Goal: Task Accomplishment & Management: Manage account settings

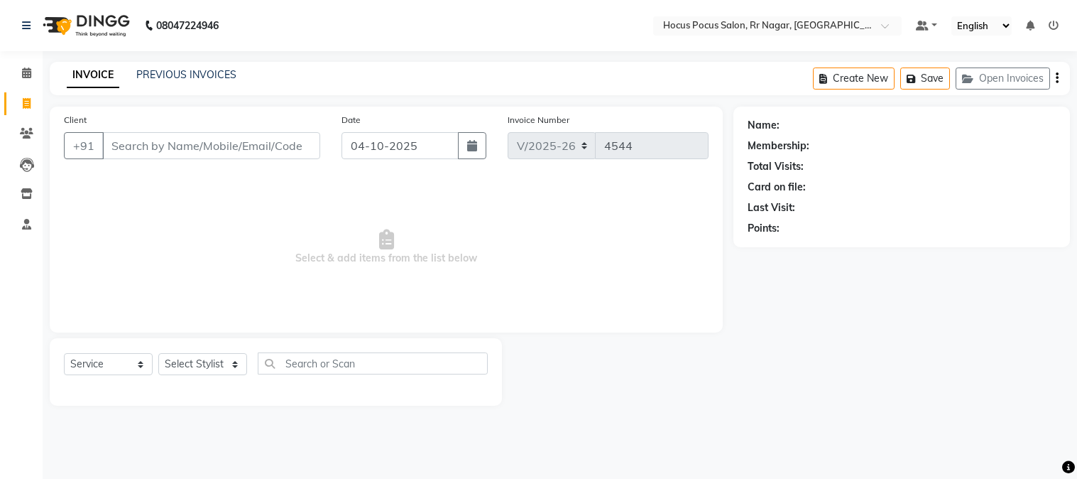
select select "5019"
select select "service"
click at [278, 146] on input "Client" at bounding box center [211, 145] width 218 height 27
click at [1020, 65] on div "Create New Save Open Invoices" at bounding box center [941, 78] width 257 height 33
click at [1017, 82] on button "Open Invoices" at bounding box center [1003, 78] width 94 height 22
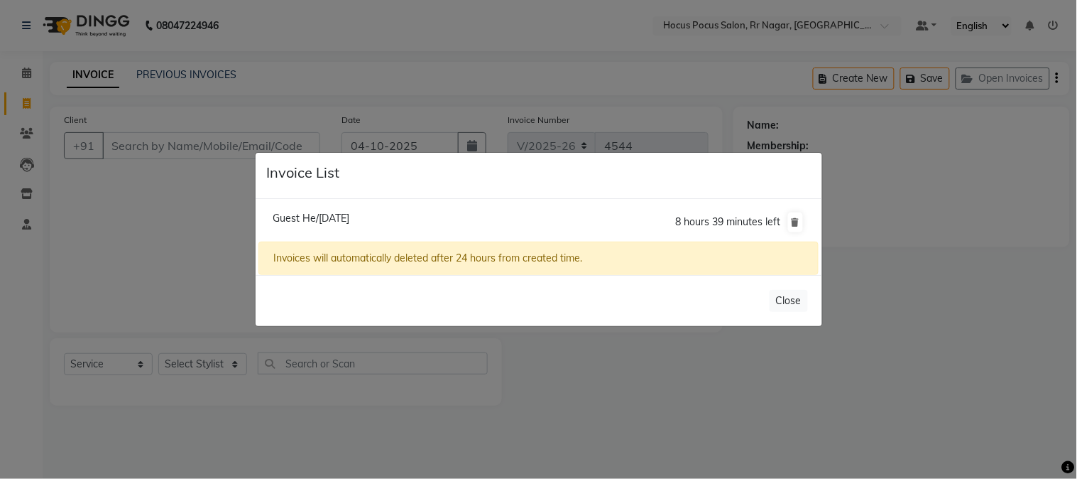
click at [344, 218] on span "Guest He/03 October 2025" at bounding box center [311, 218] width 77 height 13
type input "99******99"
type input "03-10-2025"
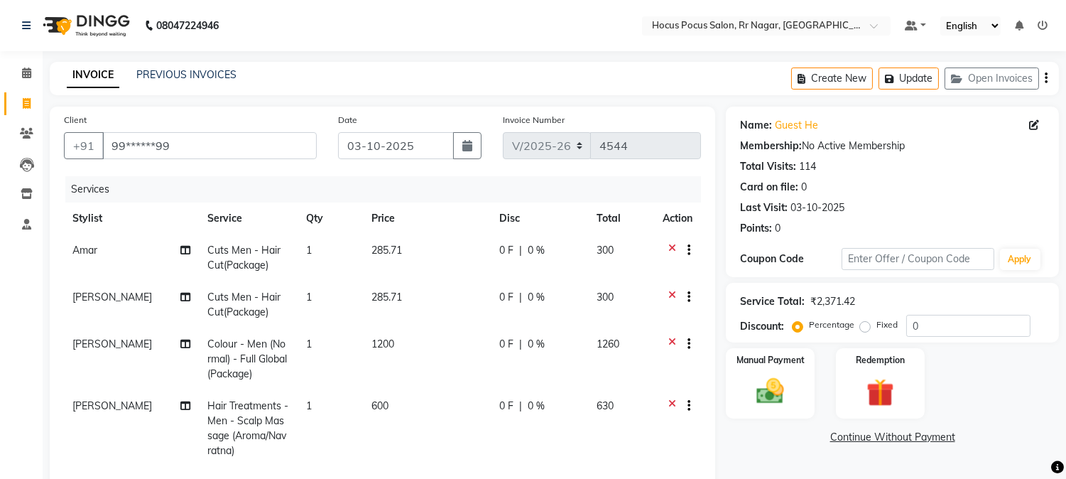
scroll to position [31, 0]
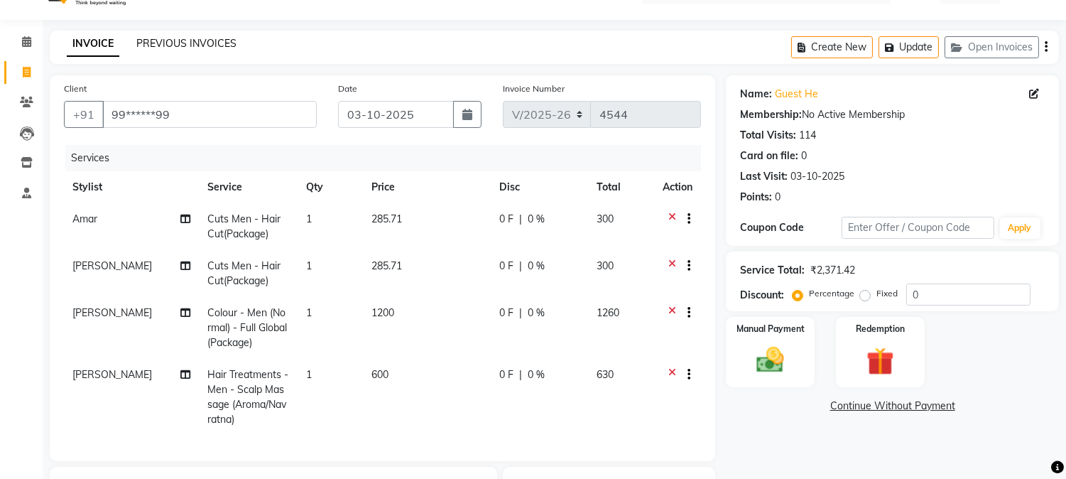
click at [214, 43] on link "PREVIOUS INVOICES" at bounding box center [186, 43] width 100 height 13
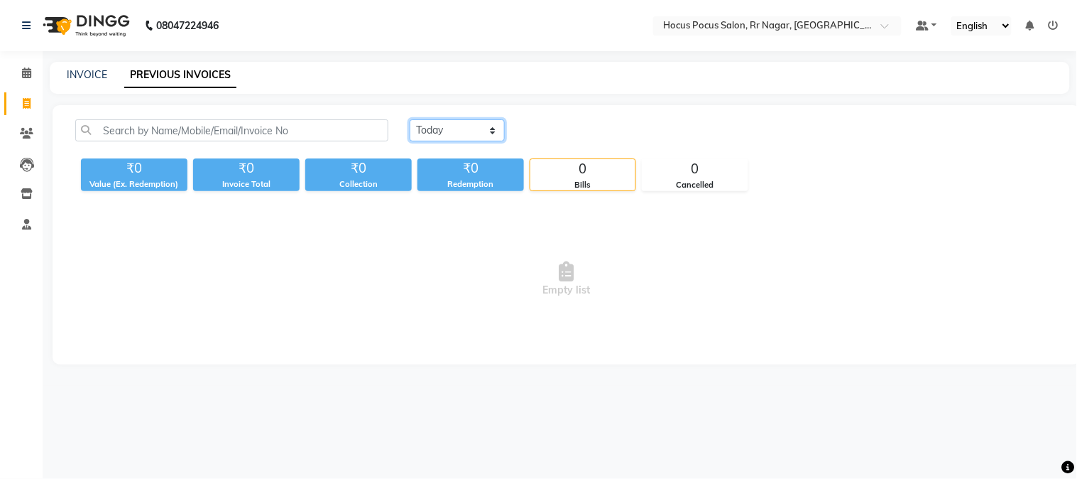
click at [487, 138] on select "[DATE] [DATE] Custom Range" at bounding box center [457, 130] width 95 height 22
select select "yesterday"
click at [410, 119] on select "[DATE] [DATE] Custom Range" at bounding box center [457, 130] width 95 height 22
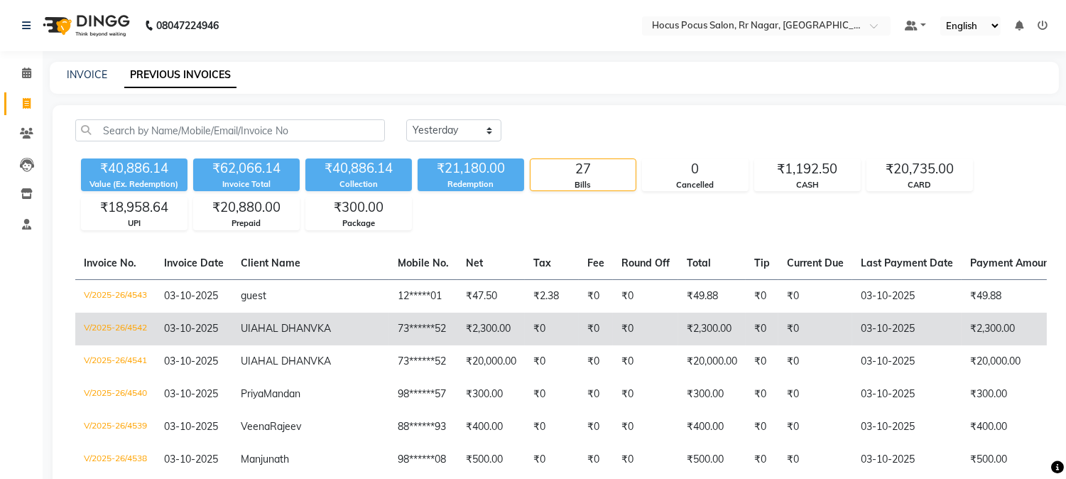
click at [778, 331] on td "₹0" at bounding box center [815, 328] width 74 height 33
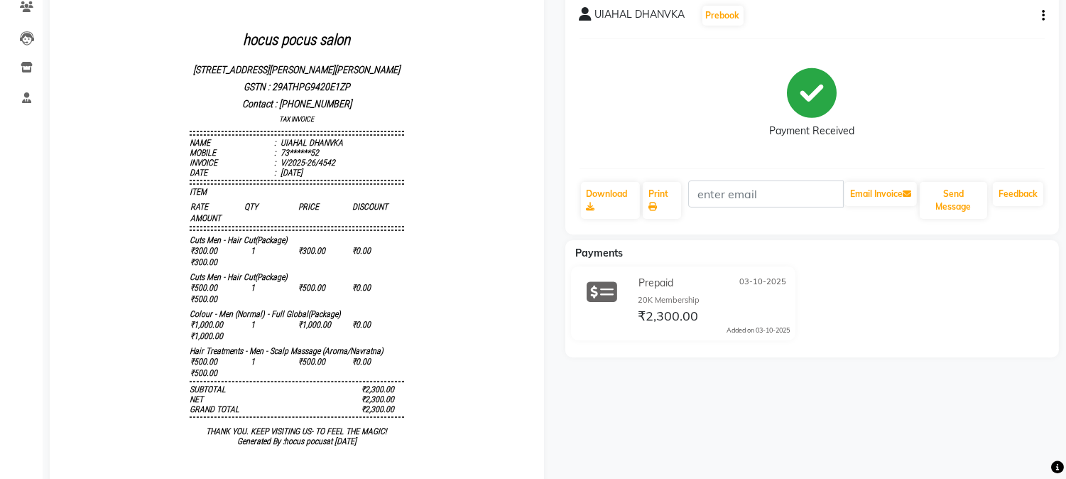
scroll to position [102, 0]
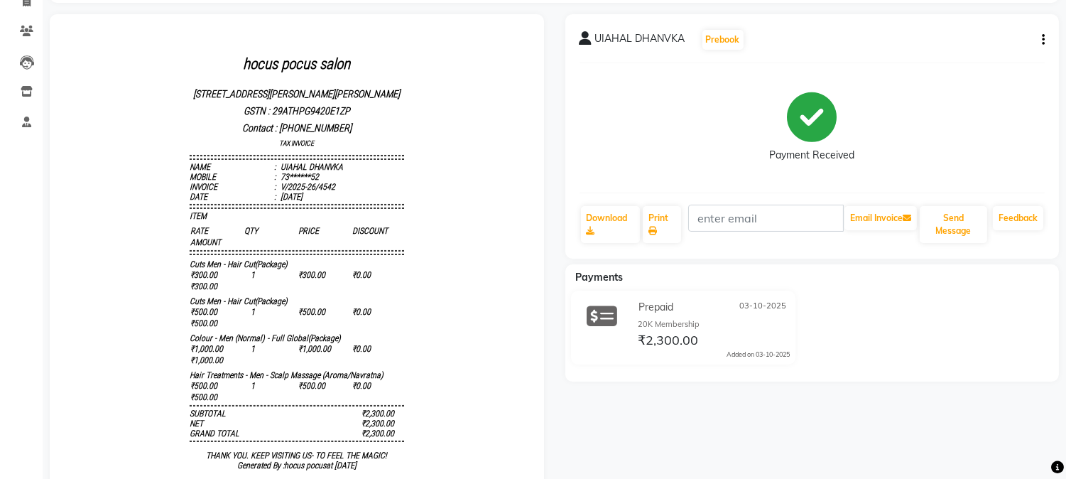
click at [1042, 40] on icon "button" at bounding box center [1043, 40] width 3 height 1
click at [987, 27] on div "Edit Invoice" at bounding box center [989, 31] width 65 height 18
select select "service"
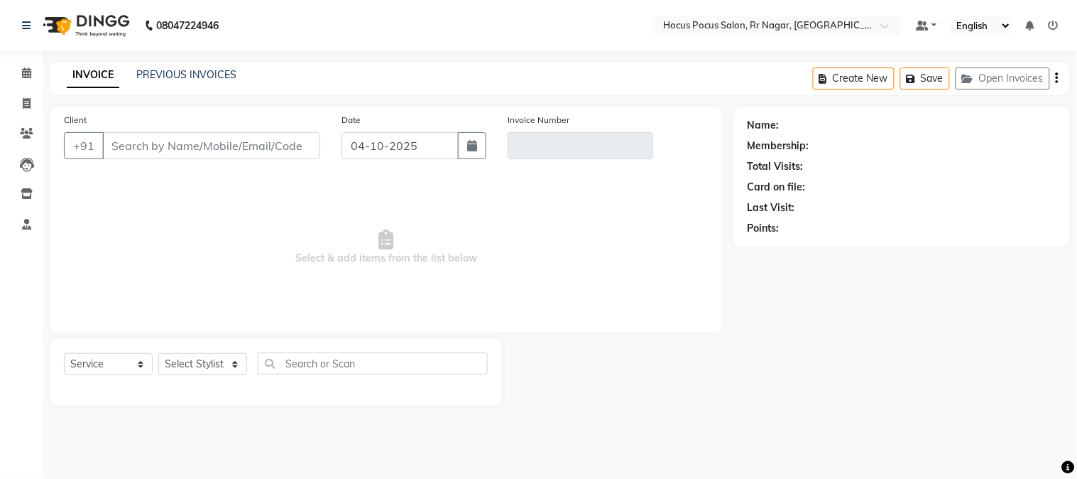
type input "73******52"
type input "V/2025-26/4542"
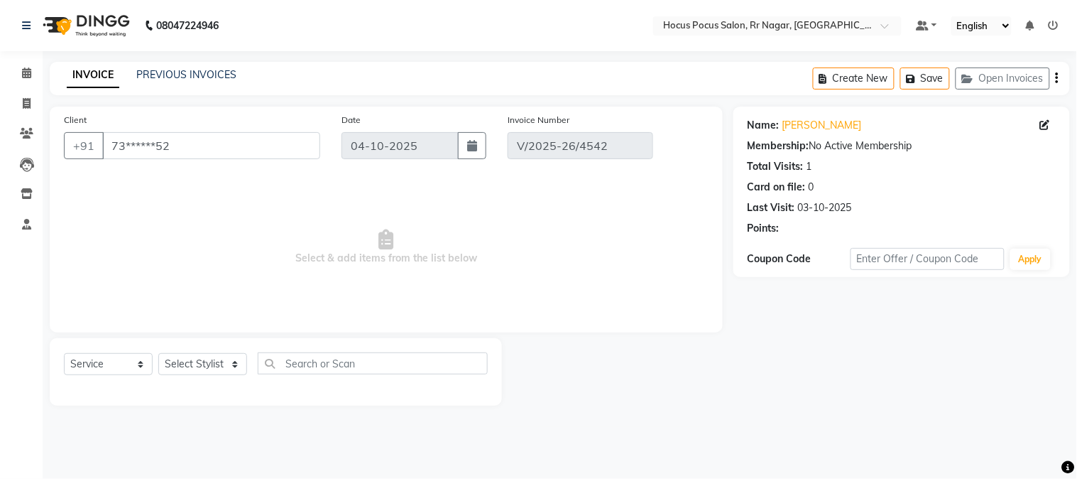
type input "03-10-2025"
select select "select"
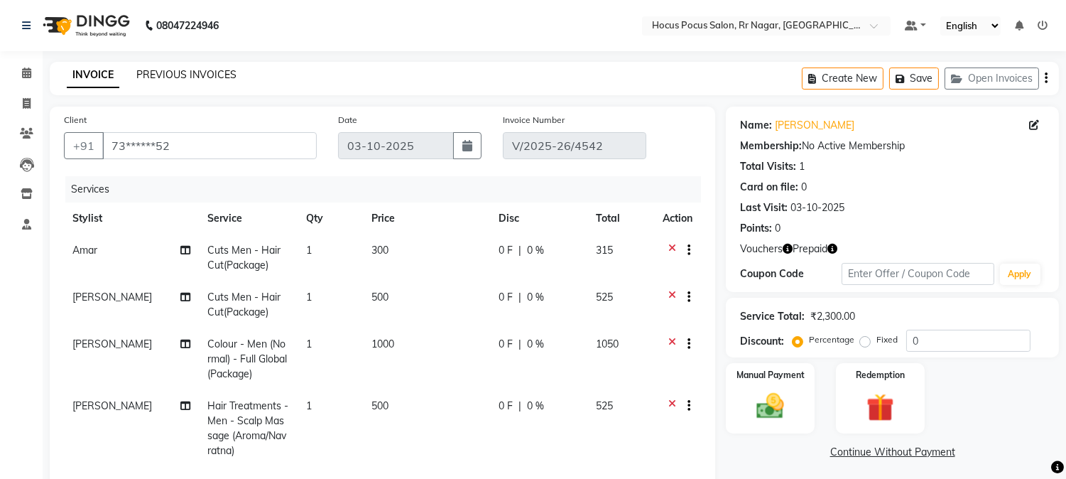
click at [163, 75] on link "PREVIOUS INVOICES" at bounding box center [186, 74] width 100 height 13
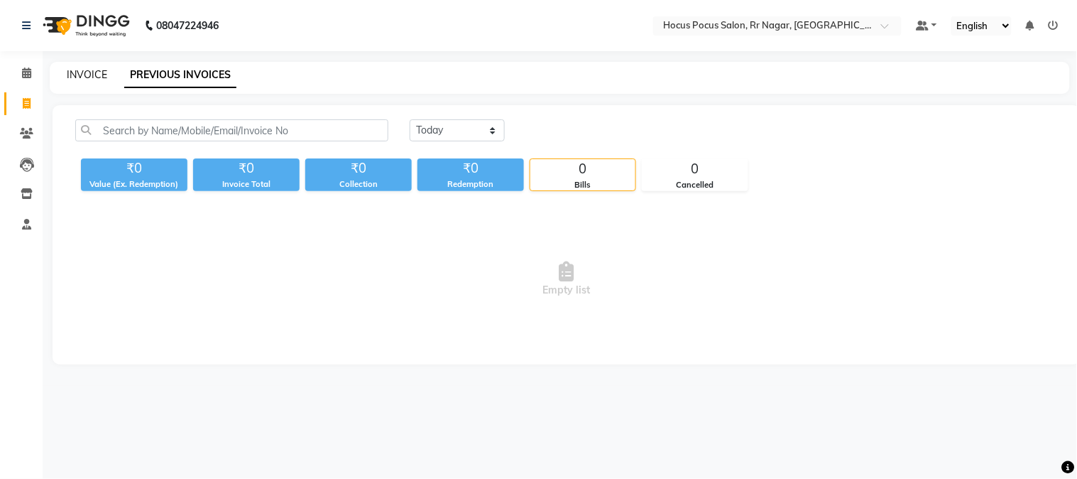
click at [92, 70] on link "INVOICE" at bounding box center [87, 74] width 40 height 13
select select "5019"
select select "service"
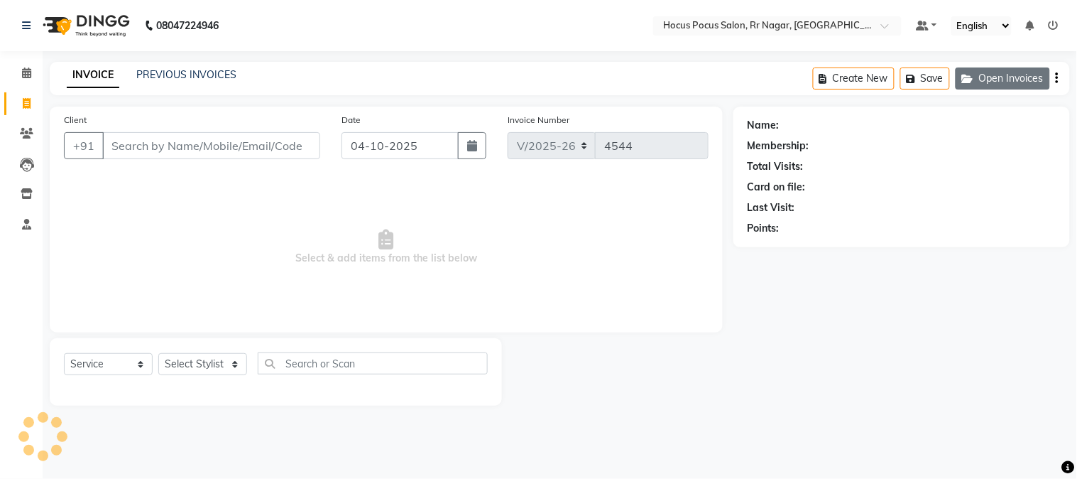
click at [1023, 76] on button "Open Invoices" at bounding box center [1003, 78] width 94 height 22
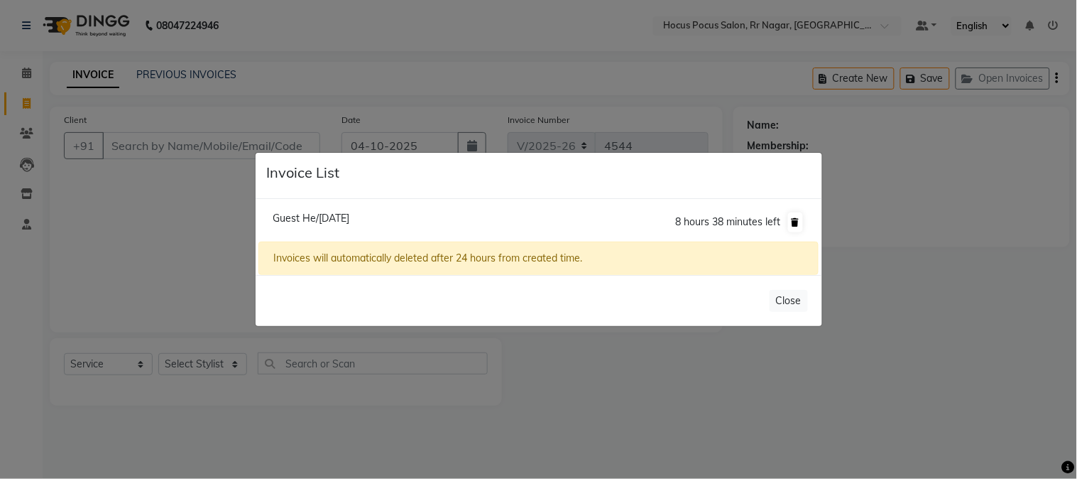
click at [802, 218] on button at bounding box center [795, 222] width 15 height 20
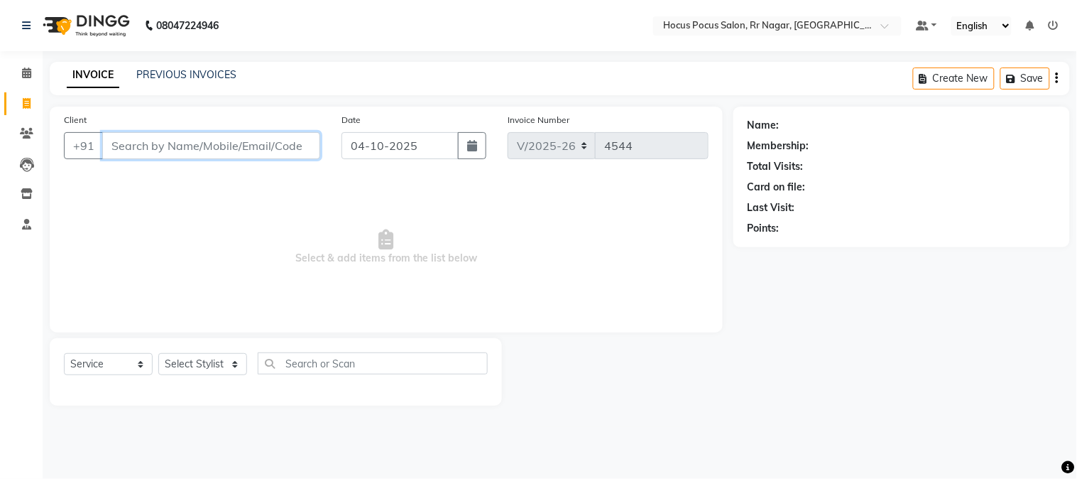
click at [121, 140] on input "Client" at bounding box center [211, 145] width 218 height 27
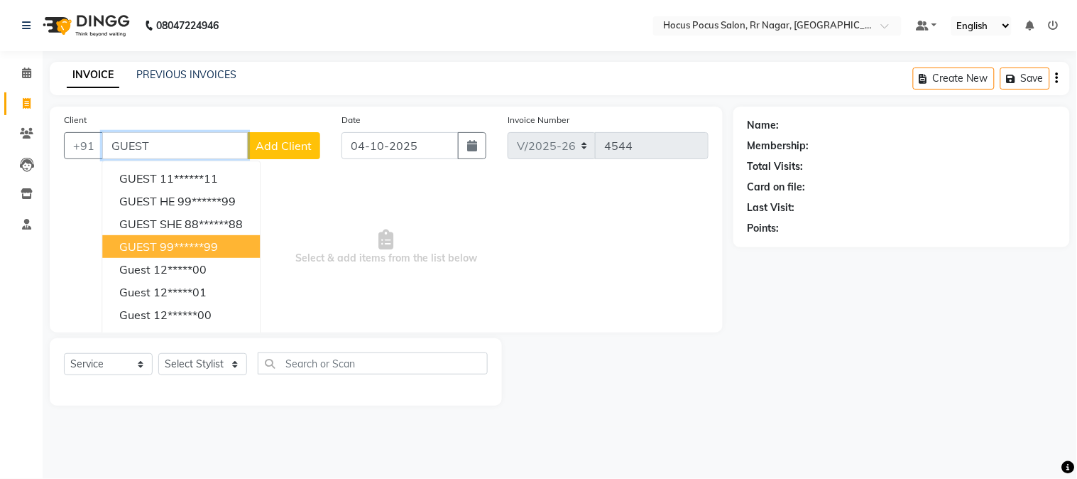
click at [163, 239] on ngb-highlight "99******99" at bounding box center [189, 246] width 58 height 14
type input "99******99"
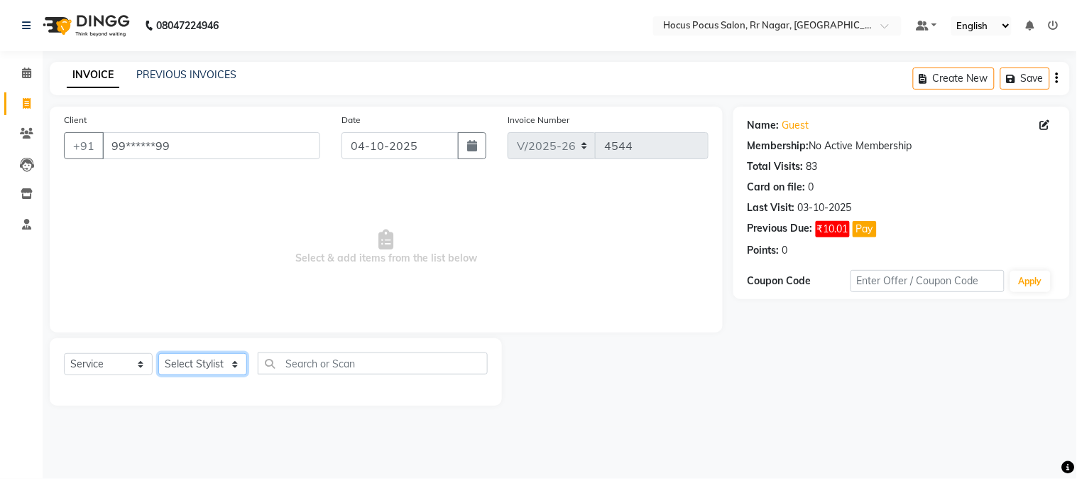
click at [189, 368] on select "Select Stylist [PERSON_NAME] hocus pocus [PERSON_NAME] [PERSON_NAME] [PERSON_NA…" at bounding box center [202, 364] width 89 height 22
select select "74946"
click at [158, 354] on select "Select Stylist [PERSON_NAME] hocus pocus [PERSON_NAME] [PERSON_NAME] [PERSON_NA…" at bounding box center [202, 364] width 89 height 22
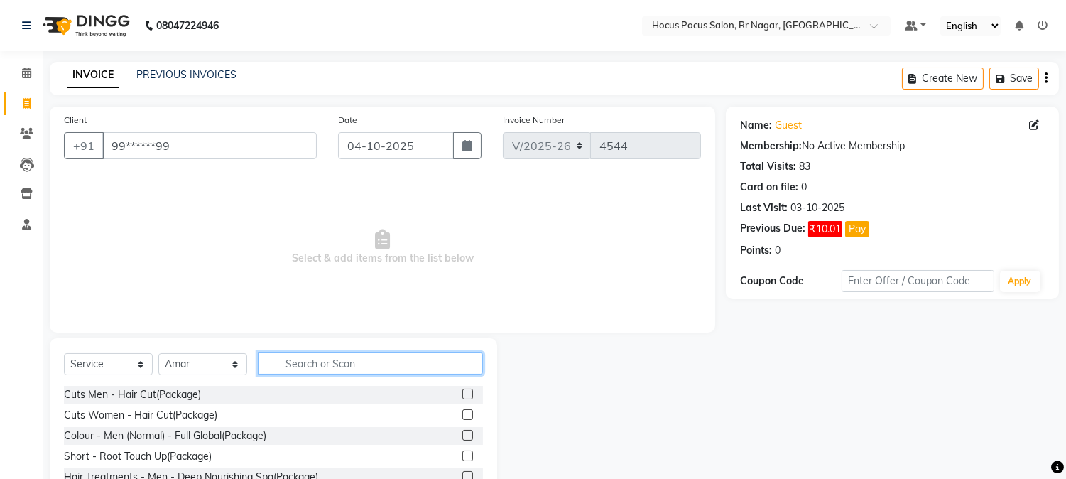
click at [295, 367] on input "text" at bounding box center [370, 363] width 225 height 22
type input "G"
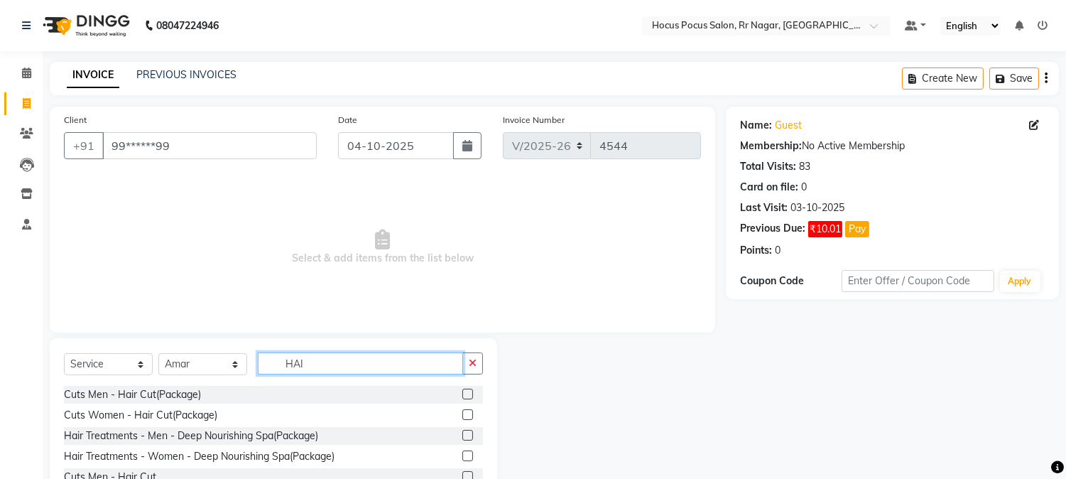
type input "HAI"
click at [462, 474] on label at bounding box center [467, 476] width 11 height 11
click at [462, 474] on input "checkbox" at bounding box center [466, 476] width 9 height 9
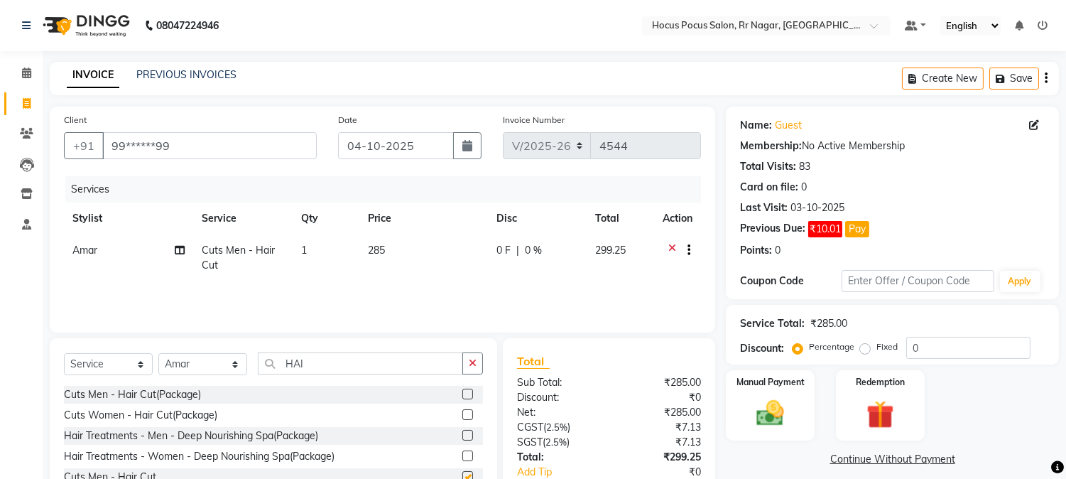
checkbox input "false"
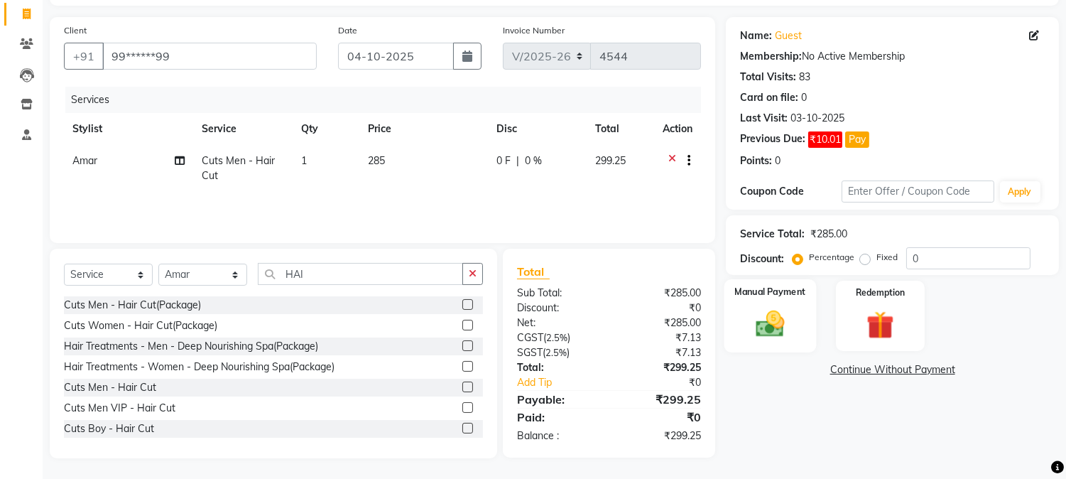
click at [773, 336] on img at bounding box center [770, 323] width 47 height 33
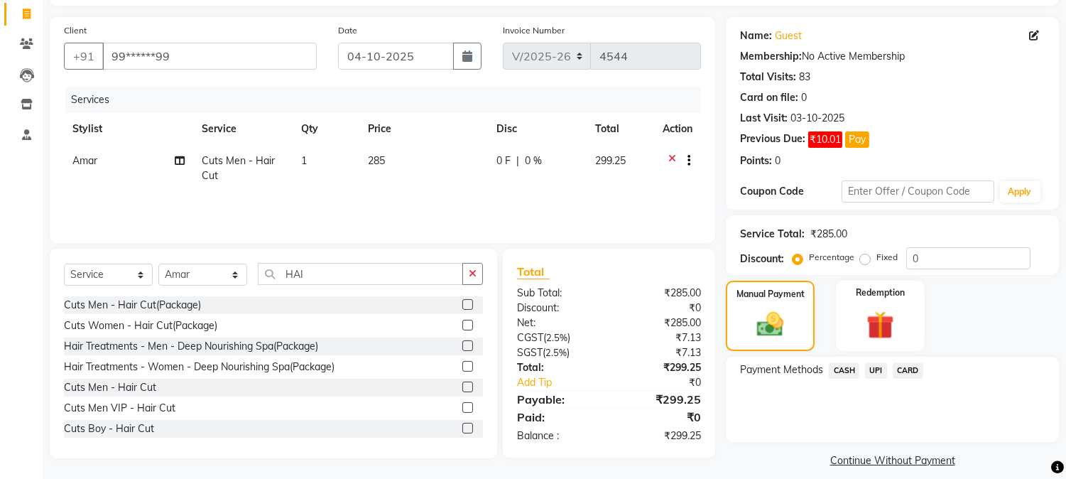
click at [877, 371] on span "UPI" at bounding box center [876, 370] width 22 height 16
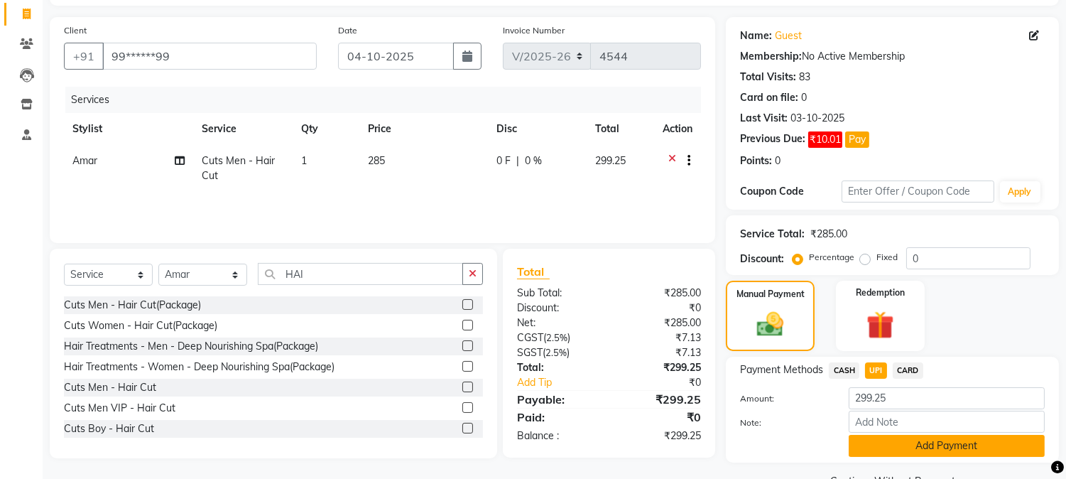
click at [903, 444] on button "Add Payment" at bounding box center [947, 446] width 196 height 22
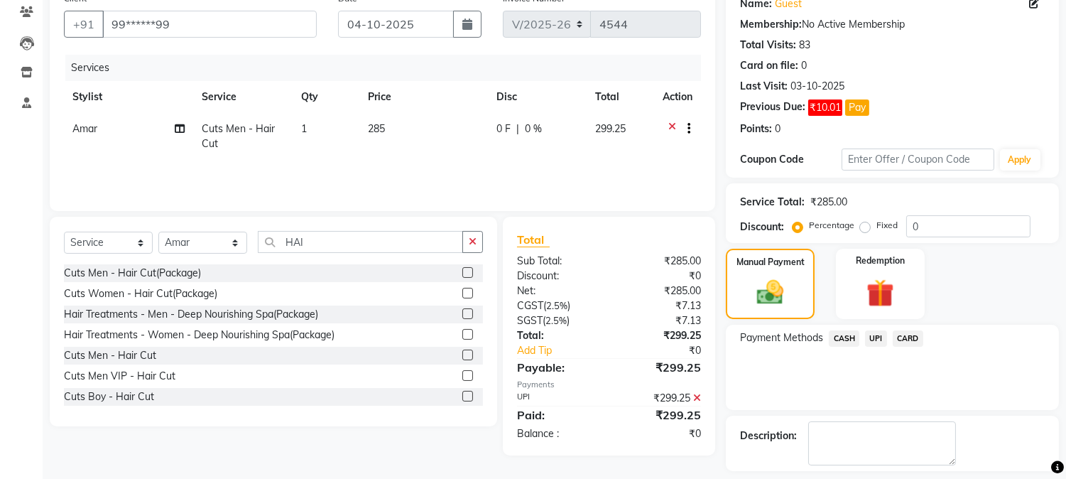
scroll to position [183, 0]
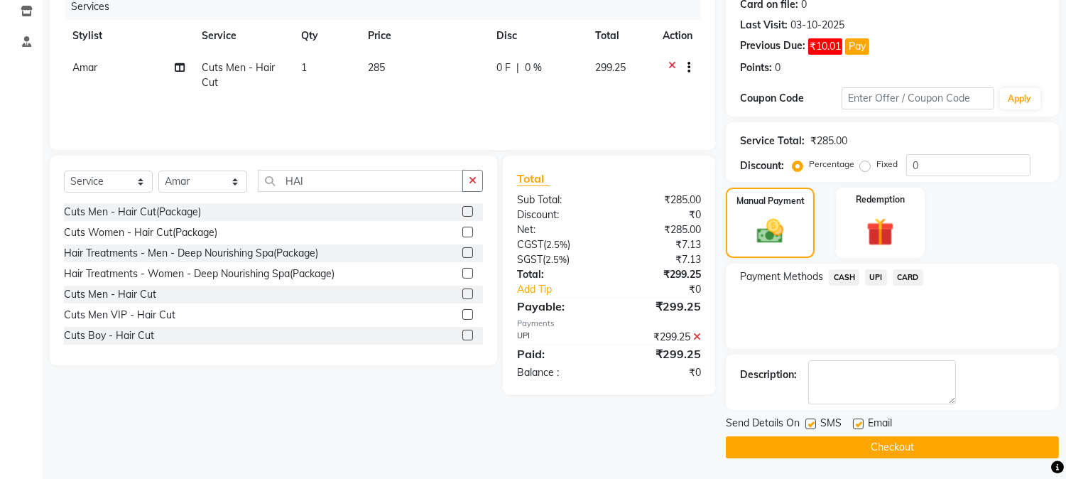
click at [808, 423] on label at bounding box center [810, 423] width 11 height 11
click at [808, 423] on input "checkbox" at bounding box center [809, 424] width 9 height 9
checkbox input "false"
click at [812, 437] on button "Checkout" at bounding box center [892, 447] width 333 height 22
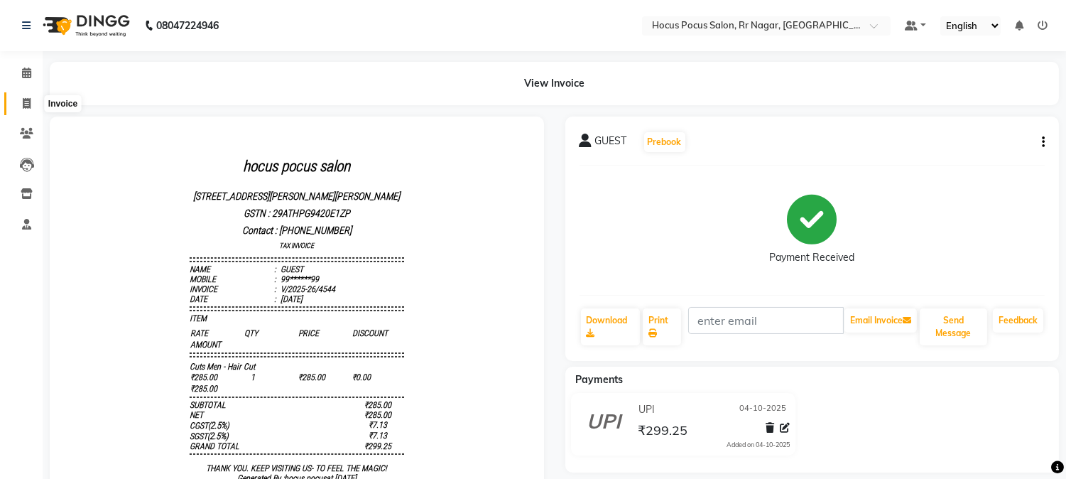
click at [26, 103] on icon at bounding box center [27, 103] width 8 height 11
select select "service"
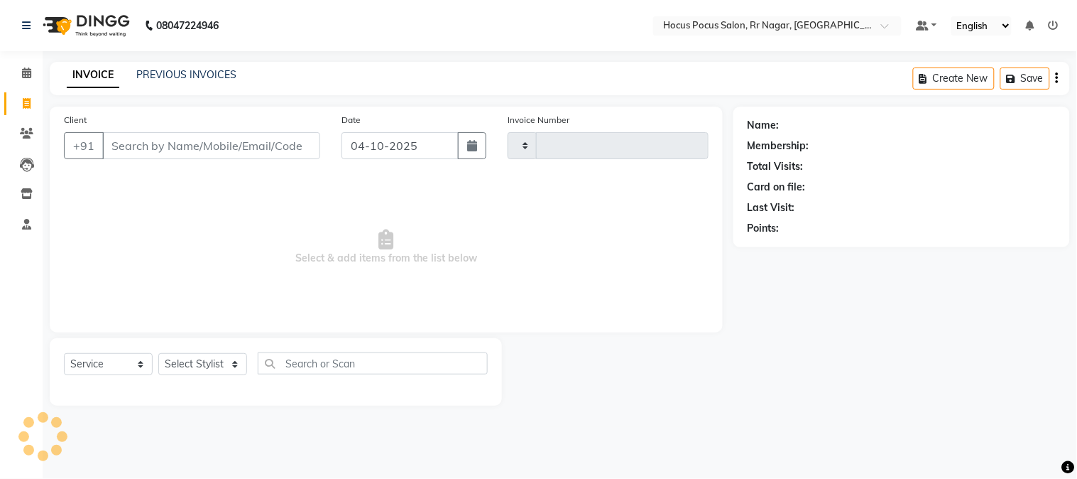
type input "4545"
select select "5019"
click at [157, 148] on input "Client" at bounding box center [211, 145] width 218 height 27
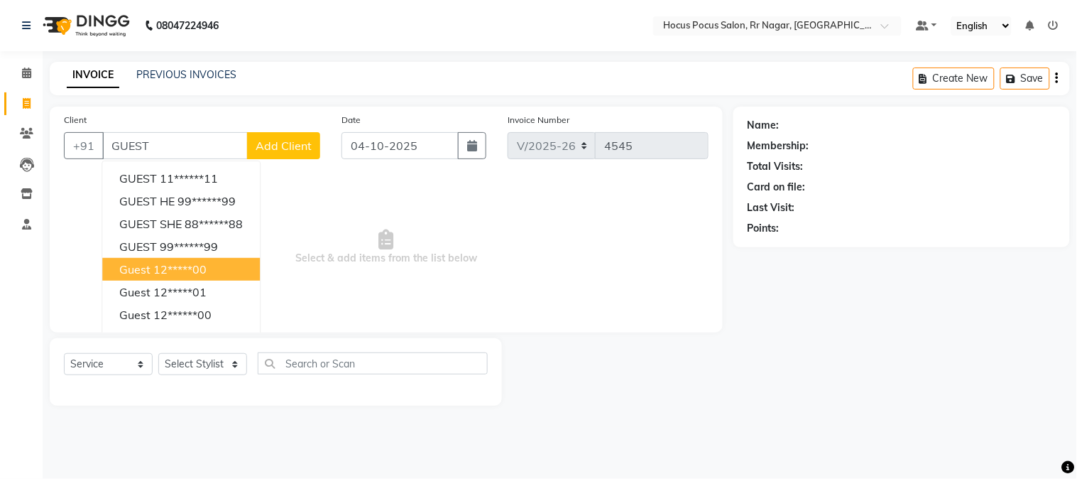
click at [161, 278] on button "guest 12*****00" at bounding box center [181, 269] width 158 height 23
type input "12*****00"
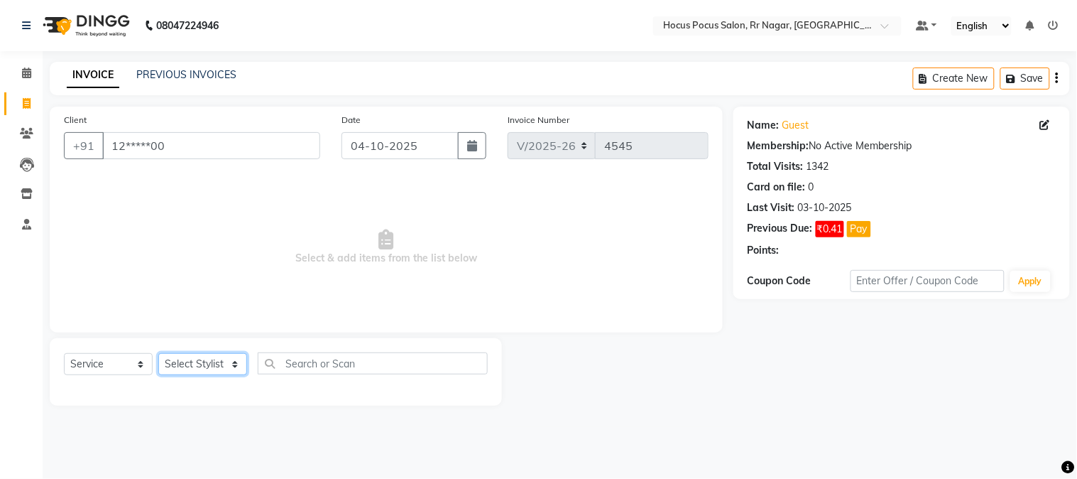
click at [201, 361] on select "Select Stylist [PERSON_NAME] hocus pocus [PERSON_NAME] [PERSON_NAME] [PERSON_NA…" at bounding box center [202, 364] width 89 height 22
select select "92671"
click at [158, 354] on select "Select Stylist [PERSON_NAME] hocus pocus [PERSON_NAME] [PERSON_NAME] [PERSON_NA…" at bounding box center [202, 364] width 89 height 22
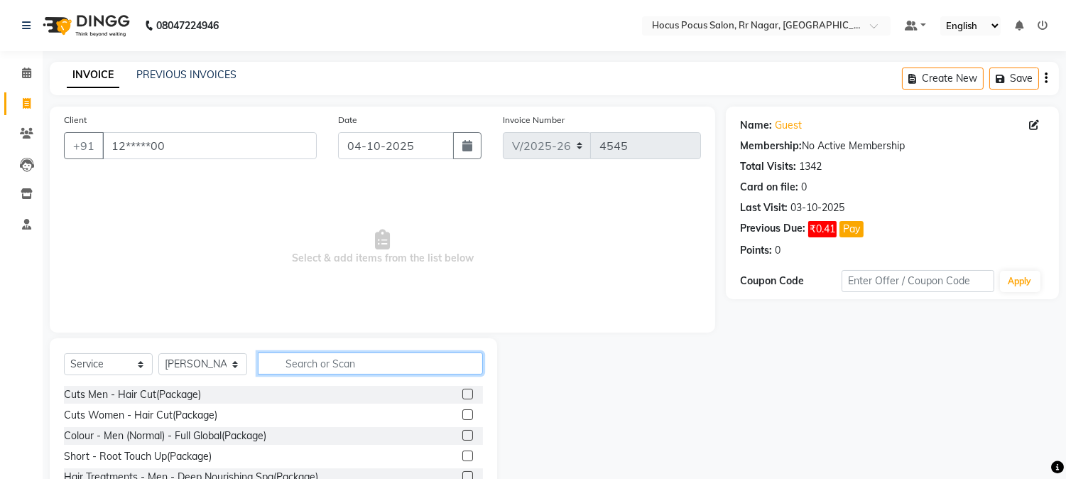
click at [290, 358] on input "text" at bounding box center [370, 363] width 225 height 22
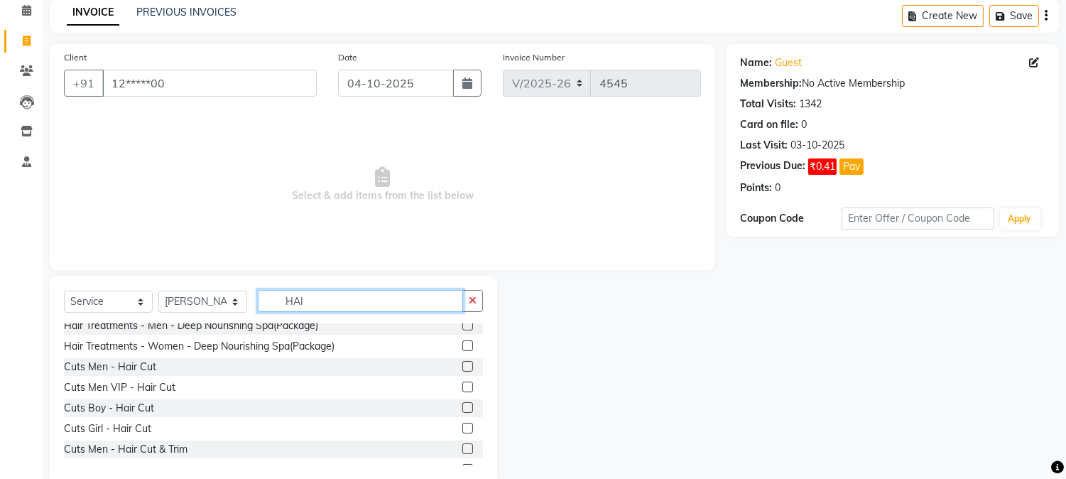
scroll to position [62, 0]
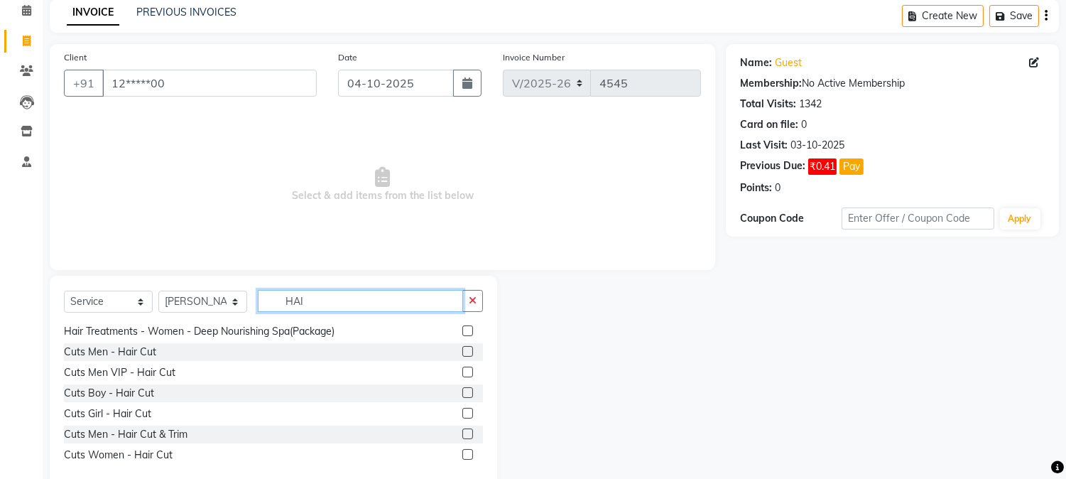
type input "HAI"
click at [462, 429] on label at bounding box center [467, 433] width 11 height 11
click at [462, 430] on input "checkbox" at bounding box center [466, 434] width 9 height 9
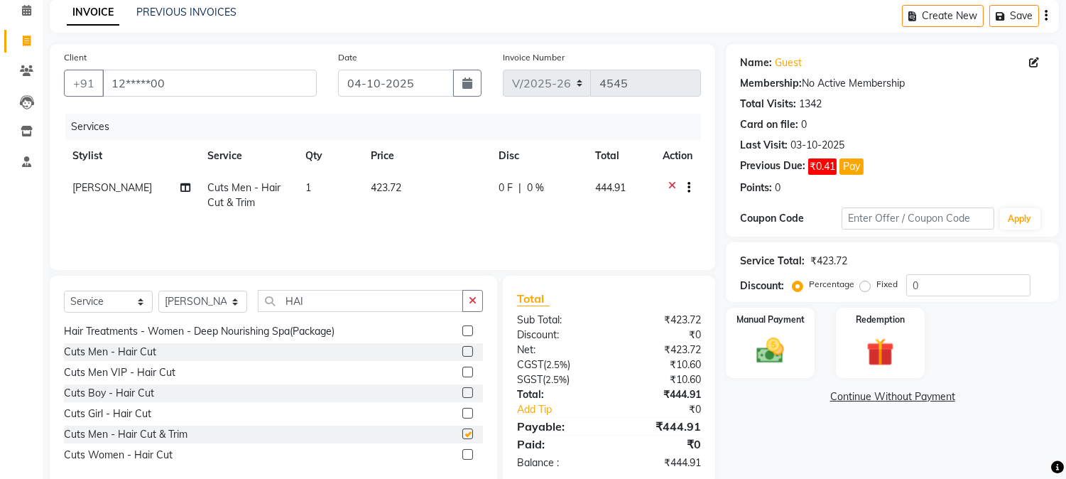
checkbox input "false"
click at [399, 182] on td "423.72" at bounding box center [425, 195] width 127 height 47
select select "92671"
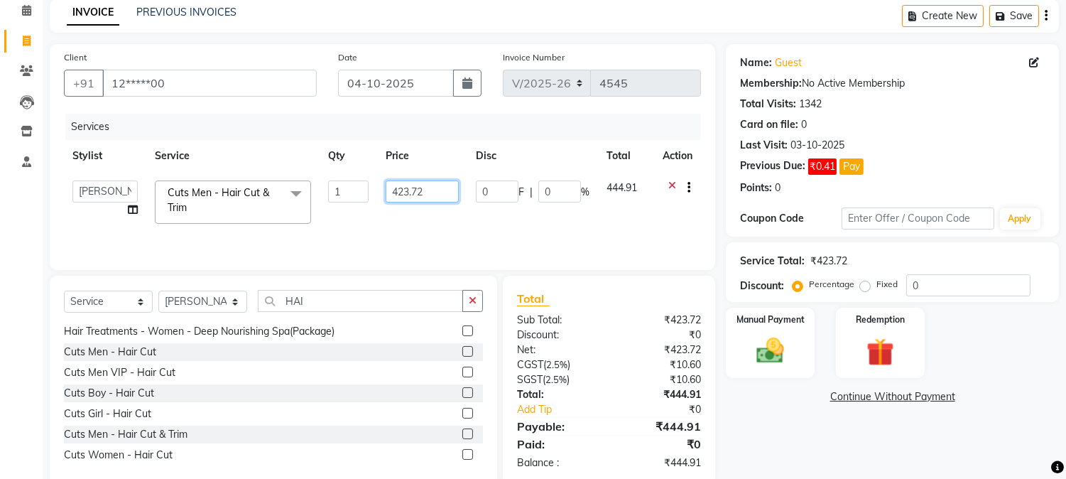
click at [422, 183] on input "423.72" at bounding box center [422, 191] width 73 height 22
type input "477"
click at [227, 299] on select "Select Stylist [PERSON_NAME] hocus pocus [PERSON_NAME] [PERSON_NAME] [PERSON_NA…" at bounding box center [202, 301] width 89 height 22
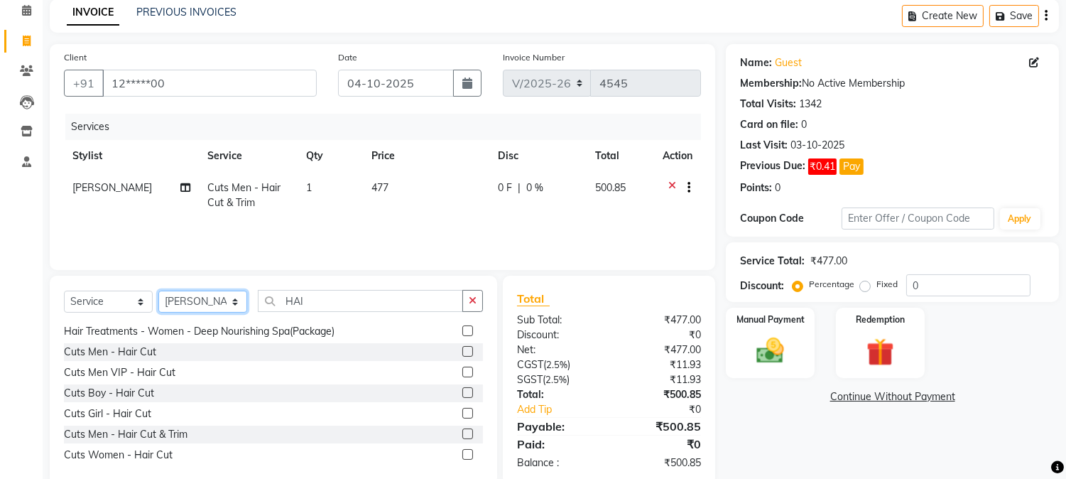
select select "32993"
click at [158, 290] on select "Select Stylist [PERSON_NAME] hocus pocus [PERSON_NAME] [PERSON_NAME] [PERSON_NA…" at bounding box center [202, 301] width 89 height 22
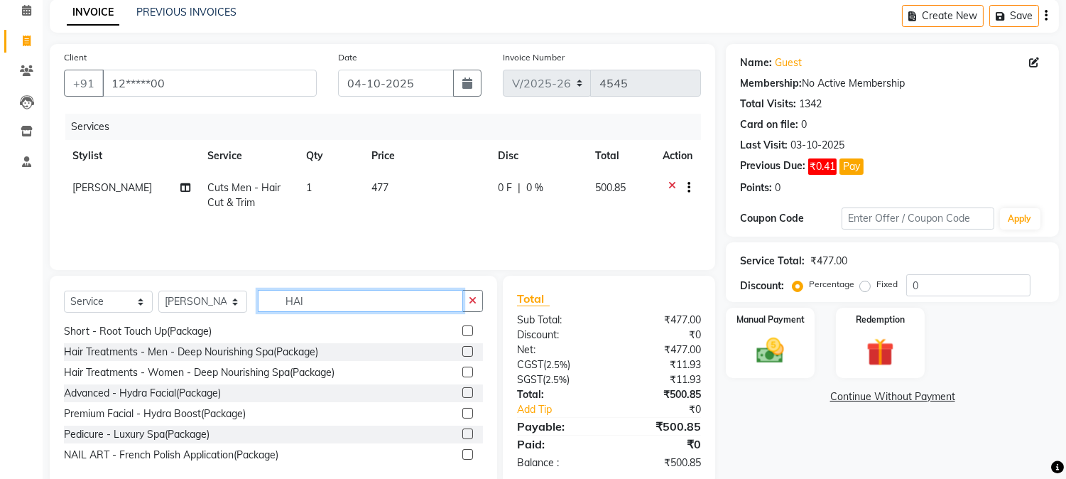
click at [337, 290] on input "HAI" at bounding box center [360, 301] width 205 height 22
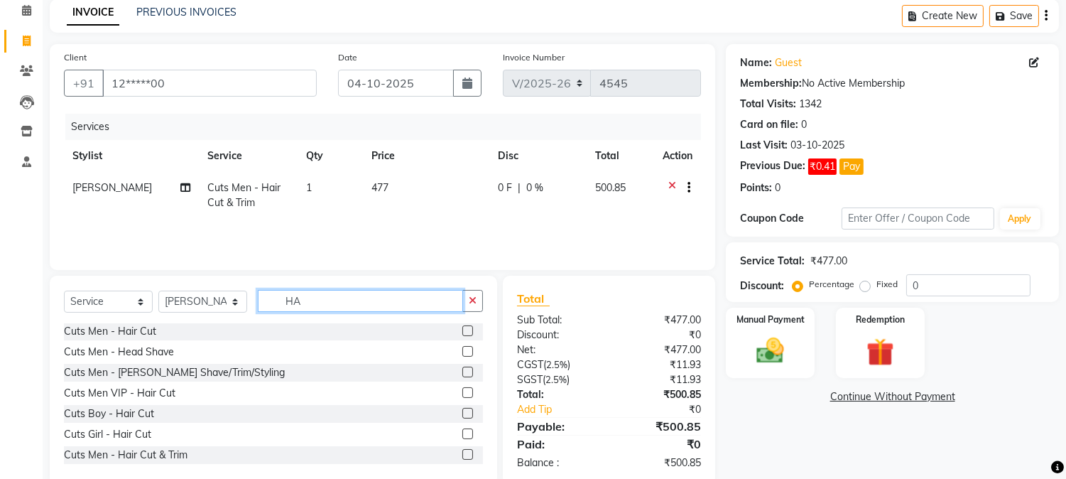
scroll to position [85, 0]
type input "HA"
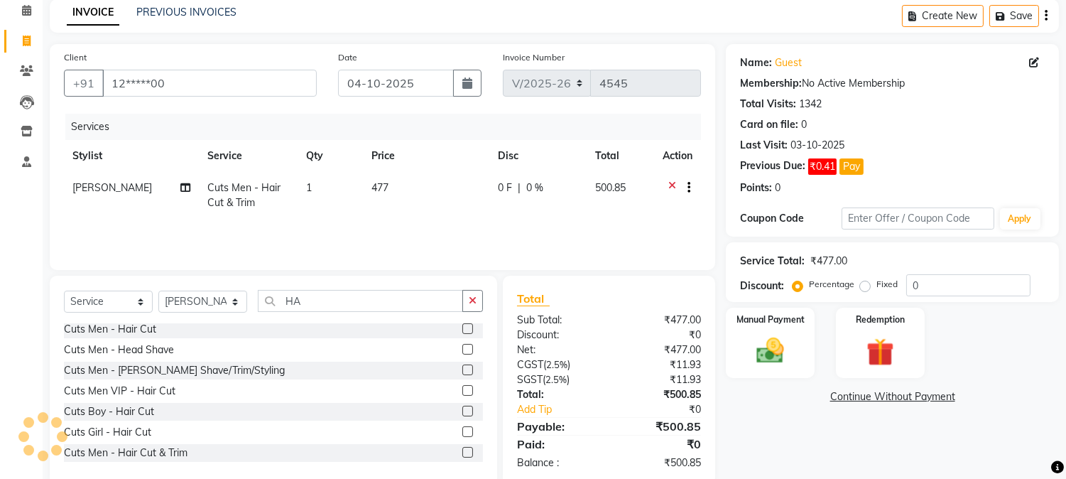
click at [462, 407] on label at bounding box center [467, 410] width 11 height 11
click at [462, 407] on input "checkbox" at bounding box center [466, 411] width 9 height 9
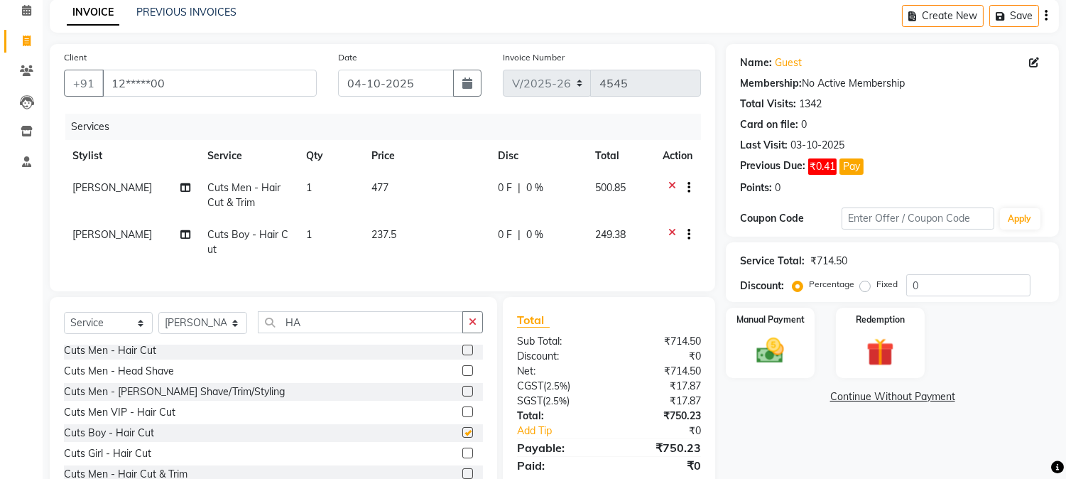
checkbox input "false"
click at [315, 224] on td "1" at bounding box center [330, 242] width 65 height 47
select select "32993"
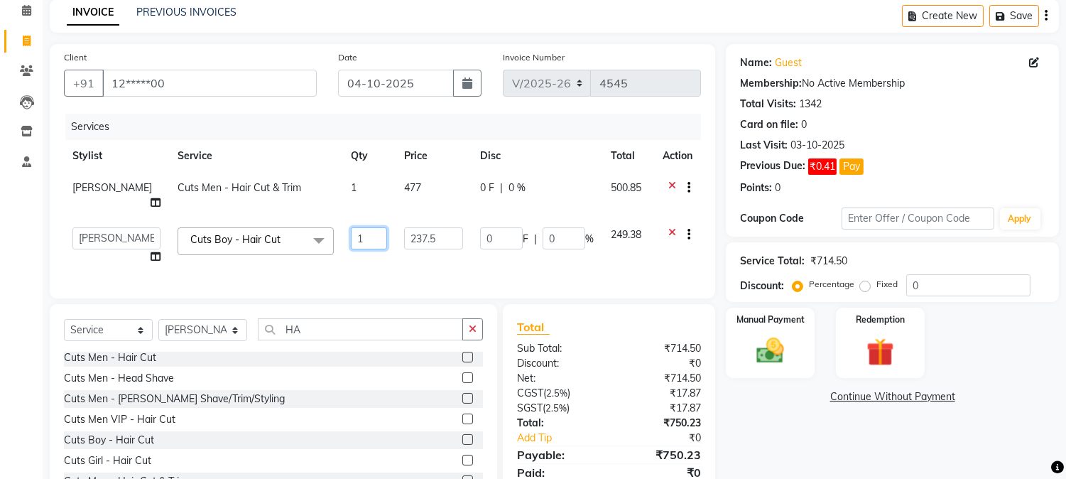
click at [351, 227] on input "1" at bounding box center [369, 238] width 36 height 22
type input "2"
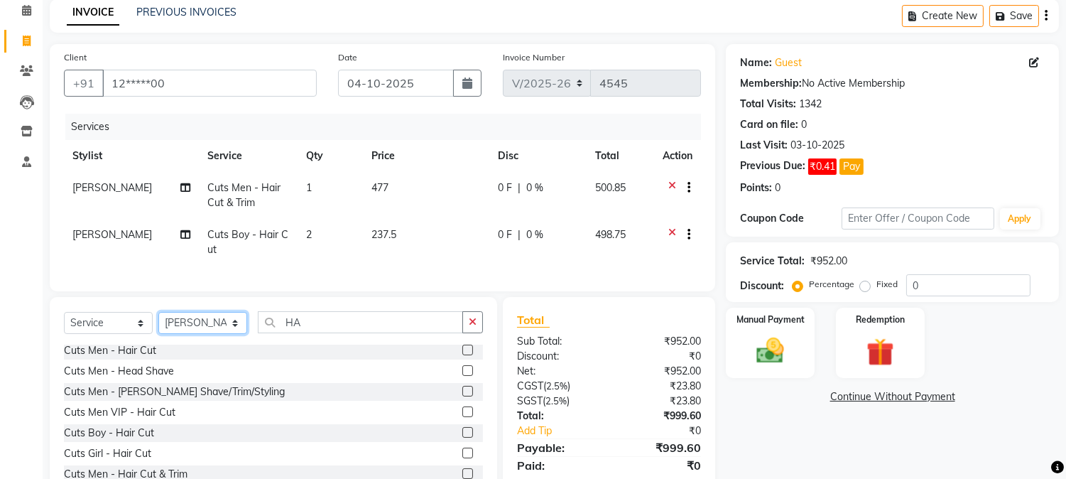
click at [229, 328] on select "Select Stylist [PERSON_NAME] hocus pocus [PERSON_NAME] [PERSON_NAME] [PERSON_NA…" at bounding box center [202, 323] width 89 height 22
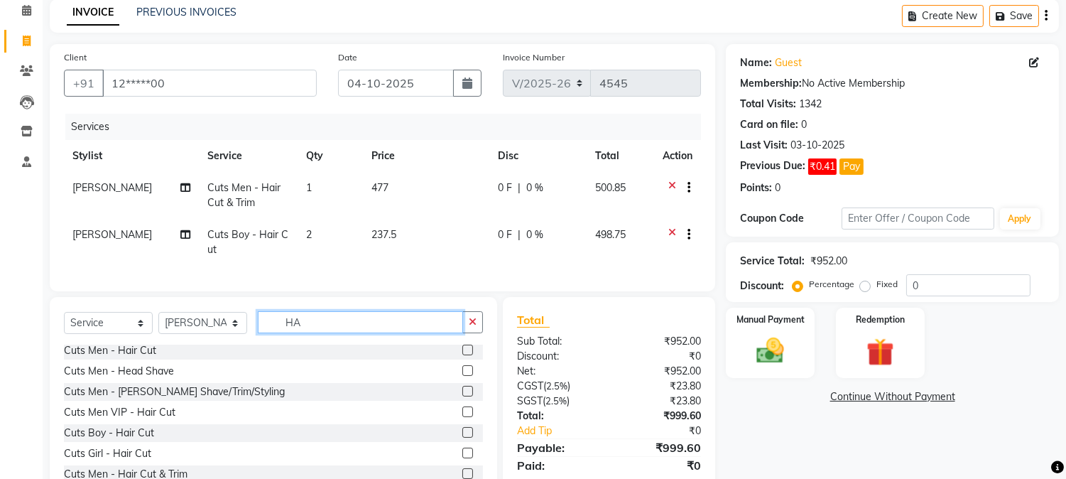
click at [307, 333] on input "HA" at bounding box center [360, 322] width 205 height 22
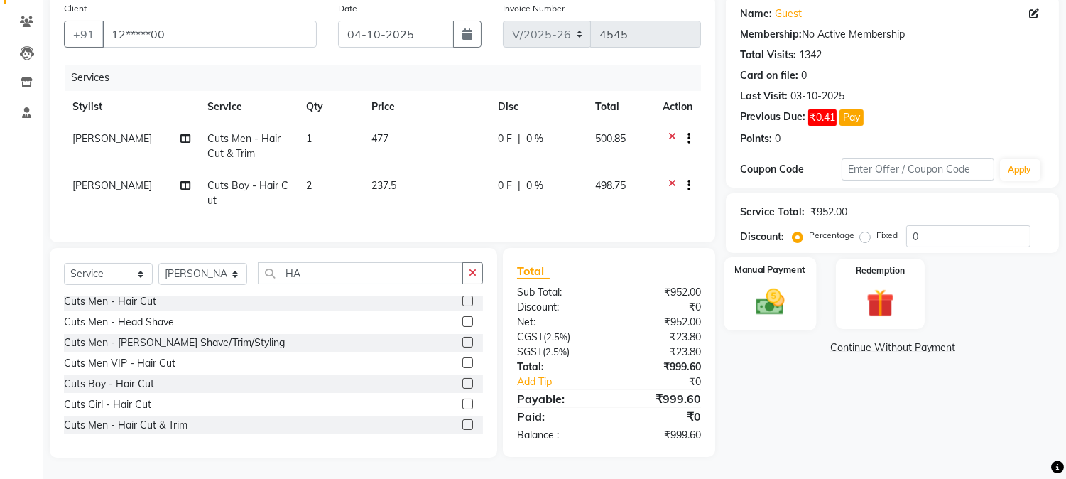
click at [783, 301] on img at bounding box center [770, 301] width 47 height 33
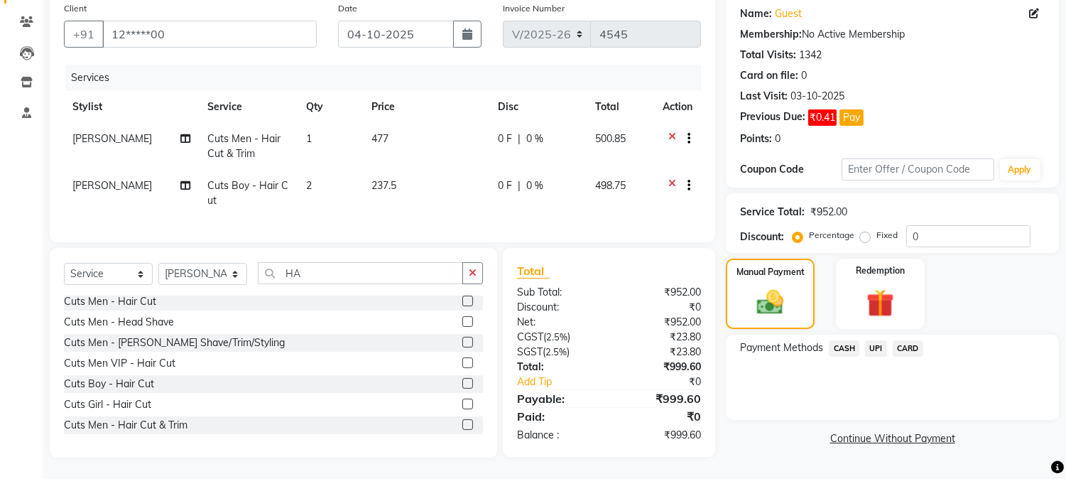
click at [876, 340] on span "UPI" at bounding box center [876, 348] width 22 height 16
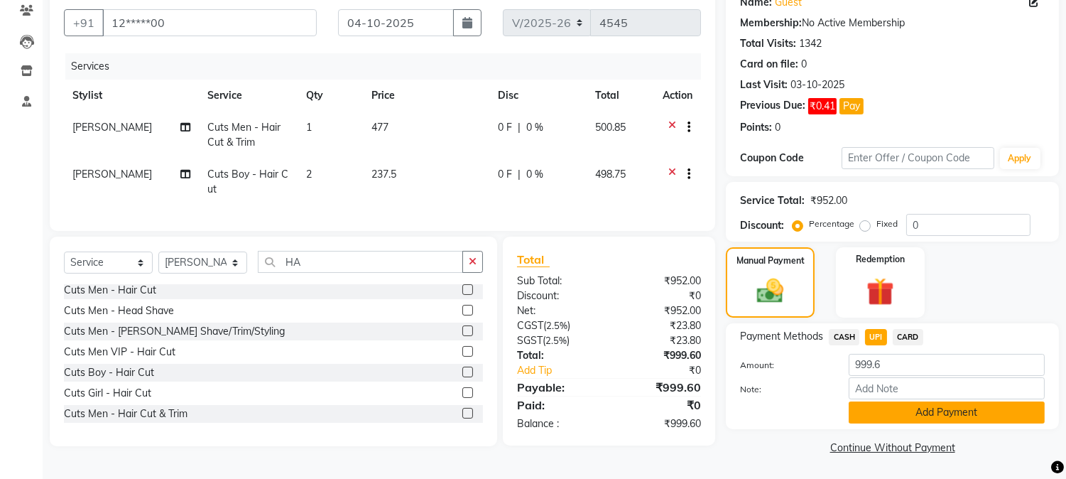
click at [920, 407] on button "Add Payment" at bounding box center [947, 412] width 196 height 22
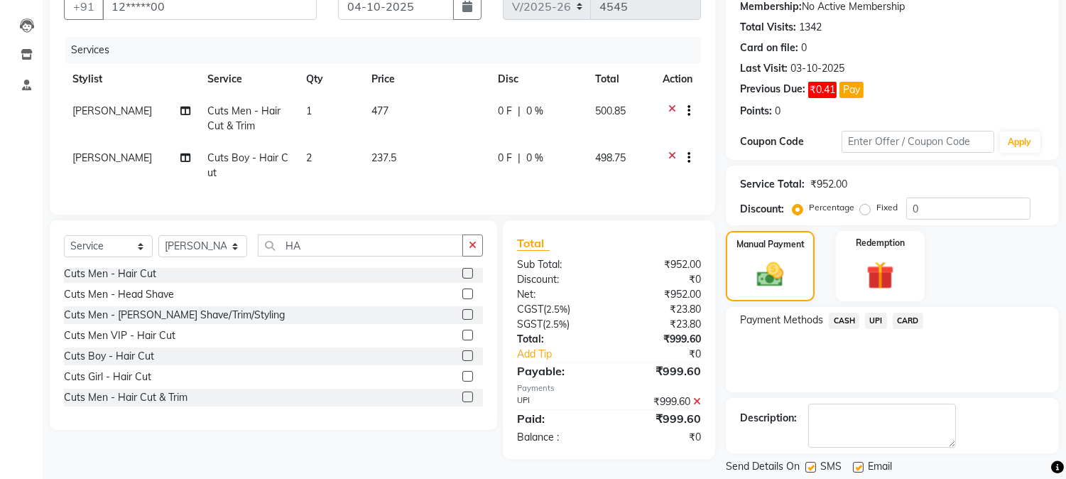
scroll to position [183, 0]
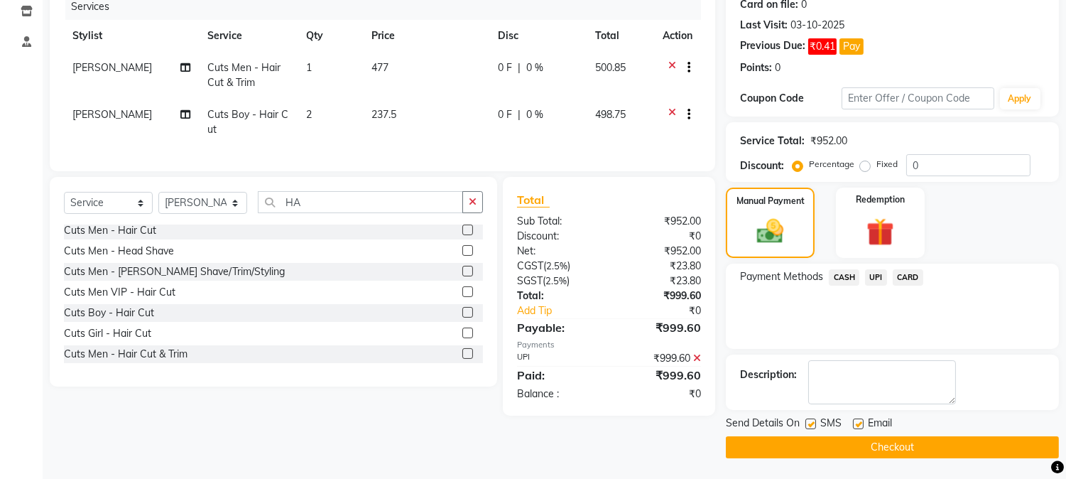
click at [811, 421] on label at bounding box center [810, 423] width 11 height 11
click at [811, 421] on input "checkbox" at bounding box center [809, 424] width 9 height 9
checkbox input "false"
click at [829, 445] on button "Checkout" at bounding box center [892, 447] width 333 height 22
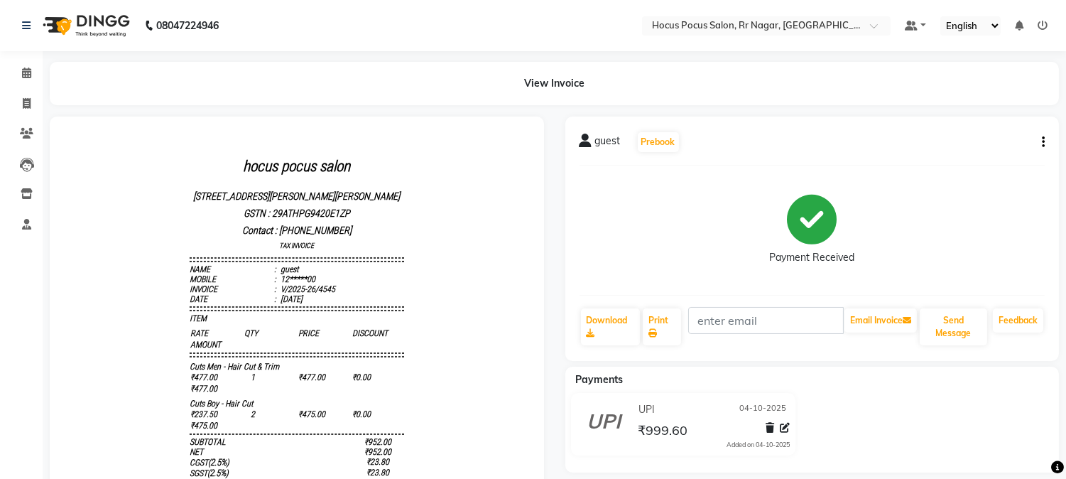
click at [778, 427] on div at bounding box center [775, 429] width 30 height 19
click at [786, 426] on icon at bounding box center [785, 428] width 10 height 10
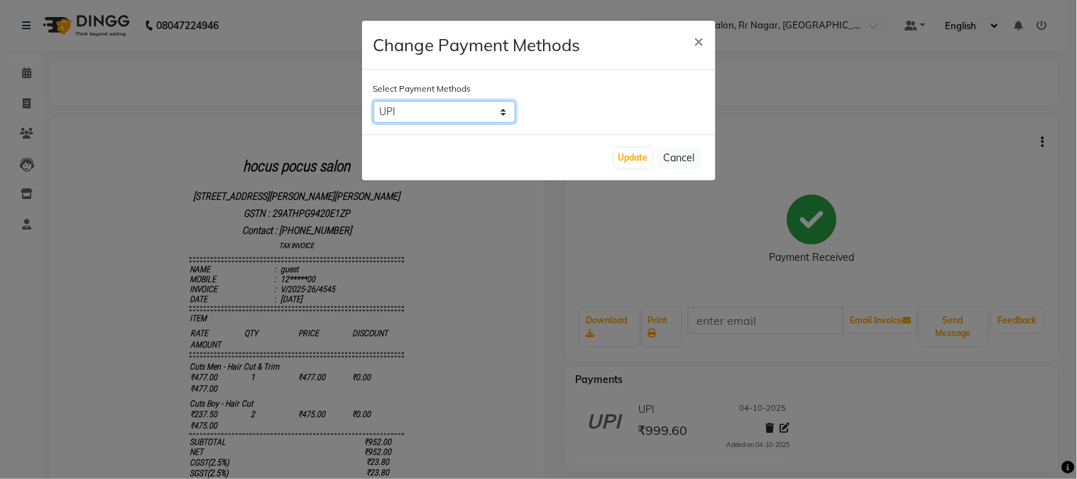
click at [508, 114] on select "CASH UPI CARD" at bounding box center [445, 112] width 142 height 22
click at [374, 101] on select "CASH UPI CARD" at bounding box center [445, 112] width 142 height 22
click at [491, 102] on select "CASH UPI CARD" at bounding box center [445, 112] width 142 height 22
select select "1"
click at [374, 101] on select "CASH UPI CARD" at bounding box center [445, 112] width 142 height 22
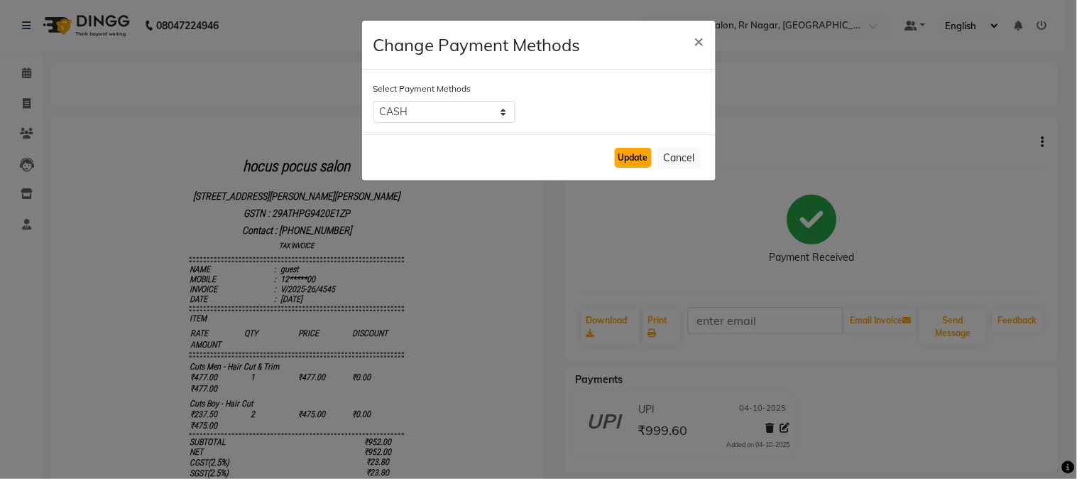
click at [623, 161] on button "Update" at bounding box center [633, 158] width 37 height 20
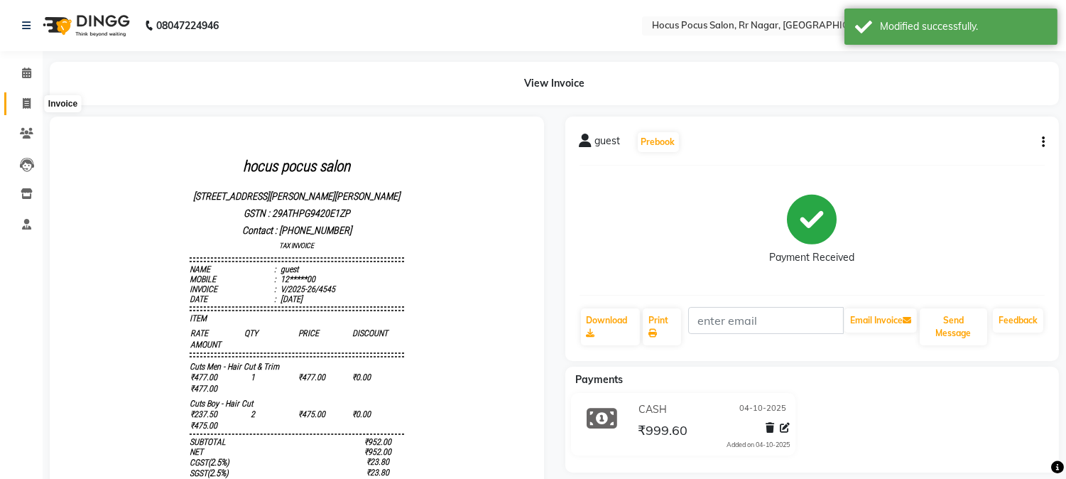
click at [24, 105] on icon at bounding box center [27, 103] width 8 height 11
select select "service"
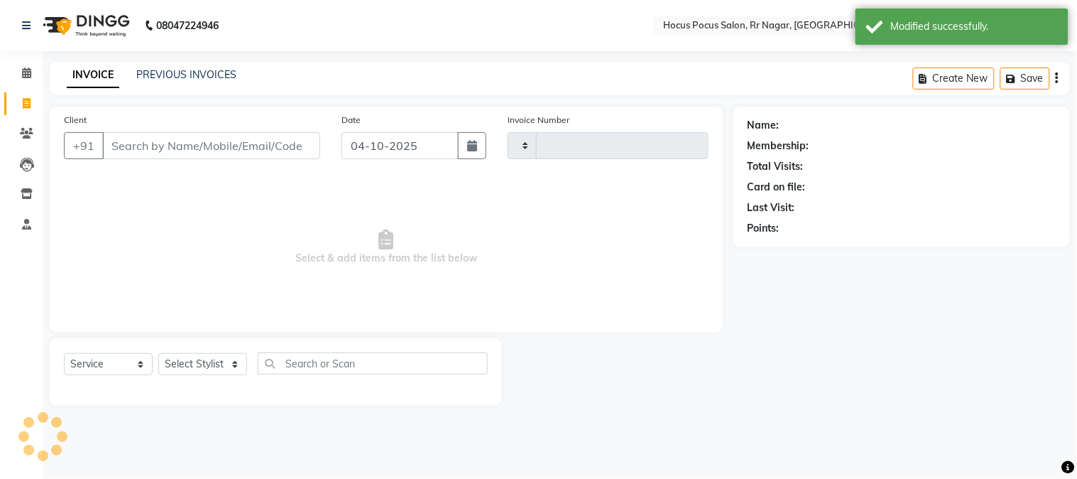
type input "4546"
select select "5019"
click at [118, 147] on input "Client" at bounding box center [211, 145] width 218 height 27
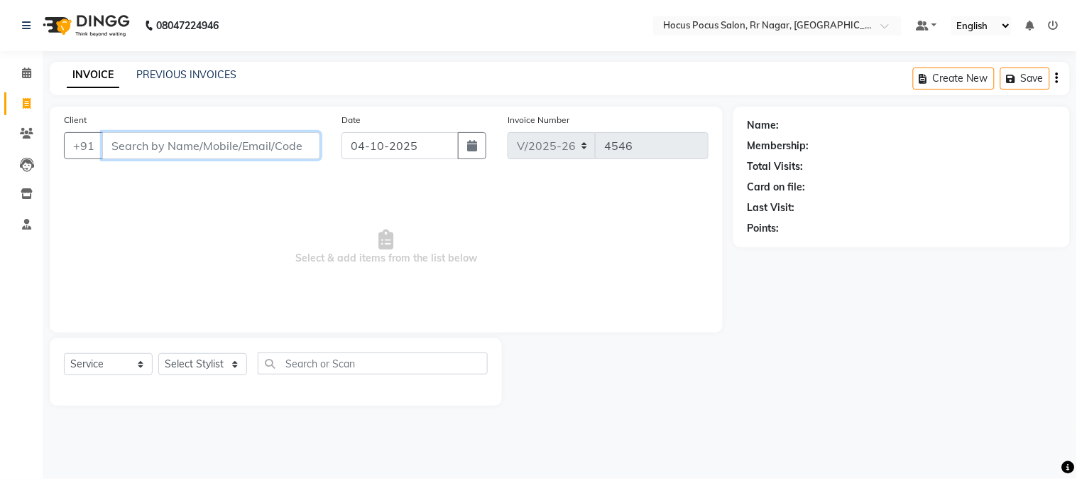
click at [251, 141] on input "Client" at bounding box center [211, 145] width 218 height 27
paste input "7795205129"
type input "7795205129"
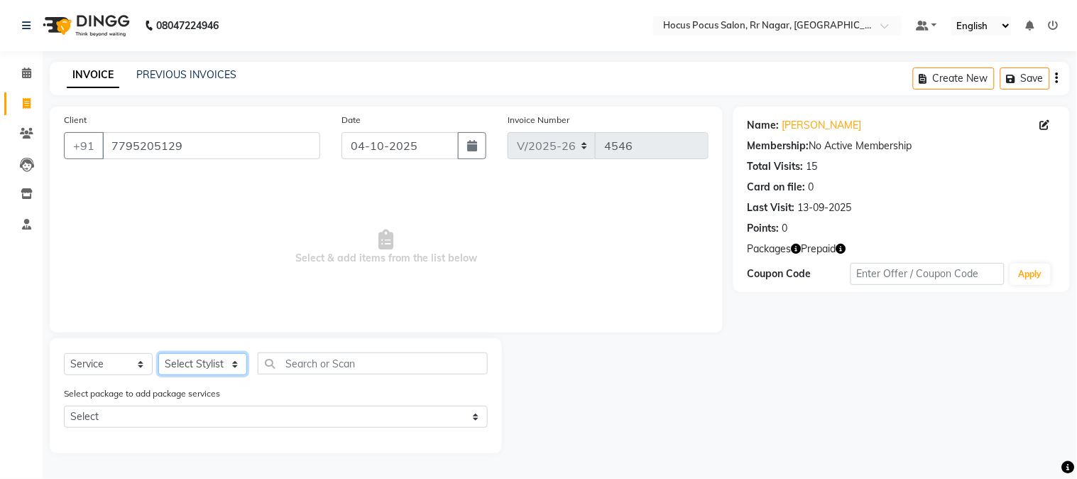
click at [202, 366] on select "Select Stylist [PERSON_NAME] hocus pocus [PERSON_NAME] [PERSON_NAME] [PERSON_NA…" at bounding box center [202, 364] width 89 height 22
select select "32988"
click at [158, 354] on select "Select Stylist [PERSON_NAME] hocus pocus [PERSON_NAME] [PERSON_NAME] [PERSON_NA…" at bounding box center [202, 364] width 89 height 22
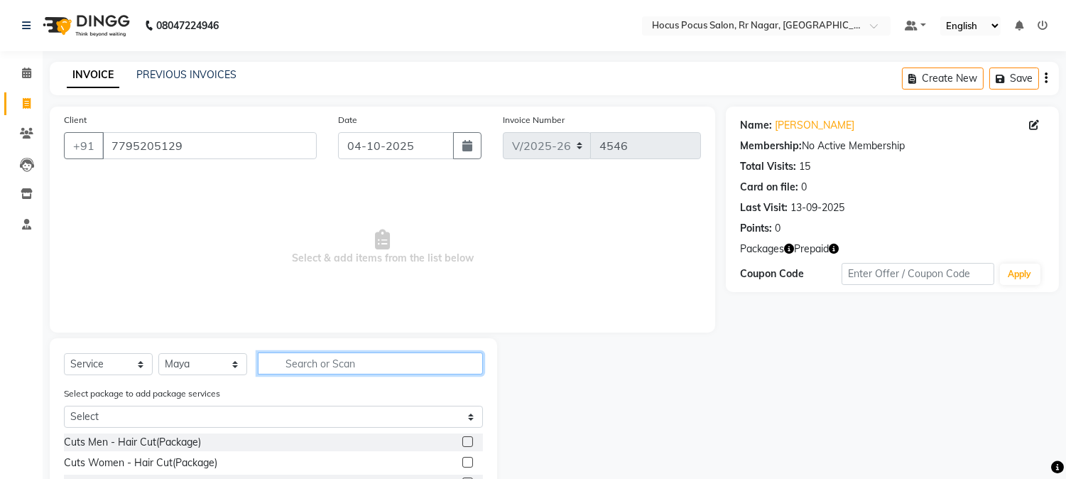
click at [293, 359] on input "text" at bounding box center [370, 363] width 225 height 22
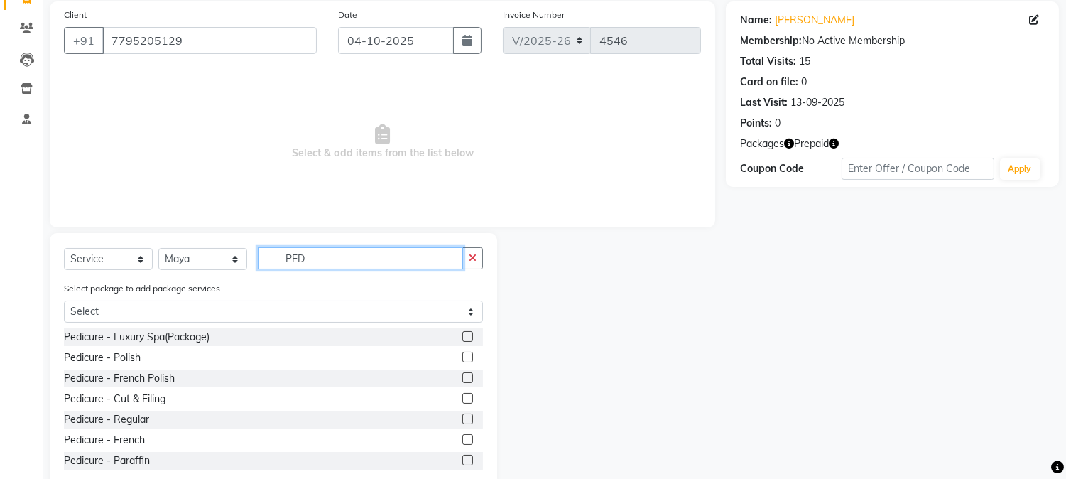
scroll to position [138, 0]
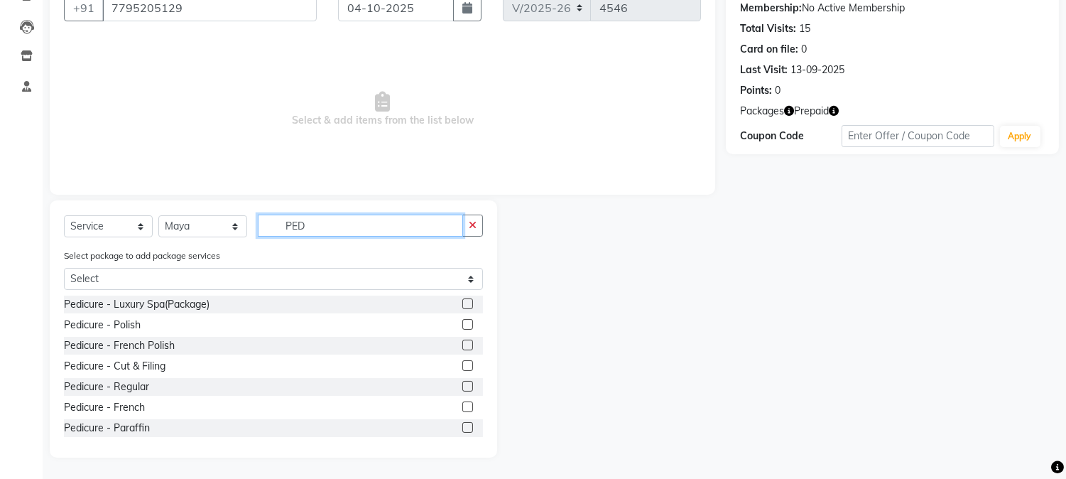
type input "PED"
click at [469, 426] on div at bounding box center [472, 428] width 21 height 18
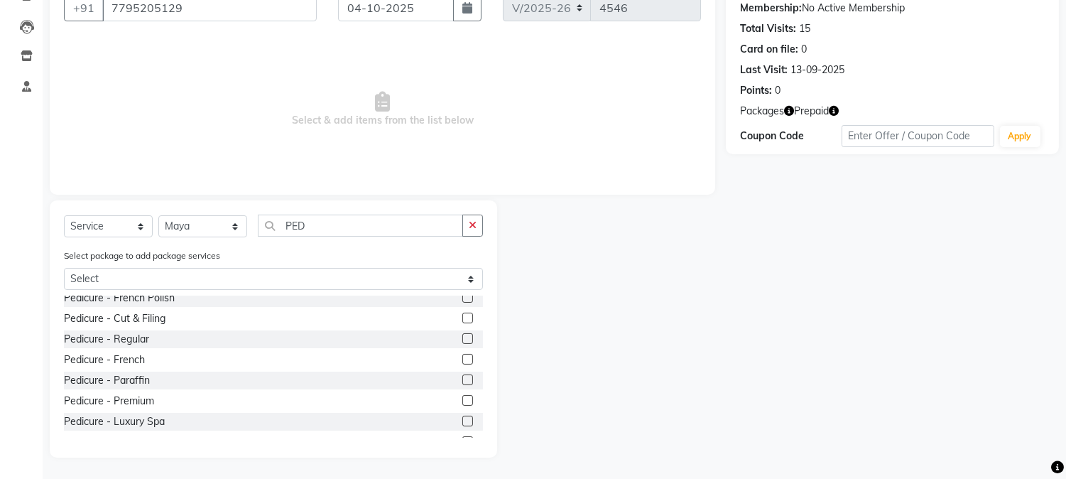
scroll to position [62, 0]
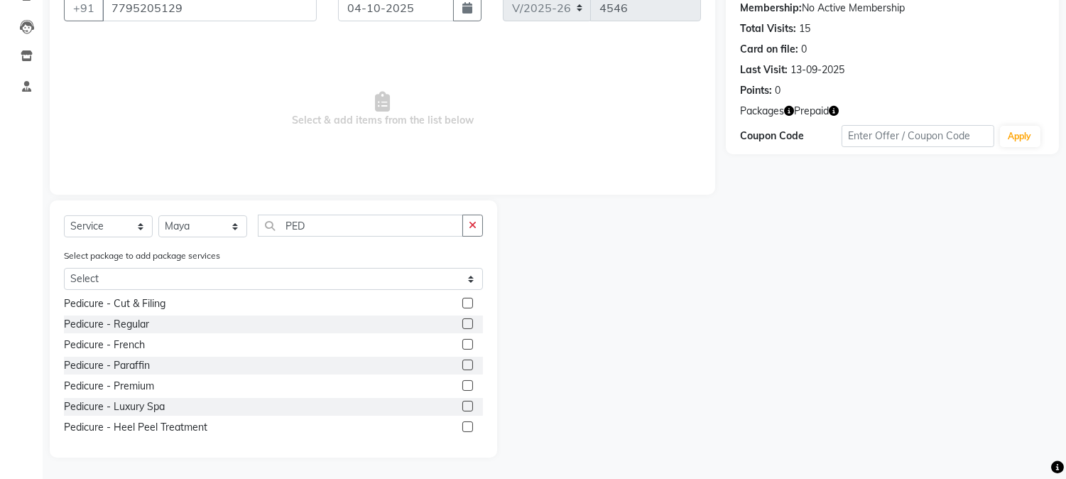
click at [462, 405] on label at bounding box center [467, 406] width 11 height 11
click at [462, 405] on input "checkbox" at bounding box center [466, 406] width 9 height 9
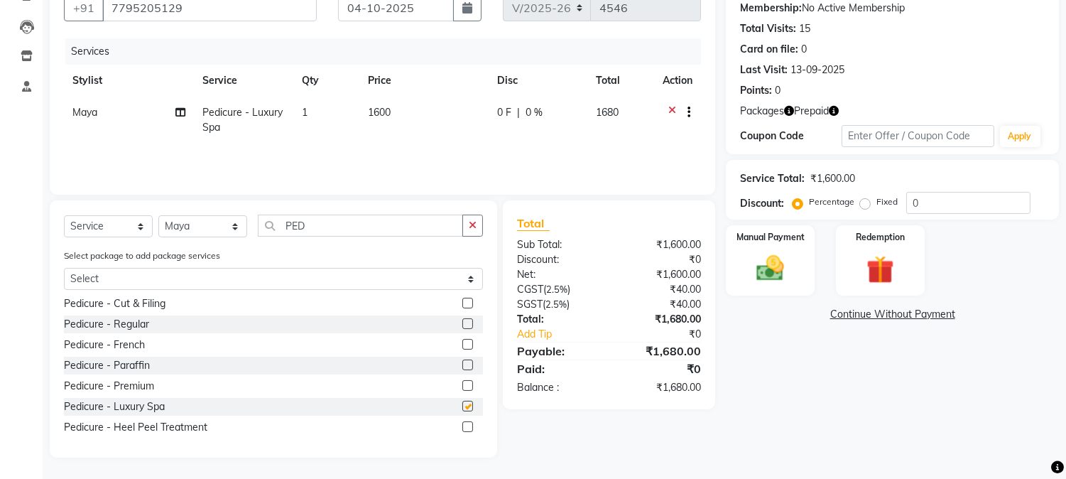
checkbox input "false"
click at [231, 223] on select "Select Stylist [PERSON_NAME] hocus pocus [PERSON_NAME] [PERSON_NAME] [PERSON_NA…" at bounding box center [202, 226] width 89 height 22
select select "32993"
click at [158, 215] on select "Select Stylist [PERSON_NAME] hocus pocus [PERSON_NAME] [PERSON_NAME] [PERSON_NA…" at bounding box center [202, 226] width 89 height 22
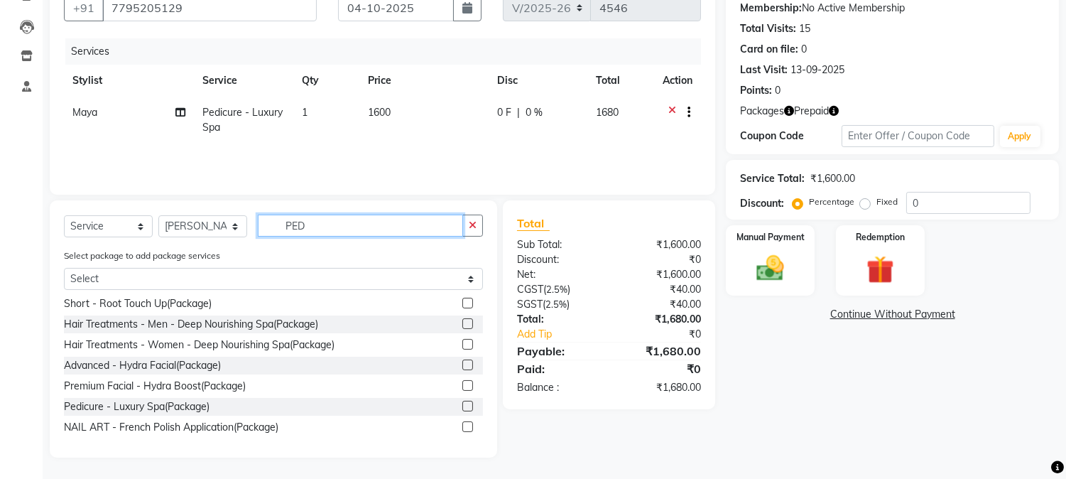
click at [339, 220] on input "PED" at bounding box center [360, 225] width 205 height 22
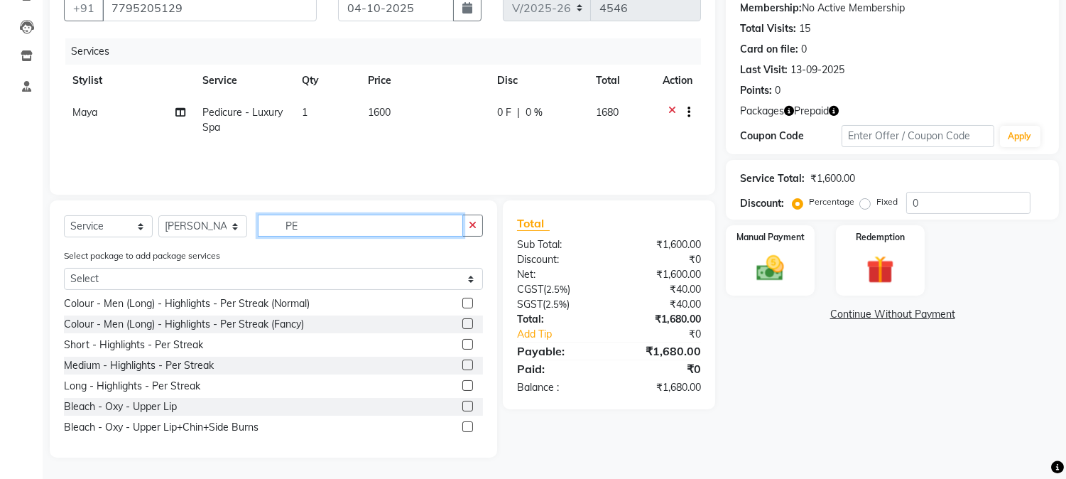
type input "P"
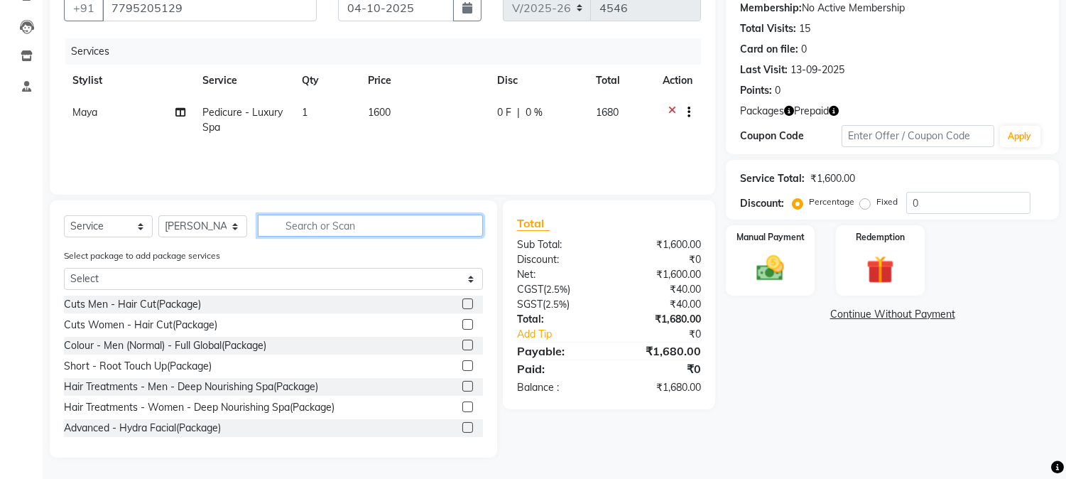
type input "H"
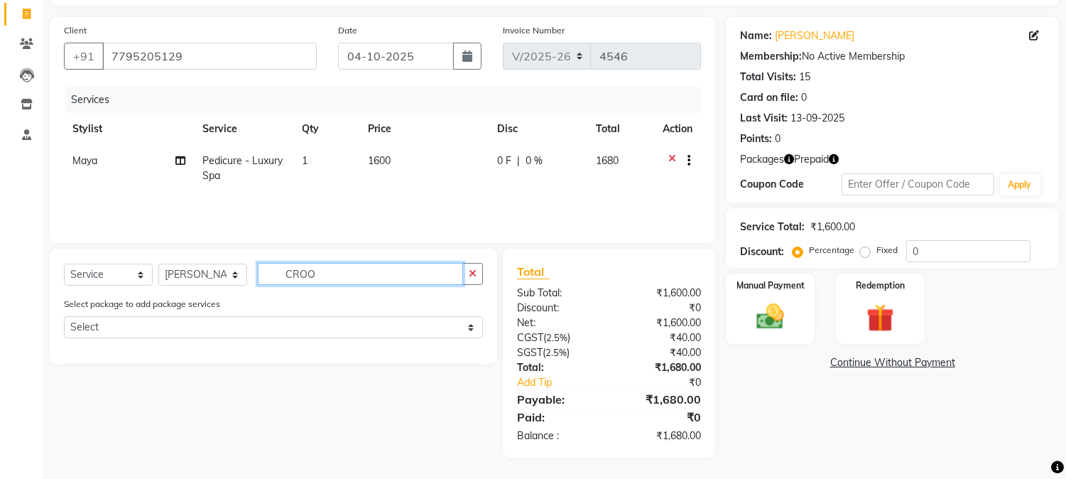
scroll to position [89, 0]
type input "C"
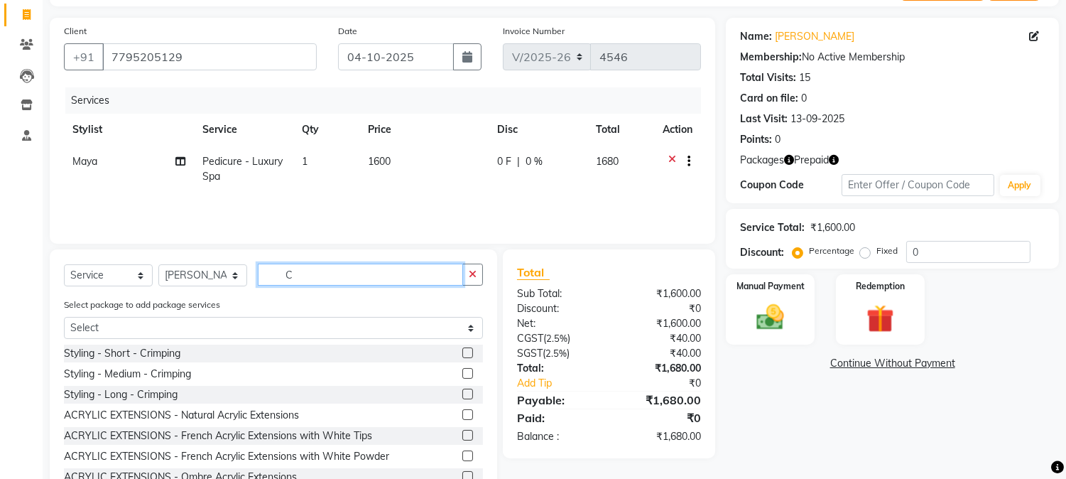
scroll to position [138, 0]
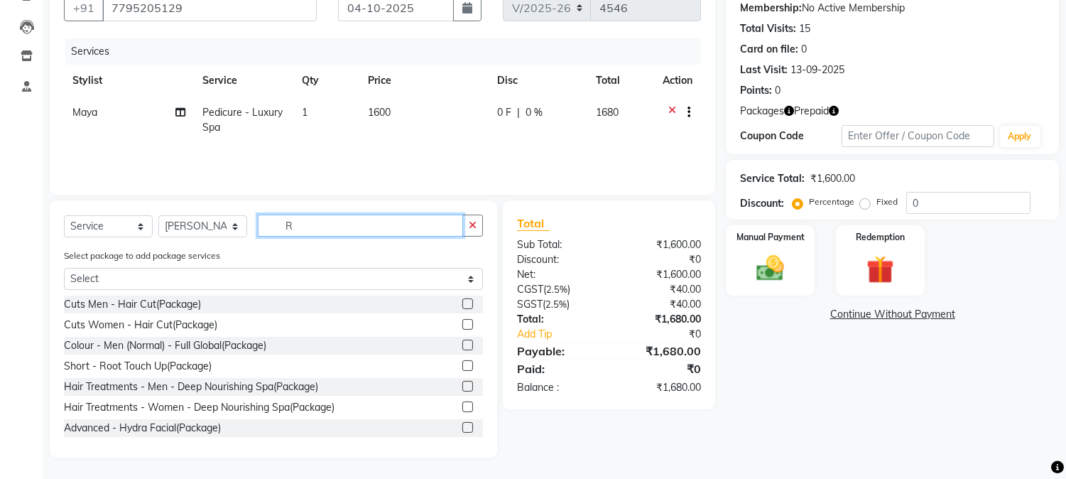
type input "R"
click at [462, 343] on label at bounding box center [467, 344] width 11 height 11
click at [462, 343] on input "checkbox" at bounding box center [466, 345] width 9 height 9
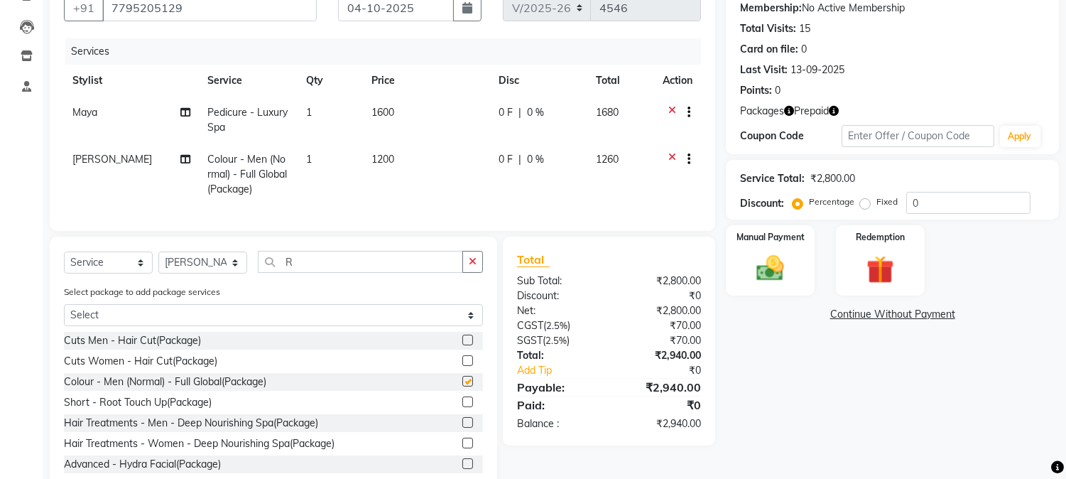
checkbox input "false"
click at [401, 162] on td "1200" at bounding box center [426, 174] width 127 height 62
select select "32993"
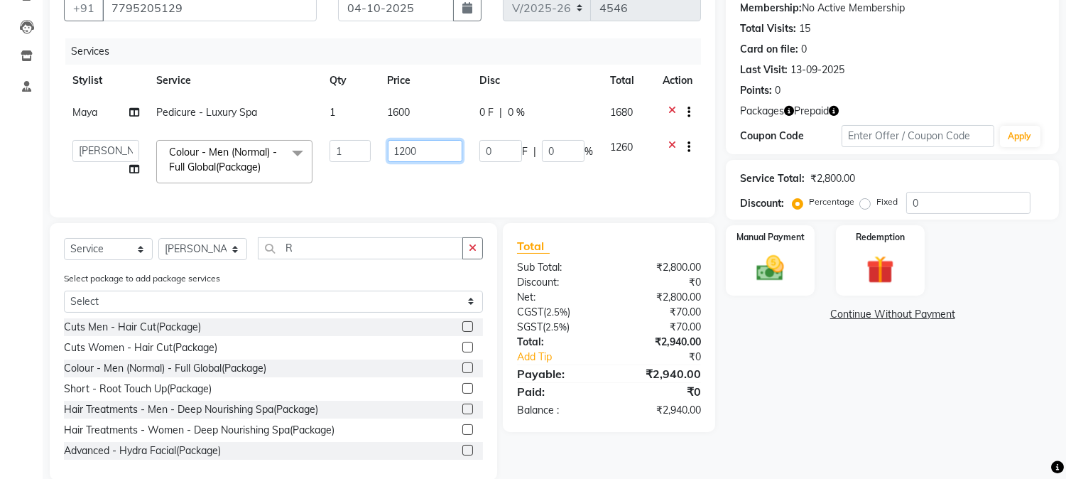
click at [416, 151] on input "1200" at bounding box center [425, 151] width 75 height 22
type input "1000"
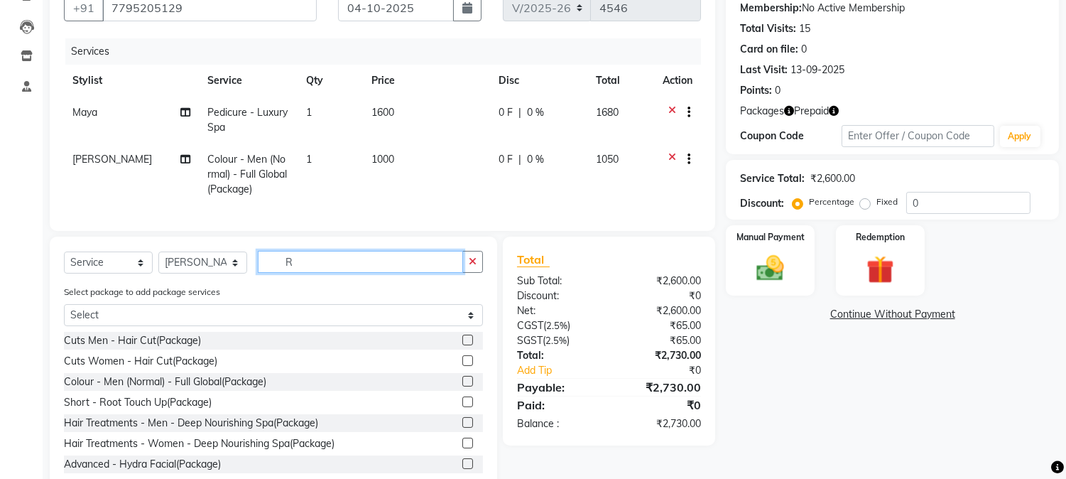
click at [302, 251] on div "Select Service Product Membership Package Voucher Prepaid Gift Card Select Styl…" at bounding box center [273, 364] width 447 height 257
click at [303, 268] on input "R" at bounding box center [360, 262] width 205 height 22
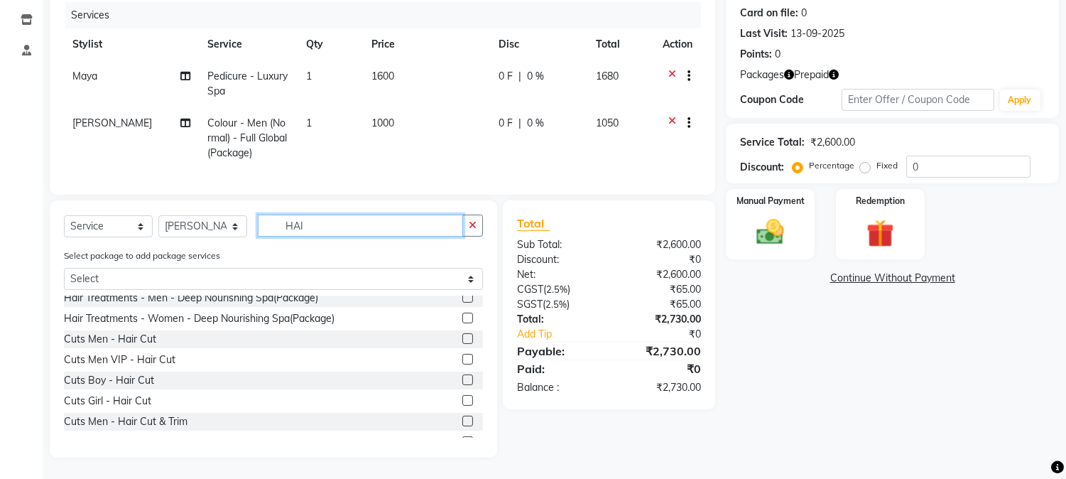
scroll to position [62, 0]
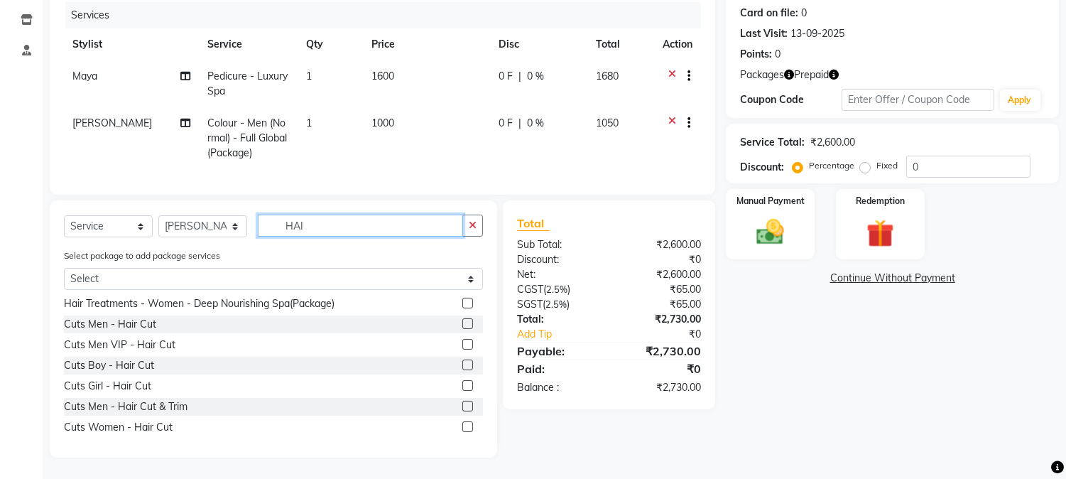
type input "HAI"
click at [462, 405] on label at bounding box center [467, 406] width 11 height 11
click at [462, 405] on input "checkbox" at bounding box center [466, 406] width 9 height 9
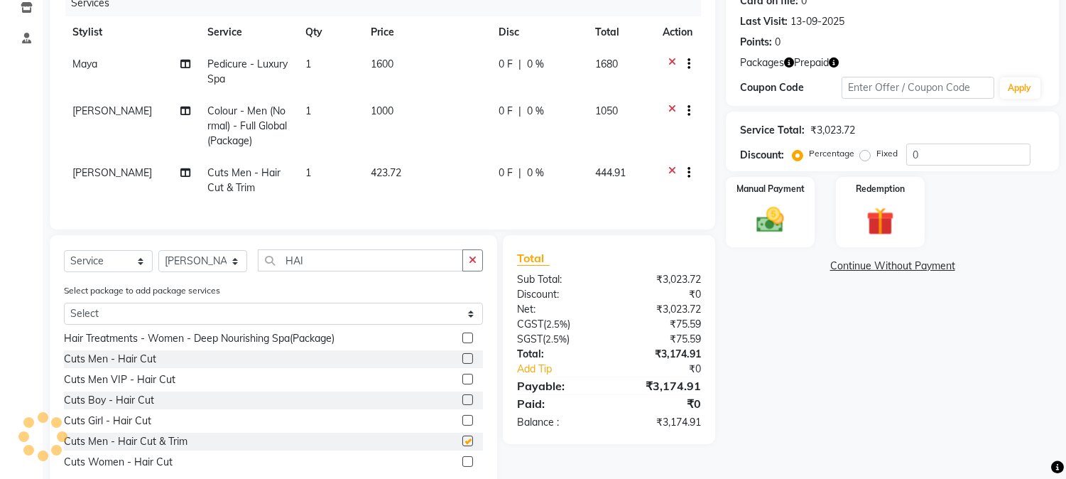
checkbox input "false"
click at [426, 178] on td "423.72" at bounding box center [425, 180] width 127 height 47
select select "32993"
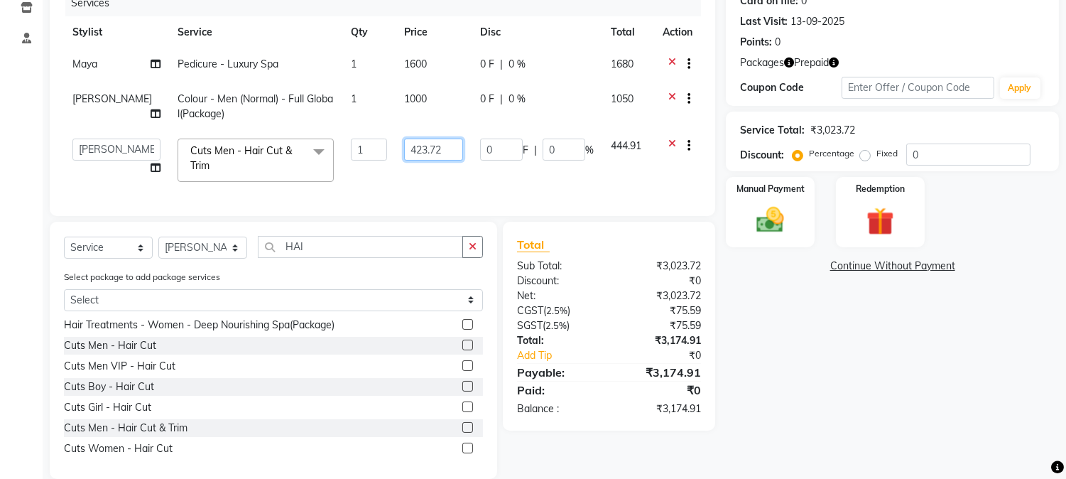
click at [435, 146] on input "423.72" at bounding box center [433, 149] width 59 height 22
type input "4"
type input "500"
click at [858, 351] on div "Name: Surya Pratheek Membership: No Active Membership Total Visits: 15 Card on …" at bounding box center [898, 199] width 344 height 558
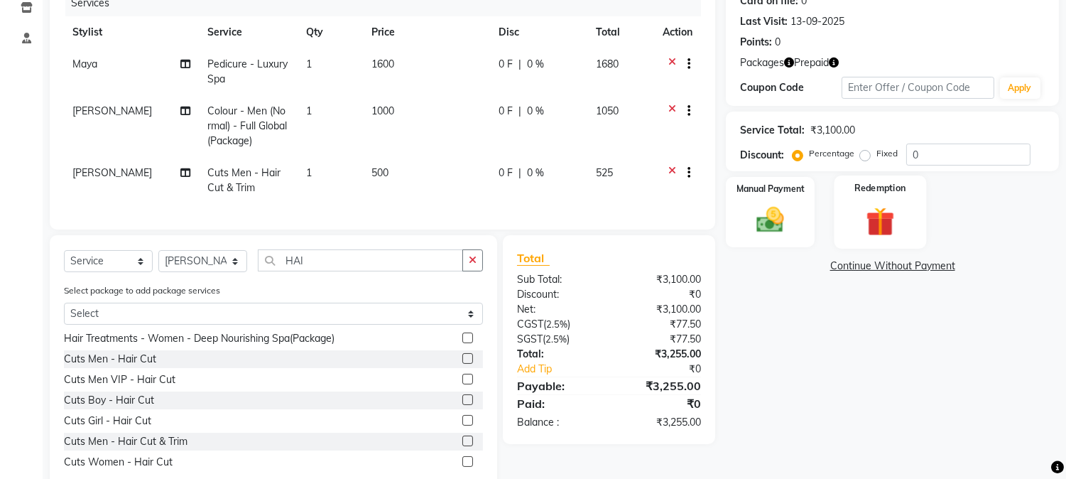
click at [871, 220] on img at bounding box center [879, 222] width 47 height 36
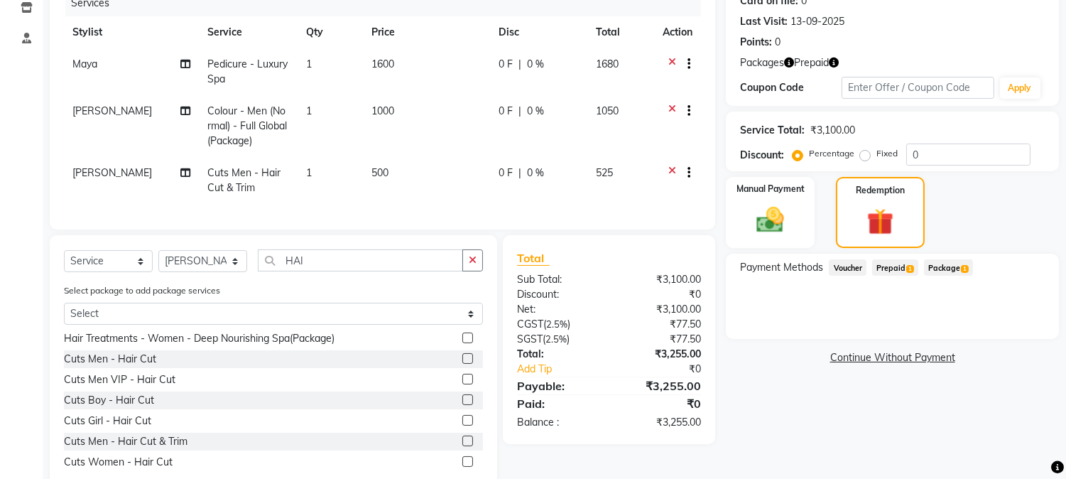
click at [837, 60] on icon "button" at bounding box center [834, 63] width 10 height 10
click at [879, 45] on div "Points: 0" at bounding box center [892, 42] width 305 height 15
drag, startPoint x: 899, startPoint y: 266, endPoint x: 900, endPoint y: 282, distance: 16.4
click at [900, 266] on span "Prepaid 1" at bounding box center [895, 267] width 46 height 16
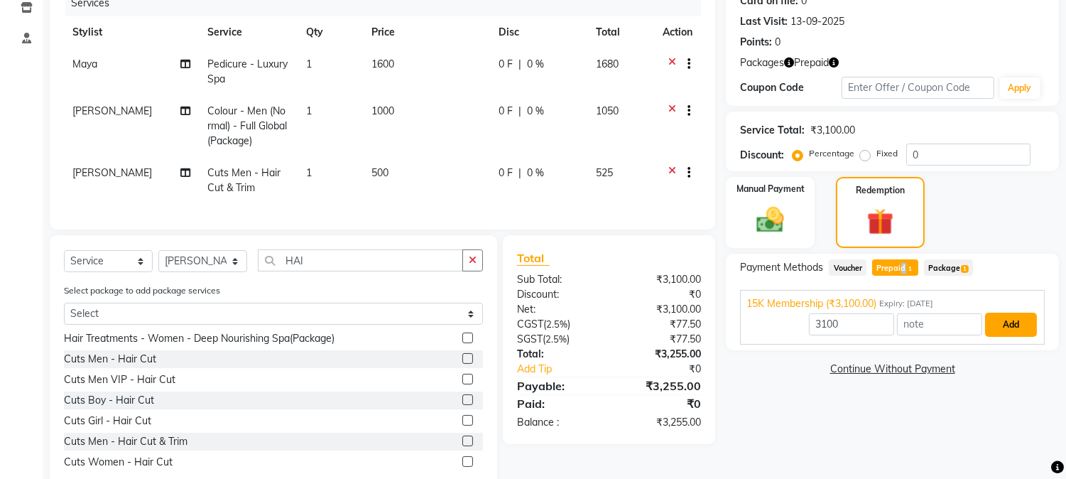
click at [992, 323] on button "Add" at bounding box center [1011, 324] width 52 height 24
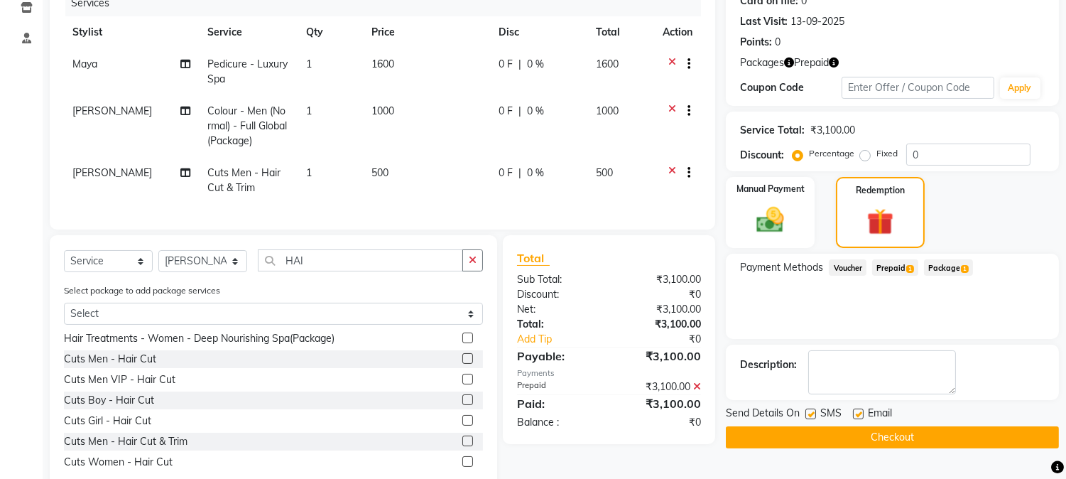
click at [819, 413] on div "SMS" at bounding box center [829, 414] width 48 height 18
click at [812, 412] on label at bounding box center [810, 413] width 11 height 11
click at [812, 412] on input "checkbox" at bounding box center [809, 414] width 9 height 9
checkbox input "false"
click at [847, 437] on button "Checkout" at bounding box center [892, 437] width 333 height 22
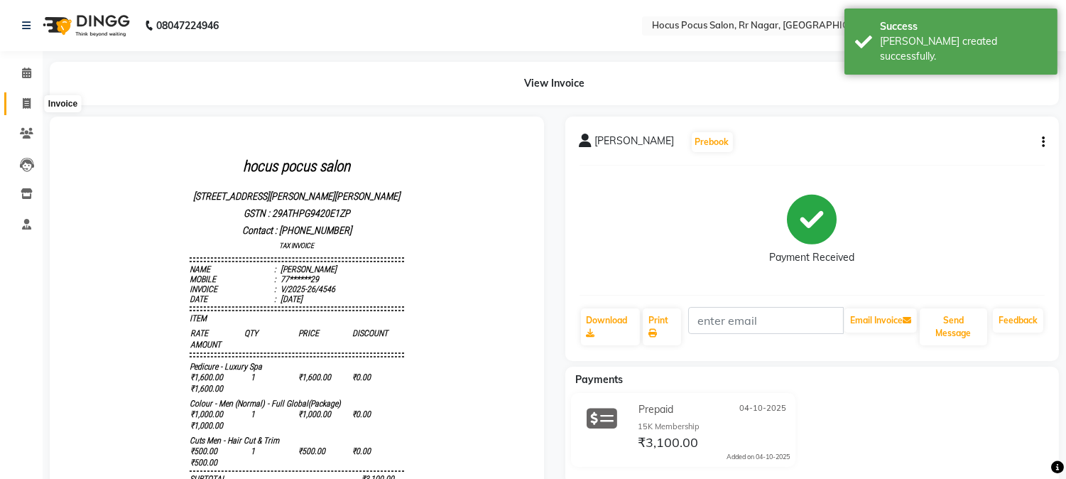
click at [25, 105] on icon at bounding box center [27, 103] width 8 height 11
select select "service"
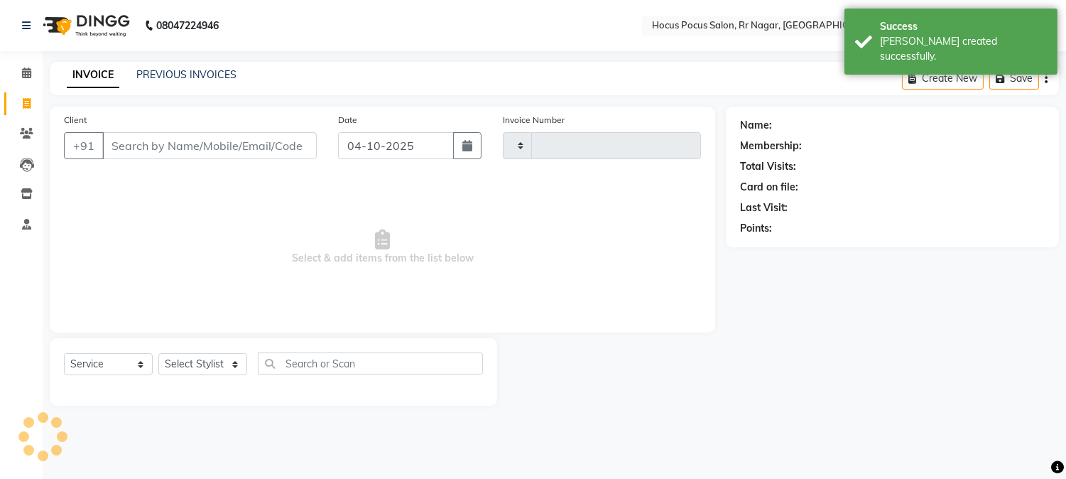
type input "4547"
select select "5019"
click at [172, 147] on input "Client" at bounding box center [211, 145] width 218 height 27
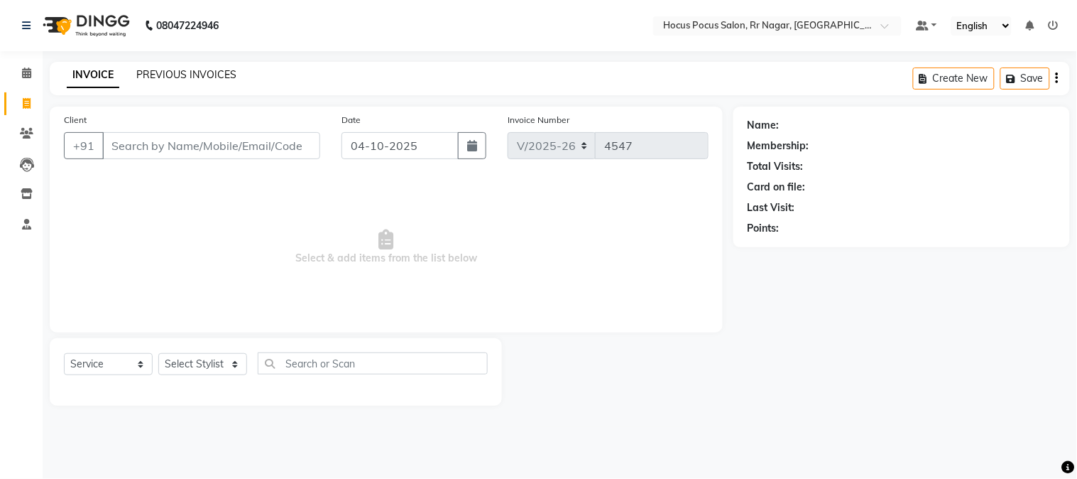
click at [165, 75] on link "PREVIOUS INVOICES" at bounding box center [186, 74] width 100 height 13
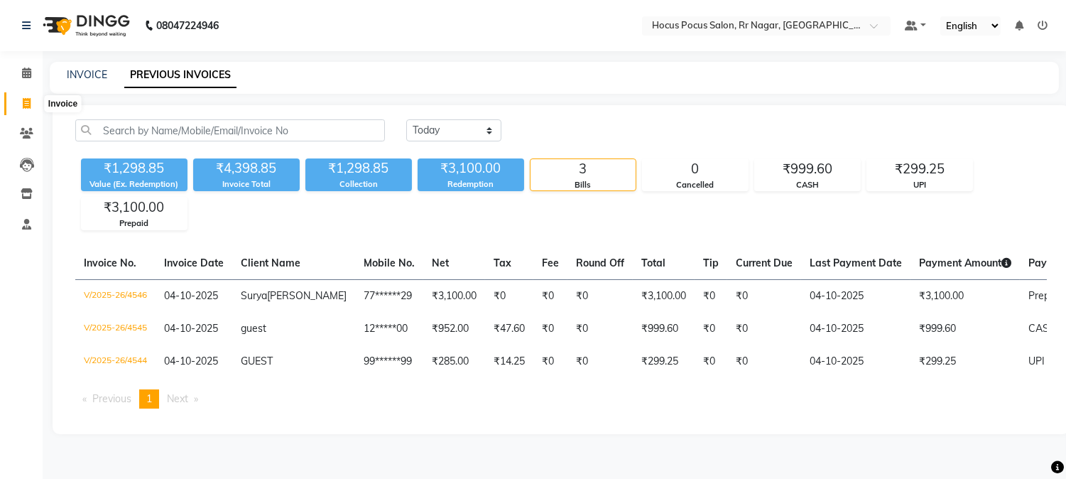
click at [26, 104] on icon at bounding box center [27, 103] width 8 height 11
select select "service"
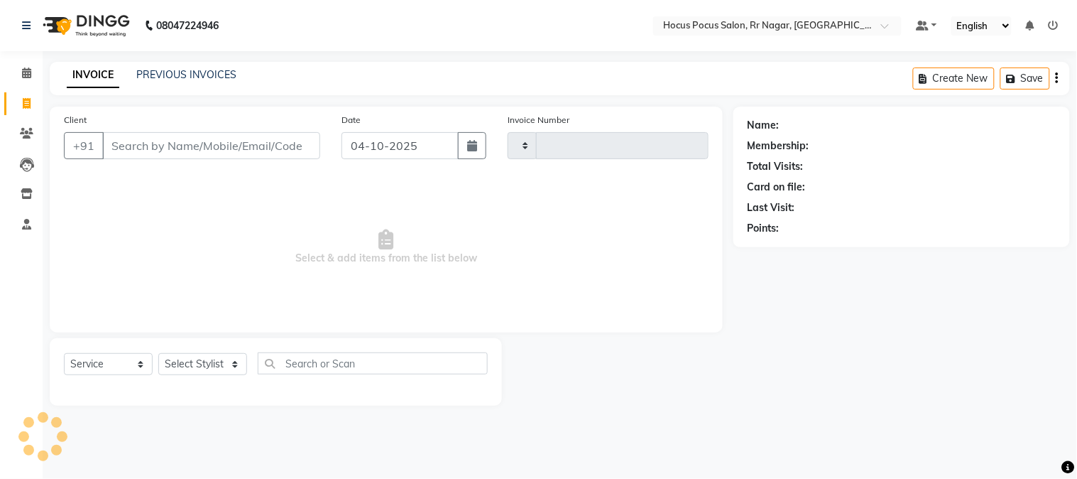
type input "4547"
select select "5019"
click at [145, 151] on input "Client" at bounding box center [211, 145] width 218 height 27
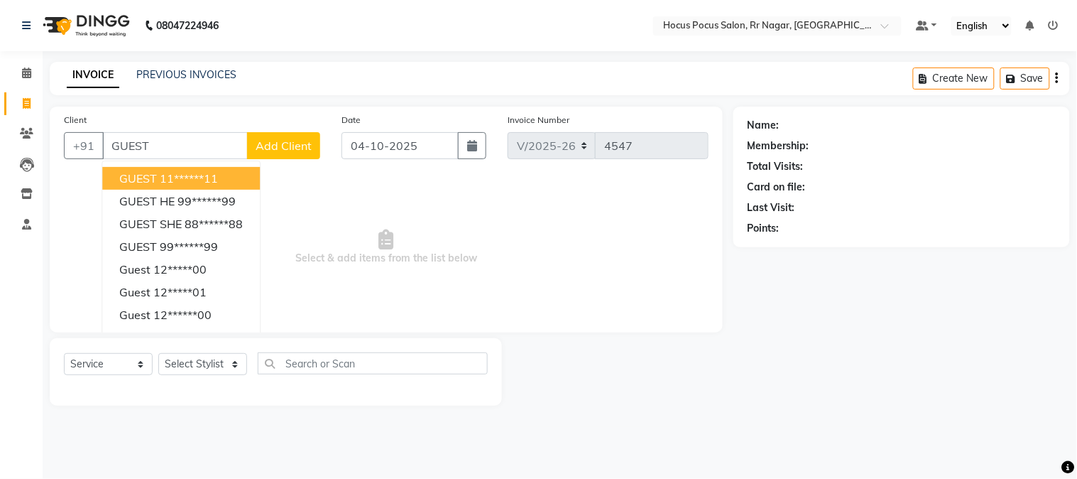
click at [174, 171] on ngb-highlight "11******11" at bounding box center [189, 178] width 58 height 14
type input "11******11"
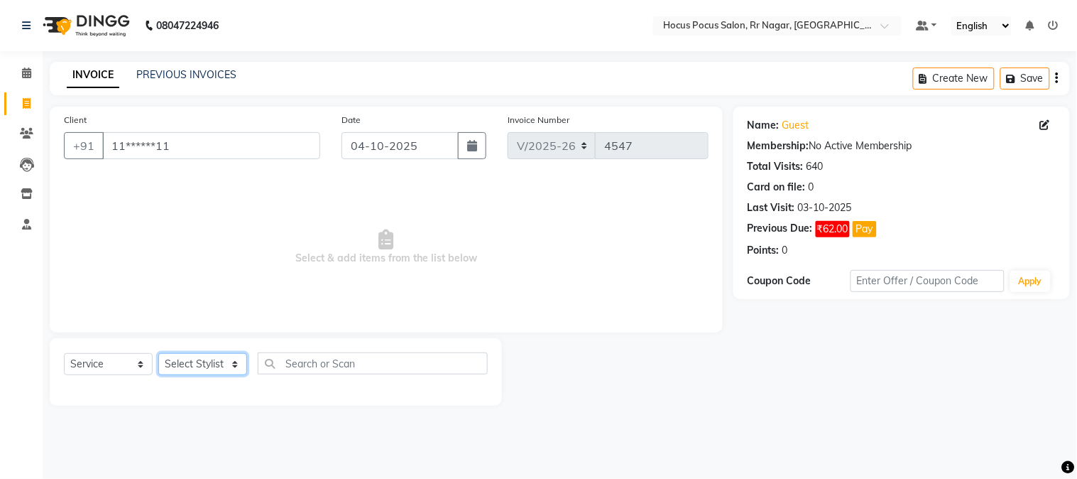
click at [220, 369] on select "Select Stylist Amar Eliza hocus pocus Maya Neha Ranjana Ravi Salima Salman Sonam" at bounding box center [202, 364] width 89 height 22
select select "74946"
click at [158, 354] on select "Select Stylist Amar Eliza hocus pocus Maya Neha Ranjana Ravi Salima Salman Sonam" at bounding box center [202, 364] width 89 height 22
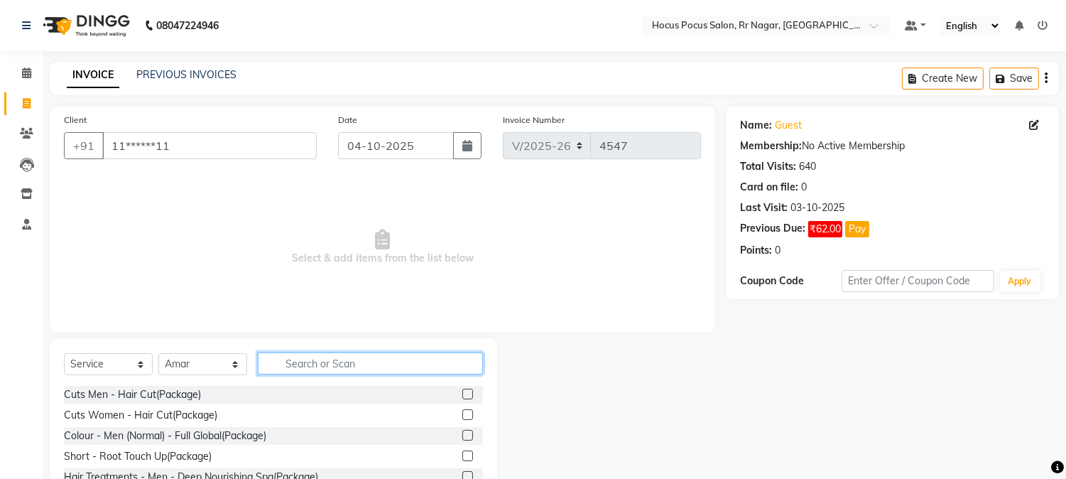
click at [281, 357] on input "text" at bounding box center [370, 363] width 225 height 22
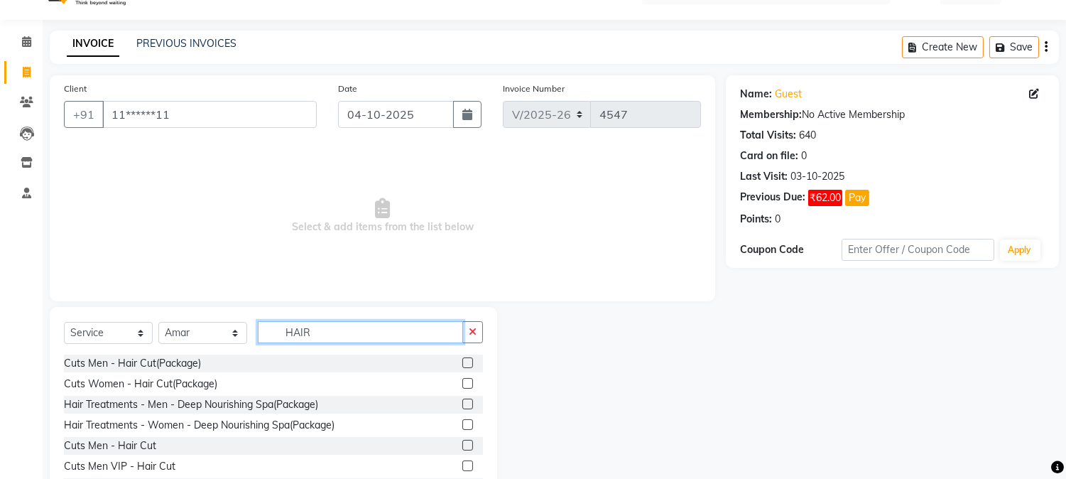
scroll to position [89, 0]
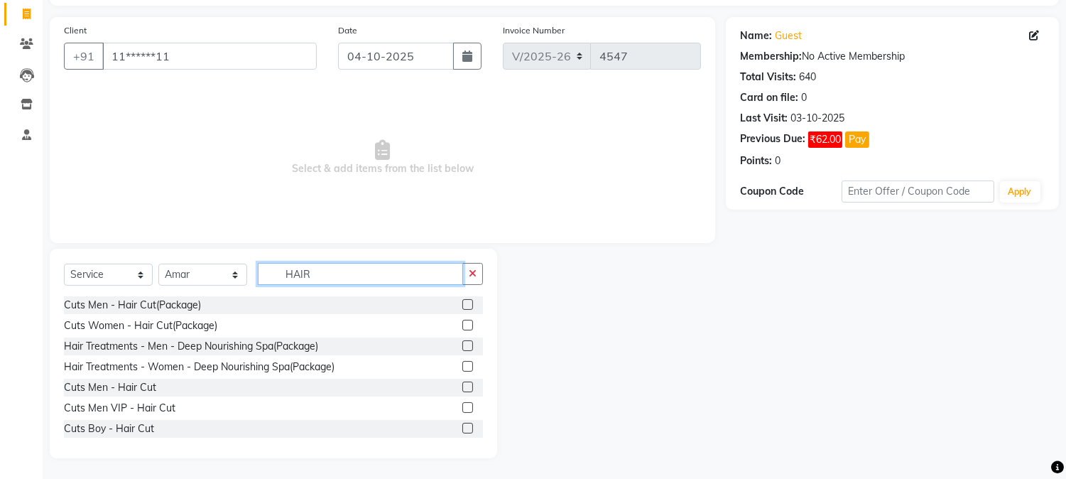
type input "HAIR"
click at [462, 382] on label at bounding box center [467, 386] width 11 height 11
click at [462, 383] on input "checkbox" at bounding box center [466, 387] width 9 height 9
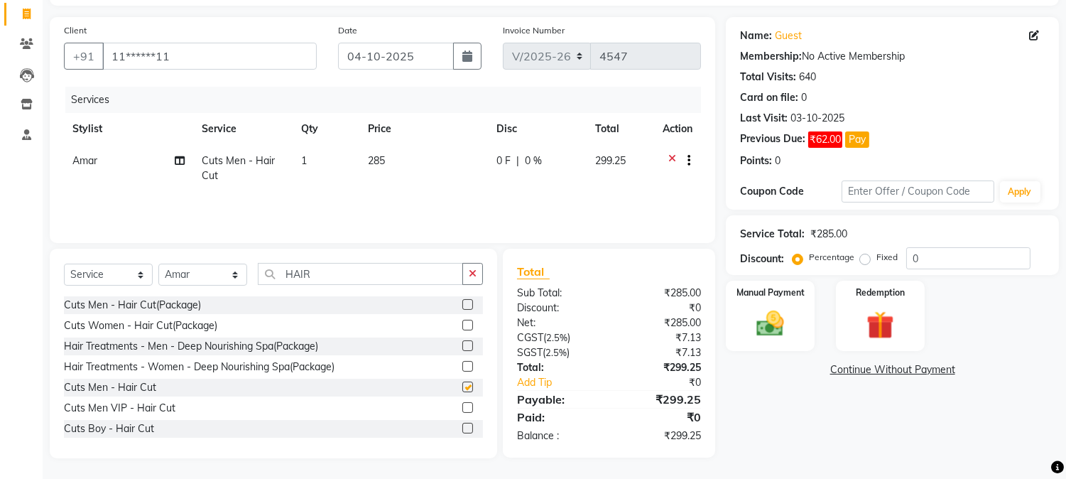
checkbox input "false"
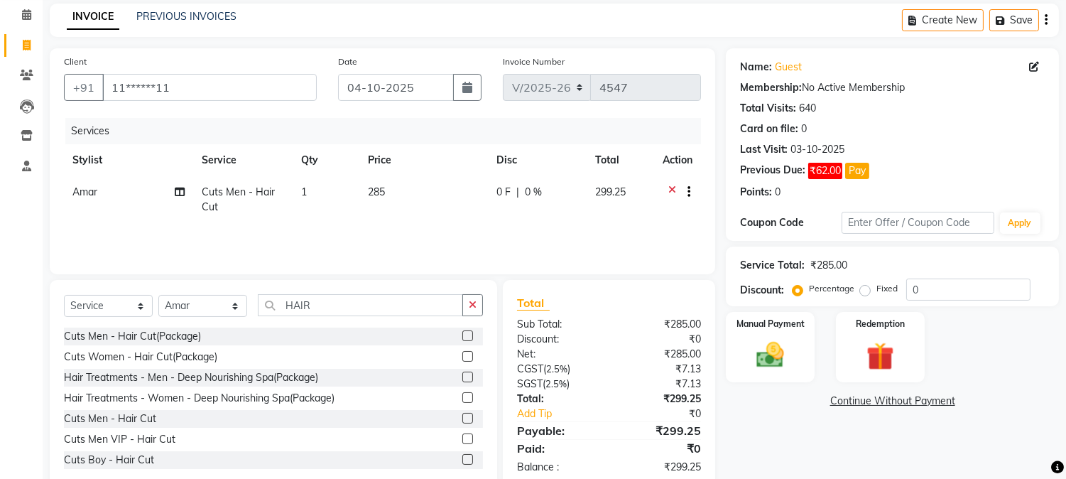
scroll to position [0, 0]
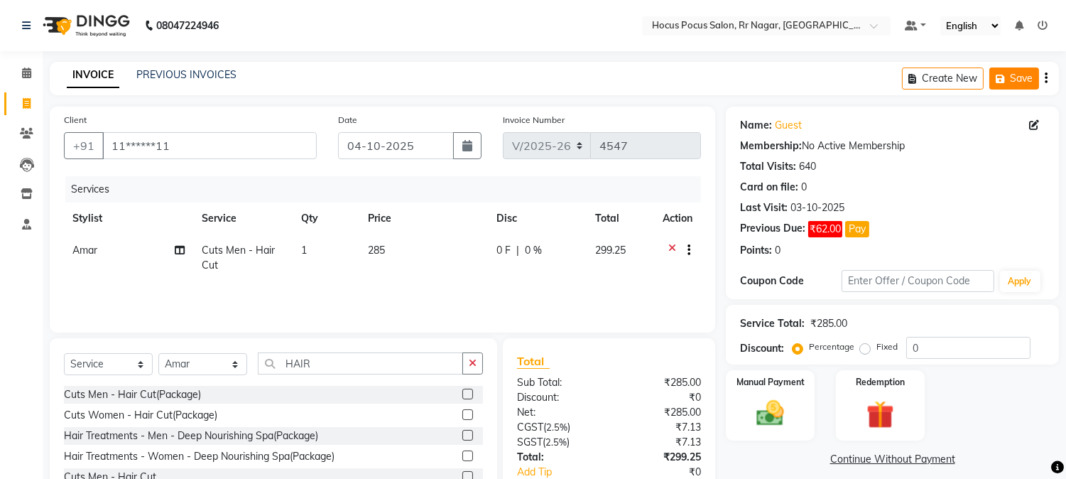
click at [1005, 82] on icon "button" at bounding box center [1003, 79] width 14 height 10
click at [23, 101] on icon at bounding box center [27, 103] width 8 height 11
select select "service"
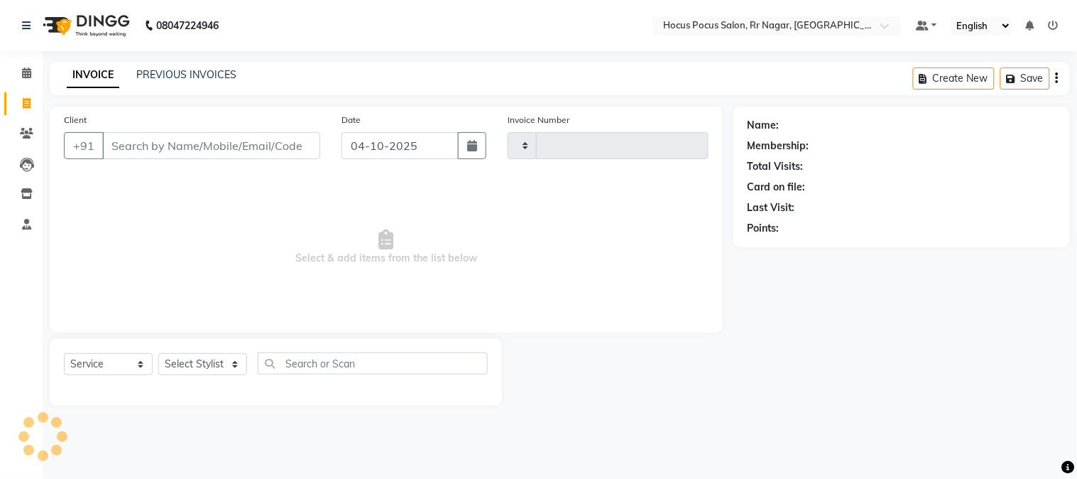
type input "4547"
select select "5019"
click at [133, 148] on input "Client" at bounding box center [211, 145] width 218 height 27
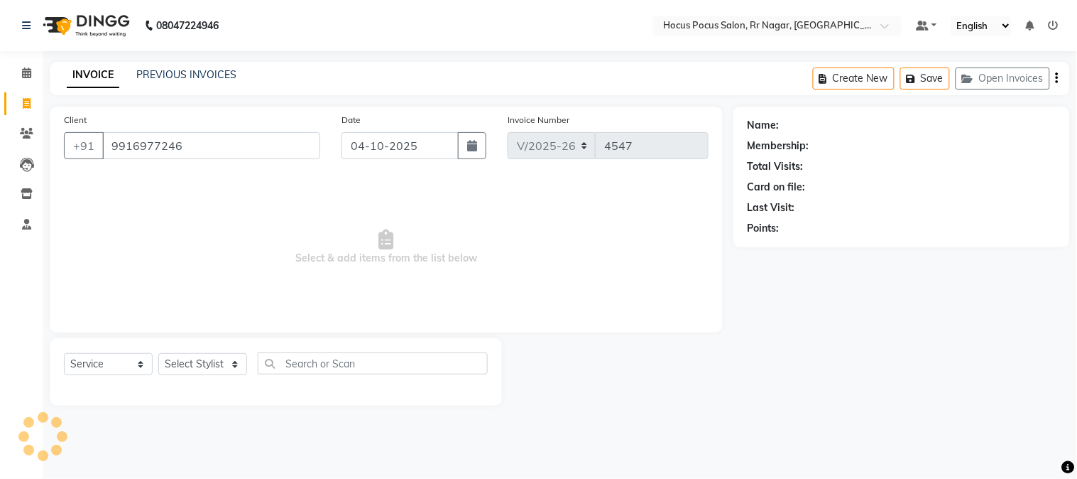
type input "9916977246"
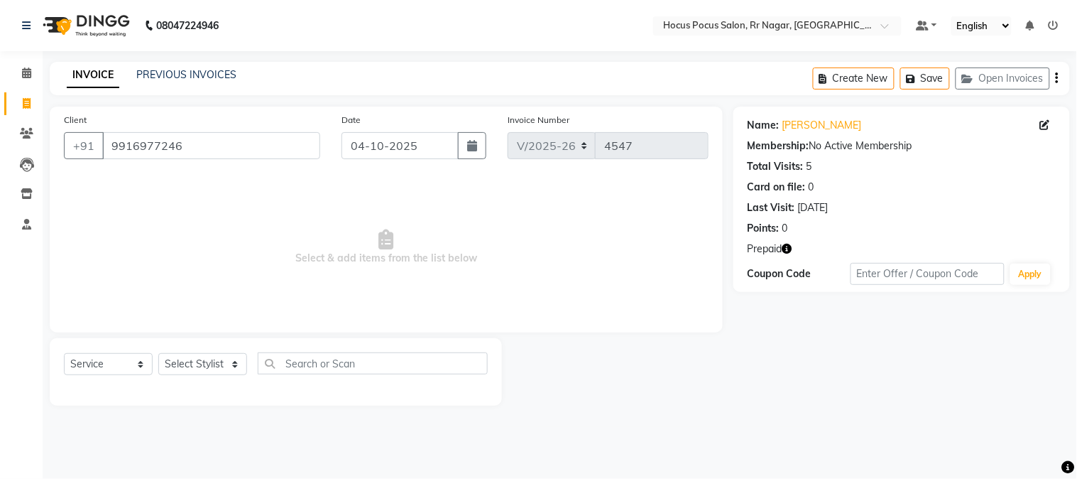
click at [787, 246] on icon "button" at bounding box center [788, 249] width 10 height 10
click at [650, 348] on div at bounding box center [618, 371] width 232 height 67
click at [180, 359] on select "Select Stylist Amar Eliza hocus pocus Maya Neha Ranjana Ravi Salima Salman Sonam" at bounding box center [202, 364] width 89 height 22
select select "32995"
click at [158, 354] on select "Select Stylist Amar Eliza hocus pocus Maya Neha Ranjana Ravi Salima Salman Sonam" at bounding box center [202, 364] width 89 height 22
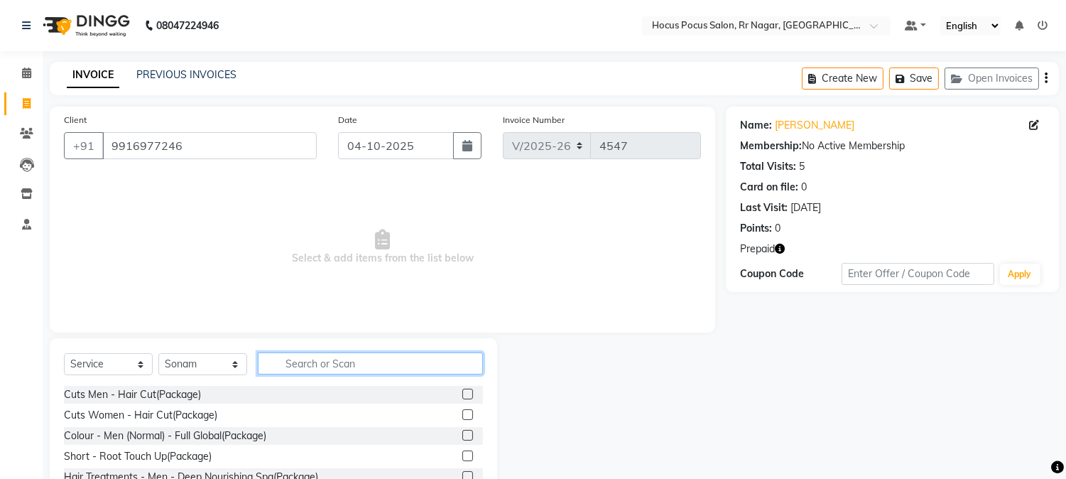
click at [315, 365] on input "text" at bounding box center [370, 363] width 225 height 22
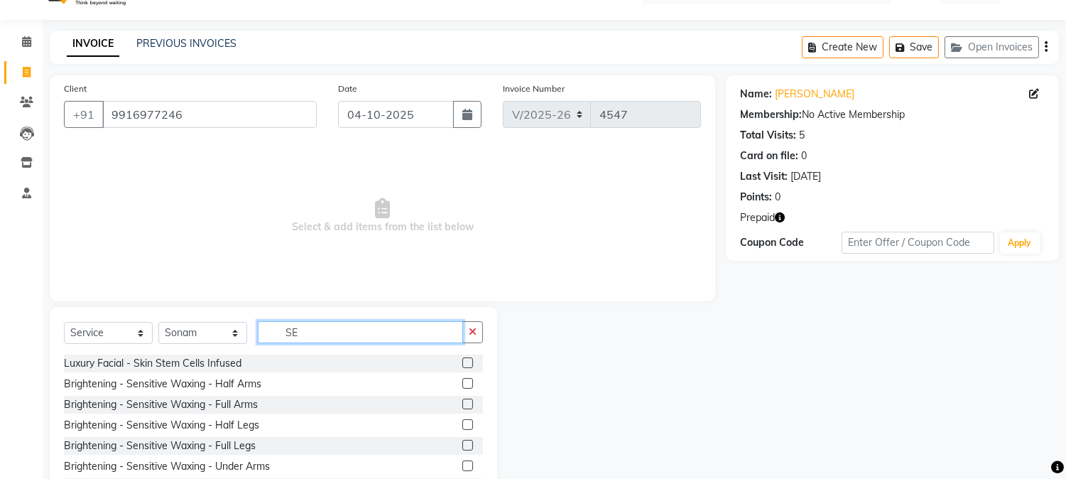
scroll to position [74, 0]
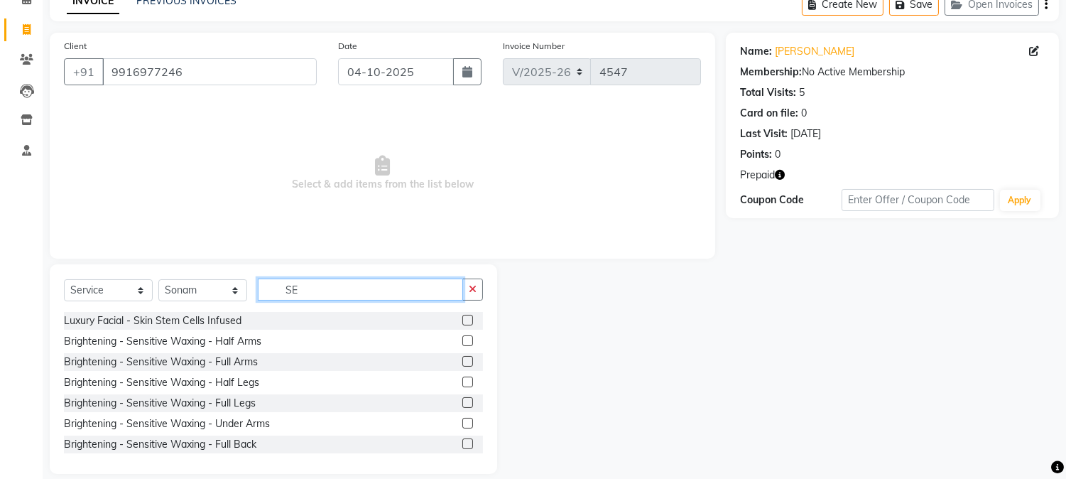
type input "SE"
click at [462, 400] on label at bounding box center [467, 402] width 11 height 11
click at [462, 400] on input "checkbox" at bounding box center [466, 402] width 9 height 9
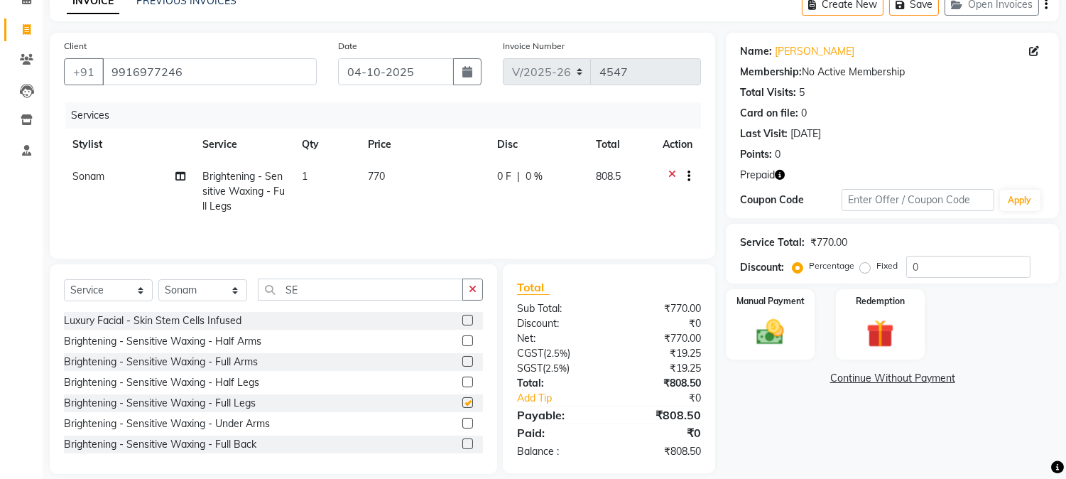
checkbox input "false"
click at [317, 294] on input "SE" at bounding box center [360, 289] width 205 height 22
click at [462, 358] on label at bounding box center [467, 361] width 11 height 11
click at [462, 358] on input "checkbox" at bounding box center [466, 361] width 9 height 9
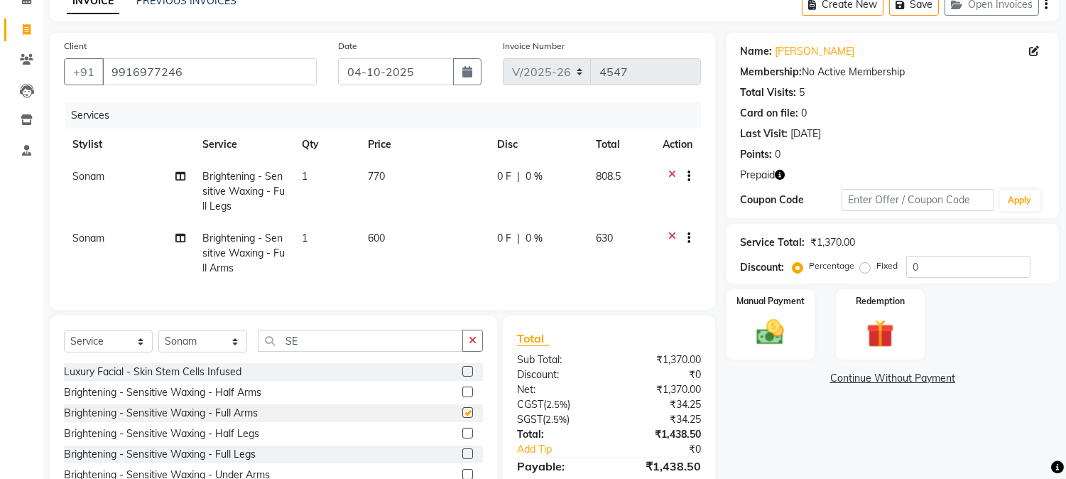
checkbox input "false"
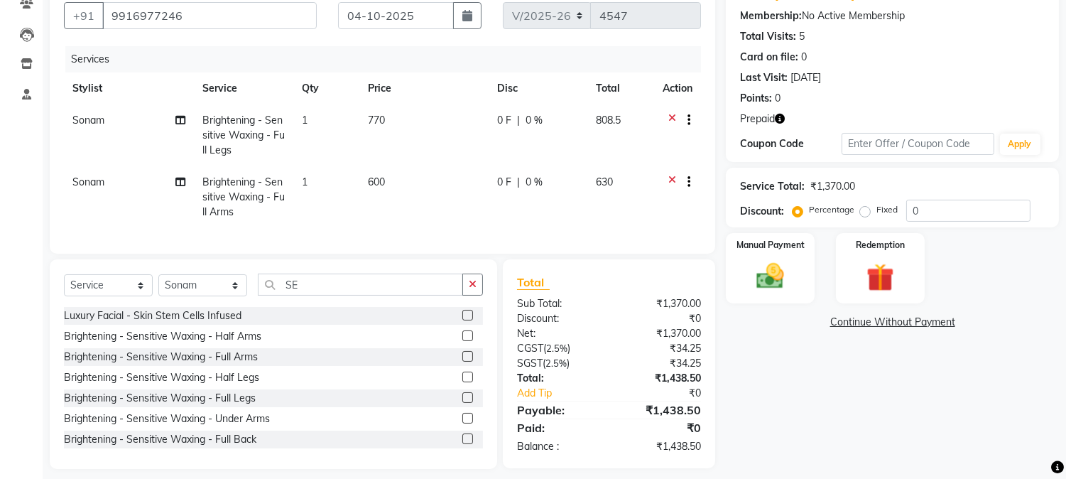
scroll to position [137, 0]
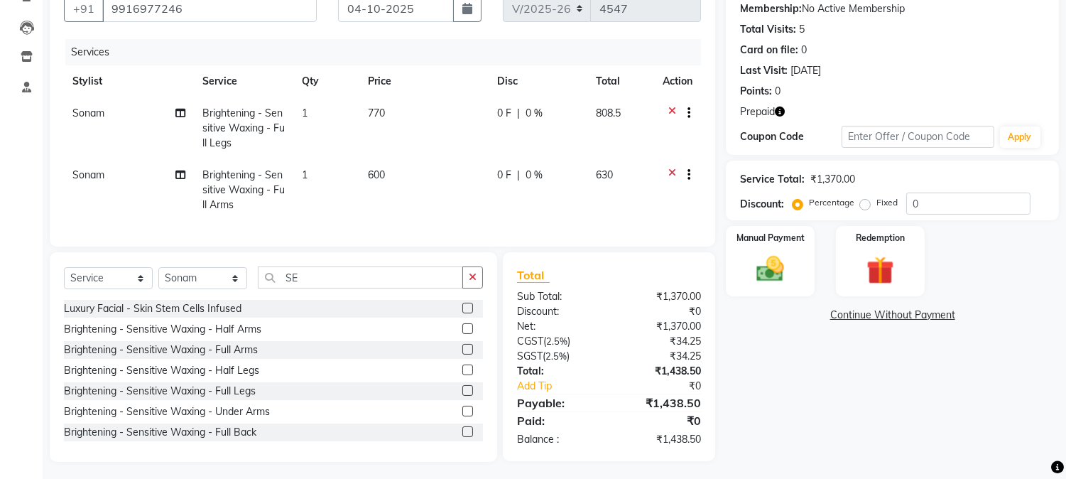
click at [462, 416] on label at bounding box center [467, 410] width 11 height 11
click at [462, 416] on input "checkbox" at bounding box center [466, 411] width 9 height 9
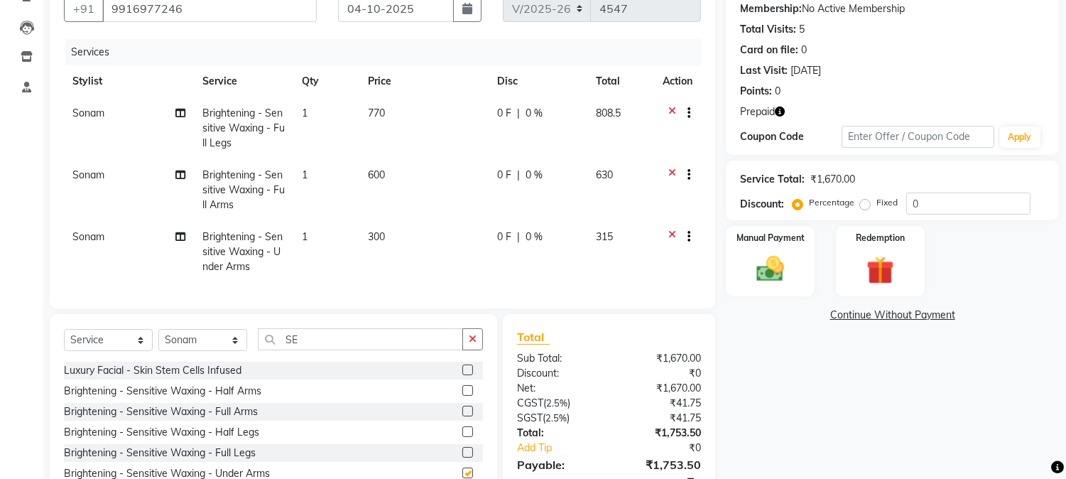
checkbox input "false"
click at [303, 349] on input "SE" at bounding box center [360, 339] width 205 height 22
type input "S"
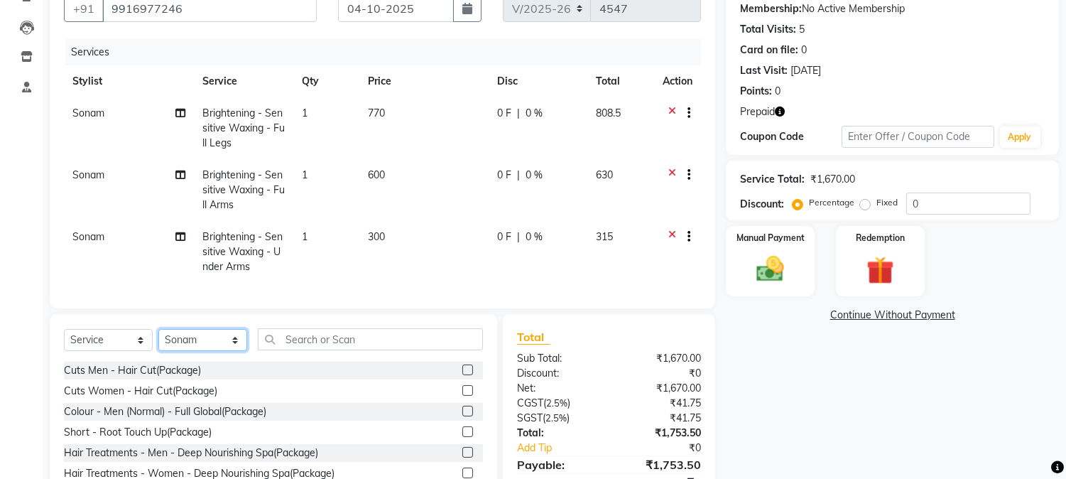
click at [214, 351] on select "Select Stylist Amar Eliza hocus pocus Maya Neha Ranjana Ravi Salima Salman Sonam" at bounding box center [202, 340] width 89 height 22
select select "86623"
click at [158, 341] on select "Select Stylist Amar Eliza hocus pocus Maya Neha Ranjana Ravi Salima Salman Sonam" at bounding box center [202, 340] width 89 height 22
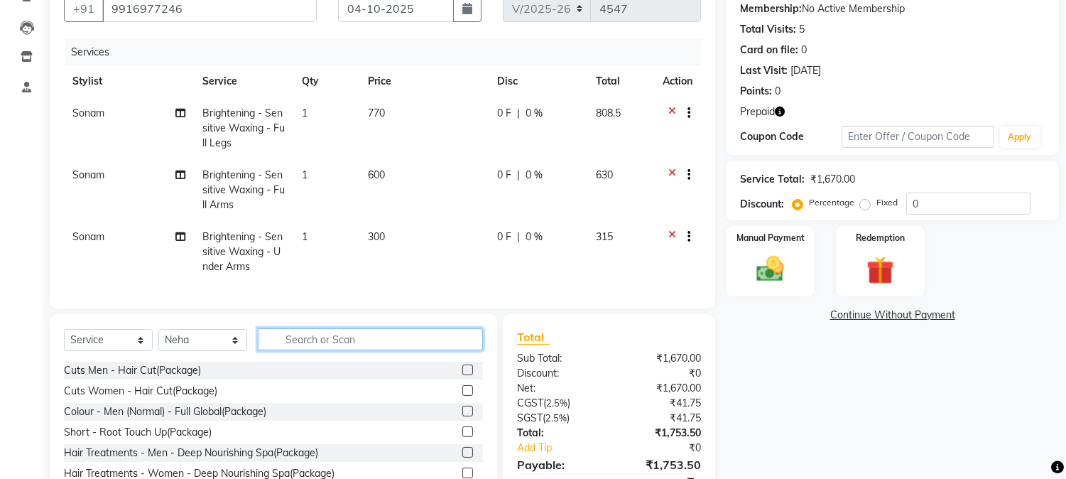
click at [322, 350] on input "text" at bounding box center [370, 339] width 225 height 22
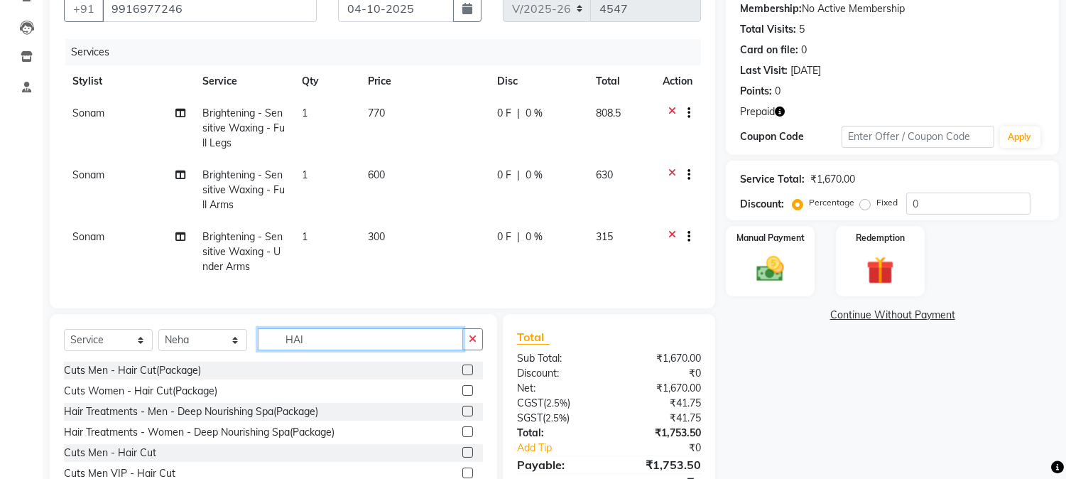
type input "HAI"
click at [1065, 466] on div "Name: Maheshwari Membership: No Active Membership Total Visits: 5 Card on file:…" at bounding box center [898, 246] width 344 height 554
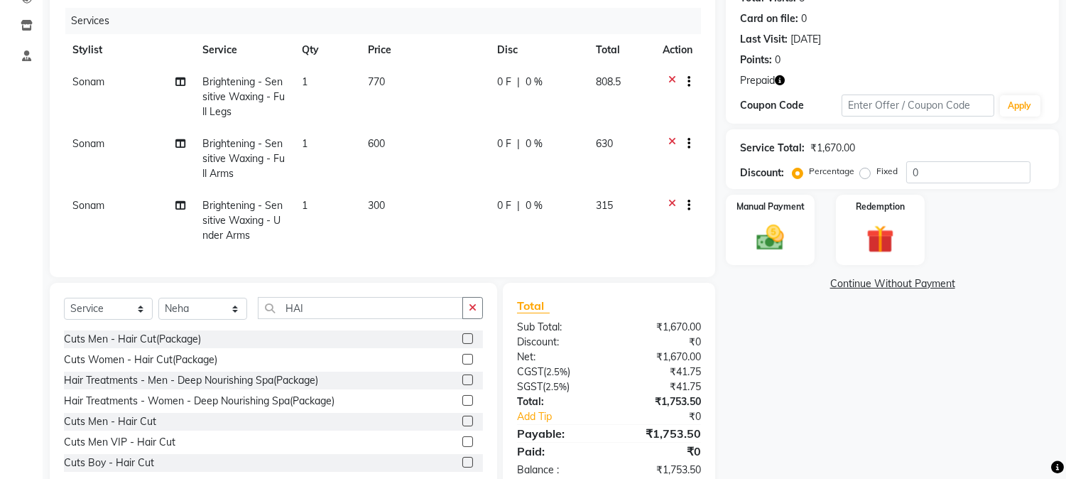
scroll to position [214, 0]
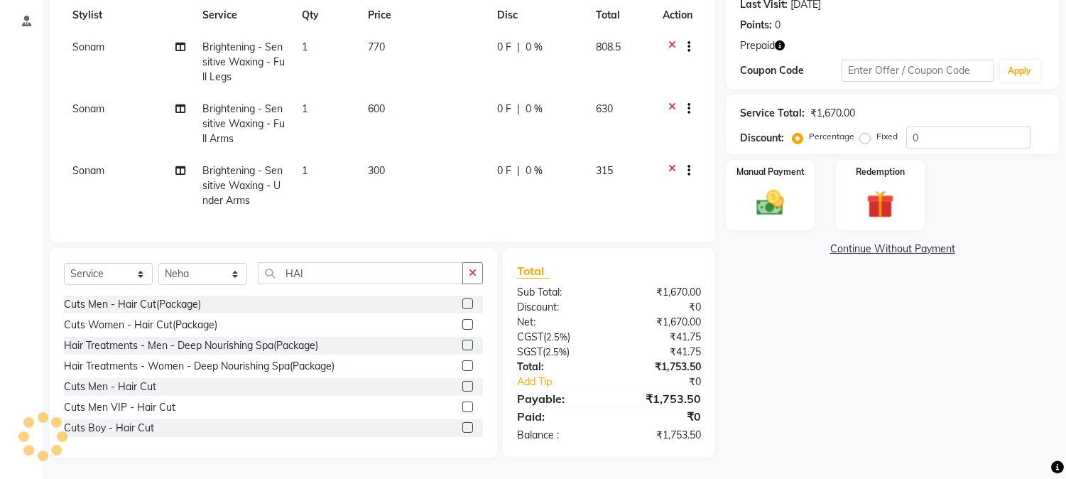
click at [462, 322] on label at bounding box center [467, 324] width 11 height 11
click at [462, 322] on input "checkbox" at bounding box center [466, 324] width 9 height 9
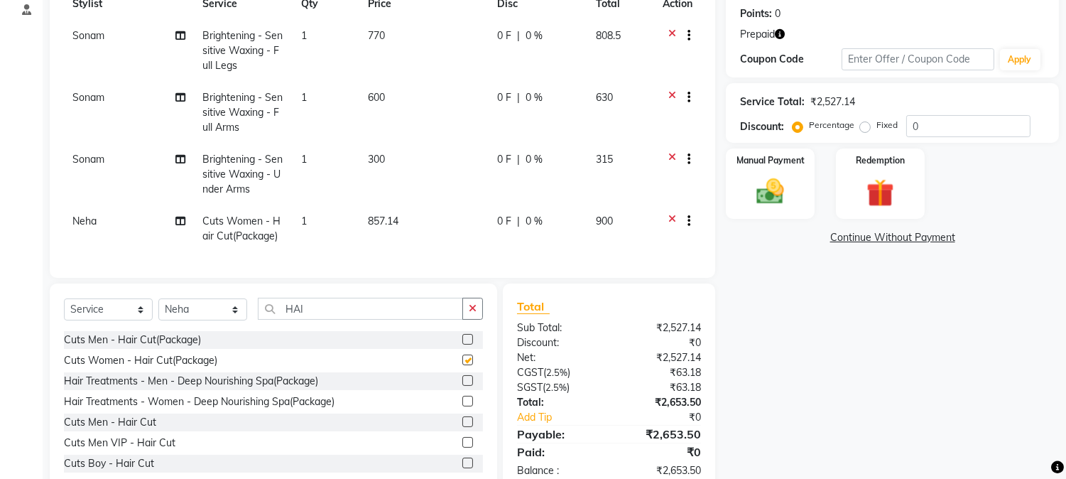
checkbox input "false"
click at [415, 220] on td "857.14" at bounding box center [423, 228] width 129 height 47
select select "86623"
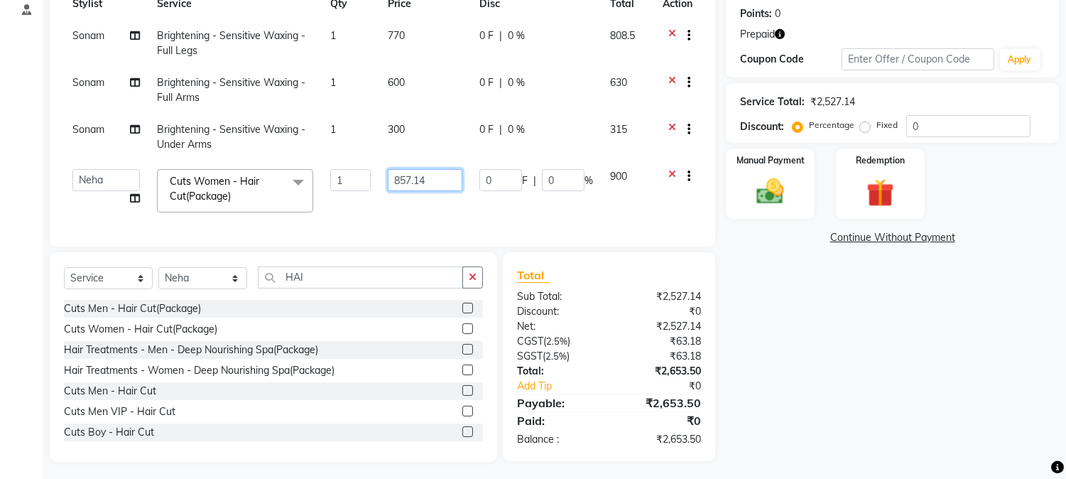
click at [443, 173] on input "857.14" at bounding box center [425, 180] width 74 height 22
type input "8"
type input "900"
click at [639, 174] on tbody "Sonam Brightening - Sensitive Waxing - Full Legs 1 770 0 F | 0 % 808.5 Sonam Br…" at bounding box center [382, 120] width 637 height 201
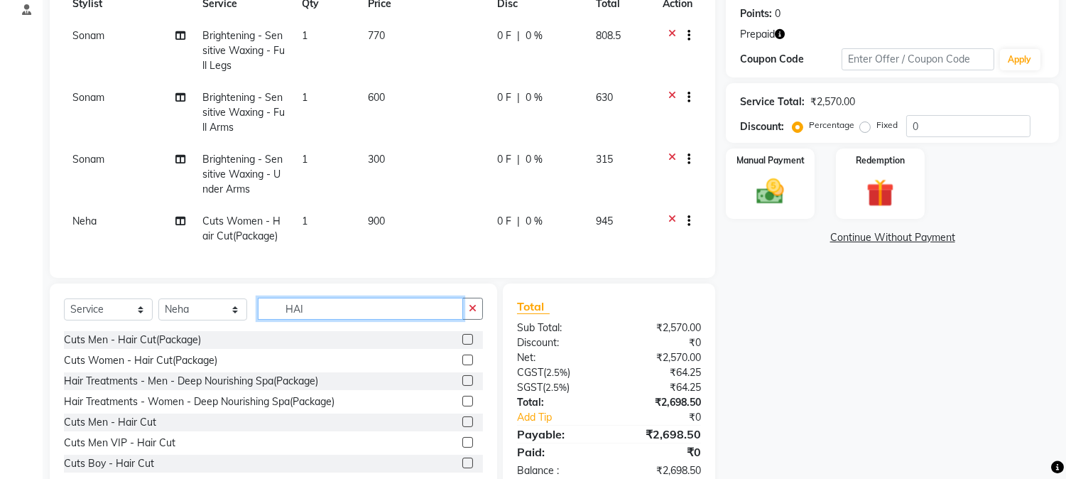
click at [338, 318] on input "HAI" at bounding box center [360, 309] width 205 height 22
type input "H"
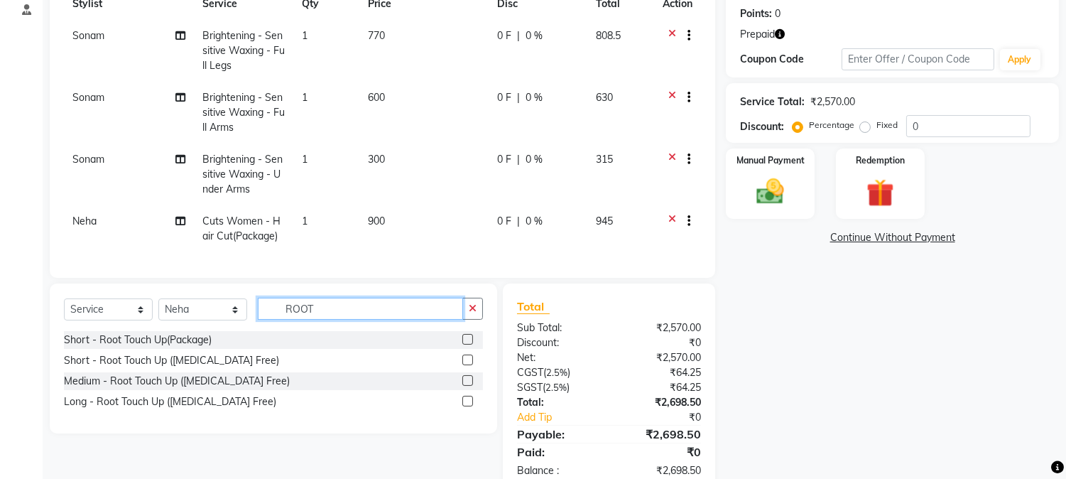
type input "ROOT"
click at [466, 386] on label at bounding box center [467, 380] width 11 height 11
click at [466, 386] on input "checkbox" at bounding box center [466, 380] width 9 height 9
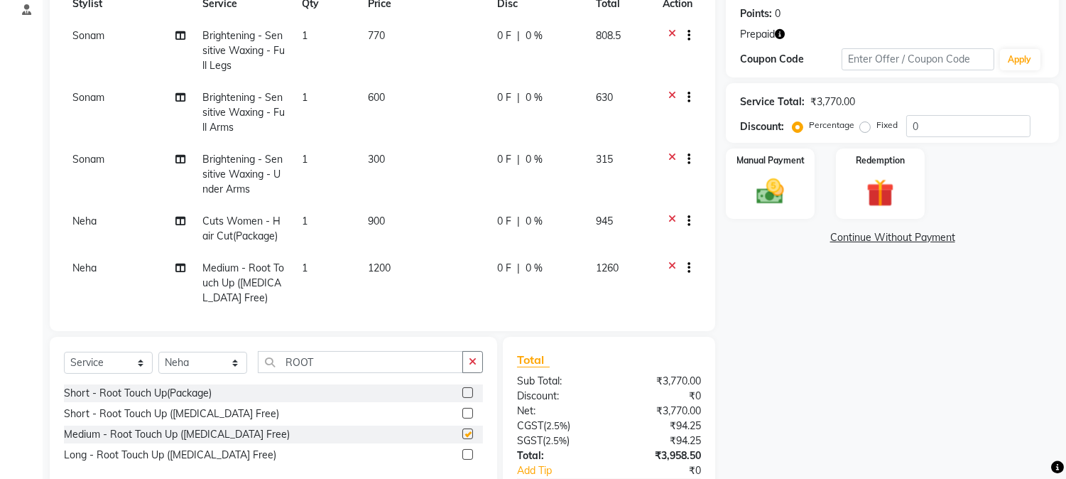
checkbox input "false"
click at [97, 268] on td "Neha" at bounding box center [129, 283] width 130 height 62
select select "86623"
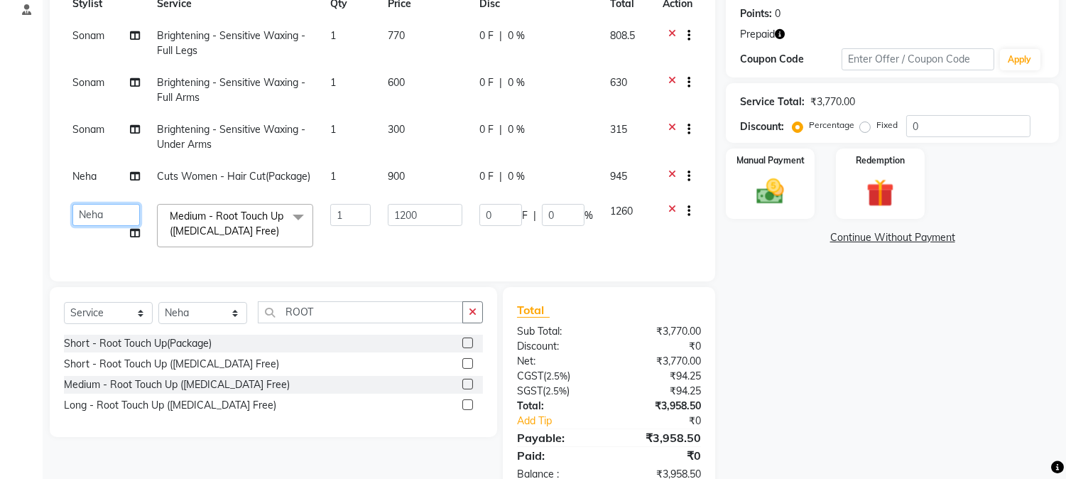
click at [90, 214] on select "Amar Eliza hocus pocus Maya Neha Ranjana Ravi Salima Salman Sonam" at bounding box center [105, 215] width 67 height 22
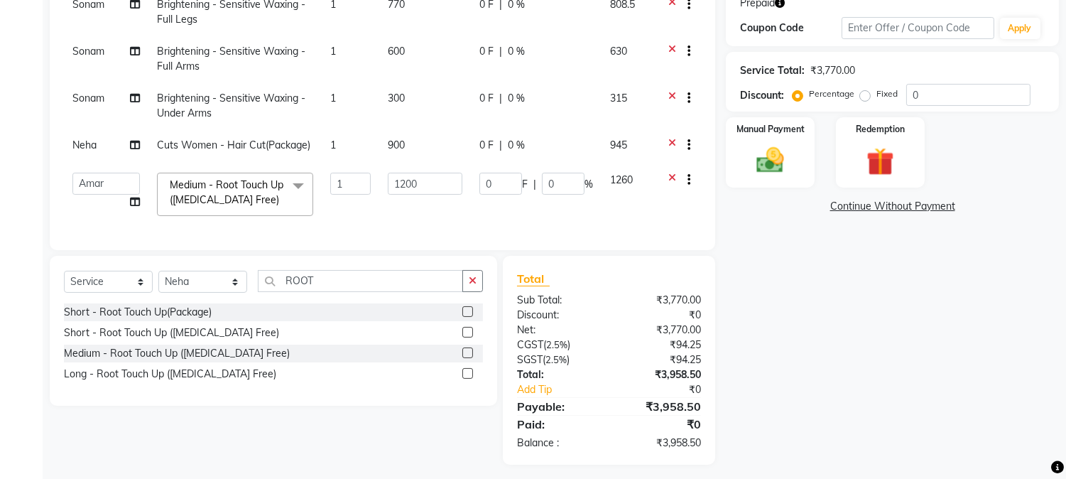
scroll to position [252, 0]
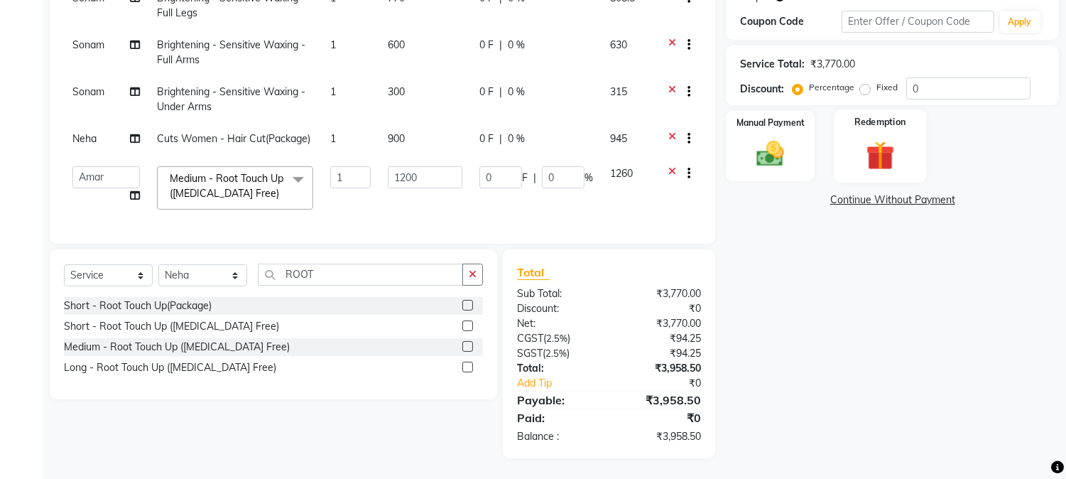
click at [876, 153] on img at bounding box center [879, 156] width 47 height 36
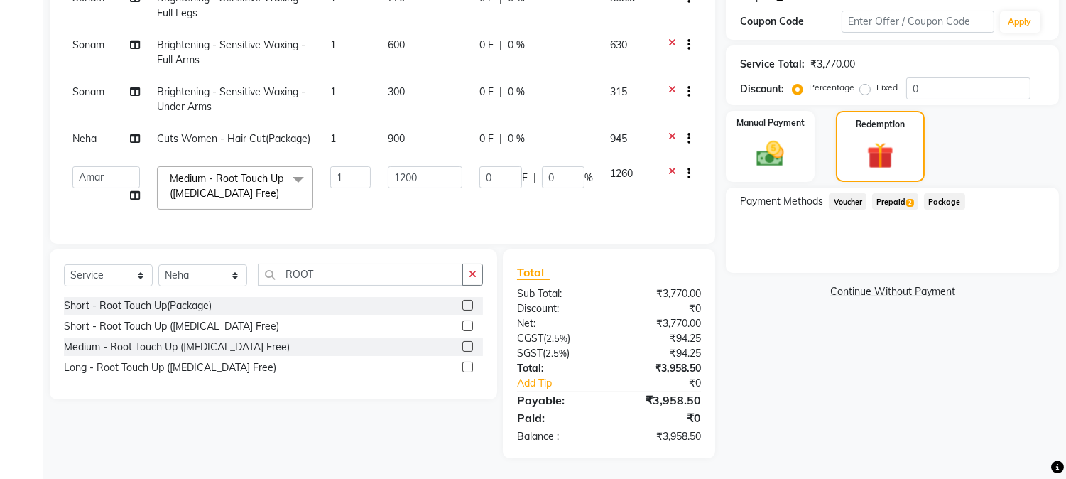
click at [895, 200] on span "Prepaid 2" at bounding box center [895, 201] width 46 height 16
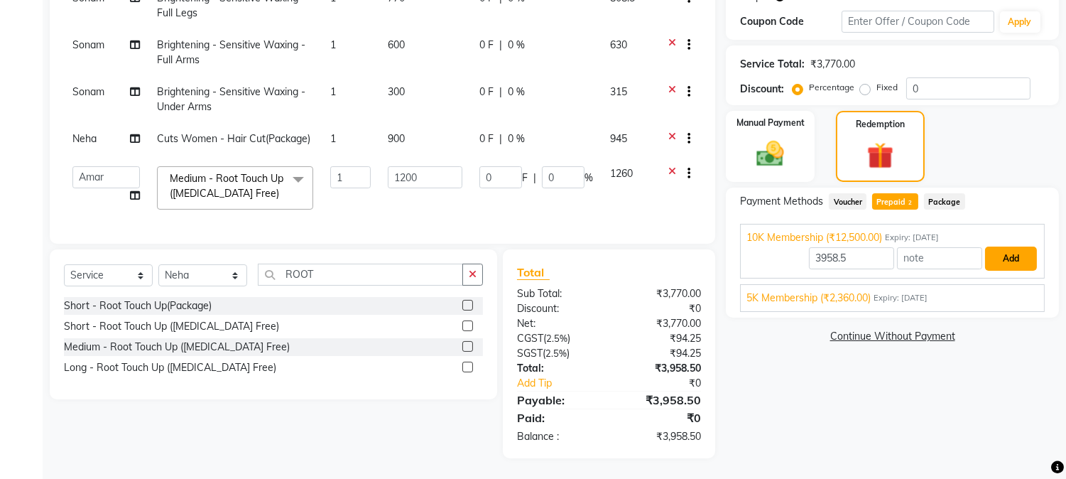
click at [1011, 254] on button "Add" at bounding box center [1011, 258] width 52 height 24
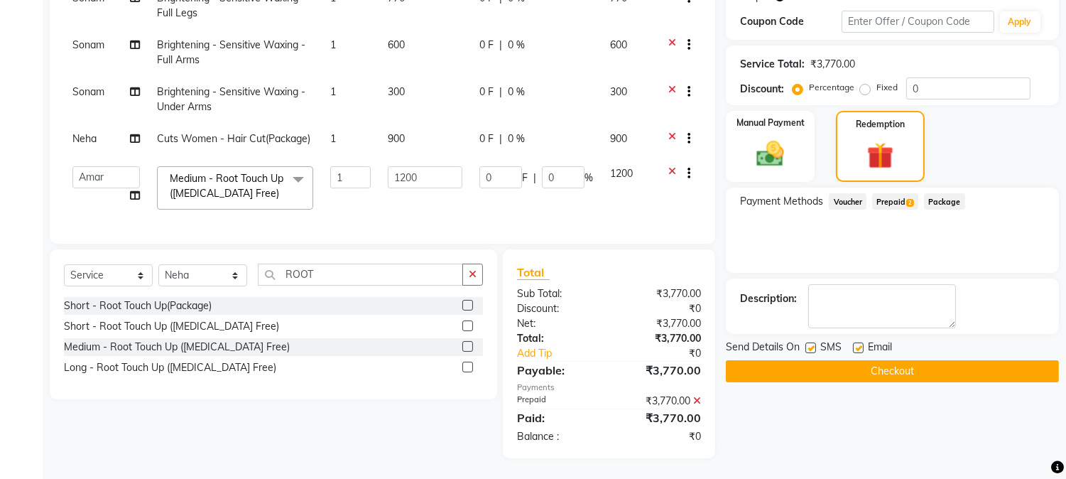
click at [811, 349] on label at bounding box center [810, 347] width 11 height 11
click at [811, 349] on input "checkbox" at bounding box center [809, 348] width 9 height 9
checkbox input "false"
click at [815, 366] on button "Checkout" at bounding box center [892, 371] width 333 height 22
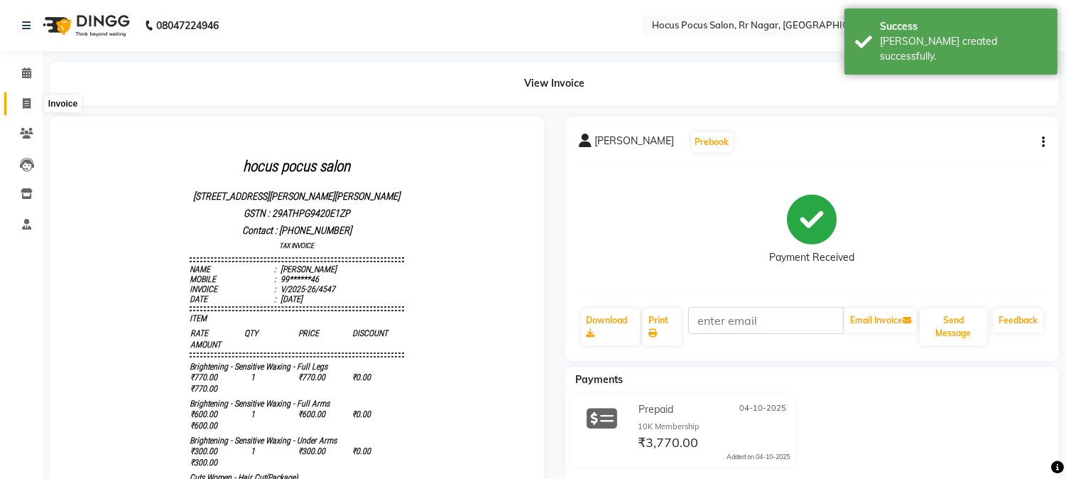
click at [27, 101] on icon at bounding box center [27, 103] width 8 height 11
select select "service"
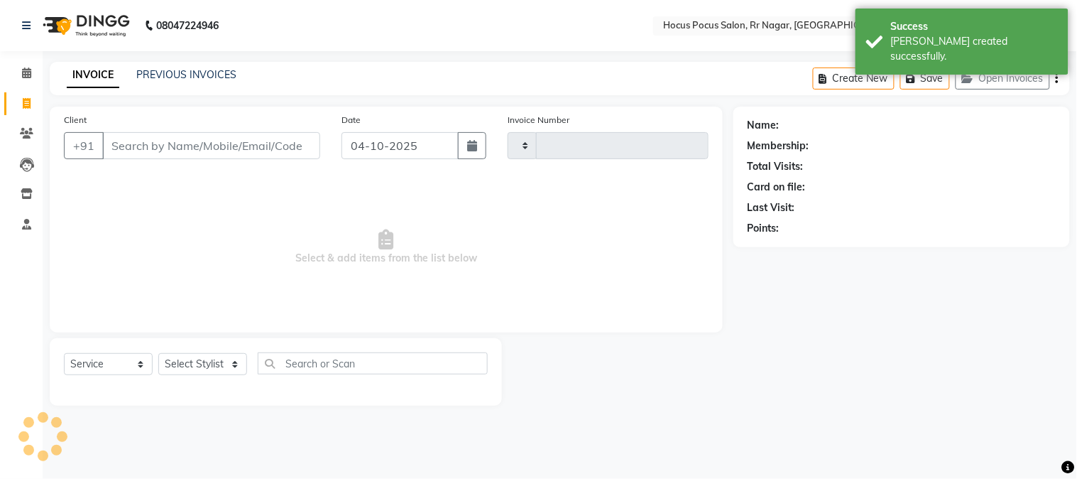
type input "4548"
select select "5019"
click at [1008, 80] on button "Open Invoices" at bounding box center [1003, 78] width 94 height 22
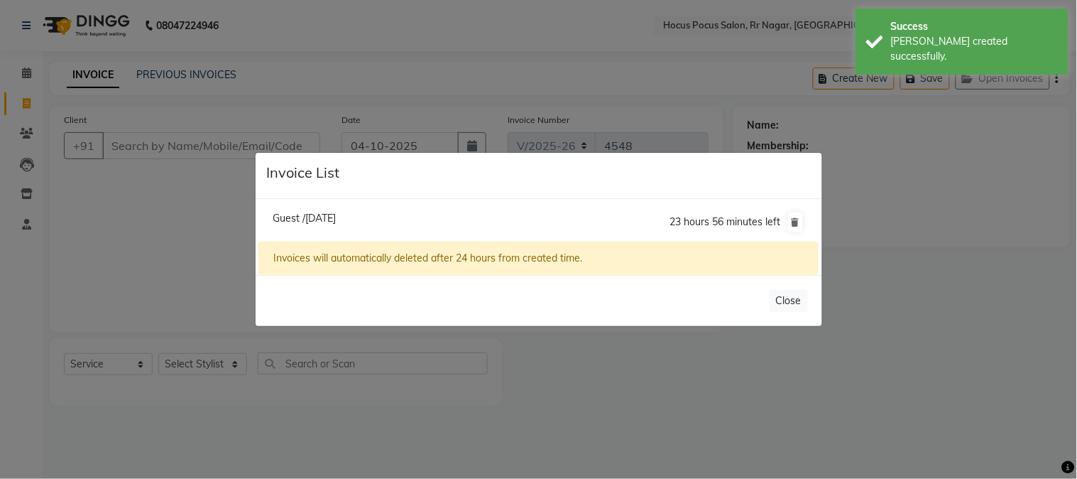
click at [165, 222] on ngb-modal-window "Invoice List Guest /04 October 2025 23 hours 56 minutes left Invoices will auto…" at bounding box center [538, 239] width 1077 height 479
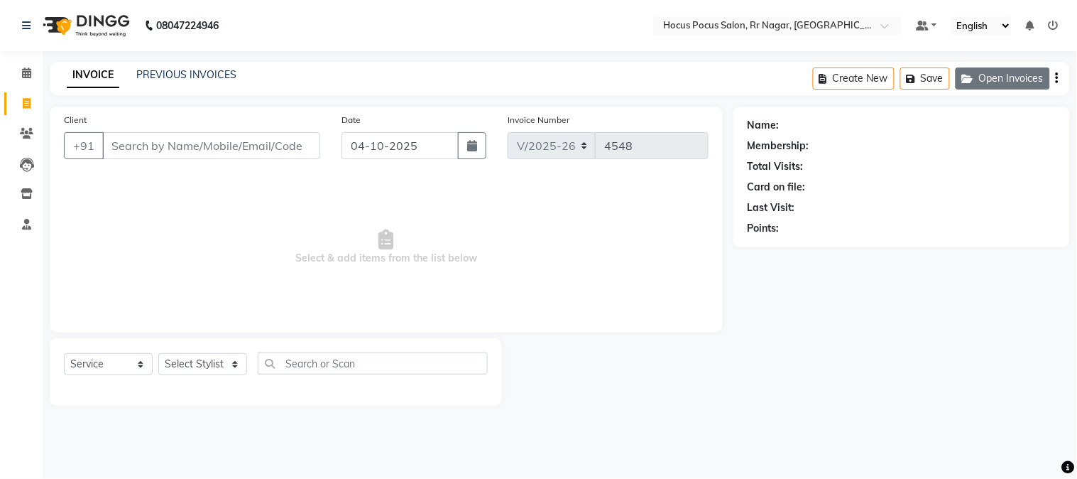
click at [1009, 69] on button "Open Invoices" at bounding box center [1003, 78] width 94 height 22
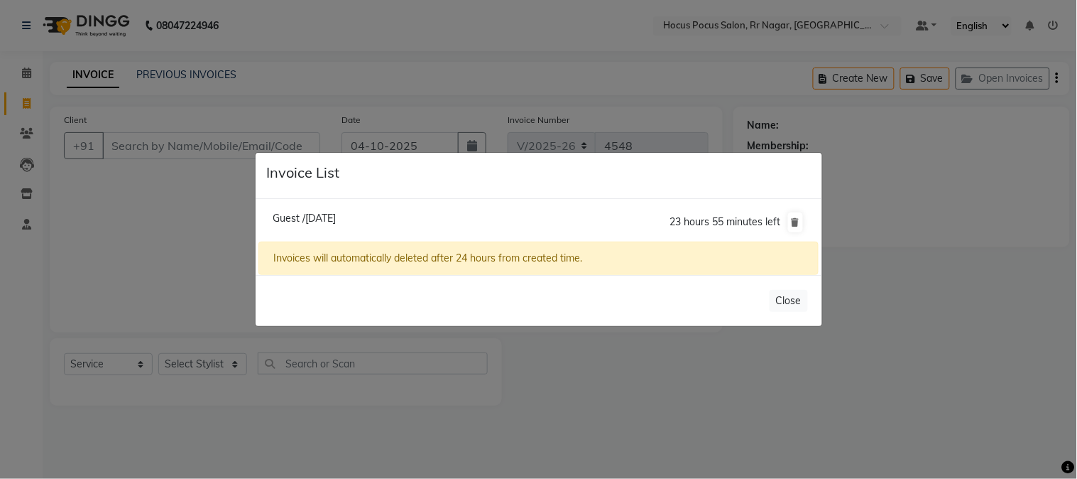
click at [291, 214] on span "Guest /04 October 2025" at bounding box center [304, 218] width 63 height 13
type input "11******11"
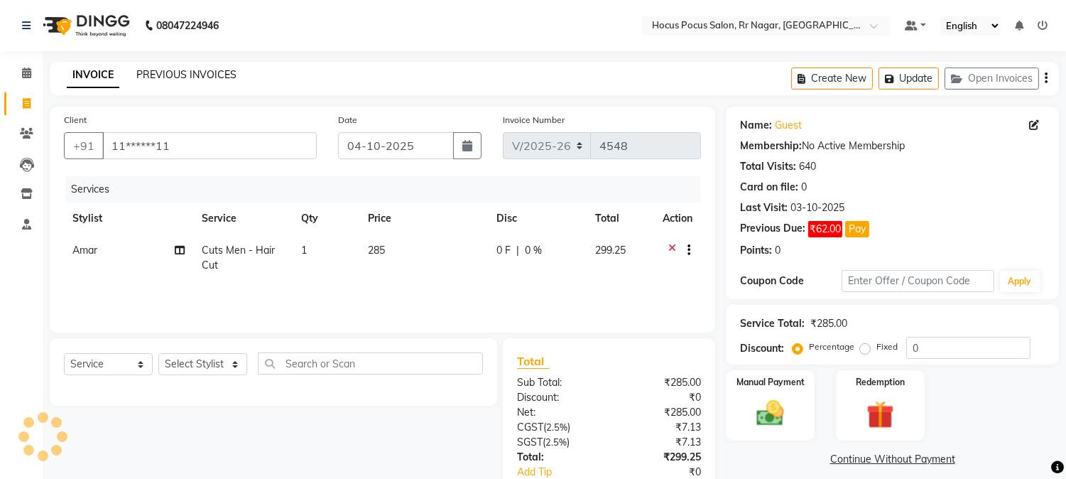
click at [164, 79] on link "PREVIOUS INVOICES" at bounding box center [186, 74] width 100 height 13
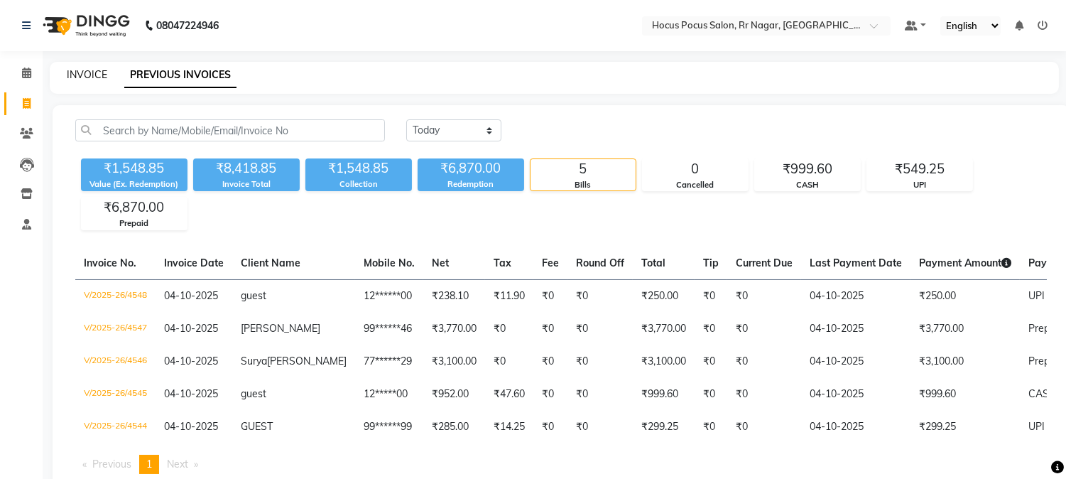
click at [94, 78] on link "INVOICE" at bounding box center [87, 74] width 40 height 13
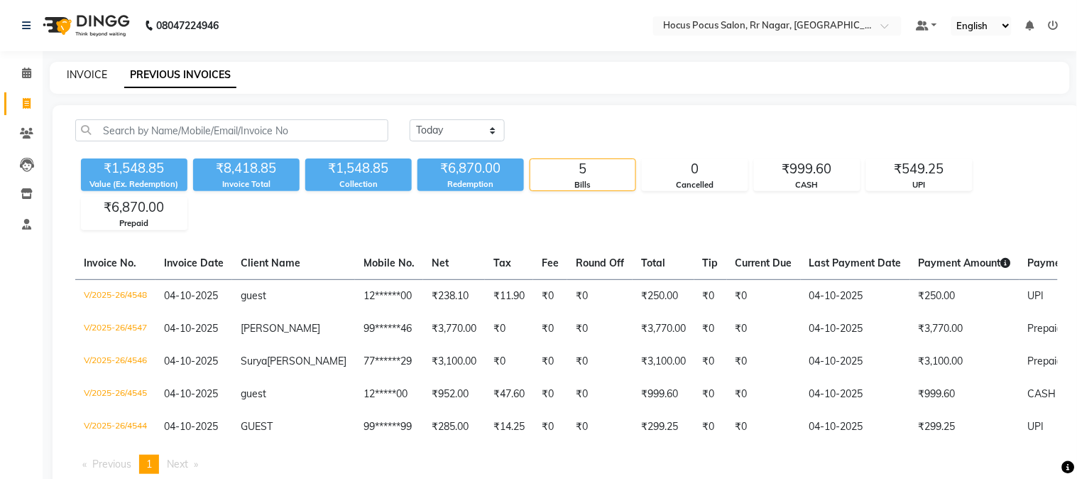
select select "5019"
select select "service"
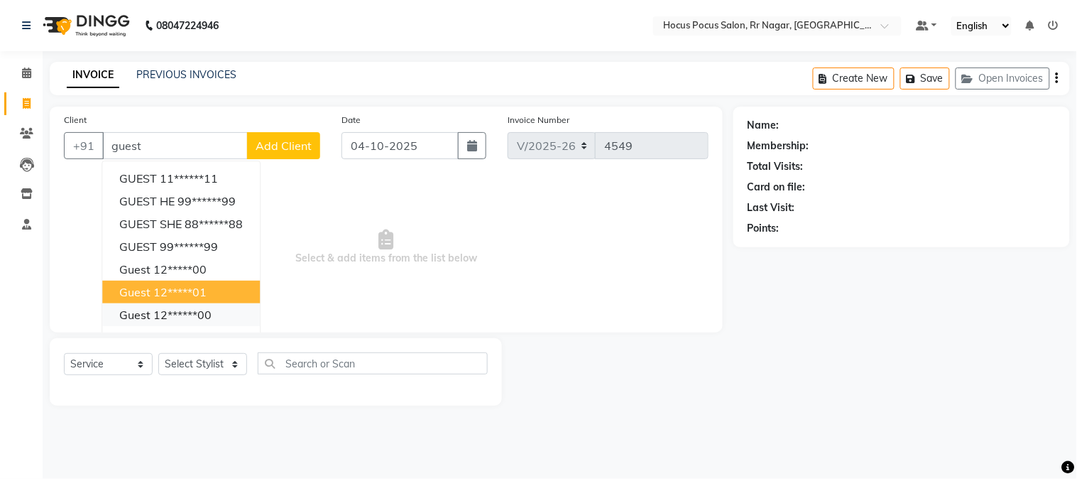
click at [181, 314] on ngb-highlight "12******00" at bounding box center [182, 314] width 58 height 14
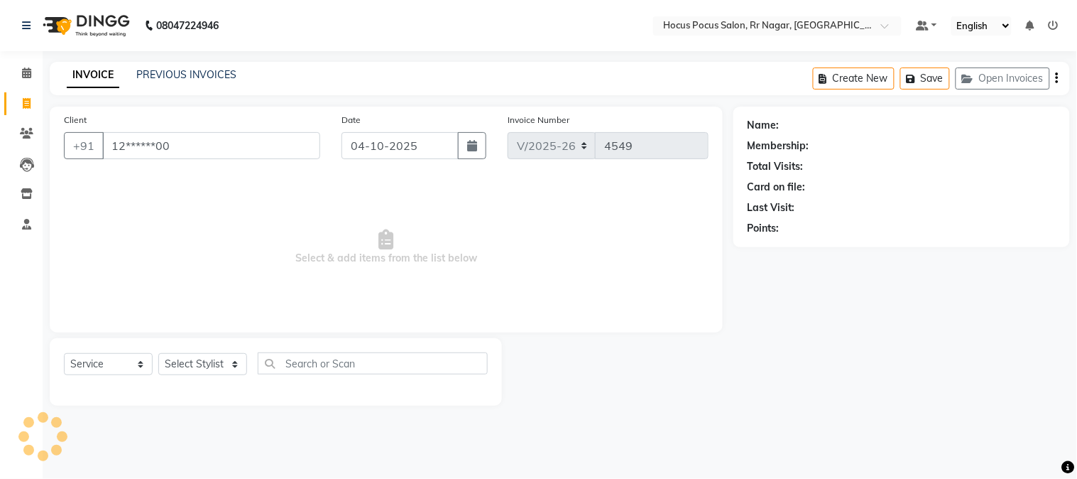
type input "12******00"
click at [192, 367] on select "Select Stylist Amar Eliza hocus pocus Maya Neha Ranjana Ravi Salima Salman Sonam" at bounding box center [202, 364] width 89 height 22
select select "74946"
click at [158, 354] on select "Select Stylist Amar Eliza hocus pocus Maya Neha Ranjana Ravi Salima Salman Sonam" at bounding box center [202, 364] width 89 height 22
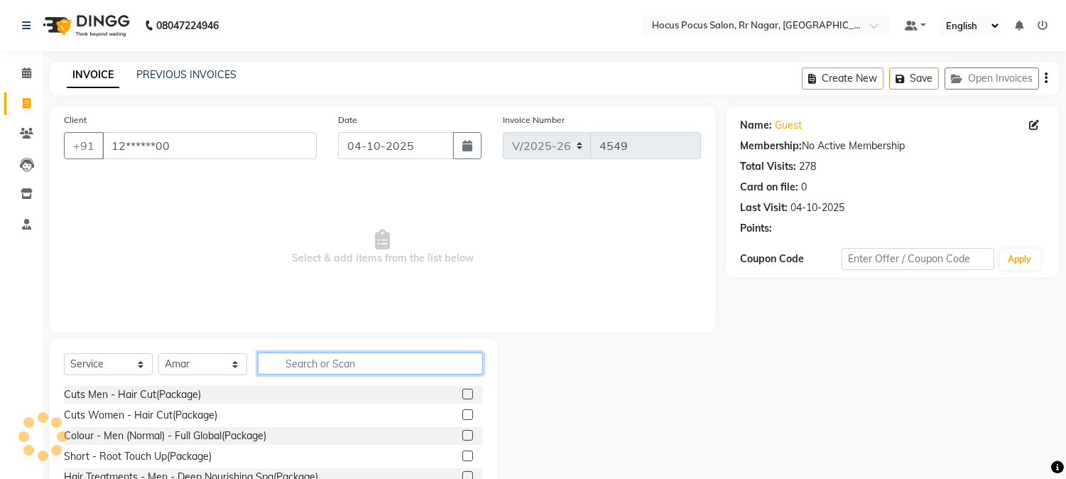
click at [284, 358] on input "text" at bounding box center [370, 363] width 225 height 22
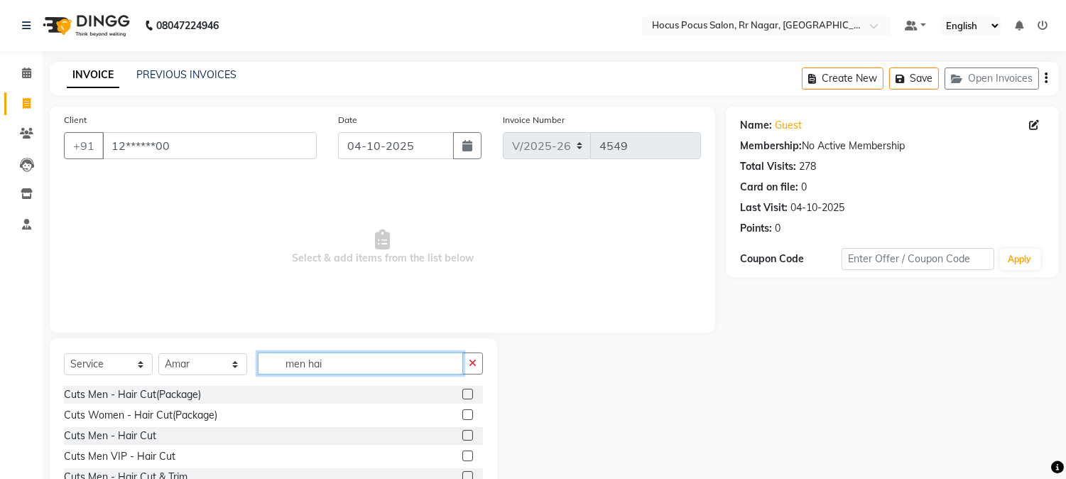
type input "men hai"
click at [462, 391] on label at bounding box center [467, 393] width 11 height 11
click at [462, 391] on input "checkbox" at bounding box center [466, 394] width 9 height 9
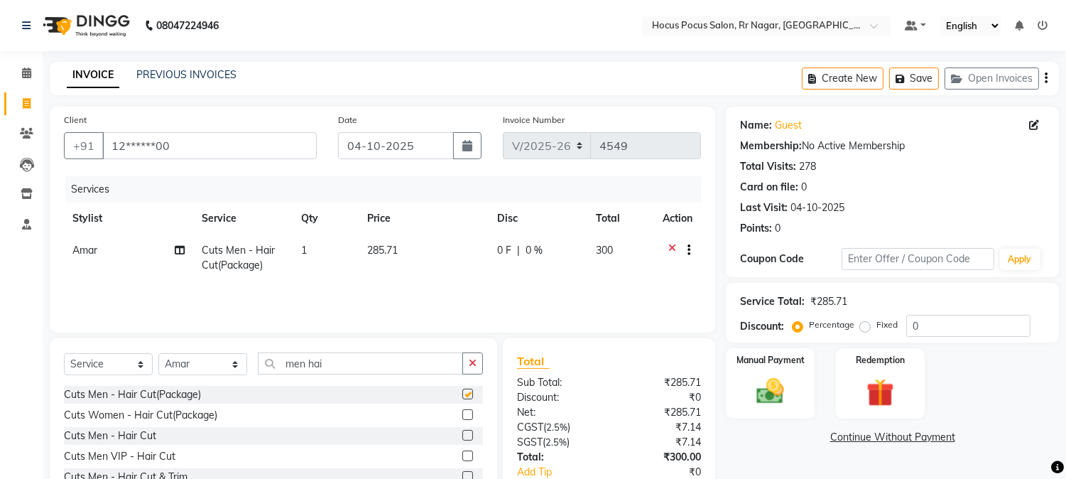
checkbox input "false"
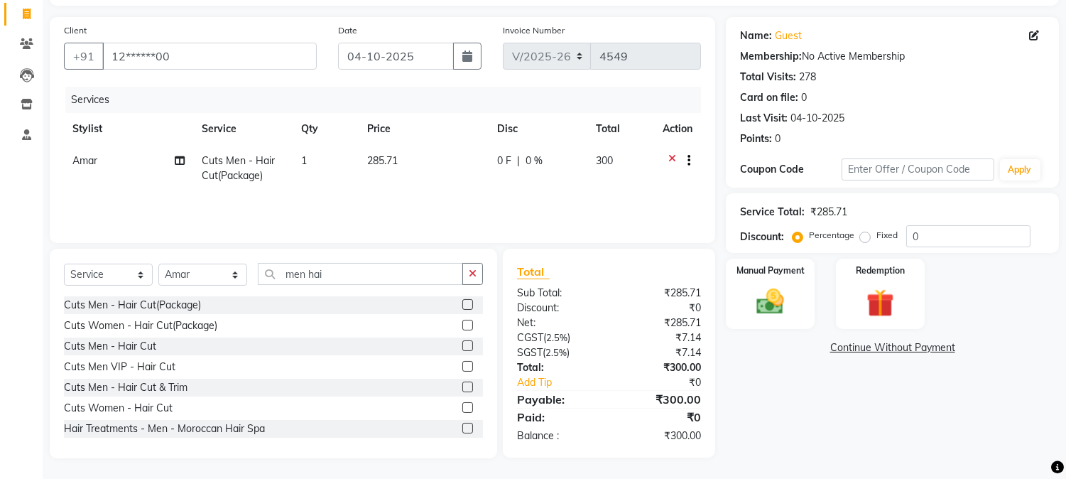
drag, startPoint x: 773, startPoint y: 300, endPoint x: 807, endPoint y: 332, distance: 46.8
click at [773, 300] on img at bounding box center [770, 301] width 45 height 32
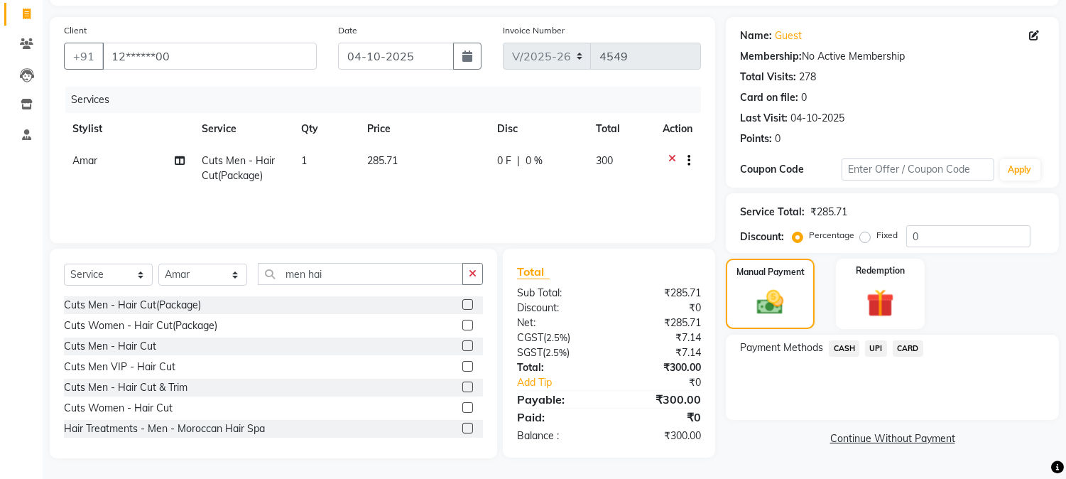
click at [869, 340] on div "UPI" at bounding box center [873, 349] width 28 height 19
click at [879, 344] on span "UPI" at bounding box center [876, 348] width 22 height 16
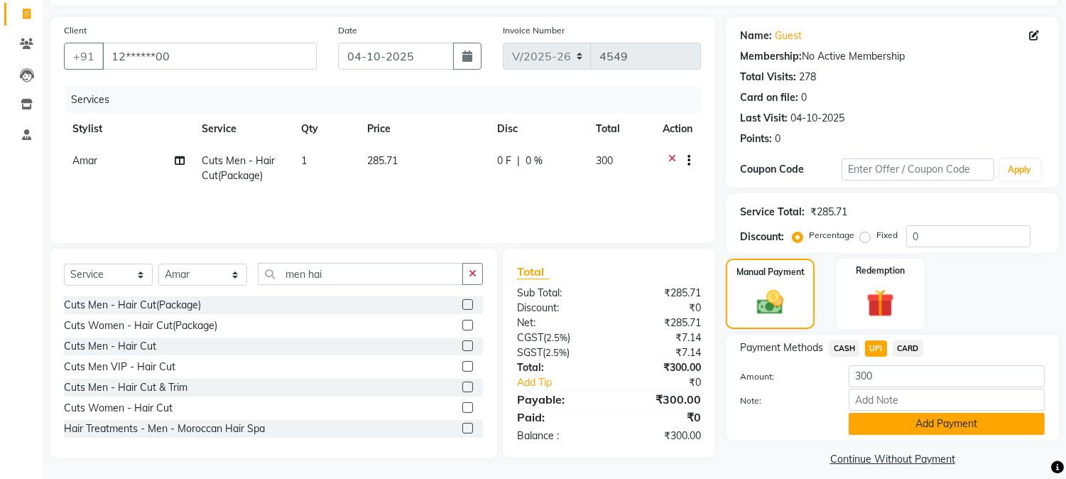
click at [938, 420] on button "Add Payment" at bounding box center [947, 424] width 196 height 22
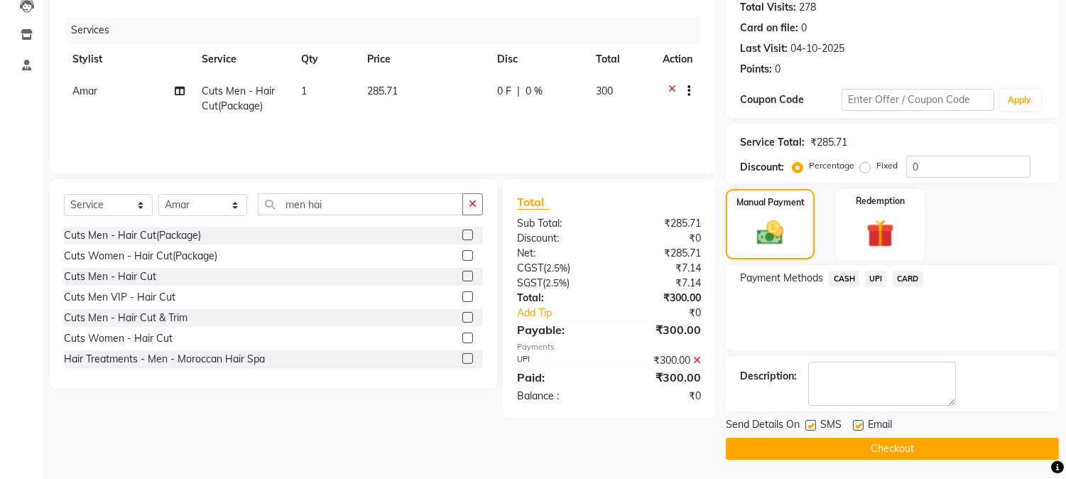
scroll to position [160, 0]
click at [909, 448] on button "Checkout" at bounding box center [892, 448] width 333 height 22
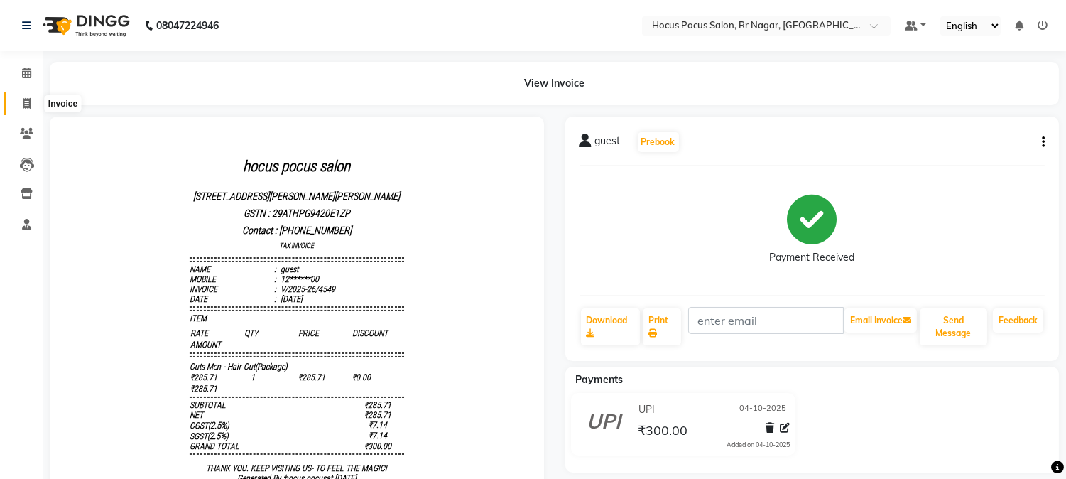
click at [15, 98] on span at bounding box center [26, 104] width 25 height 16
select select "5019"
select select "service"
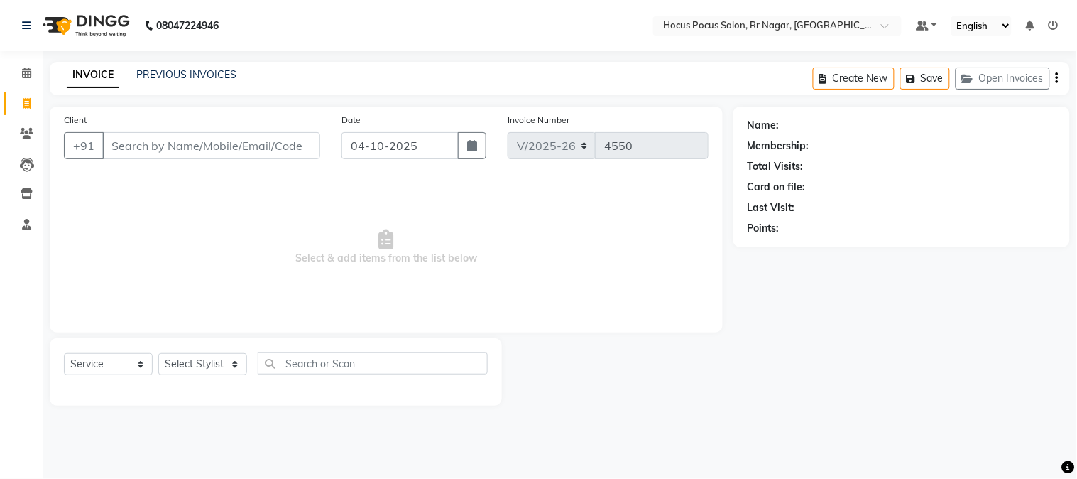
click at [178, 146] on input "Client" at bounding box center [211, 145] width 218 height 27
click at [992, 67] on button "Open Invoices" at bounding box center [1003, 78] width 94 height 22
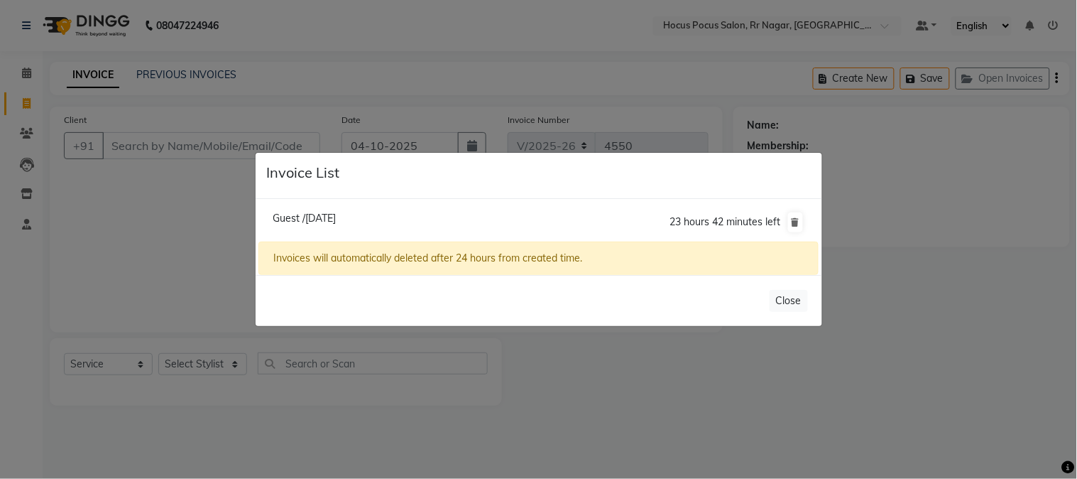
click at [315, 213] on span "Guest /04 October 2025" at bounding box center [304, 218] width 63 height 13
type input "11******11"
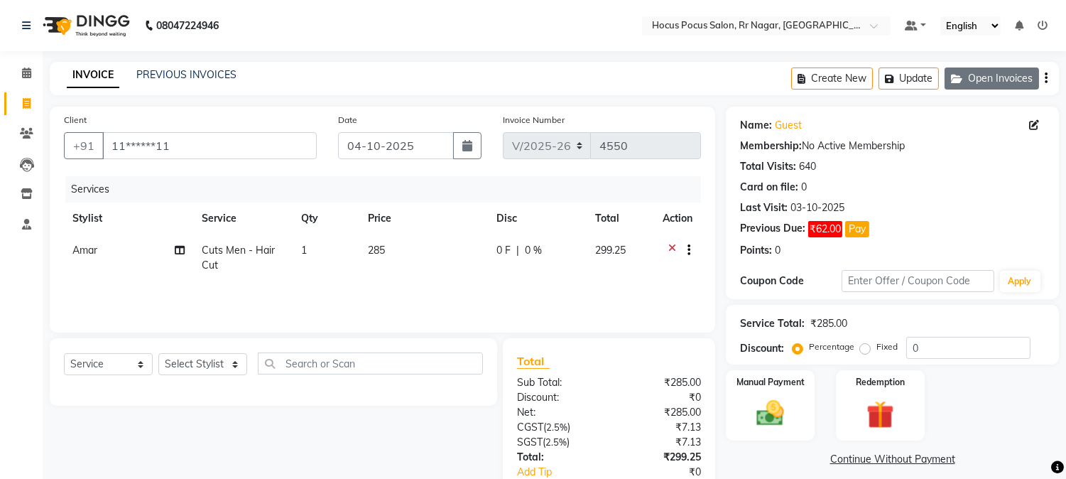
click at [974, 77] on button "Open Invoices" at bounding box center [991, 78] width 94 height 22
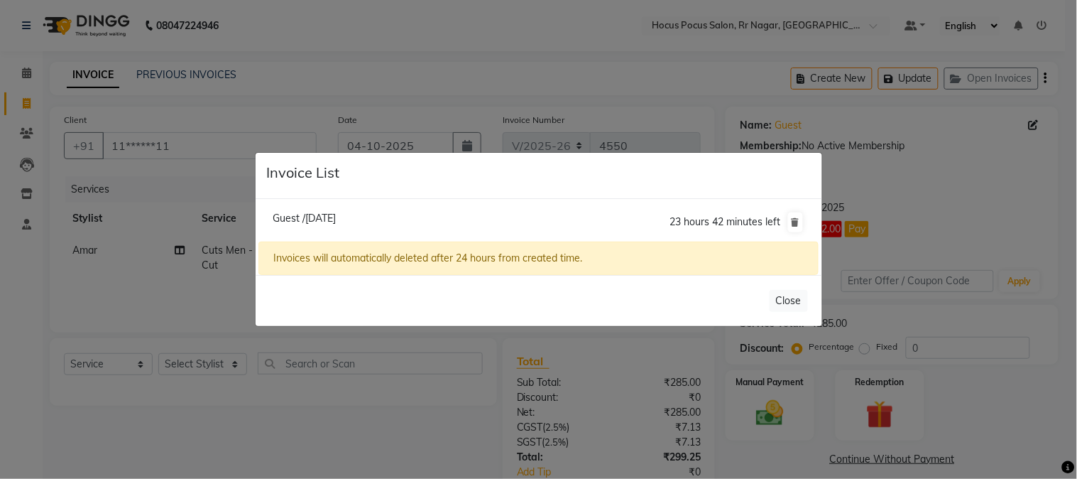
click at [787, 219] on div "23 hours 42 minutes left" at bounding box center [737, 222] width 134 height 23
click at [794, 218] on icon at bounding box center [796, 222] width 8 height 9
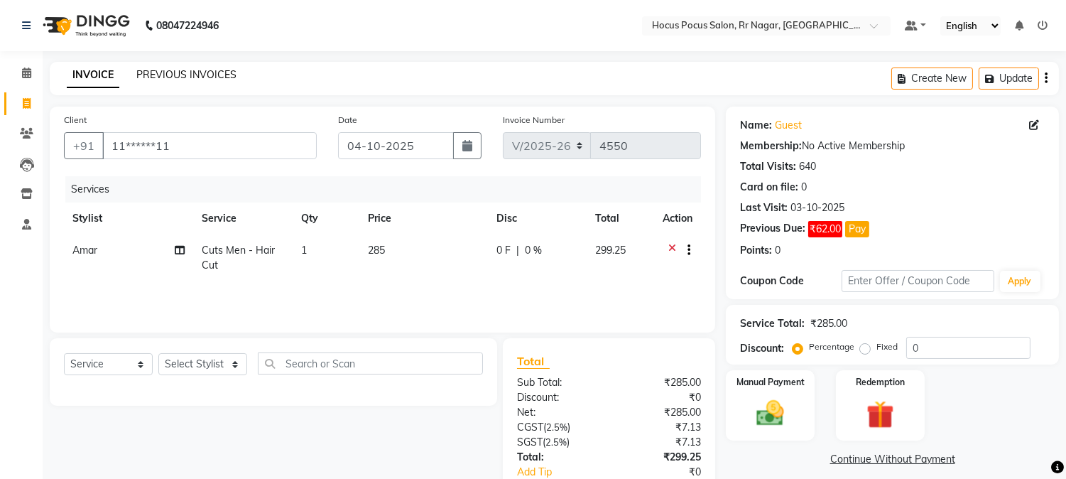
click at [173, 77] on link "PREVIOUS INVOICES" at bounding box center [186, 74] width 100 height 13
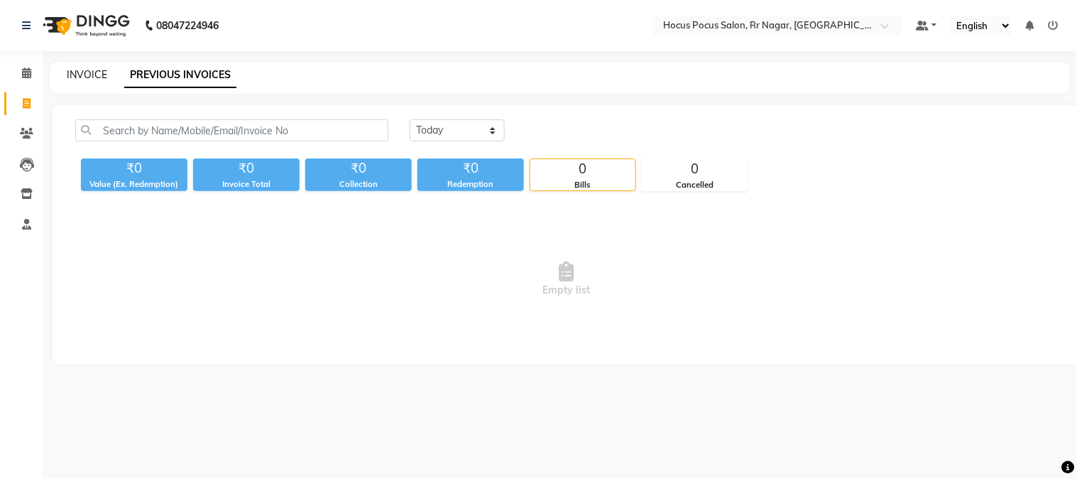
click at [77, 68] on link "INVOICE" at bounding box center [87, 74] width 40 height 13
select select "service"
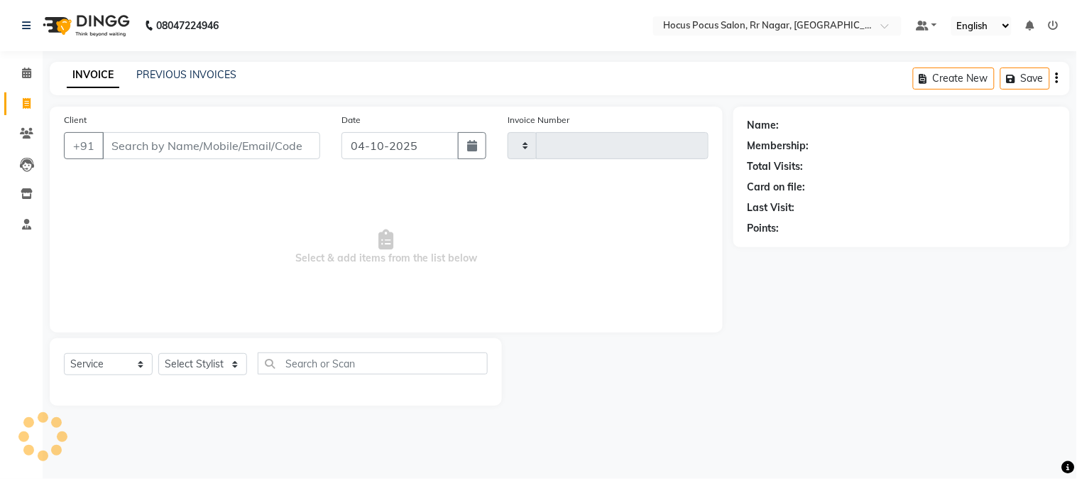
type input "4550"
select select "5019"
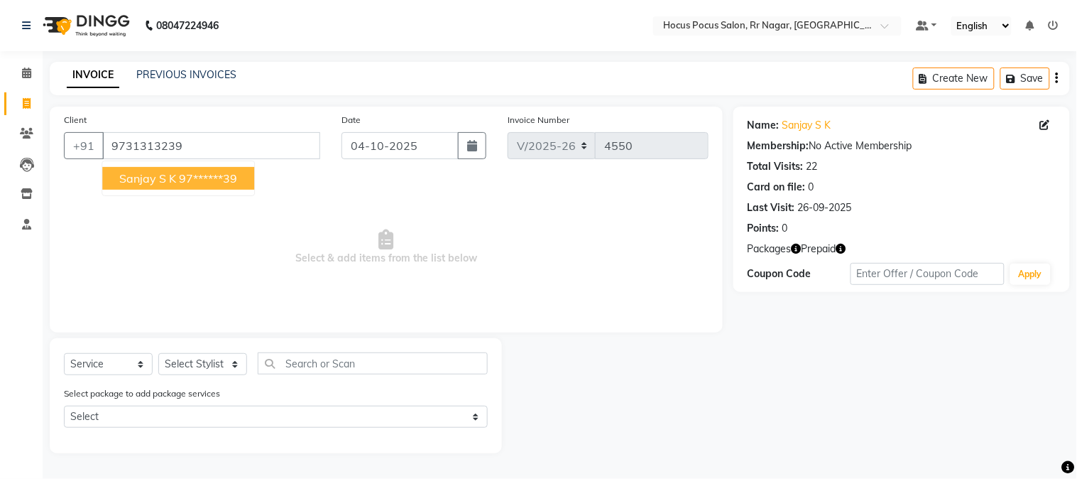
click at [179, 175] on ngb-highlight "97******39" at bounding box center [208, 178] width 58 height 14
type input "97******39"
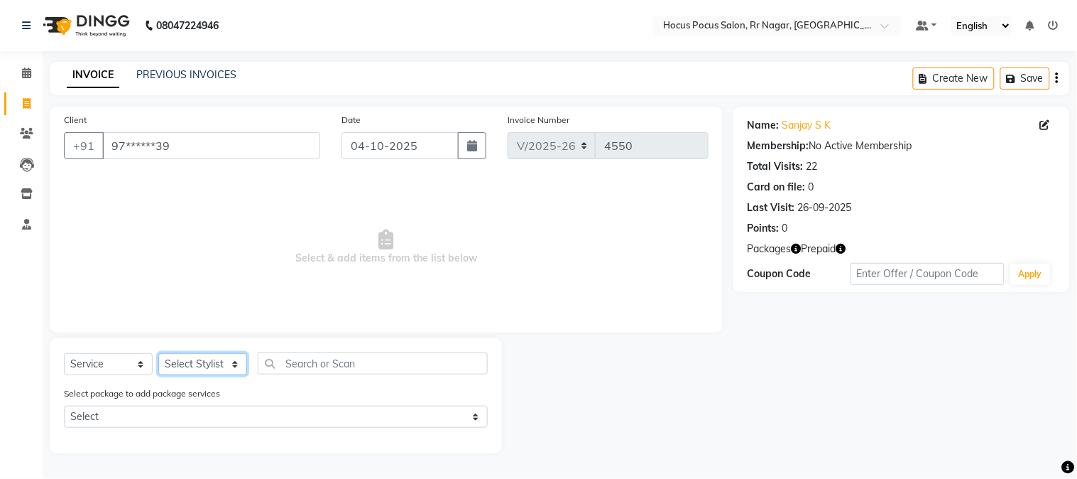
click at [197, 361] on select "Select Stylist Amar Eliza hocus pocus Maya Neha Ranjana Ravi Salima Salman Sonam" at bounding box center [202, 364] width 89 height 22
select select "32993"
click at [158, 354] on select "Select Stylist Amar Eliza hocus pocus Maya Neha Ranjana Ravi Salima Salman Sonam" at bounding box center [202, 364] width 89 height 22
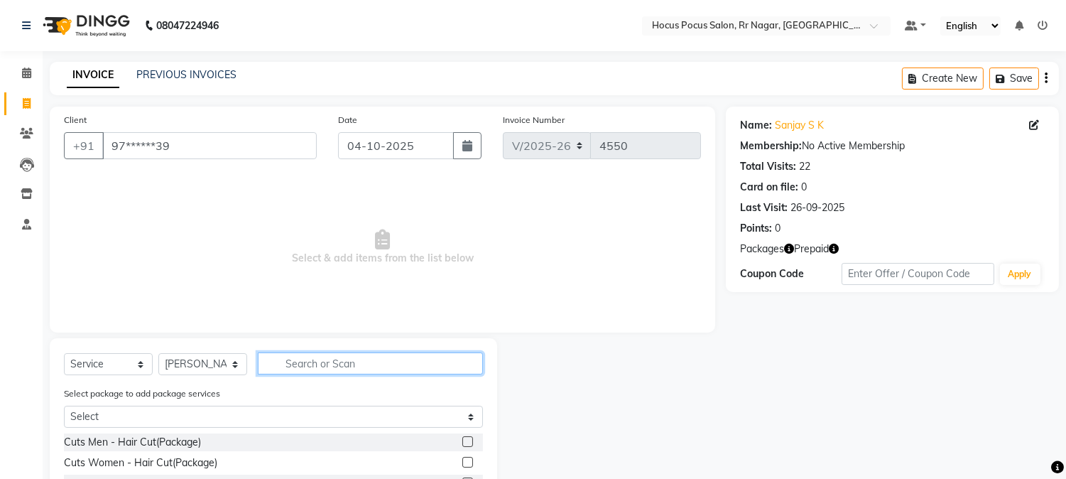
click at [362, 361] on input "text" at bounding box center [370, 363] width 225 height 22
type input "colo"
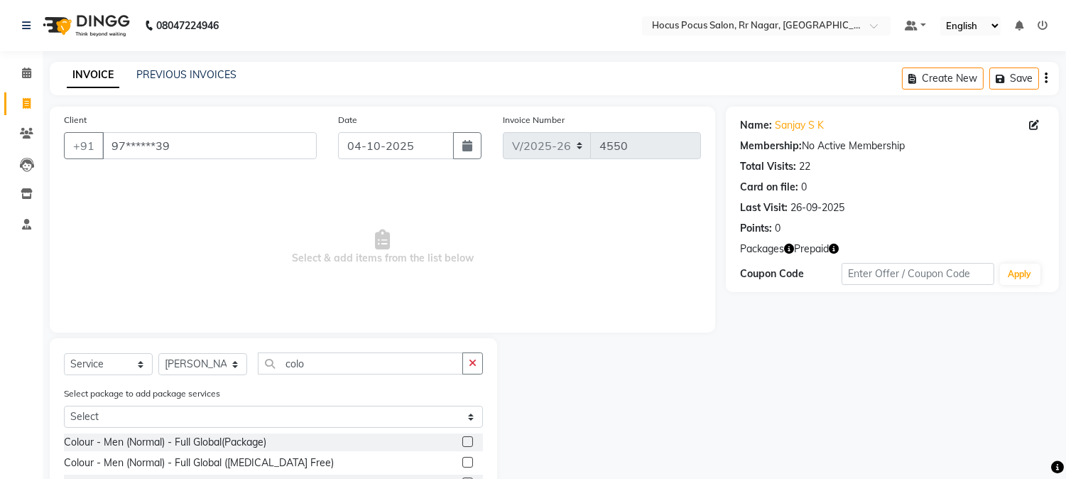
click at [462, 458] on label at bounding box center [467, 462] width 11 height 11
click at [462, 458] on input "checkbox" at bounding box center [466, 462] width 9 height 9
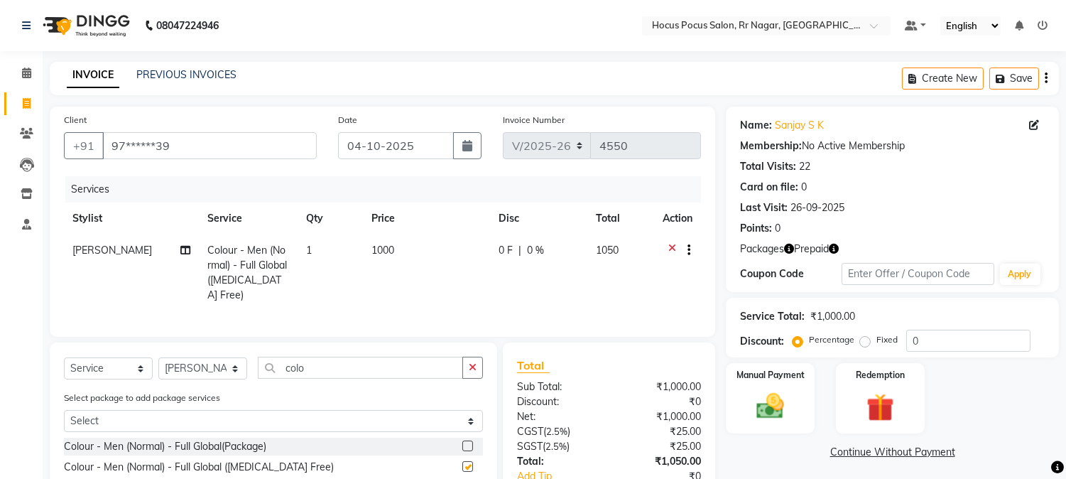
checkbox input "false"
click at [210, 364] on select "Select Stylist Amar Eliza hocus pocus Maya Neha Ranjana Ravi Salima Salman Sonam" at bounding box center [202, 368] width 89 height 22
select select "43787"
click at [158, 357] on select "Select Stylist Amar Eliza hocus pocus Maya Neha Ranjana Ravi Salima Salman Sonam" at bounding box center [202, 368] width 89 height 22
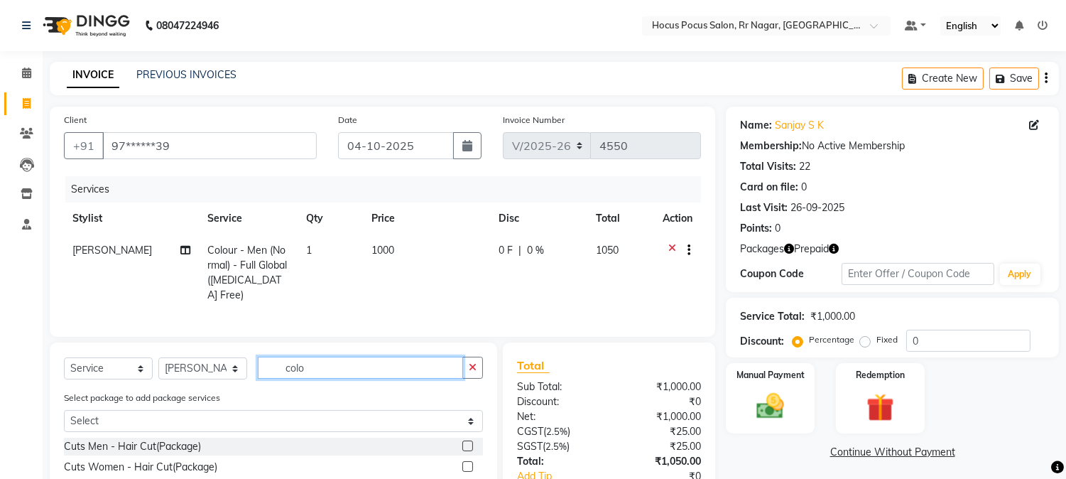
click at [350, 358] on input "colo" at bounding box center [360, 367] width 205 height 22
type input "pedicu"
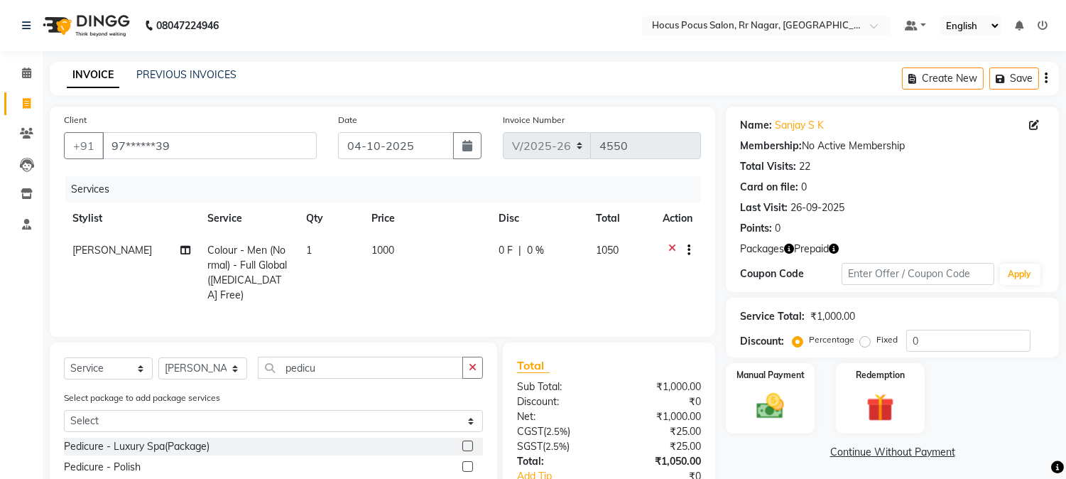
click at [462, 445] on label at bounding box center [467, 445] width 11 height 11
click at [462, 445] on input "checkbox" at bounding box center [466, 446] width 9 height 9
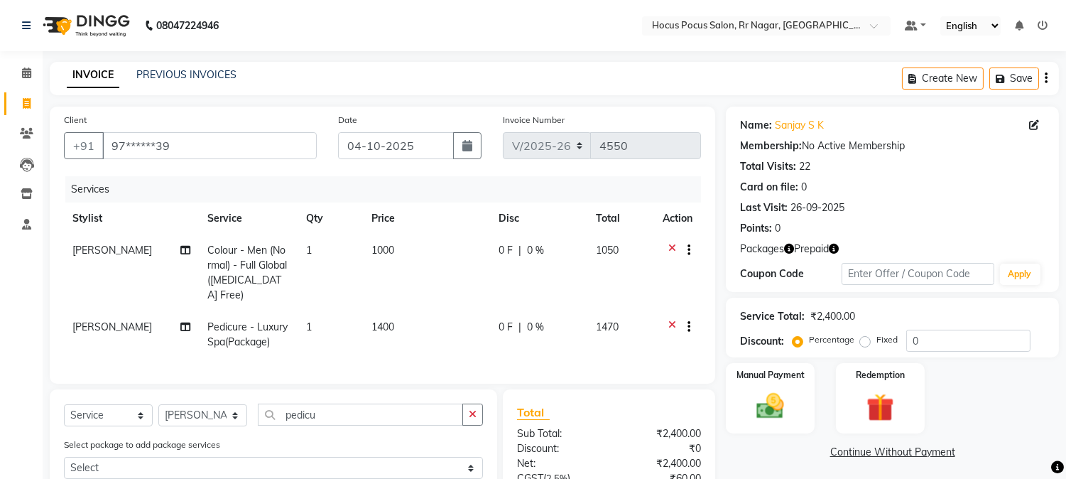
checkbox input "false"
click at [381, 320] on span "1400" at bounding box center [382, 326] width 23 height 13
select select "43787"
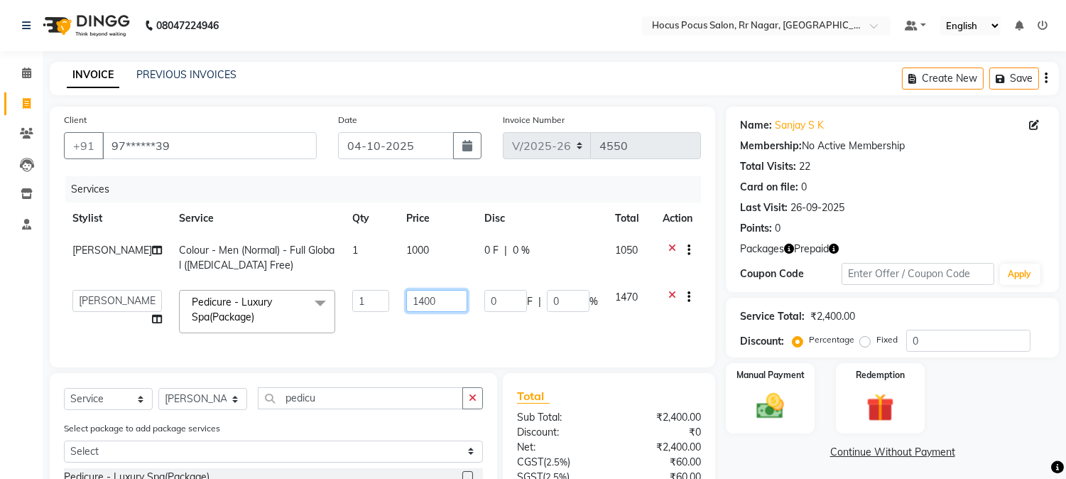
click at [406, 299] on input "1400" at bounding box center [436, 301] width 61 height 22
type input "1600"
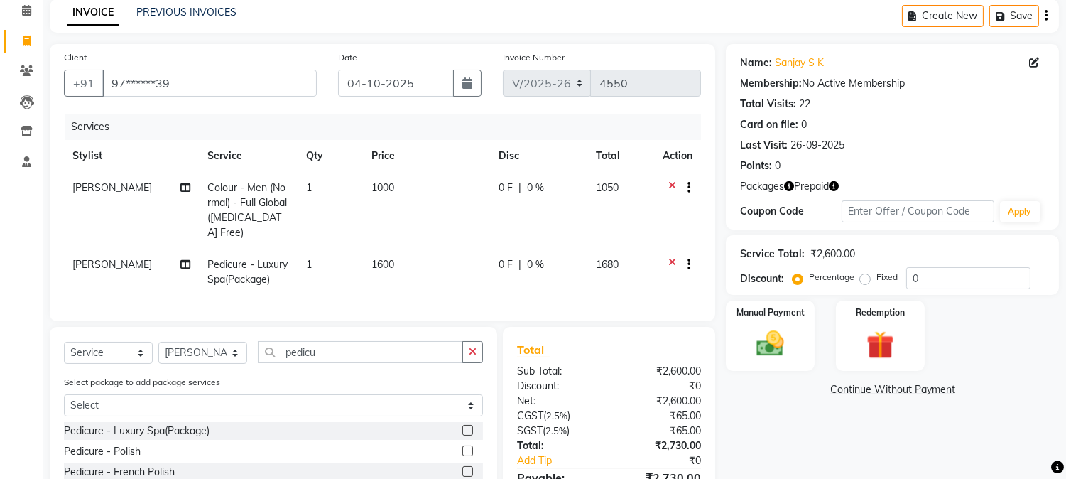
scroll to position [81, 0]
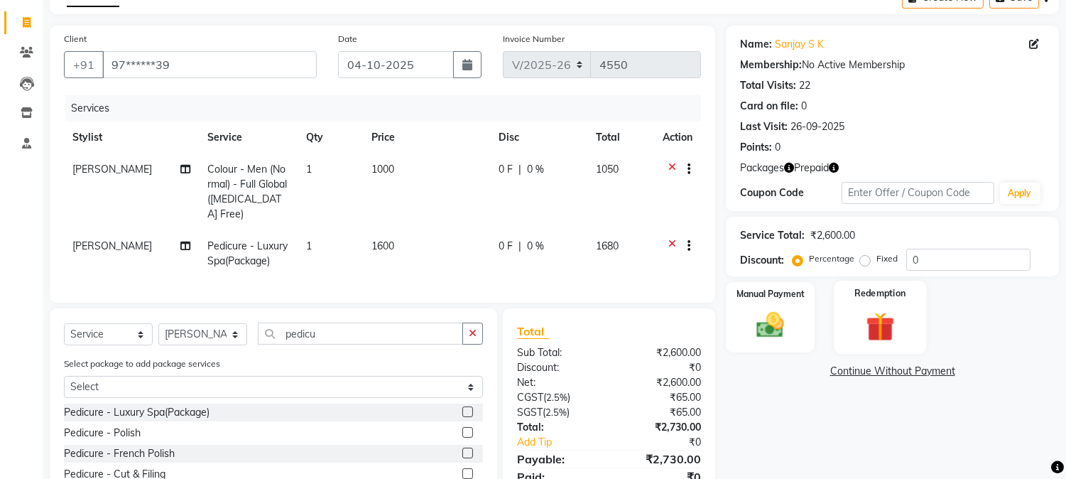
click at [878, 325] on img at bounding box center [879, 327] width 47 height 36
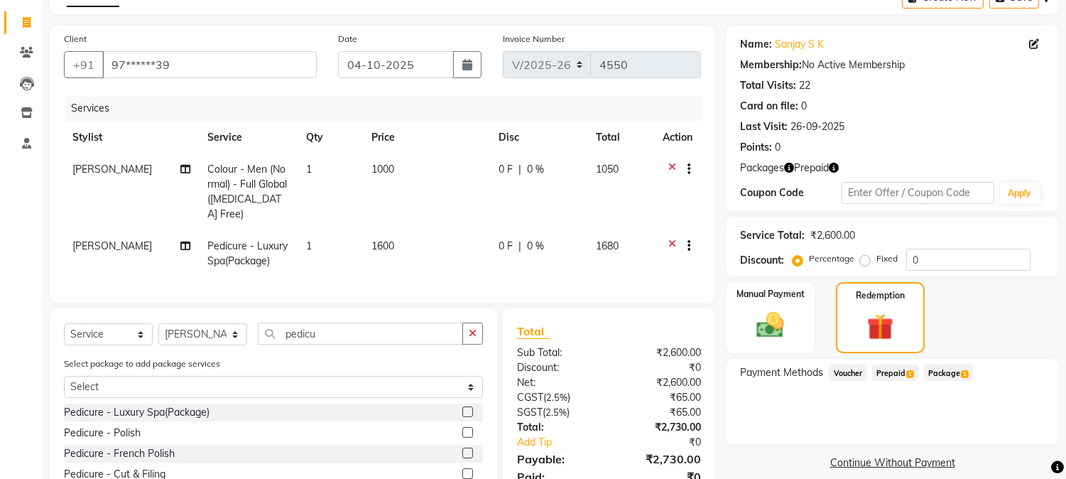
click at [900, 369] on span "Prepaid 1" at bounding box center [895, 372] width 46 height 16
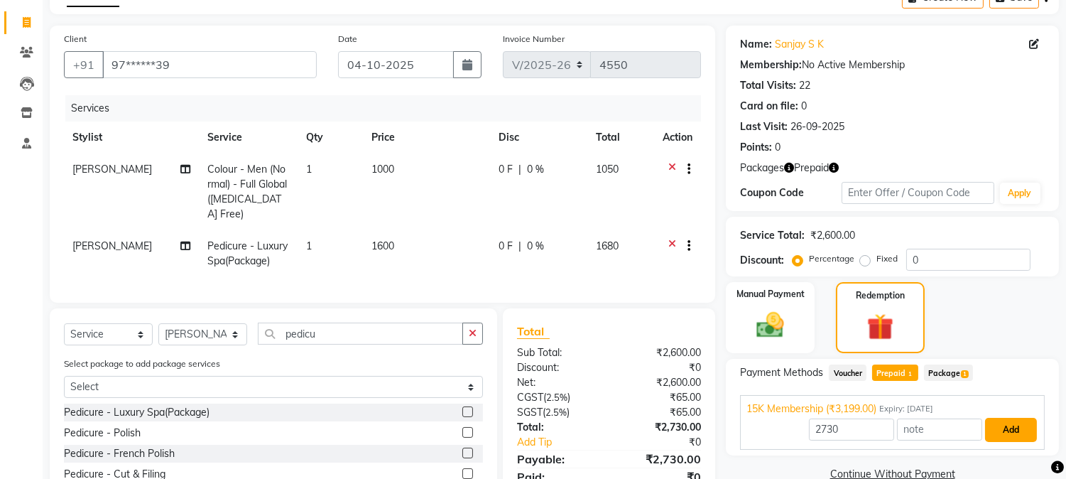
click at [1011, 428] on button "Add" at bounding box center [1011, 430] width 52 height 24
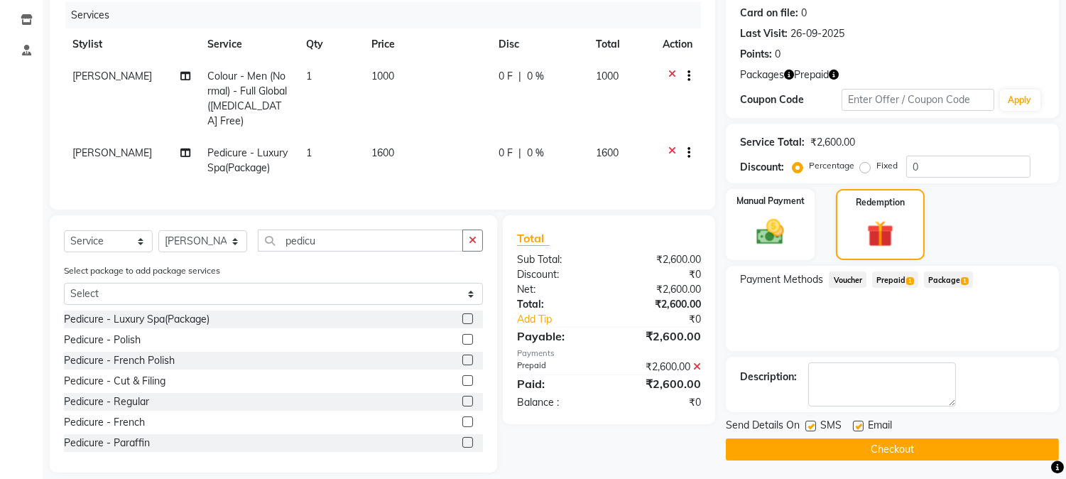
scroll to position [186, 0]
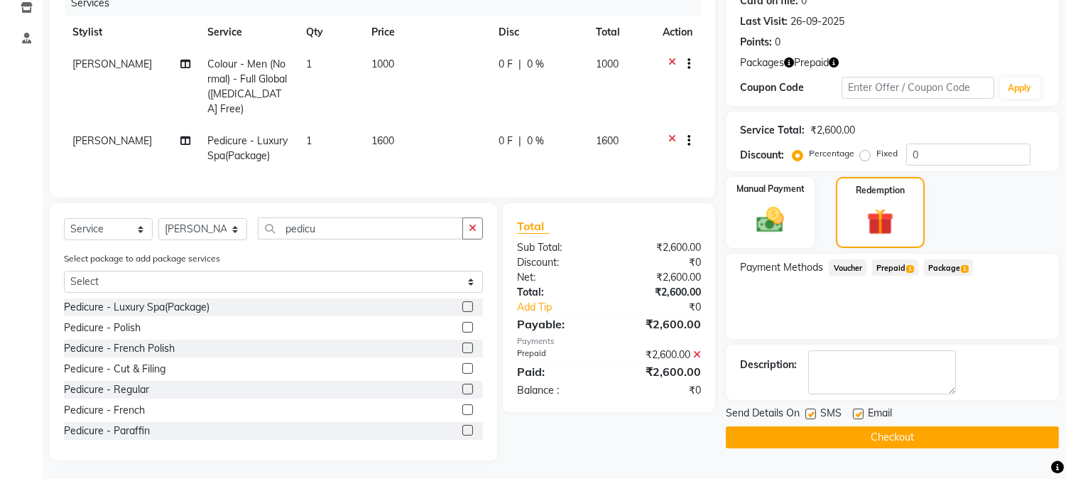
click at [807, 413] on label at bounding box center [810, 413] width 11 height 11
click at [807, 413] on input "checkbox" at bounding box center [809, 414] width 9 height 9
checkbox input "false"
click at [381, 82] on td "1000" at bounding box center [426, 86] width 127 height 77
select select "32993"
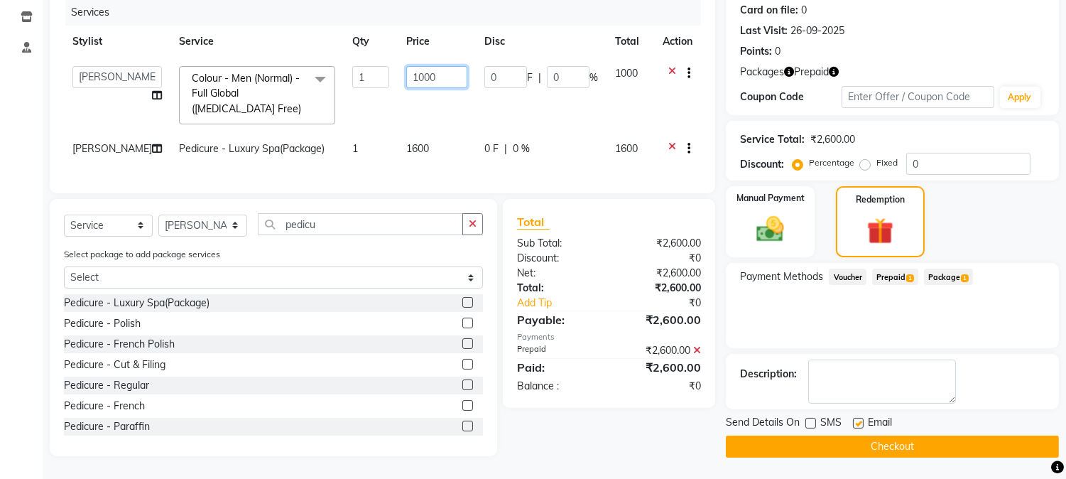
drag, startPoint x: 396, startPoint y: 69, endPoint x: 405, endPoint y: 69, distance: 9.2
click at [406, 69] on input "1000" at bounding box center [436, 77] width 61 height 22
type input "1200"
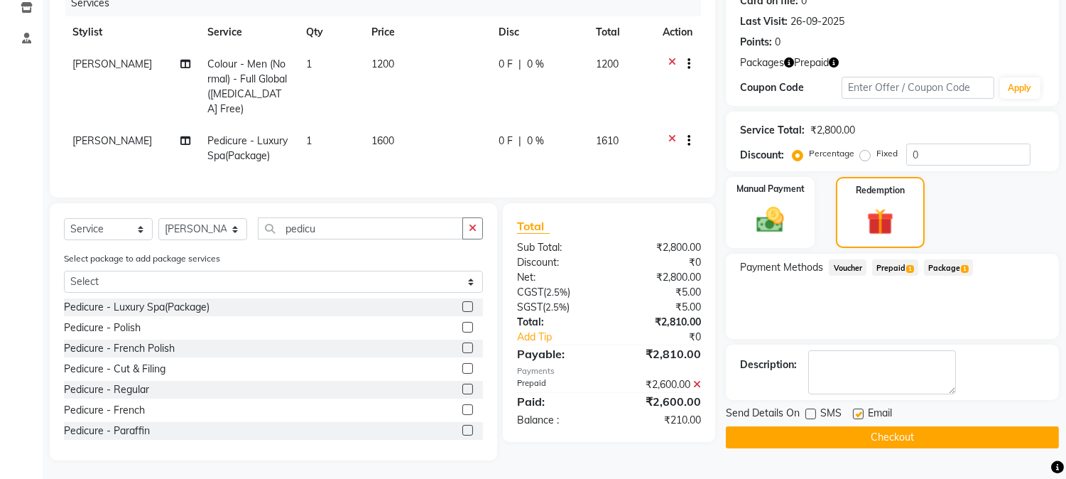
click at [695, 379] on icon at bounding box center [697, 384] width 8 height 10
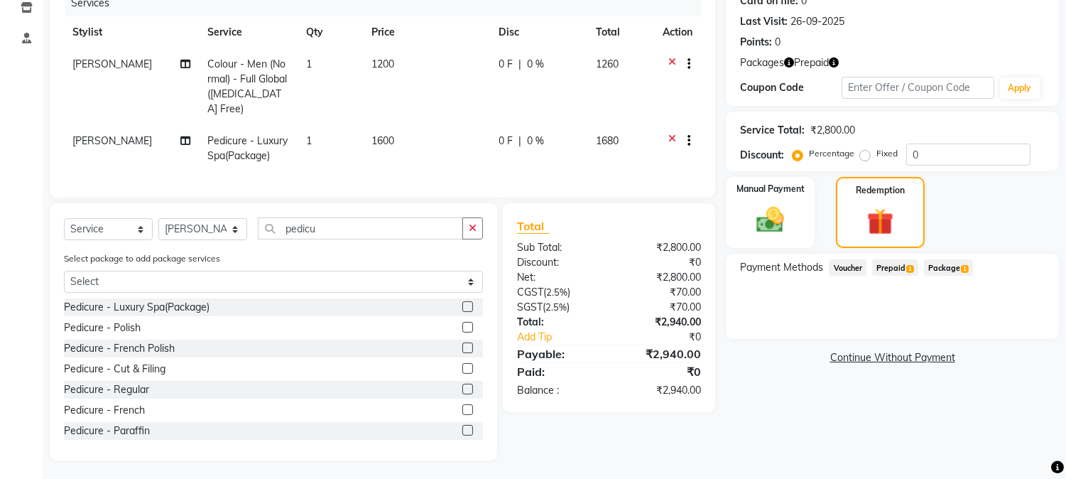
click at [903, 265] on span "Prepaid 1" at bounding box center [895, 267] width 46 height 16
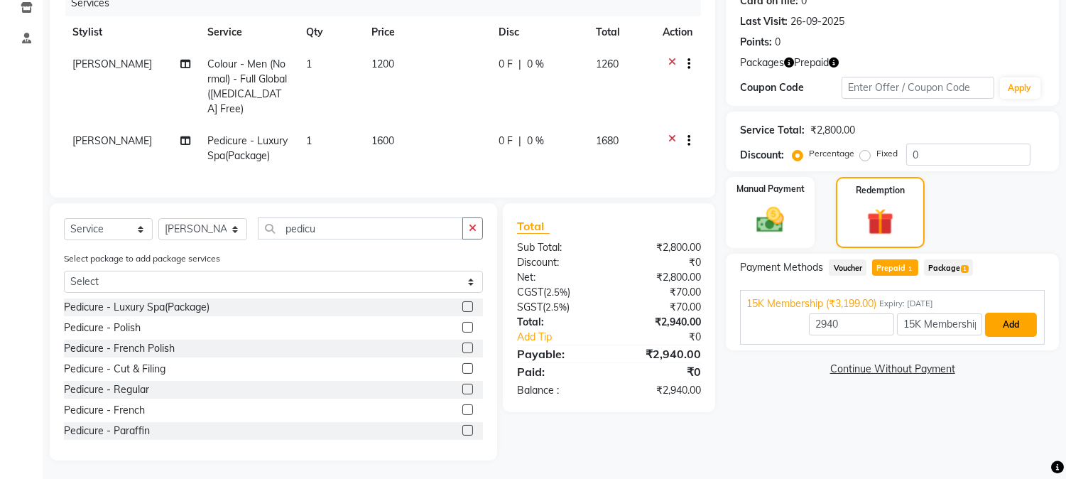
click at [987, 321] on button "Add" at bounding box center [1011, 324] width 52 height 24
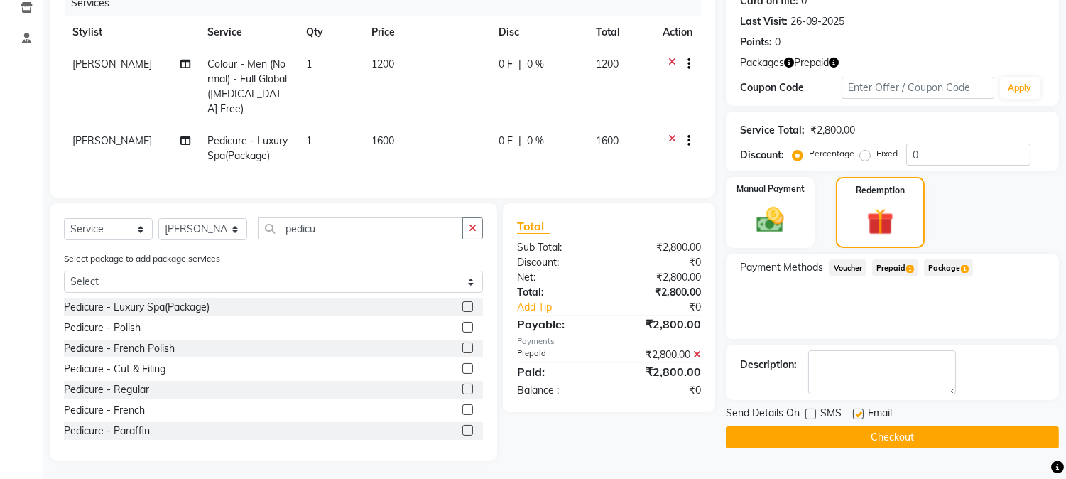
click at [846, 442] on button "Checkout" at bounding box center [892, 437] width 333 height 22
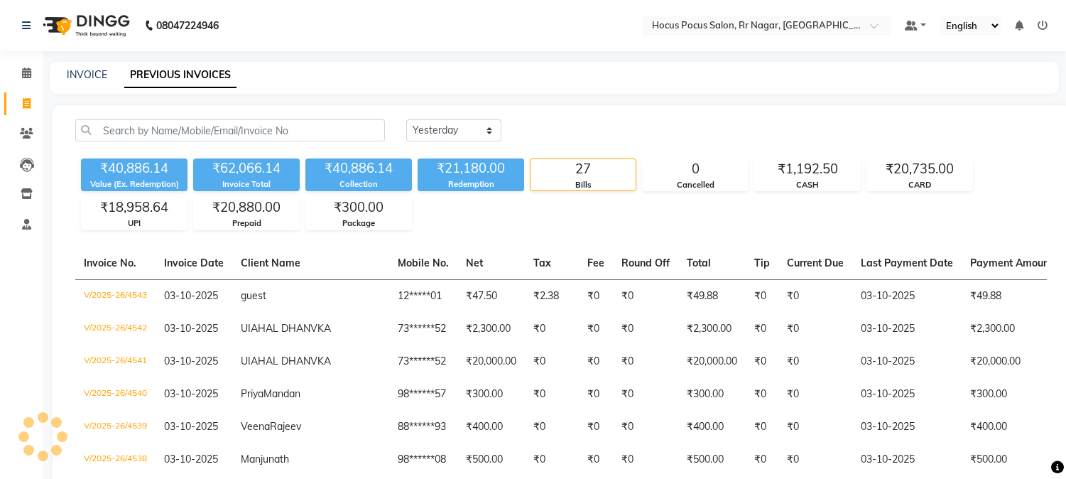
select select "yesterday"
click at [94, 72] on link "INVOICE" at bounding box center [87, 74] width 40 height 13
select select "5019"
select select "service"
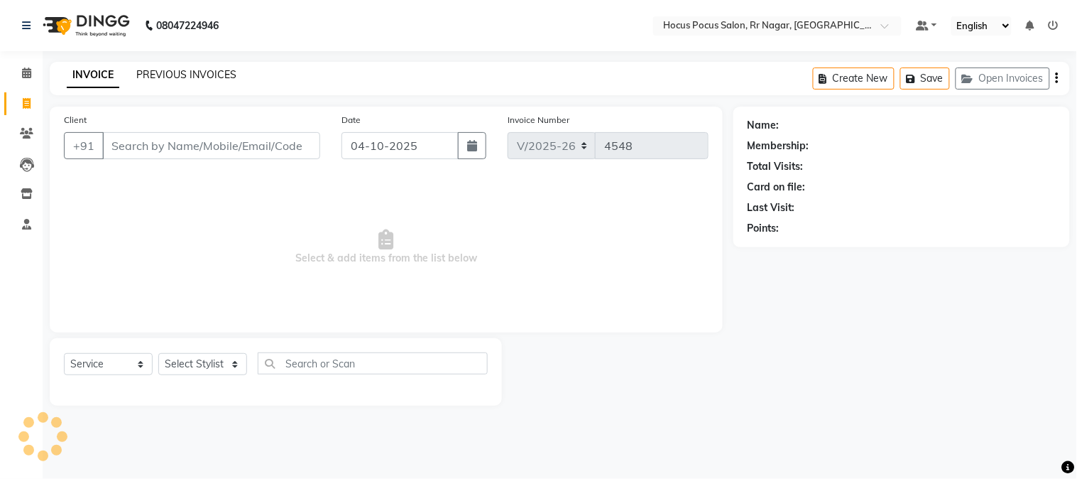
click at [171, 72] on link "PREVIOUS INVOICES" at bounding box center [186, 74] width 100 height 13
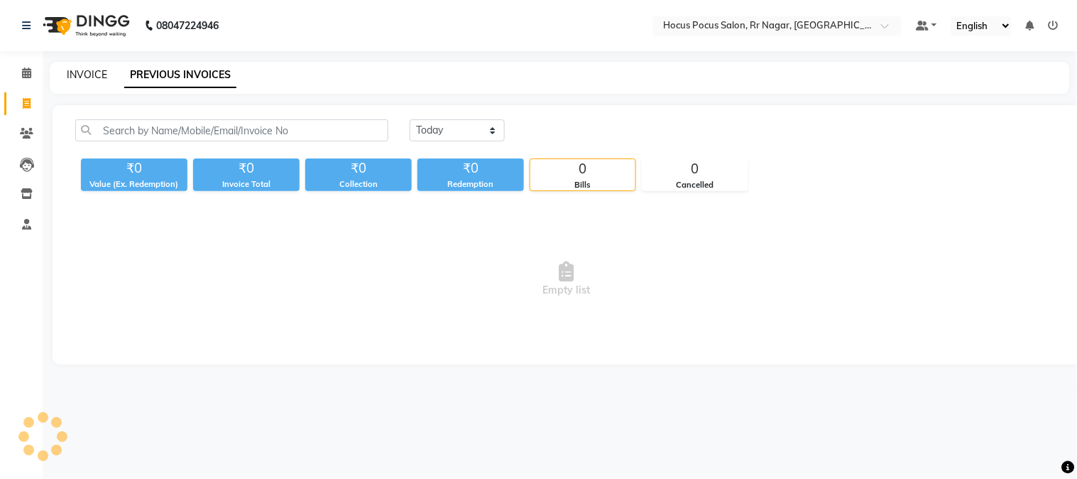
click at [82, 72] on link "INVOICE" at bounding box center [87, 74] width 40 height 13
select select "service"
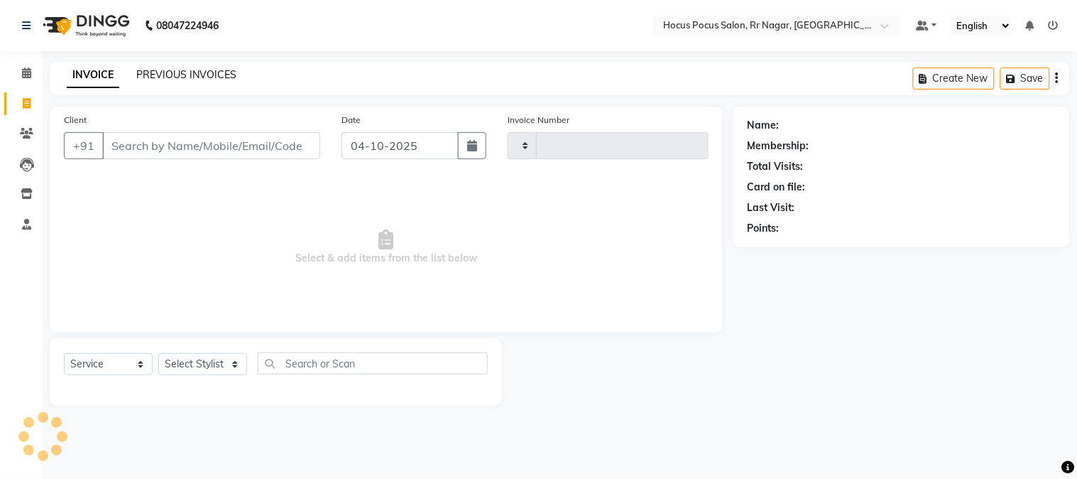
type input "4548"
select select "5019"
click at [193, 72] on link "PREVIOUS INVOICES" at bounding box center [186, 74] width 100 height 13
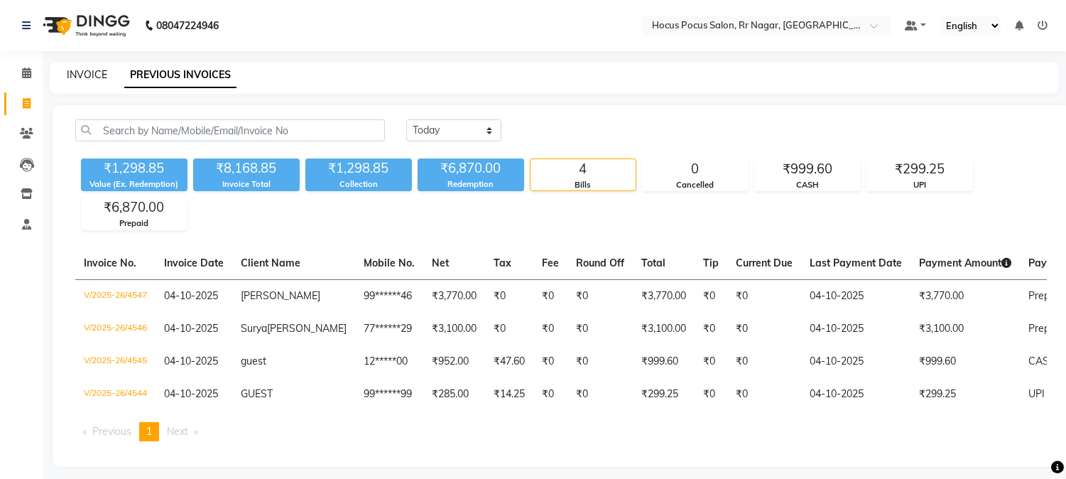
click at [88, 79] on link "INVOICE" at bounding box center [87, 74] width 40 height 13
select select "service"
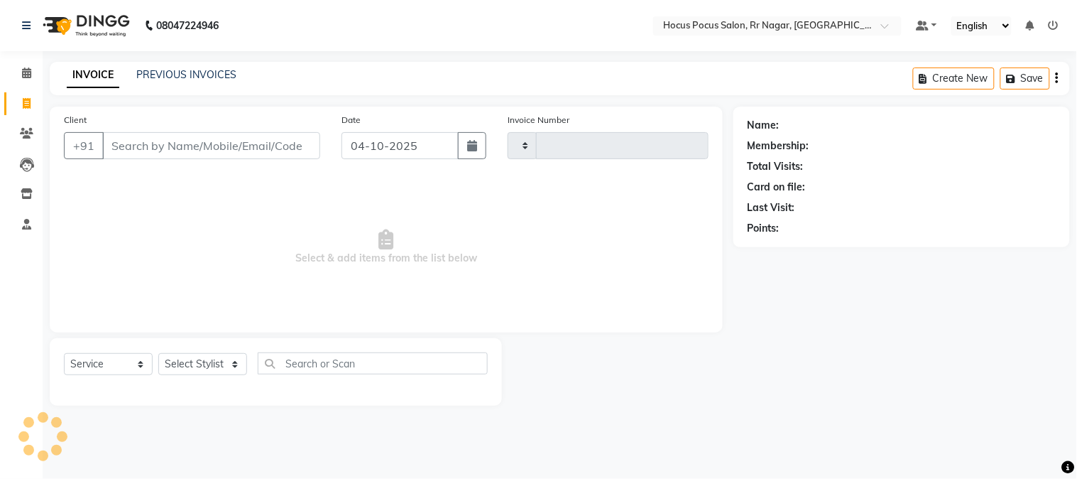
type input "4548"
select select "5019"
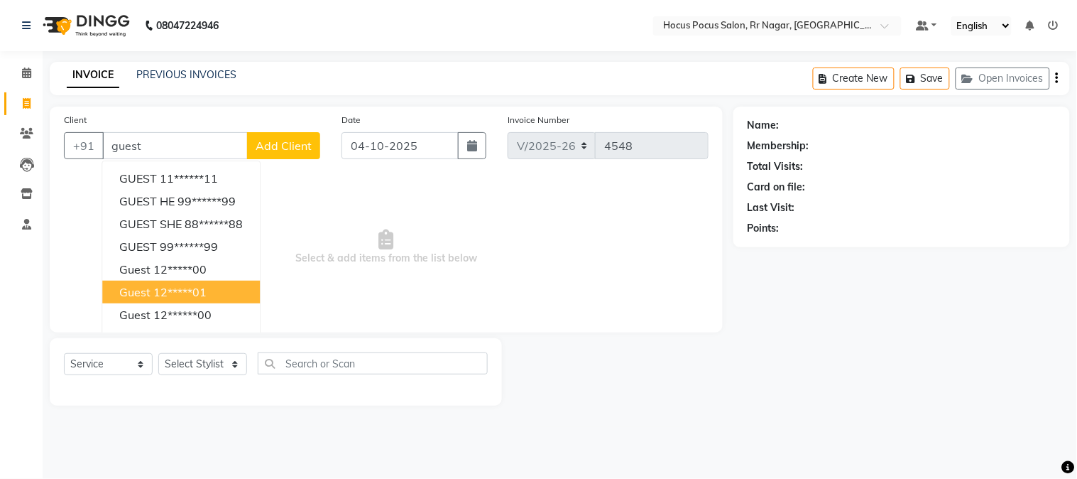
click at [207, 287] on ngb-highlight "12*****01" at bounding box center [179, 292] width 53 height 14
type input "12*****01"
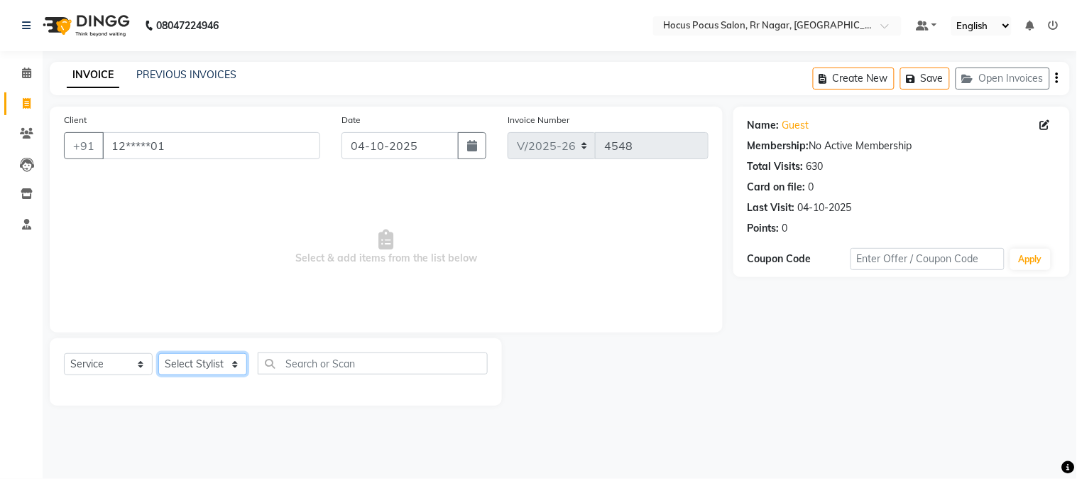
click at [209, 363] on select "Select Stylist [PERSON_NAME] hocus pocus [PERSON_NAME] [PERSON_NAME] [PERSON_NA…" at bounding box center [202, 364] width 89 height 22
select select "32987"
click at [158, 354] on select "Select Stylist [PERSON_NAME] hocus pocus [PERSON_NAME] [PERSON_NAME] [PERSON_NA…" at bounding box center [202, 364] width 89 height 22
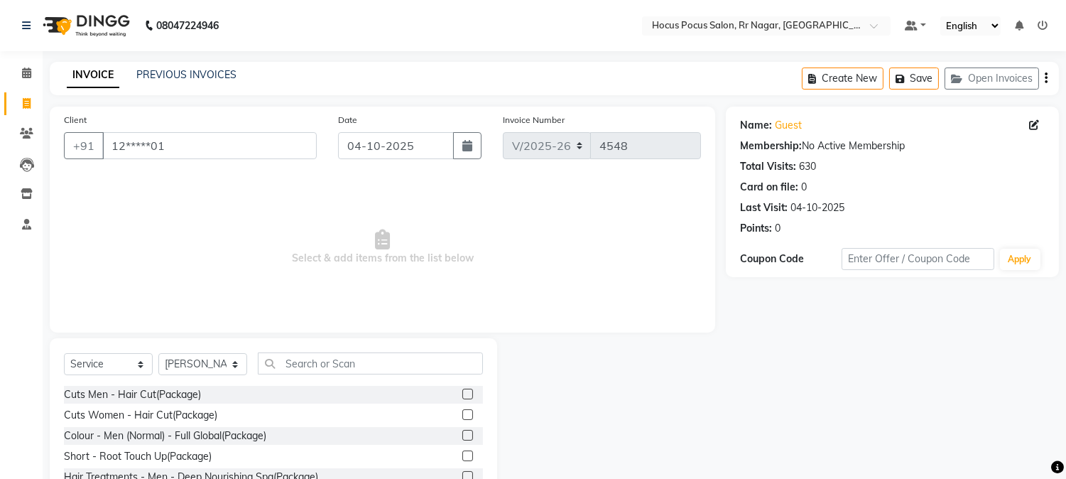
click at [303, 347] on div "Select Service Product Membership Package Voucher Prepaid Gift Card Select Styl…" at bounding box center [273, 442] width 447 height 209
click at [310, 366] on input "text" at bounding box center [370, 363] width 225 height 22
click at [462, 396] on label at bounding box center [467, 393] width 11 height 11
click at [462, 396] on input "checkbox" at bounding box center [466, 394] width 9 height 9
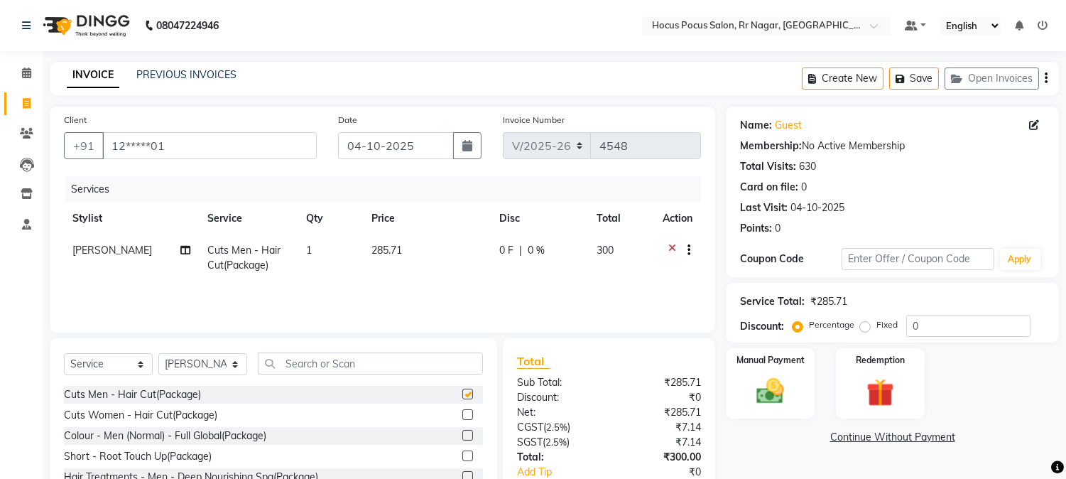
checkbox input "false"
click at [462, 410] on label at bounding box center [467, 414] width 11 height 11
click at [462, 410] on input "checkbox" at bounding box center [466, 414] width 9 height 9
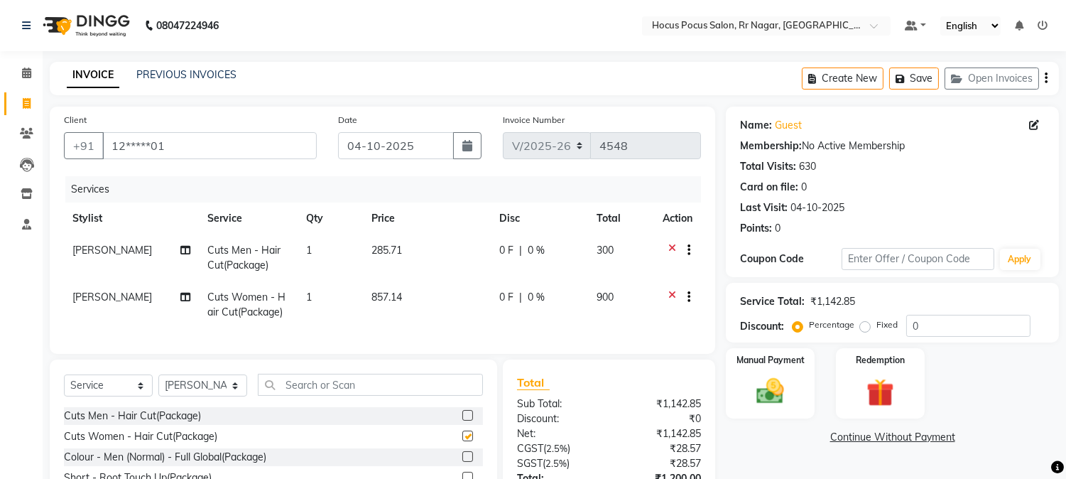
checkbox input "false"
click at [373, 396] on input "text" at bounding box center [370, 385] width 225 height 22
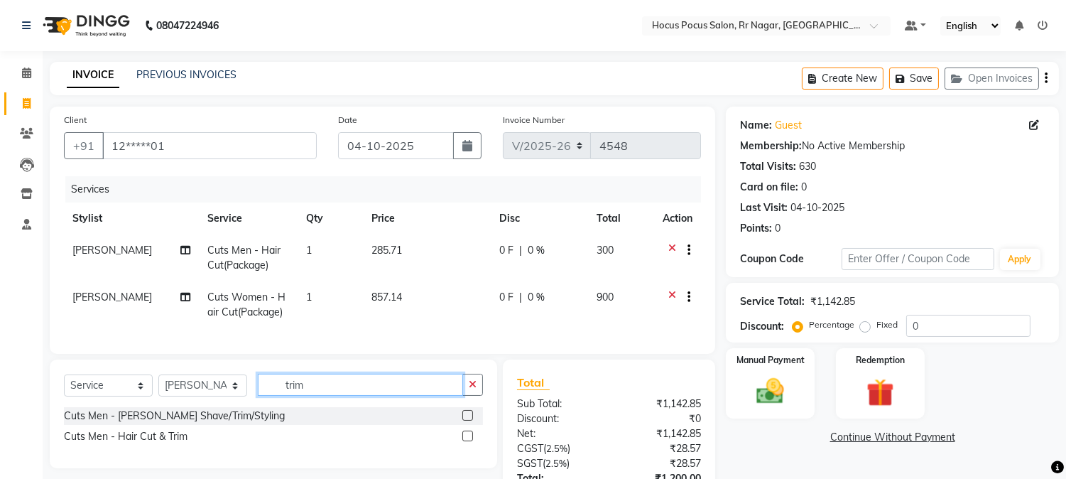
type input "trim"
click at [469, 441] on label at bounding box center [467, 435] width 11 height 11
click at [469, 441] on input "checkbox" at bounding box center [466, 436] width 9 height 9
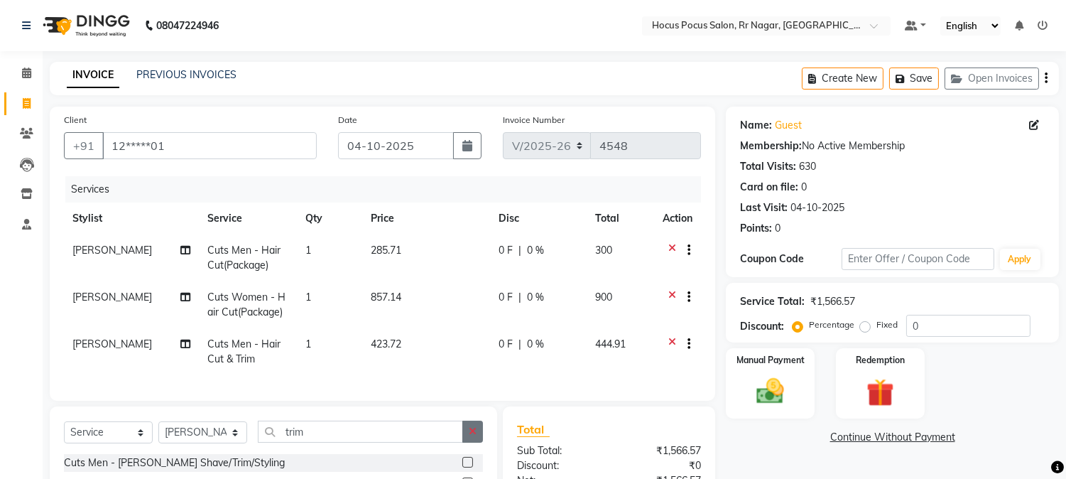
checkbox input "false"
click at [463, 467] on label at bounding box center [467, 462] width 11 height 11
click at [463, 467] on input "checkbox" at bounding box center [466, 462] width 9 height 9
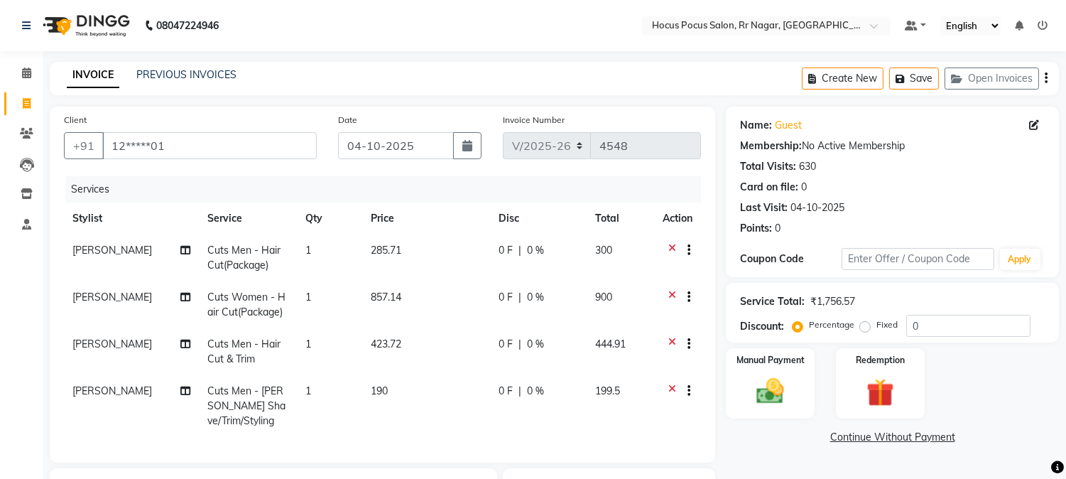
checkbox input "false"
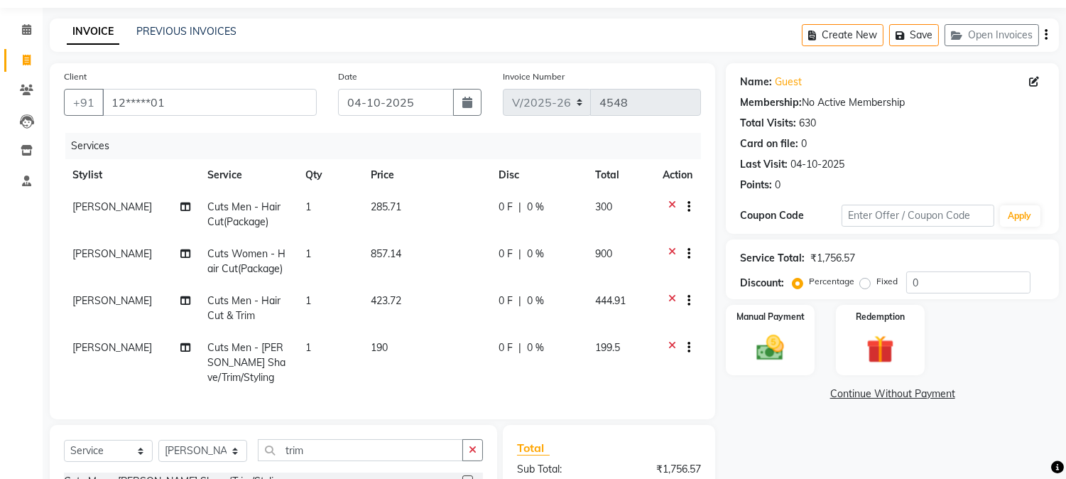
scroll to position [48, 0]
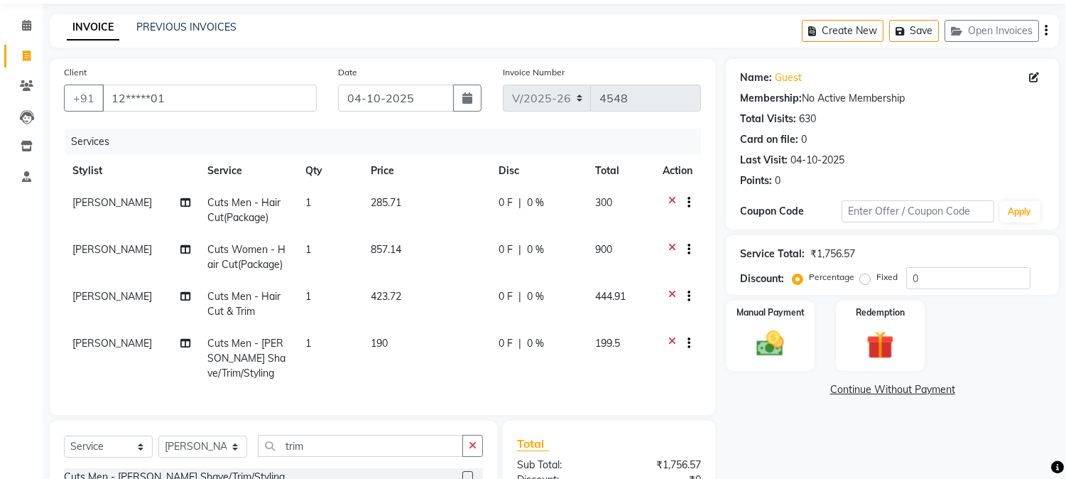
click at [403, 283] on td "423.72" at bounding box center [425, 304] width 127 height 47
select select "32987"
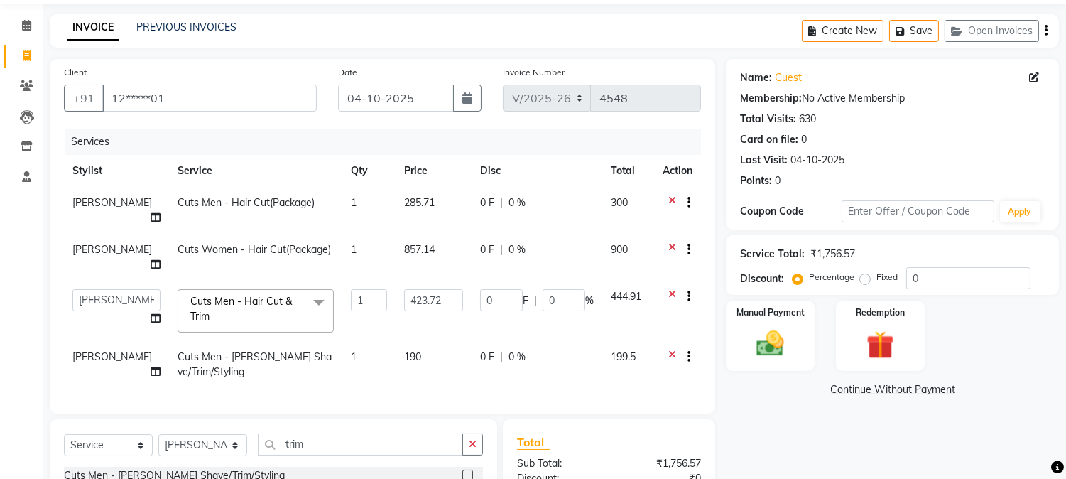
click at [423, 341] on td "190" at bounding box center [434, 364] width 76 height 47
select select "32987"
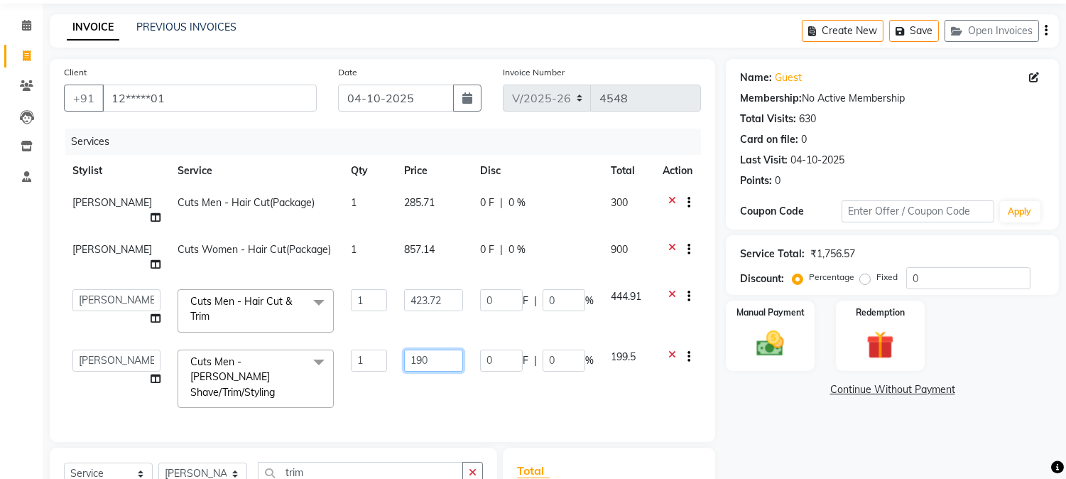
click at [428, 349] on input "190" at bounding box center [433, 360] width 59 height 22
type input "190.5"
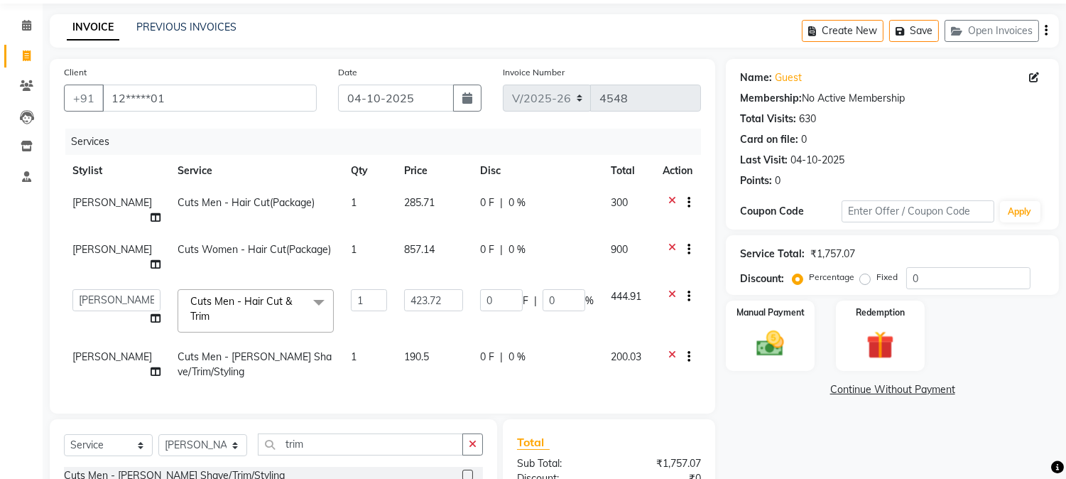
click at [435, 341] on td "190.5" at bounding box center [434, 364] width 76 height 47
select select "32987"
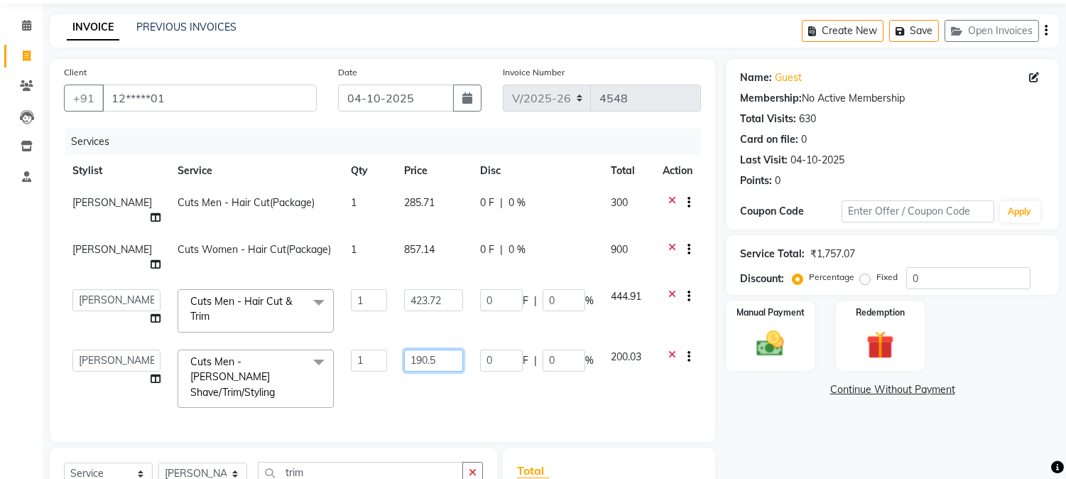
click at [435, 349] on input "190.5" at bounding box center [433, 360] width 59 height 22
type input "190.47"
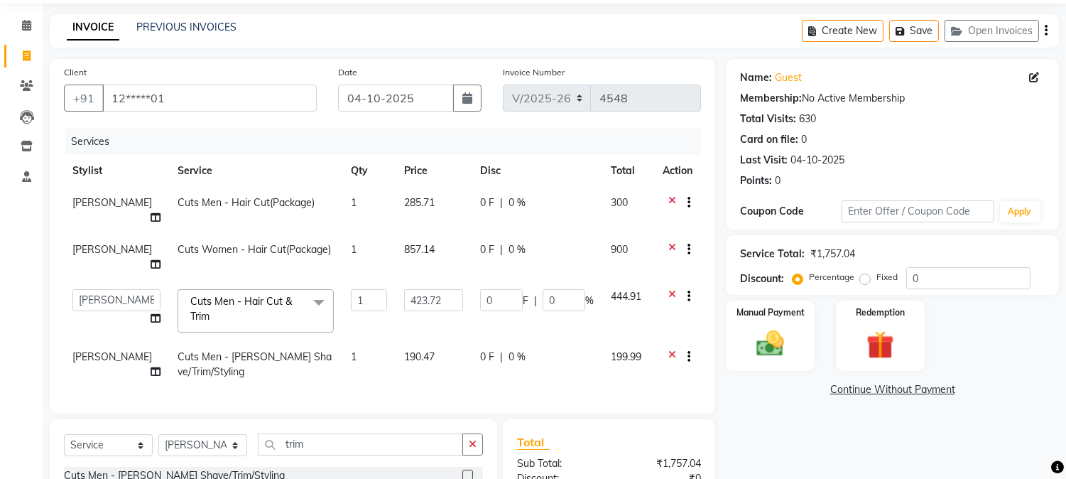
click at [435, 341] on td "190.47" at bounding box center [434, 364] width 76 height 47
select select "32987"
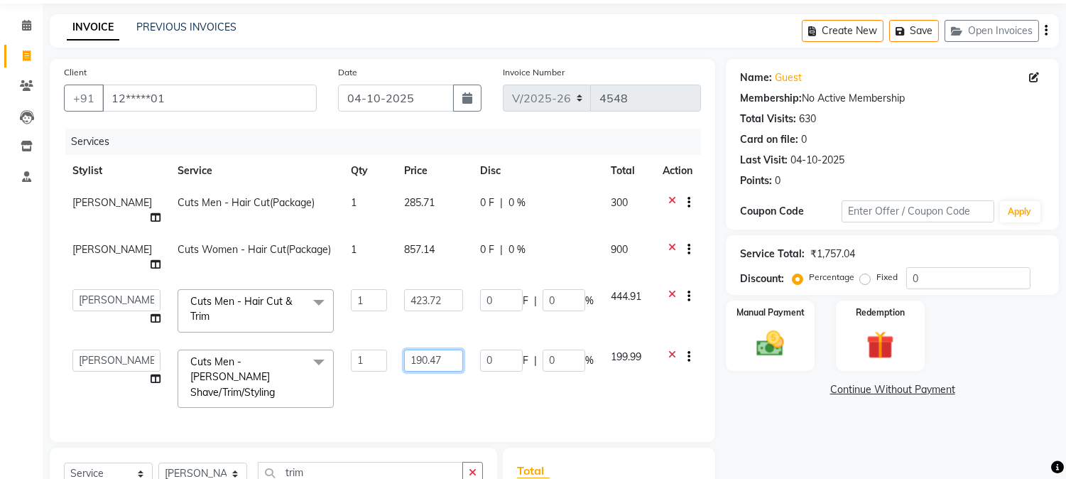
click at [435, 349] on input "190.47" at bounding box center [433, 360] width 59 height 22
type input "190.48"
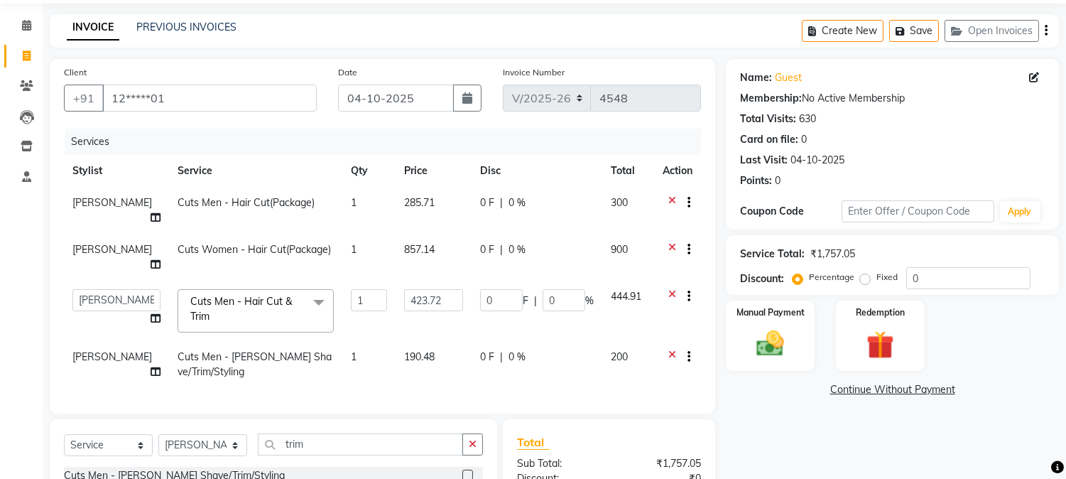
click at [435, 341] on td "190.48" at bounding box center [434, 364] width 76 height 47
select select "32987"
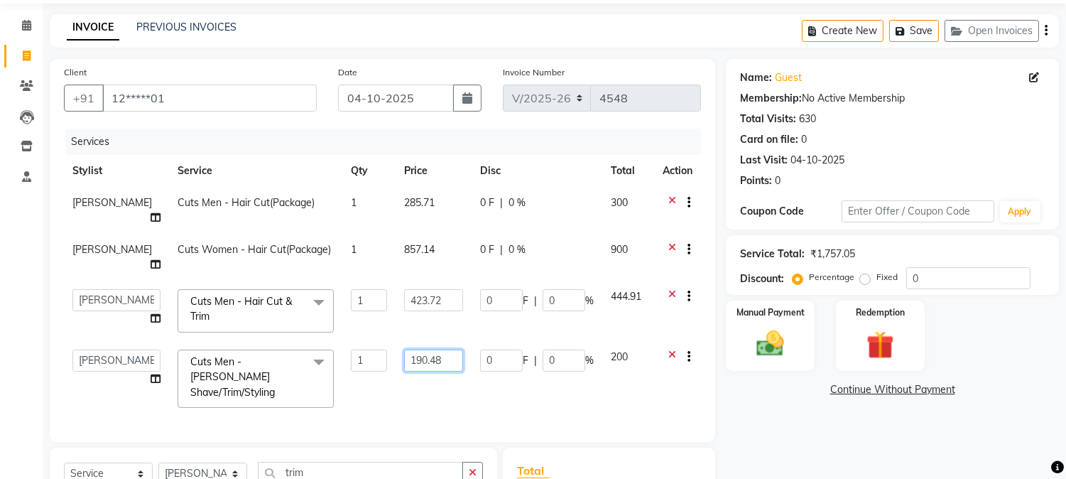
drag, startPoint x: 435, startPoint y: 338, endPoint x: 339, endPoint y: 339, distance: 95.2
click at [339, 341] on tr "Amar Eliza hocus pocus Maya Neha Ranjana Ravi Salima Salman Sonam Cuts Men - Be…" at bounding box center [382, 378] width 637 height 75
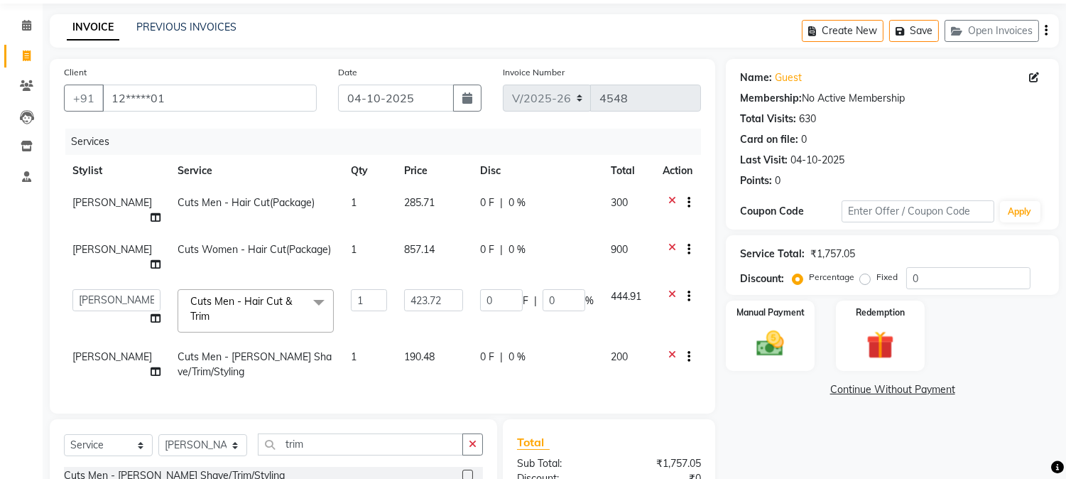
click at [672, 349] on icon at bounding box center [672, 358] width 8 height 18
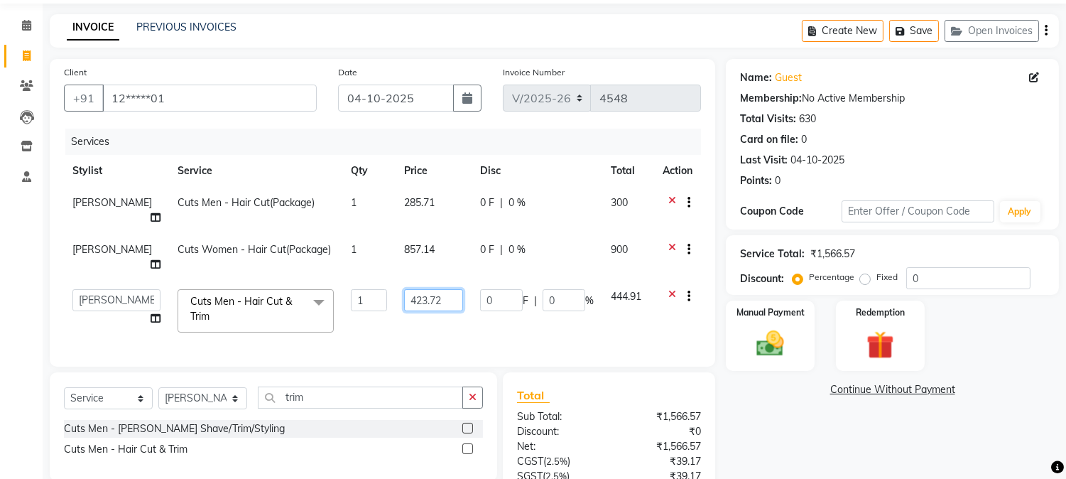
drag, startPoint x: 437, startPoint y: 278, endPoint x: 372, endPoint y: 280, distance: 64.7
click at [371, 281] on tr "Amar Eliza hocus pocus Maya Neha Ranjana Ravi Salima Salman Sonam Cuts Men - Ha…" at bounding box center [382, 311] width 637 height 60
type input "450"
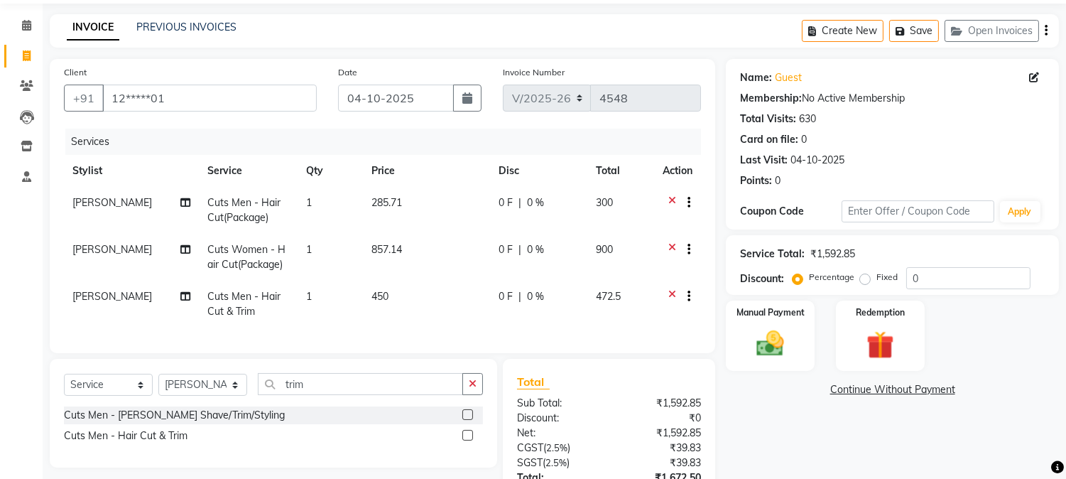
click at [372, 281] on td "450" at bounding box center [427, 304] width 128 height 47
select select "32987"
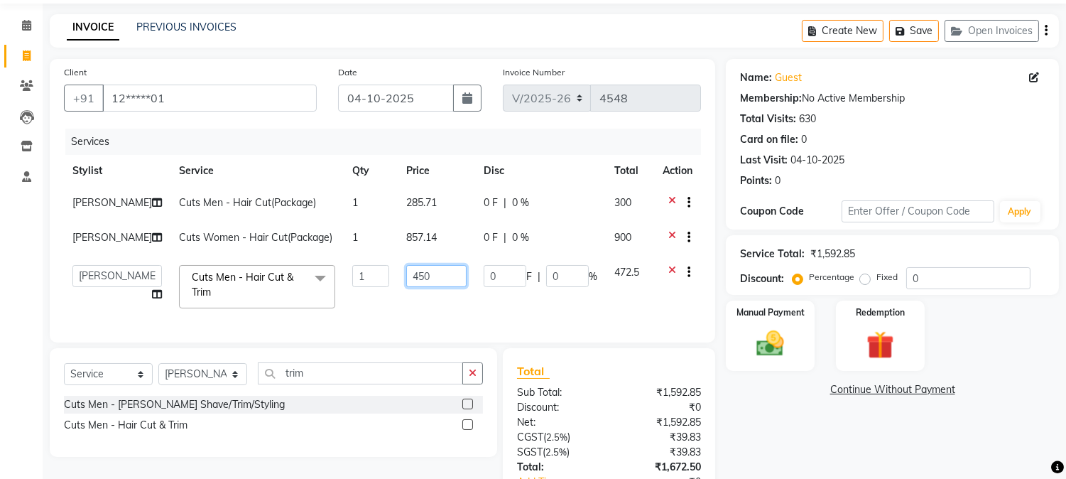
drag, startPoint x: 418, startPoint y: 281, endPoint x: 398, endPoint y: 278, distance: 19.4
click at [406, 278] on input "450" at bounding box center [436, 276] width 60 height 22
type input "460"
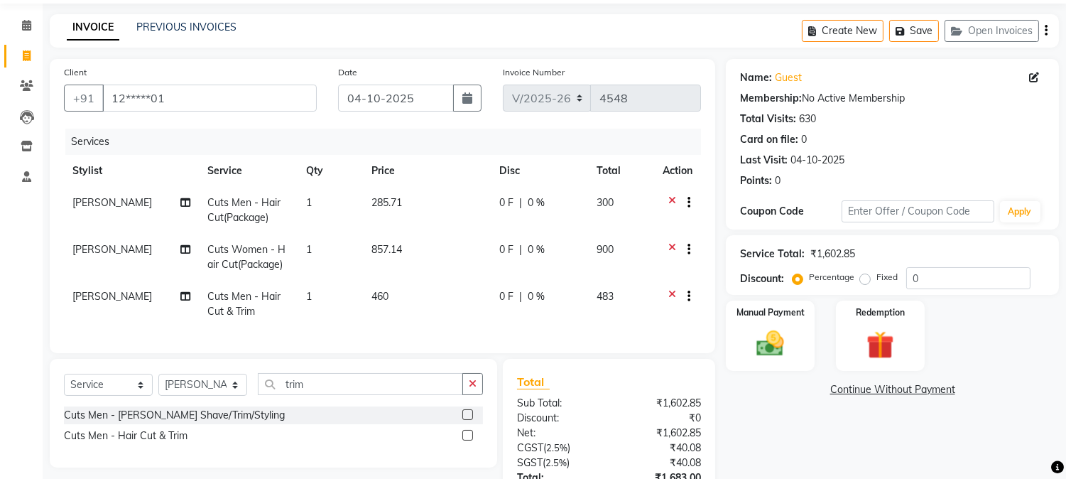
click at [401, 281] on td "460" at bounding box center [427, 304] width 128 height 47
select select "32987"
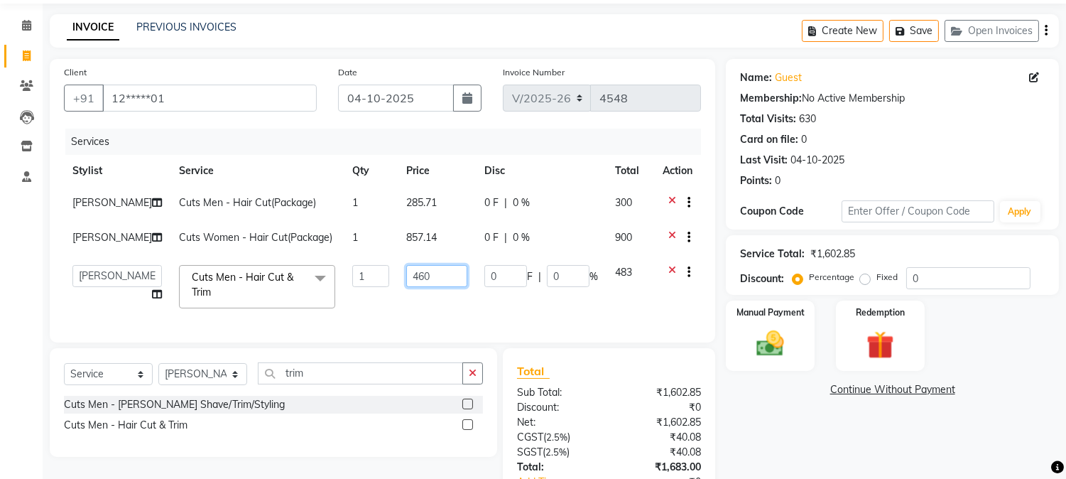
drag, startPoint x: 399, startPoint y: 272, endPoint x: 418, endPoint y: 273, distance: 18.5
click at [418, 273] on input "460" at bounding box center [436, 276] width 61 height 22
type input "475"
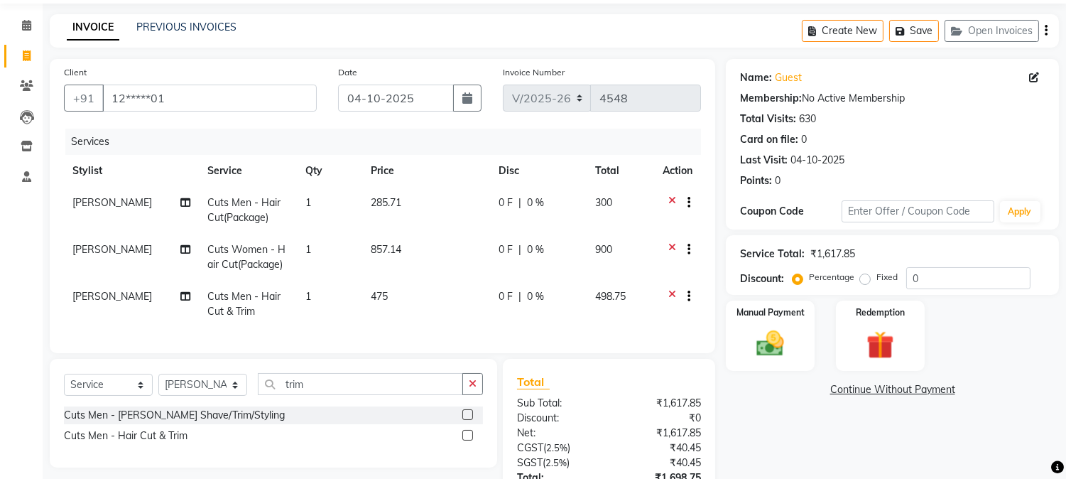
click at [396, 282] on td "475" at bounding box center [425, 304] width 127 height 47
select select "32987"
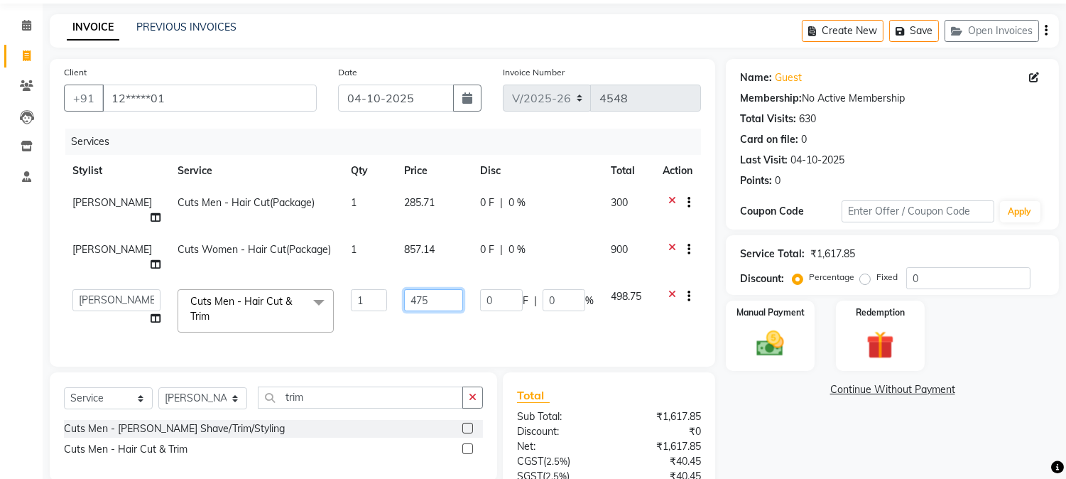
click at [409, 289] on input "475" at bounding box center [433, 300] width 59 height 22
type input "476"
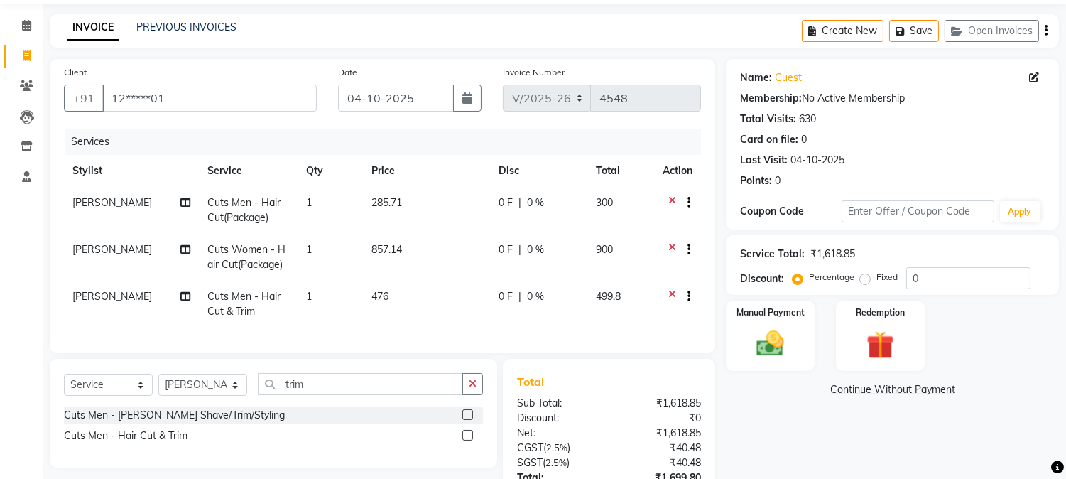
click at [406, 302] on td "476" at bounding box center [427, 304] width 128 height 47
select select "32987"
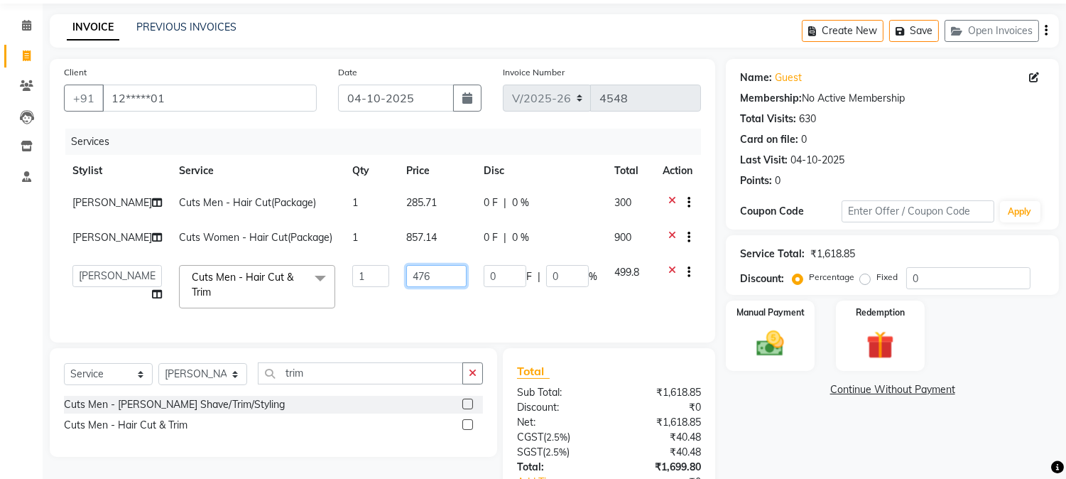
click at [425, 282] on input "476" at bounding box center [436, 276] width 60 height 22
type input "476.1"
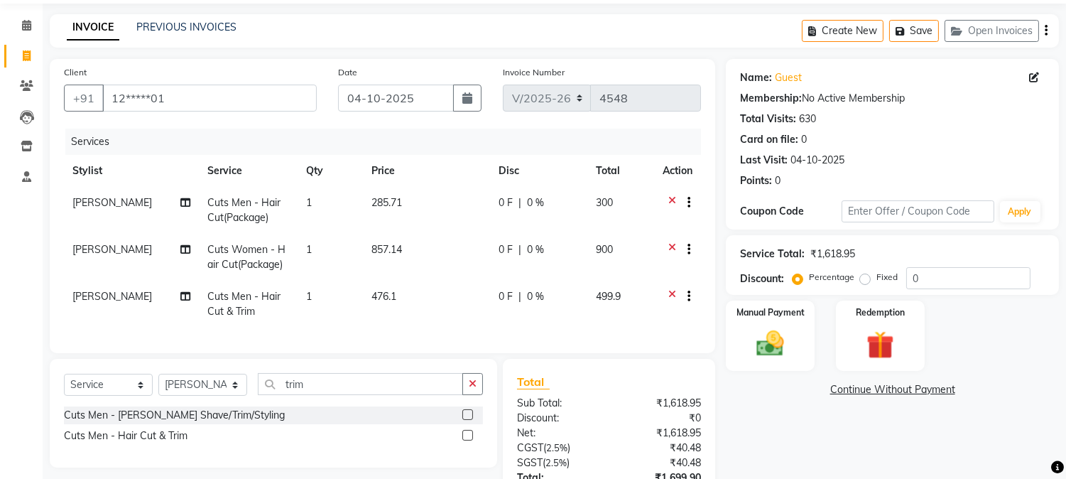
click at [425, 290] on td "476.1" at bounding box center [427, 304] width 128 height 47
select select "32987"
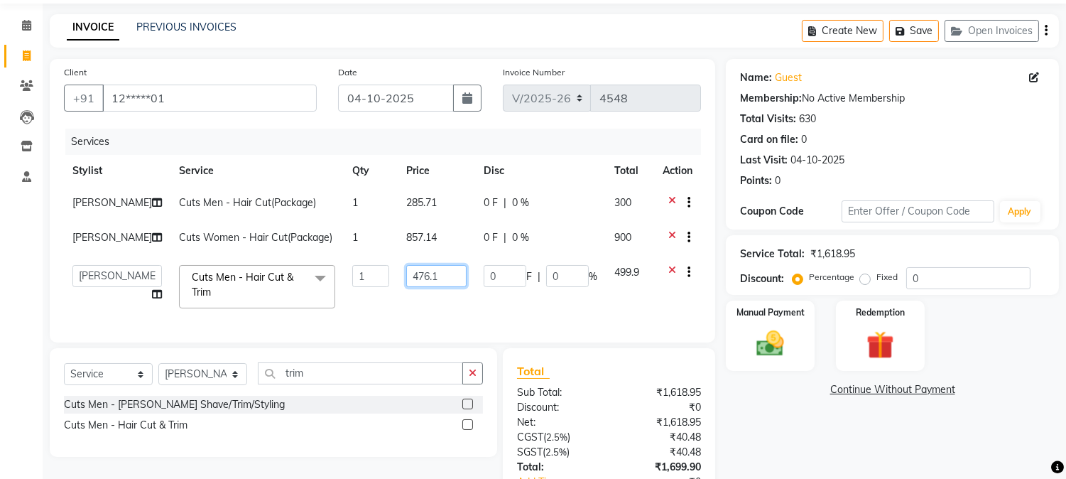
click at [434, 278] on input "476.1" at bounding box center [436, 276] width 60 height 22
type input "476.15"
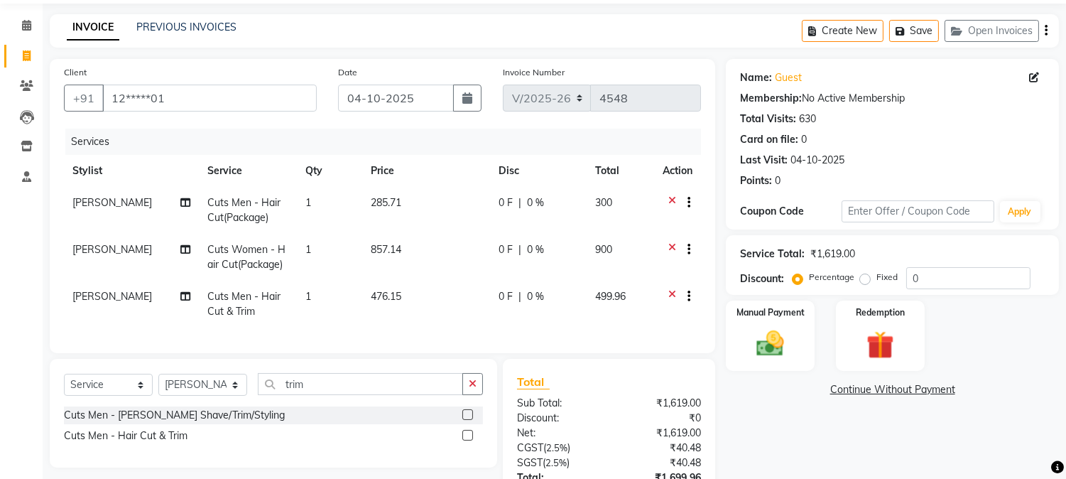
click at [431, 297] on td "476.15" at bounding box center [425, 304] width 127 height 47
select select "32987"
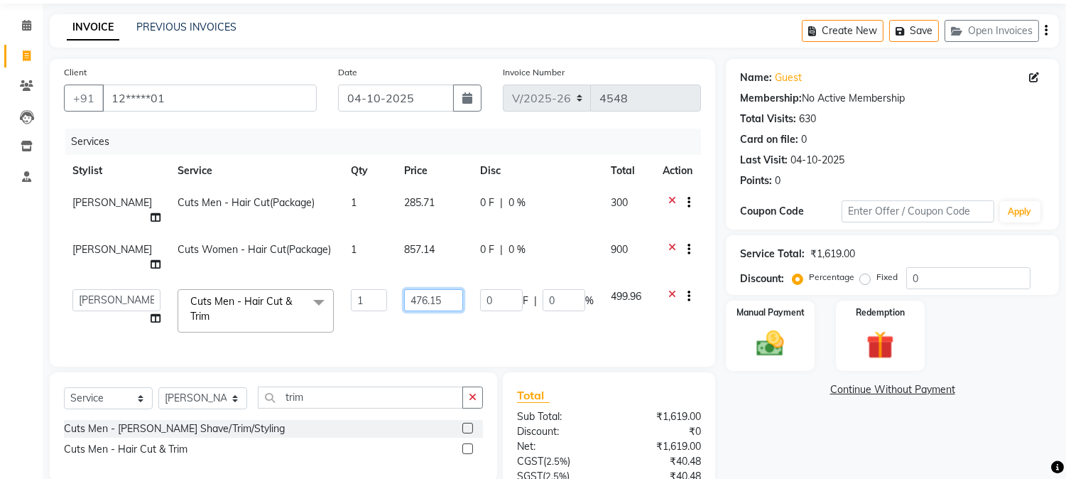
click at [435, 289] on input "476.15" at bounding box center [433, 300] width 59 height 22
type input "476.18"
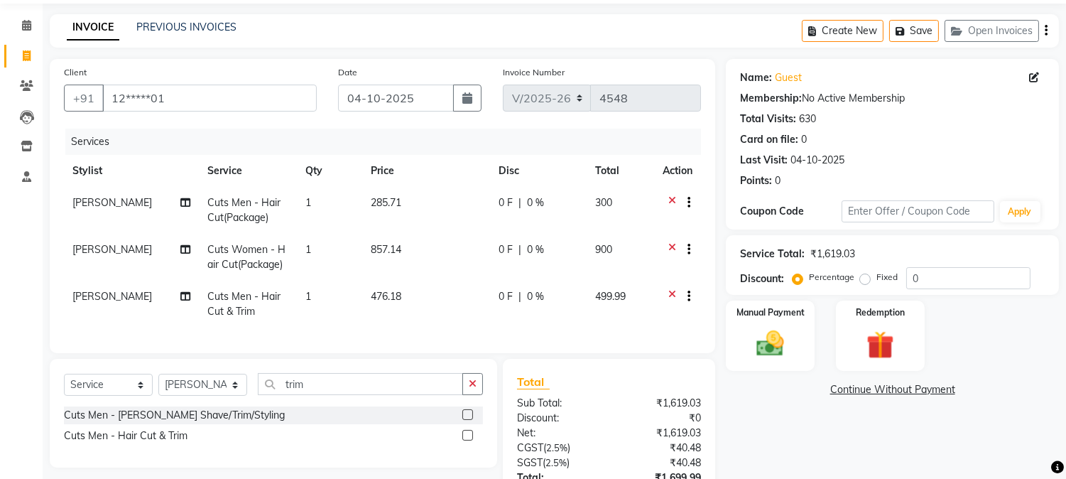
click at [432, 296] on td "476.18" at bounding box center [425, 304] width 127 height 47
select select "32987"
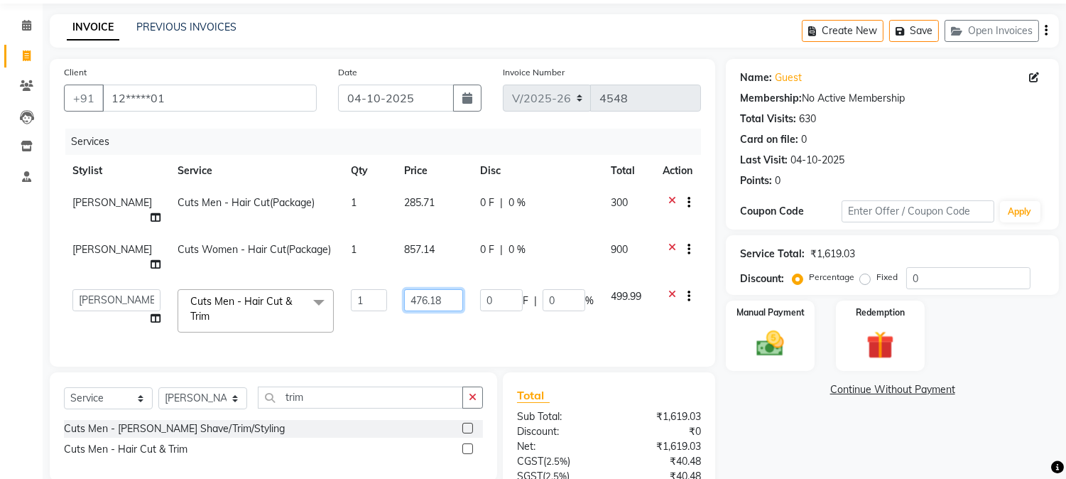
click at [442, 289] on input "476.18" at bounding box center [433, 300] width 59 height 22
type input "476.19"
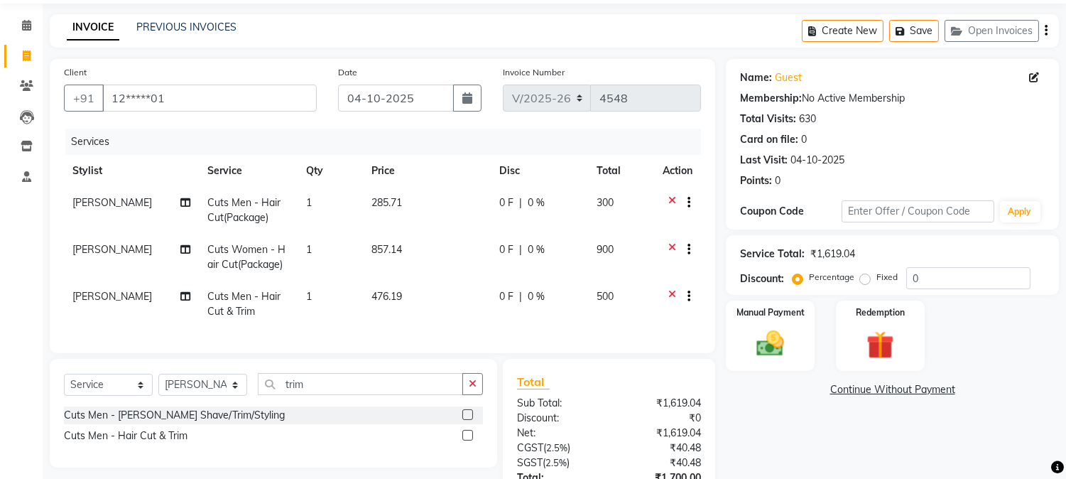
click at [435, 285] on td "476.19" at bounding box center [427, 304] width 128 height 47
select select "32987"
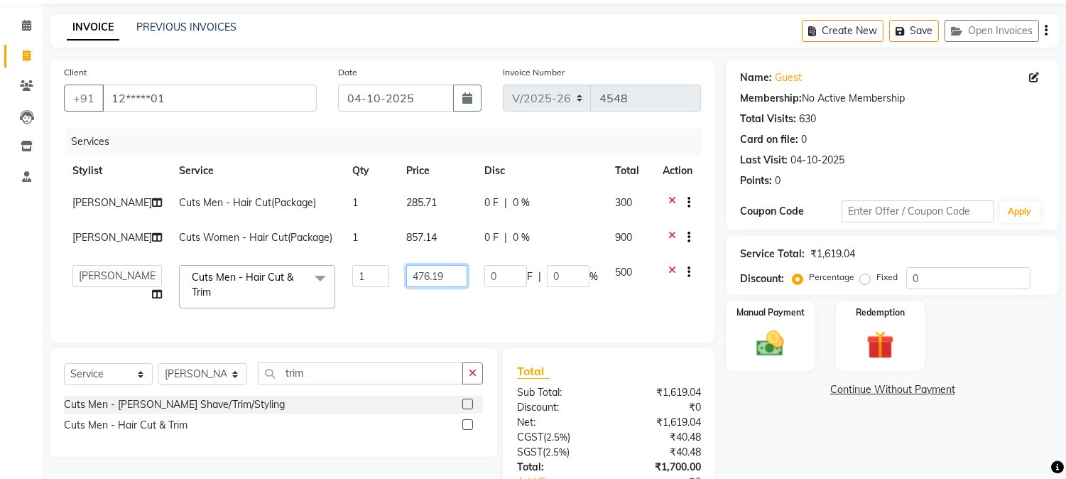
drag, startPoint x: 430, startPoint y: 278, endPoint x: 320, endPoint y: 275, distance: 110.1
click at [320, 275] on tr "Amar Eliza hocus pocus Maya Neha Ranjana Ravi Salima Salman Sonam Cuts Men - Ha…" at bounding box center [382, 286] width 637 height 60
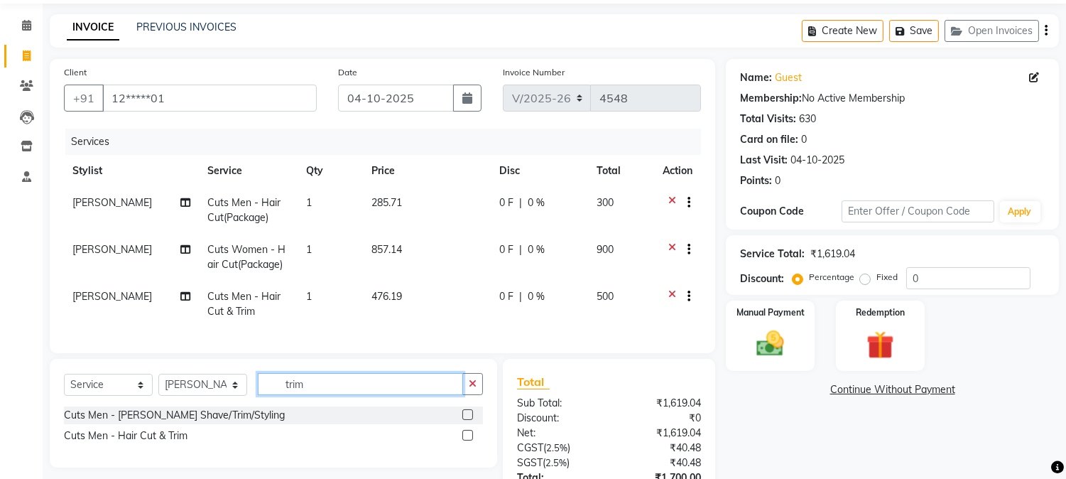
click at [332, 395] on input "trim" at bounding box center [360, 384] width 205 height 22
type input "boy"
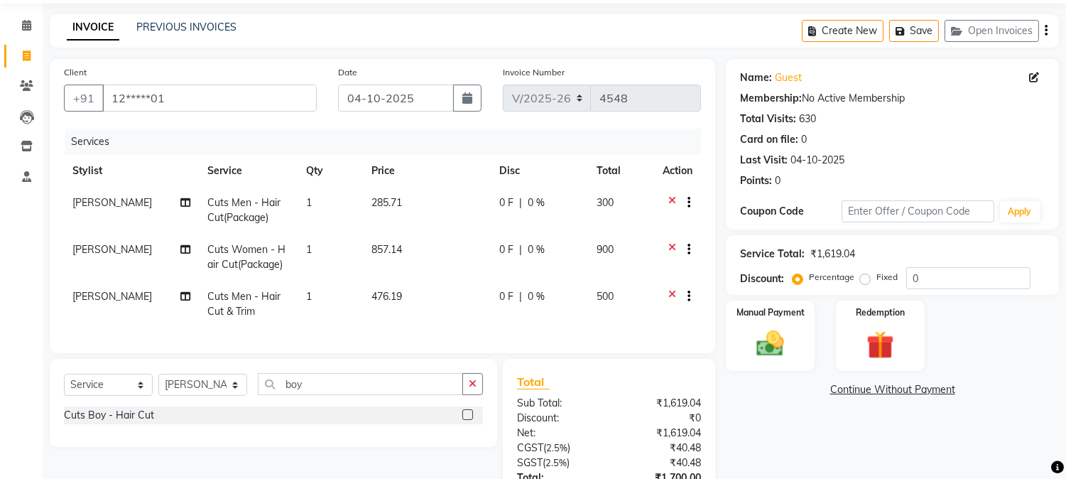
click at [465, 420] on label at bounding box center [467, 414] width 11 height 11
click at [465, 420] on input "checkbox" at bounding box center [466, 414] width 9 height 9
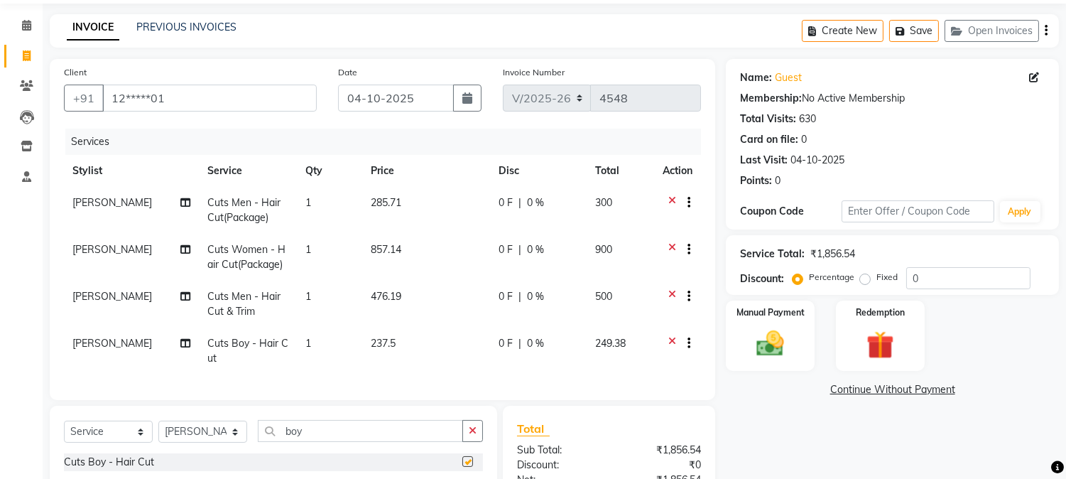
checkbox input "false"
click at [409, 339] on td "237.5" at bounding box center [425, 350] width 127 height 47
select select "32987"
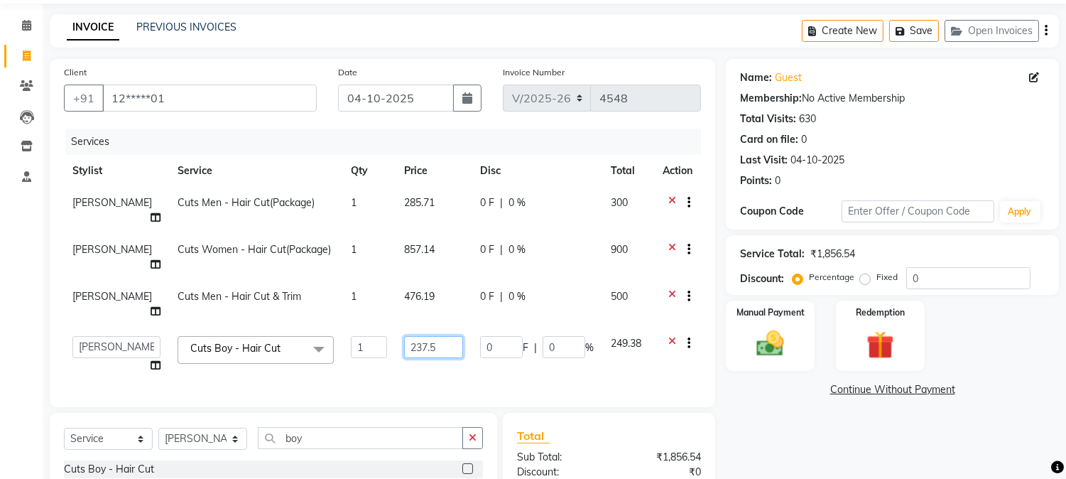
click at [415, 336] on input "237.5" at bounding box center [433, 347] width 59 height 22
type input "237.6"
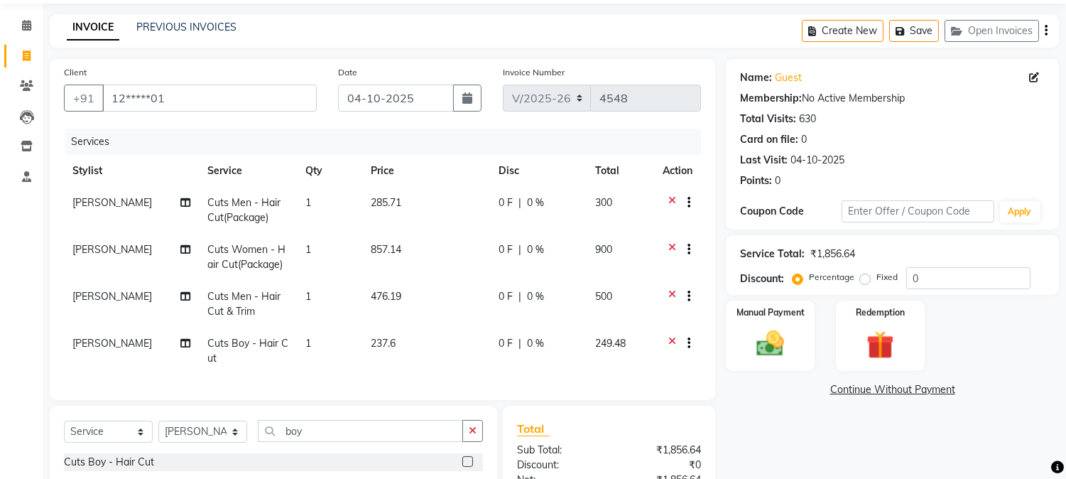
click at [417, 332] on td "237.6" at bounding box center [425, 350] width 127 height 47
select select "32987"
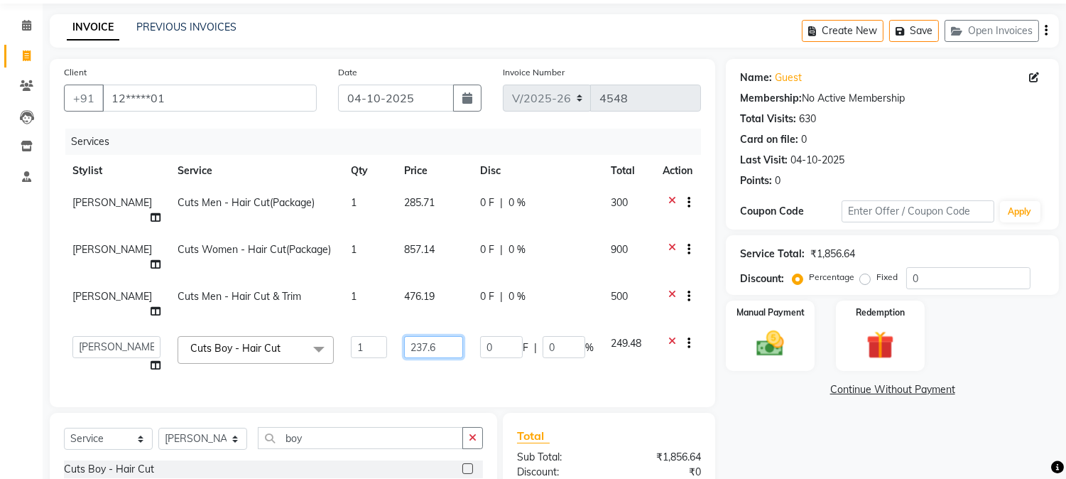
click at [418, 336] on input "237.6" at bounding box center [433, 347] width 59 height 22
type input "237.8"
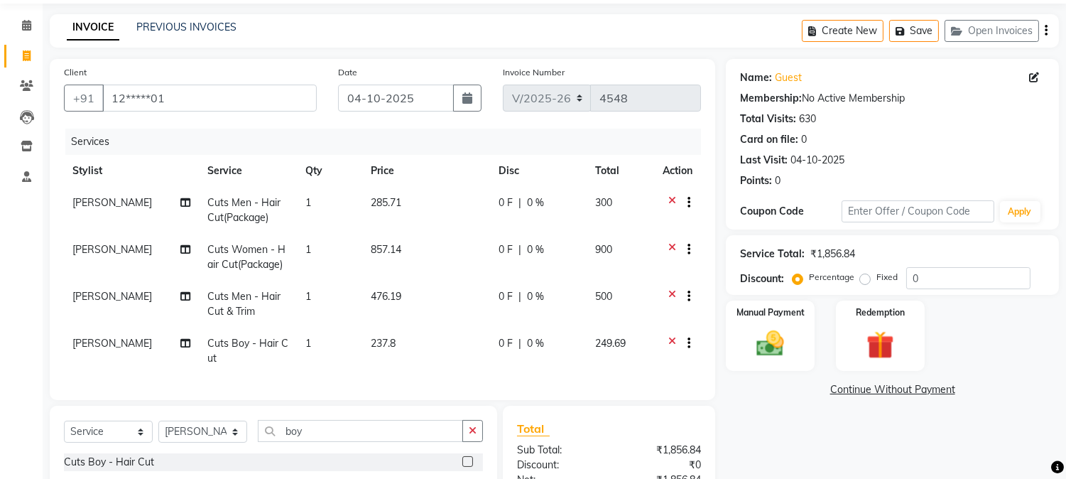
click at [420, 325] on td "476.19" at bounding box center [425, 304] width 127 height 47
select select "32987"
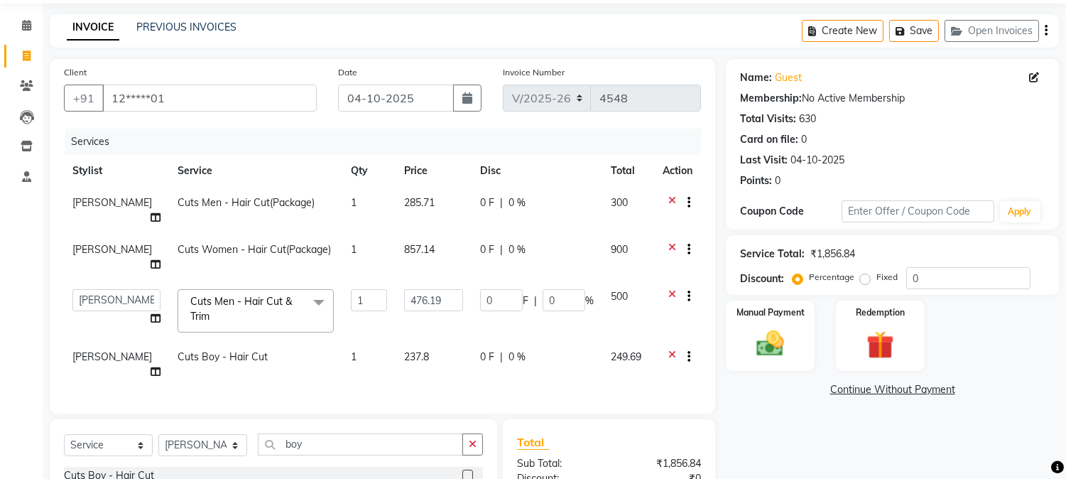
click at [415, 341] on td "237.8" at bounding box center [434, 364] width 76 height 47
select select "32987"
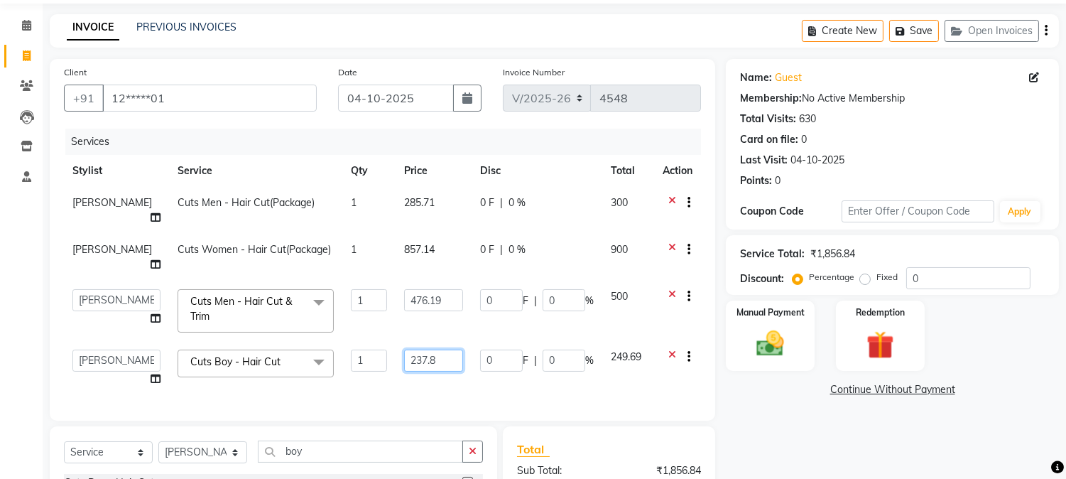
click at [417, 349] on input "237.8" at bounding box center [433, 360] width 59 height 22
type input "237.98"
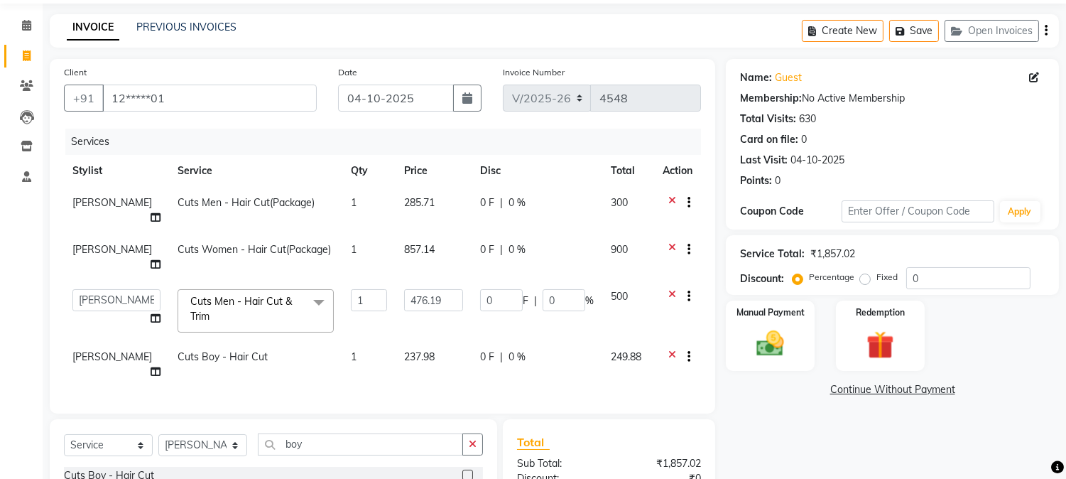
click at [433, 341] on td "237.98" at bounding box center [434, 364] width 76 height 47
select select "32987"
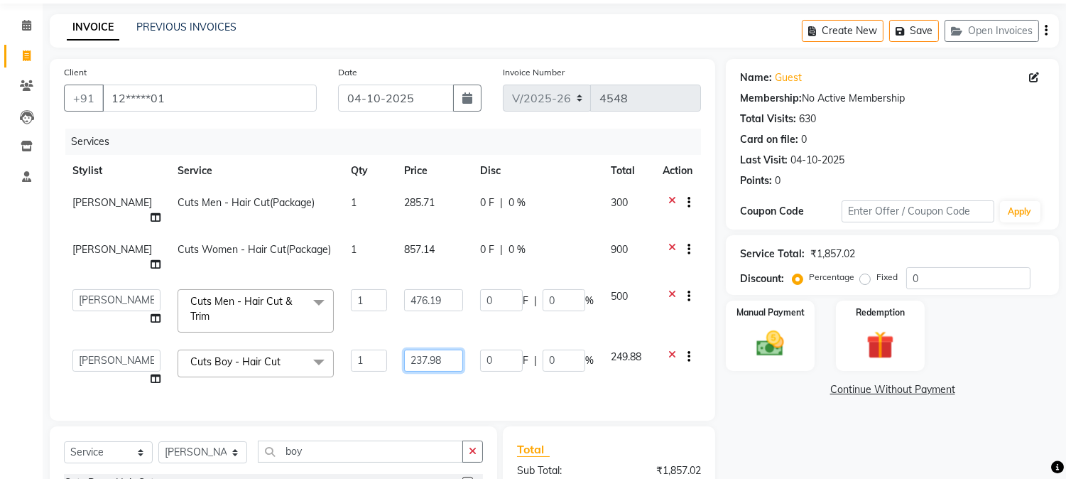
drag, startPoint x: 405, startPoint y: 337, endPoint x: 425, endPoint y: 338, distance: 19.2
click at [425, 349] on input "237.98" at bounding box center [433, 360] width 59 height 22
type input "238"
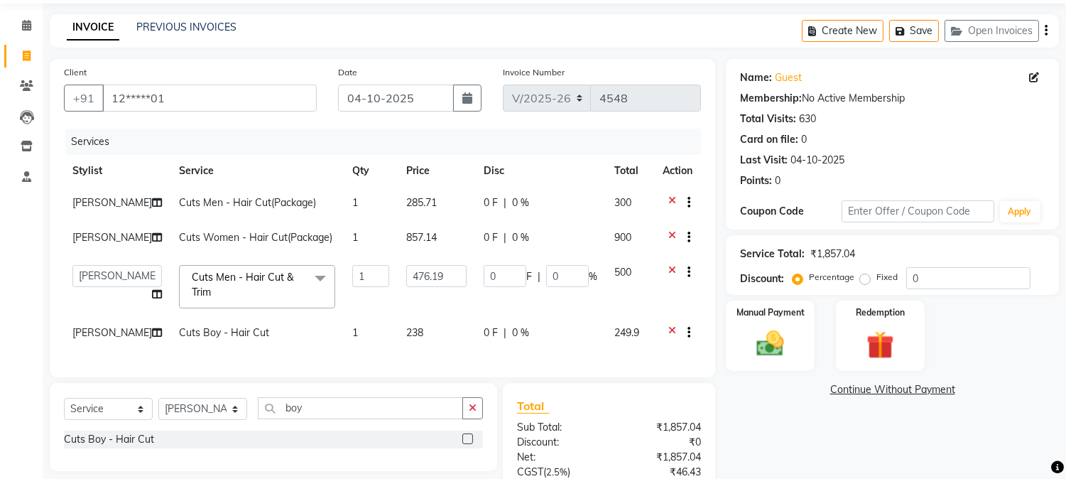
click at [426, 338] on td "238" at bounding box center [436, 334] width 77 height 35
select select "32987"
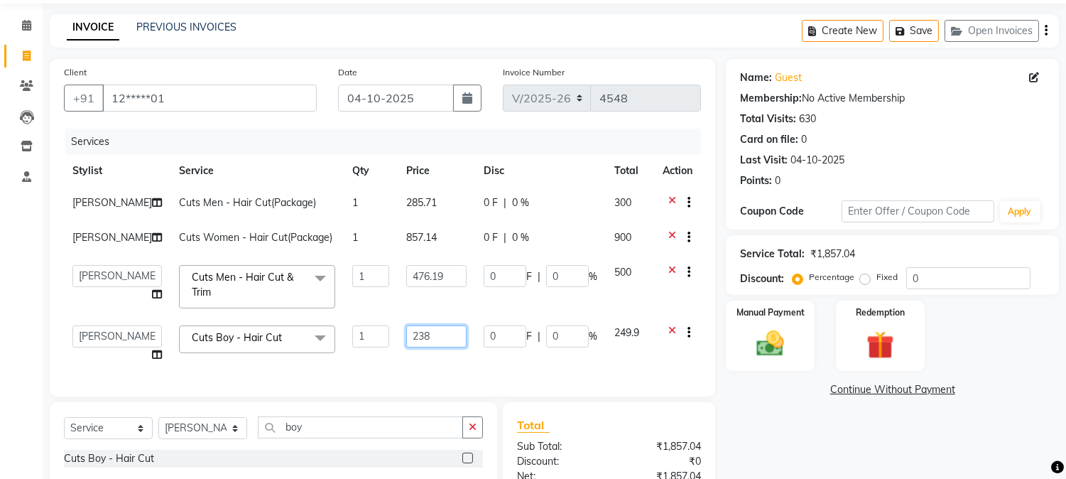
click at [426, 338] on input "238" at bounding box center [436, 336] width 60 height 22
type input "238.4"
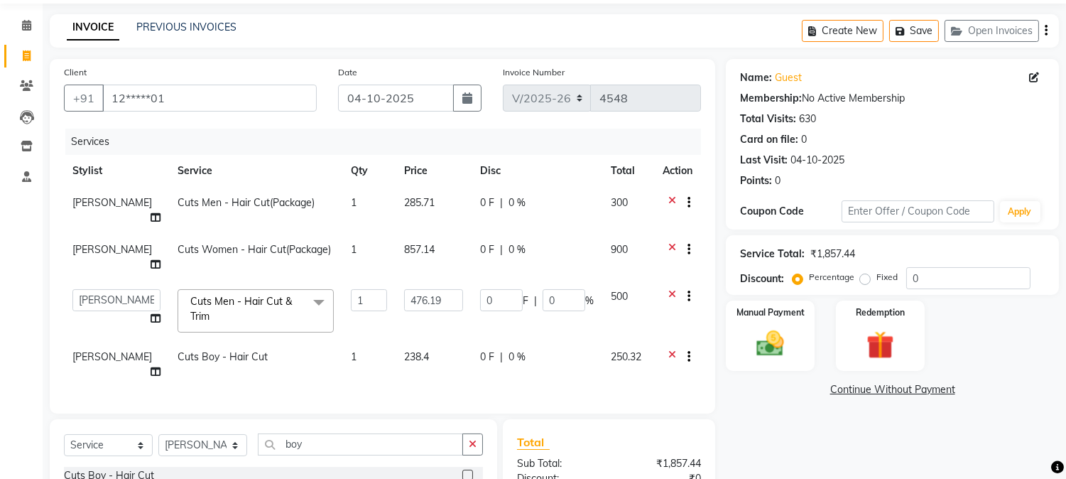
click at [426, 341] on td "238.4" at bounding box center [434, 364] width 76 height 47
select select "32987"
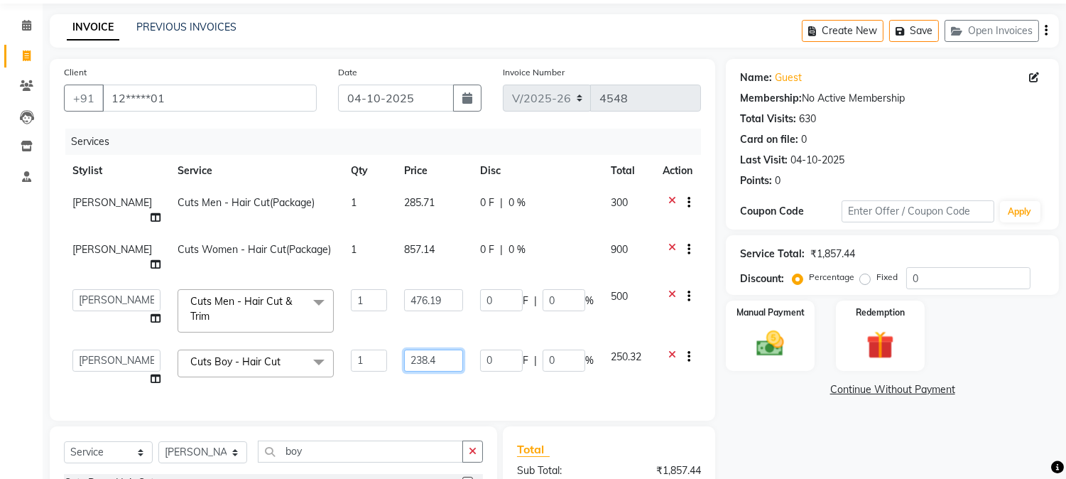
click at [426, 349] on input "238.4" at bounding box center [433, 360] width 59 height 22
type input "238.1"
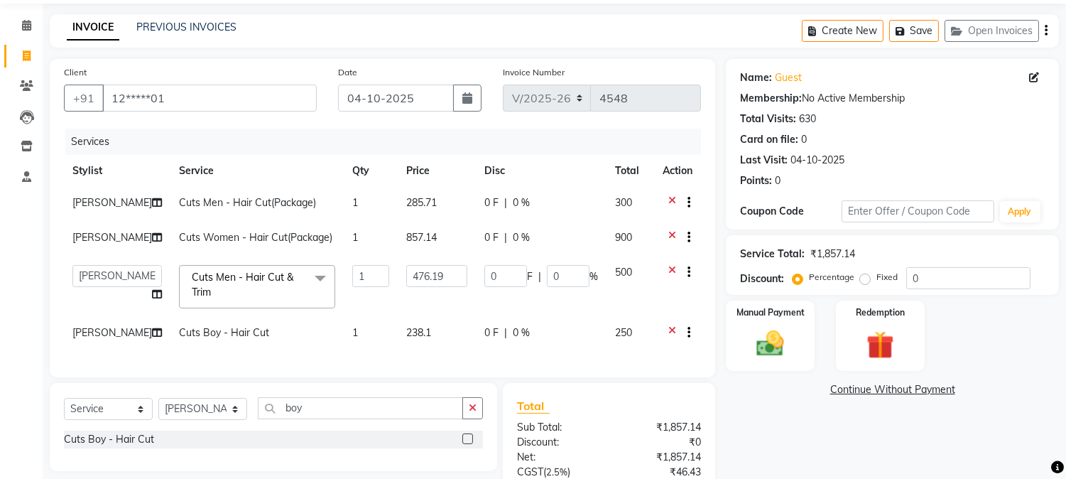
click at [426, 338] on td "238.1" at bounding box center [437, 334] width 78 height 35
select select "32987"
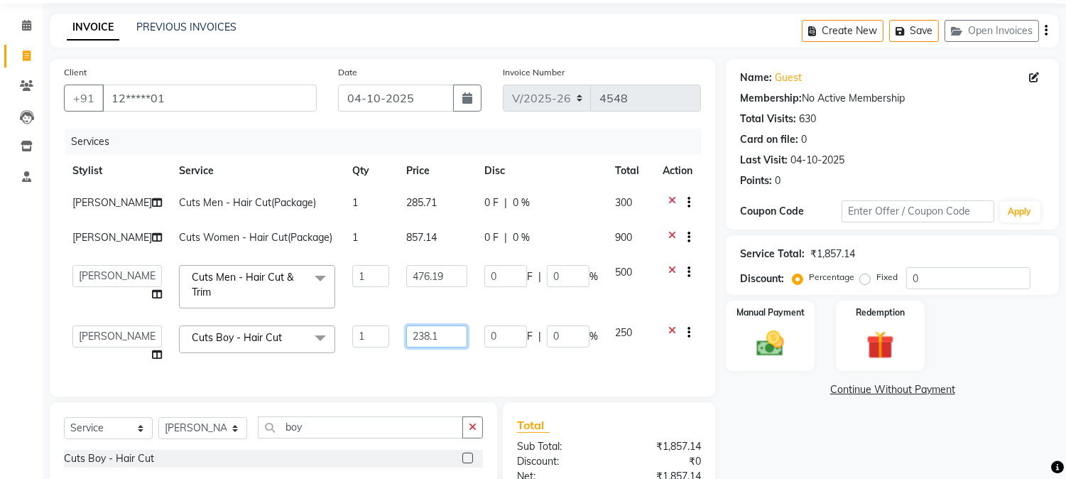
drag, startPoint x: 426, startPoint y: 338, endPoint x: 367, endPoint y: 337, distance: 58.9
click at [367, 337] on tr "Amar Eliza hocus pocus Maya Neha Ranjana Ravi Salima Salman Sonam Cuts Boy - Ha…" at bounding box center [382, 344] width 637 height 54
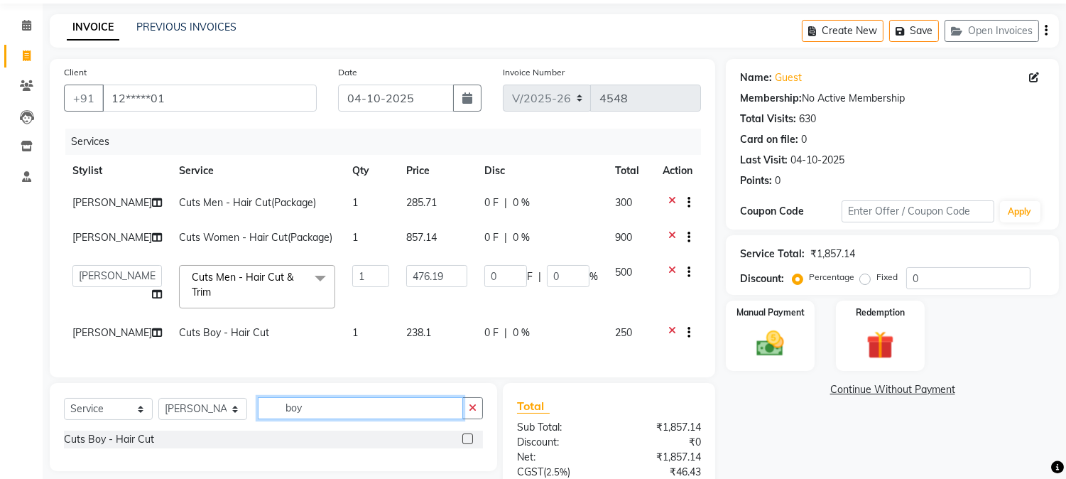
click at [311, 413] on input "boy" at bounding box center [360, 408] width 205 height 22
type input "girl"
click at [467, 444] on label at bounding box center [467, 438] width 11 height 11
click at [467, 444] on input "checkbox" at bounding box center [466, 439] width 9 height 9
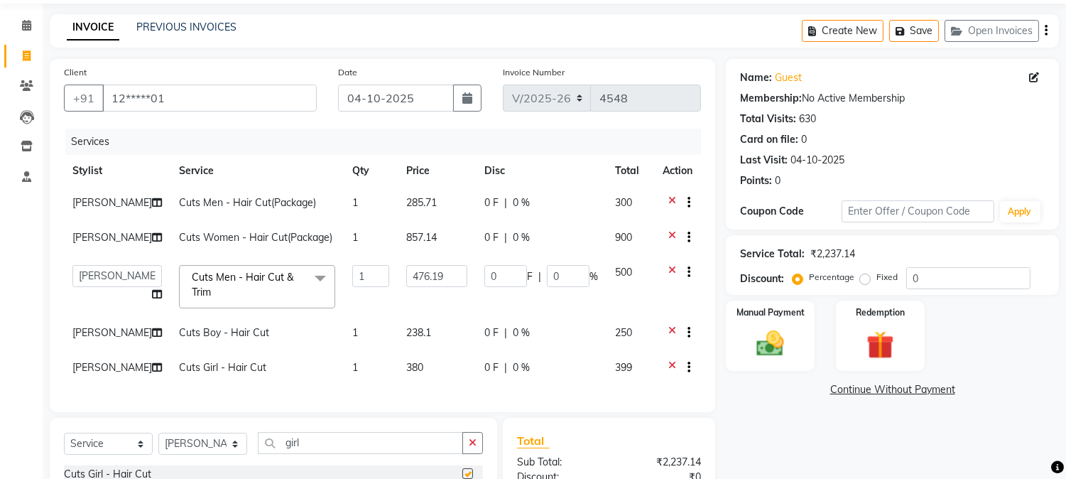
checkbox input "false"
click at [421, 359] on td "380" at bounding box center [437, 369] width 78 height 35
select select "32987"
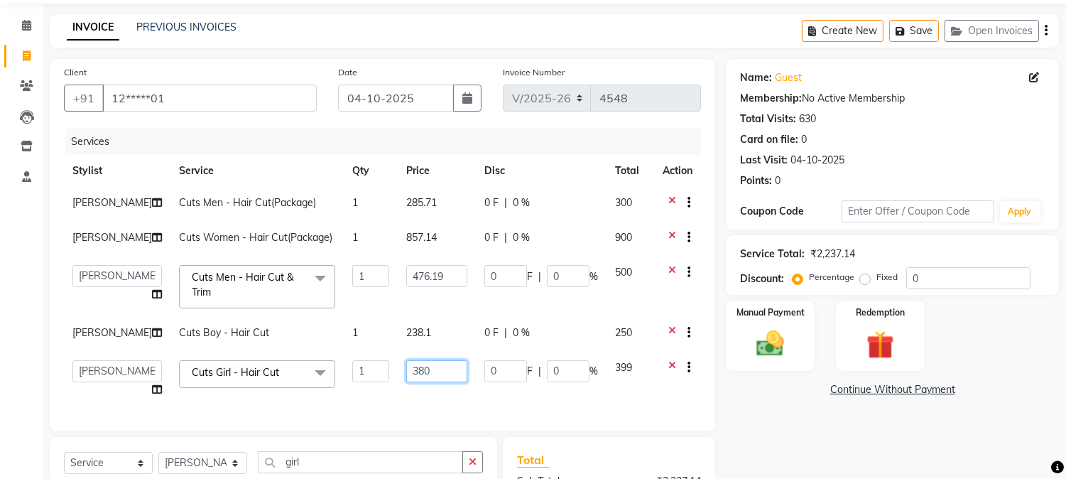
click at [431, 364] on input "380" at bounding box center [436, 371] width 61 height 22
type input "380.5"
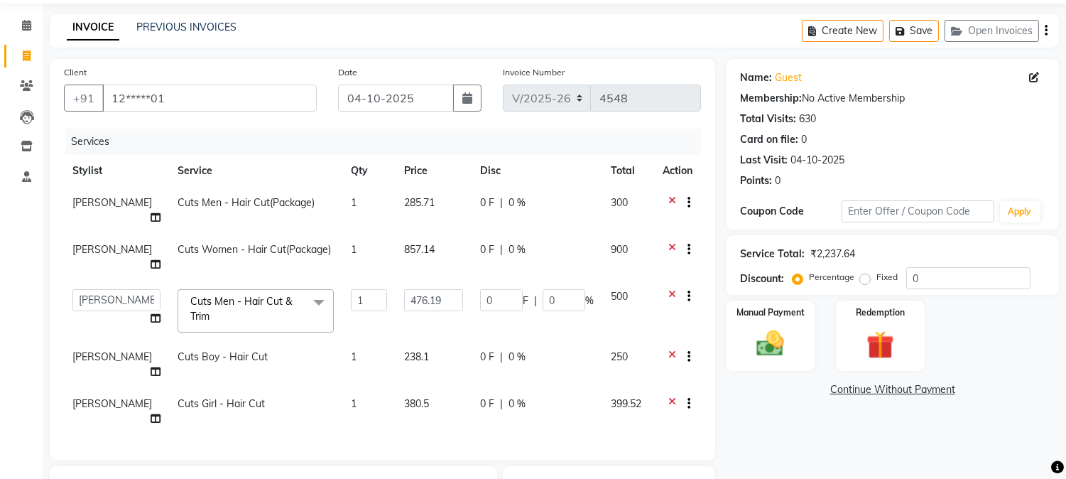
click at [431, 388] on td "380.5" at bounding box center [434, 411] width 76 height 47
select select "32987"
click at [437, 396] on input "380.5" at bounding box center [433, 407] width 59 height 22
type input "380.7"
click at [437, 388] on td "380.7" at bounding box center [434, 411] width 76 height 47
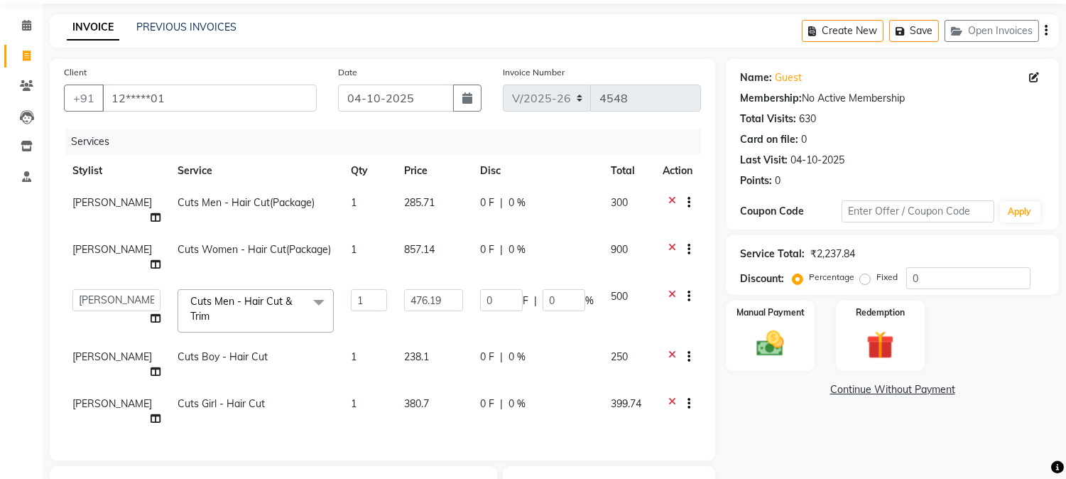
select select "32987"
click at [437, 396] on input "380.7" at bounding box center [433, 407] width 59 height 22
type input "380.9"
click at [437, 388] on td "380.9" at bounding box center [434, 411] width 76 height 47
select select "32987"
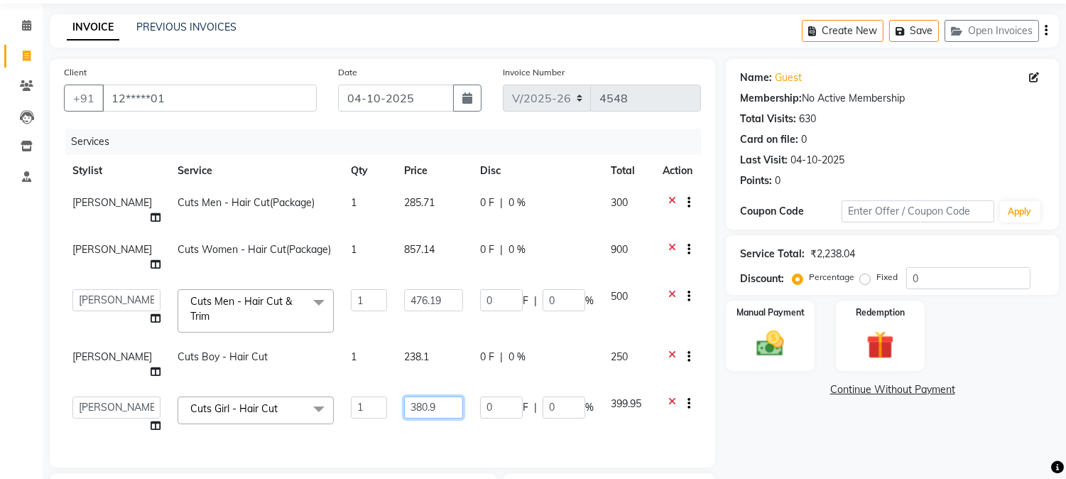
click at [437, 396] on input "380.9" at bounding box center [433, 407] width 59 height 22
type input "380.95"
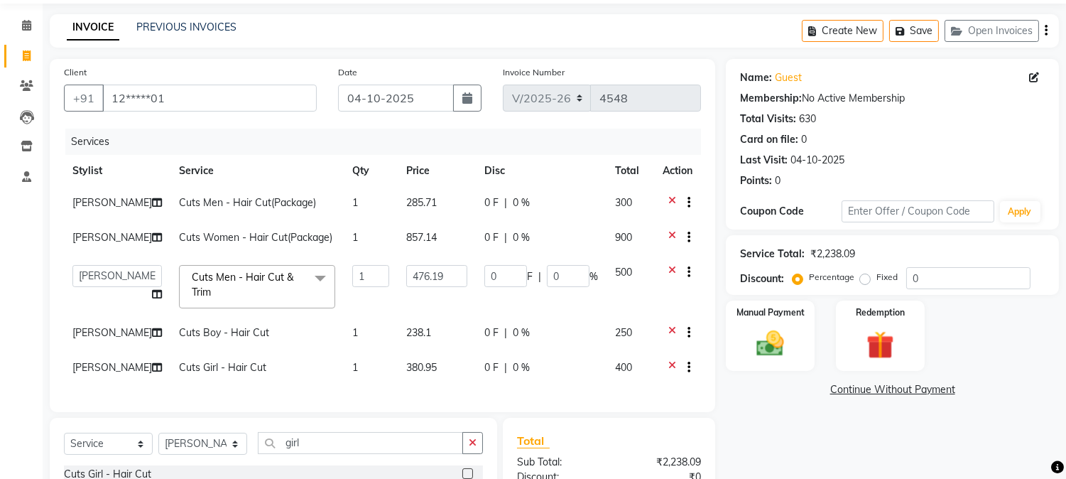
click at [437, 371] on td "380.95" at bounding box center [437, 369] width 78 height 35
select select "32987"
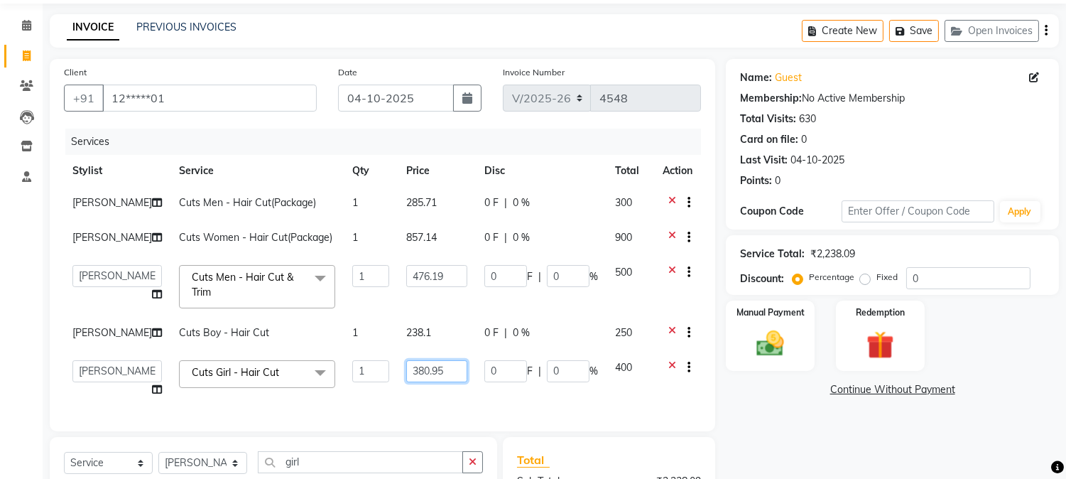
click at [437, 371] on input "380.95" at bounding box center [436, 371] width 61 height 22
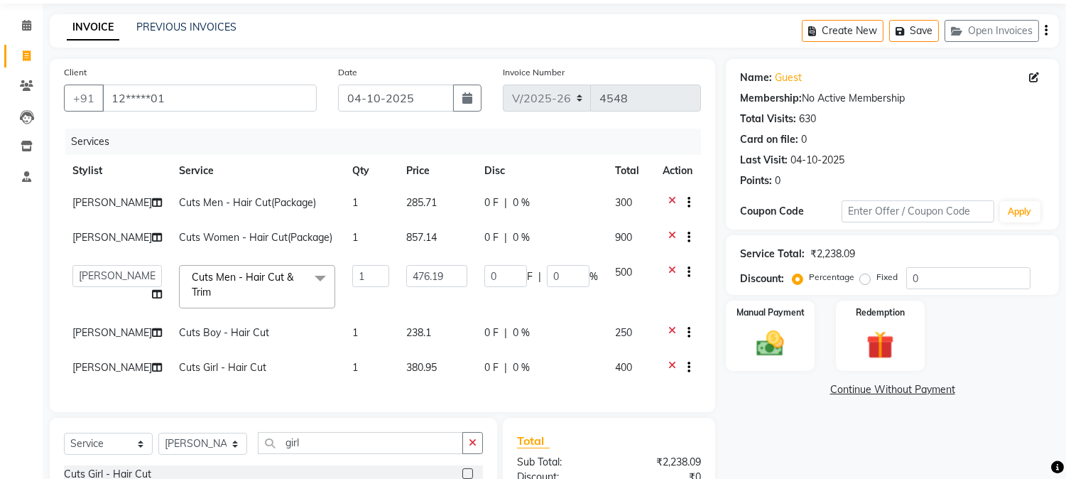
click at [666, 197] on div at bounding box center [678, 204] width 30 height 18
click at [670, 202] on icon at bounding box center [672, 204] width 8 height 18
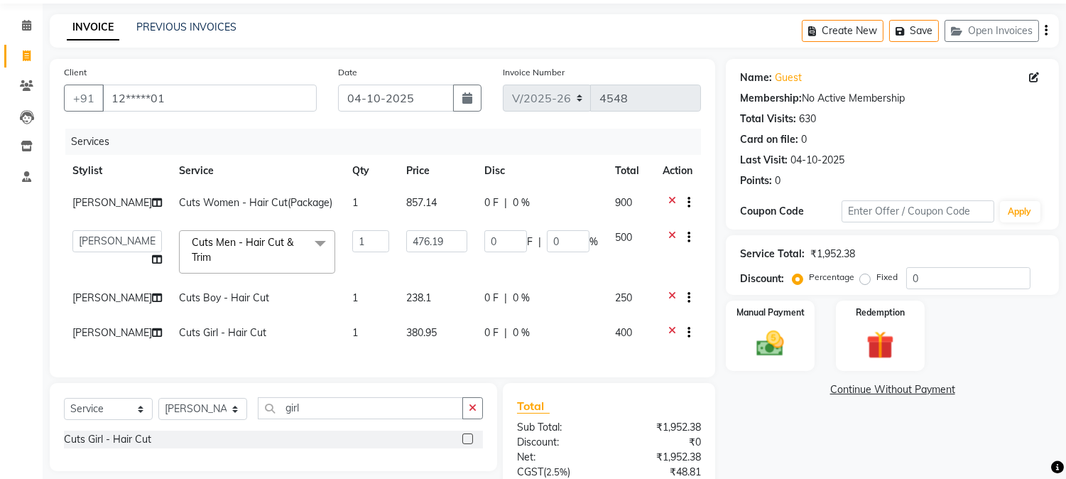
click at [670, 202] on icon at bounding box center [672, 204] width 8 height 18
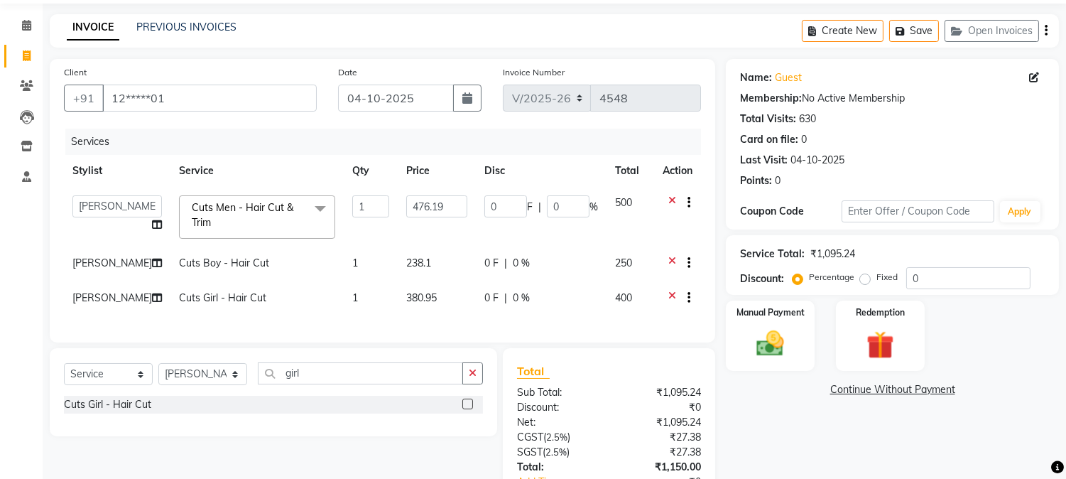
click at [670, 202] on icon at bounding box center [672, 204] width 8 height 18
click at [670, 256] on icon at bounding box center [672, 265] width 8 height 18
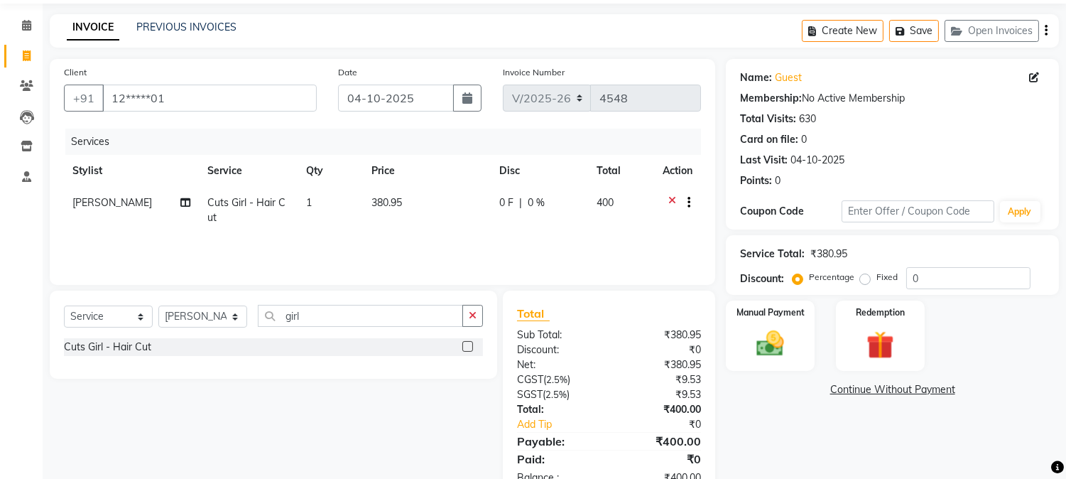
click at [80, 203] on span "[PERSON_NAME]" at bounding box center [112, 202] width 80 height 13
select select "32987"
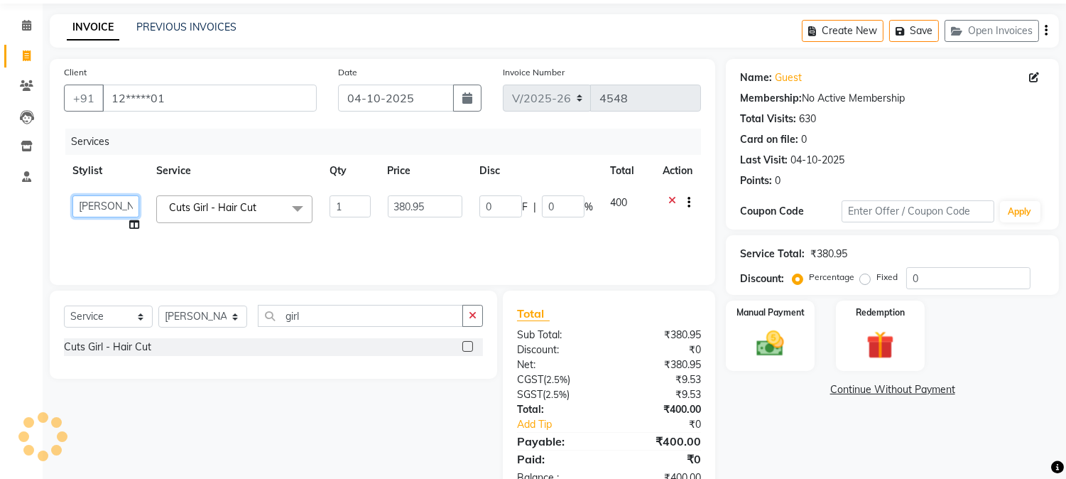
click at [99, 203] on select "[PERSON_NAME] hocus pocus [PERSON_NAME] [PERSON_NAME] [PERSON_NAME]" at bounding box center [105, 206] width 67 height 22
select select "92671"
click at [251, 207] on span "Cuts Girl - Hair Cut" at bounding box center [212, 207] width 87 height 13
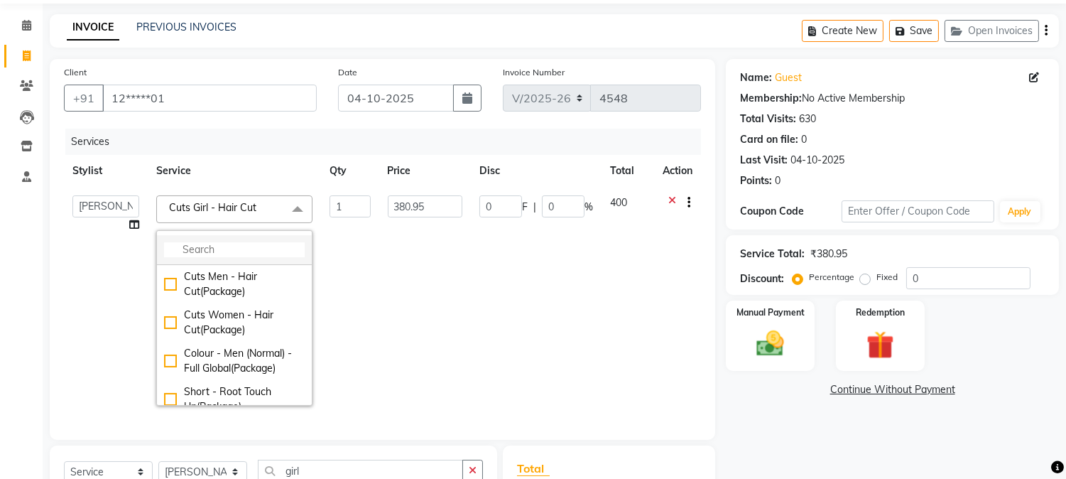
click at [265, 249] on input "multiselect-search" at bounding box center [234, 249] width 141 height 15
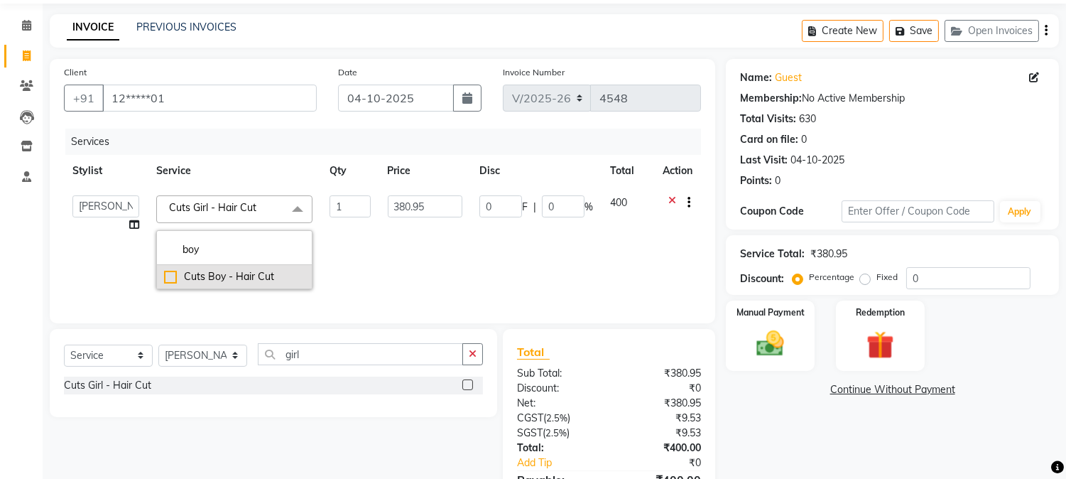
type input "boy"
click at [253, 279] on div "Cuts Boy - Hair Cut" at bounding box center [234, 276] width 141 height 15
checkbox input "true"
click at [420, 200] on input "237.5" at bounding box center [422, 206] width 73 height 22
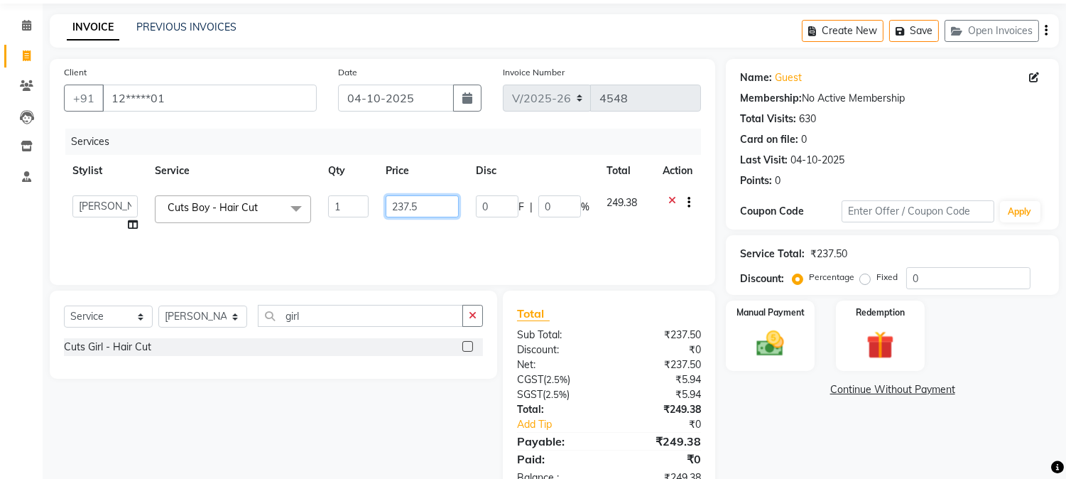
click at [420, 200] on input "237.5" at bounding box center [422, 206] width 73 height 22
paste input "380.9"
type input "380.95"
click at [202, 25] on link "PREVIOUS INVOICES" at bounding box center [186, 27] width 100 height 13
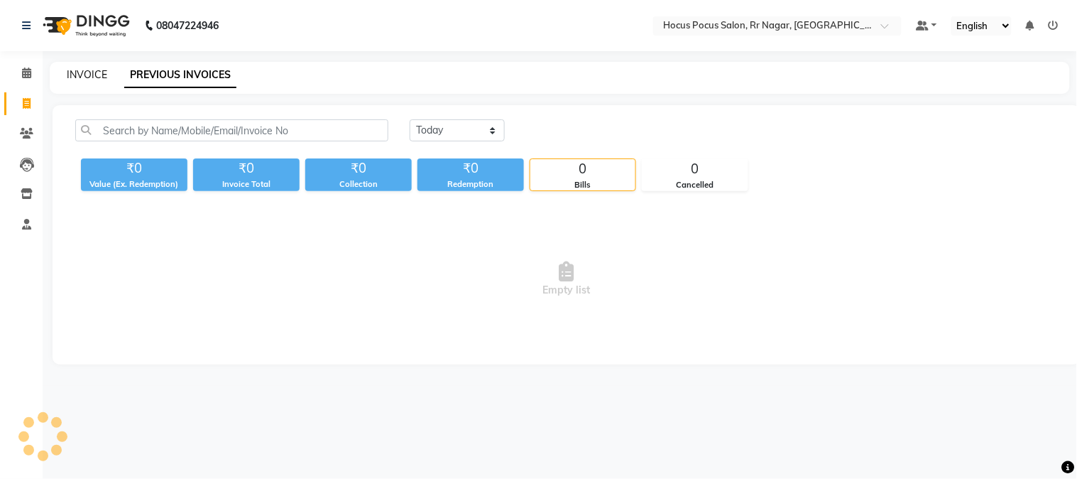
click at [95, 69] on link "INVOICE" at bounding box center [87, 74] width 40 height 13
select select "5019"
select select "service"
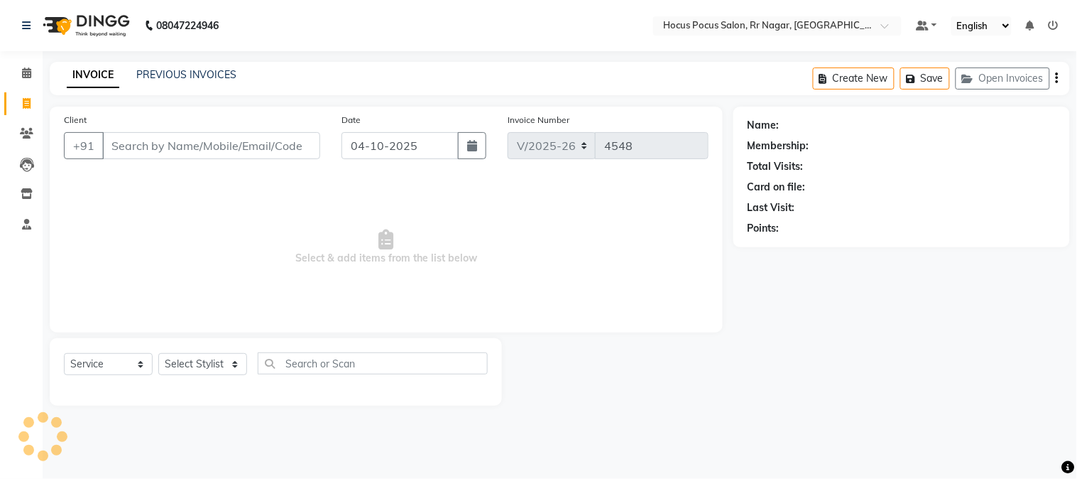
click at [160, 147] on input "Client" at bounding box center [211, 145] width 218 height 27
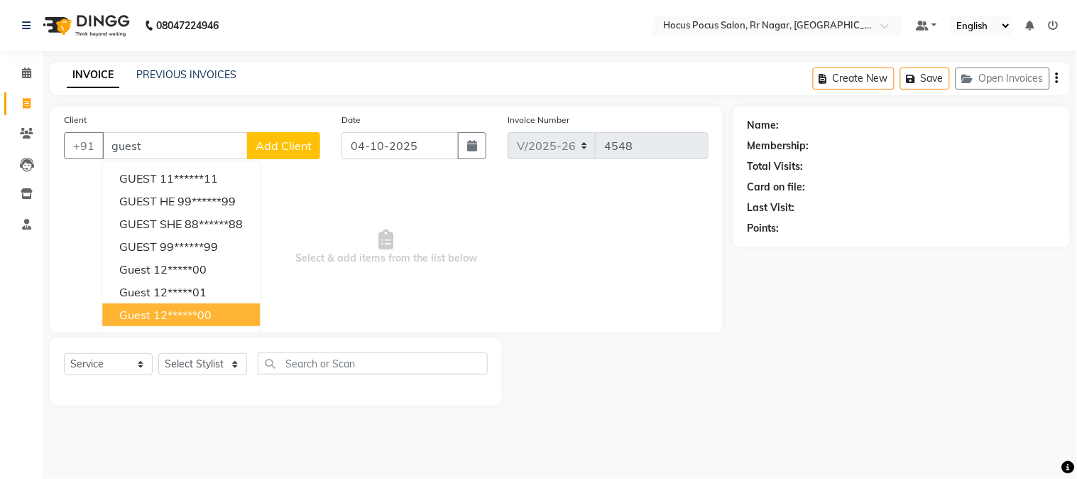
click at [172, 315] on ngb-highlight "12******00" at bounding box center [182, 314] width 58 height 14
type input "12******00"
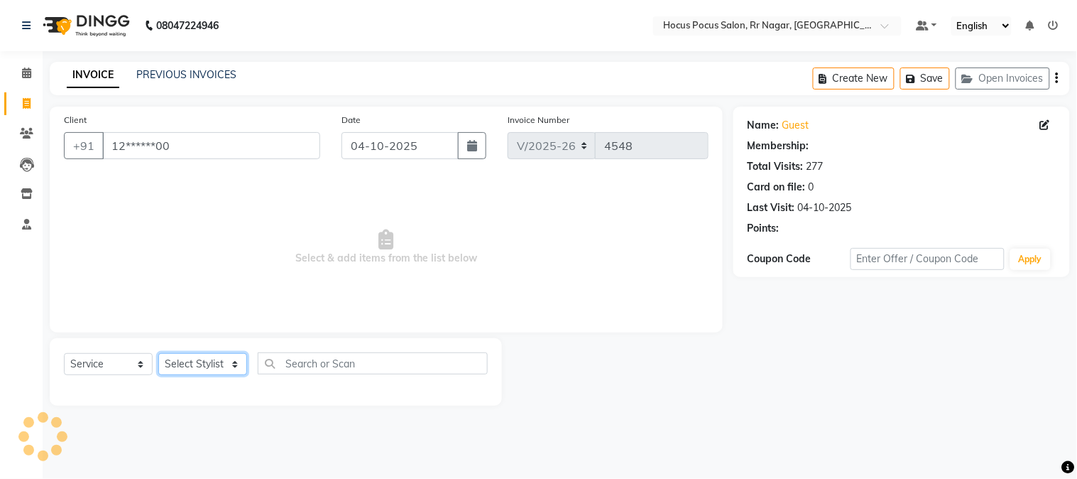
click at [190, 356] on select "Select Stylist Amar Eliza hocus pocus Maya Neha Ranjana Ravi Salima Salman Sonam" at bounding box center [202, 364] width 89 height 22
select select "92671"
click at [158, 354] on select "Select Stylist Amar Eliza hocus pocus Maya Neha Ranjana Ravi Salima Salman Sonam" at bounding box center [202, 364] width 89 height 22
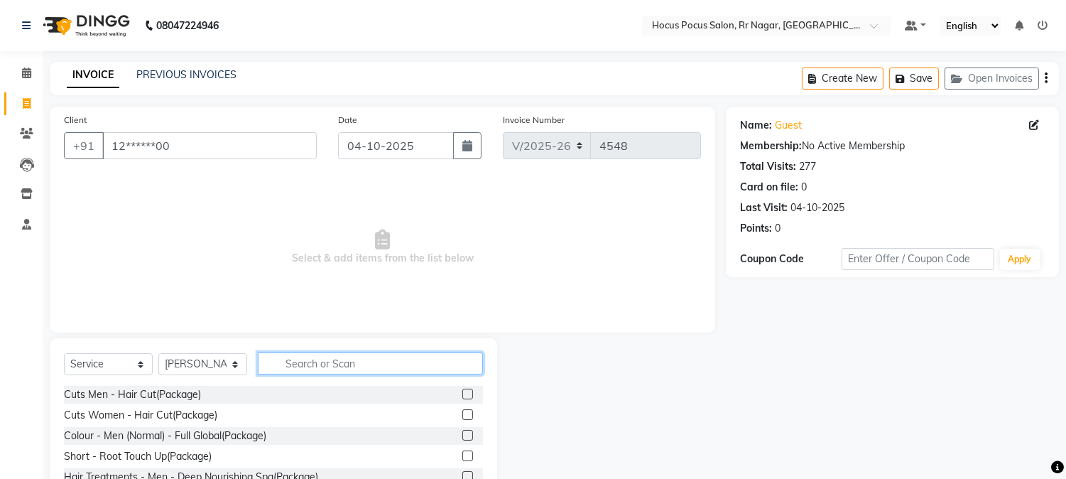
click at [301, 366] on input "text" at bounding box center [370, 363] width 225 height 22
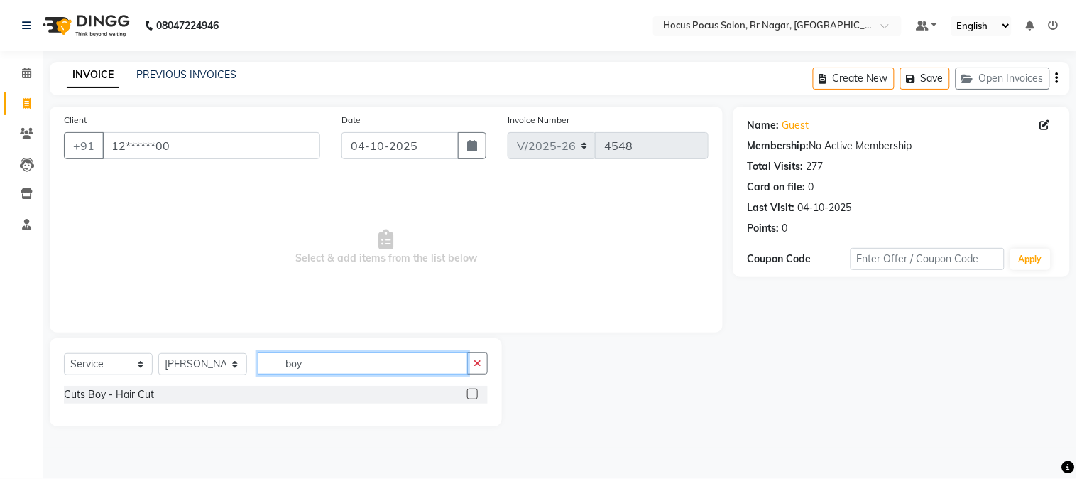
type input "boy"
click at [472, 394] on label at bounding box center [472, 393] width 11 height 11
click at [472, 394] on input "checkbox" at bounding box center [471, 394] width 9 height 9
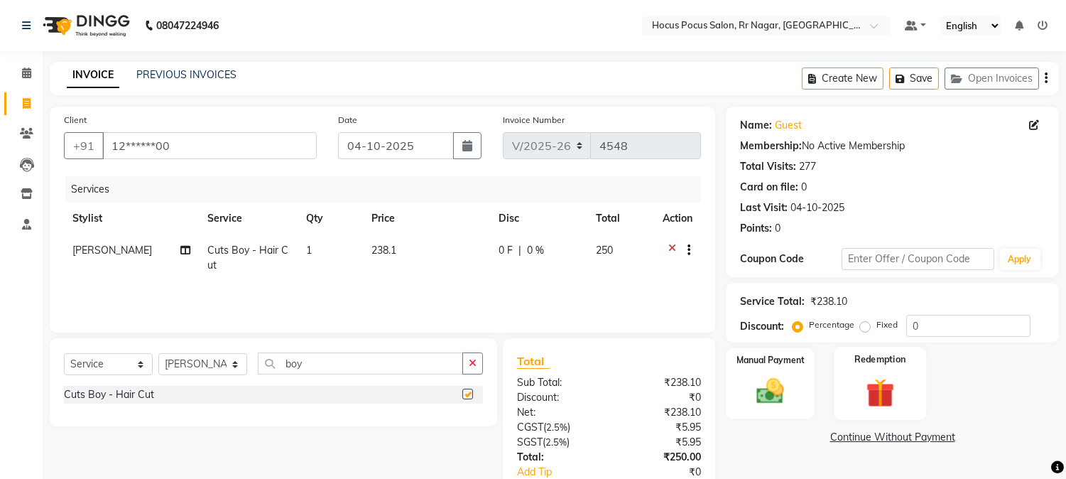
checkbox input "false"
click at [776, 383] on img at bounding box center [770, 391] width 47 height 33
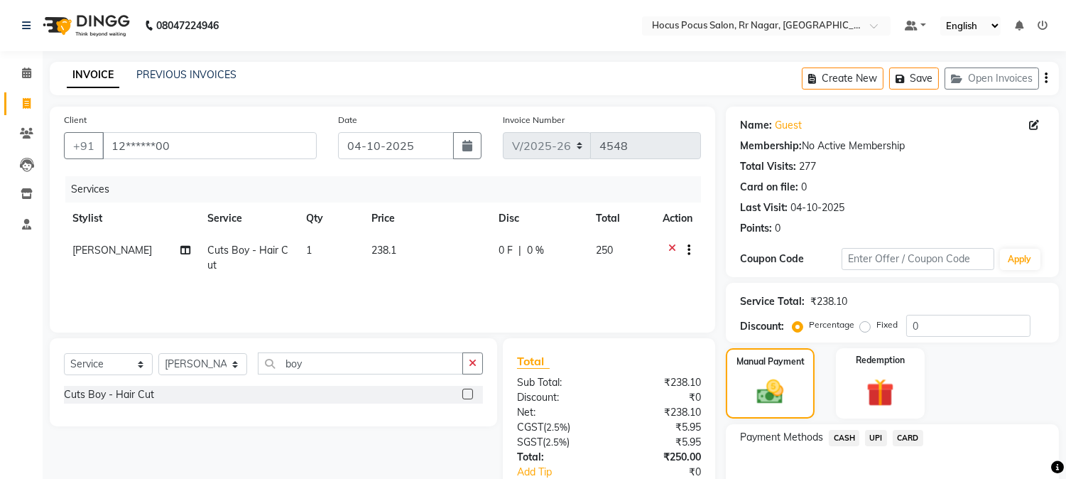
click at [884, 443] on span "UPI" at bounding box center [876, 438] width 22 height 16
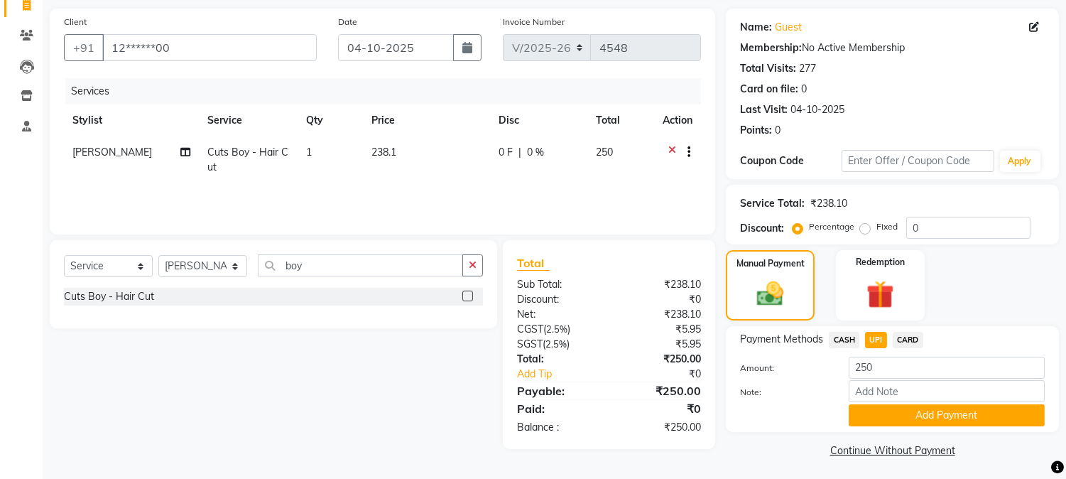
scroll to position [101, 0]
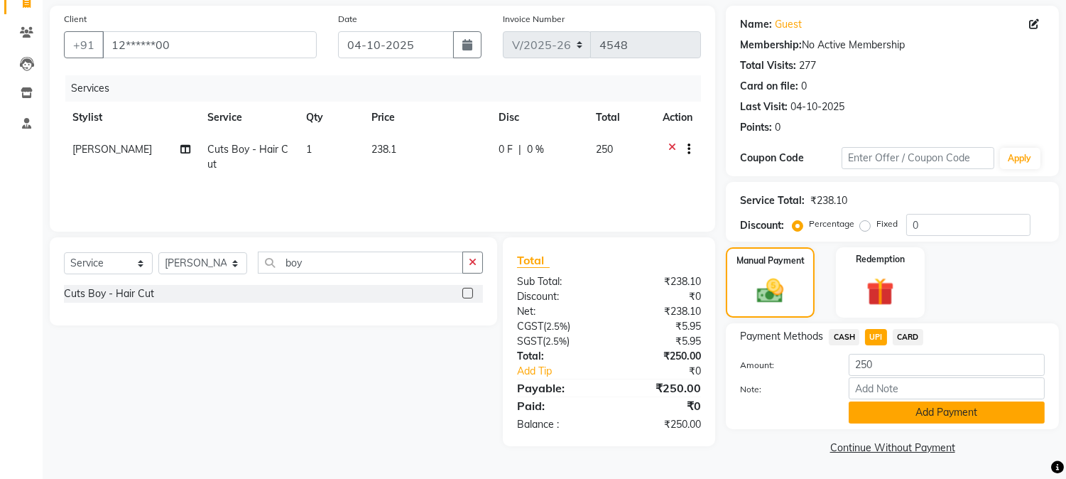
click at [939, 408] on button "Add Payment" at bounding box center [947, 412] width 196 height 22
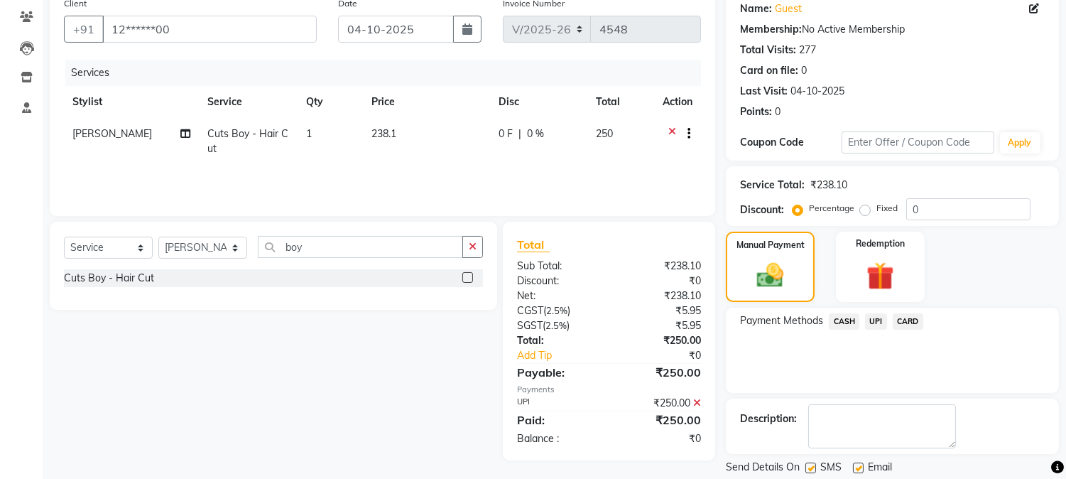
scroll to position [132, 0]
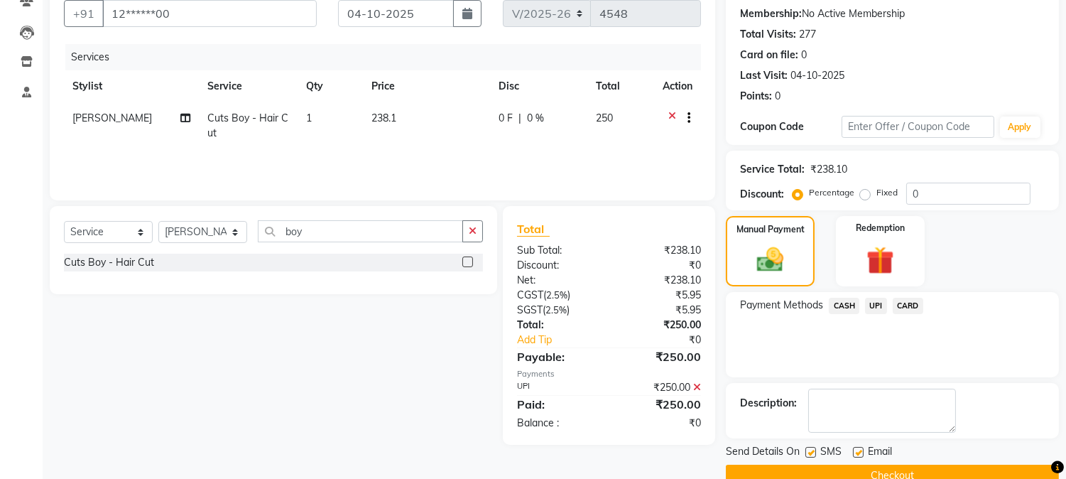
click at [874, 474] on button "Checkout" at bounding box center [892, 475] width 333 height 22
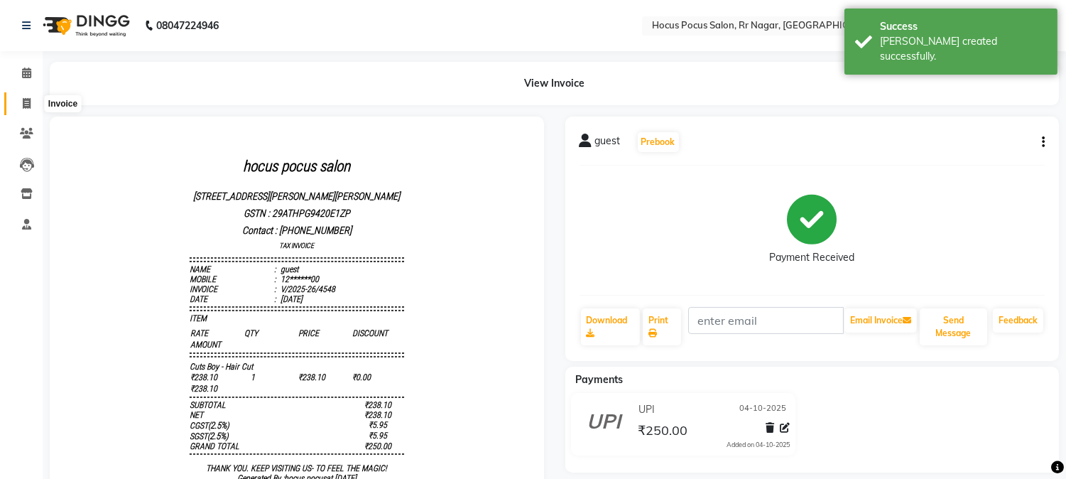
click at [33, 107] on span at bounding box center [26, 104] width 25 height 16
select select "service"
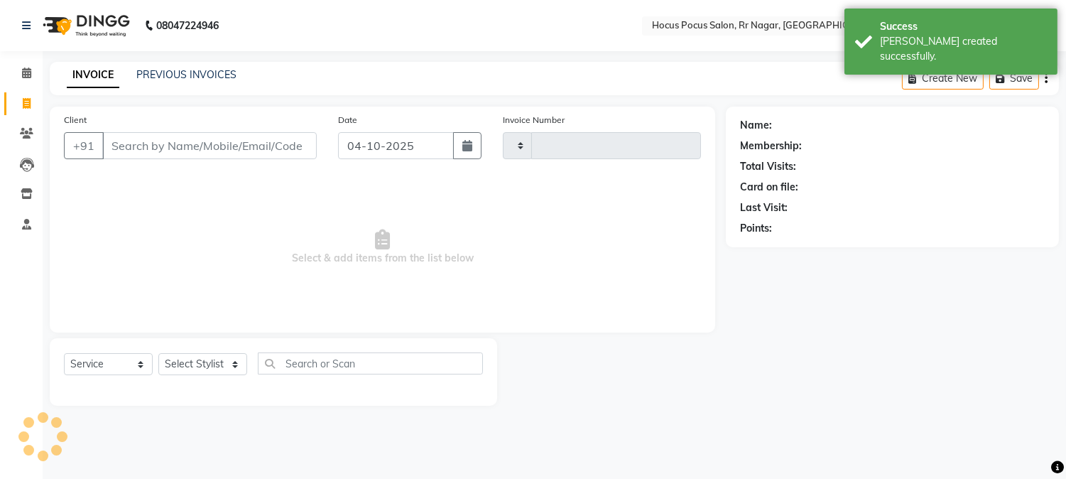
type input "4549"
select select "5019"
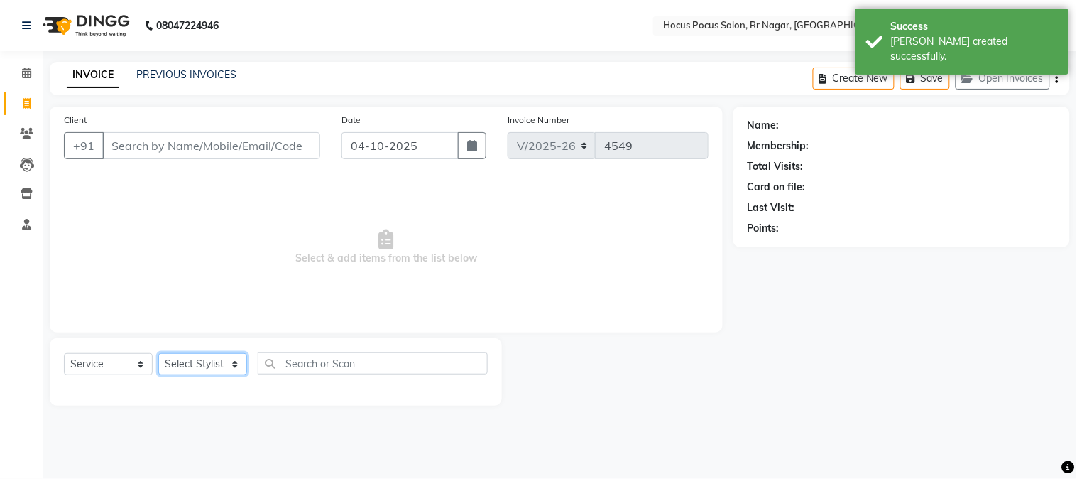
click at [185, 364] on select "Select Stylist Amar Eliza hocus pocus Maya Neha Ranjana Ravi Salima Salman Sonam" at bounding box center [202, 364] width 89 height 22
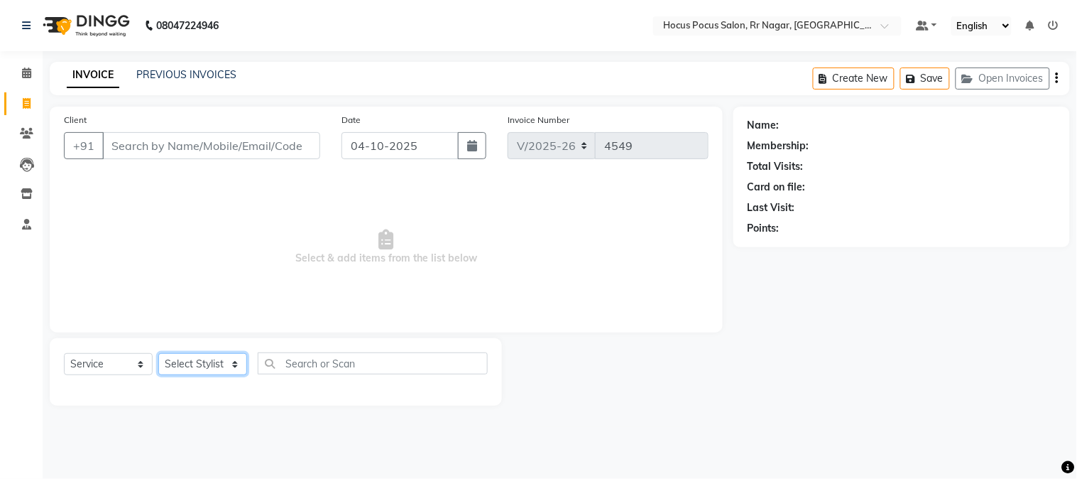
select select "32995"
click at [158, 354] on select "Select Stylist Amar Eliza hocus pocus Maya Neha Ranjana Ravi Salima Salman Sonam" at bounding box center [202, 364] width 89 height 22
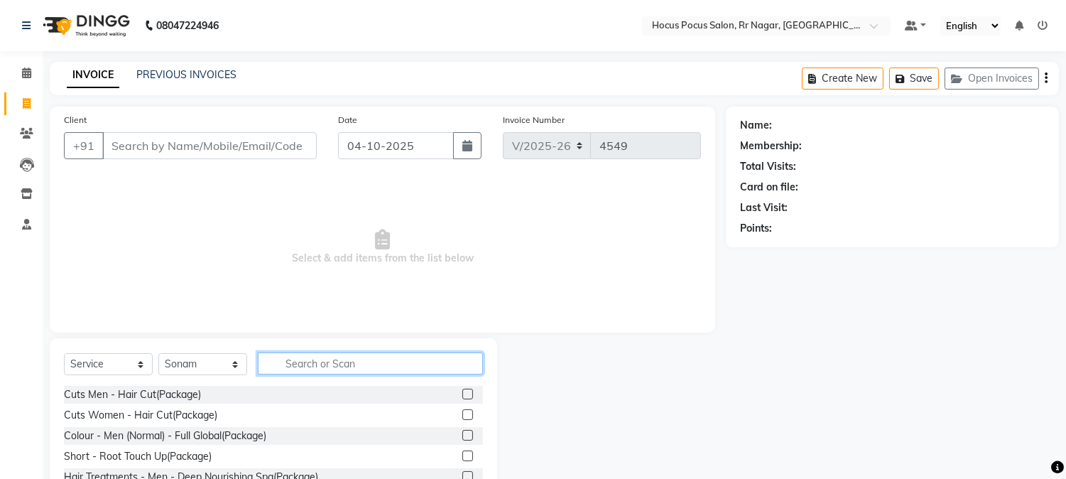
click at [273, 370] on input "text" at bounding box center [370, 363] width 225 height 22
click at [462, 391] on label at bounding box center [467, 393] width 11 height 11
click at [462, 391] on input "checkbox" at bounding box center [466, 394] width 9 height 9
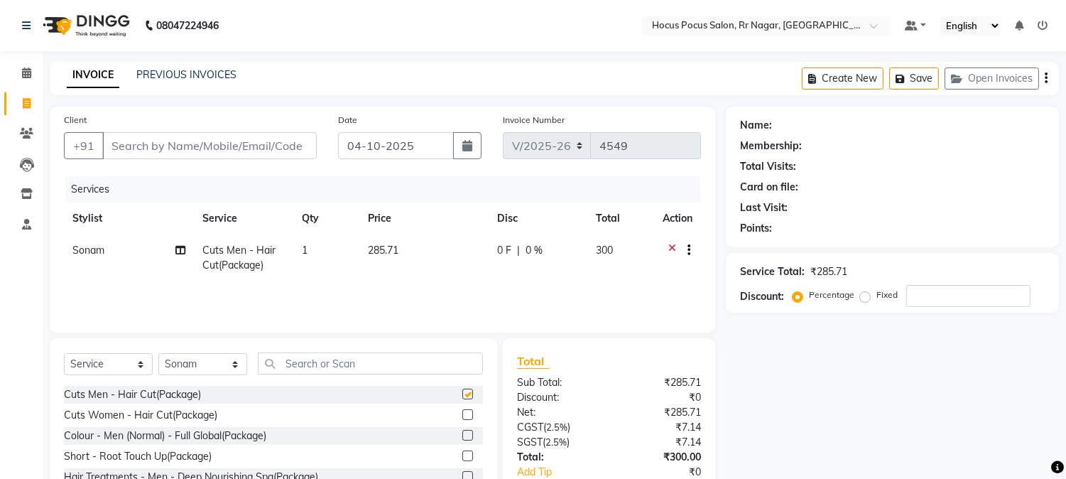
checkbox input "false"
click at [462, 409] on label at bounding box center [467, 414] width 11 height 11
click at [462, 410] on input "checkbox" at bounding box center [466, 414] width 9 height 9
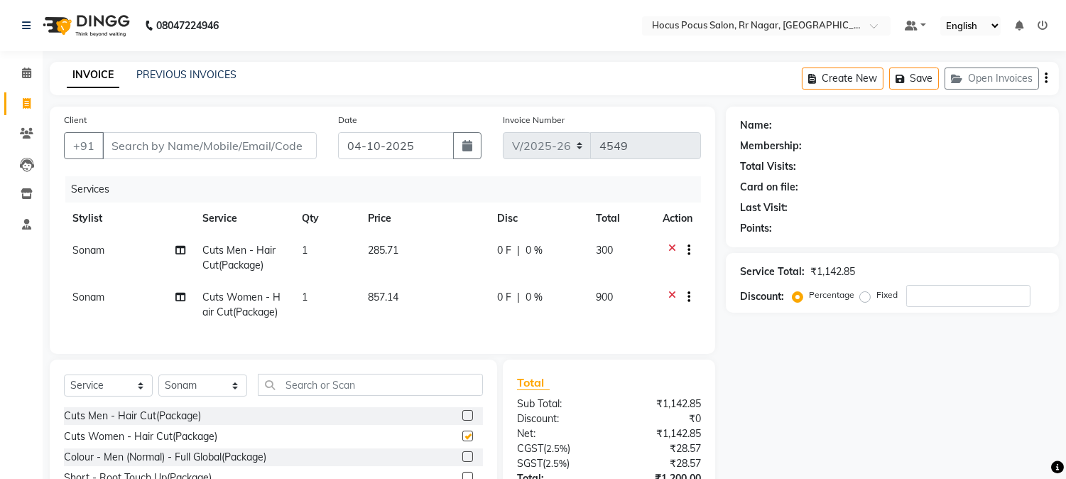
checkbox input "false"
click at [369, 396] on input "text" at bounding box center [370, 385] width 225 height 22
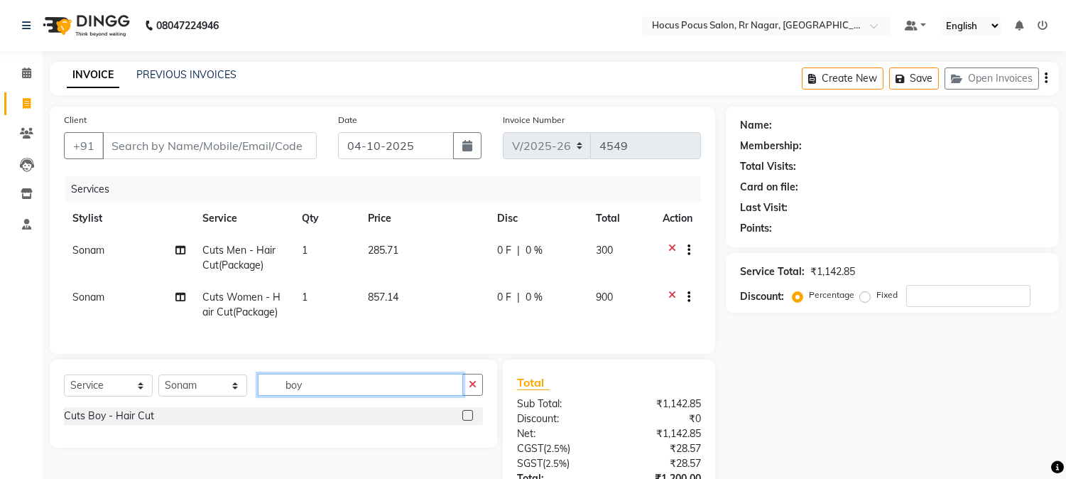
type input "boy"
click at [467, 420] on label at bounding box center [467, 415] width 11 height 11
click at [467, 420] on input "checkbox" at bounding box center [466, 415] width 9 height 9
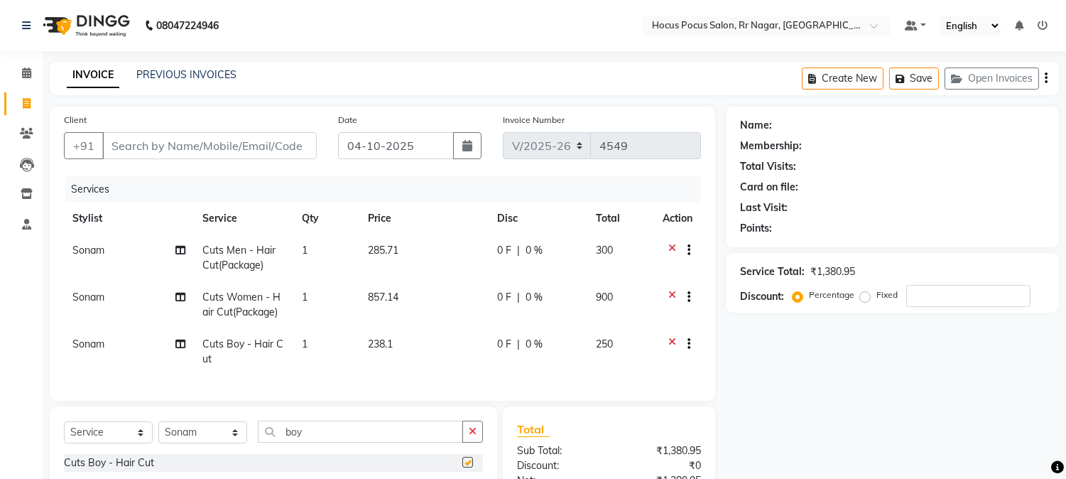
checkbox input "false"
click at [378, 442] on input "boy" at bounding box center [360, 431] width 205 height 22
type input "girl"
click at [464, 467] on label at bounding box center [467, 462] width 11 height 11
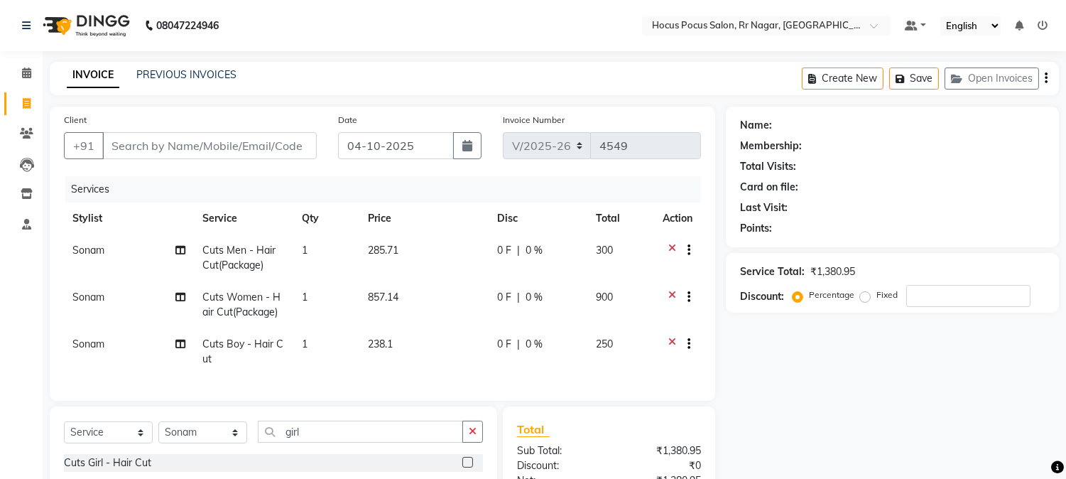
click at [464, 467] on input "checkbox" at bounding box center [466, 462] width 9 height 9
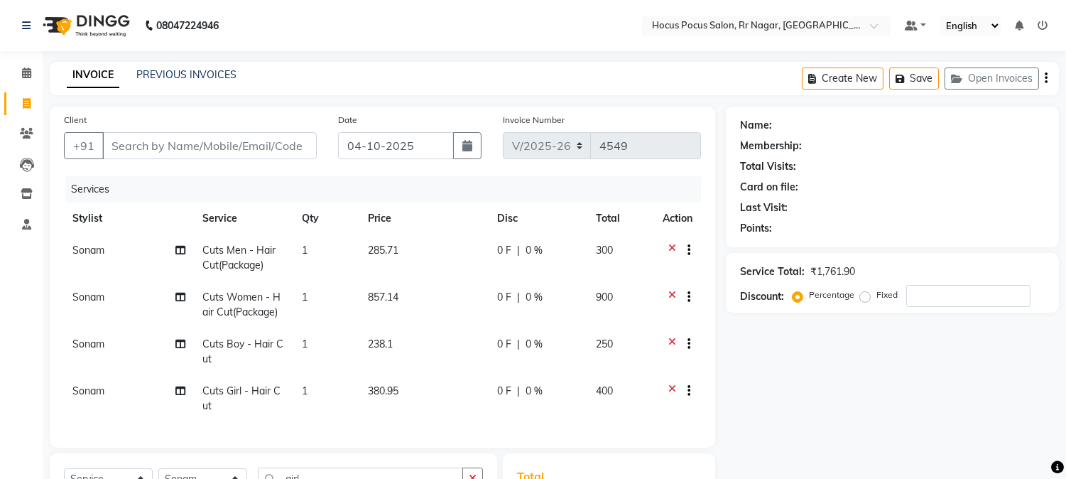
checkbox input "false"
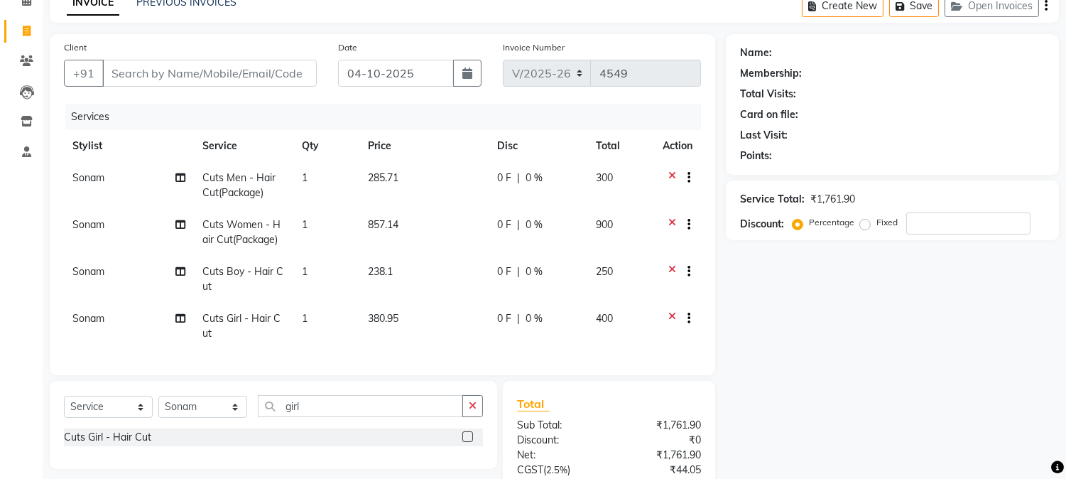
scroll to position [78, 0]
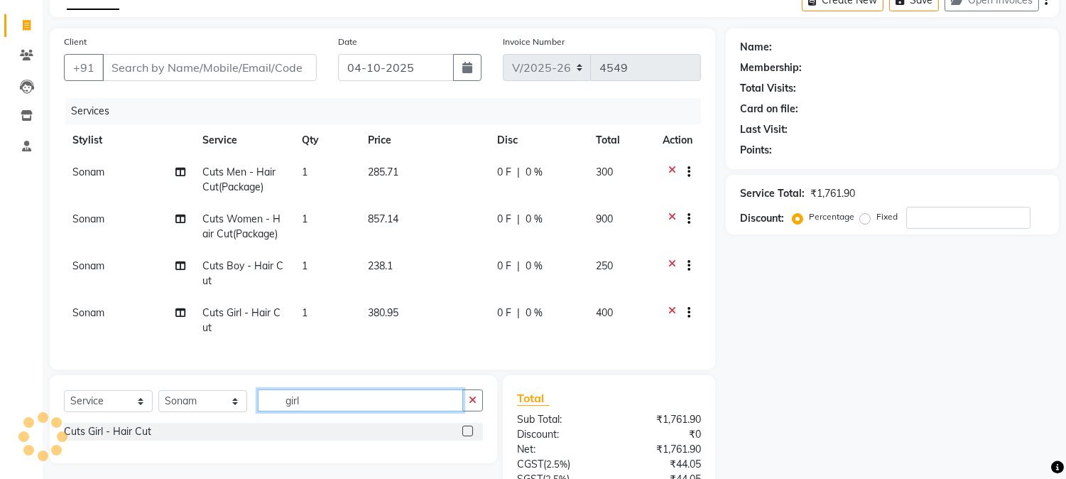
click at [341, 409] on input "girl" at bounding box center [360, 400] width 205 height 22
type input "trim"
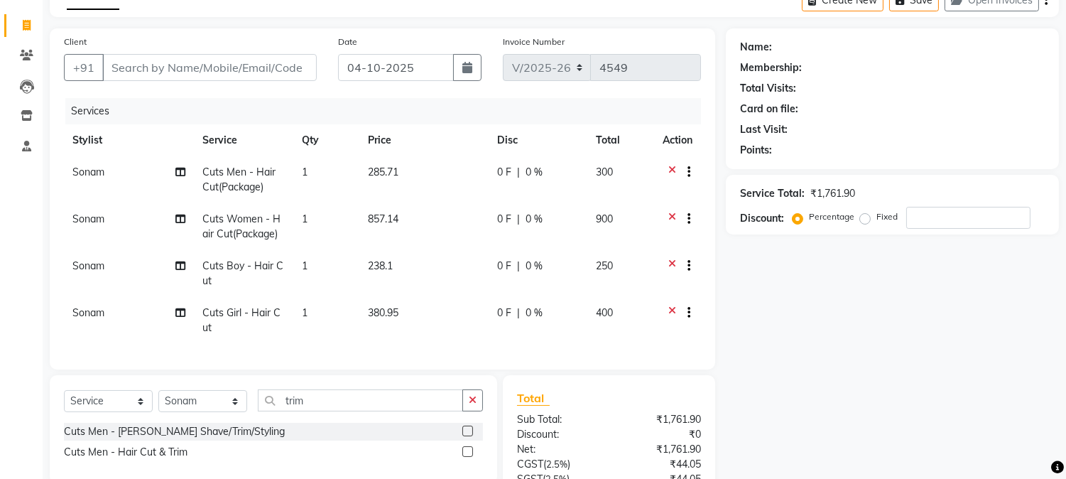
click at [465, 436] on label at bounding box center [467, 430] width 11 height 11
click at [465, 436] on input "checkbox" at bounding box center [466, 431] width 9 height 9
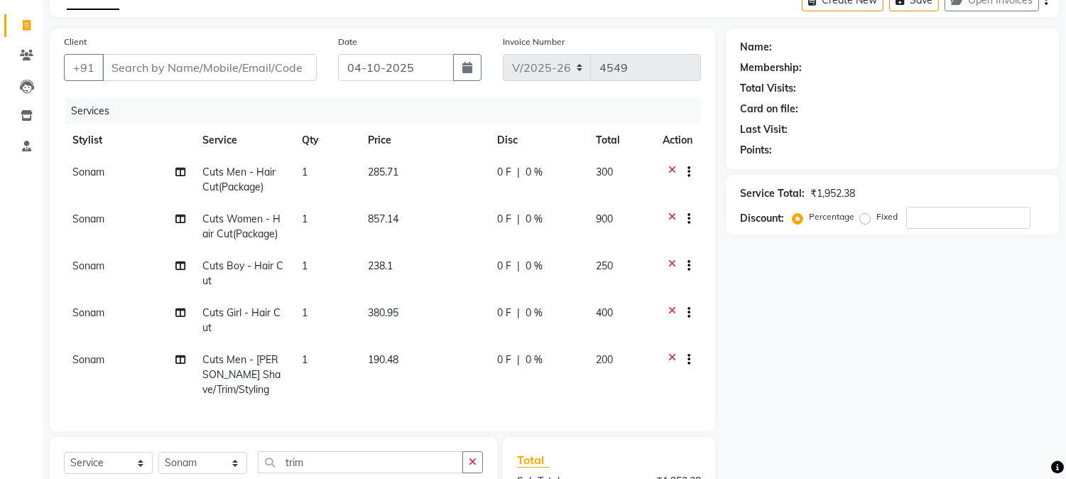
checkbox input "false"
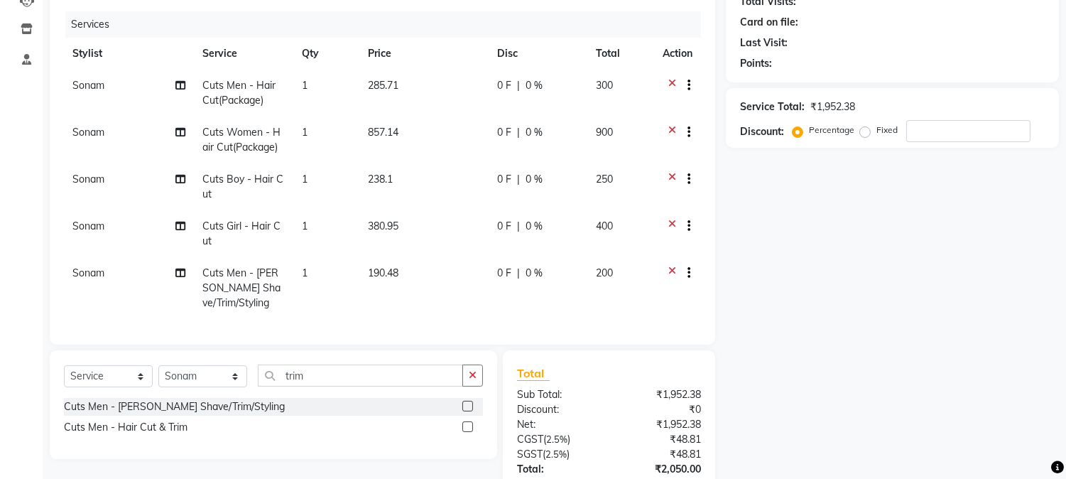
scroll to position [176, 0]
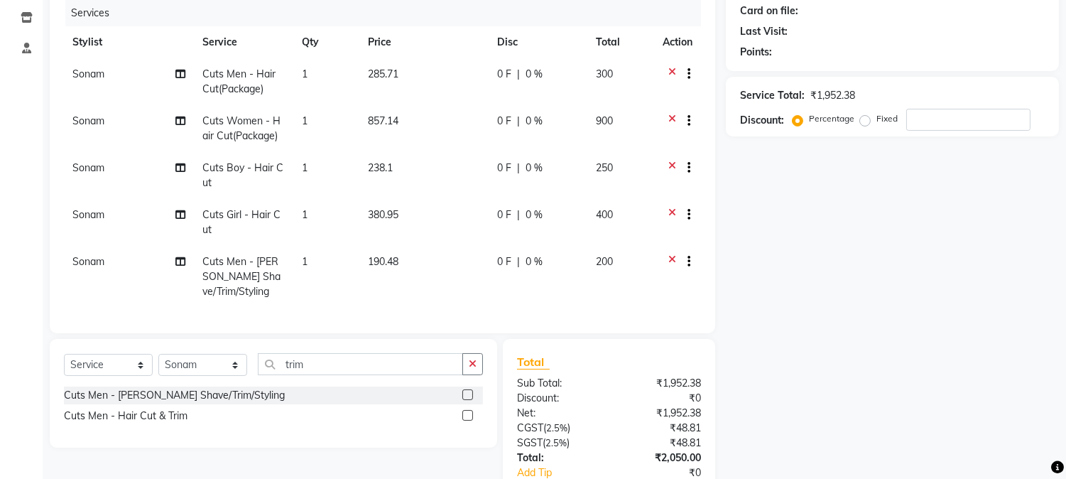
click at [466, 420] on label at bounding box center [467, 415] width 11 height 11
click at [466, 420] on input "checkbox" at bounding box center [466, 415] width 9 height 9
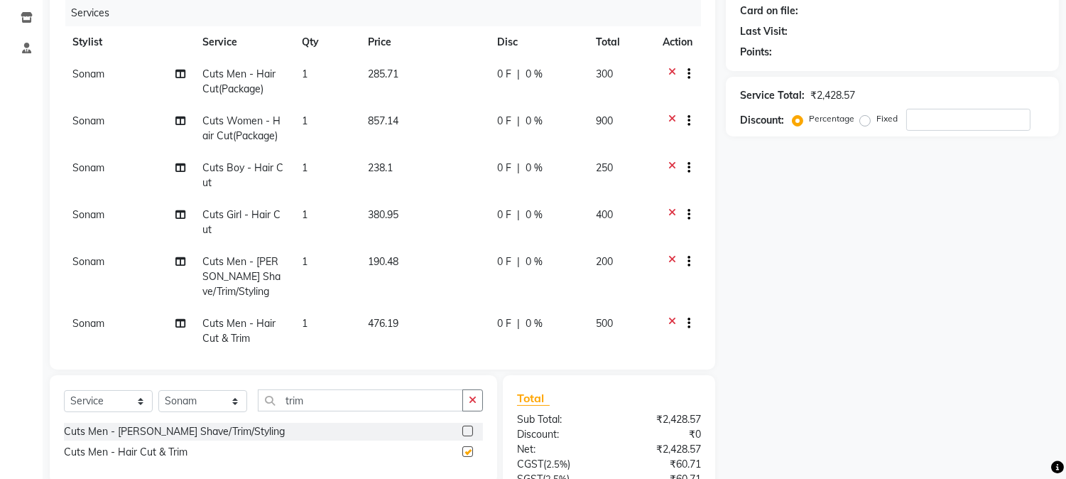
checkbox input "false"
click at [399, 169] on td "238.1" at bounding box center [423, 175] width 129 height 47
select select "32995"
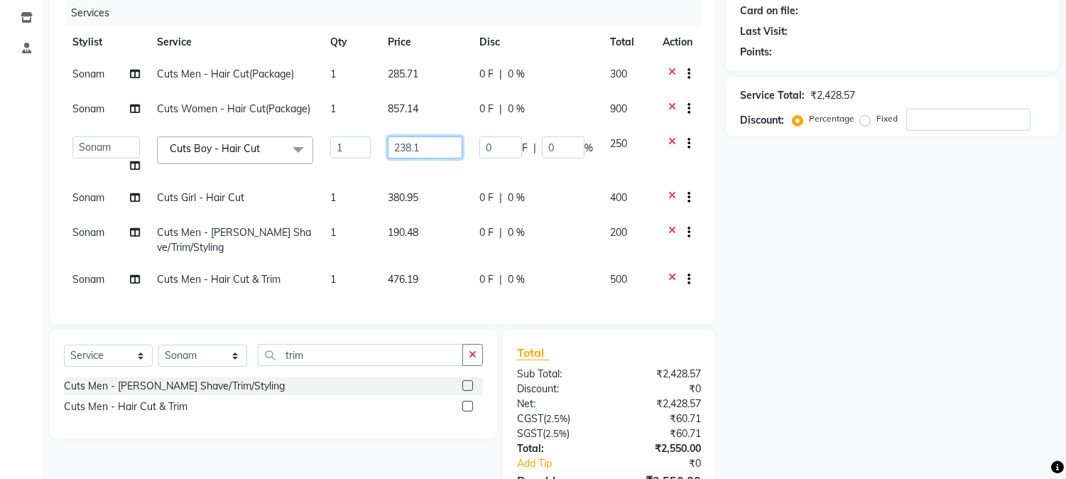
drag, startPoint x: 423, startPoint y: 146, endPoint x: 344, endPoint y: 134, distance: 79.2
click at [344, 134] on tr "Amar Eliza hocus pocus Maya Neha Ranjana Ravi Salima Salman Sonam Cuts Boy - Ha…" at bounding box center [382, 155] width 637 height 54
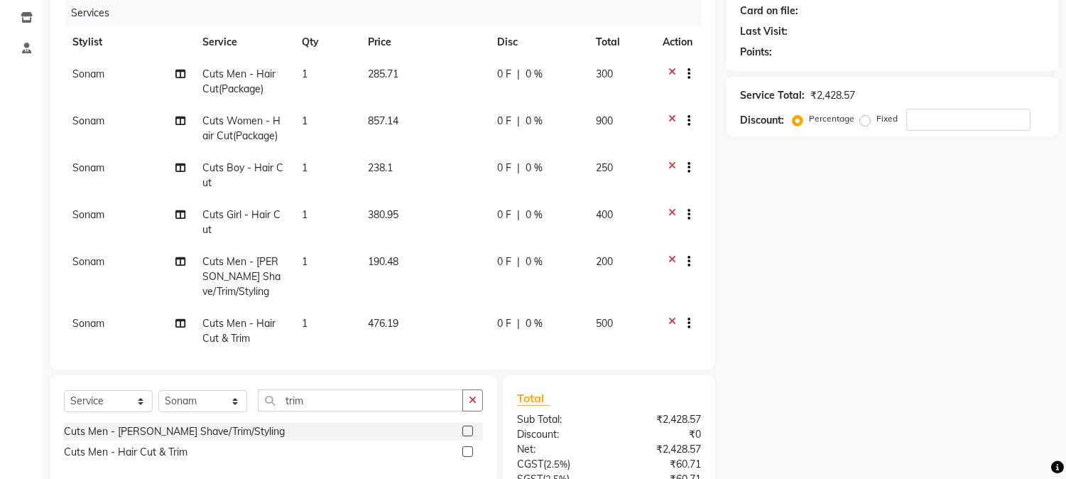
click at [400, 218] on td "380.95" at bounding box center [423, 222] width 129 height 47
select select "32995"
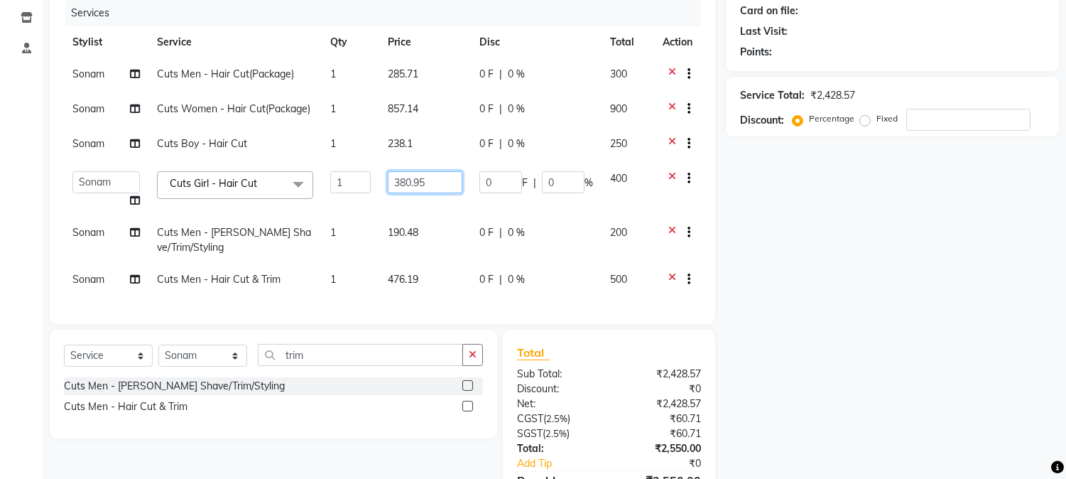
drag, startPoint x: 437, startPoint y: 185, endPoint x: 368, endPoint y: 174, distance: 70.4
click at [368, 174] on tr "Amar Eliza hocus pocus Maya Neha Ranjana Ravi Salima Salman Sonam Cuts Girl - H…" at bounding box center [382, 190] width 637 height 54
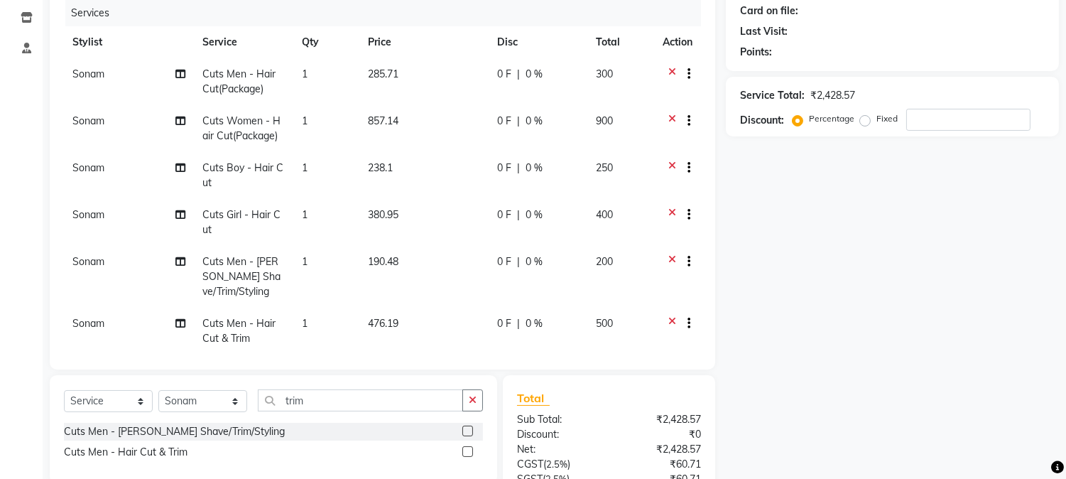
click at [389, 259] on span "190.48" at bounding box center [383, 261] width 31 height 13
select select "32995"
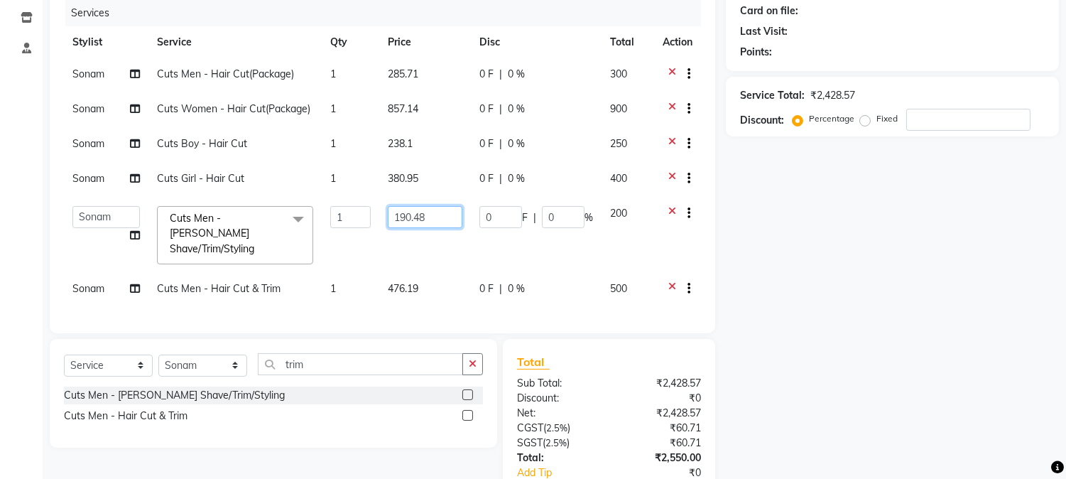
click at [438, 220] on input "190.48" at bounding box center [425, 217] width 75 height 22
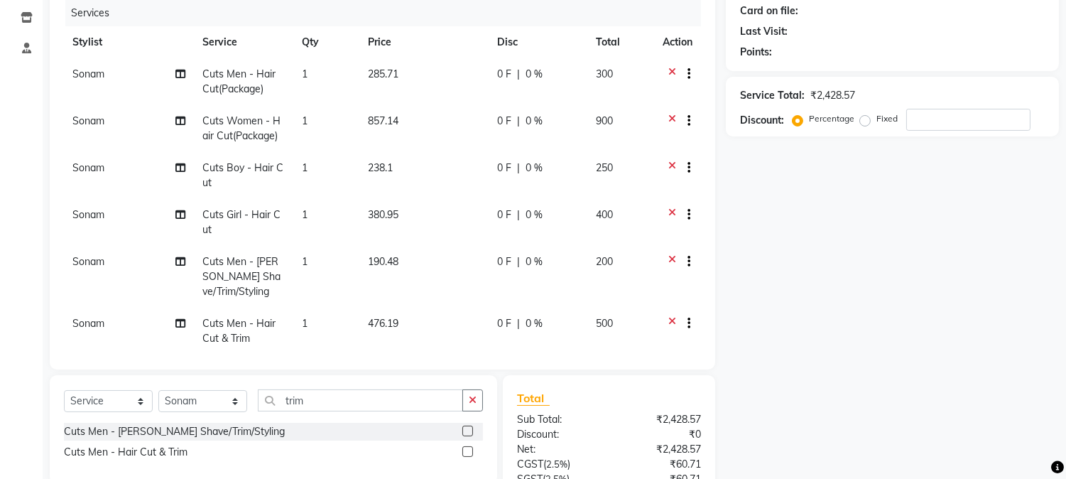
scroll to position [0, 0]
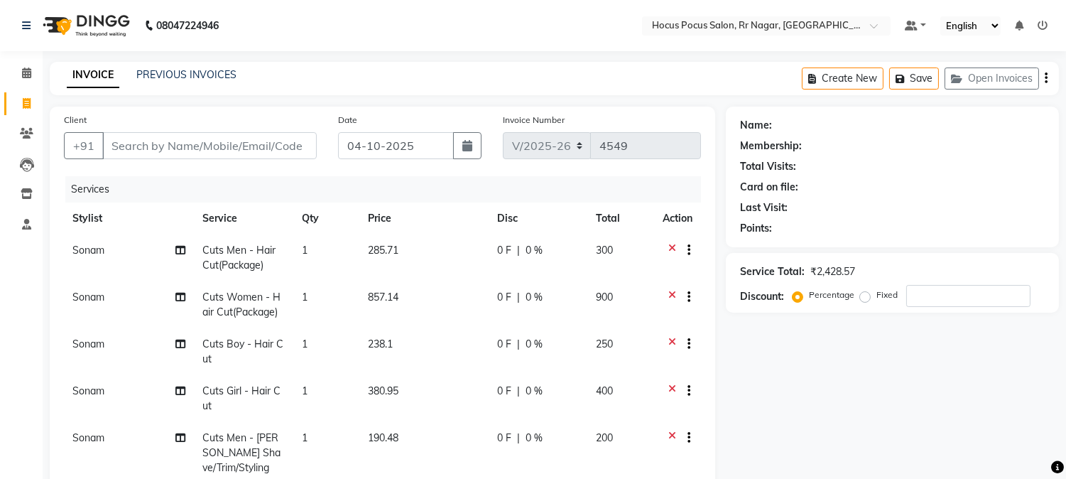
click at [392, 241] on td "285.71" at bounding box center [423, 257] width 129 height 47
select select "32995"
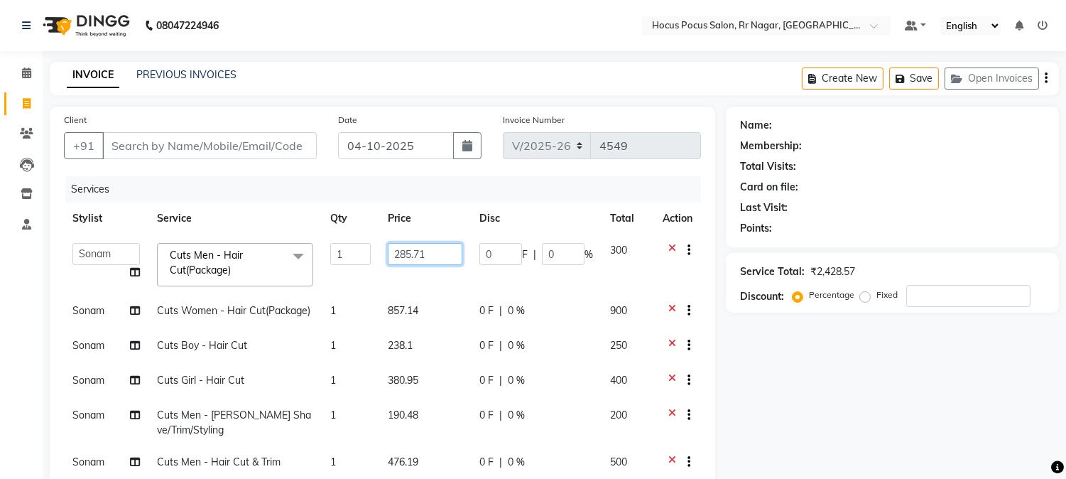
drag, startPoint x: 440, startPoint y: 251, endPoint x: 368, endPoint y: 254, distance: 72.5
click at [368, 254] on tr "Amar Eliza hocus pocus Maya Neha Ranjana Ravi Salima Salman Sonam Cuts Men - Ha…" at bounding box center [382, 264] width 637 height 60
type input "750"
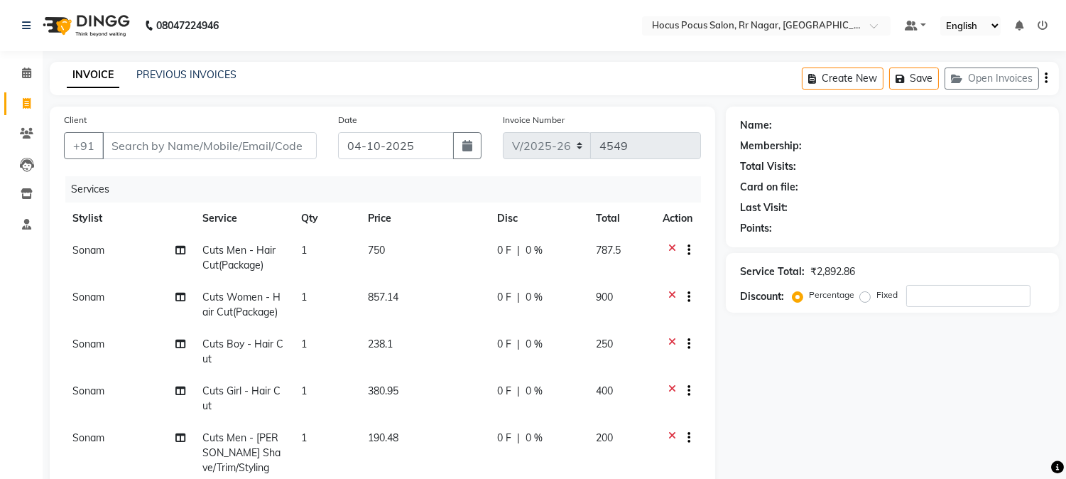
click at [407, 244] on td "750" at bounding box center [423, 257] width 129 height 47
select select "32995"
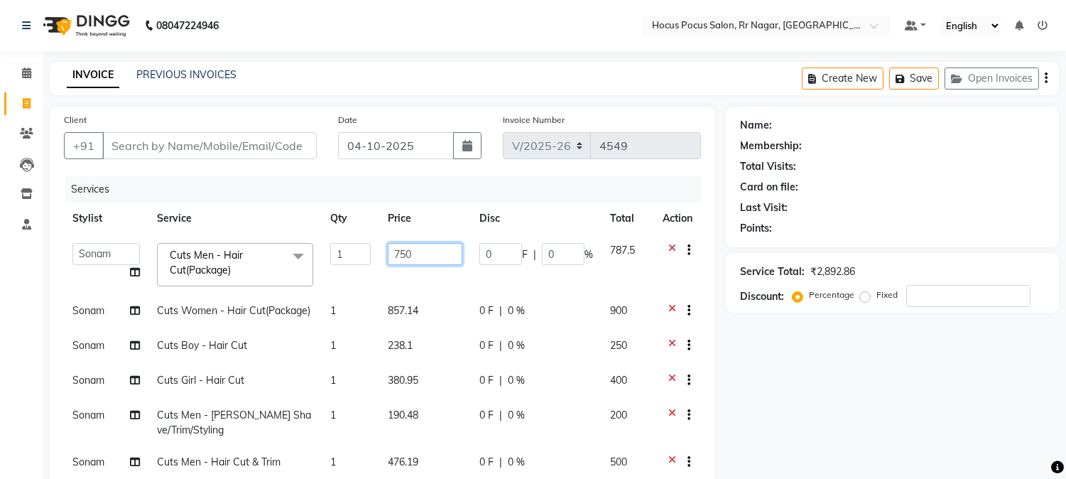
click at [401, 254] on input "750" at bounding box center [425, 254] width 74 height 22
click at [401, 252] on input "750" at bounding box center [425, 254] width 74 height 22
type input "770"
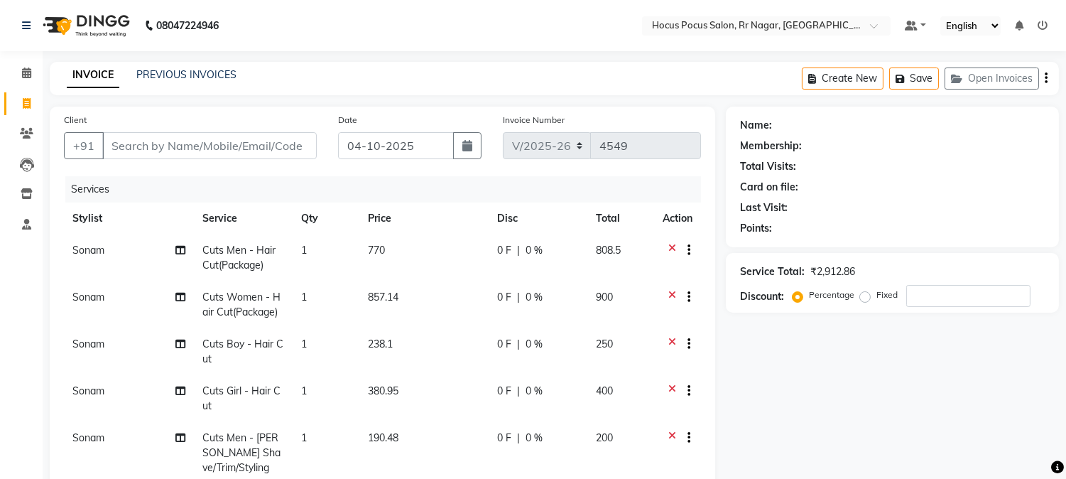
click at [401, 252] on td "770" at bounding box center [423, 257] width 129 height 47
select select "32995"
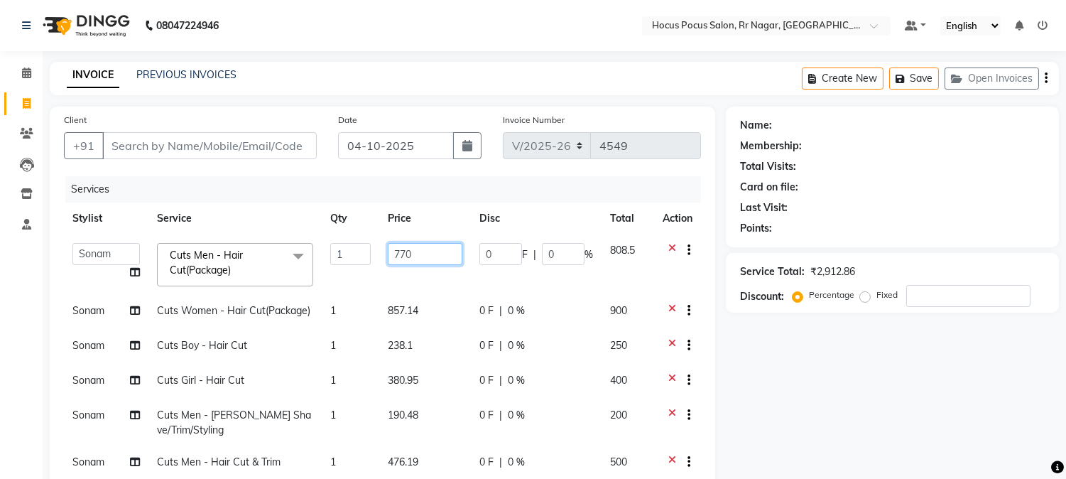
drag, startPoint x: 399, startPoint y: 253, endPoint x: 430, endPoint y: 256, distance: 30.7
click at [430, 256] on input "770" at bounding box center [425, 254] width 74 height 22
type input "765"
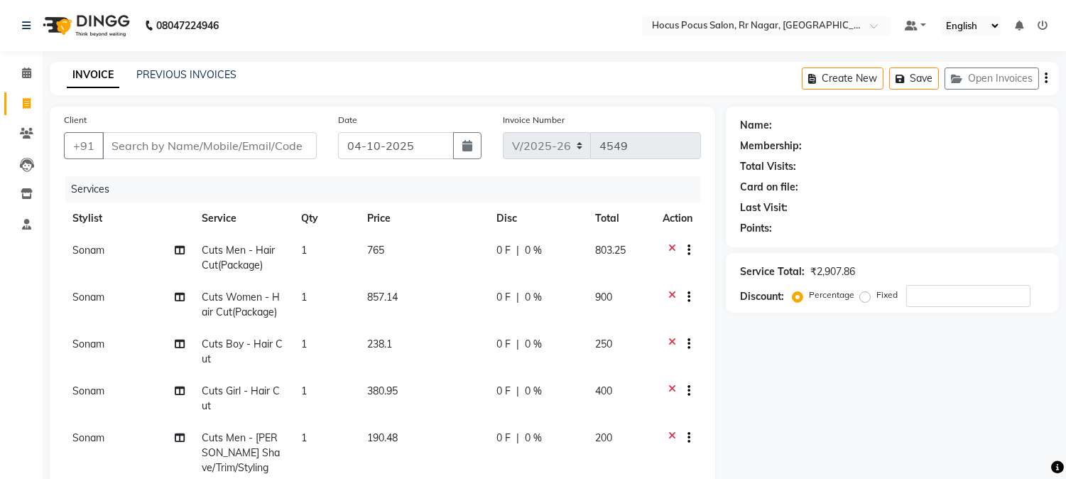
click at [430, 256] on td "765" at bounding box center [423, 257] width 129 height 47
select select "32995"
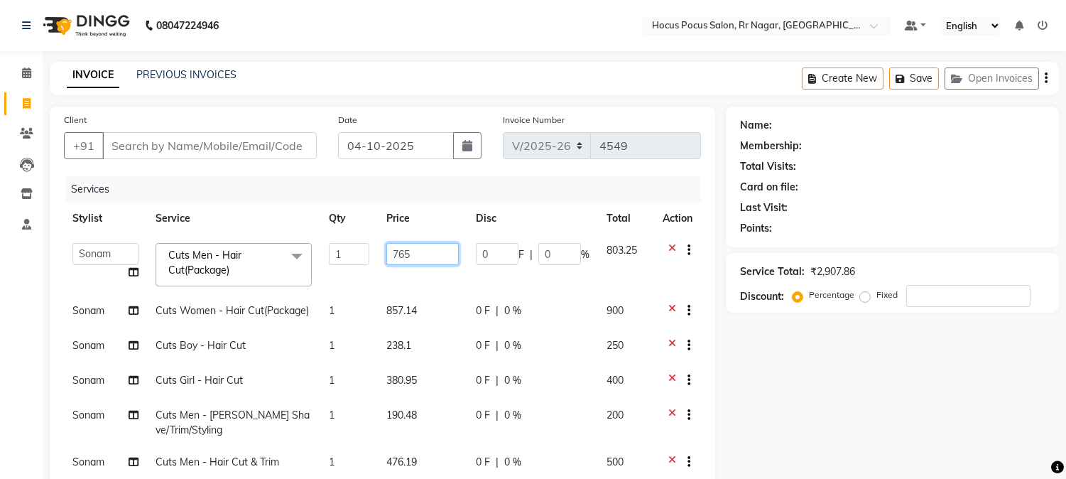
drag, startPoint x: 430, startPoint y: 256, endPoint x: 405, endPoint y: 254, distance: 25.7
click at [405, 254] on input "765" at bounding box center [422, 254] width 73 height 22
click at [413, 254] on input "765" at bounding box center [422, 254] width 73 height 22
type input "762"
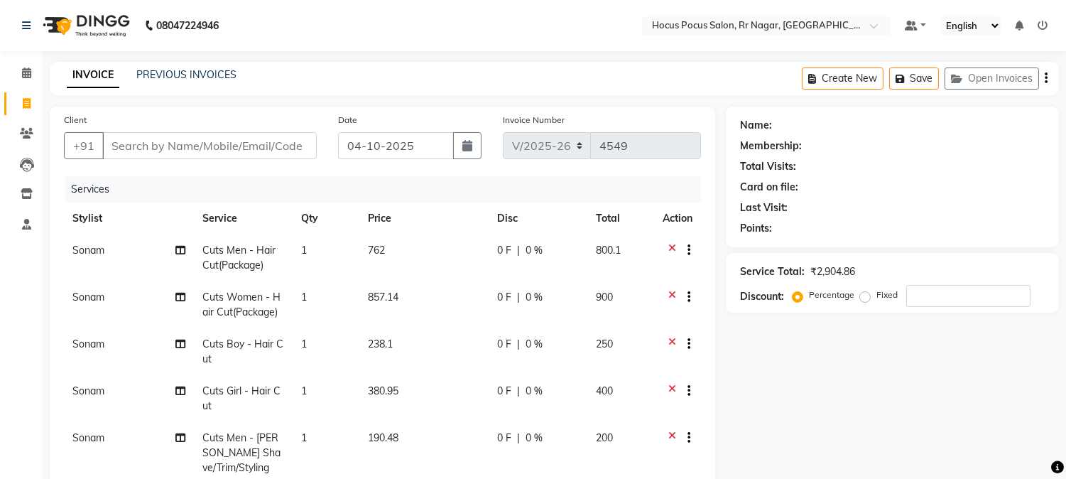
click at [413, 254] on td "762" at bounding box center [423, 257] width 129 height 47
select select "32995"
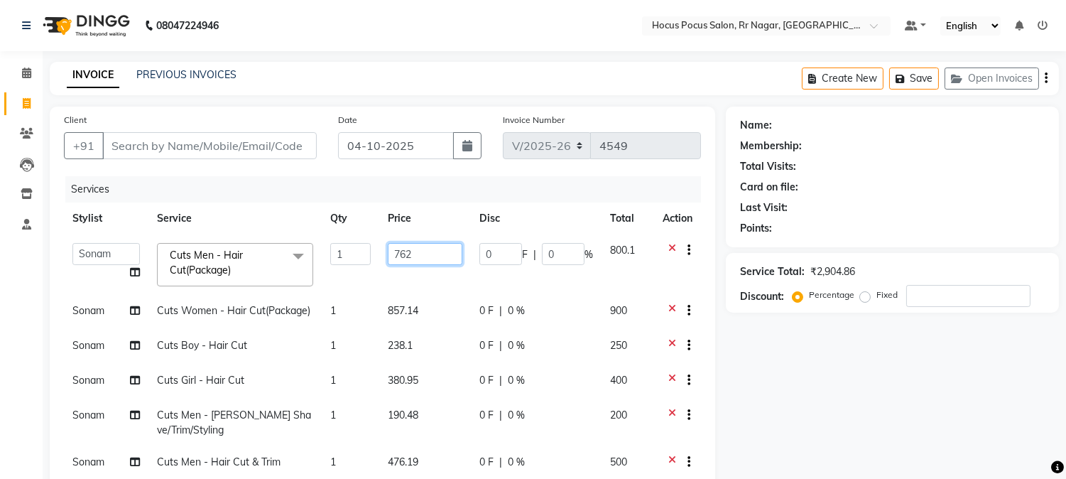
click at [413, 254] on input "762" at bounding box center [425, 254] width 74 height 22
type input "761.98"
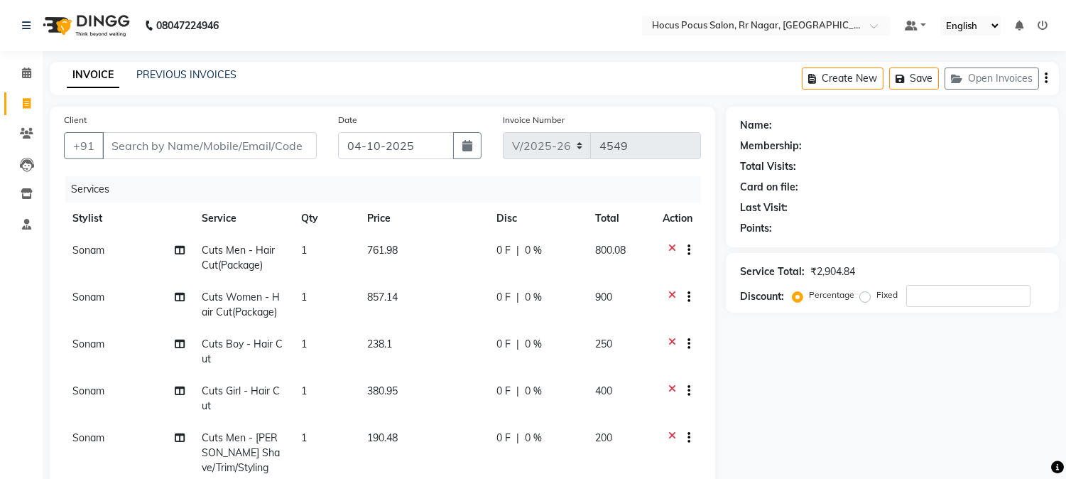
click at [413, 254] on td "761.98" at bounding box center [423, 257] width 129 height 47
select select "32995"
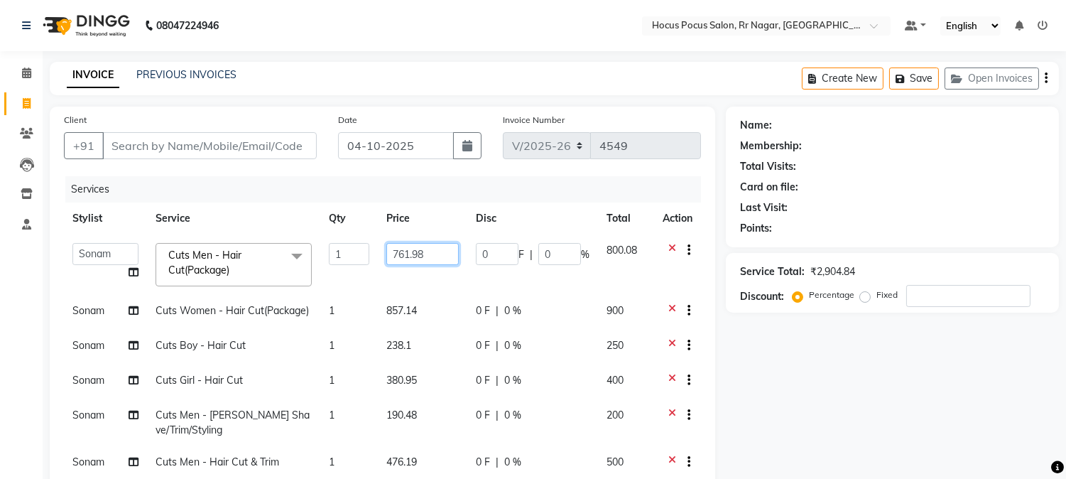
click at [413, 254] on input "761.98" at bounding box center [422, 254] width 73 height 22
type input "761.92"
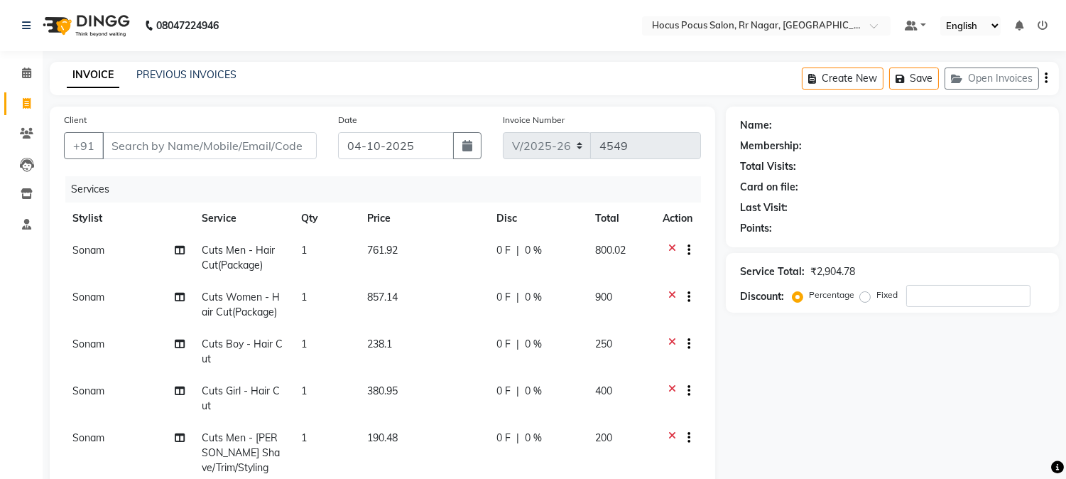
click at [440, 265] on td "761.92" at bounding box center [423, 257] width 129 height 47
select select "32995"
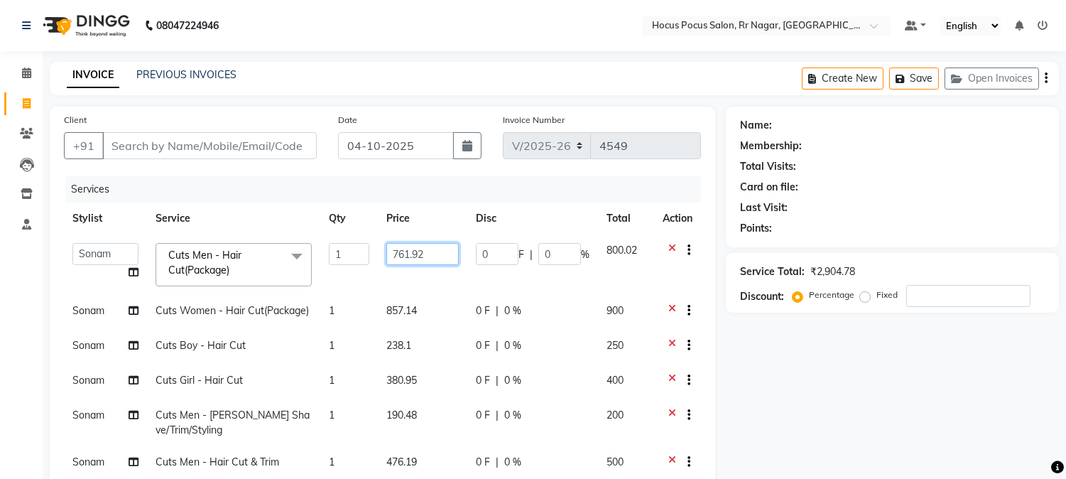
click at [437, 256] on input "761.92" at bounding box center [422, 254] width 73 height 22
type input "761.90"
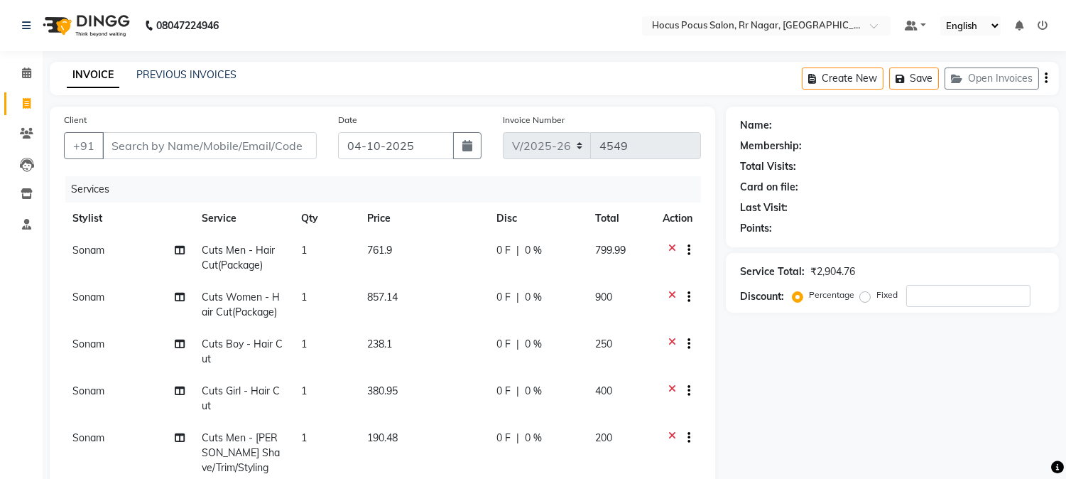
click at [437, 256] on td "761.9" at bounding box center [423, 257] width 129 height 47
select select "32995"
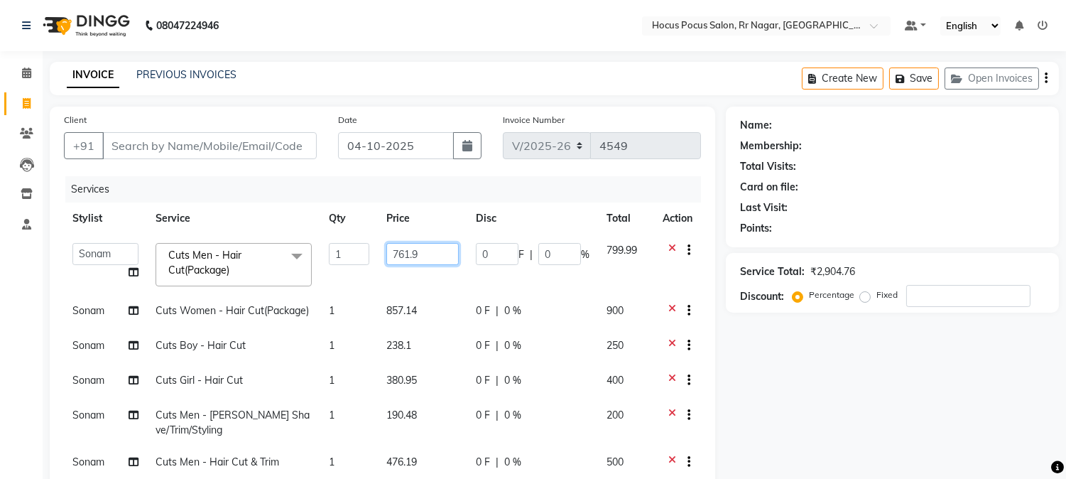
click at [437, 256] on input "761.9" at bounding box center [422, 254] width 73 height 22
type input "761.91"
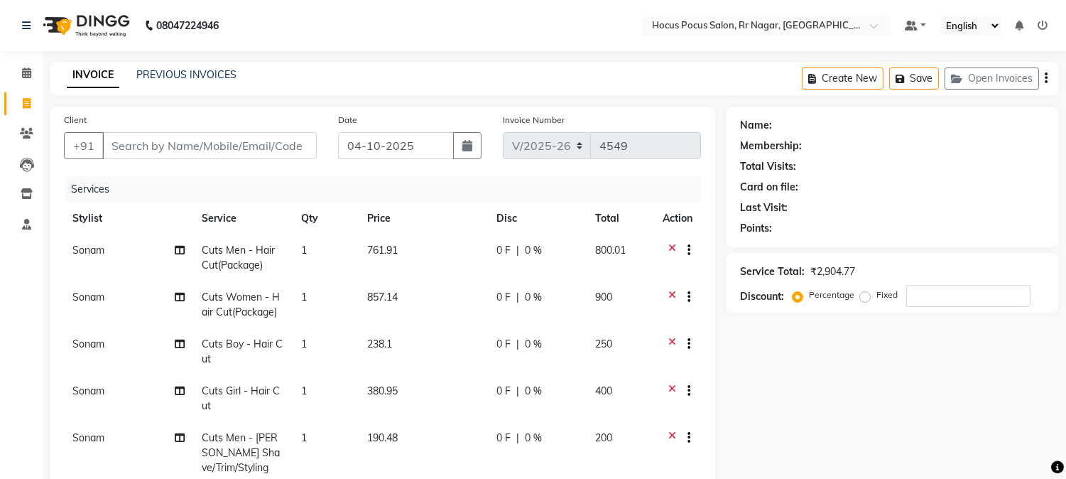
click at [415, 246] on td "761.91" at bounding box center [423, 257] width 129 height 47
select select "32995"
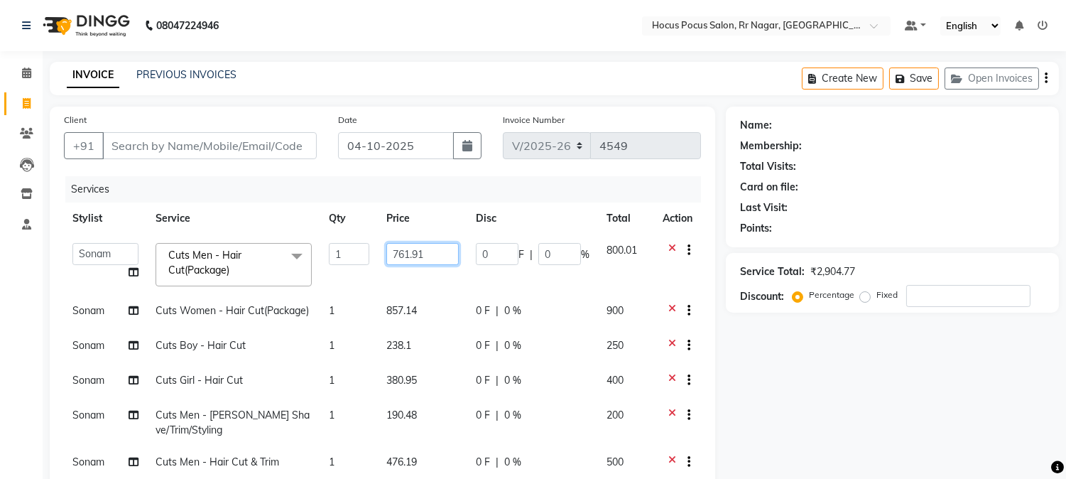
click at [431, 258] on input "761.91" at bounding box center [422, 254] width 73 height 22
type input "761.90"
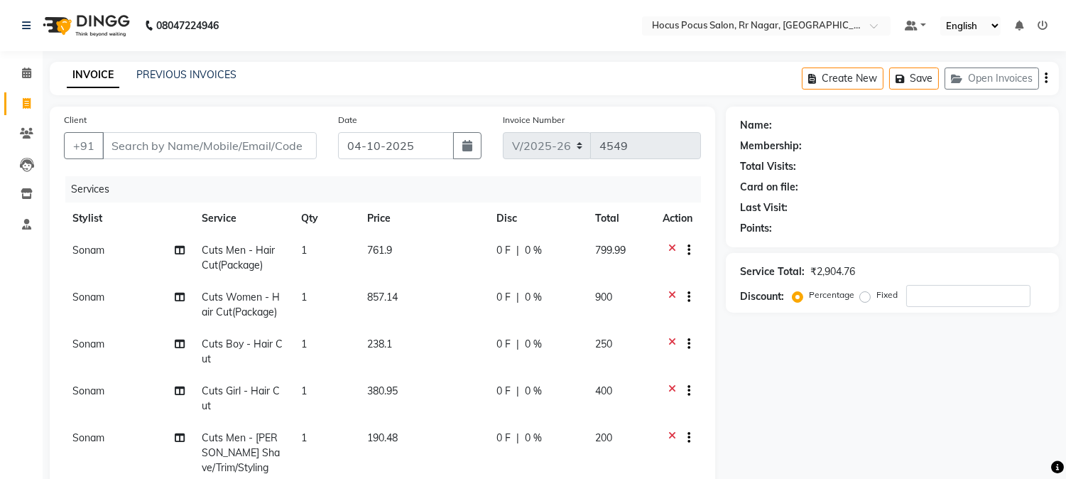
click at [431, 258] on td "761.9" at bounding box center [423, 257] width 129 height 47
select select "32995"
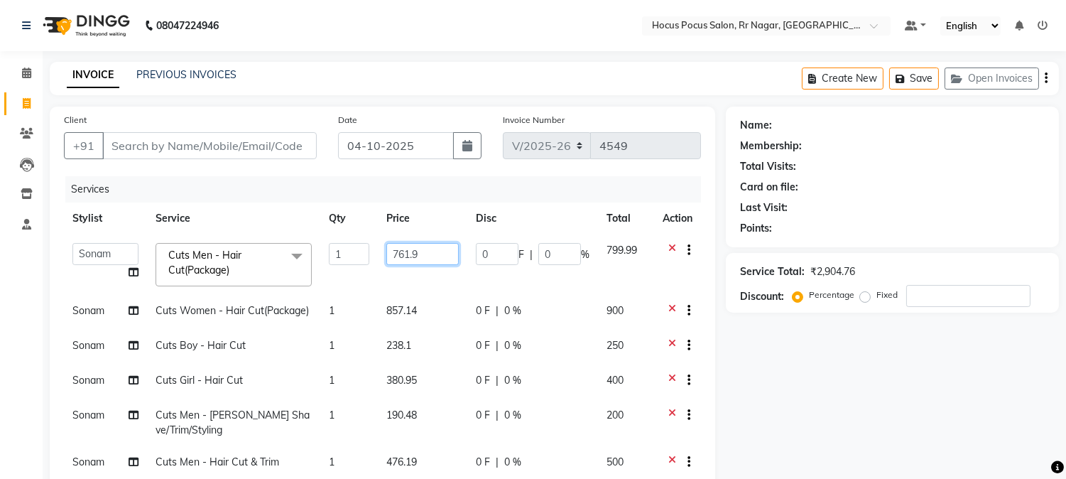
click at [437, 254] on input "761.9" at bounding box center [422, 254] width 73 height 22
type input "761.91"
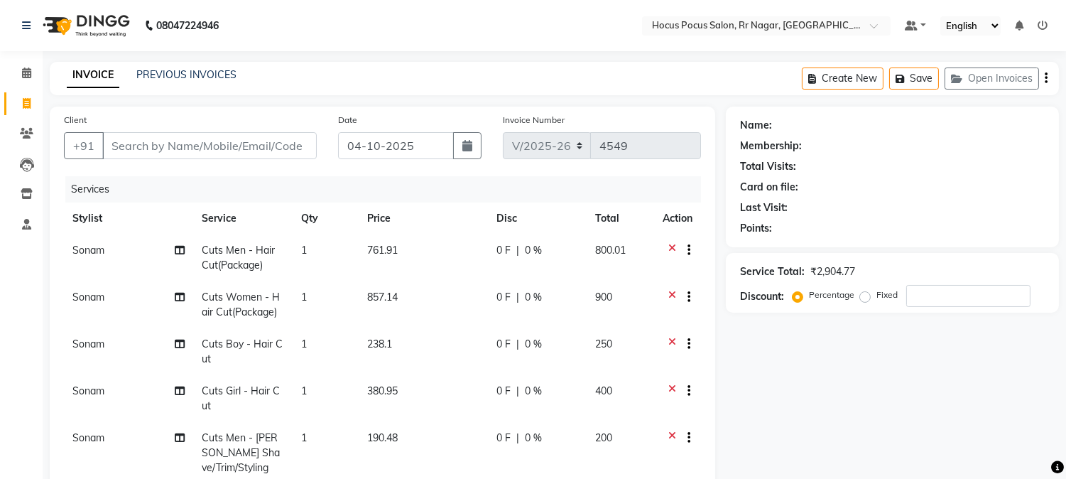
click at [437, 254] on td "761.91" at bounding box center [423, 257] width 129 height 47
select select "32995"
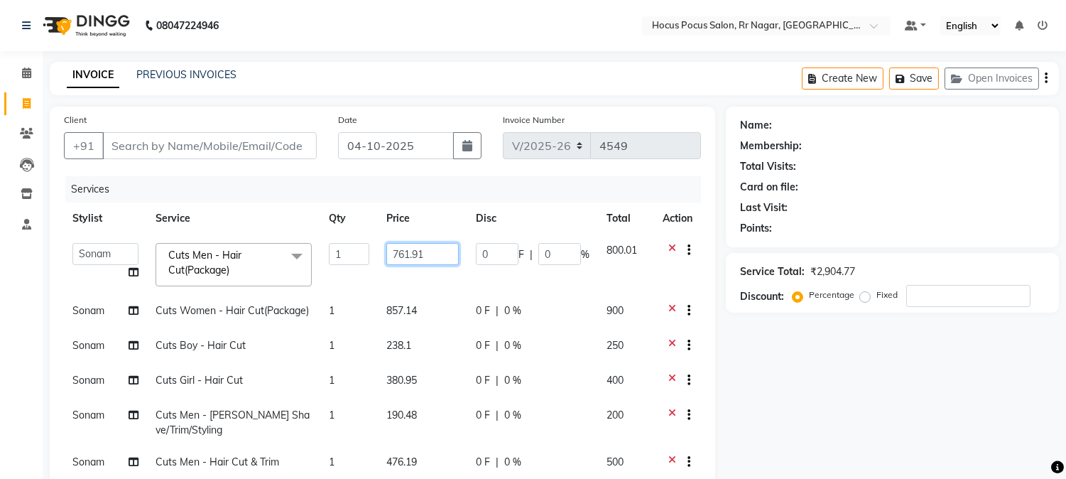
click at [438, 254] on input "761.91" at bounding box center [422, 254] width 73 height 22
type input "761.90"
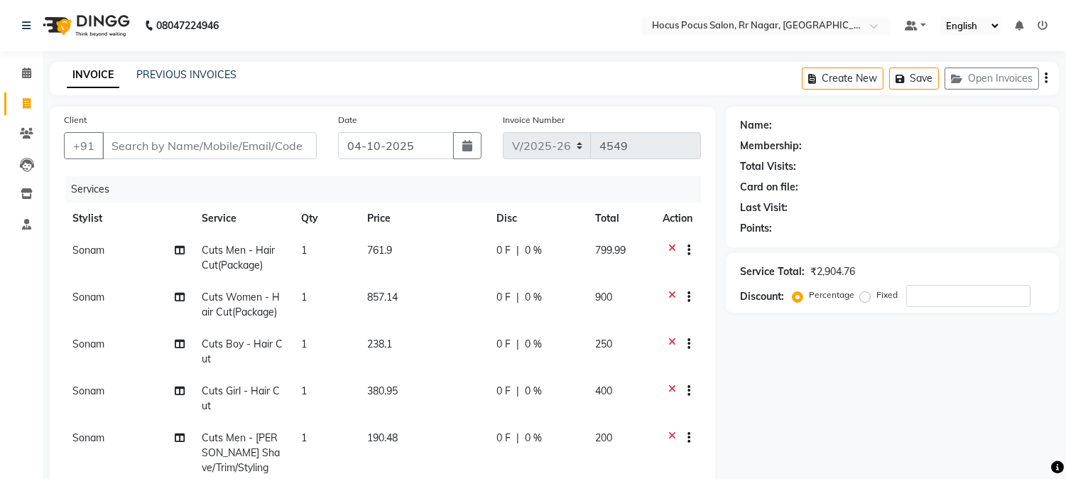
click at [438, 254] on td "761.9" at bounding box center [423, 257] width 129 height 47
select select "32995"
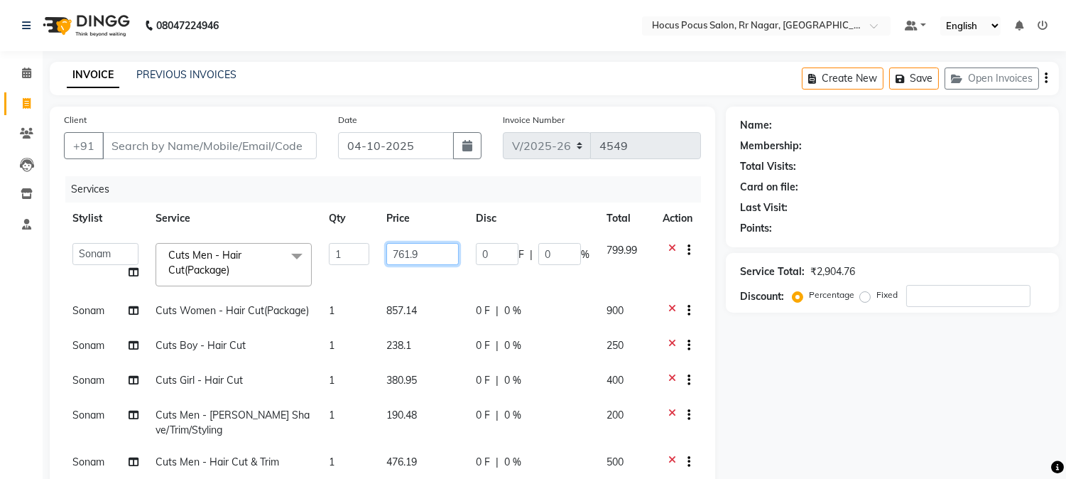
click at [438, 254] on input "761.9" at bounding box center [422, 254] width 73 height 22
type input "761.91"
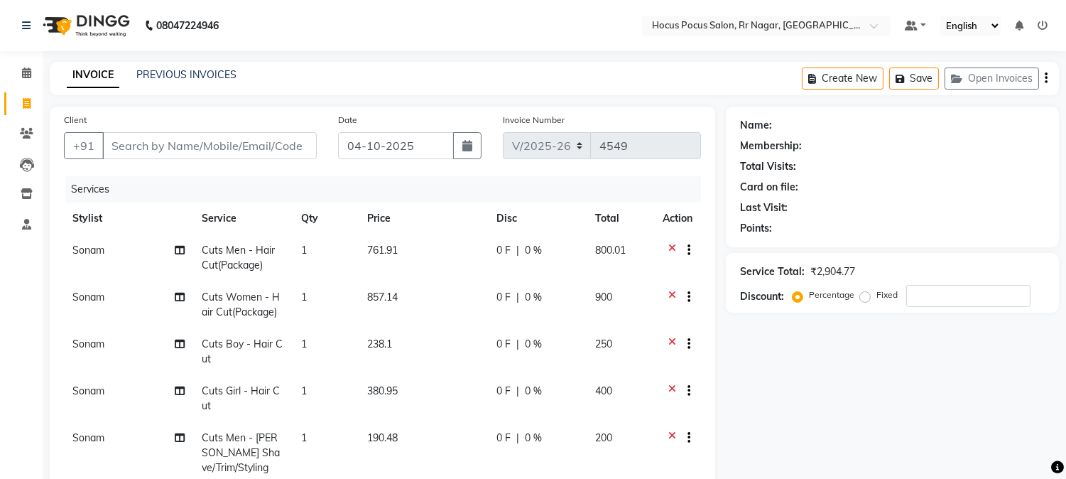
click at [438, 254] on td "761.91" at bounding box center [423, 257] width 129 height 47
select select "32995"
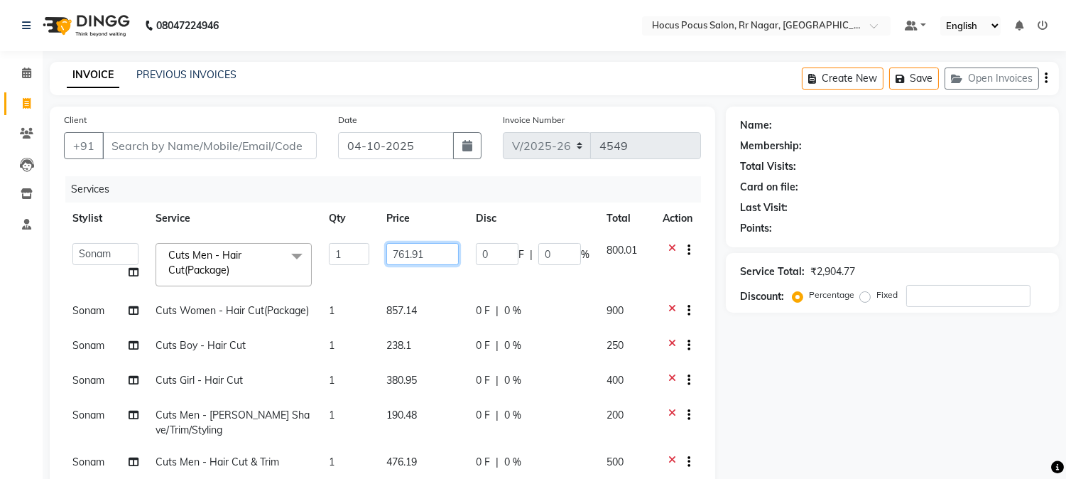
click at [438, 254] on input "761.91" at bounding box center [422, 254] width 73 height 22
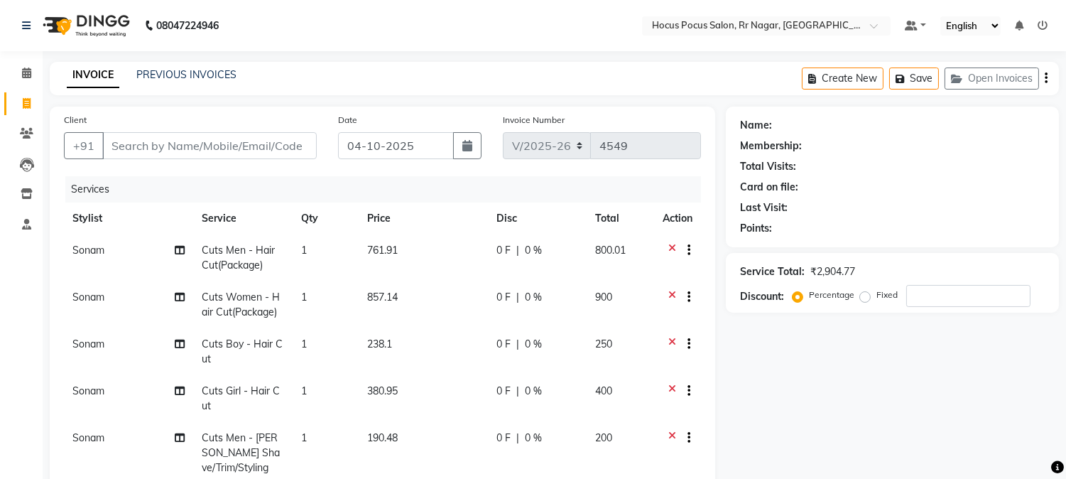
click at [428, 254] on td "761.91" at bounding box center [423, 257] width 129 height 47
select select "32995"
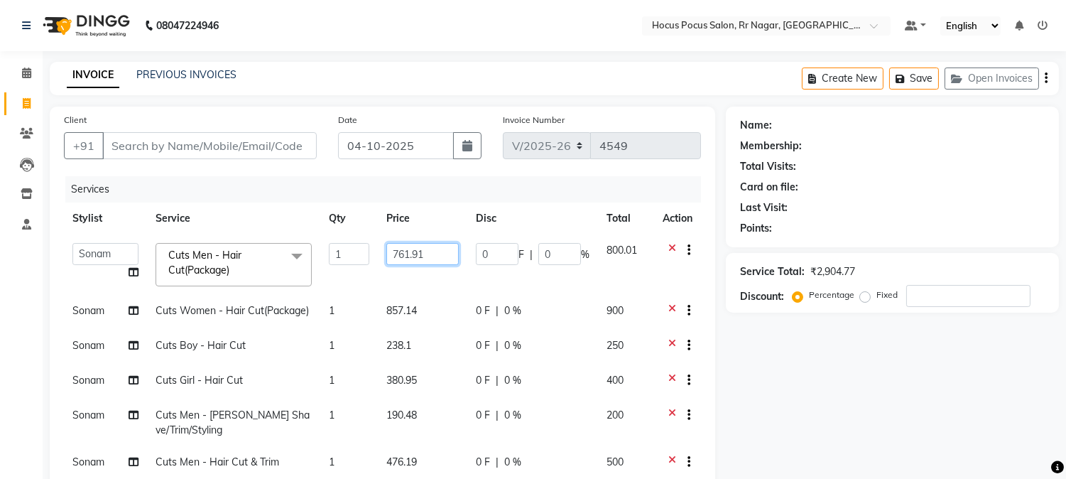
drag, startPoint x: 435, startPoint y: 251, endPoint x: 368, endPoint y: 244, distance: 67.8
click at [368, 244] on tr "Amar Eliza hocus pocus Maya Neha Ranjana Ravi Salima Salman Sonam Cuts Men - Ha…" at bounding box center [382, 264] width 637 height 60
type input "1000"
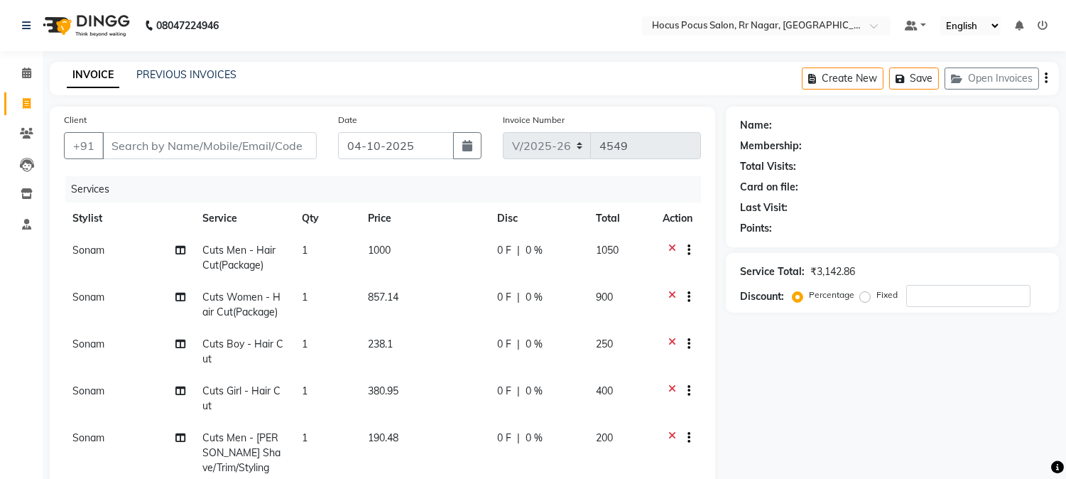
click at [389, 257] on td "1000" at bounding box center [423, 257] width 129 height 47
select select "32995"
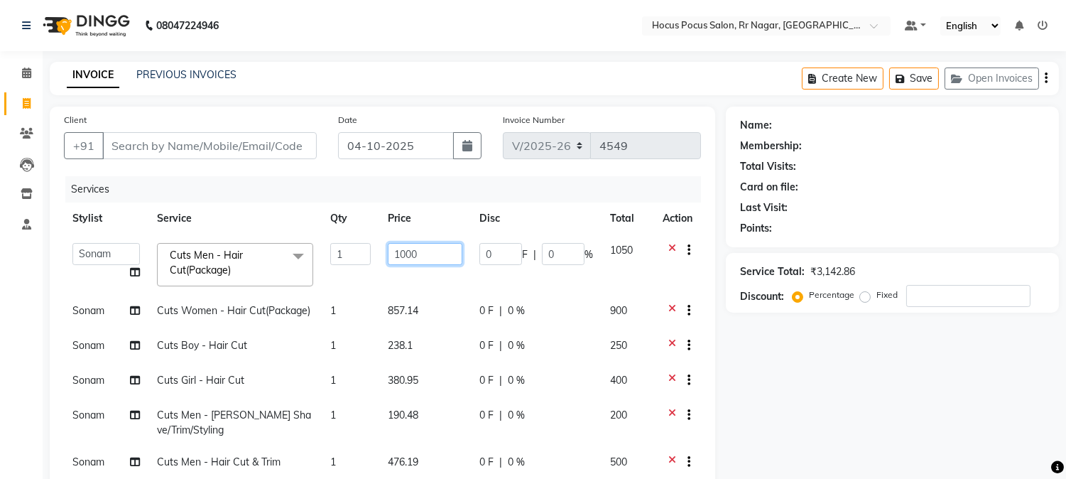
drag, startPoint x: 406, startPoint y: 253, endPoint x: 420, endPoint y: 253, distance: 14.2
click at [420, 253] on input "1000" at bounding box center [425, 254] width 75 height 22
type input "1050"
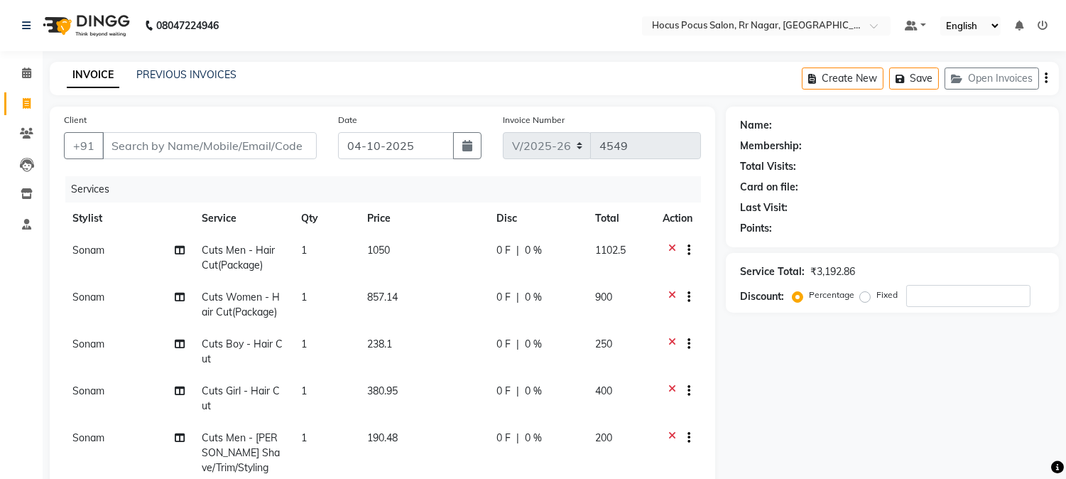
click at [415, 253] on td "1050" at bounding box center [423, 257] width 129 height 47
select select "32995"
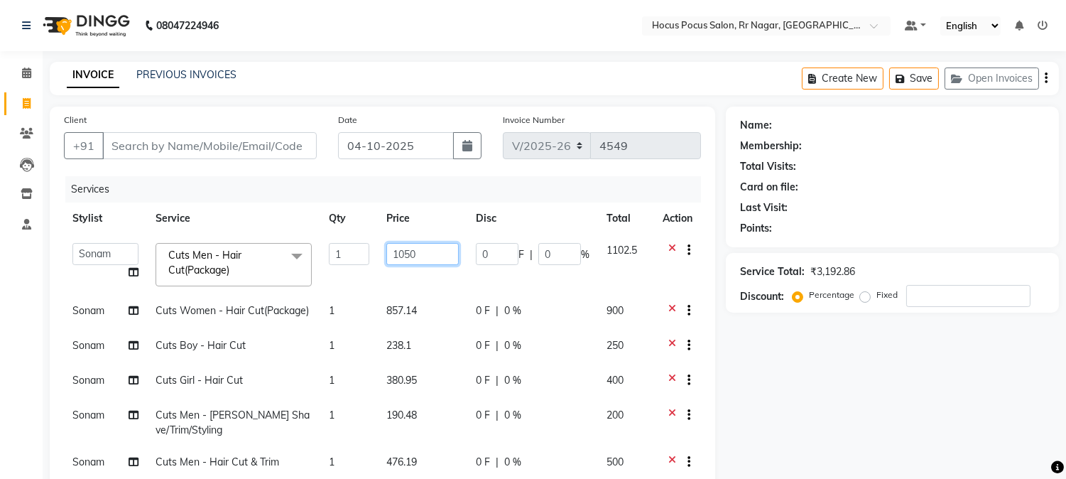
drag, startPoint x: 403, startPoint y: 256, endPoint x: 427, endPoint y: 256, distance: 23.4
click at [427, 256] on input "1050" at bounding box center [422, 254] width 73 height 22
type input "1048"
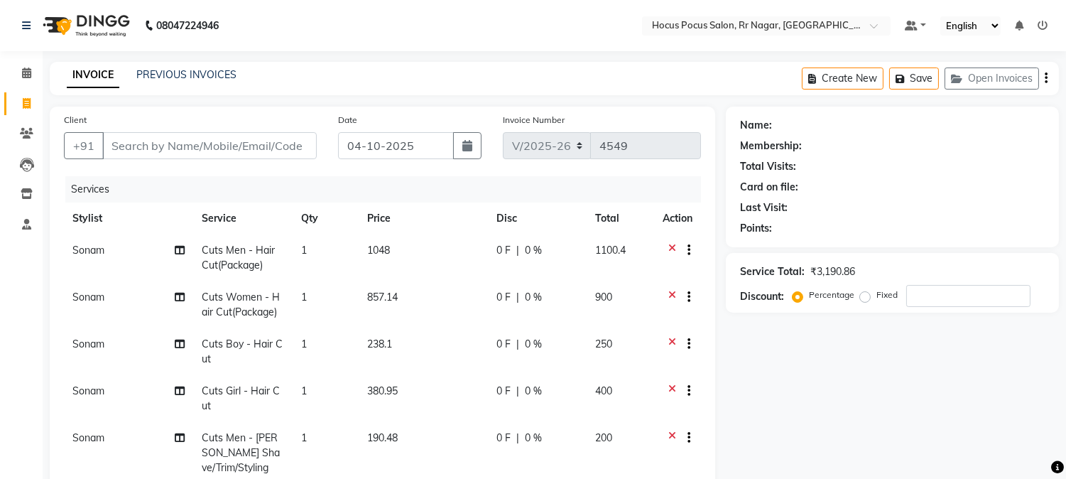
click at [427, 256] on td "1048" at bounding box center [423, 257] width 129 height 47
select select "32995"
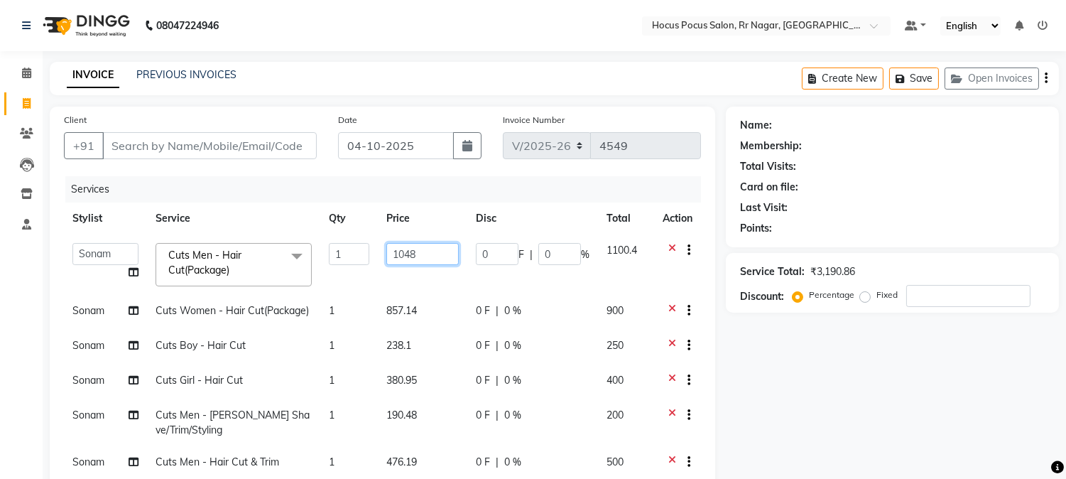
click at [427, 256] on input "1048" at bounding box center [422, 254] width 73 height 22
type input "104780"
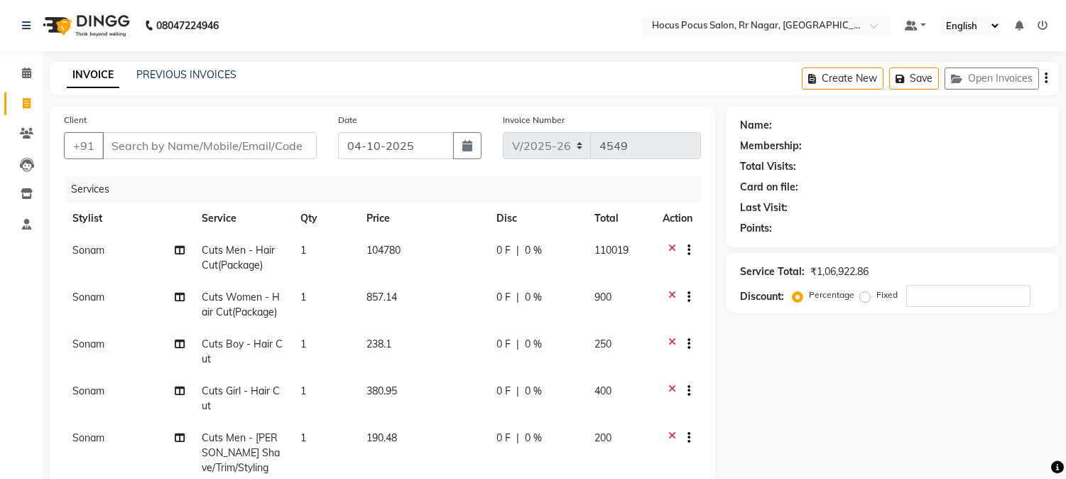
click at [425, 256] on td "104780" at bounding box center [422, 257] width 129 height 47
select select "32995"
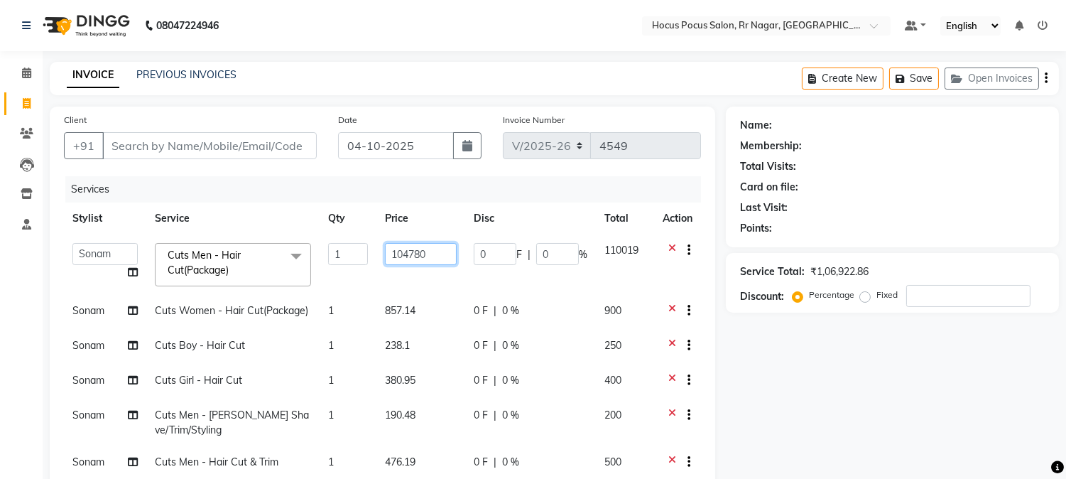
click at [414, 256] on input "104780" at bounding box center [421, 254] width 72 height 22
type input "1047.80"
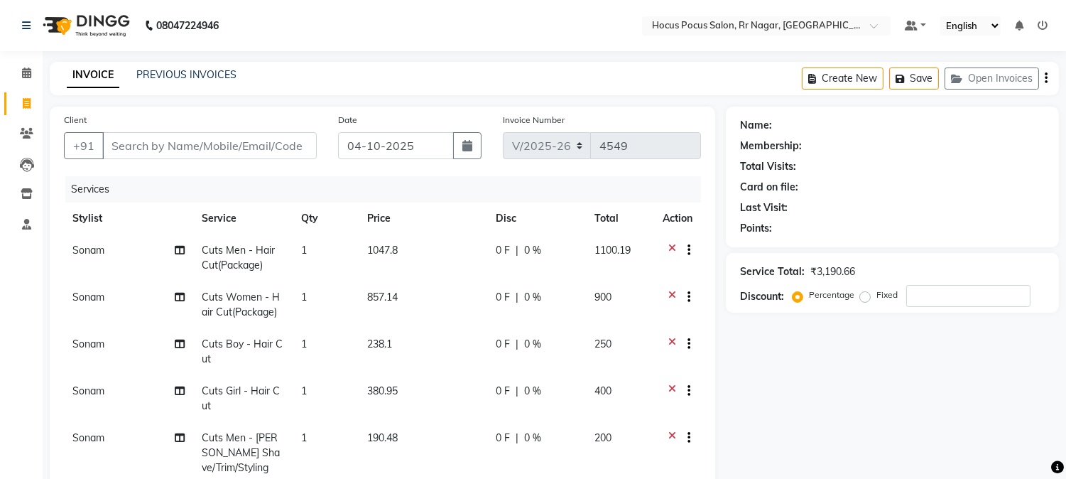
click at [414, 256] on td "1047.8" at bounding box center [423, 257] width 129 height 47
select select "32995"
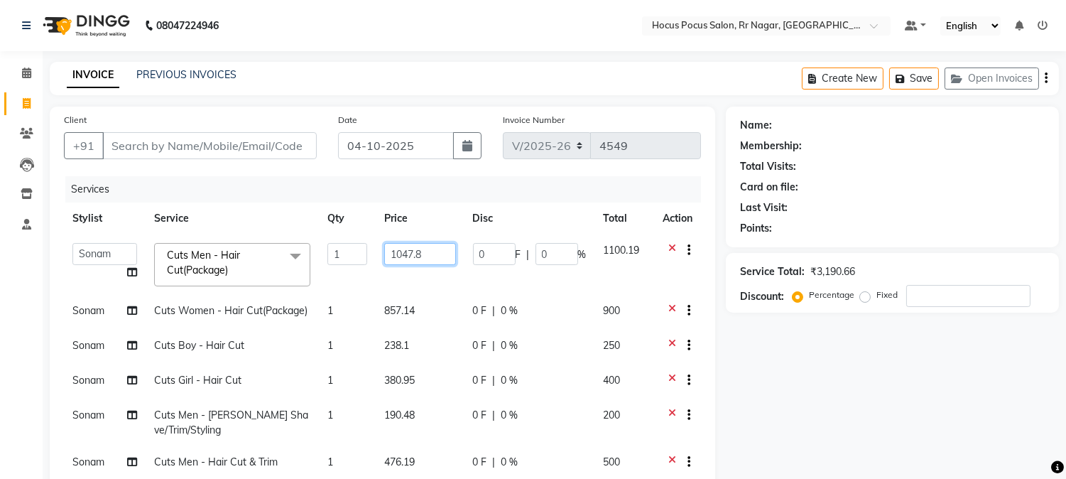
drag, startPoint x: 414, startPoint y: 256, endPoint x: 427, endPoint y: 256, distance: 13.5
click at [427, 256] on input "1047.8" at bounding box center [420, 254] width 72 height 22
type input "1047.70"
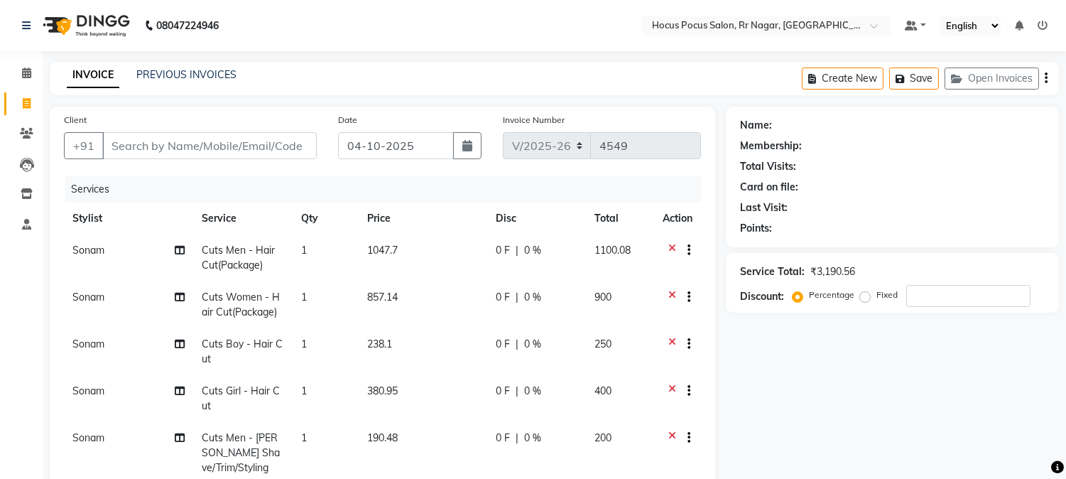
click at [427, 256] on td "1047.7" at bounding box center [423, 257] width 129 height 47
select select "32995"
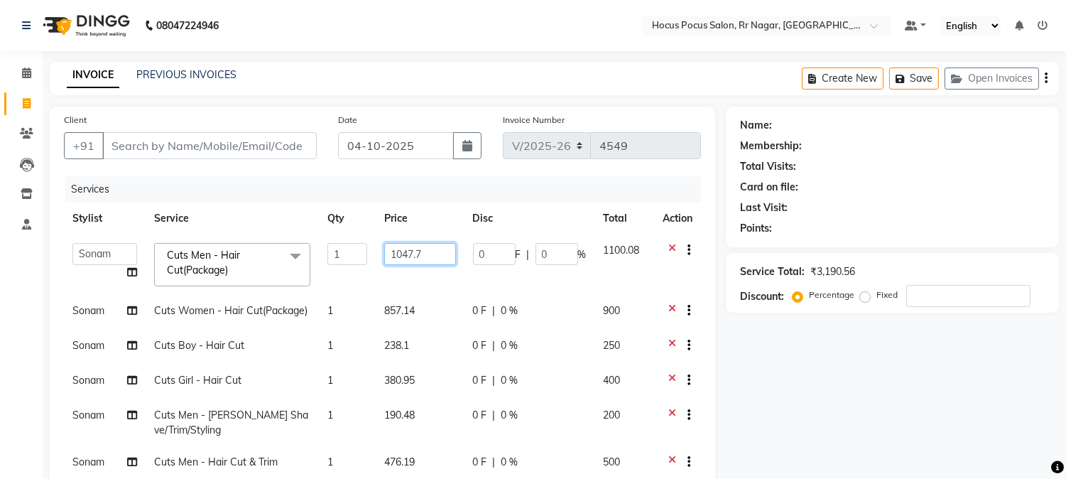
click at [427, 256] on input "1047.7" at bounding box center [420, 254] width 72 height 22
type input "1047.65"
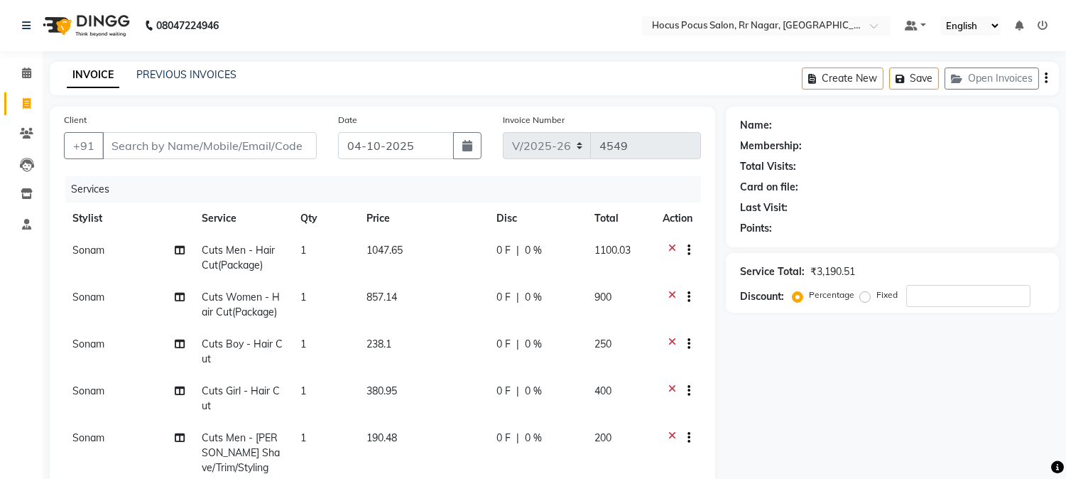
click at [427, 256] on td "1047.65" at bounding box center [423, 257] width 130 height 47
select select "32995"
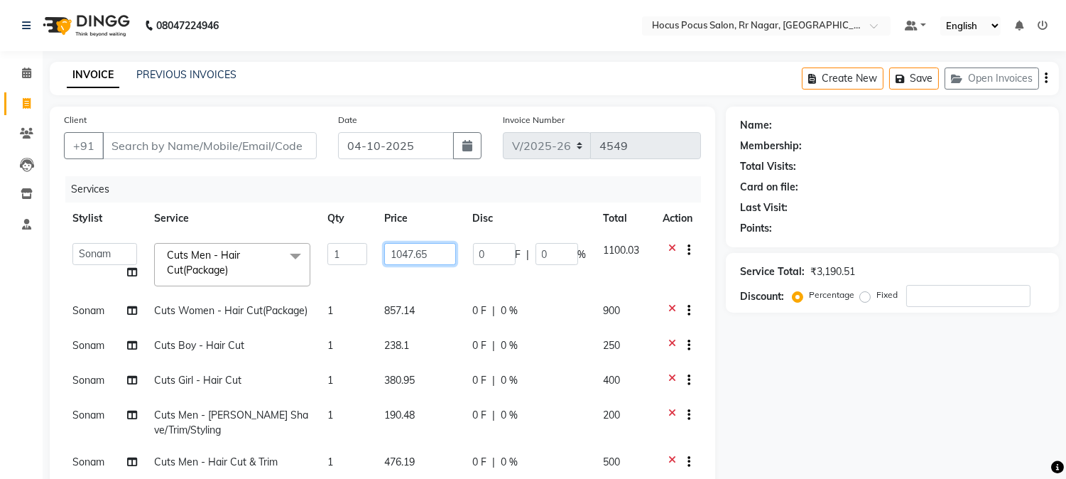
click at [429, 256] on input "1047.65" at bounding box center [420, 254] width 72 height 22
type input "1047.62"
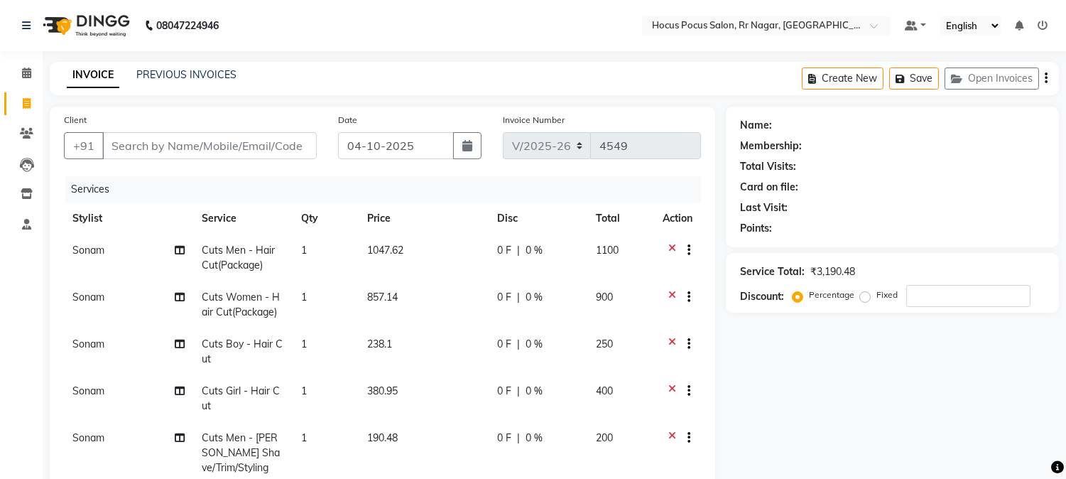
click at [429, 256] on td "1047.62" at bounding box center [424, 257] width 130 height 47
select select "32995"
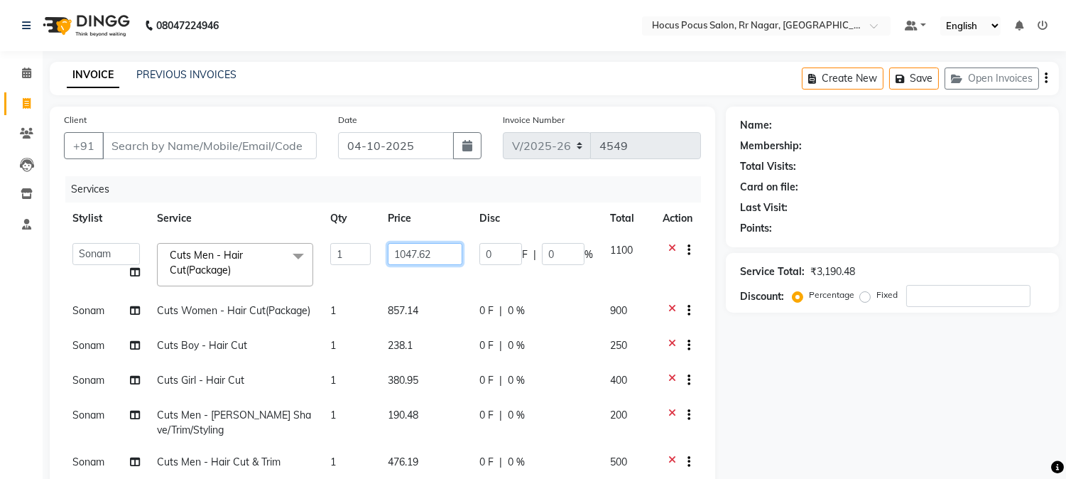
click at [429, 256] on input "1047.62" at bounding box center [425, 254] width 75 height 22
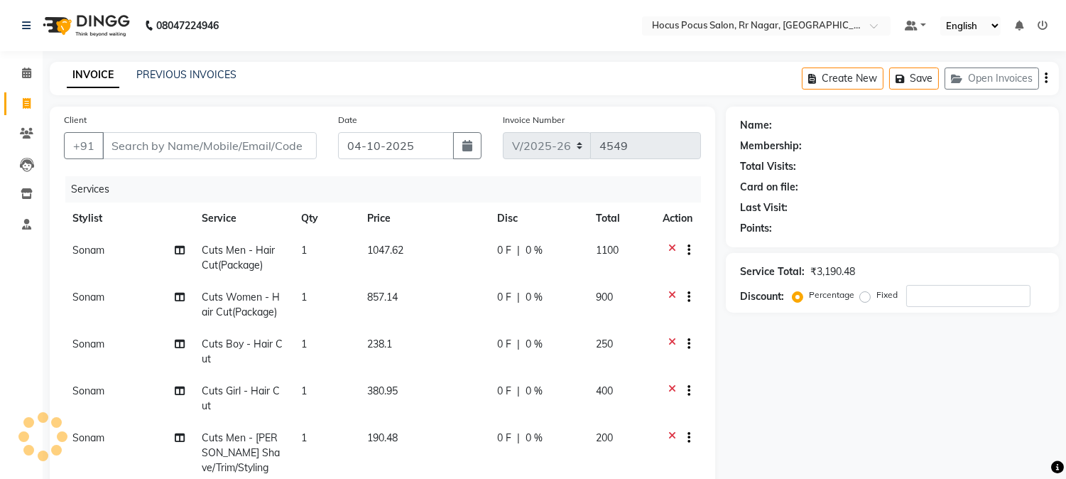
click at [379, 249] on span "1047.62" at bounding box center [385, 250] width 36 height 13
select select "32995"
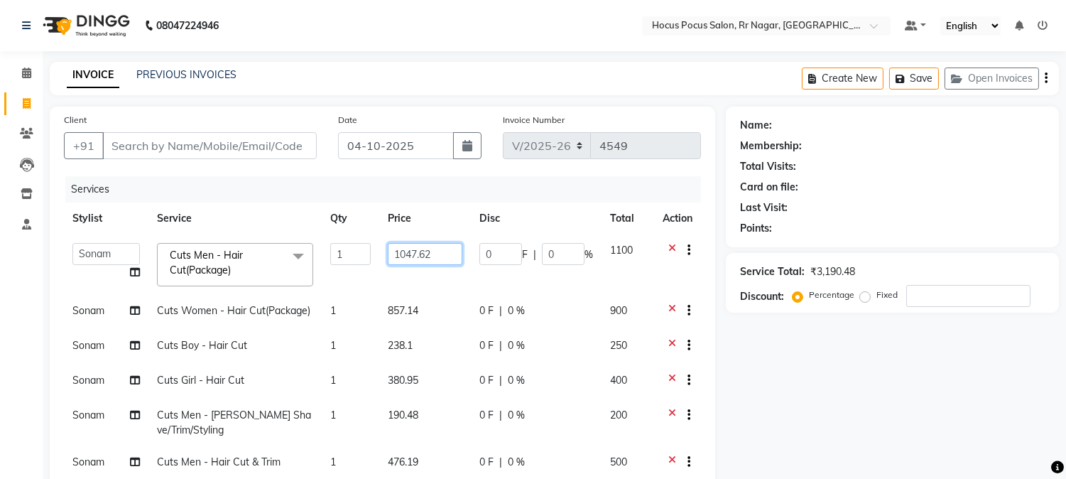
drag, startPoint x: 403, startPoint y: 256, endPoint x: 441, endPoint y: 260, distance: 38.6
click at [441, 260] on input "1047.62" at bounding box center [425, 254] width 75 height 22
type input "145"
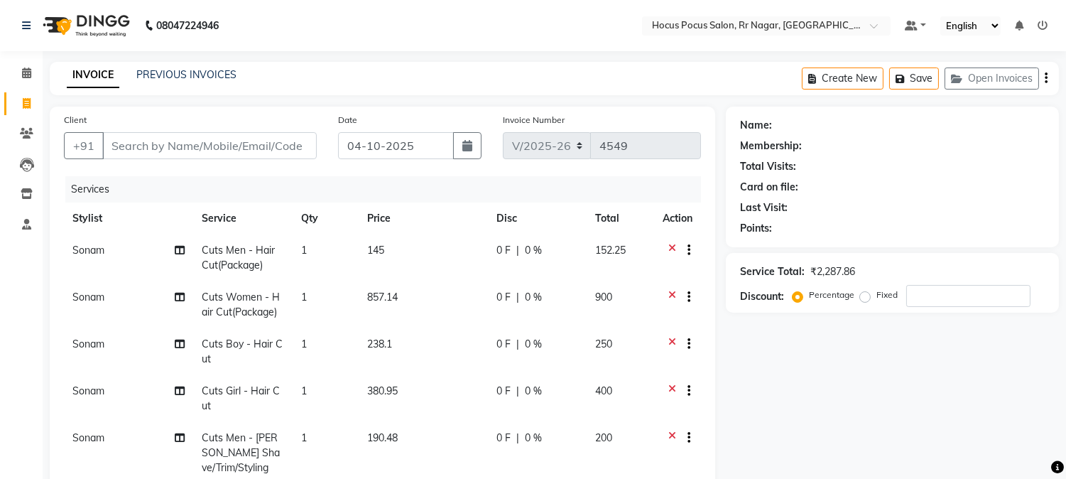
click at [441, 260] on td "145" at bounding box center [423, 257] width 129 height 47
select select "32995"
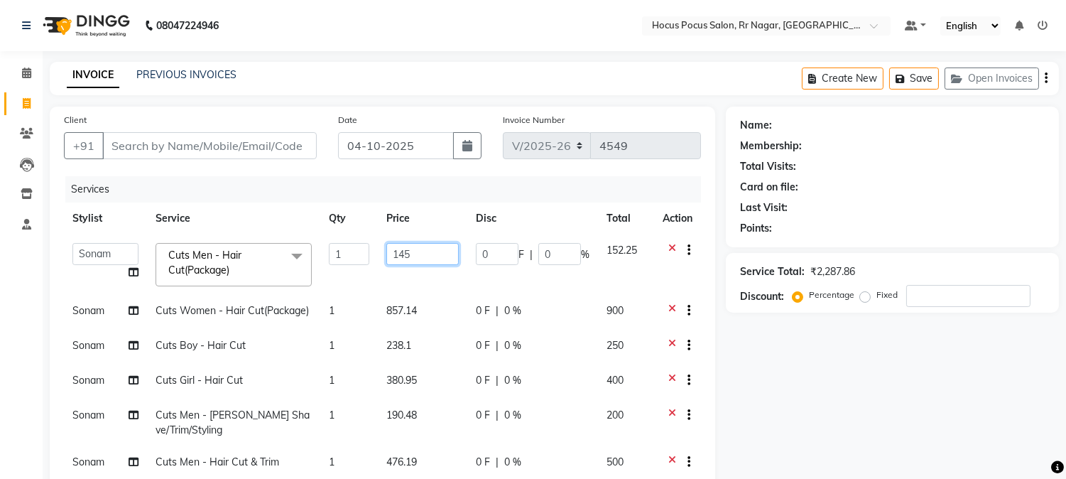
click at [439, 260] on input "145" at bounding box center [422, 254] width 73 height 22
type input "1450"
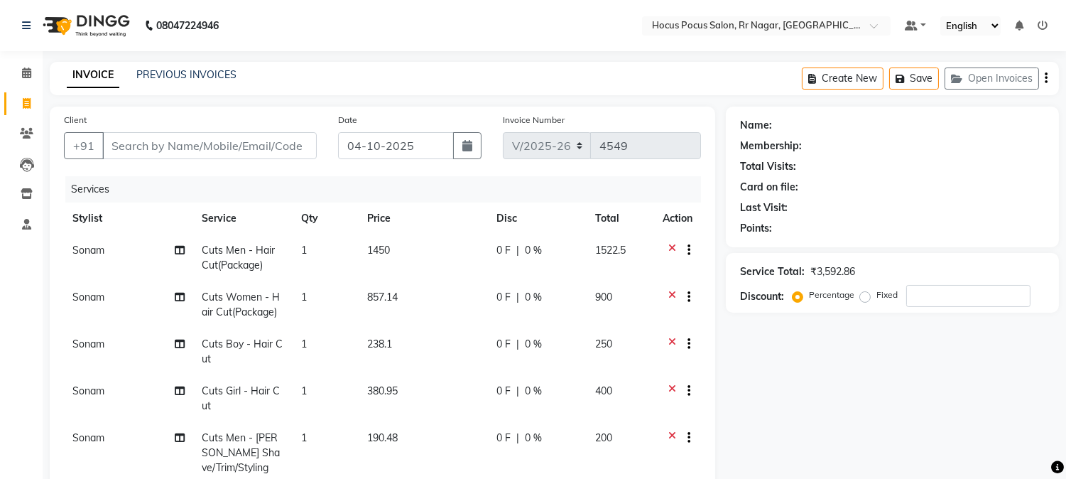
click at [439, 260] on td "1450" at bounding box center [423, 257] width 129 height 47
select select "32995"
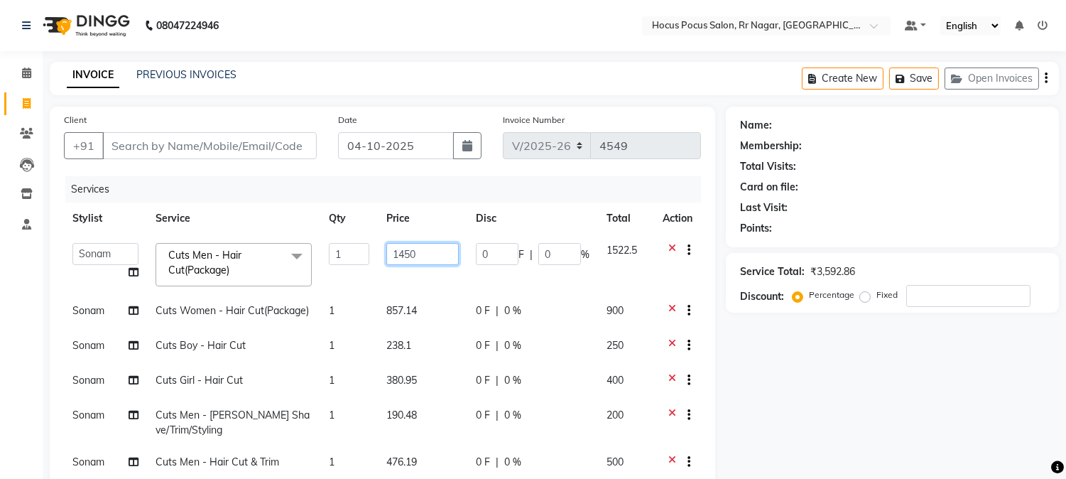
drag, startPoint x: 406, startPoint y: 254, endPoint x: 414, endPoint y: 256, distance: 7.9
click at [414, 256] on input "1450" at bounding box center [422, 254] width 73 height 22
type input "1410"
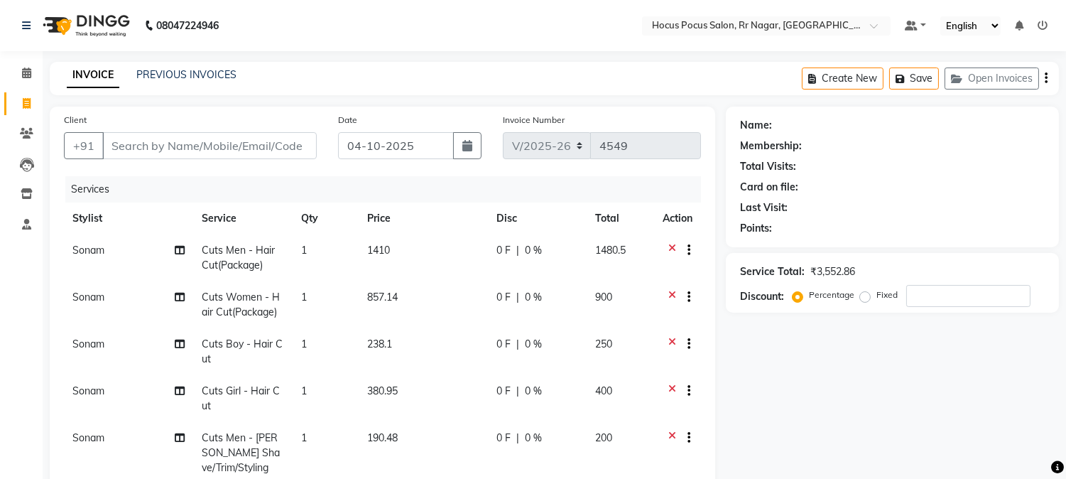
click at [414, 256] on td "1410" at bounding box center [423, 257] width 129 height 47
select select "32995"
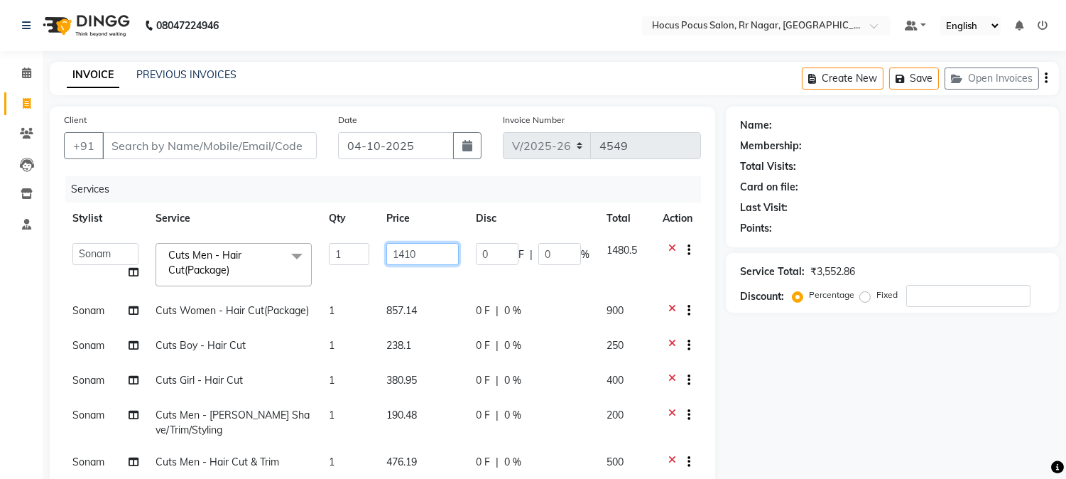
click at [405, 256] on input "1410" at bounding box center [422, 254] width 73 height 22
type input "1430"
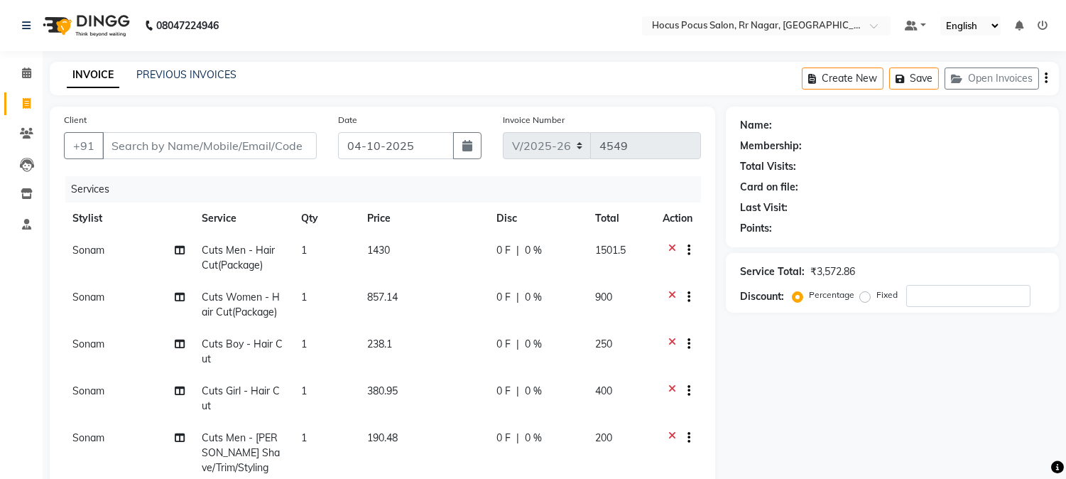
click at [405, 256] on td "1430" at bounding box center [423, 257] width 129 height 47
select select "32995"
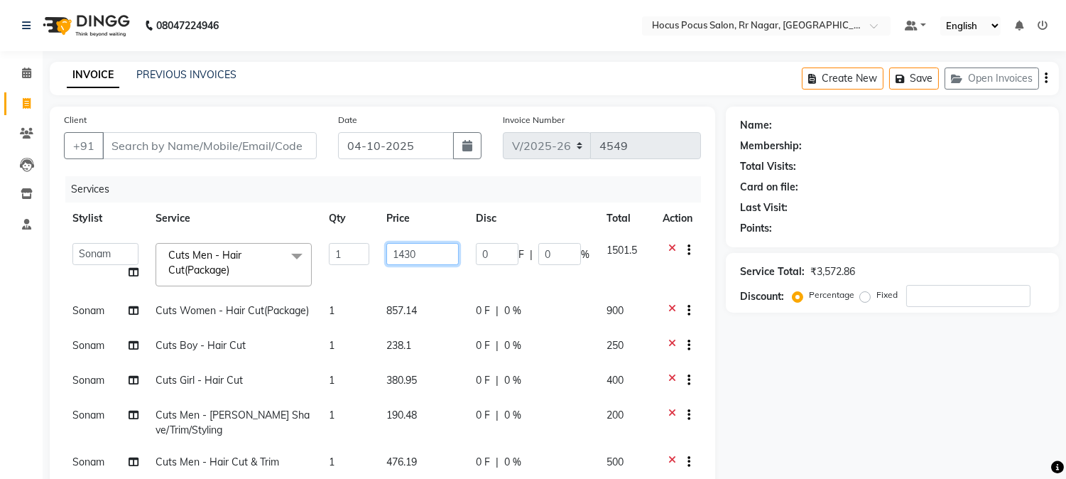
click at [419, 256] on input "1430" at bounding box center [422, 254] width 73 height 22
type input "1428"
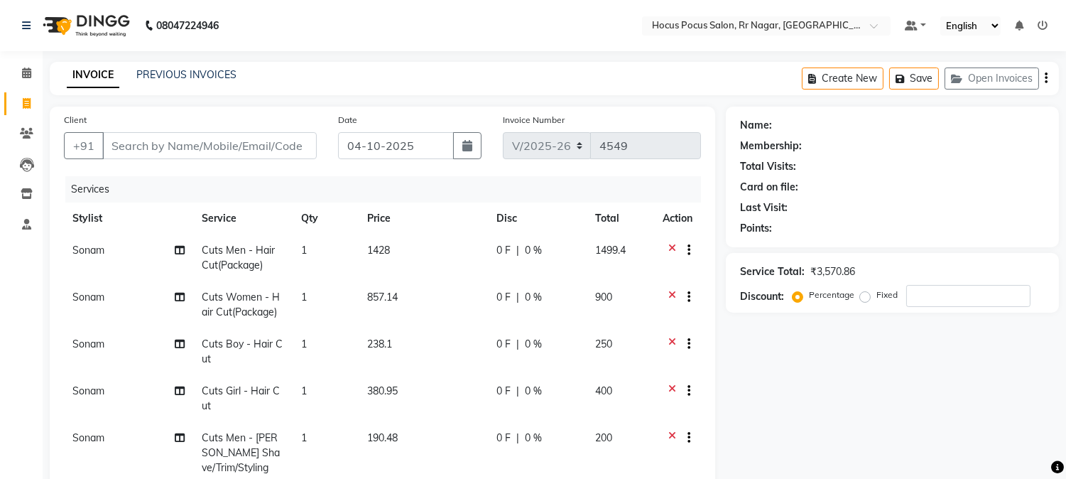
click at [419, 256] on td "1428" at bounding box center [423, 257] width 129 height 47
select select "32995"
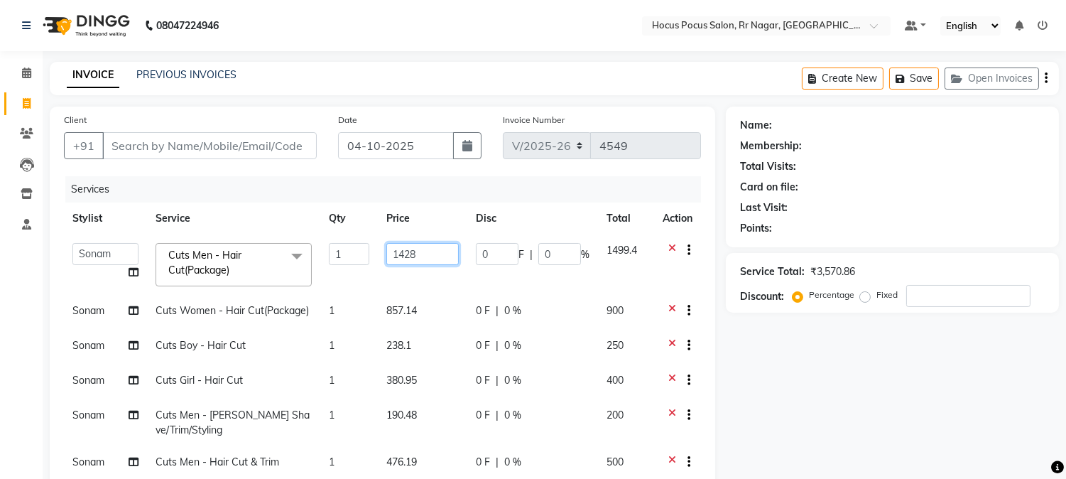
click at [424, 256] on input "1428" at bounding box center [422, 254] width 73 height 22
type input "1428.98"
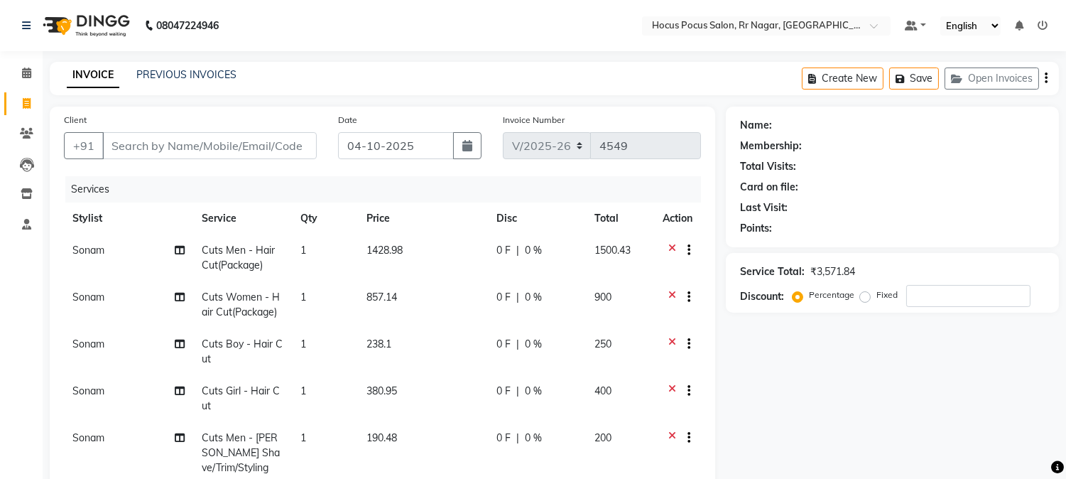
click at [424, 256] on td "1428.98" at bounding box center [423, 257] width 130 height 47
select select "32995"
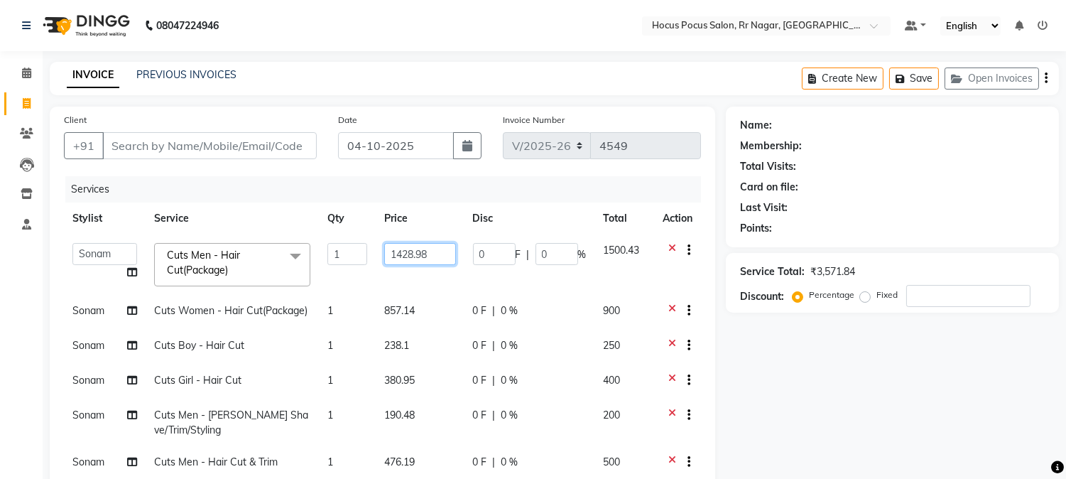
click at [424, 256] on input "1428.98" at bounding box center [420, 254] width 72 height 22
type input "1428.88"
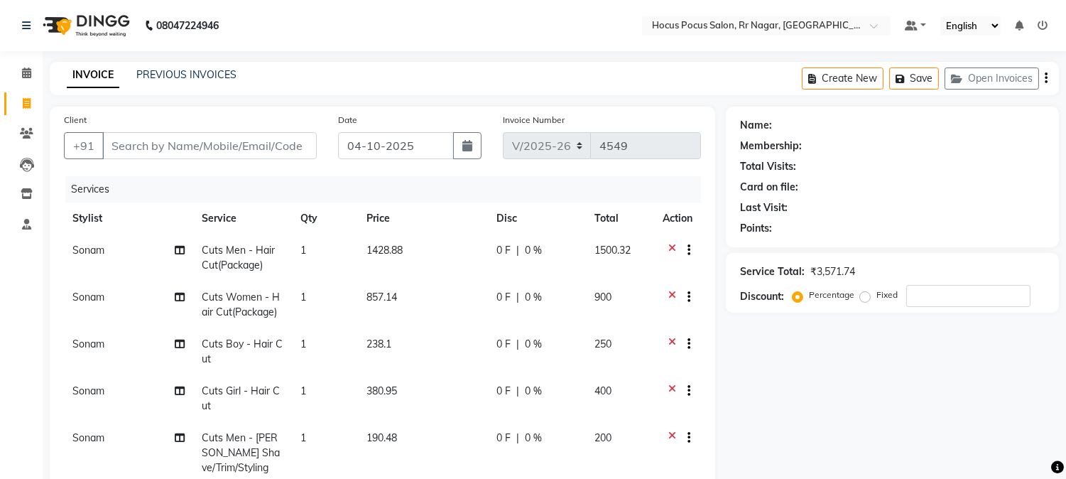
click at [424, 256] on td "1428.88" at bounding box center [423, 257] width 130 height 47
select select "32995"
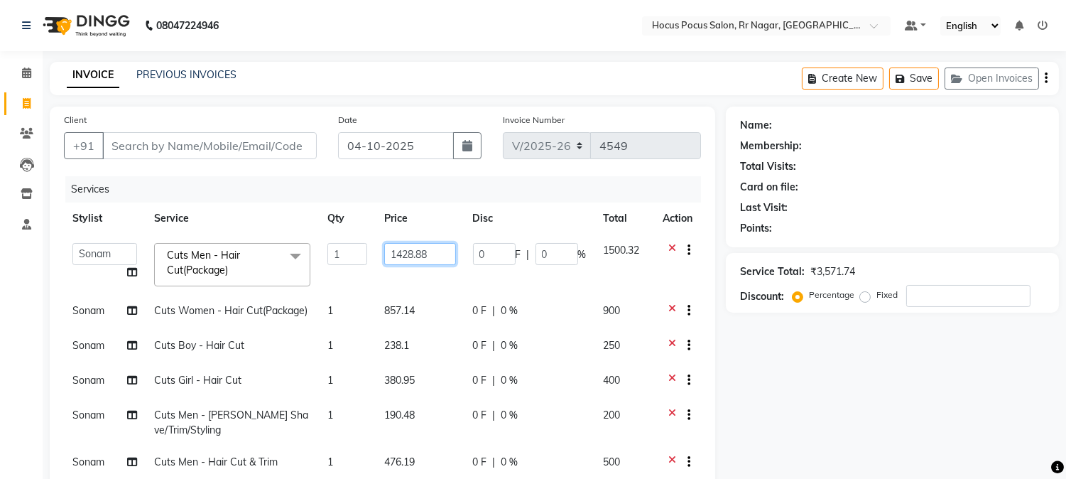
click at [424, 256] on input "1428.88" at bounding box center [420, 254] width 72 height 22
type input "1428.78"
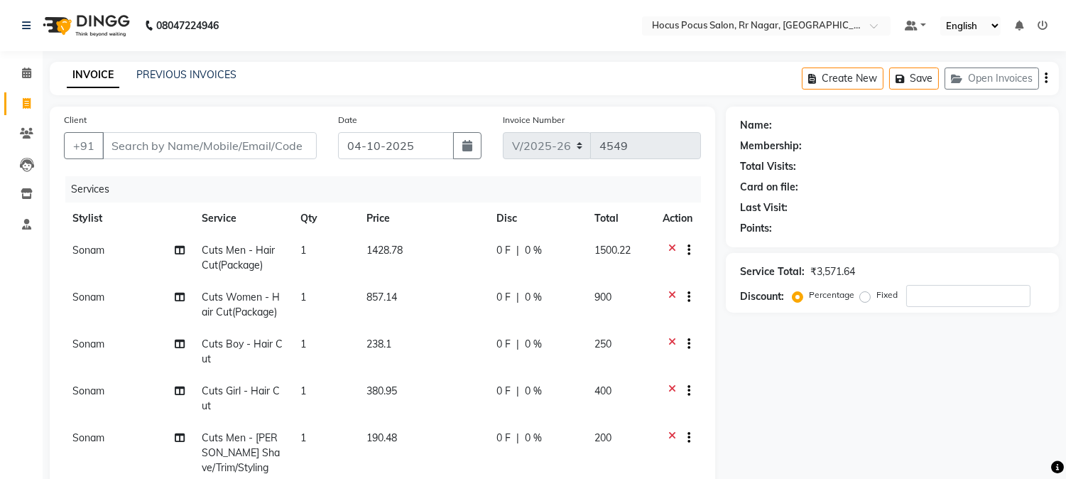
click at [424, 256] on td "1428.78" at bounding box center [423, 257] width 130 height 47
select select "32995"
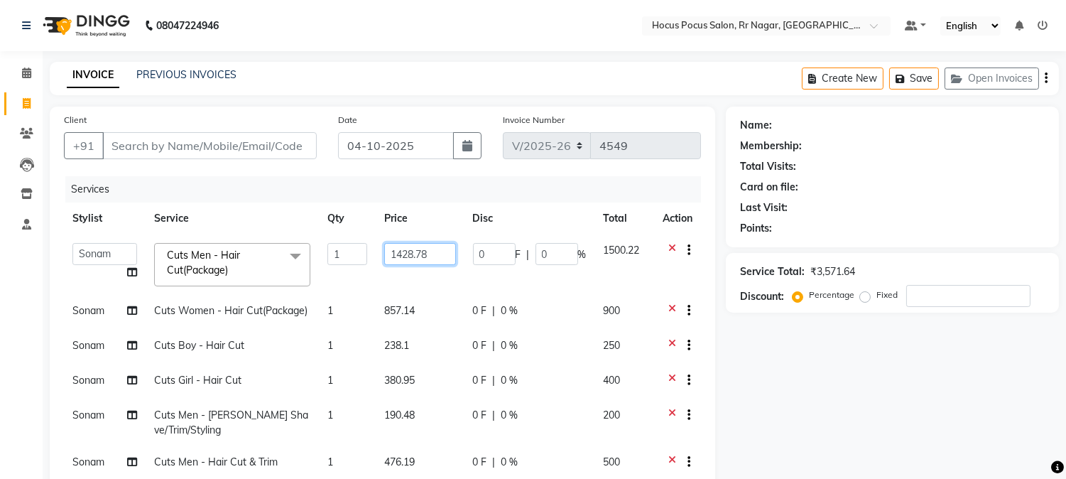
click at [424, 256] on input "1428.78" at bounding box center [420, 254] width 72 height 22
type input "1428.58"
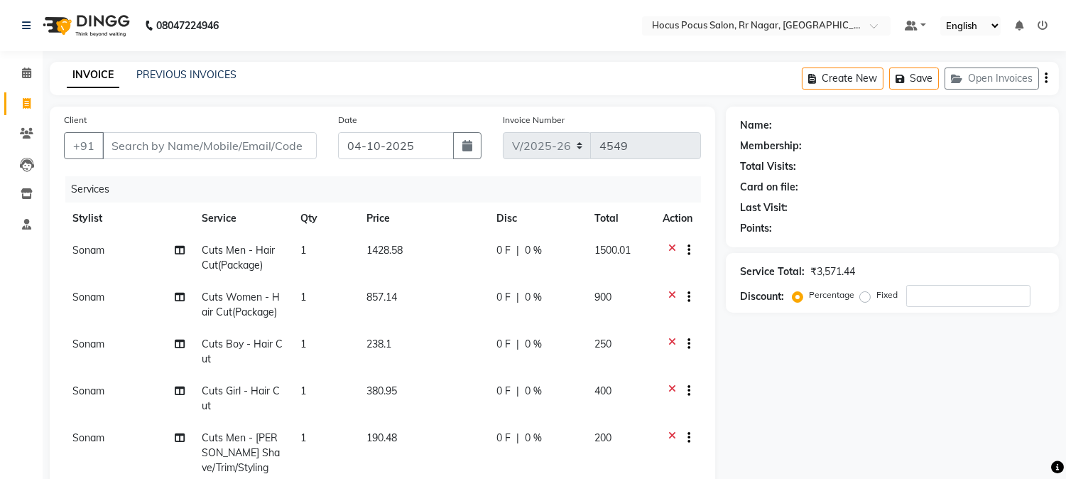
click at [424, 256] on td "1428.58" at bounding box center [423, 257] width 130 height 47
select select "32995"
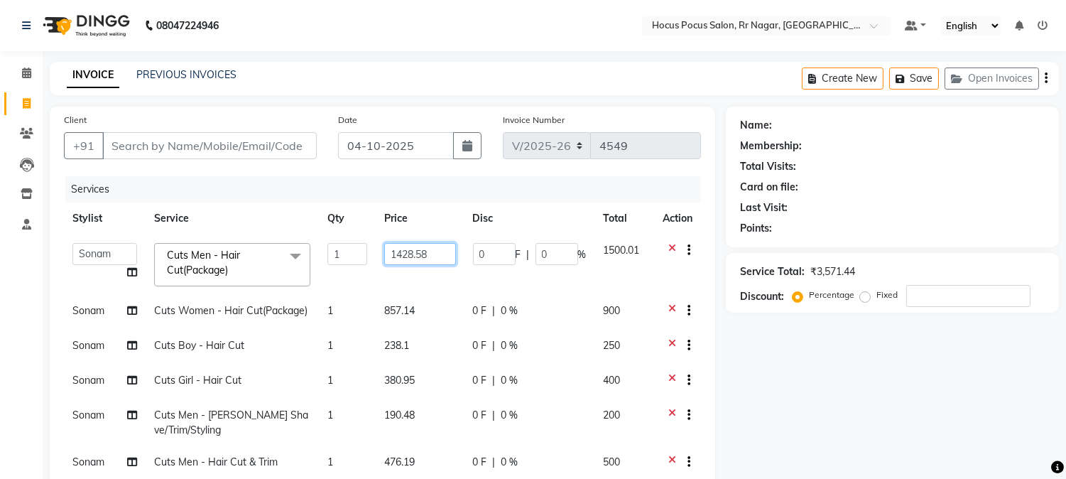
click at [424, 256] on input "1428.58" at bounding box center [420, 254] width 72 height 22
type input "1428.57"
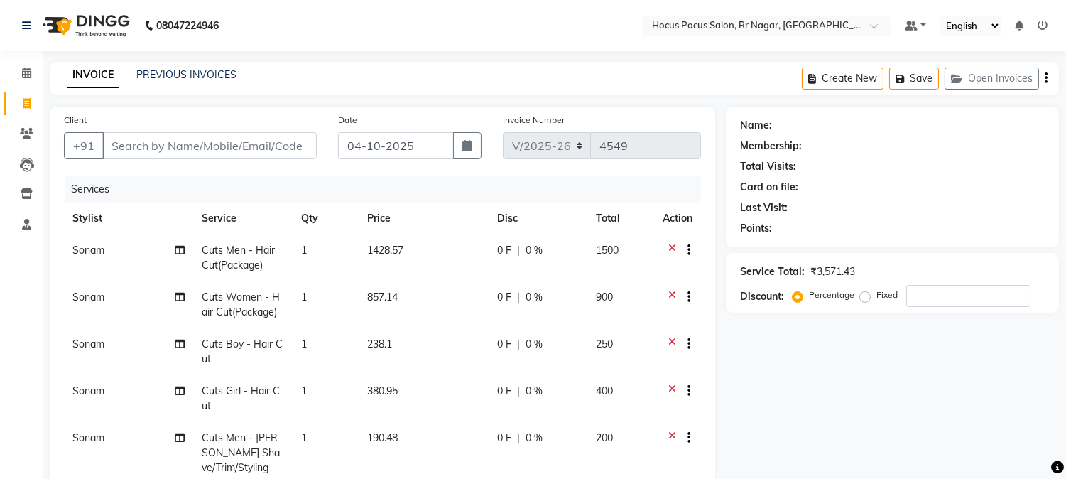
click at [424, 256] on td "1428.57" at bounding box center [424, 257] width 130 height 47
select select "32995"
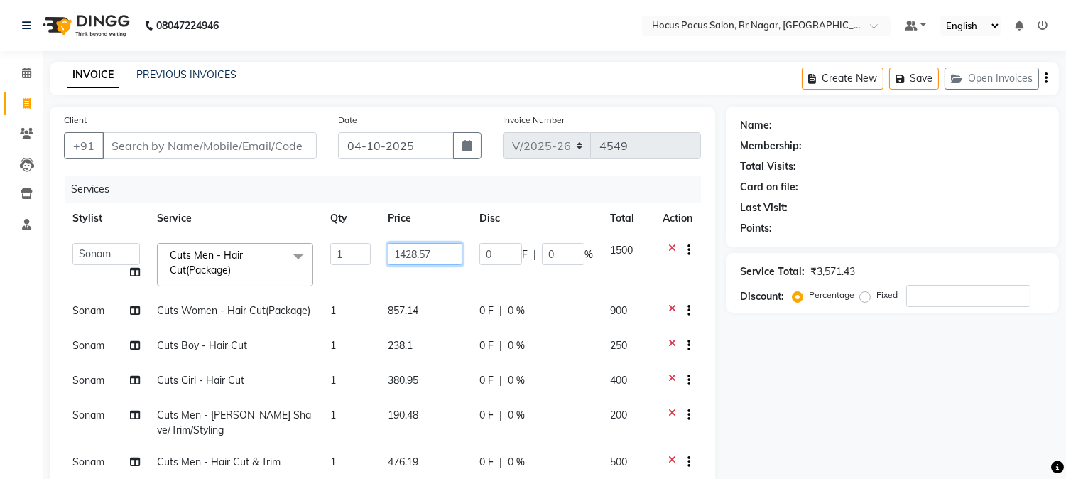
click at [424, 256] on input "1428.57" at bounding box center [425, 254] width 75 height 22
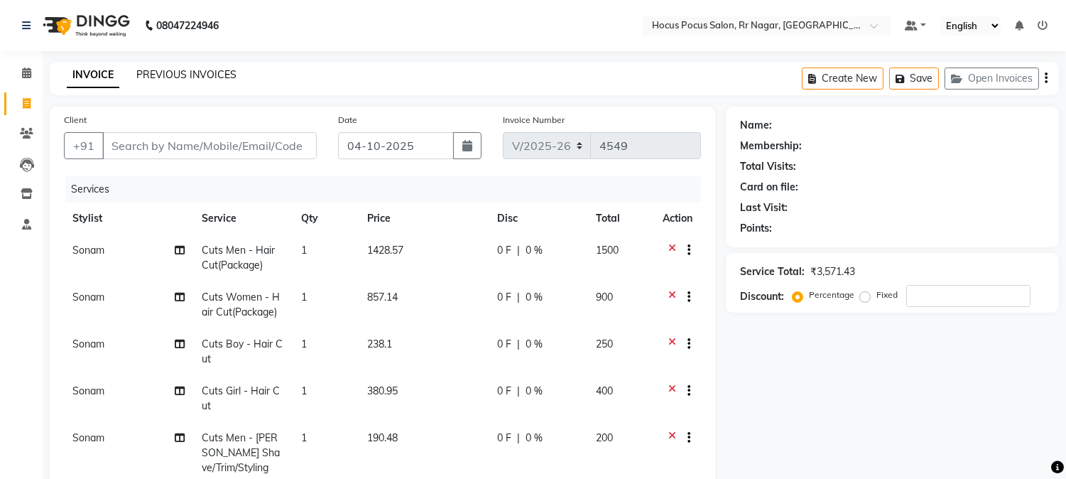
click at [168, 76] on link "PREVIOUS INVOICES" at bounding box center [186, 74] width 100 height 13
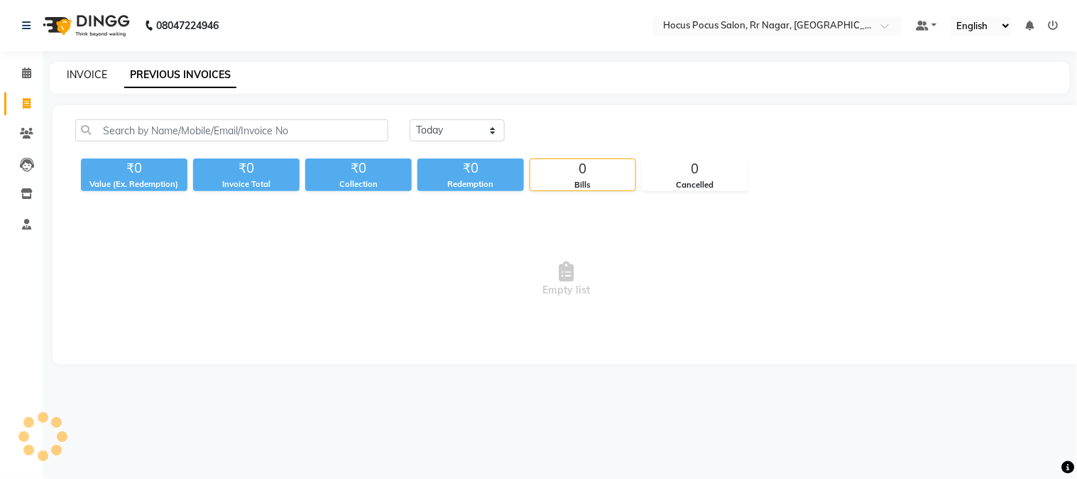
click at [98, 73] on link "INVOICE" at bounding box center [87, 74] width 40 height 13
select select "5019"
select select "service"
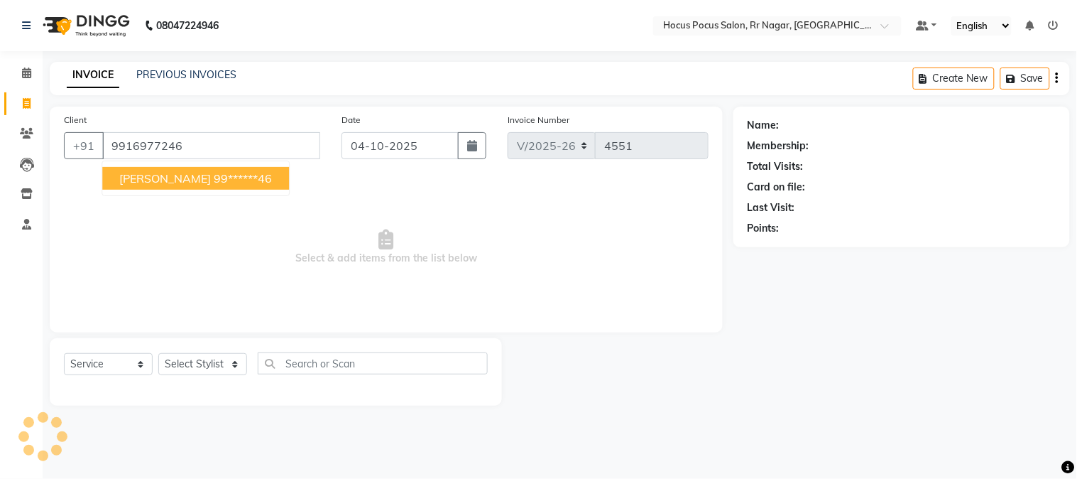
click at [173, 182] on span "maheshwari" at bounding box center [165, 178] width 92 height 14
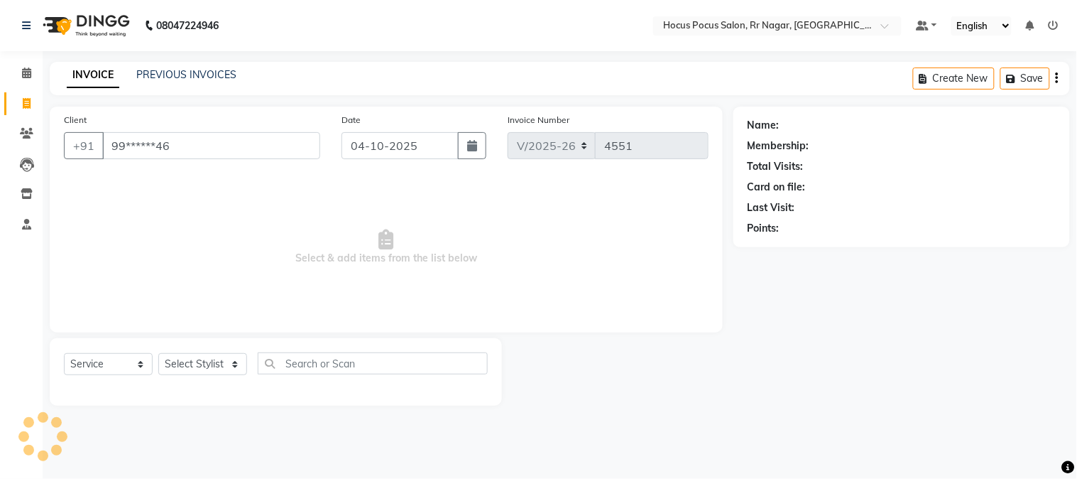
type input "99******46"
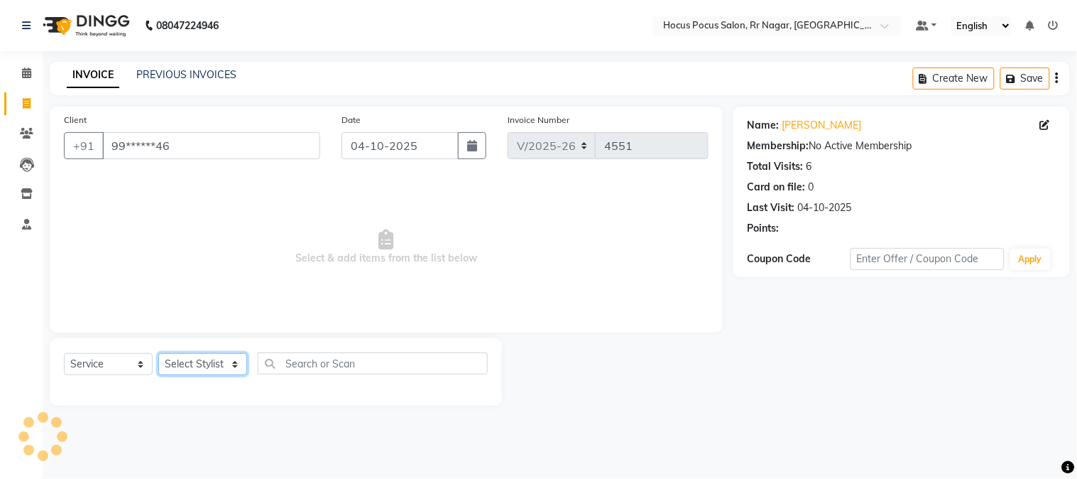
click at [208, 366] on select "Select Stylist Amar Eliza hocus pocus Maya Neha Ranjana Ravi Salima Salman Sonam" at bounding box center [202, 364] width 89 height 22
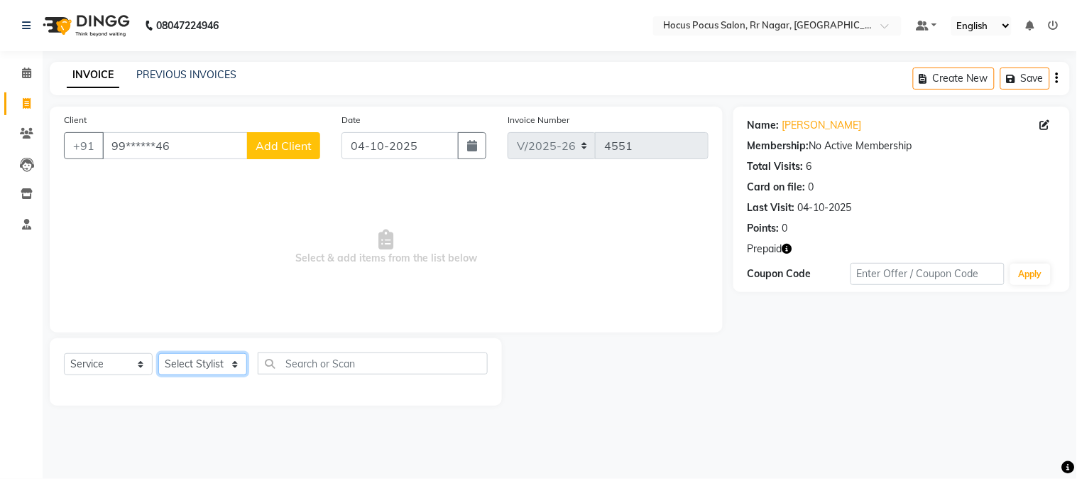
select select "32995"
click at [158, 354] on select "Select Stylist Amar Eliza hocus pocus Maya Neha Ranjana Ravi Salima Salman Sonam" at bounding box center [202, 364] width 89 height 22
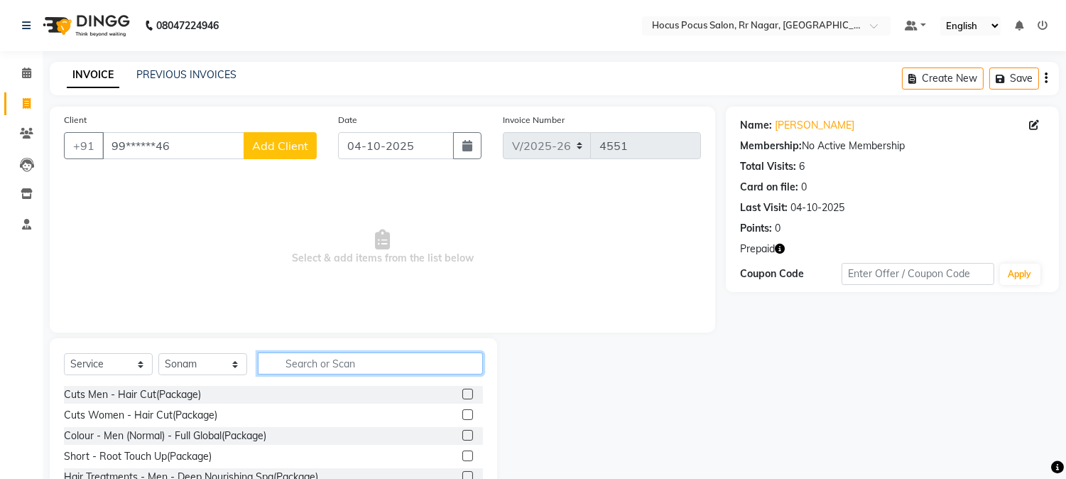
click at [368, 370] on input "text" at bounding box center [370, 363] width 225 height 22
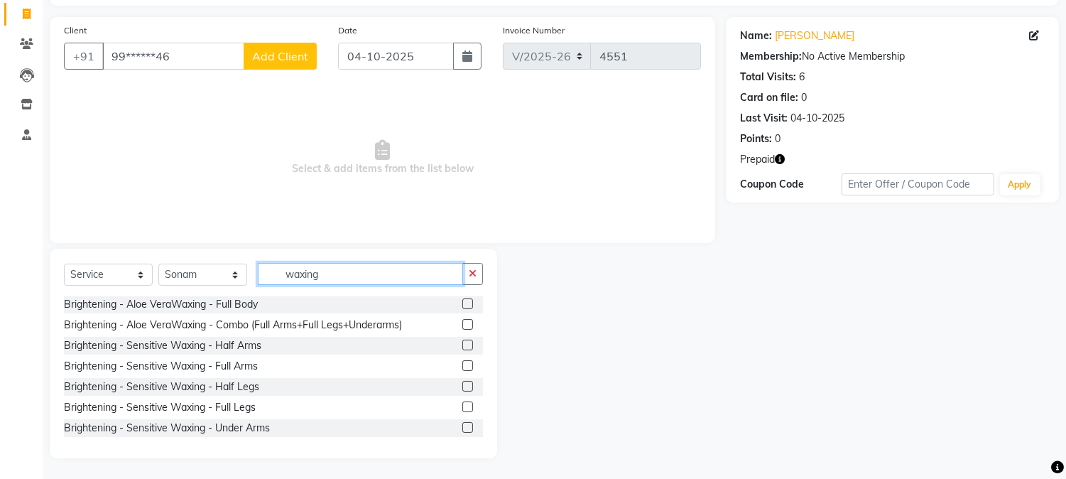
scroll to position [335, 0]
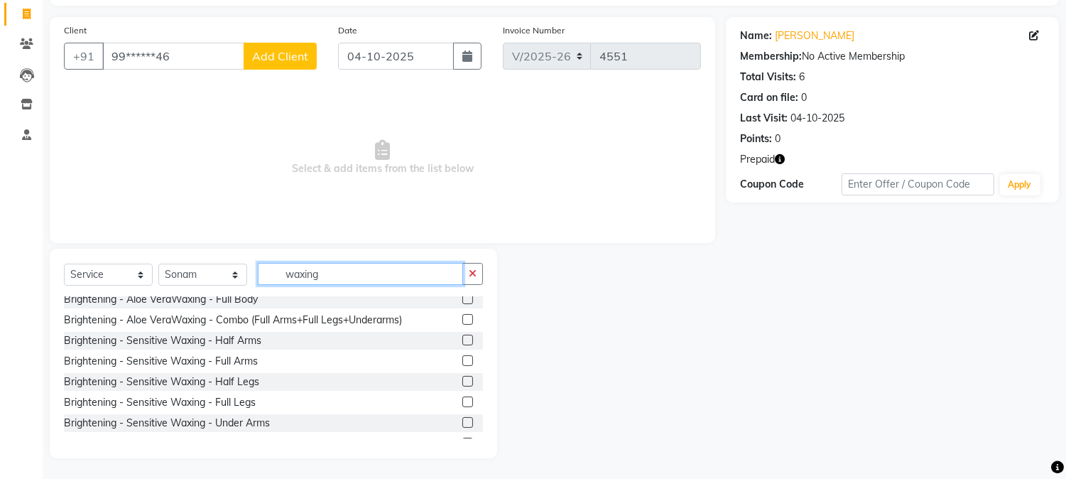
type input "waxing"
click at [462, 359] on label at bounding box center [467, 360] width 11 height 11
click at [462, 359] on input "checkbox" at bounding box center [466, 360] width 9 height 9
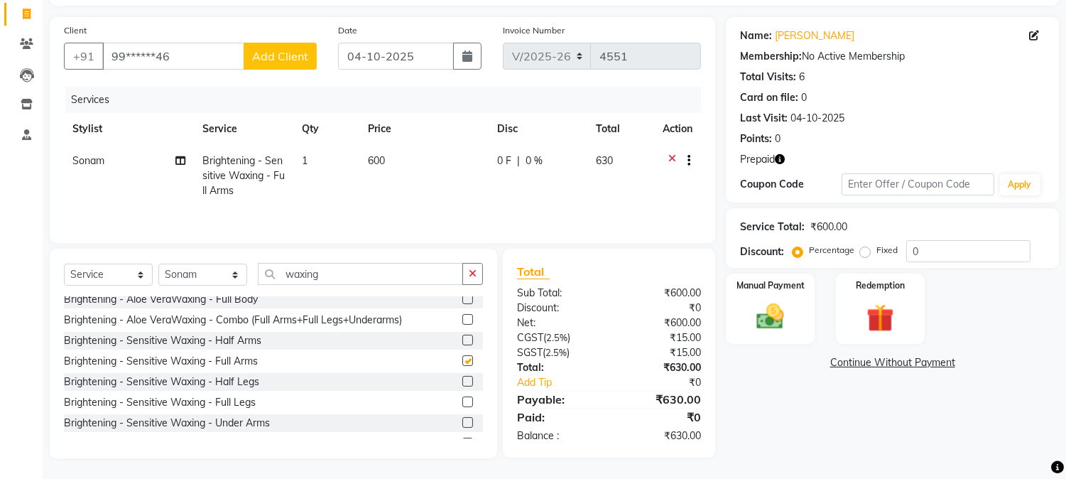
checkbox input "false"
click at [462, 403] on label at bounding box center [467, 401] width 11 height 11
click at [462, 403] on input "checkbox" at bounding box center [466, 402] width 9 height 9
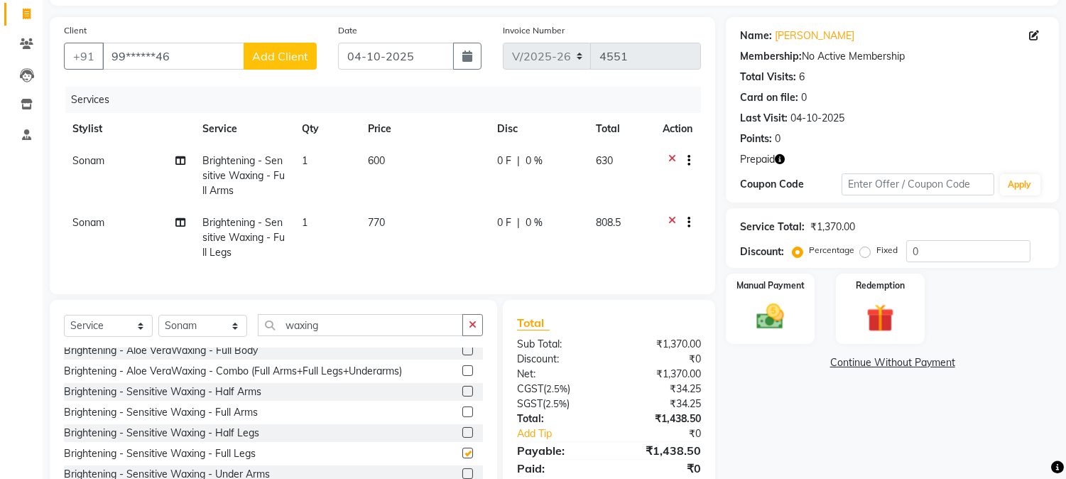
checkbox input "false"
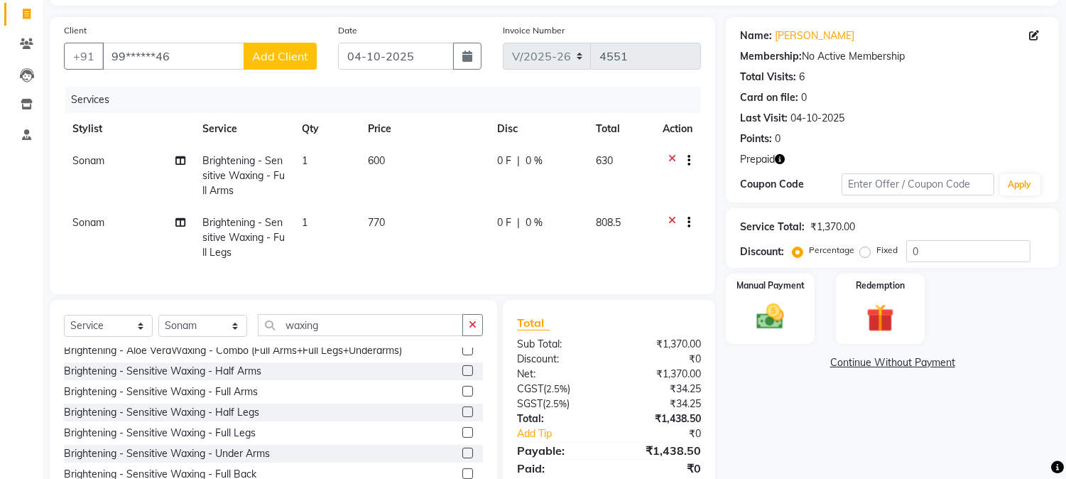
scroll to position [361, 0]
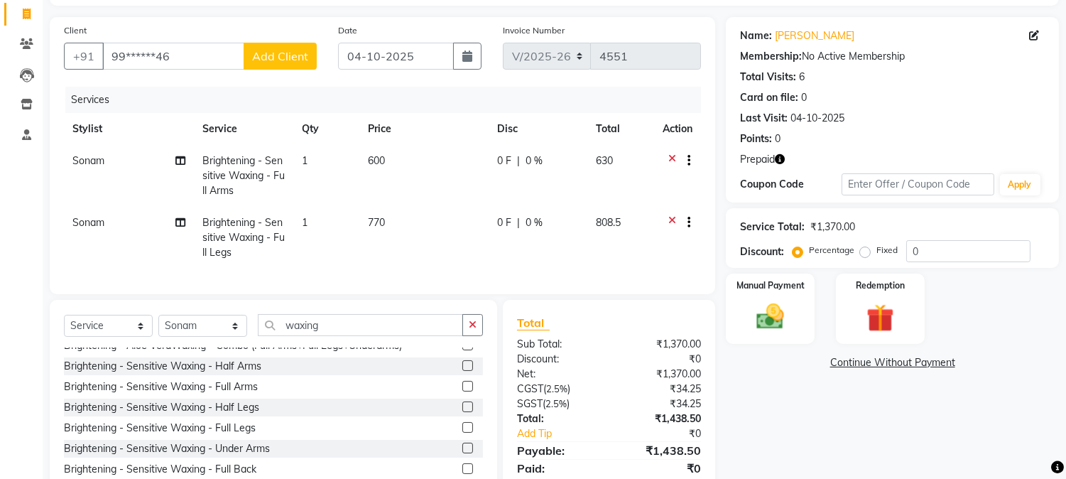
click at [462, 453] on label at bounding box center [467, 447] width 11 height 11
click at [462, 453] on input "checkbox" at bounding box center [466, 448] width 9 height 9
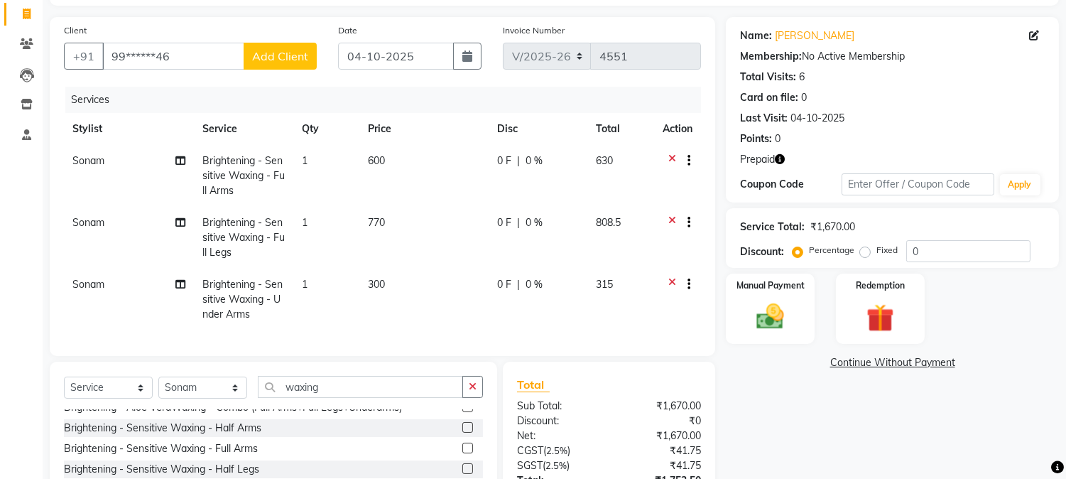
checkbox input "false"
click at [374, 398] on input "waxing" at bounding box center [360, 387] width 205 height 22
select select "86623"
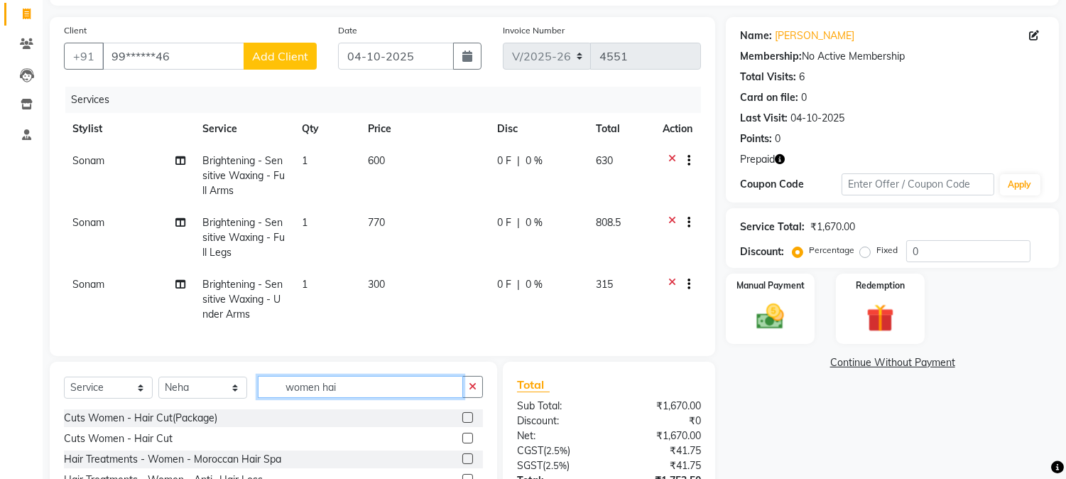
scroll to position [0, 0]
type input "women hair"
click at [469, 423] on label at bounding box center [467, 417] width 11 height 11
click at [469, 423] on input "checkbox" at bounding box center [466, 417] width 9 height 9
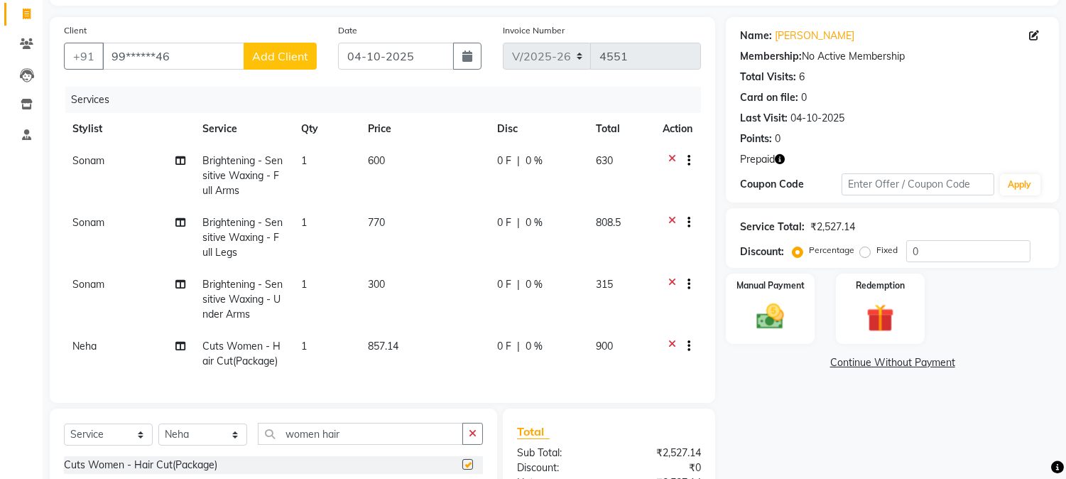
checkbox input "false"
click at [365, 440] on input "women hair" at bounding box center [360, 434] width 205 height 22
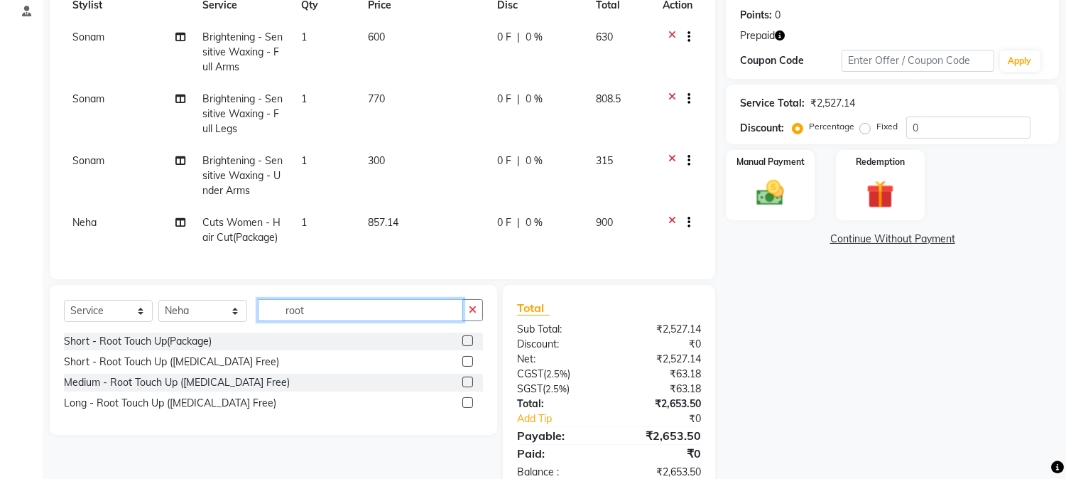
scroll to position [261, 0]
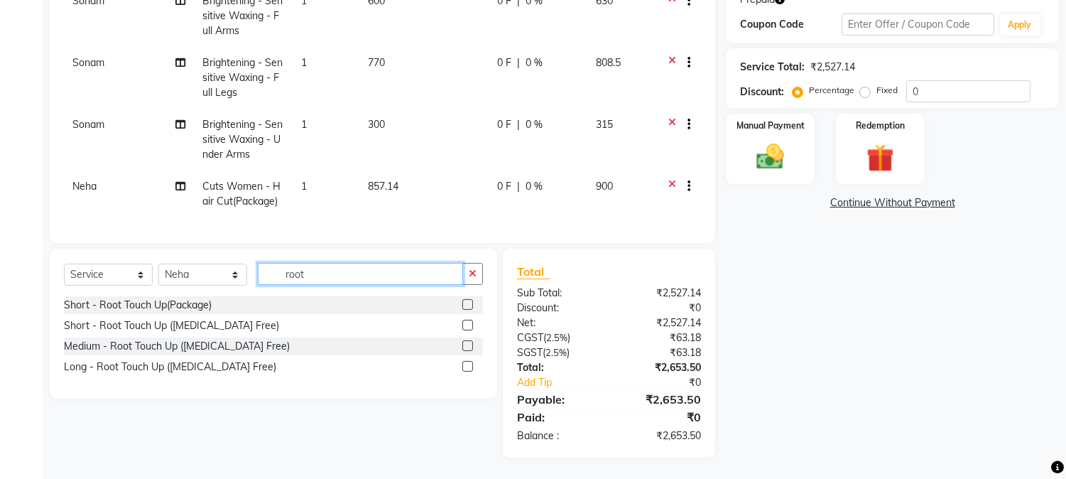
type input "root"
click at [467, 344] on label at bounding box center [467, 345] width 11 height 11
click at [467, 344] on input "checkbox" at bounding box center [466, 346] width 9 height 9
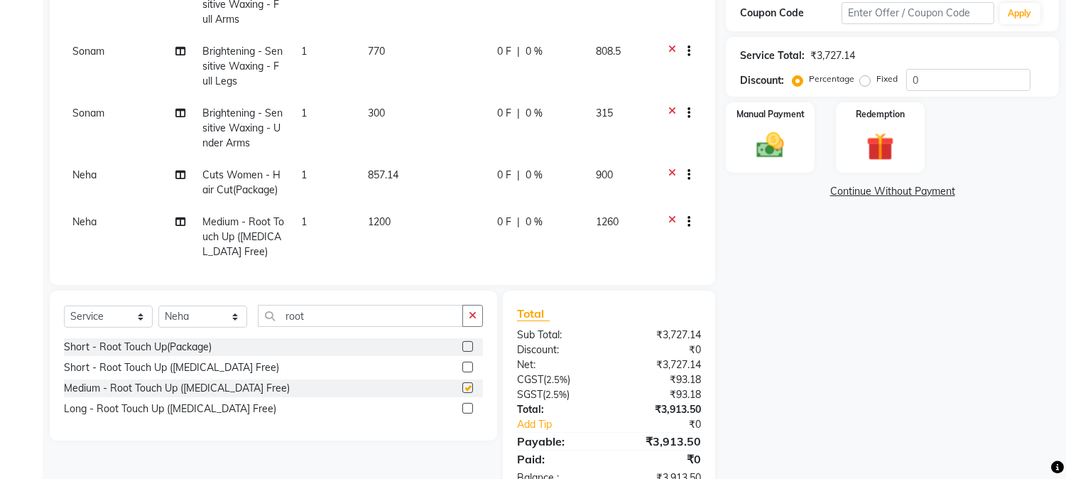
checkbox input "false"
click at [405, 178] on td "857.14" at bounding box center [423, 182] width 129 height 47
select select "86623"
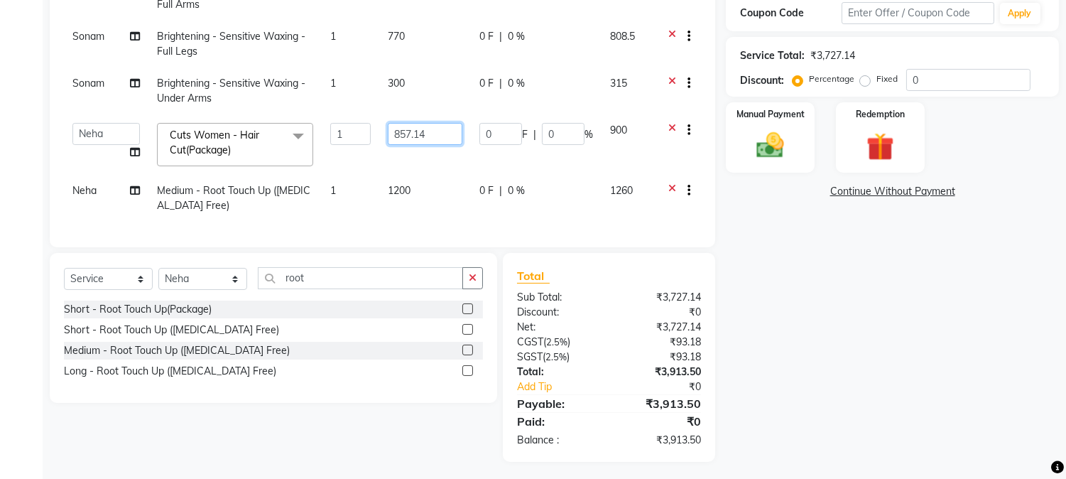
drag, startPoint x: 449, startPoint y: 132, endPoint x: 296, endPoint y: 118, distance: 153.3
click at [296, 118] on tr "Amar Eliza hocus pocus Maya Neha Ranjana Ravi Salima Salman Sonam Cuts Women - …" at bounding box center [382, 144] width 637 height 60
type input "900"
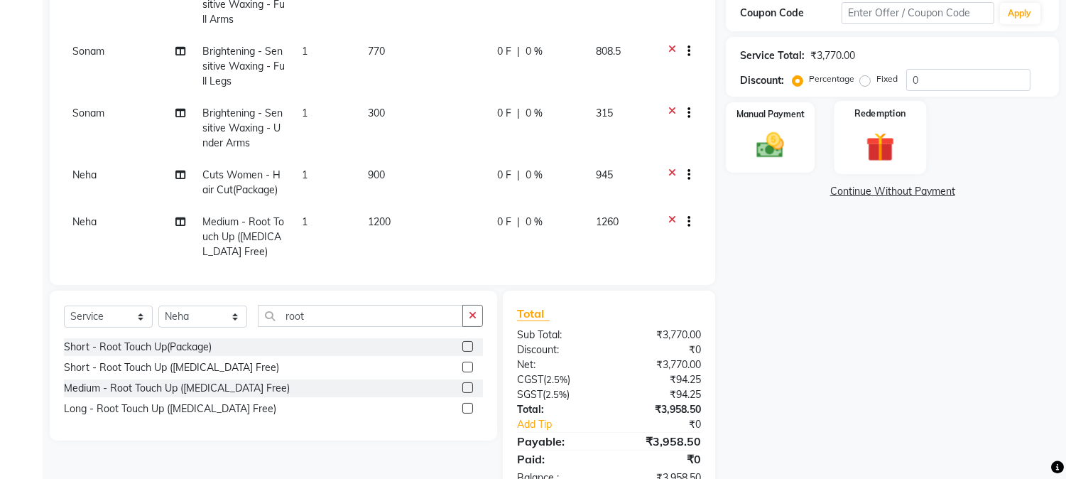
click at [868, 144] on img at bounding box center [879, 147] width 47 height 36
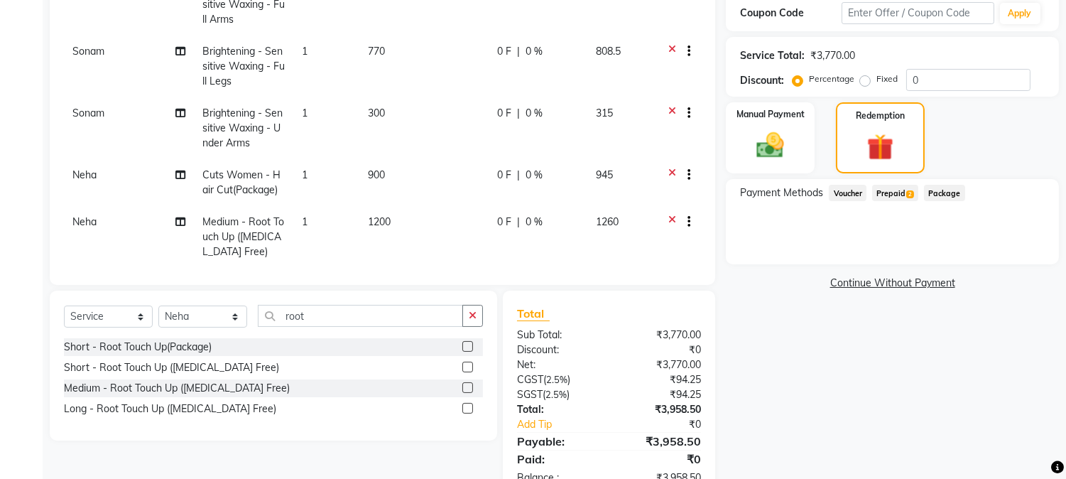
click at [905, 187] on span "Prepaid 2" at bounding box center [895, 193] width 46 height 16
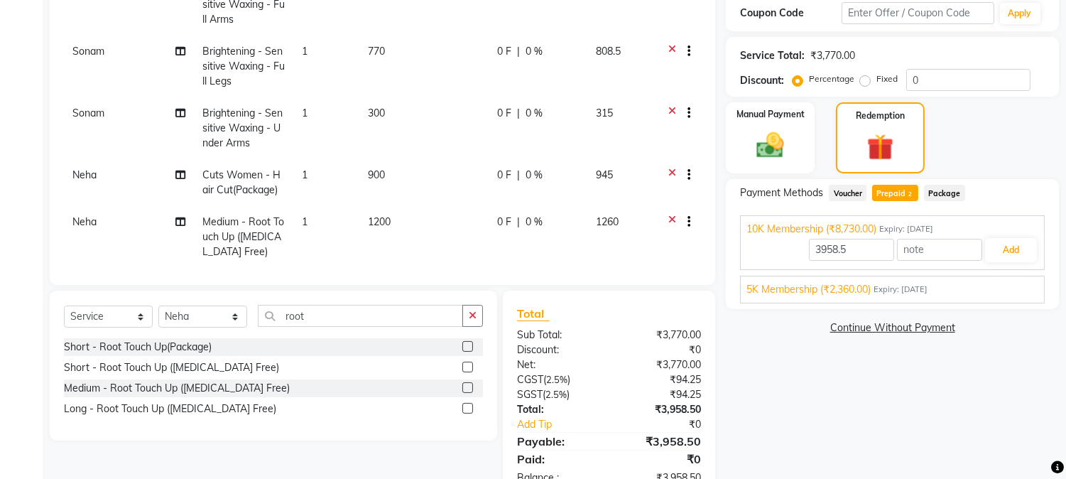
click at [929, 282] on div "5K Membership (₹2,360.00) Expiry: 14-11-2027" at bounding box center [892, 289] width 292 height 15
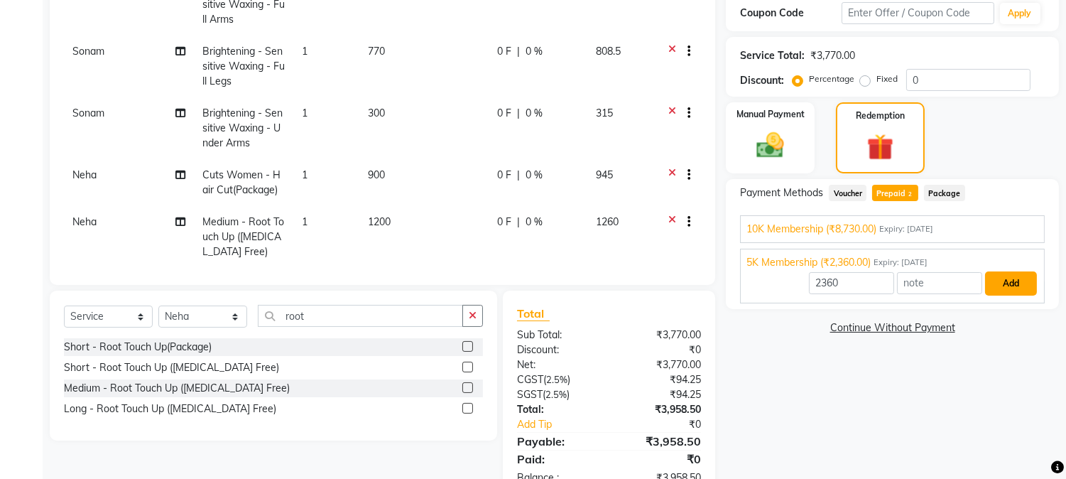
click at [1002, 278] on button "Add" at bounding box center [1011, 283] width 52 height 24
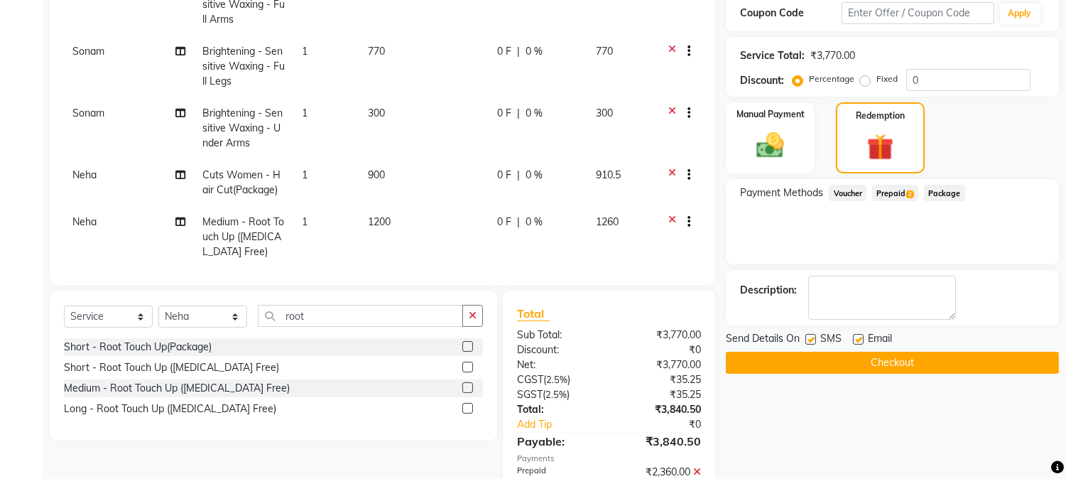
click at [917, 190] on span "Prepaid 2" at bounding box center [895, 193] width 46 height 16
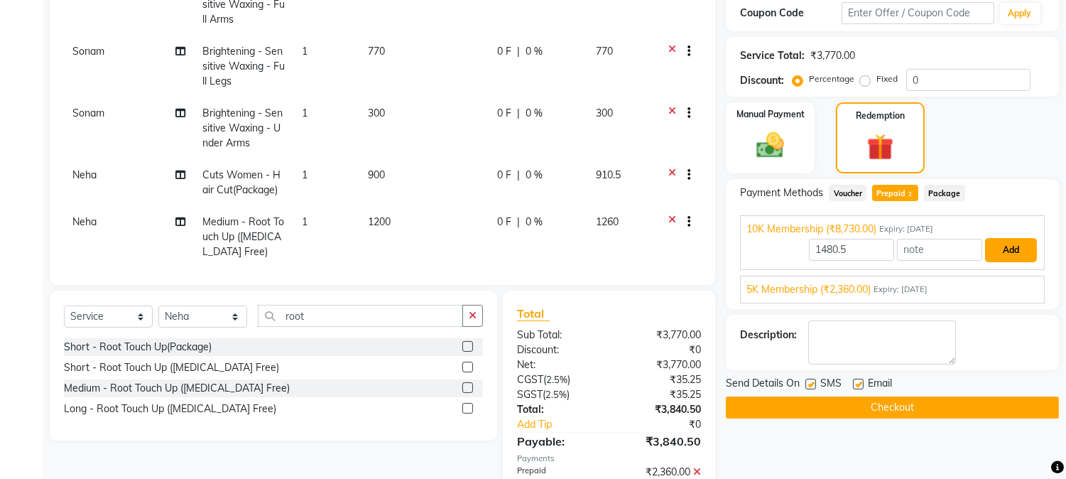
click at [994, 256] on button "Add" at bounding box center [1011, 250] width 52 height 24
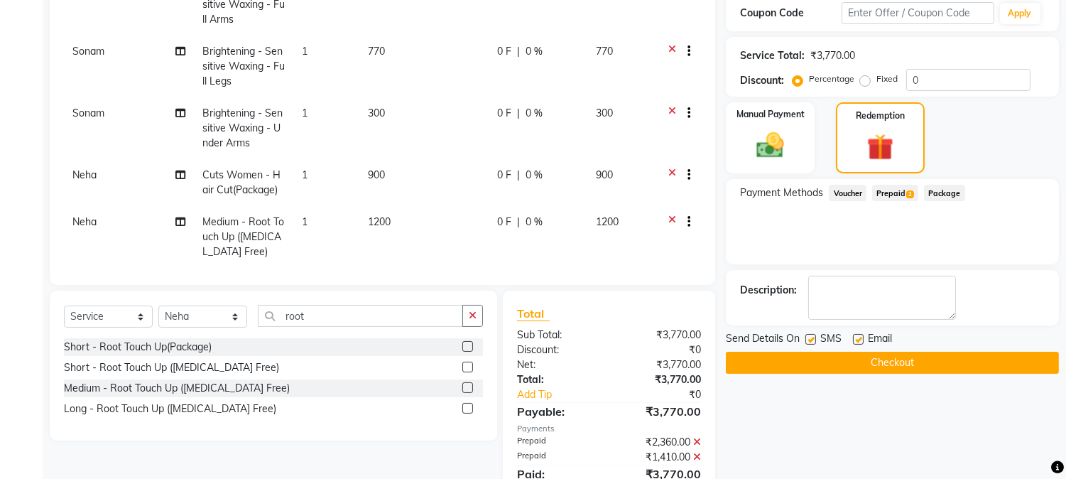
click at [812, 337] on label at bounding box center [810, 339] width 11 height 11
click at [812, 337] on input "checkbox" at bounding box center [809, 339] width 9 height 9
checkbox input "false"
click at [841, 369] on button "Checkout" at bounding box center [892, 363] width 333 height 22
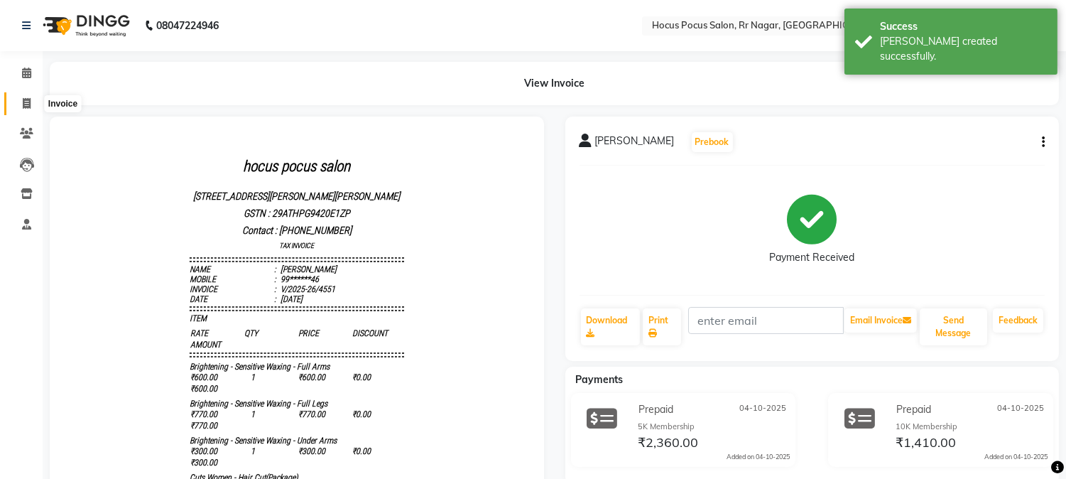
click at [26, 102] on icon at bounding box center [27, 103] width 8 height 11
select select "5019"
select select "service"
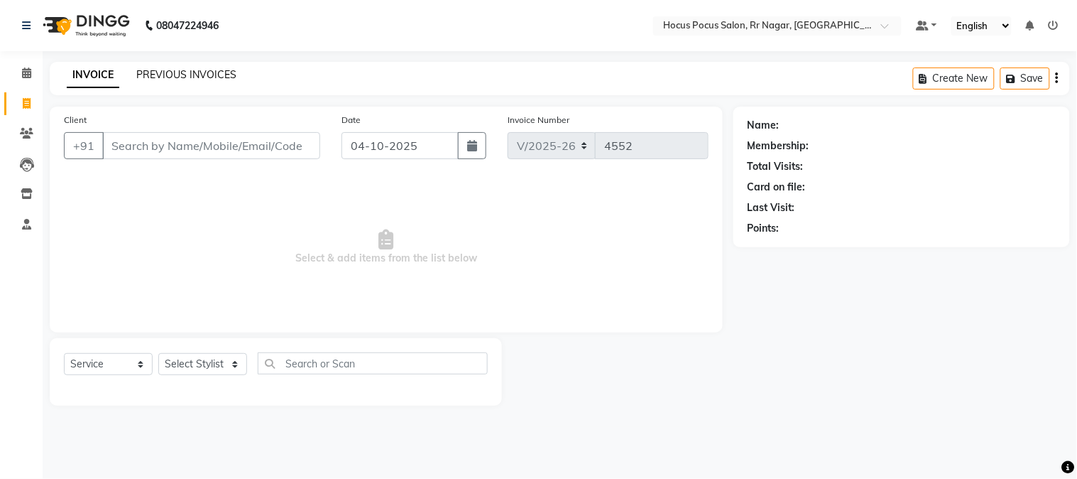
click at [217, 72] on link "PREVIOUS INVOICES" at bounding box center [186, 74] width 100 height 13
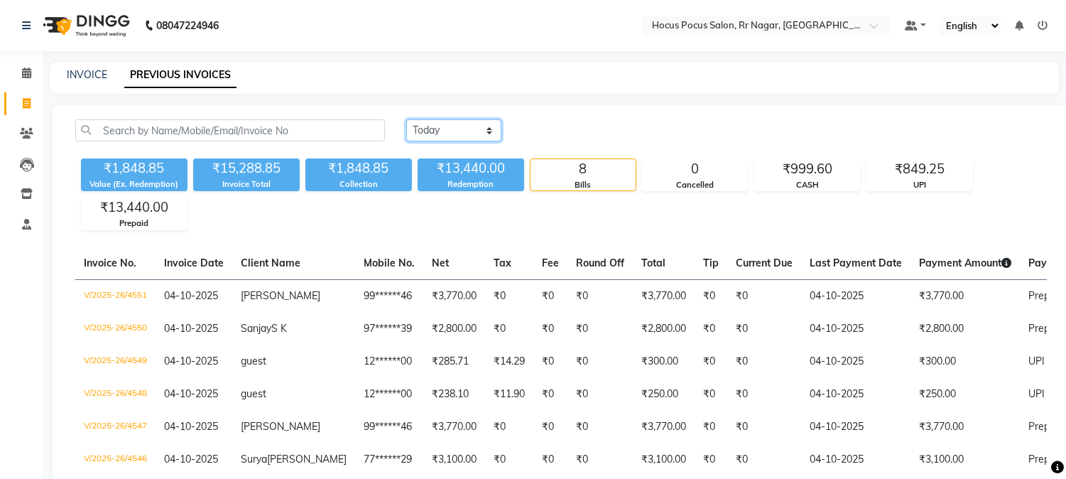
drag, startPoint x: 477, startPoint y: 128, endPoint x: 477, endPoint y: 138, distance: 10.7
click at [477, 128] on select "Today Yesterday Custom Range" at bounding box center [453, 130] width 95 height 22
click at [406, 119] on select "Today Yesterday Custom Range" at bounding box center [453, 130] width 95 height 22
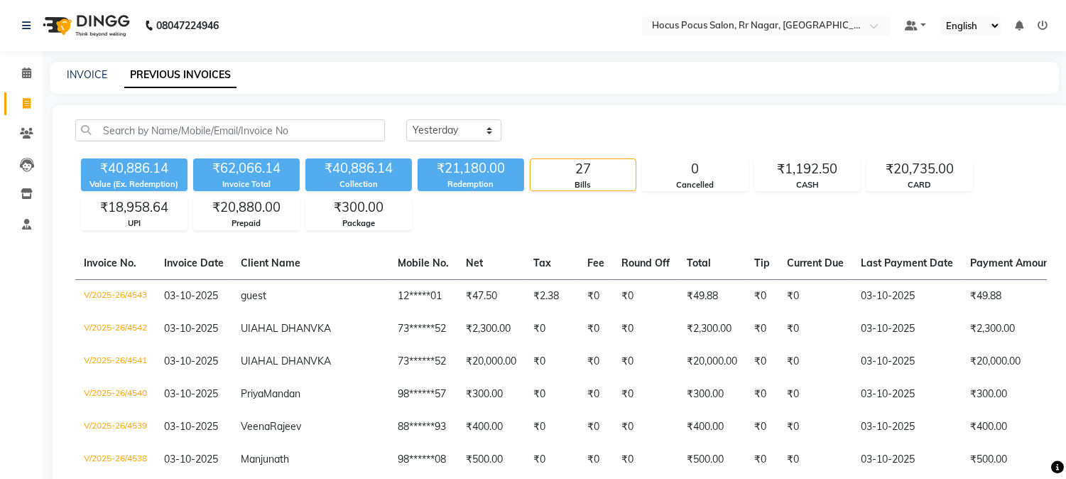
click at [570, 86] on div "INVOICE PREVIOUS INVOICES" at bounding box center [554, 78] width 1009 height 32
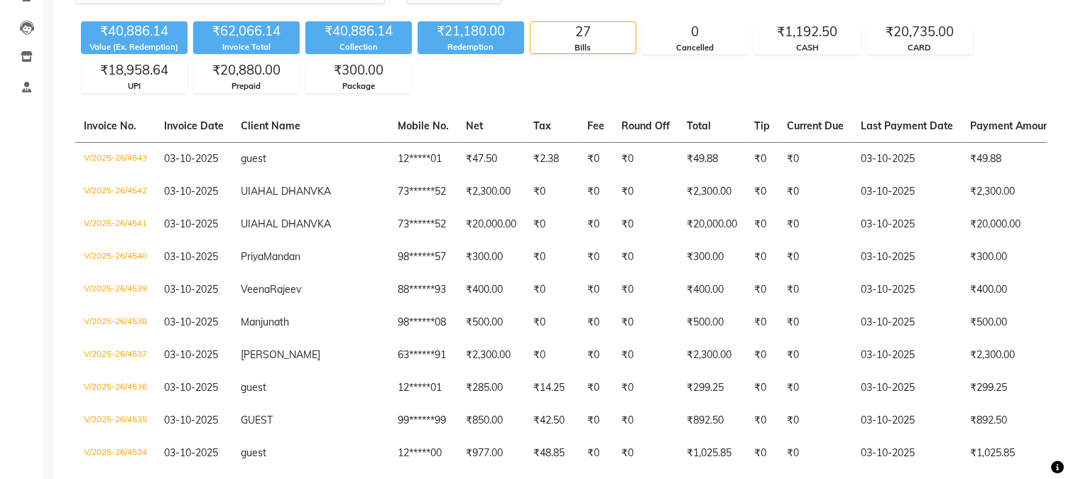
scroll to position [132, 0]
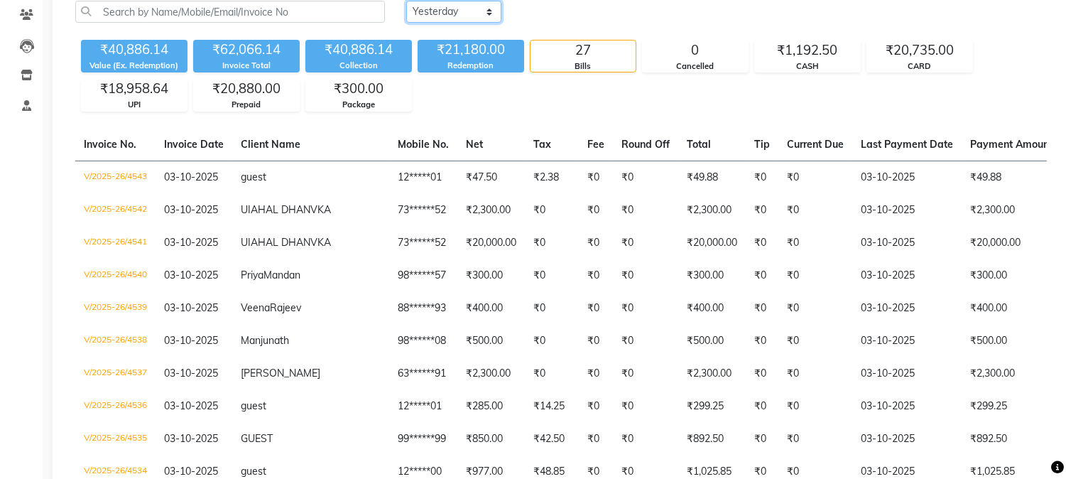
select select "today"
click at [406, 1] on select "Today Yesterday Custom Range" at bounding box center [453, 12] width 95 height 22
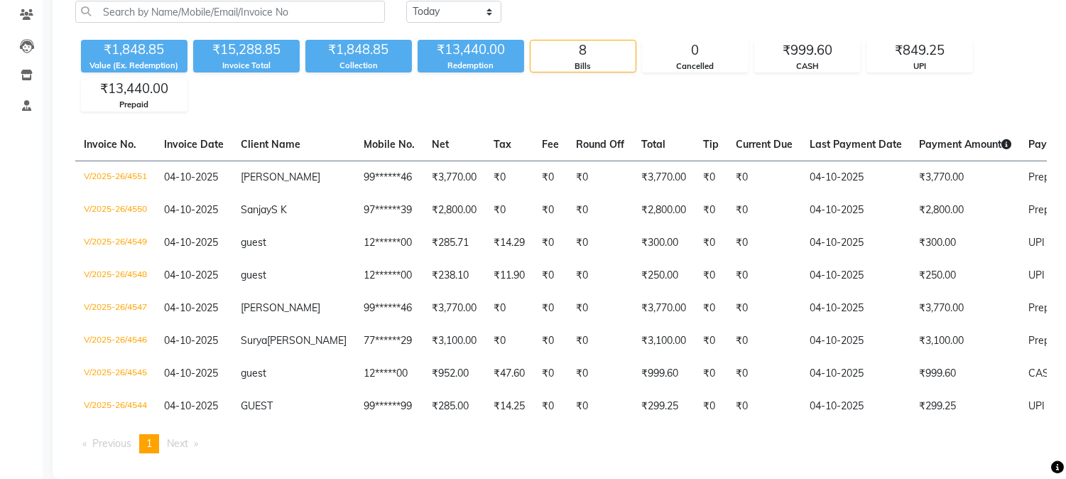
click at [600, 21] on div "Today Yesterday Custom Range" at bounding box center [726, 12] width 641 height 22
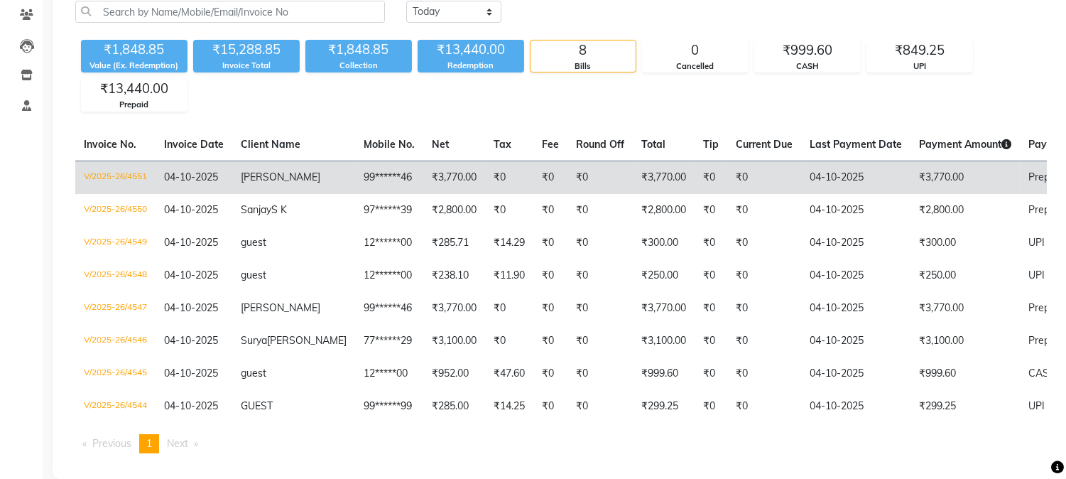
click at [633, 167] on td "₹3,770.00" at bounding box center [664, 176] width 62 height 33
click at [567, 183] on td "₹0" at bounding box center [599, 176] width 65 height 33
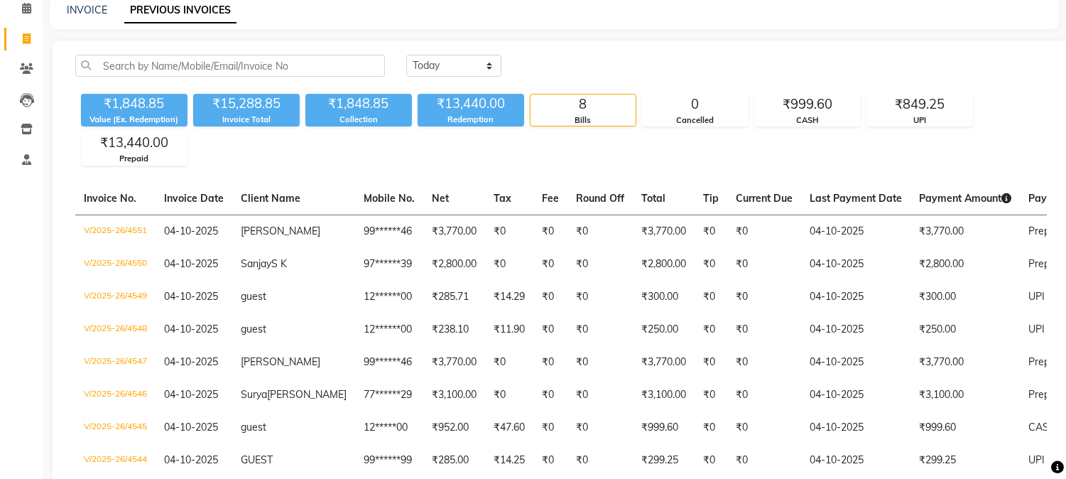
scroll to position [0, 0]
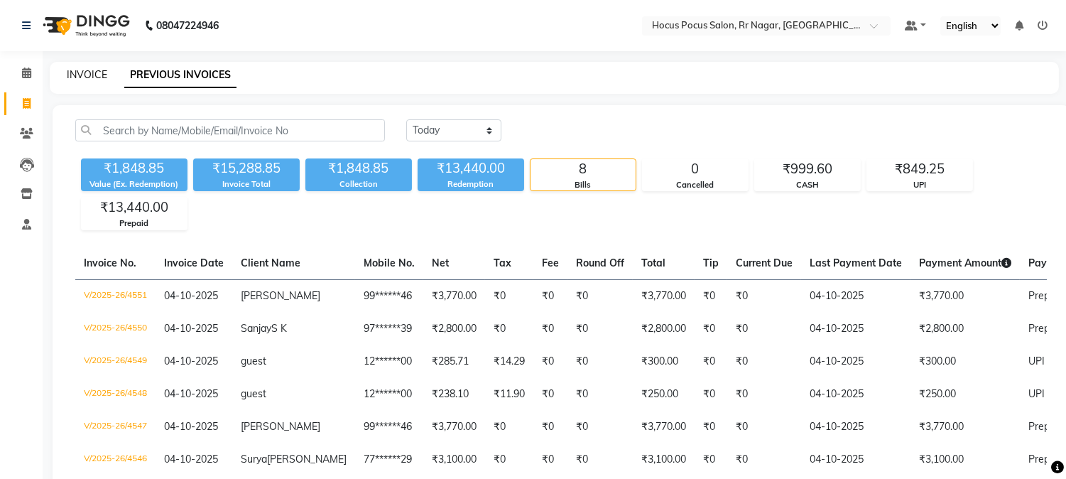
click at [97, 72] on link "INVOICE" at bounding box center [87, 74] width 40 height 13
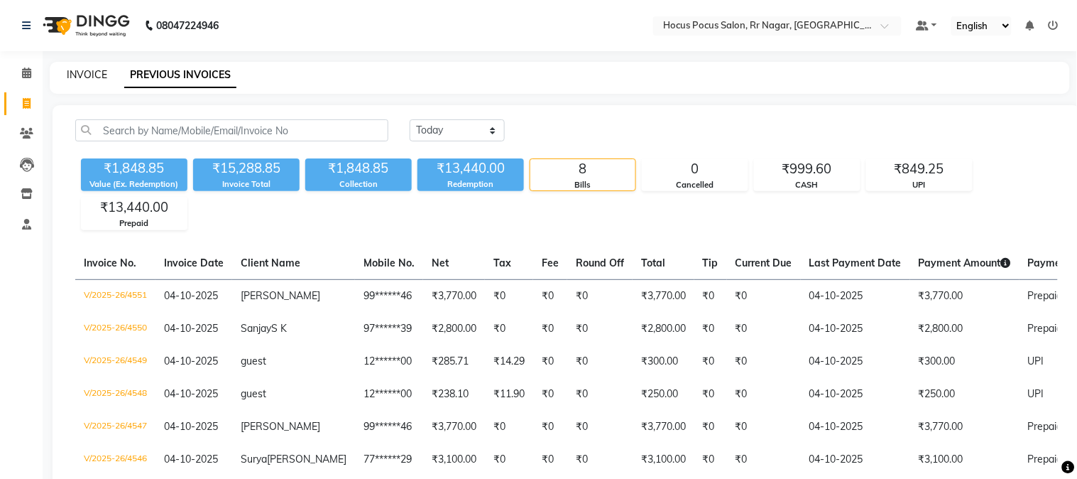
select select "service"
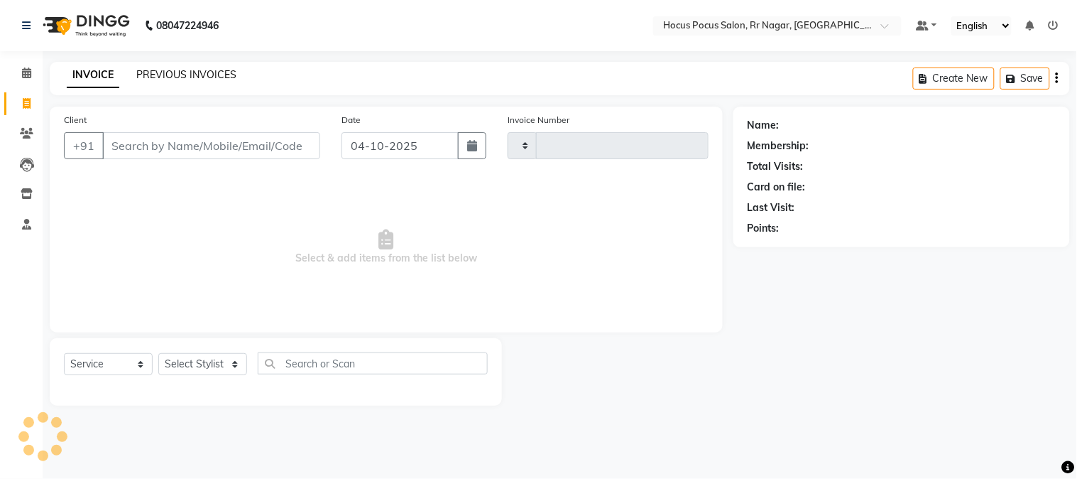
type input "4552"
select select "5019"
click at [162, 75] on link "PREVIOUS INVOICES" at bounding box center [186, 74] width 100 height 13
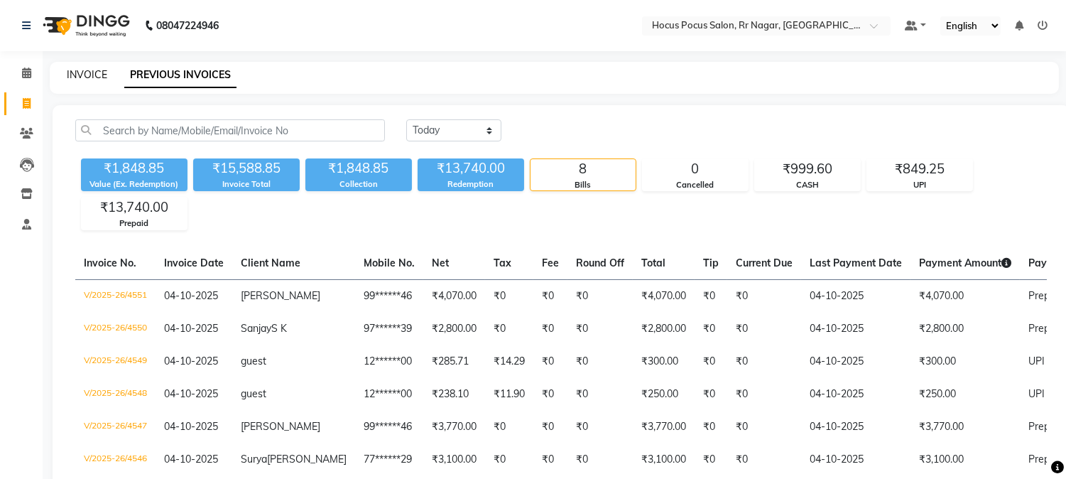
click at [90, 75] on link "INVOICE" at bounding box center [87, 74] width 40 height 13
select select "service"
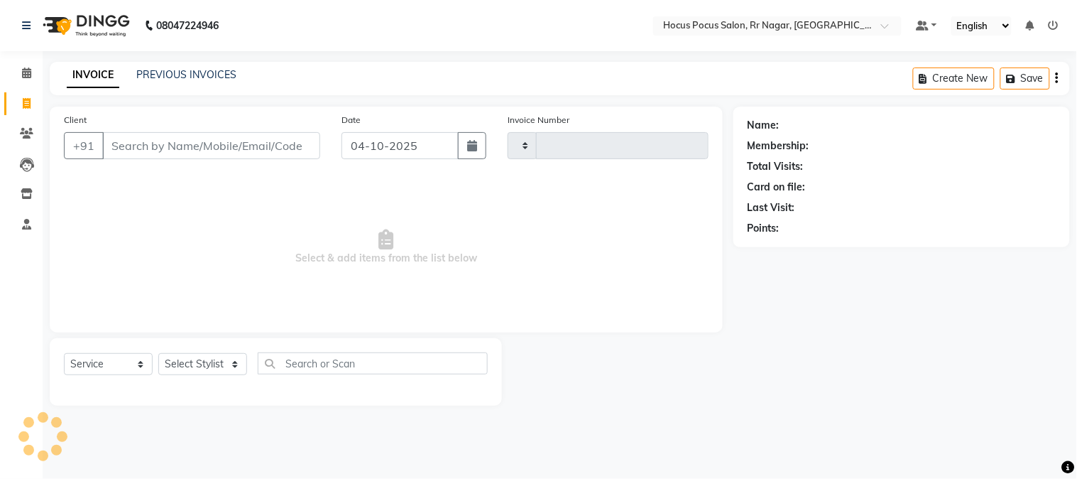
type input "4552"
select select "5019"
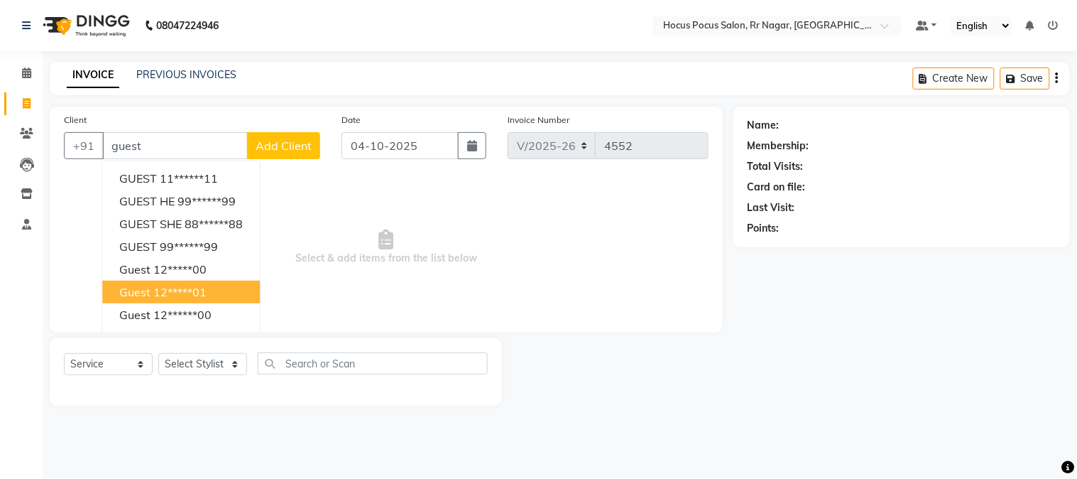
click at [158, 281] on button "guest 12*****01" at bounding box center [181, 292] width 158 height 23
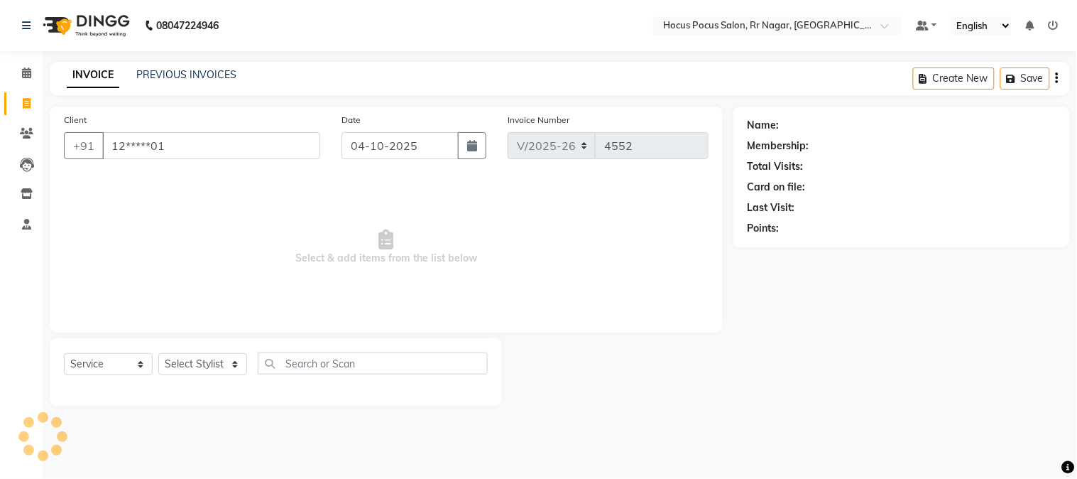
type input "12*****01"
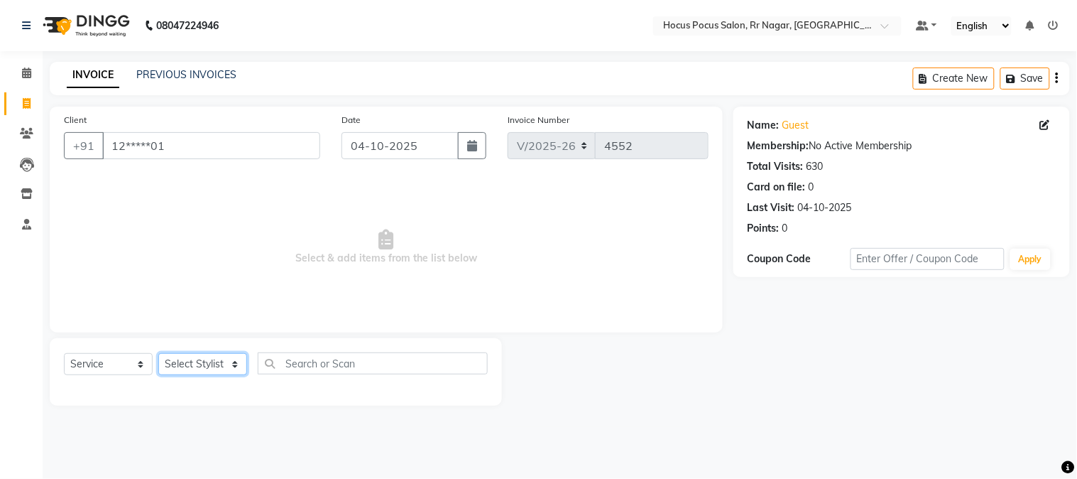
click at [211, 363] on select "Select Stylist Amar Eliza hocus pocus Maya Neha Ranjana Ravi Salima Salman Sonam" at bounding box center [202, 364] width 89 height 22
select select "74946"
click at [158, 354] on select "Select Stylist Amar Eliza hocus pocus Maya Neha Ranjana Ravi Salima Salman Sonam" at bounding box center [202, 364] width 89 height 22
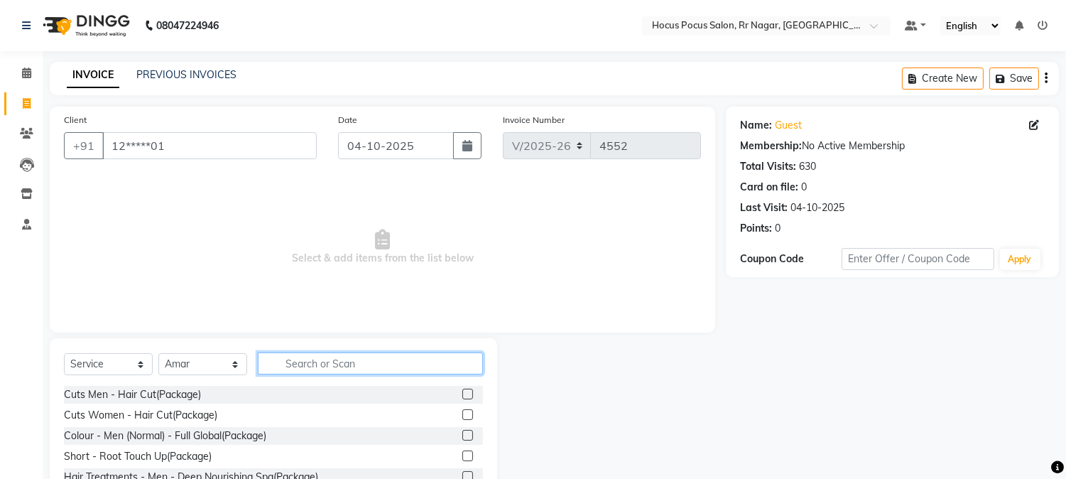
click at [327, 363] on input "text" at bounding box center [370, 363] width 225 height 22
click at [462, 414] on label at bounding box center [467, 414] width 11 height 11
click at [462, 414] on input "checkbox" at bounding box center [466, 414] width 9 height 9
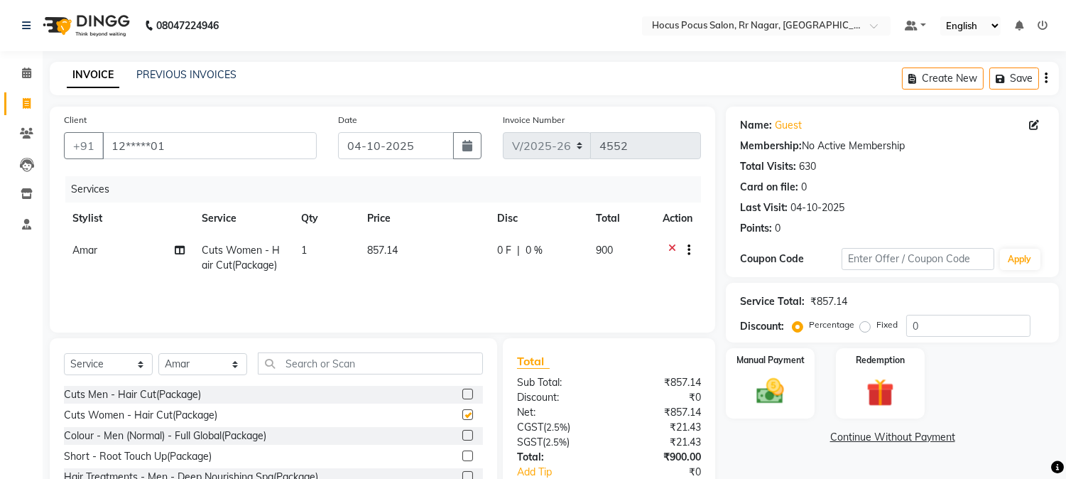
checkbox input "false"
click at [1004, 74] on icon "button" at bounding box center [1003, 79] width 14 height 10
click at [192, 75] on link "PREVIOUS INVOICES" at bounding box center [186, 74] width 100 height 13
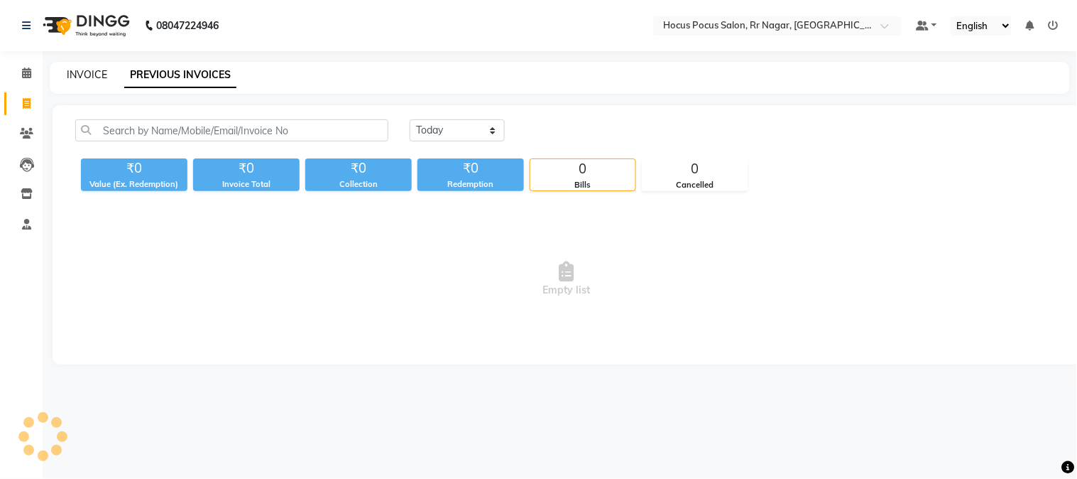
click at [90, 78] on link "INVOICE" at bounding box center [87, 74] width 40 height 13
select select "service"
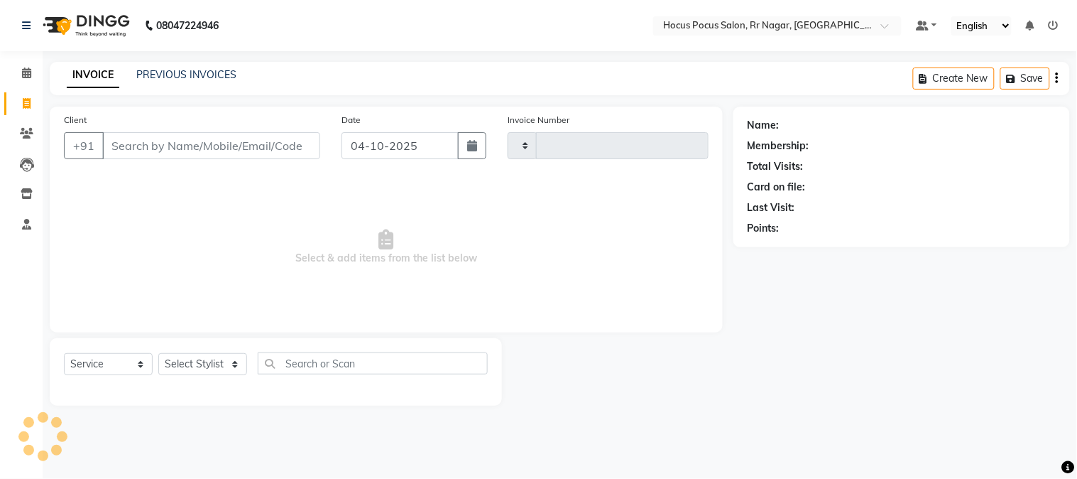
type input "4552"
select select "5019"
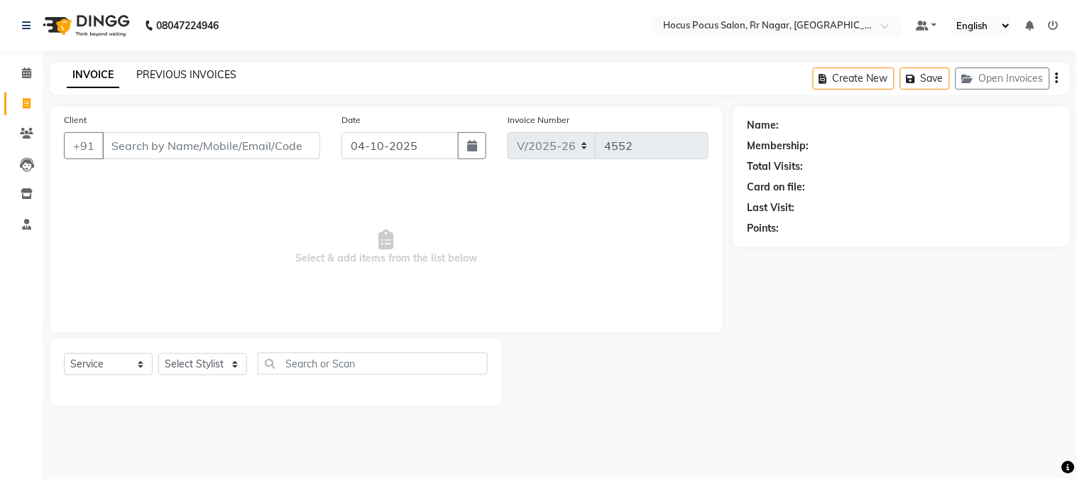
click at [220, 72] on link "PREVIOUS INVOICES" at bounding box center [186, 74] width 100 height 13
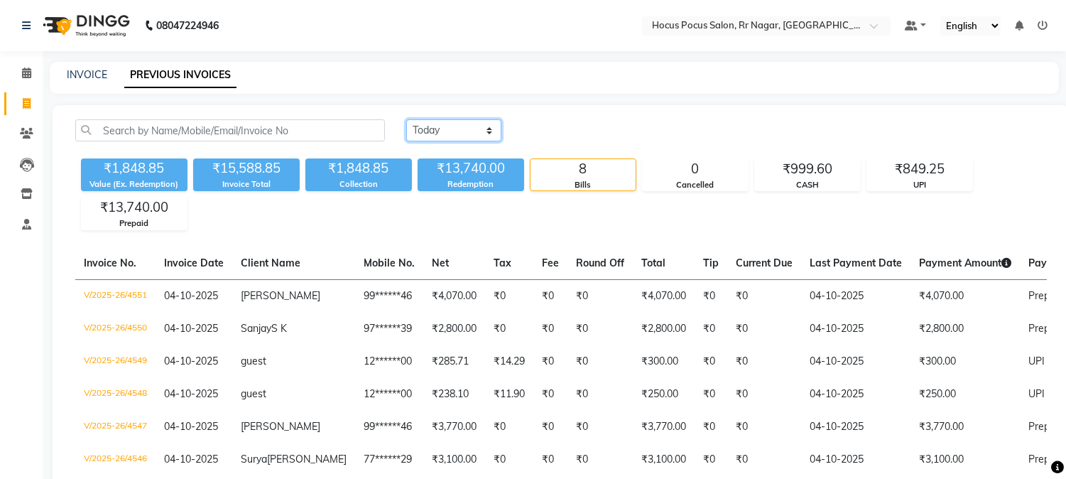
click at [487, 131] on select "Today Yesterday Custom Range" at bounding box center [453, 130] width 95 height 22
select select "yesterday"
click at [406, 119] on select "Today Yesterday Custom Range" at bounding box center [453, 130] width 95 height 22
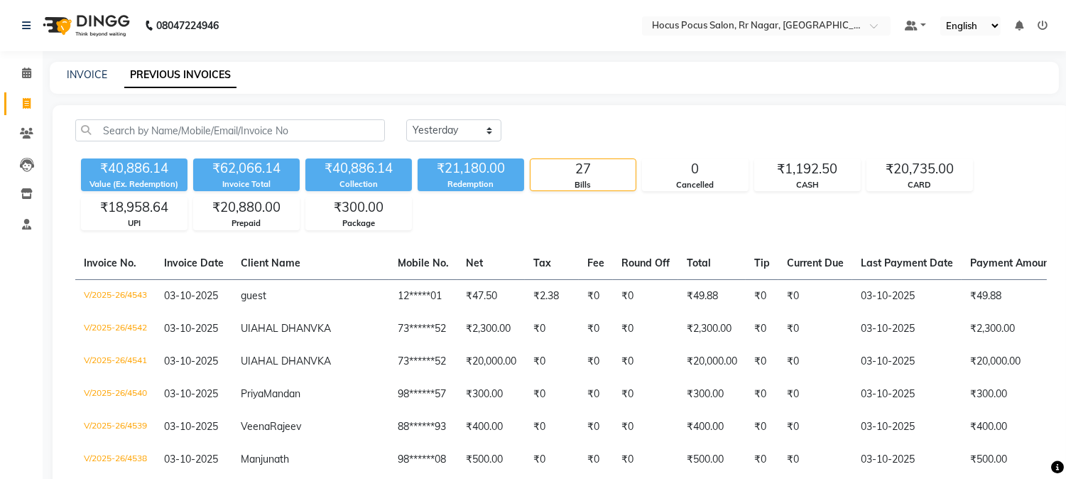
click at [1018, 132] on div "Today Yesterday Custom Range" at bounding box center [726, 130] width 641 height 22
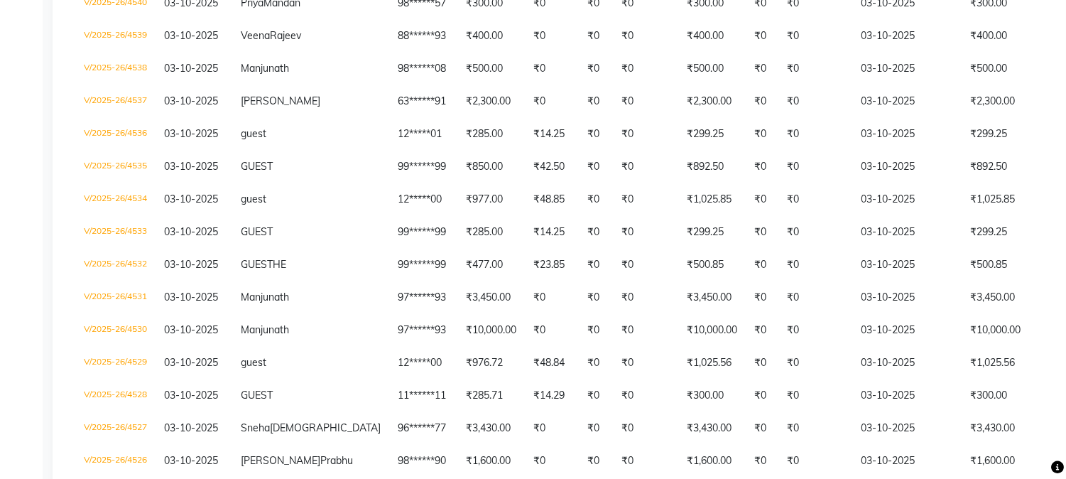
scroll to position [398, 0]
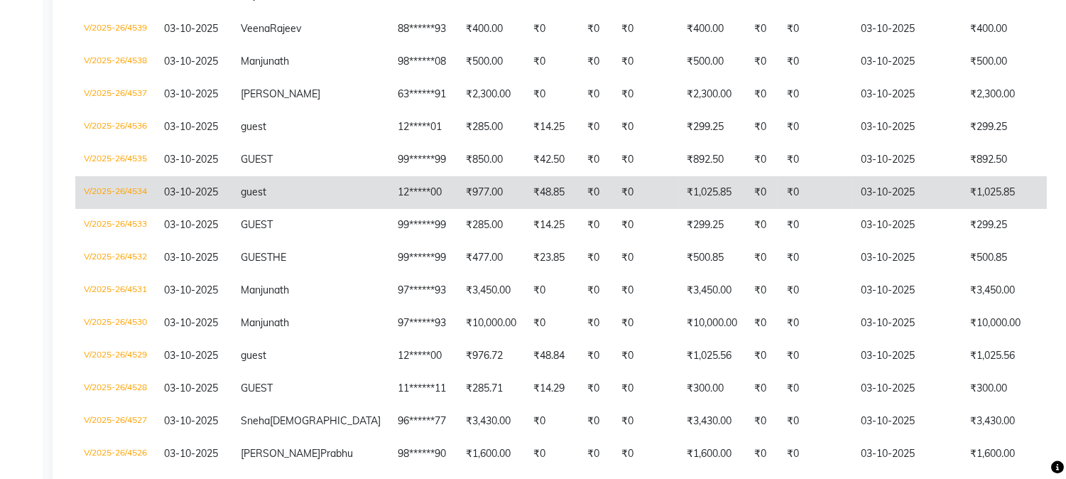
click at [962, 209] on td "₹1,025.85" at bounding box center [1016, 192] width 109 height 33
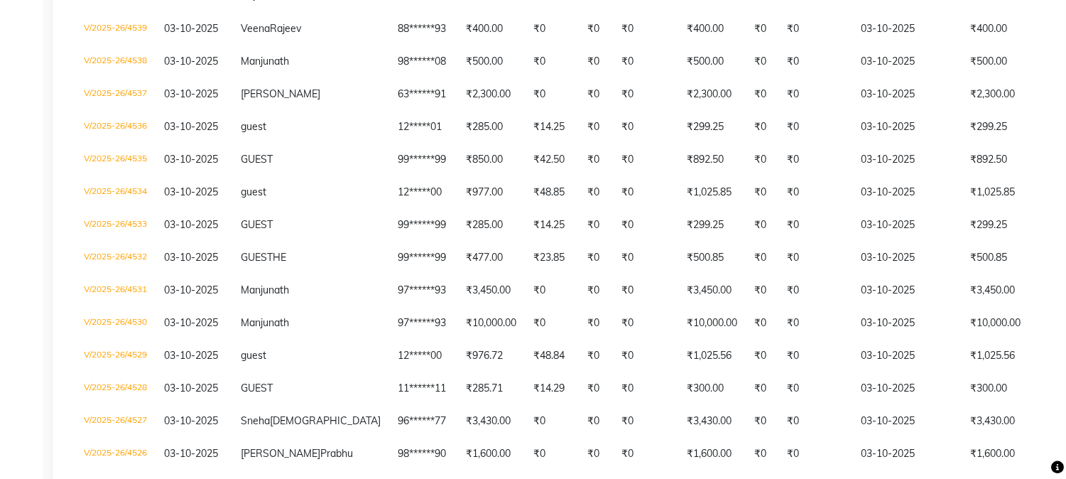
scroll to position [0, 0]
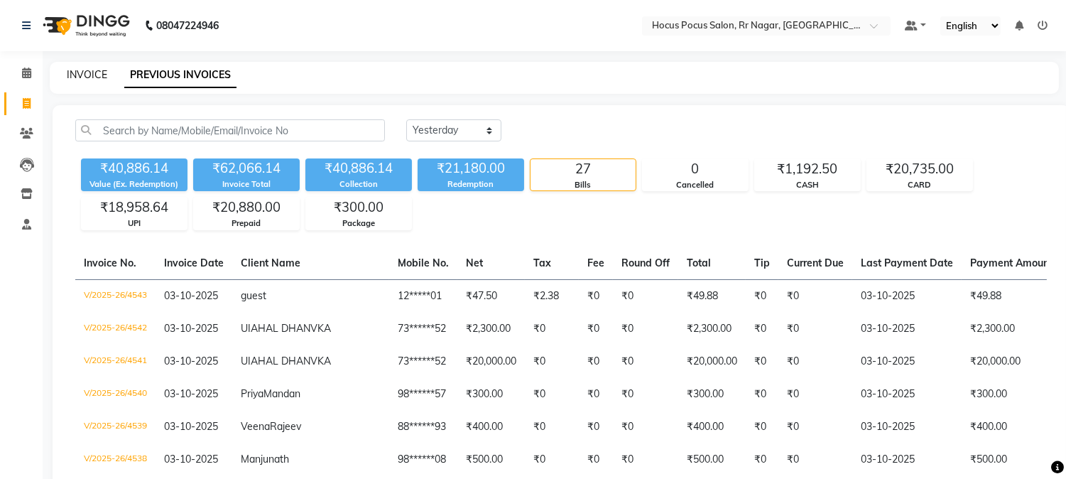
click at [85, 79] on link "INVOICE" at bounding box center [87, 74] width 40 height 13
select select "service"
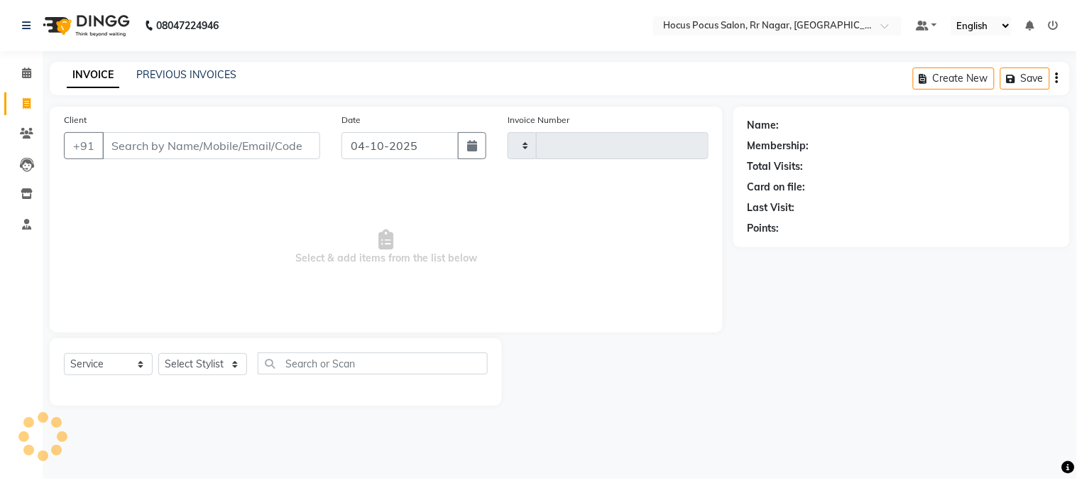
type input "4552"
select select "5019"
click at [200, 154] on input "Client" at bounding box center [211, 145] width 218 height 27
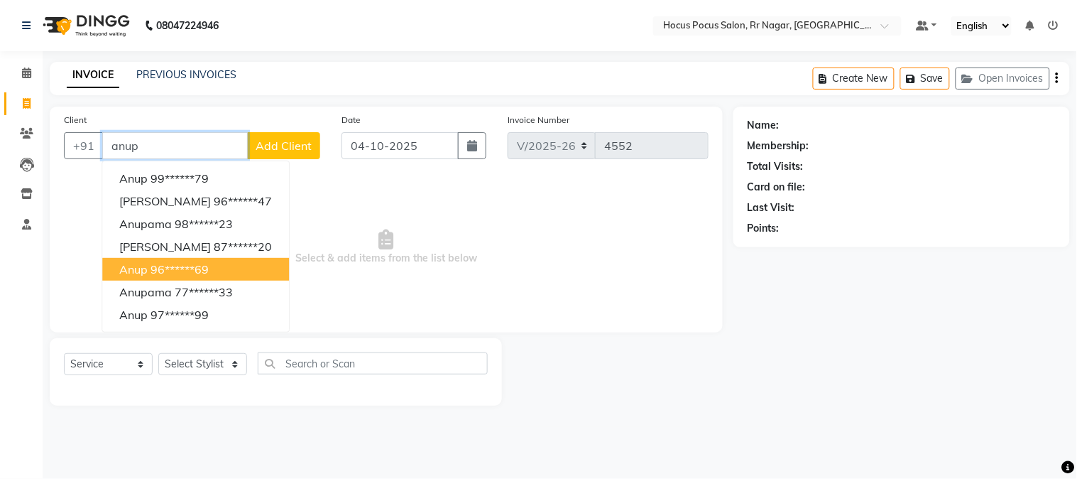
paste input "9972109779"
type input "9972109779"
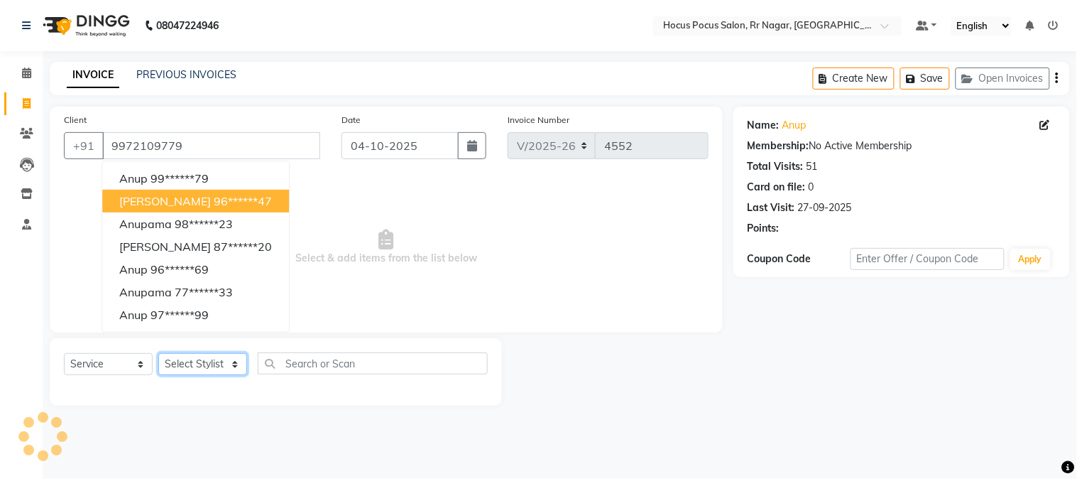
click at [217, 359] on select "Select Stylist Amar Eliza hocus pocus Maya Neha Ranjana Ravi Salima Salman Sonam" at bounding box center [202, 364] width 89 height 22
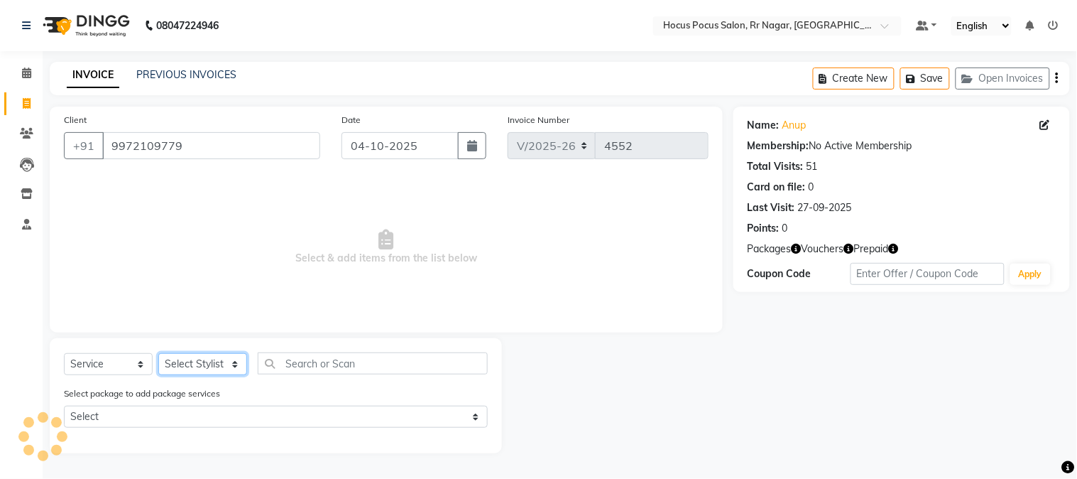
select select "32993"
click at [158, 354] on select "Select Stylist Amar Eliza hocus pocus Maya Neha Ranjana Ravi Salima Salman Sonam" at bounding box center [202, 364] width 89 height 22
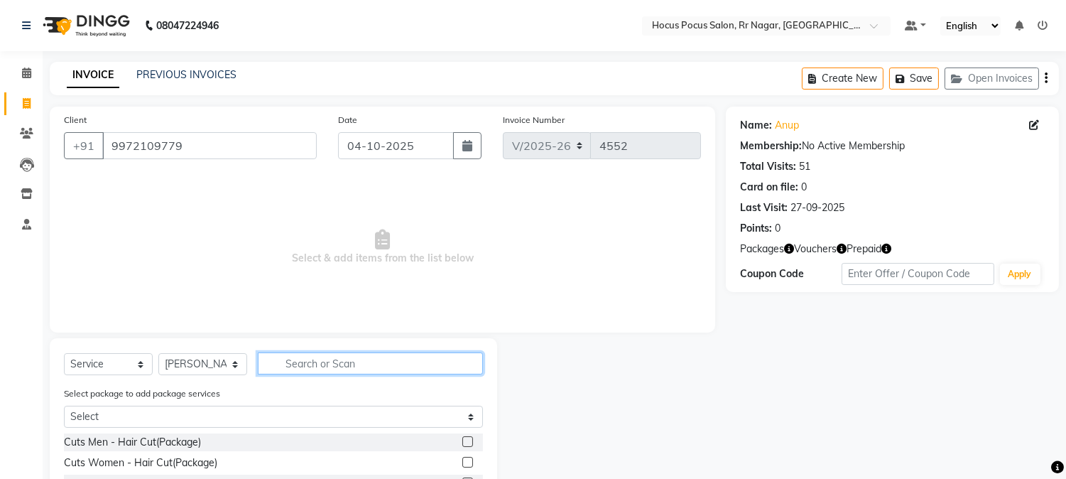
click at [299, 368] on input "text" at bounding box center [370, 363] width 225 height 22
type input "trim"
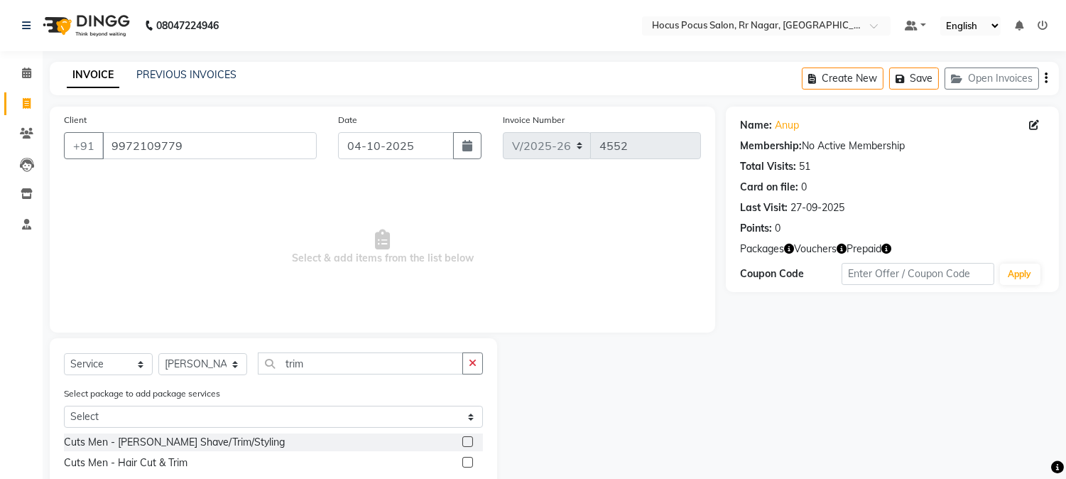
click at [467, 441] on label at bounding box center [467, 441] width 11 height 11
click at [467, 441] on input "checkbox" at bounding box center [466, 441] width 9 height 9
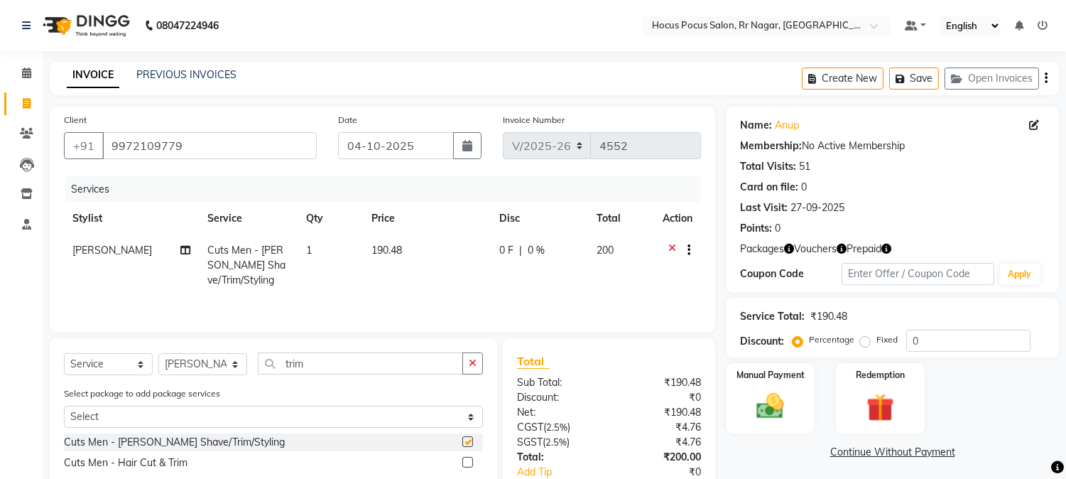
checkbox input "false"
click at [426, 256] on td "190.48" at bounding box center [427, 265] width 128 height 62
select select "32993"
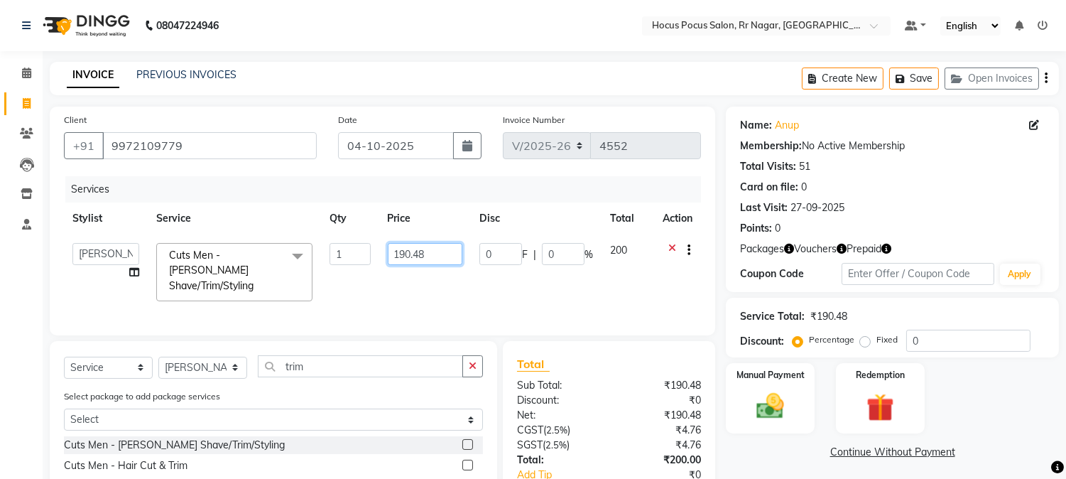
drag, startPoint x: 437, startPoint y: 247, endPoint x: 285, endPoint y: 251, distance: 151.3
click at [285, 251] on tr "Amar Eliza hocus pocus Maya Neha Ranjana Ravi Salima Salman Sonam Cuts Men - Be…" at bounding box center [382, 271] width 637 height 75
type input "200"
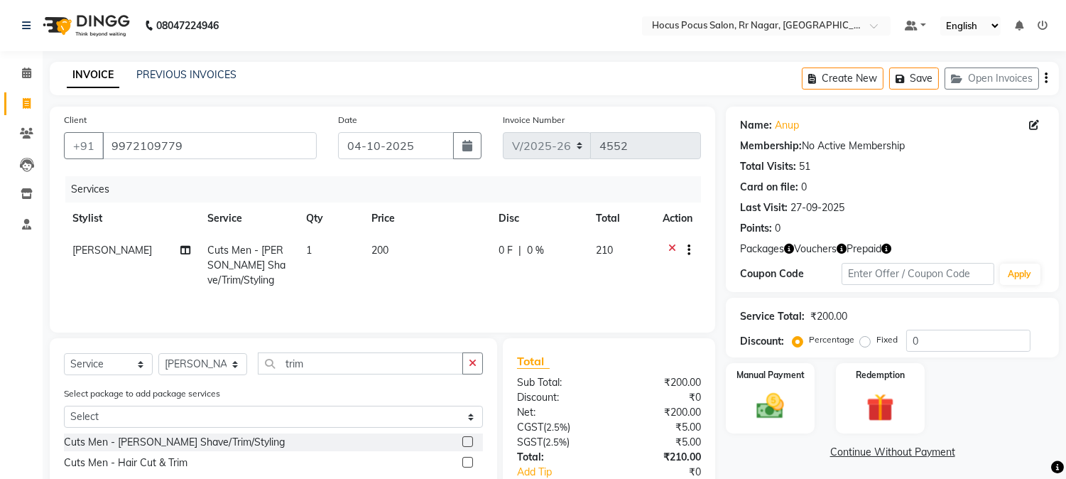
click at [469, 446] on label at bounding box center [467, 441] width 11 height 11
click at [469, 446] on input "checkbox" at bounding box center [466, 441] width 9 height 9
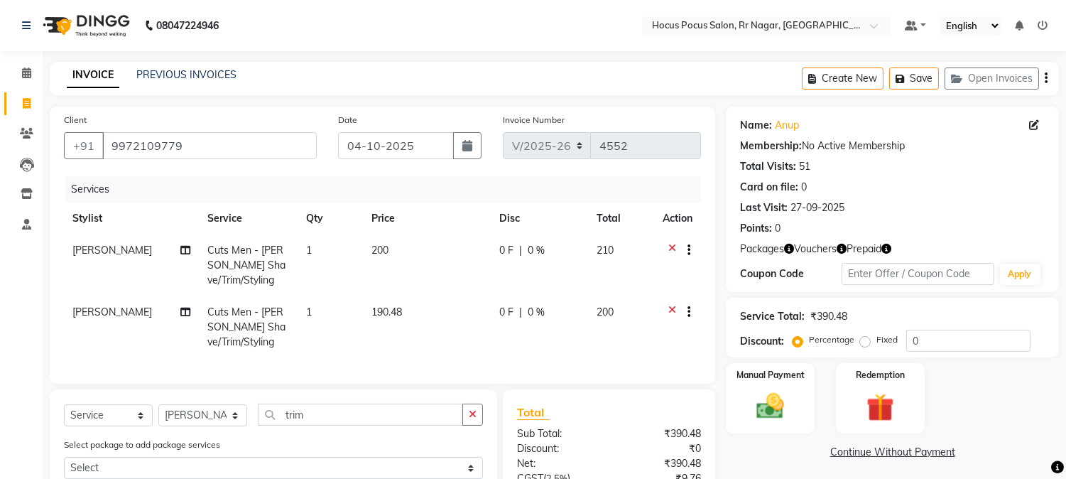
checkbox input "false"
click at [383, 299] on td "190.48" at bounding box center [427, 327] width 128 height 62
select select "32993"
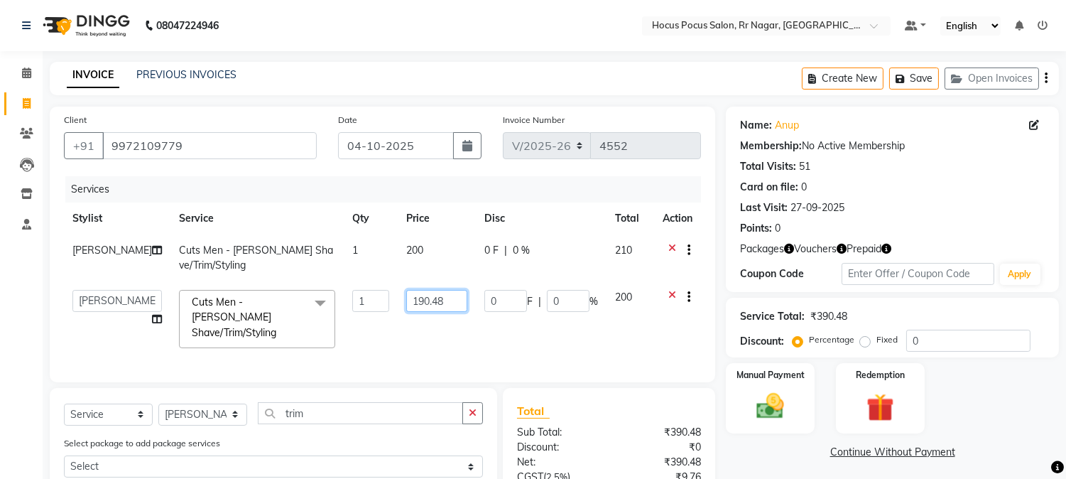
click at [445, 301] on input "190.48" at bounding box center [436, 301] width 61 height 22
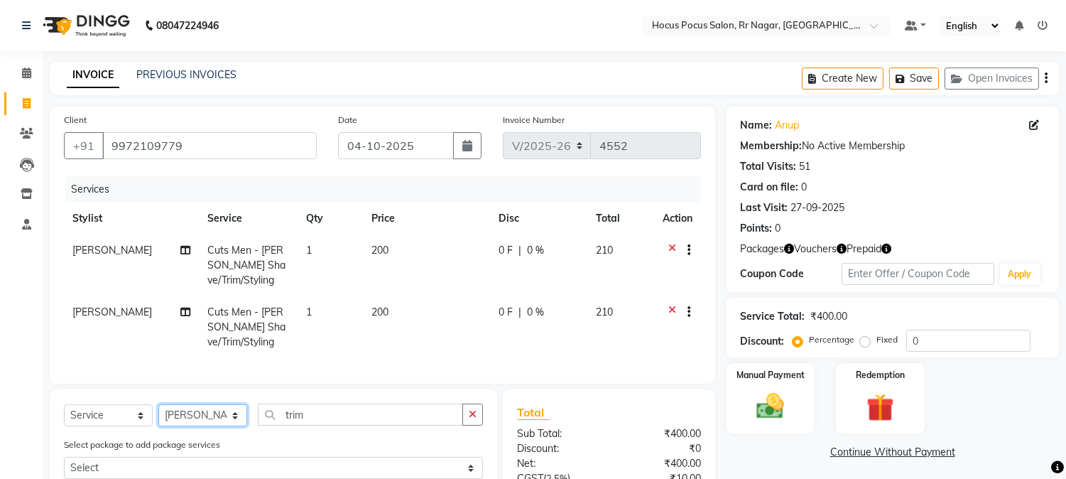
click at [189, 418] on select "Select Stylist Amar Eliza hocus pocus Maya Neha Ranjana Ravi Salima Salman Sonam" at bounding box center [202, 415] width 89 height 22
click at [158, 416] on select "Select Stylist Amar Eliza hocus pocus Maya Neha Ranjana Ravi Salima Salman Sonam" at bounding box center [202, 415] width 89 height 22
click at [313, 425] on input "trim" at bounding box center [360, 414] width 205 height 22
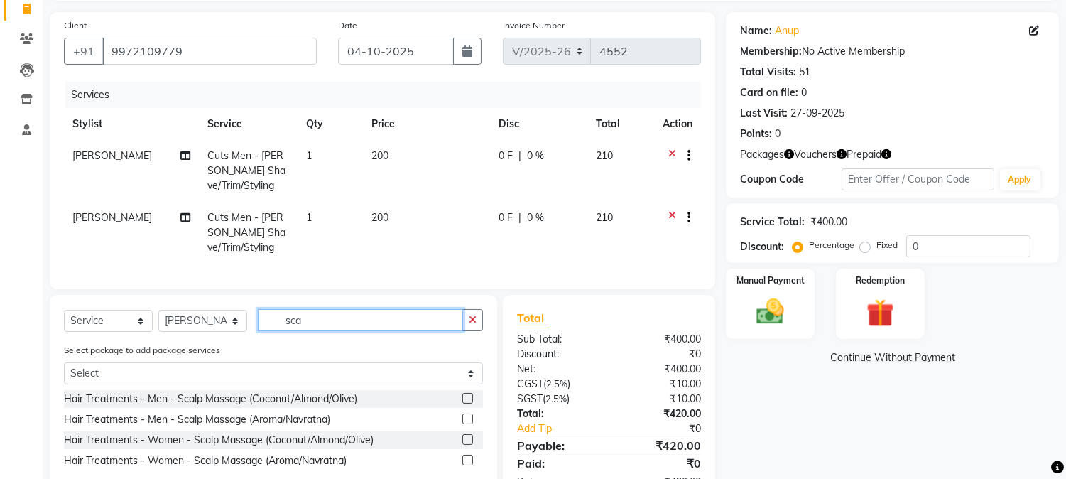
scroll to position [105, 0]
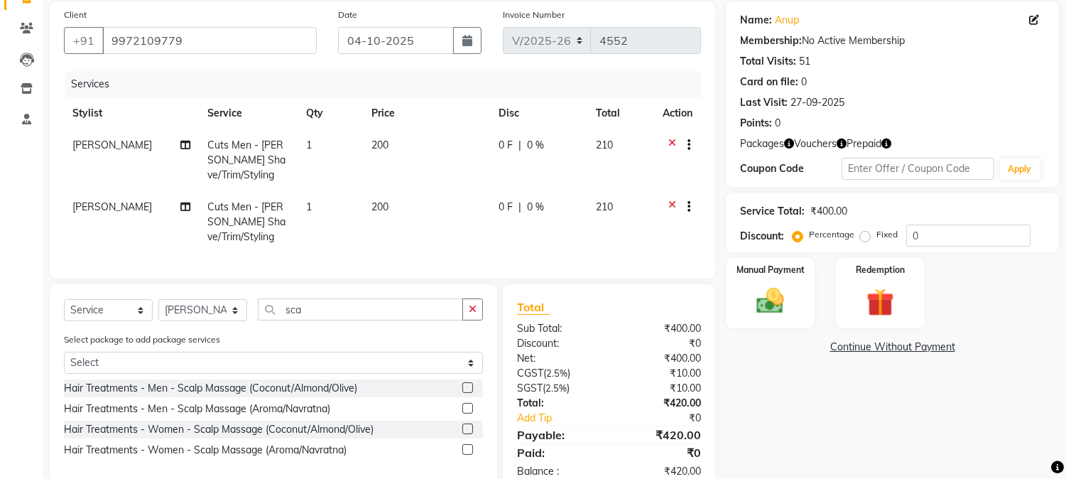
click at [464, 413] on label at bounding box center [467, 408] width 11 height 11
click at [464, 413] on input "checkbox" at bounding box center [466, 408] width 9 height 9
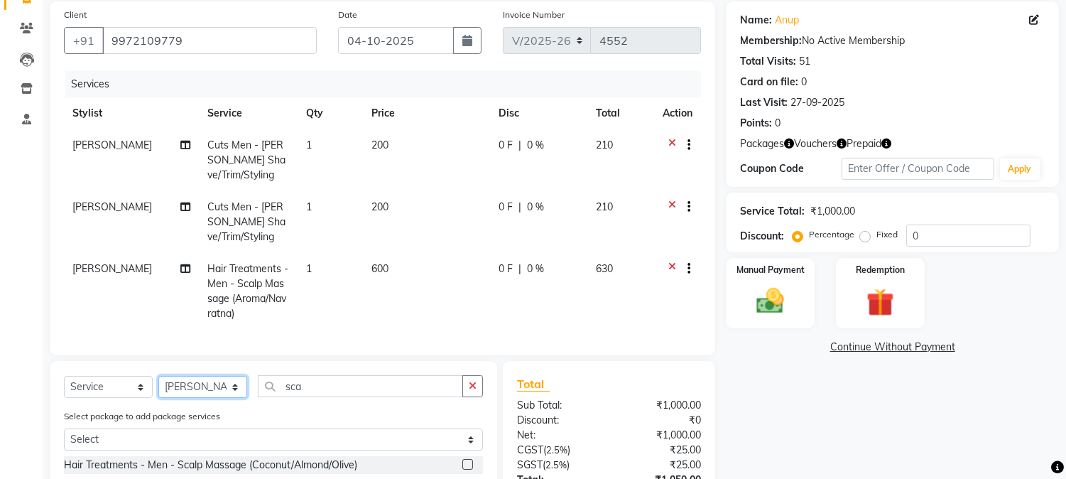
click at [187, 398] on select "Select Stylist Amar Eliza hocus pocus Maya Neha Ranjana Ravi Salima Salman Sonam" at bounding box center [202, 387] width 89 height 22
click at [158, 387] on select "Select Stylist Amar Eliza hocus pocus Maya Neha Ranjana Ravi Salima Salman Sonam" at bounding box center [202, 387] width 89 height 22
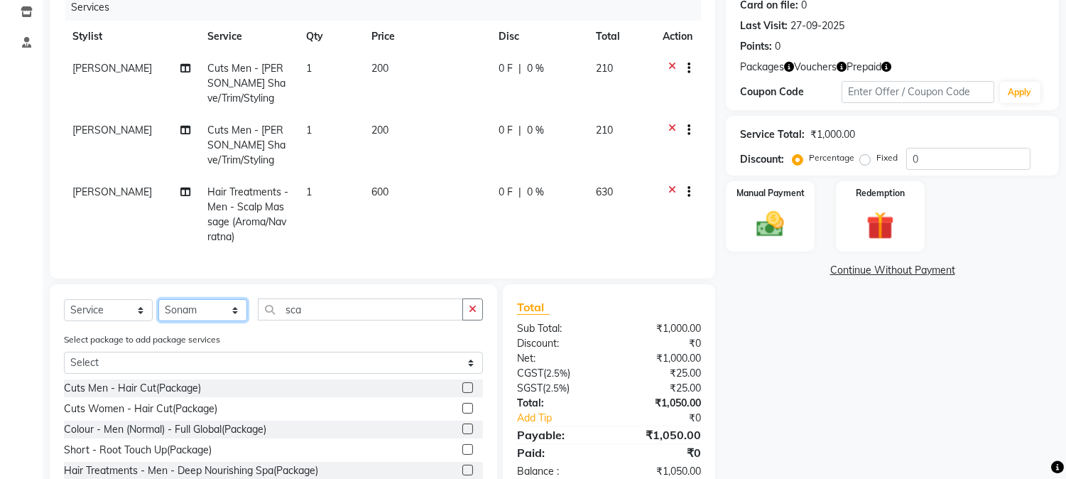
scroll to position [223, 0]
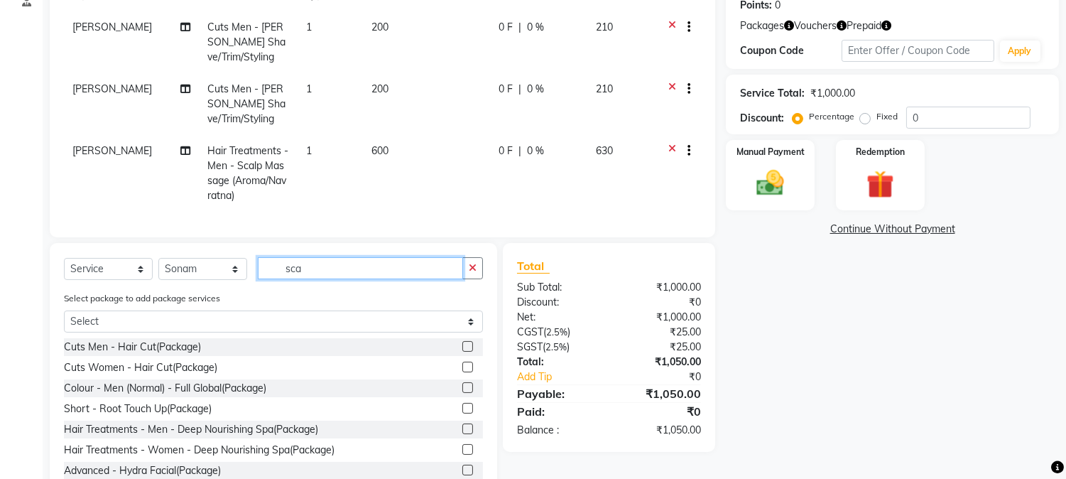
click at [398, 279] on input "sca" at bounding box center [360, 268] width 205 height 22
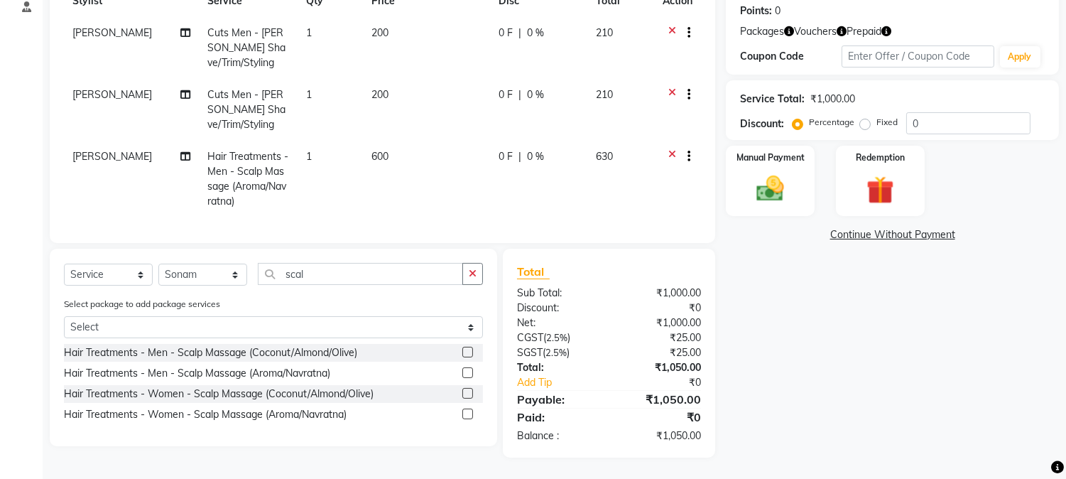
click at [470, 378] on label at bounding box center [467, 372] width 11 height 11
click at [470, 378] on input "checkbox" at bounding box center [466, 373] width 9 height 9
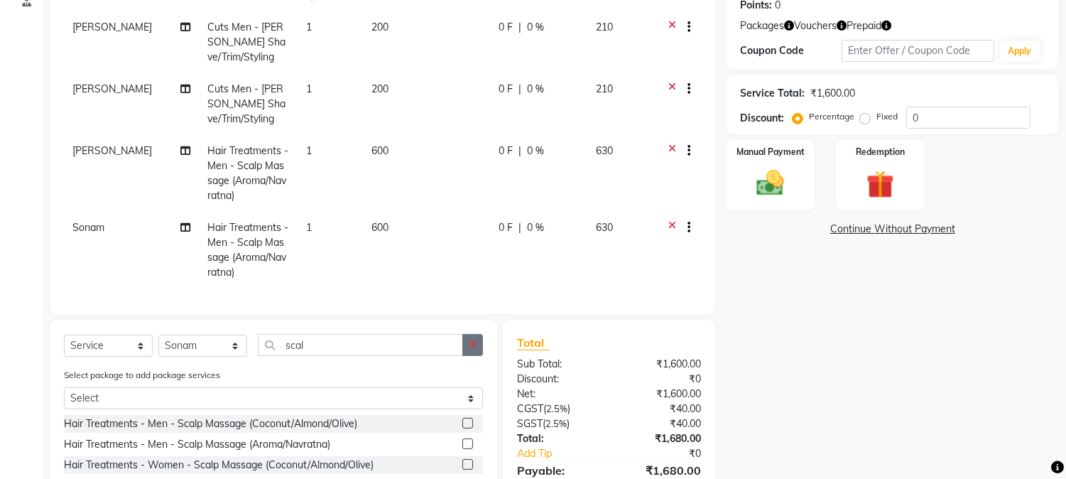
click at [477, 356] on button "button" at bounding box center [472, 345] width 21 height 22
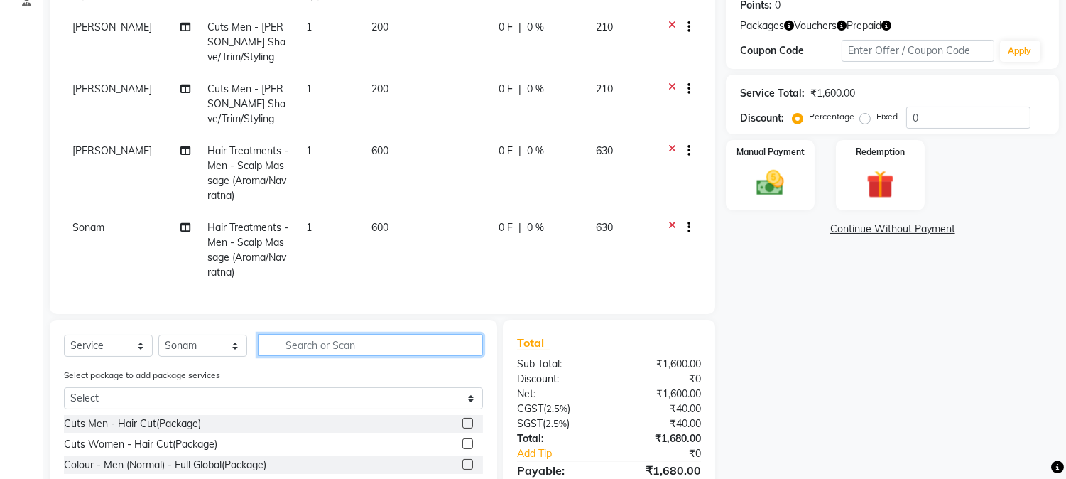
scroll to position [0, 0]
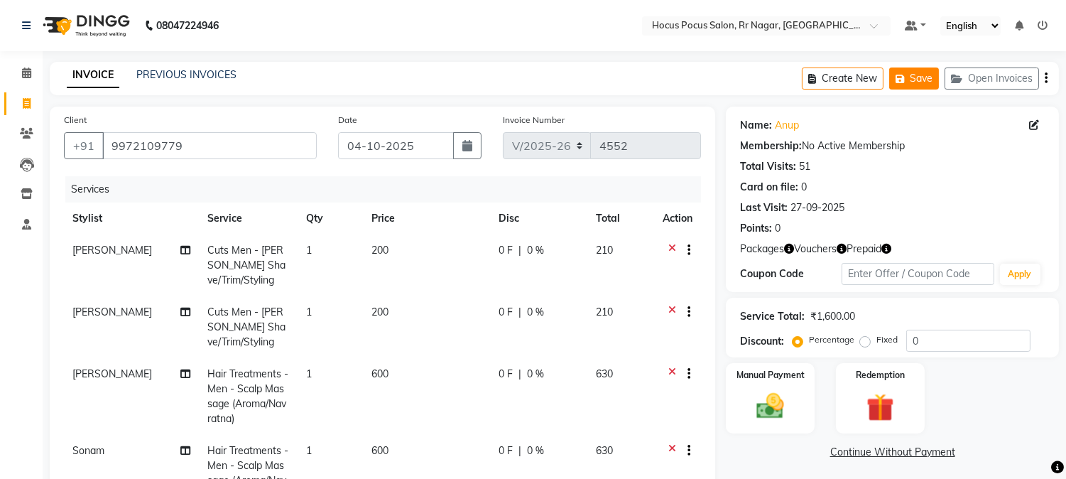
click at [926, 80] on button "Save" at bounding box center [914, 78] width 50 height 22
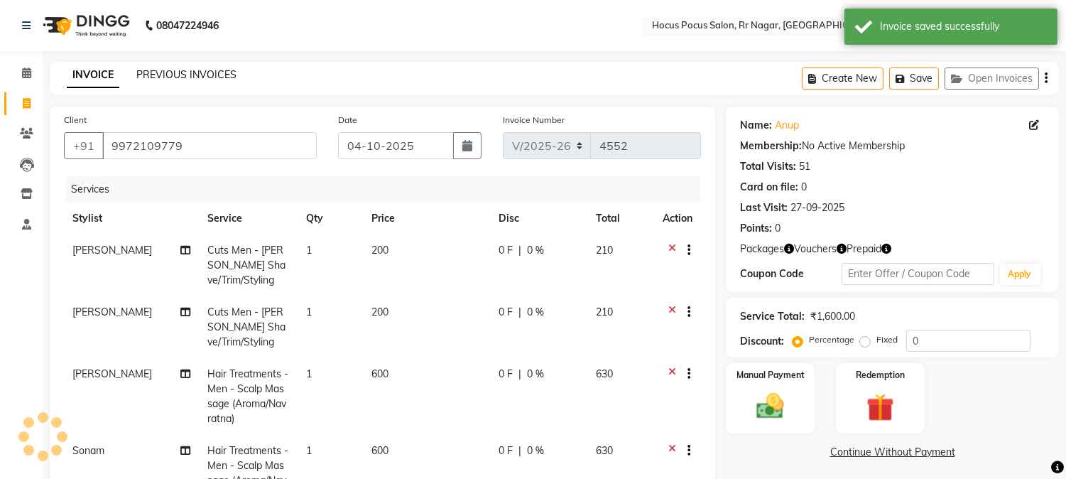
click at [156, 71] on link "PREVIOUS INVOICES" at bounding box center [186, 74] width 100 height 13
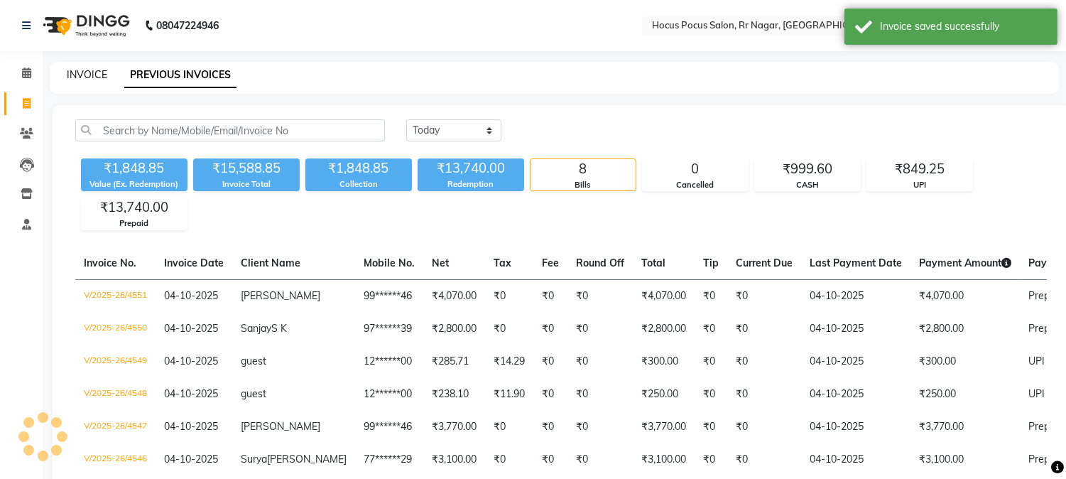
click at [81, 77] on link "INVOICE" at bounding box center [87, 74] width 40 height 13
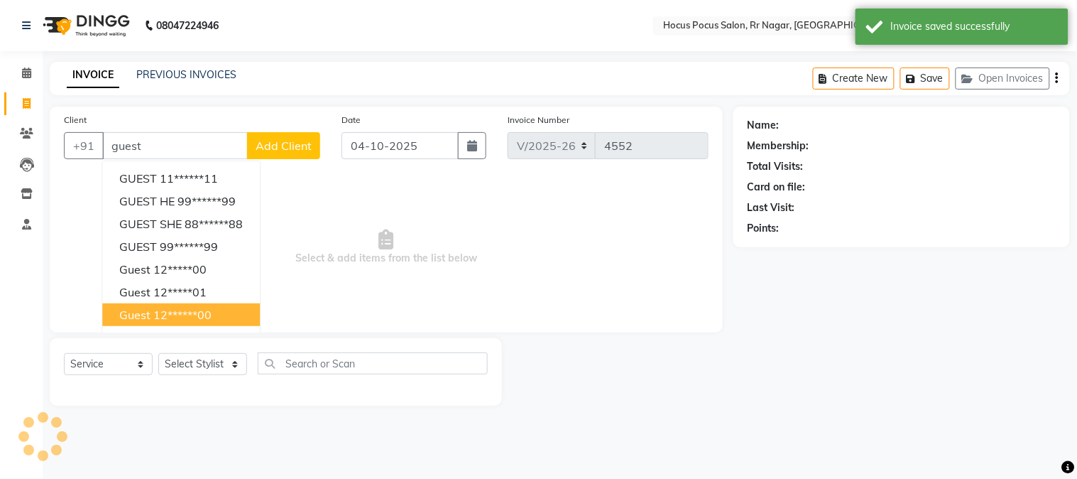
click at [164, 313] on ngb-highlight "12******00" at bounding box center [182, 314] width 58 height 14
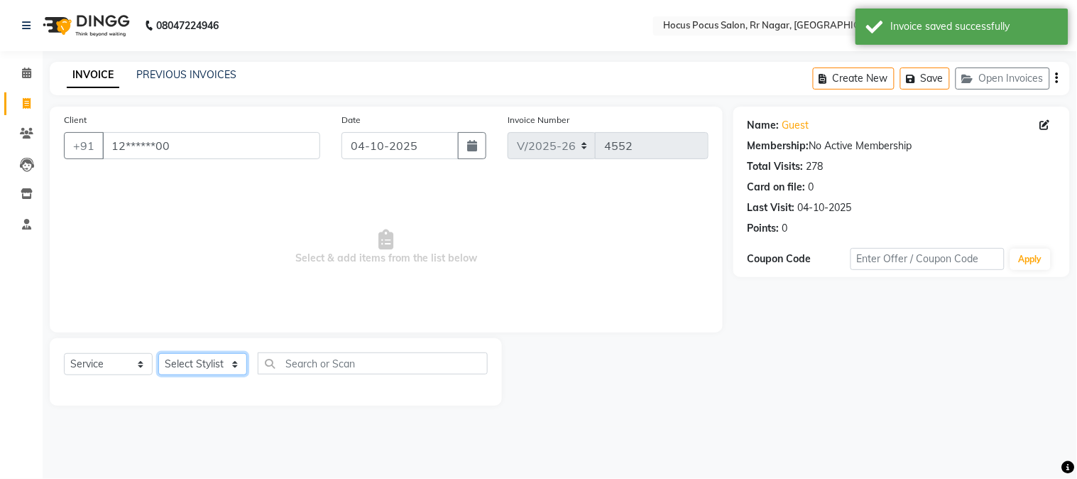
click at [205, 367] on select "Select Stylist Amar Eliza hocus pocus Maya Neha Ranjana Ravi Salima Salman Sonam" at bounding box center [202, 364] width 89 height 22
click at [158, 354] on select "Select Stylist Amar Eliza hocus pocus Maya Neha Ranjana Ravi Salima Salman Sonam" at bounding box center [202, 364] width 89 height 22
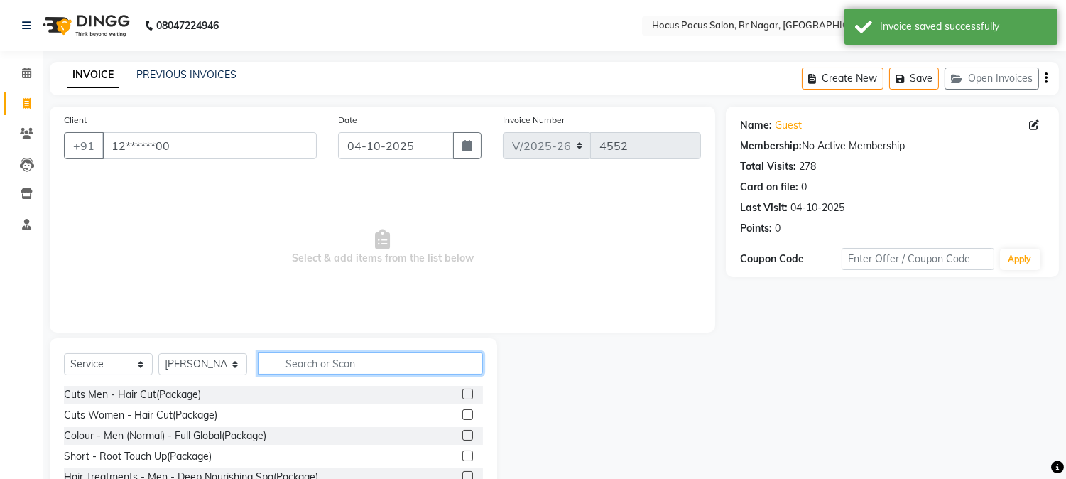
click at [412, 359] on input "text" at bounding box center [370, 363] width 225 height 22
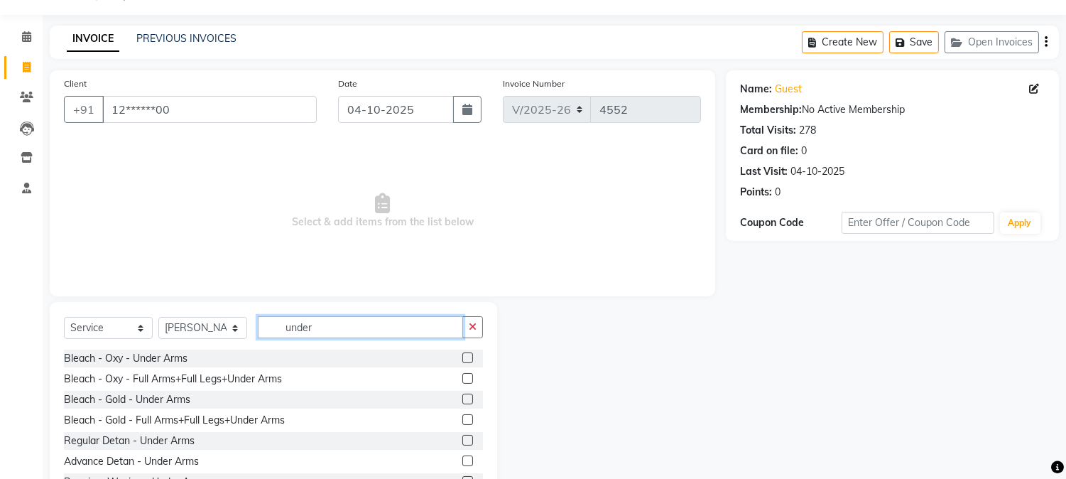
scroll to position [89, 0]
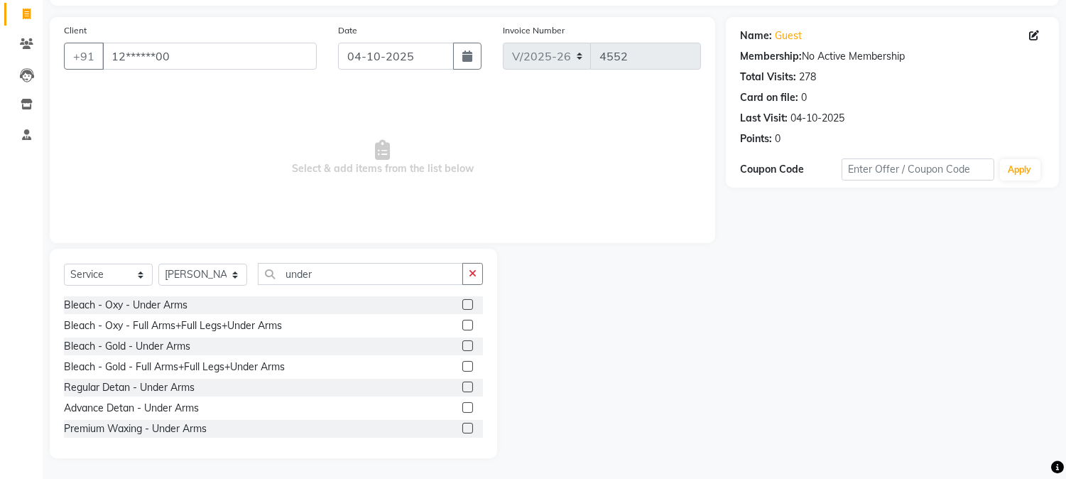
click at [462, 431] on label at bounding box center [467, 428] width 11 height 11
click at [462, 431] on input "checkbox" at bounding box center [466, 428] width 9 height 9
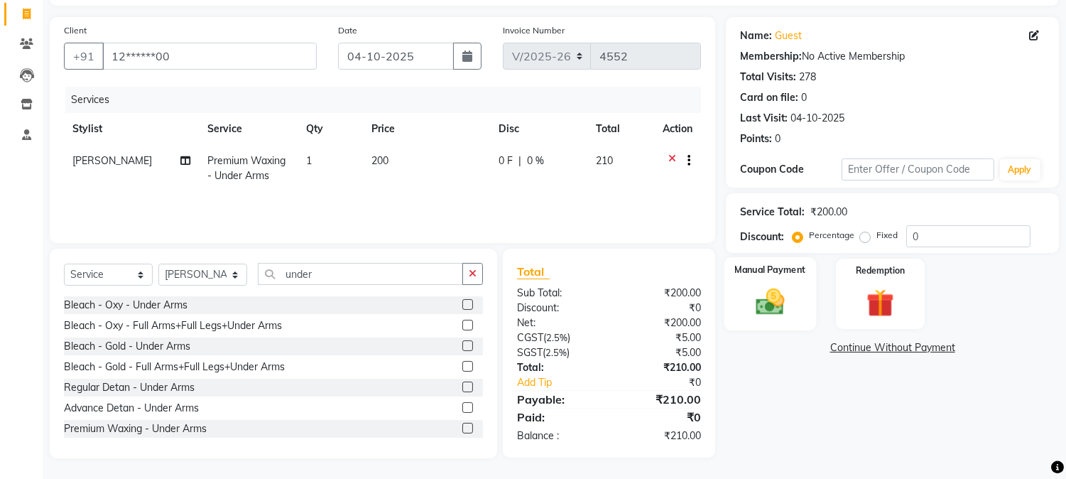
click at [764, 318] on div "Manual Payment" at bounding box center [770, 293] width 92 height 72
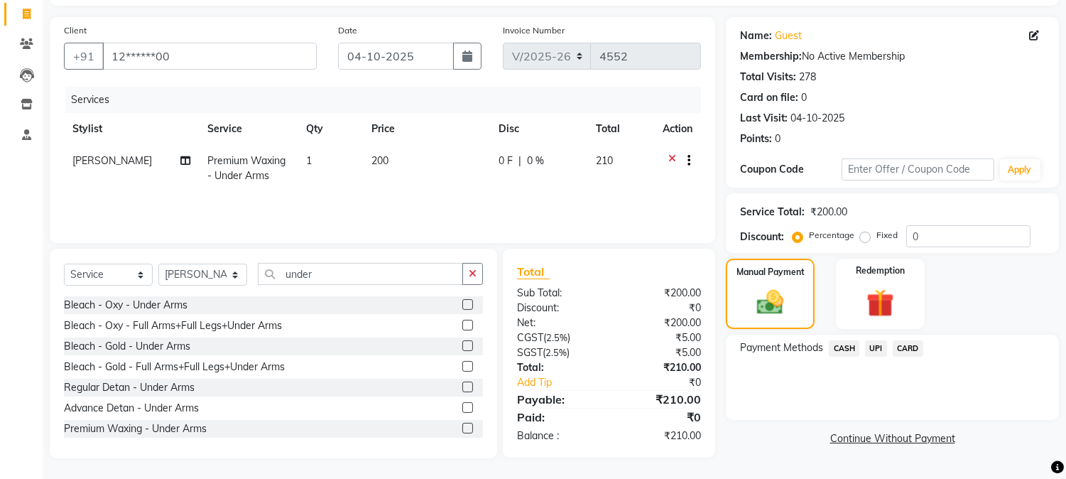
click at [883, 348] on span "UPI" at bounding box center [876, 348] width 22 height 16
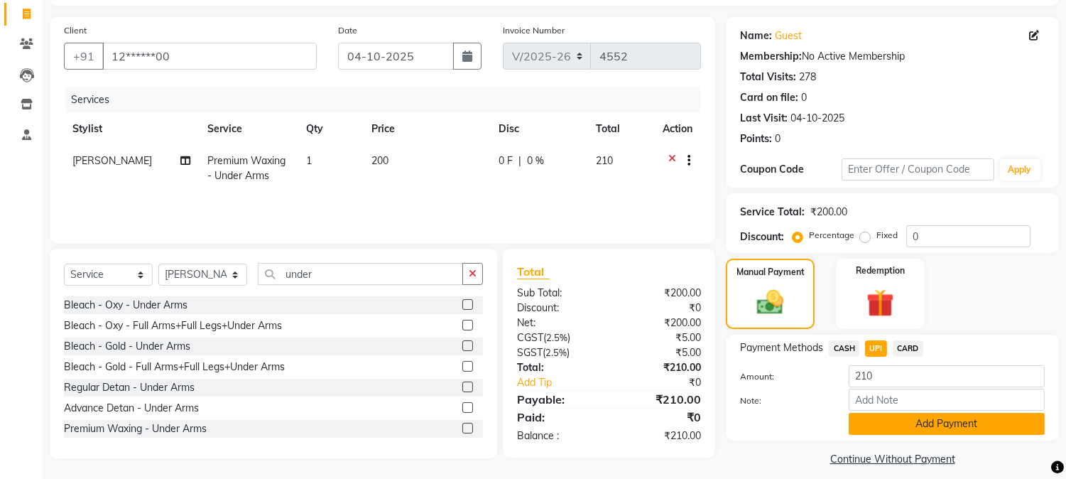
click at [911, 433] on button "Add Payment" at bounding box center [947, 424] width 196 height 22
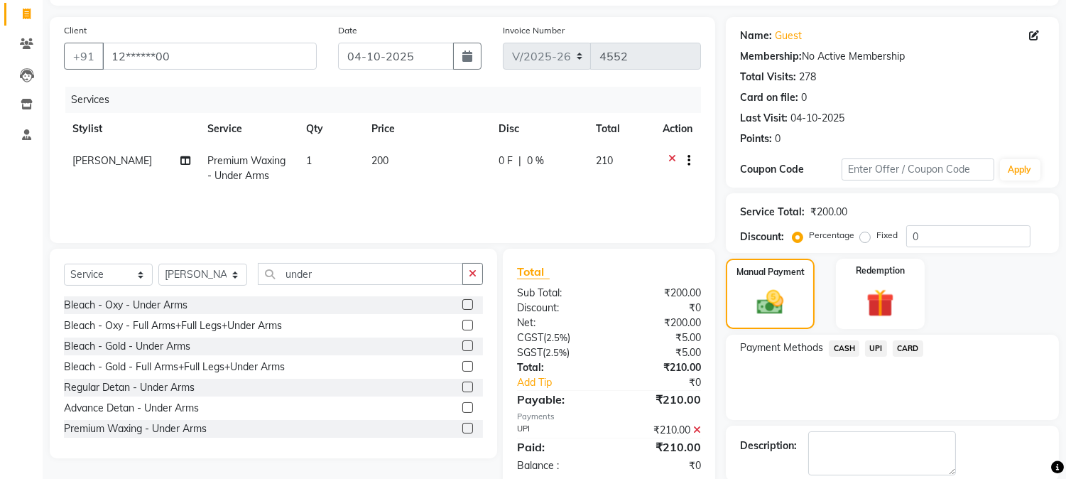
scroll to position [160, 0]
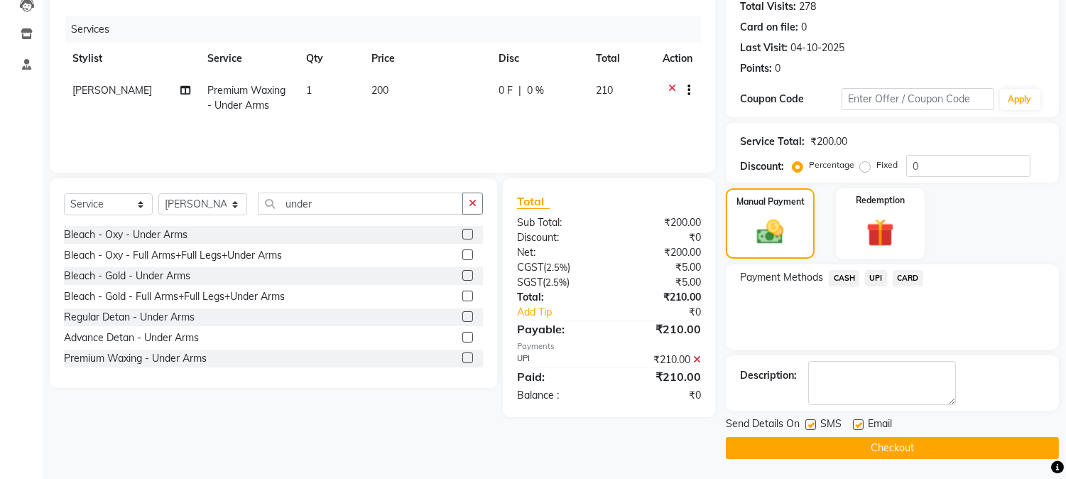
click at [926, 445] on button "Checkout" at bounding box center [892, 448] width 333 height 22
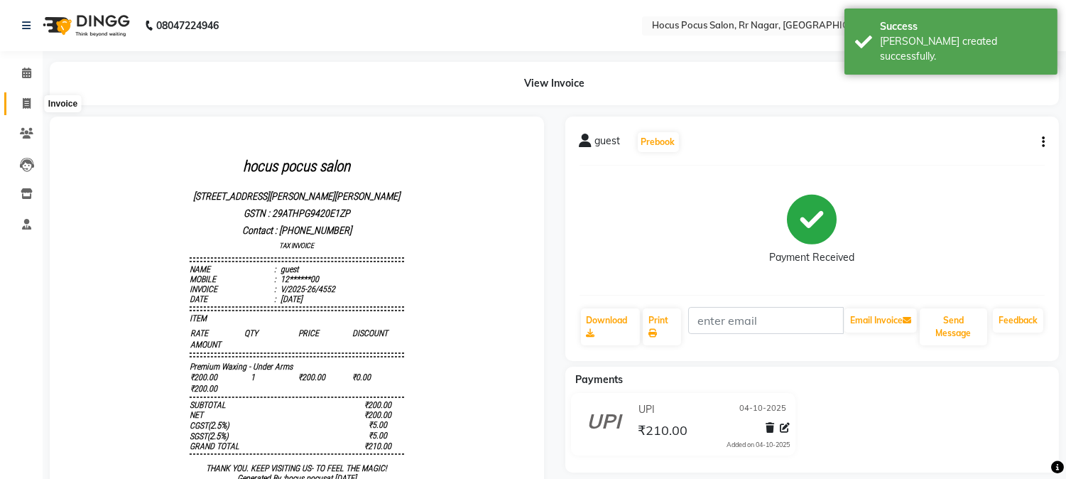
click at [27, 104] on icon at bounding box center [27, 103] width 8 height 11
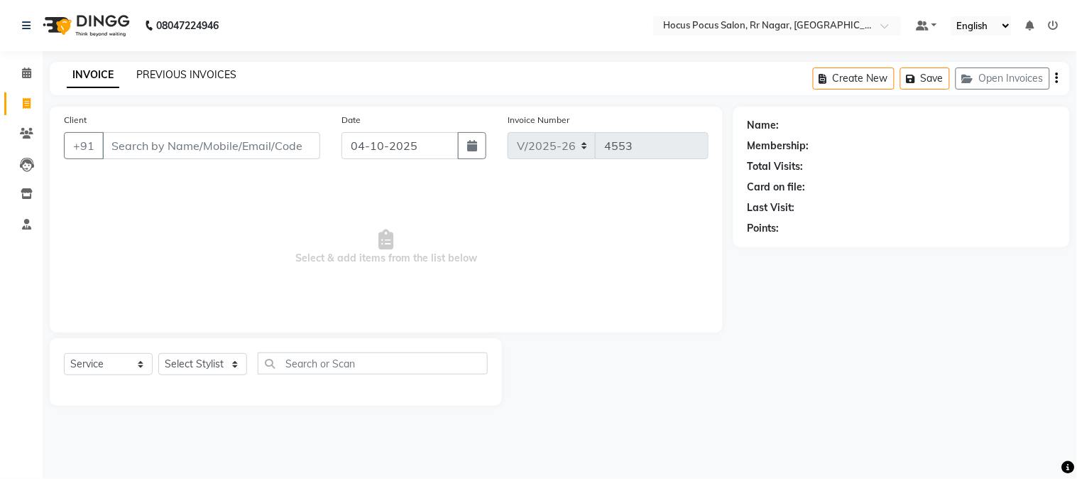
click at [192, 79] on link "PREVIOUS INVOICES" at bounding box center [186, 74] width 100 height 13
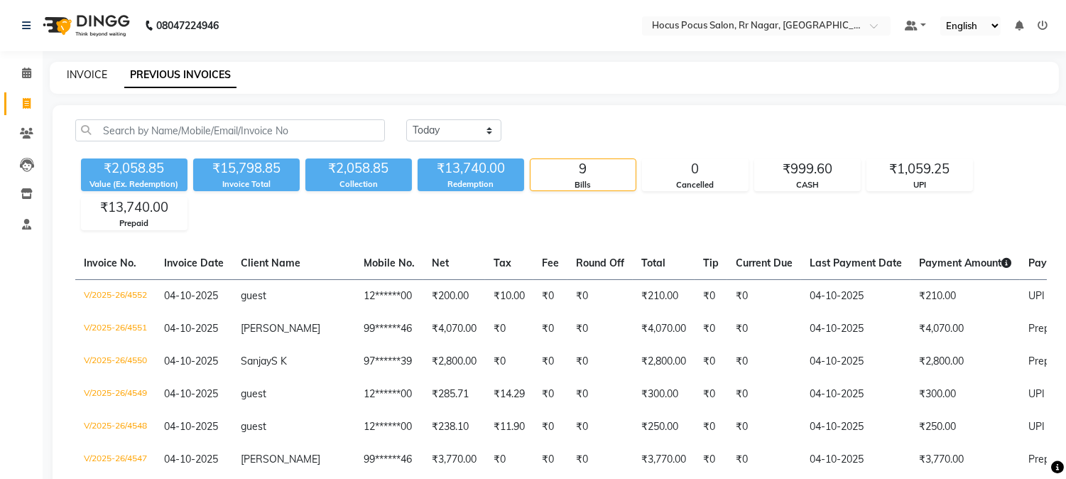
click at [85, 80] on link "INVOICE" at bounding box center [87, 74] width 40 height 13
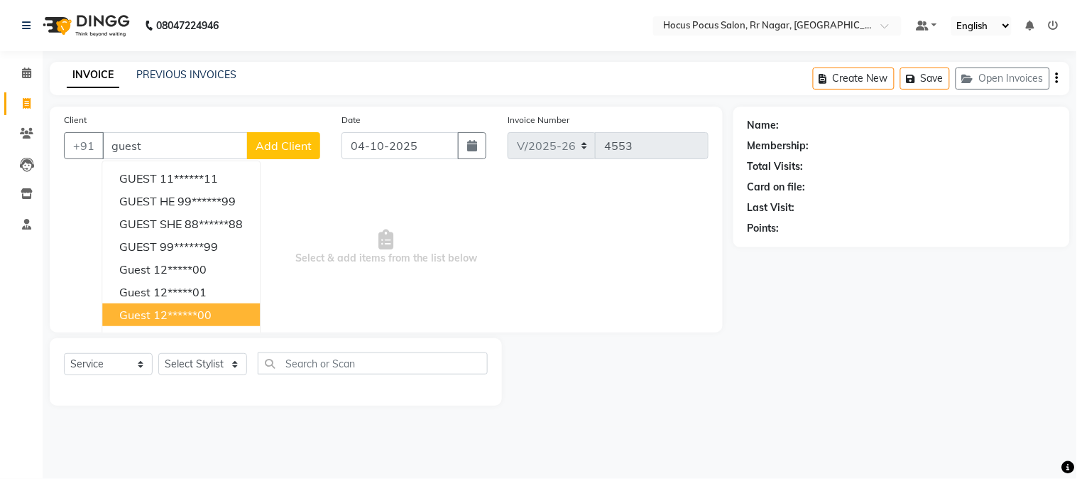
click at [168, 315] on ngb-highlight "12******00" at bounding box center [182, 314] width 58 height 14
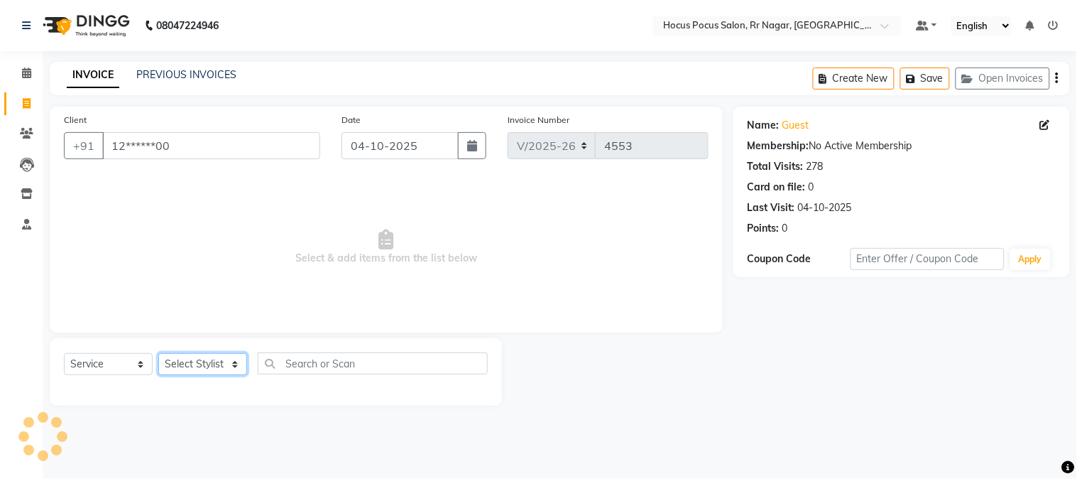
click at [201, 360] on select "Select Stylist Amar Eliza hocus pocus Maya Neha Ranjana Ravi Salima Salman Sonam" at bounding box center [202, 364] width 89 height 22
click at [158, 354] on select "Select Stylist Amar Eliza hocus pocus Maya Neha Ranjana Ravi Salima Salman Sonam" at bounding box center [202, 364] width 89 height 22
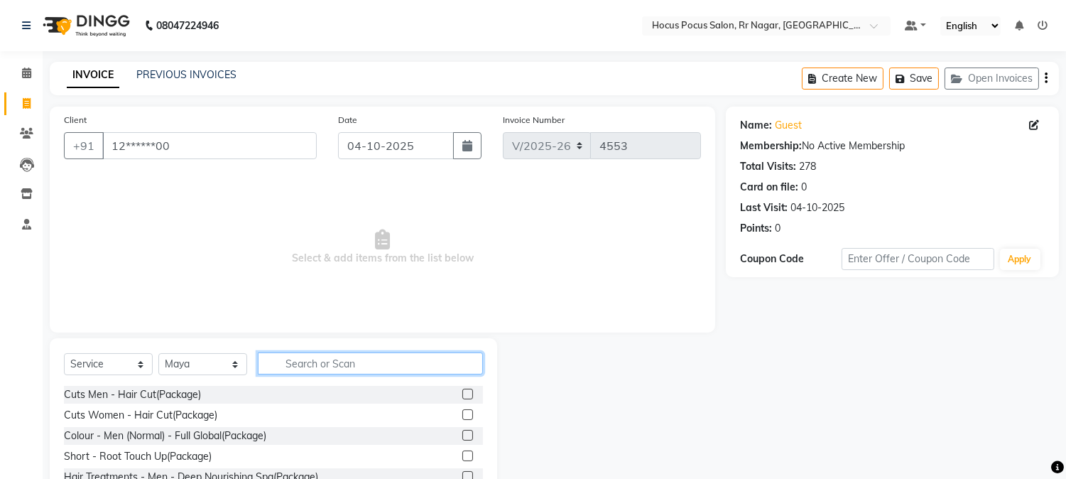
click at [298, 363] on input "text" at bounding box center [370, 363] width 225 height 22
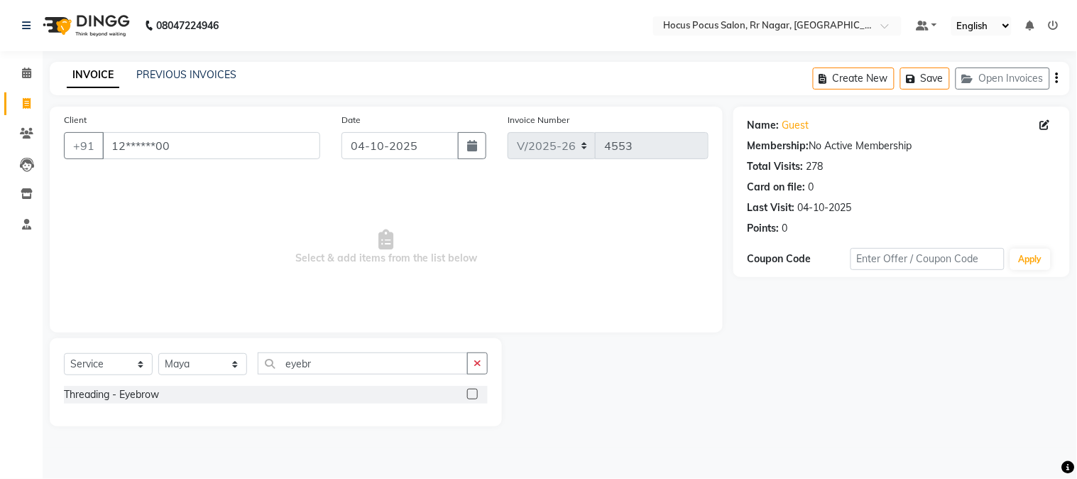
click at [472, 396] on label at bounding box center [472, 393] width 11 height 11
click at [472, 396] on input "checkbox" at bounding box center [471, 394] width 9 height 9
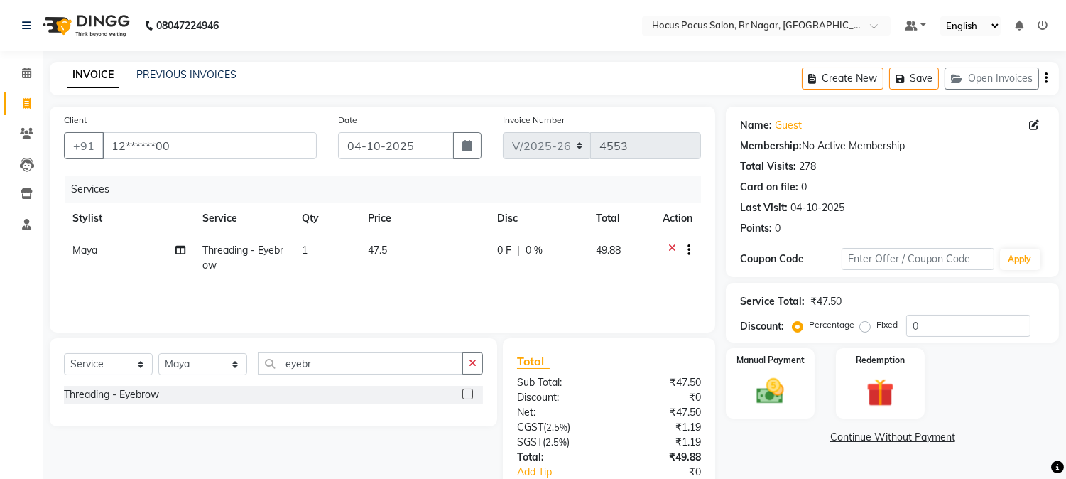
click at [372, 375] on div "Select Service Product Membership Package Voucher Prepaid Gift Card Select Styl…" at bounding box center [273, 368] width 419 height 33
click at [368, 369] on input "eyebr" at bounding box center [360, 363] width 205 height 22
click at [462, 410] on label at bounding box center [467, 414] width 11 height 11
click at [462, 410] on input "checkbox" at bounding box center [466, 414] width 9 height 9
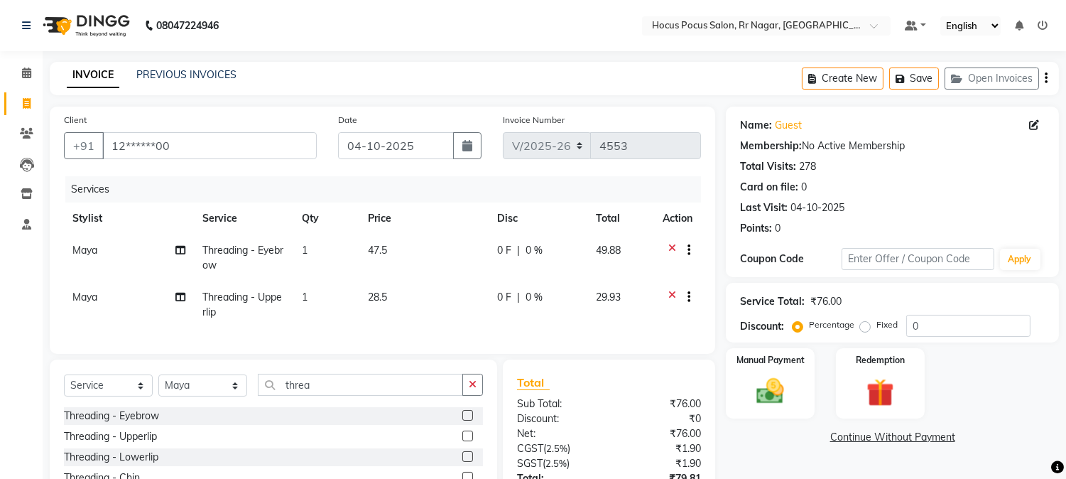
click at [406, 263] on td "47.5" at bounding box center [423, 257] width 129 height 47
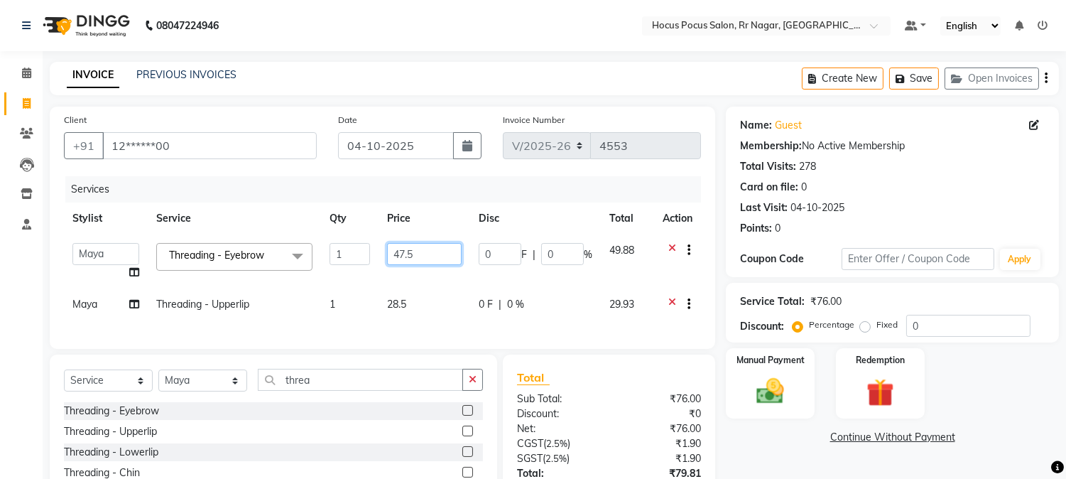
drag, startPoint x: 415, startPoint y: 256, endPoint x: 327, endPoint y: 256, distance: 88.8
click at [327, 256] on tr "Amar Eliza hocus pocus Maya Neha Ranjana Ravi Salima Salman Sonam Threading - E…" at bounding box center [382, 261] width 637 height 54
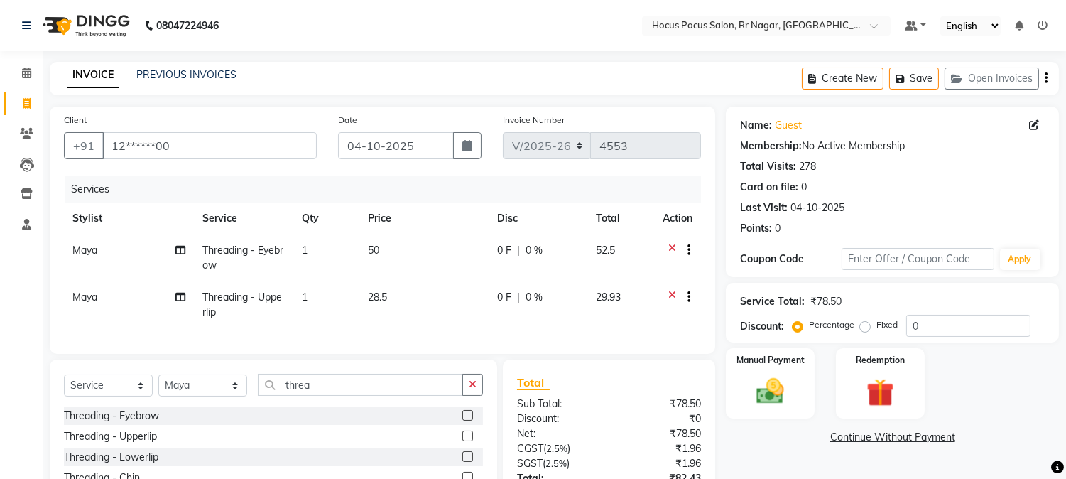
click at [401, 297] on td "28.5" at bounding box center [423, 304] width 129 height 47
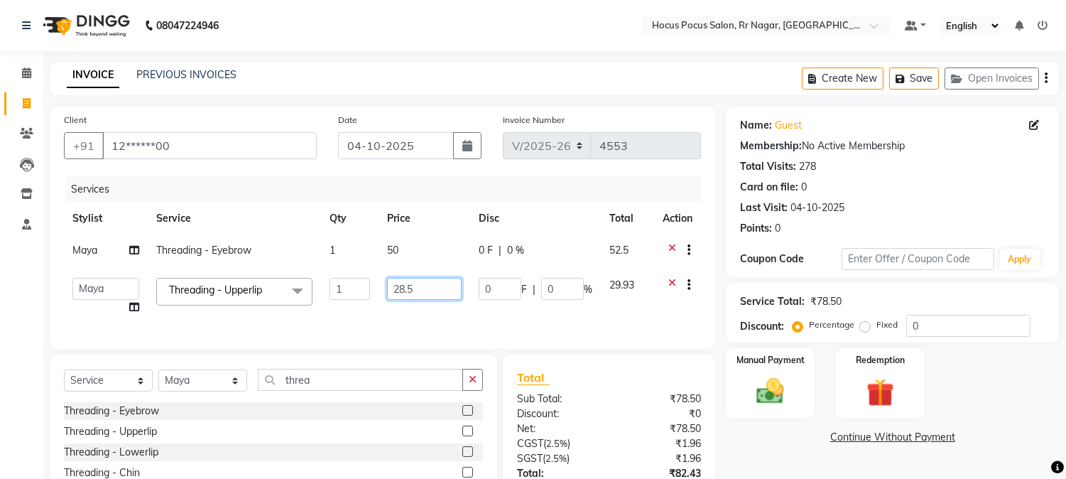
drag, startPoint x: 427, startPoint y: 288, endPoint x: 366, endPoint y: 281, distance: 62.2
click at [366, 281] on tr "Amar Eliza hocus pocus Maya Neha Ranjana Ravi Salima Salman Sonam Threading - U…" at bounding box center [382, 296] width 637 height 54
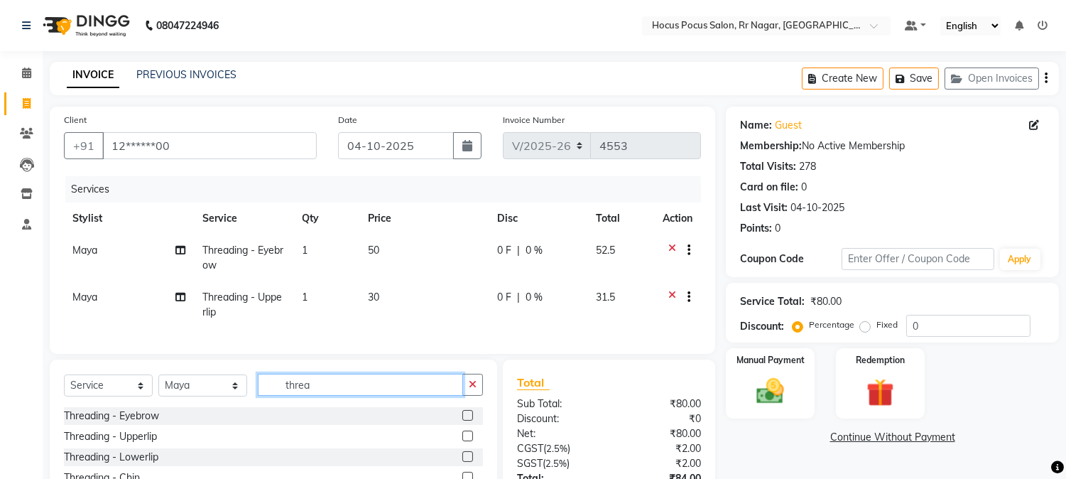
click at [328, 392] on input "threa" at bounding box center [360, 385] width 205 height 22
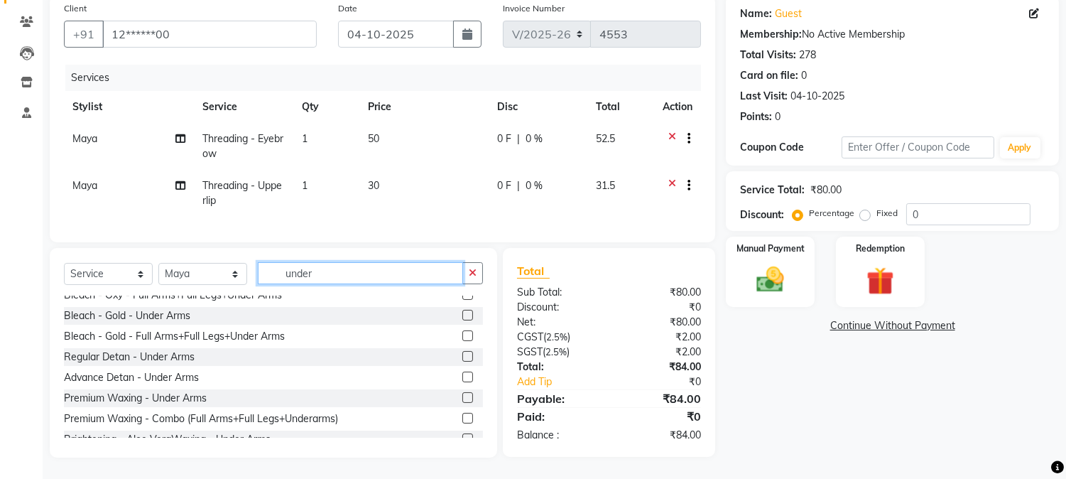
scroll to position [40, 0]
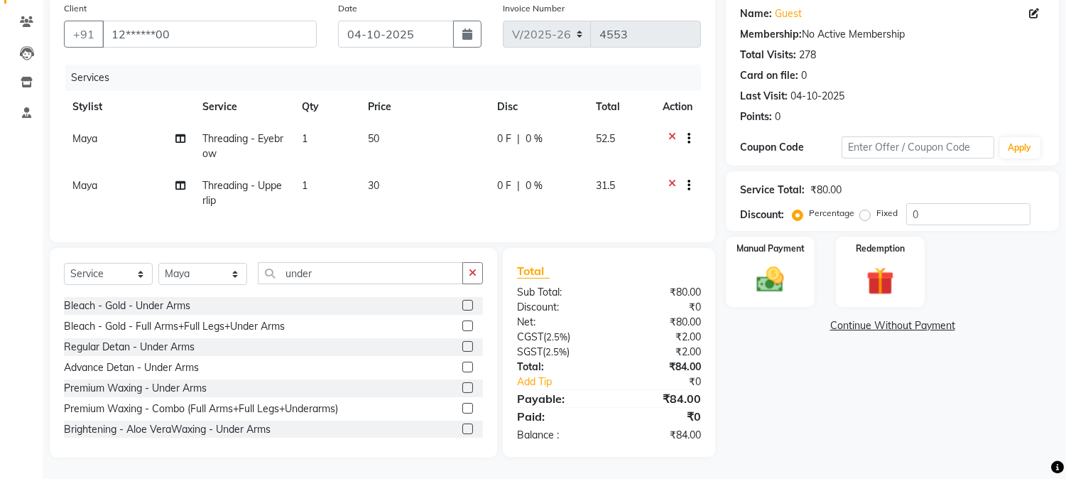
click at [462, 391] on label at bounding box center [467, 387] width 11 height 11
click at [462, 391] on input "checkbox" at bounding box center [466, 387] width 9 height 9
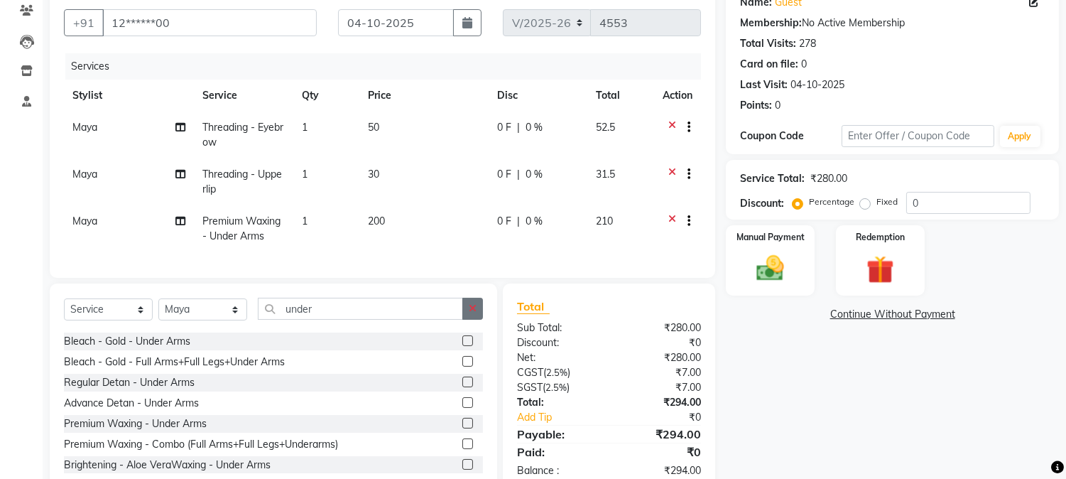
click at [474, 313] on icon "button" at bounding box center [473, 308] width 8 height 10
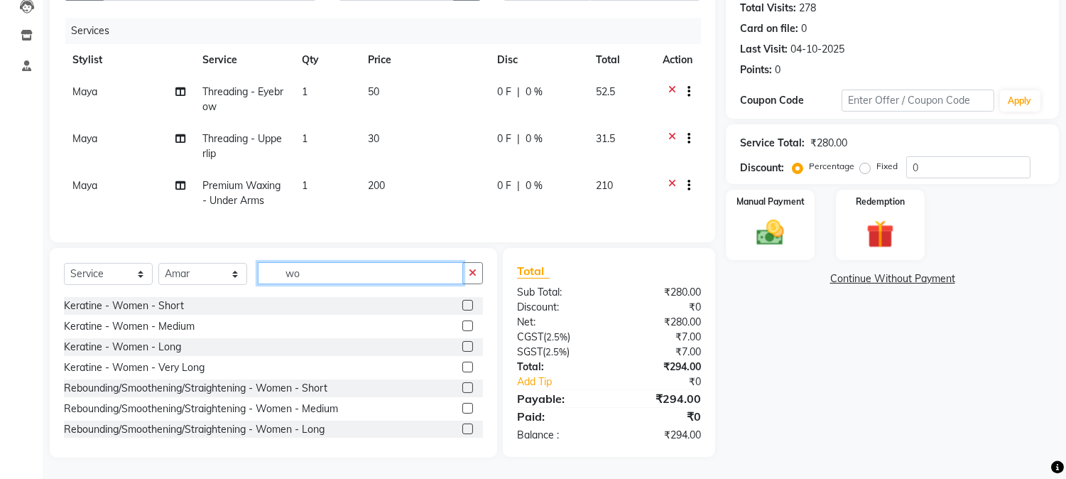
scroll to position [0, 0]
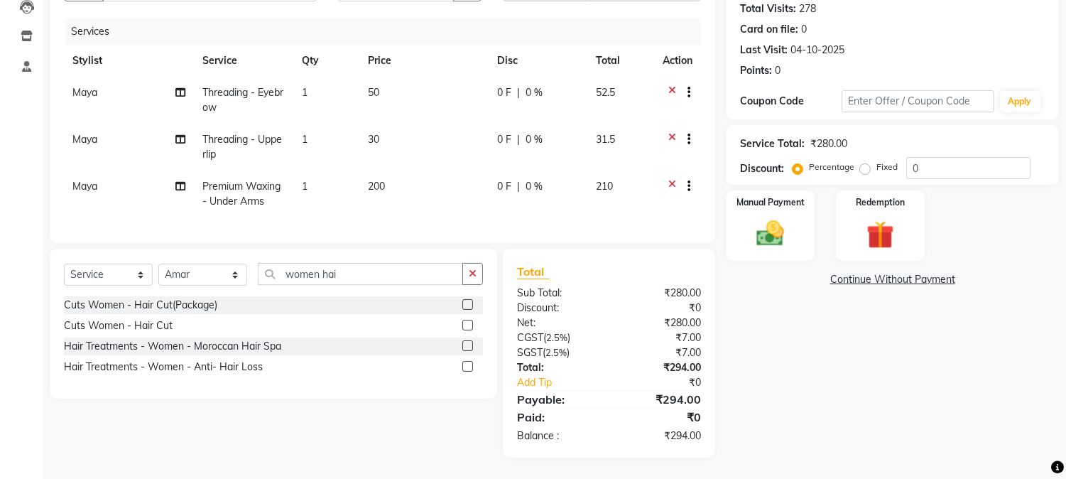
click at [469, 305] on label at bounding box center [467, 304] width 11 height 11
click at [469, 305] on input "checkbox" at bounding box center [466, 304] width 9 height 9
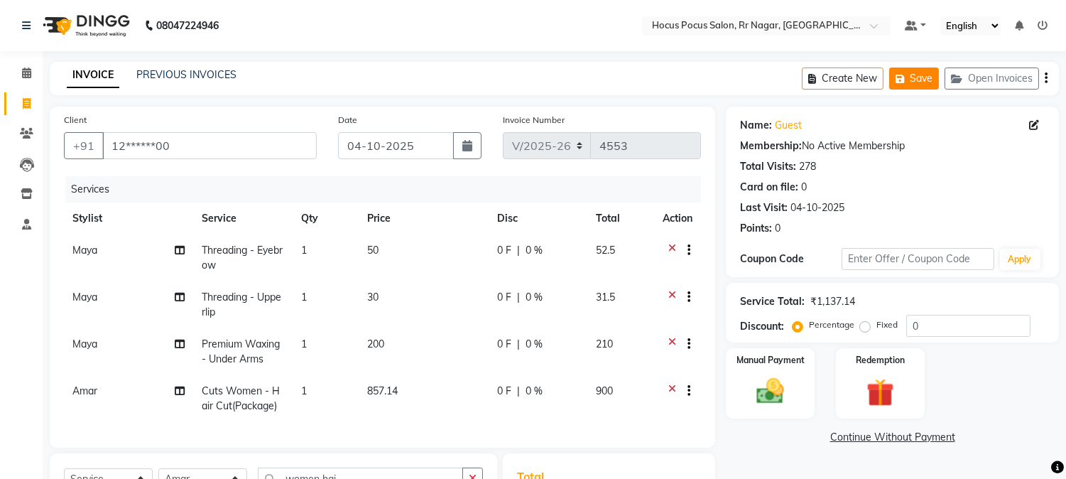
click at [925, 86] on button "Save" at bounding box center [914, 78] width 50 height 22
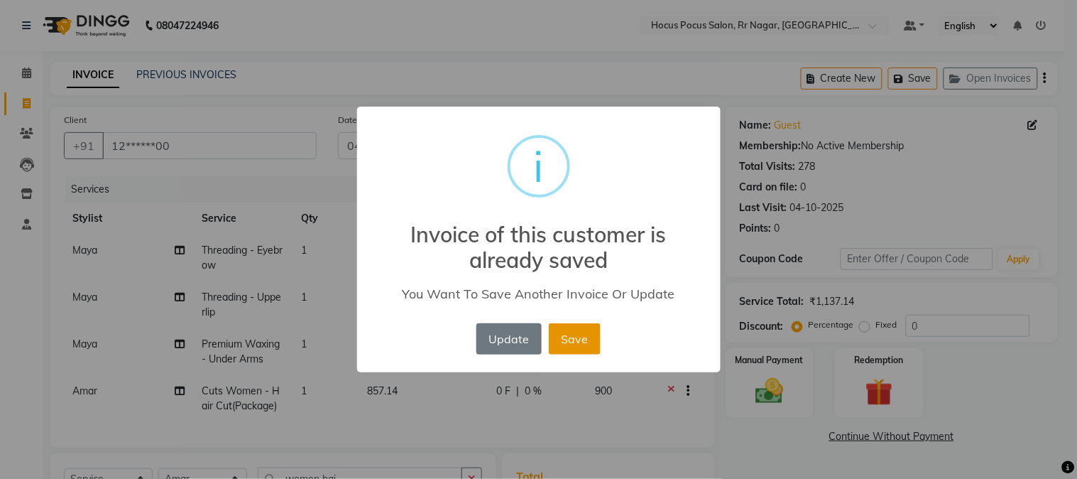
click at [577, 339] on button "Save" at bounding box center [575, 338] width 52 height 31
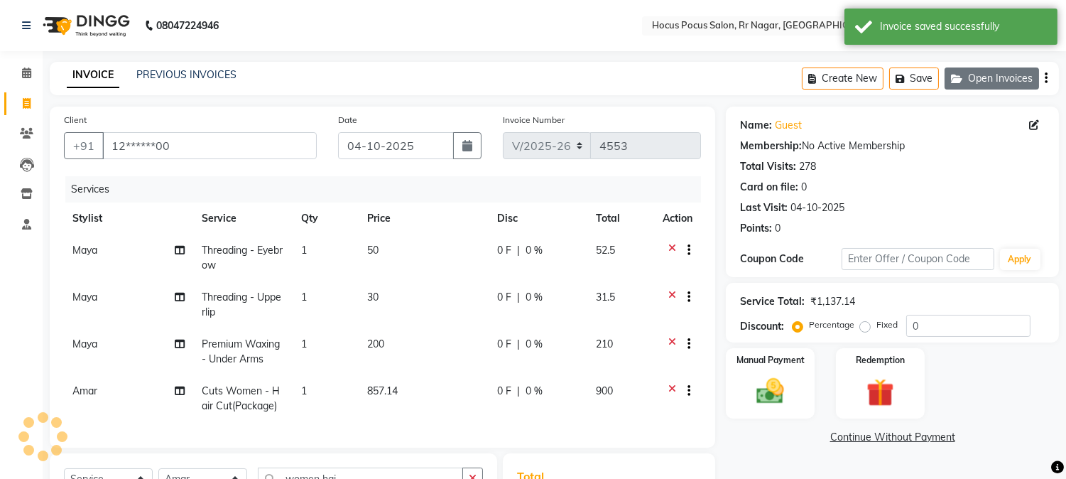
click at [964, 85] on button "Open Invoices" at bounding box center [991, 78] width 94 height 22
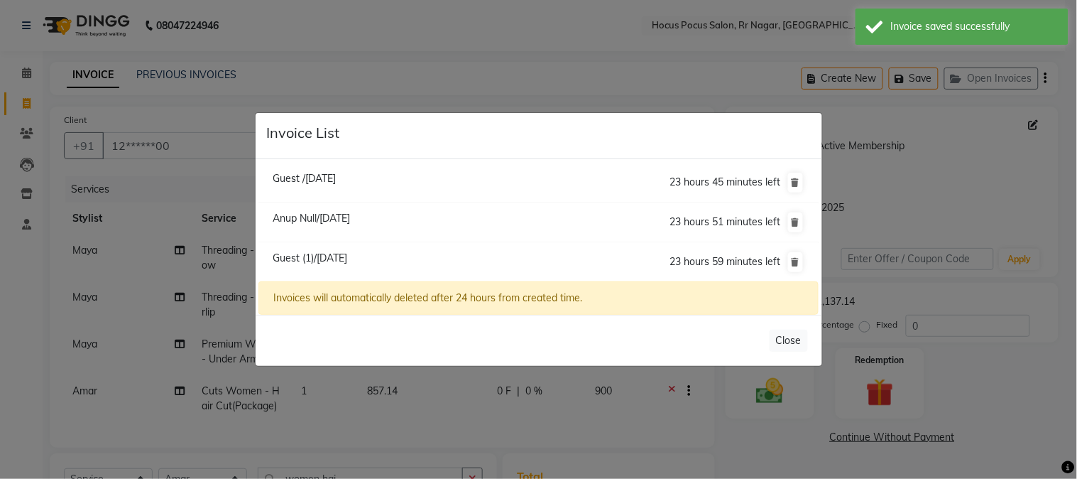
click at [348, 217] on span "Anup Null/04 October 2025" at bounding box center [311, 218] width 77 height 13
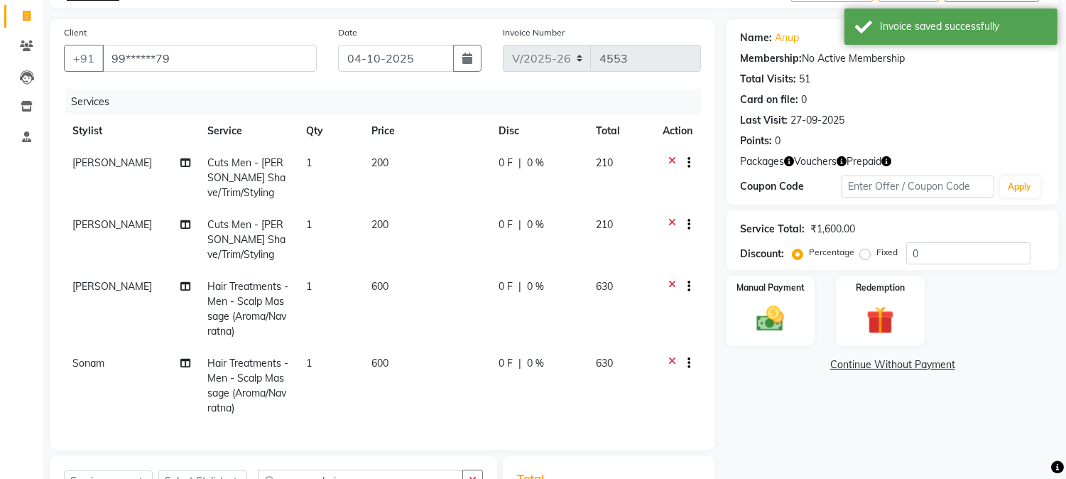
scroll to position [207, 0]
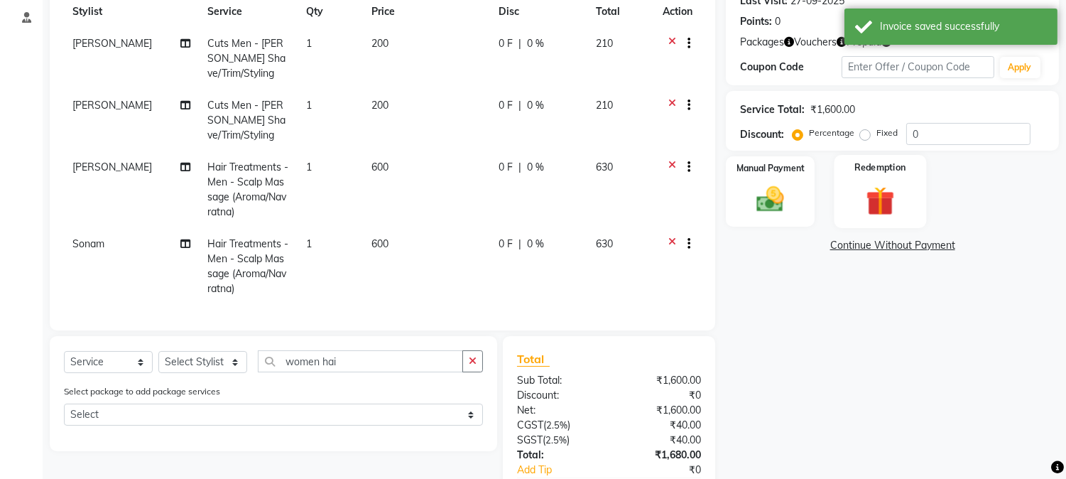
click at [876, 200] on img at bounding box center [879, 201] width 47 height 36
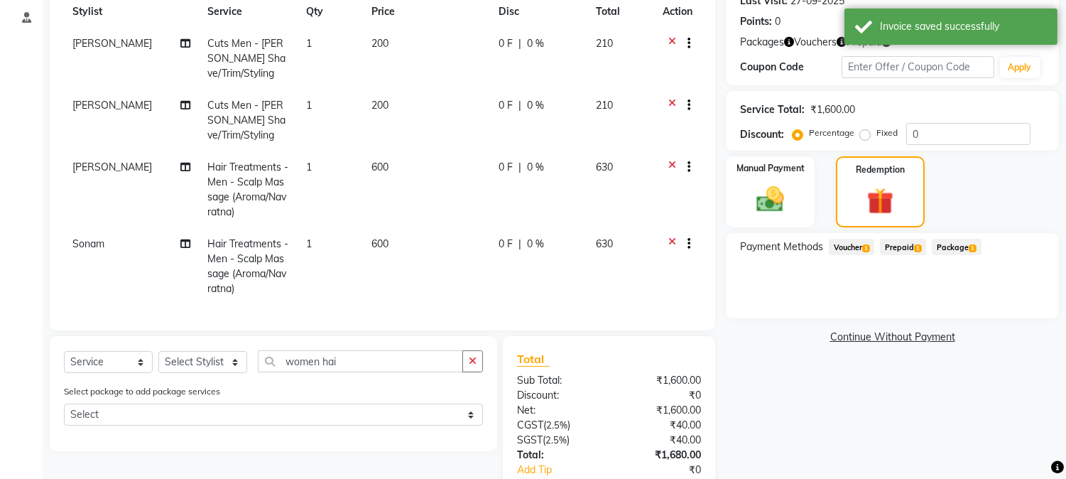
click at [899, 246] on span "Prepaid 1" at bounding box center [903, 247] width 46 height 16
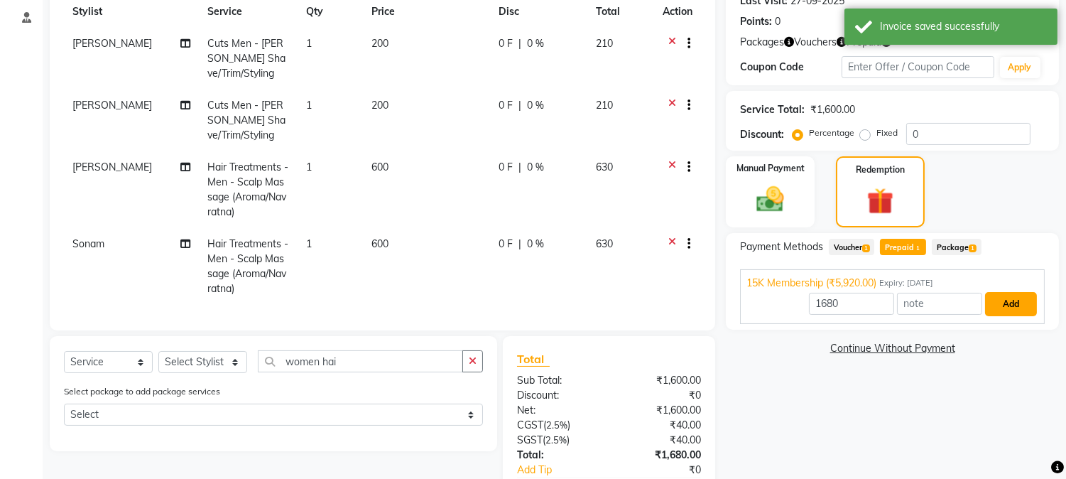
click at [998, 307] on button "Add" at bounding box center [1011, 304] width 52 height 24
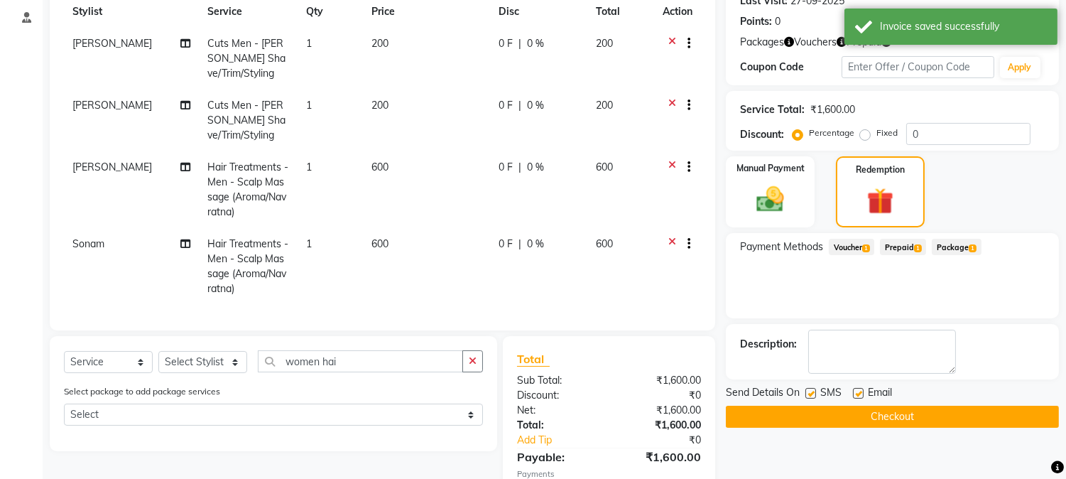
click at [812, 392] on label at bounding box center [810, 393] width 11 height 11
click at [812, 392] on input "checkbox" at bounding box center [809, 393] width 9 height 9
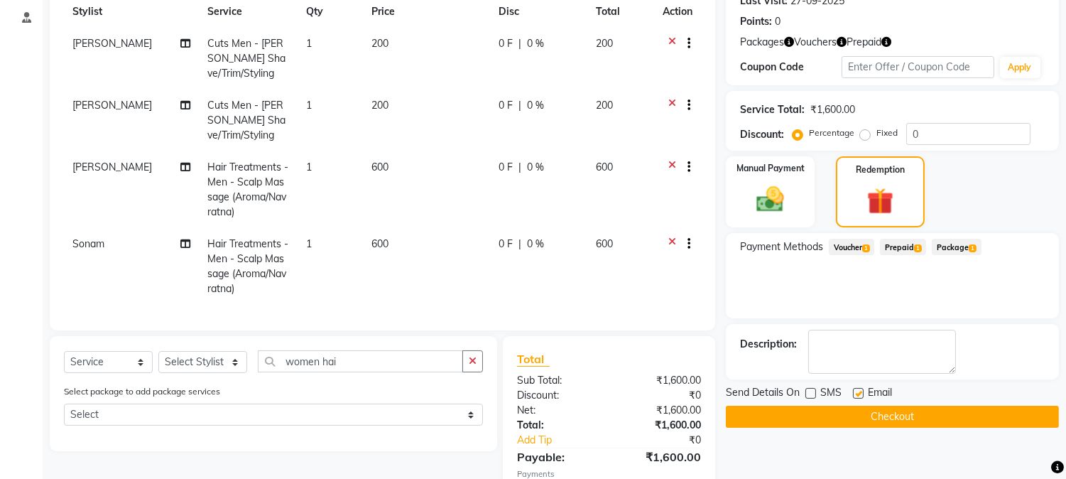
click at [834, 413] on button "Checkout" at bounding box center [892, 416] width 333 height 22
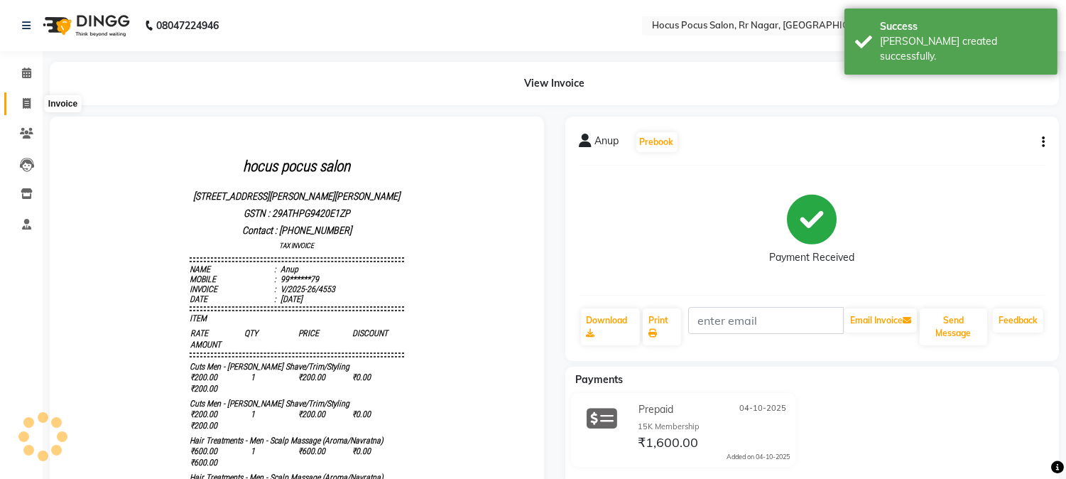
click at [29, 107] on icon at bounding box center [27, 103] width 8 height 11
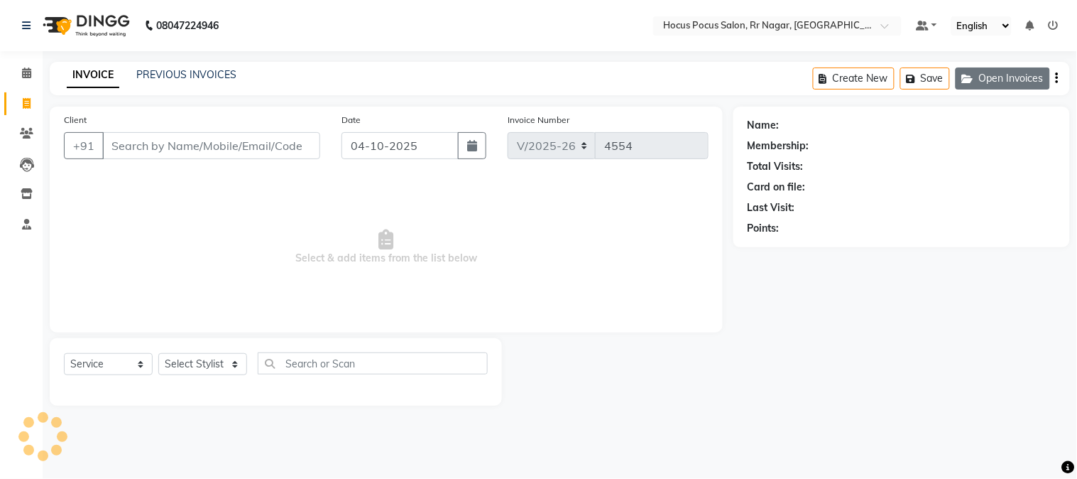
click at [1003, 76] on button "Open Invoices" at bounding box center [1003, 78] width 94 height 22
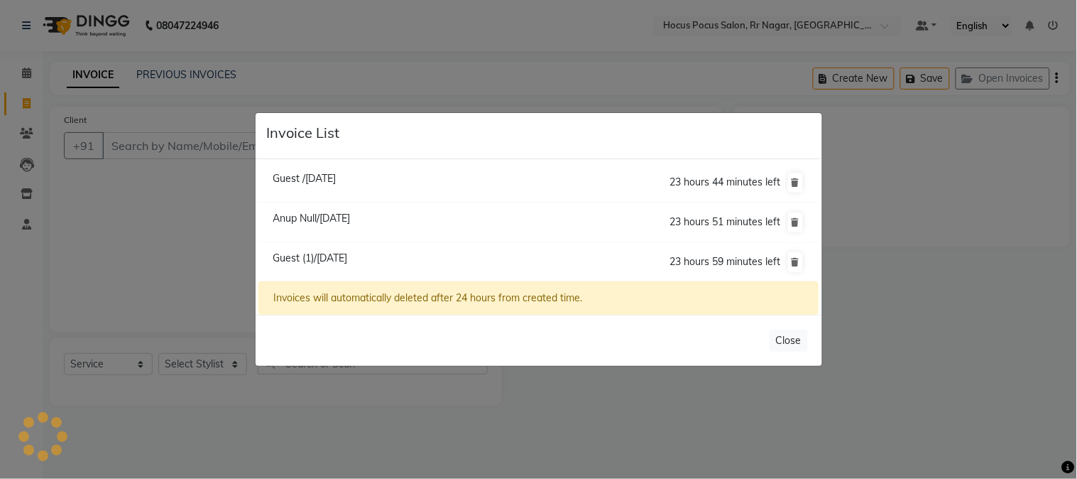
click at [336, 180] on span "Guest /04 October 2025" at bounding box center [304, 178] width 63 height 13
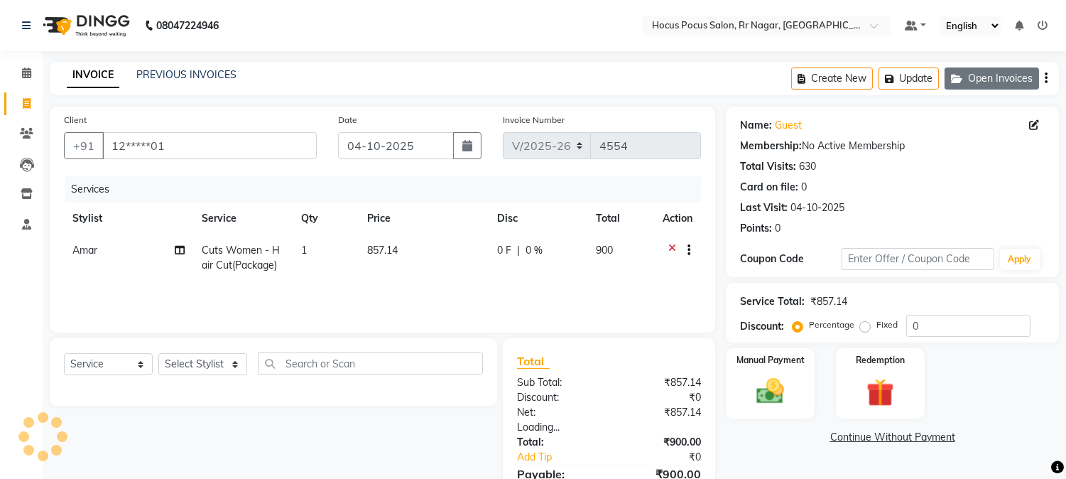
click at [983, 72] on button "Open Invoices" at bounding box center [991, 78] width 94 height 22
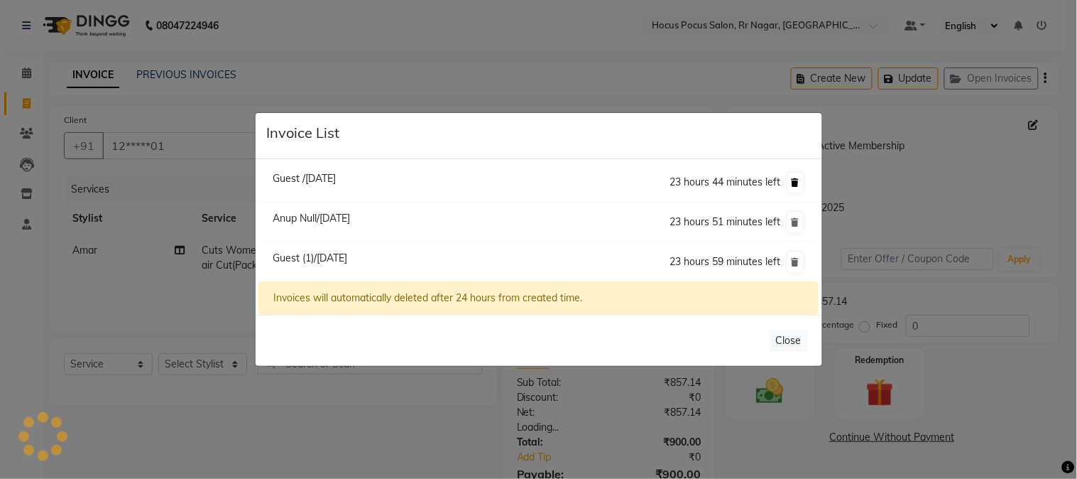
click at [794, 179] on icon at bounding box center [796, 182] width 8 height 9
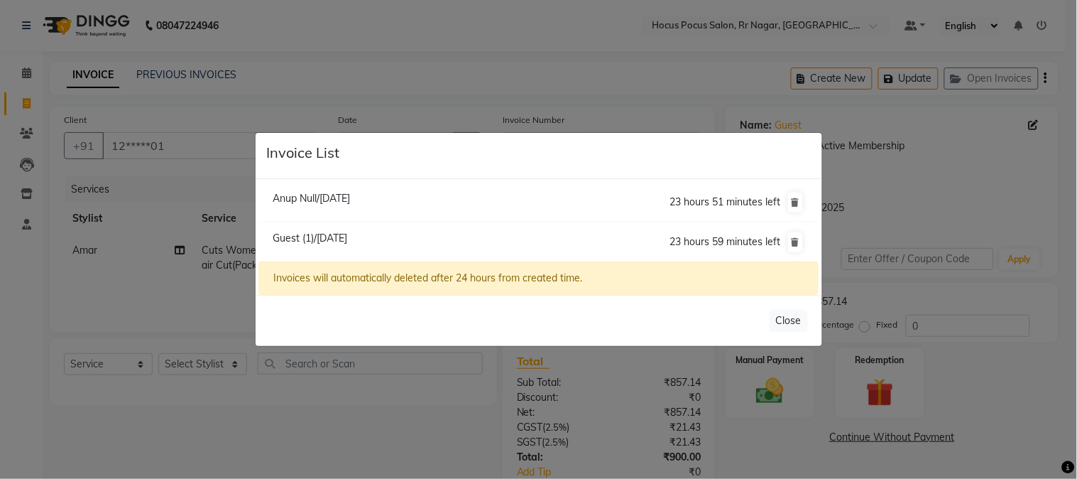
click at [322, 242] on span "Guest (1)/04 October 2025" at bounding box center [310, 238] width 75 height 13
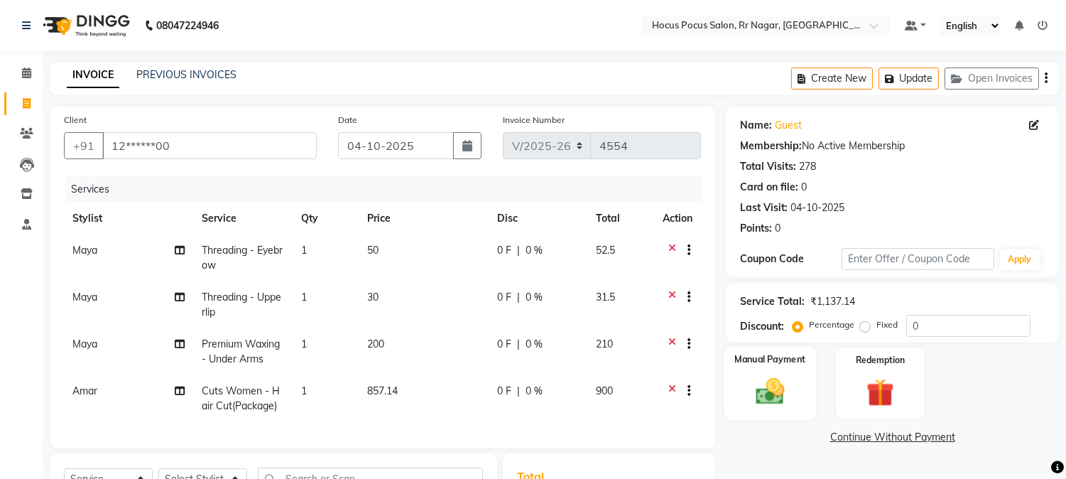
click at [765, 375] on img at bounding box center [770, 391] width 47 height 33
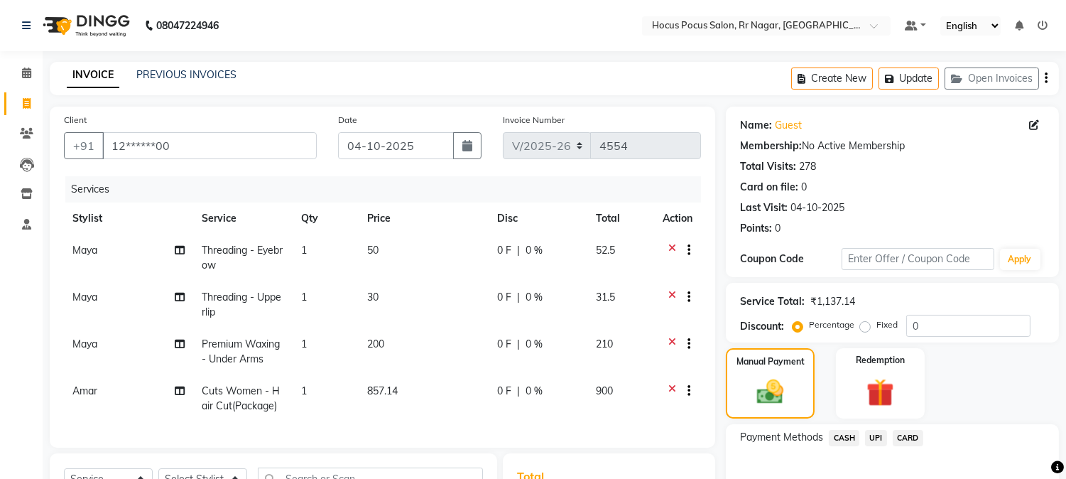
click at [909, 440] on span "CARD" at bounding box center [908, 438] width 31 height 16
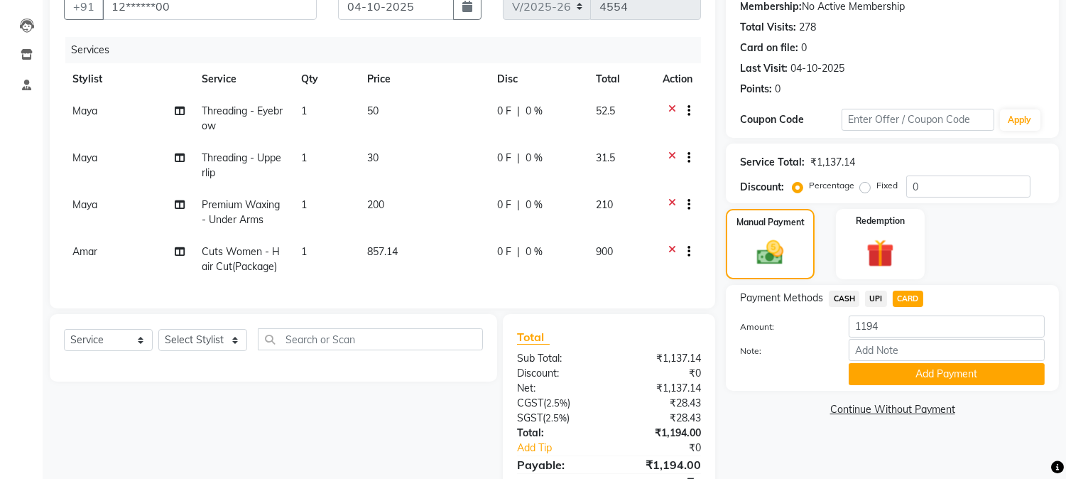
scroll to position [158, 0]
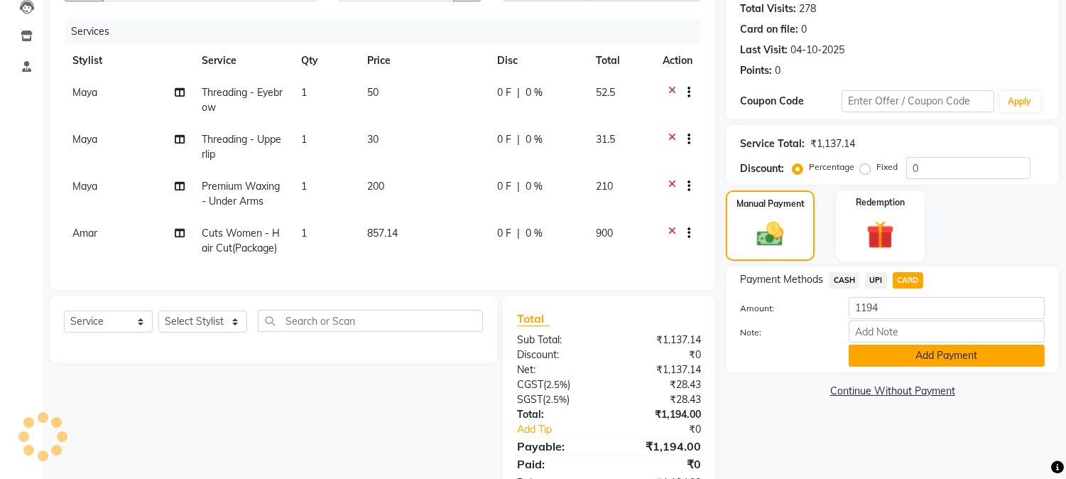
click at [986, 352] on button "Add Payment" at bounding box center [947, 355] width 196 height 22
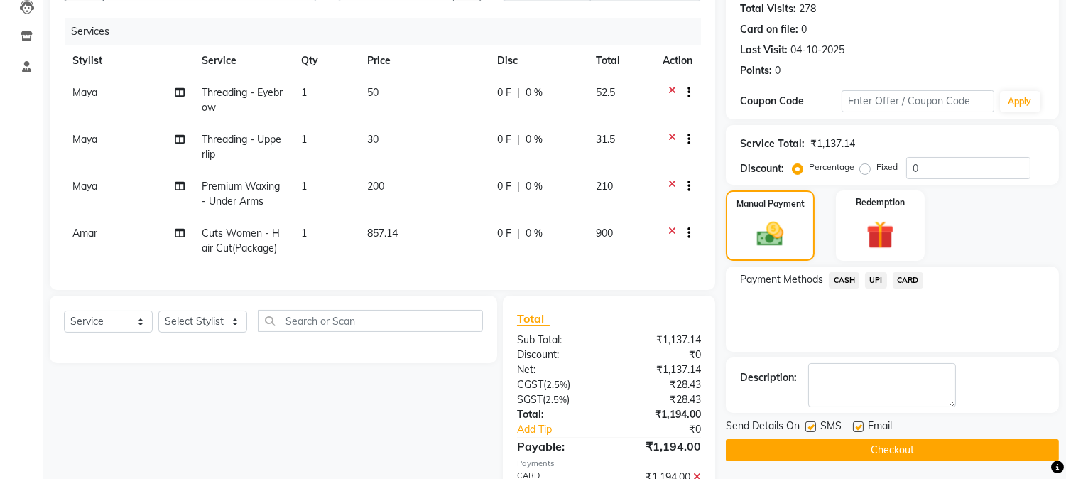
click at [867, 454] on button "Checkout" at bounding box center [892, 450] width 333 height 22
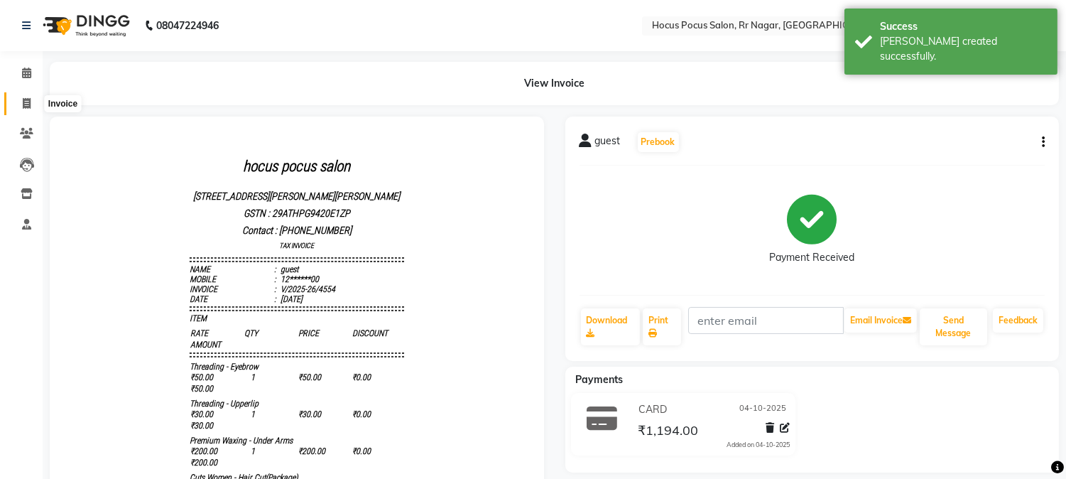
click at [26, 103] on icon at bounding box center [27, 103] width 8 height 11
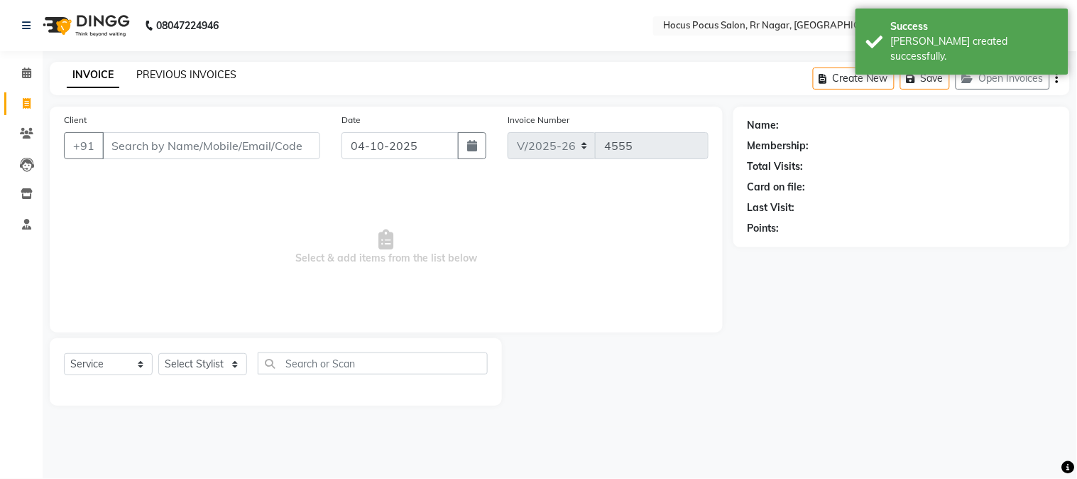
click at [207, 74] on link "PREVIOUS INVOICES" at bounding box center [186, 74] width 100 height 13
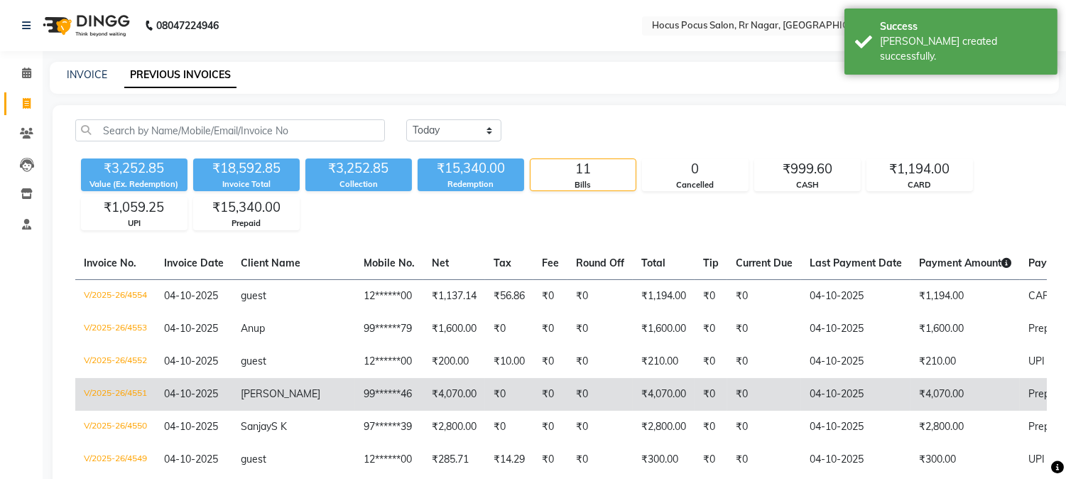
click at [633, 398] on td "₹4,070.00" at bounding box center [664, 394] width 62 height 33
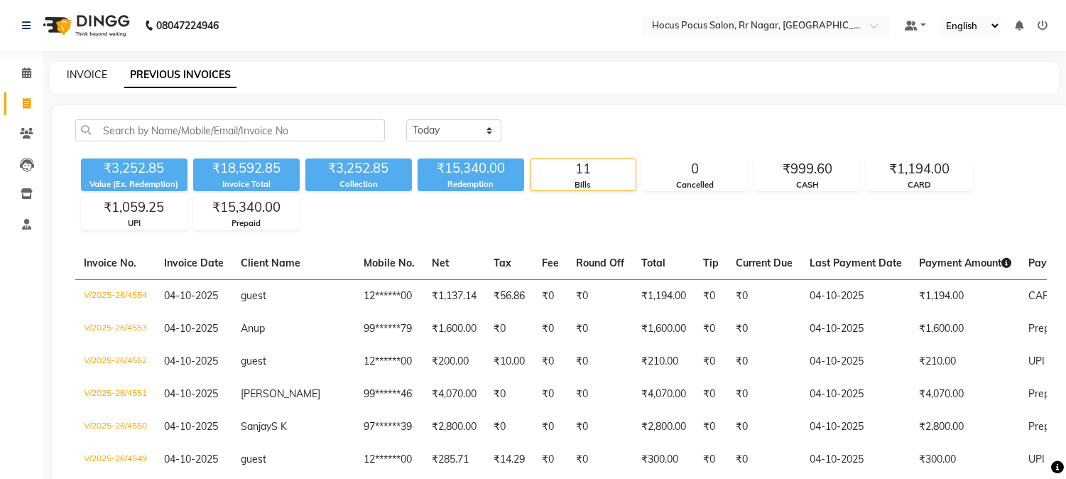
click at [94, 68] on link "INVOICE" at bounding box center [87, 74] width 40 height 13
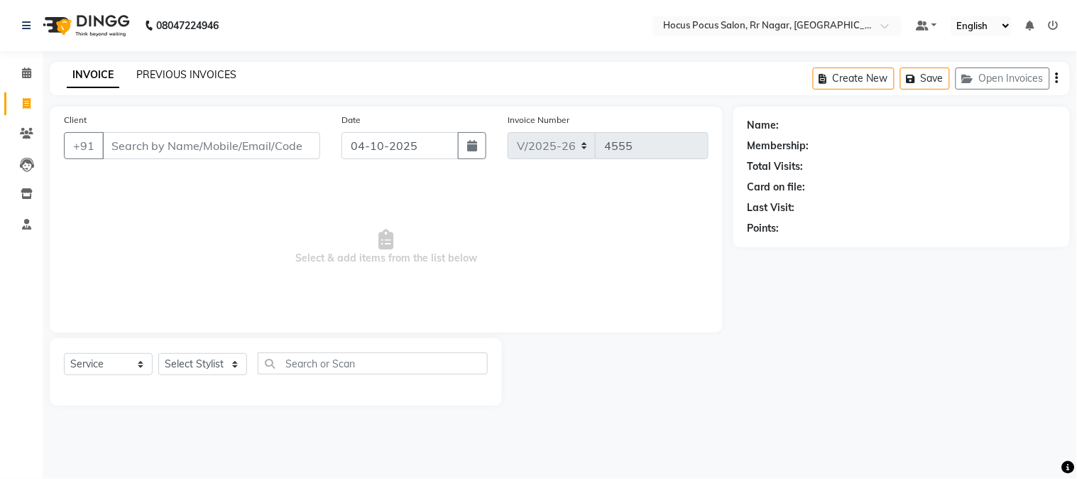
click at [156, 80] on link "PREVIOUS INVOICES" at bounding box center [186, 74] width 100 height 13
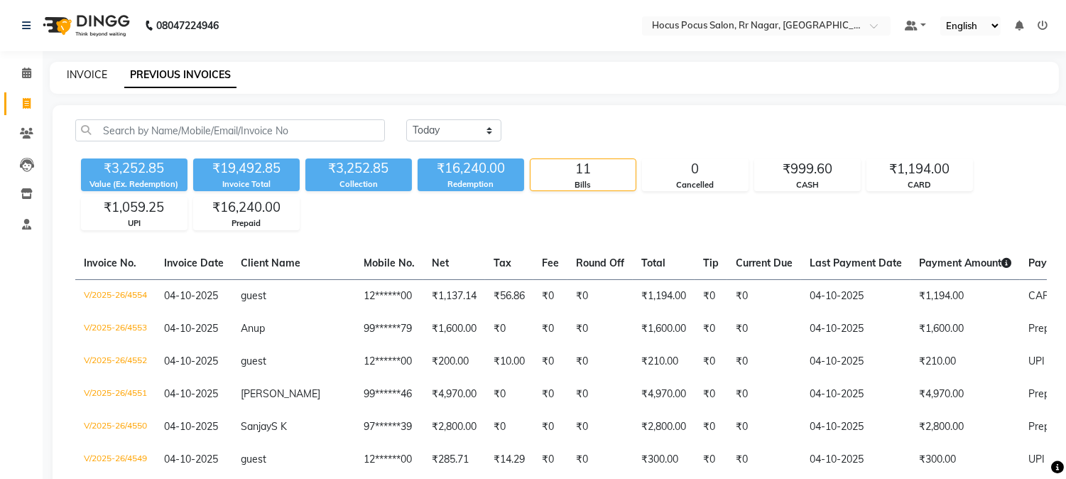
click at [94, 71] on link "INVOICE" at bounding box center [87, 74] width 40 height 13
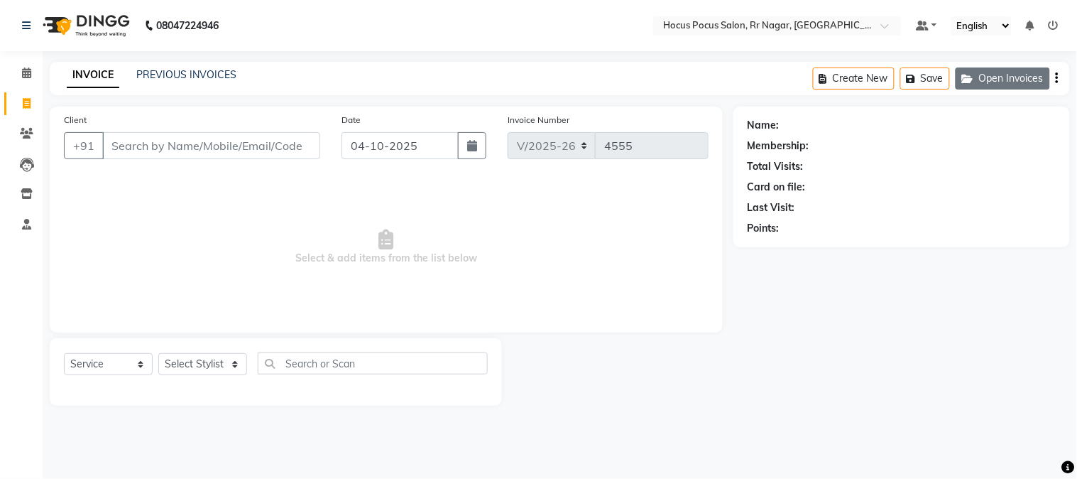
click at [1002, 81] on button "Open Invoices" at bounding box center [1003, 78] width 94 height 22
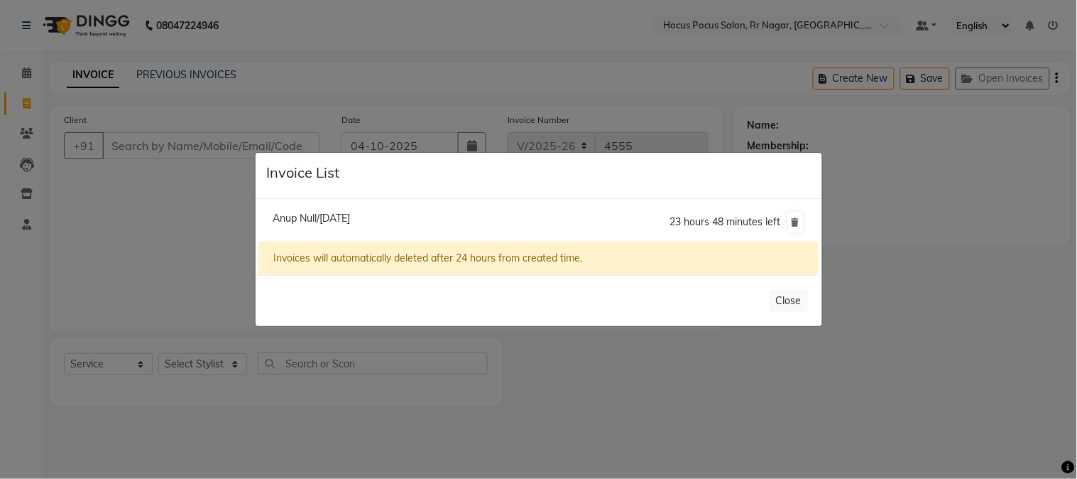
click at [325, 217] on span "Anup Null/04 October 2025" at bounding box center [311, 218] width 77 height 13
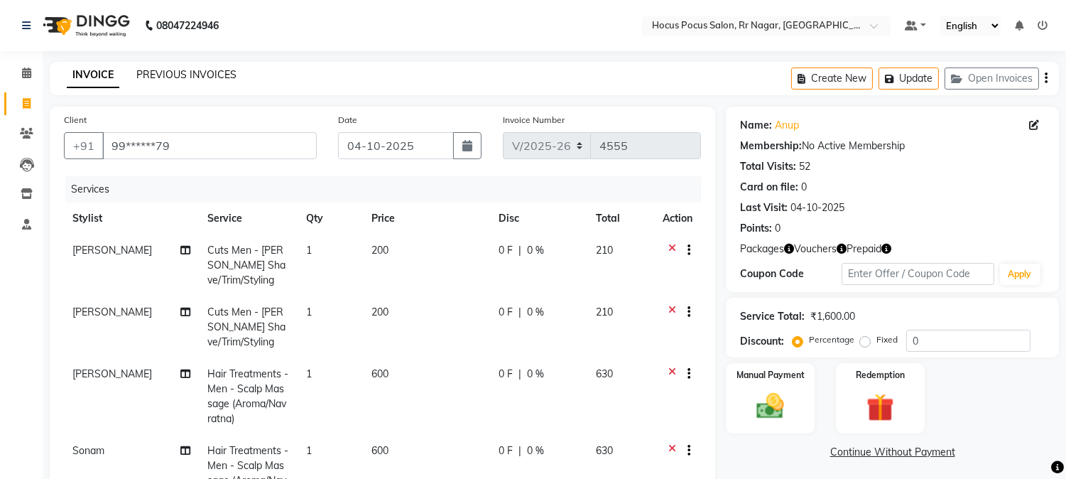
click at [180, 75] on link "PREVIOUS INVOICES" at bounding box center [186, 74] width 100 height 13
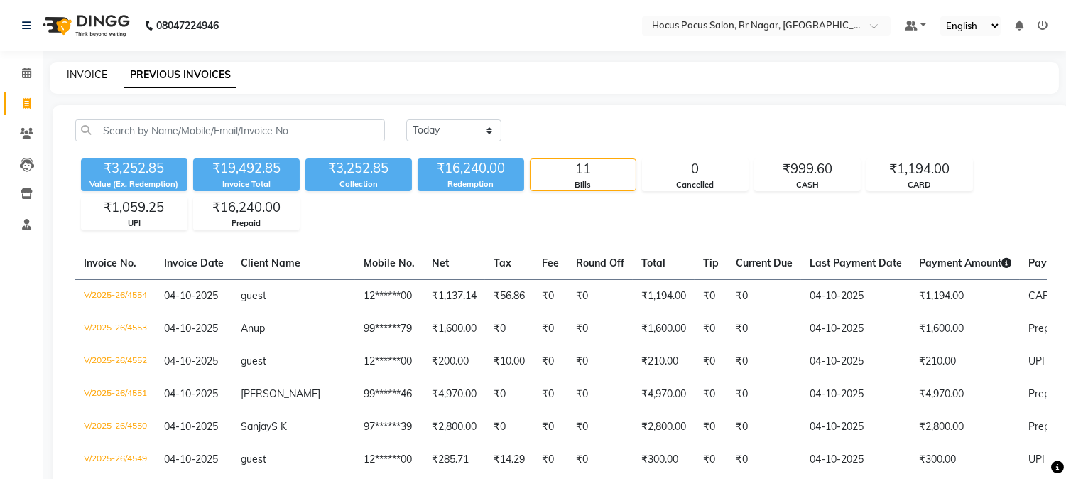
click at [91, 72] on link "INVOICE" at bounding box center [87, 74] width 40 height 13
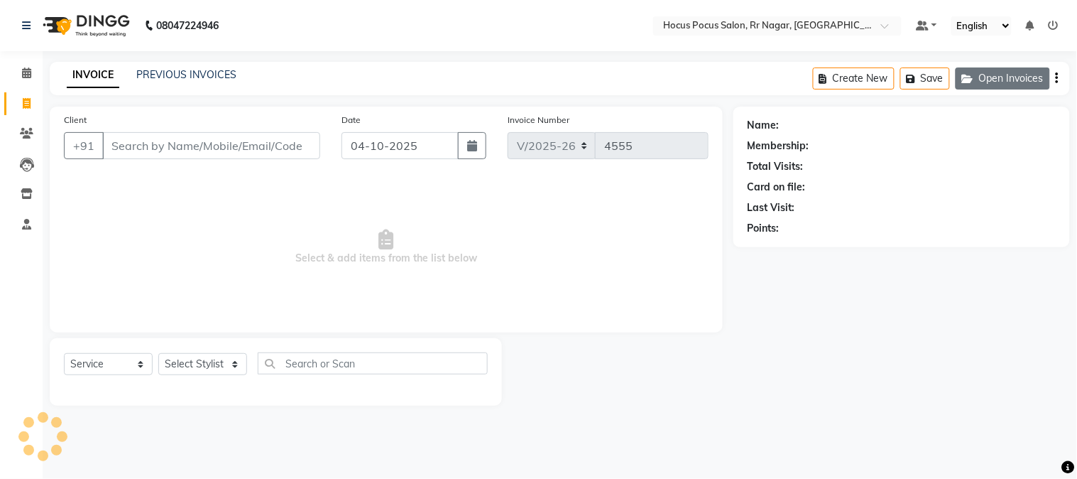
click at [973, 87] on button "Open Invoices" at bounding box center [1003, 78] width 94 height 22
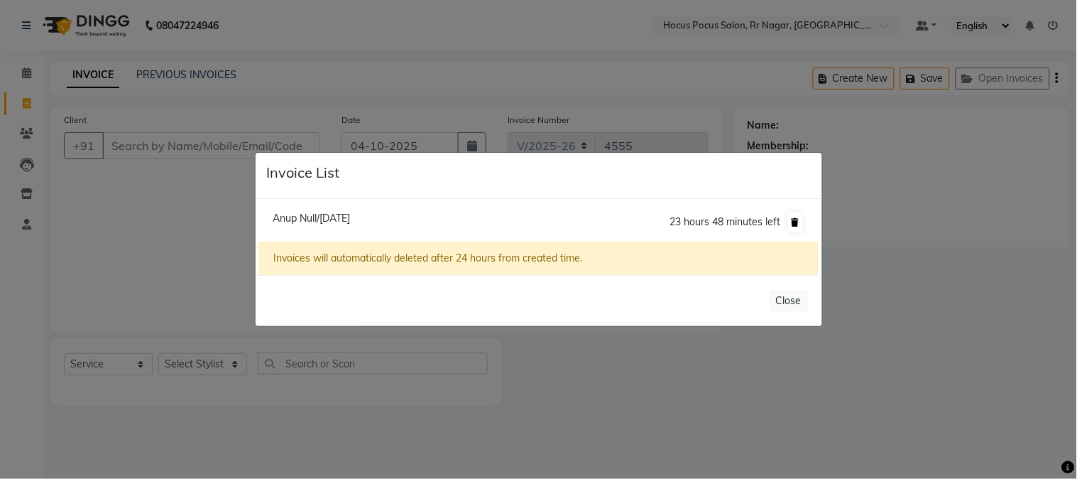
click at [797, 218] on icon at bounding box center [796, 222] width 8 height 9
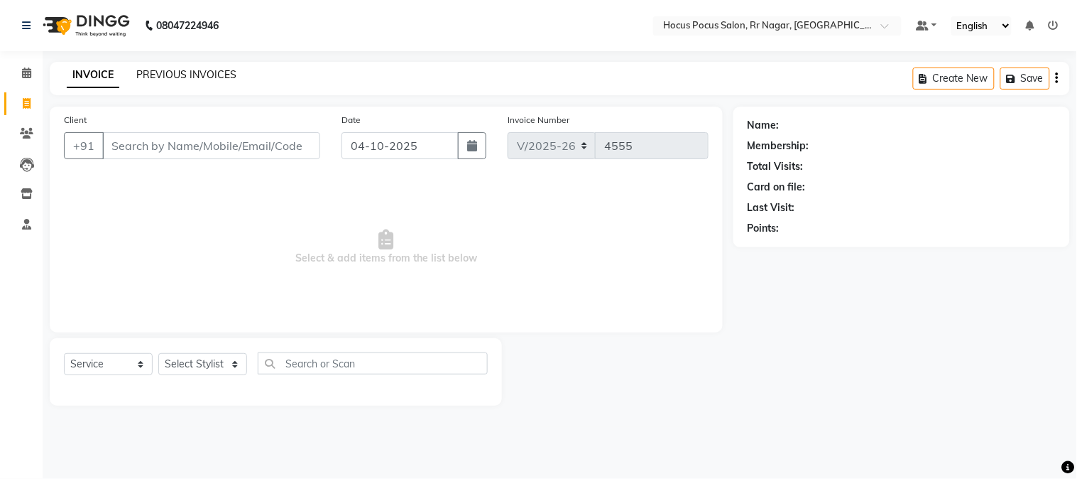
click at [161, 77] on link "PREVIOUS INVOICES" at bounding box center [186, 74] width 100 height 13
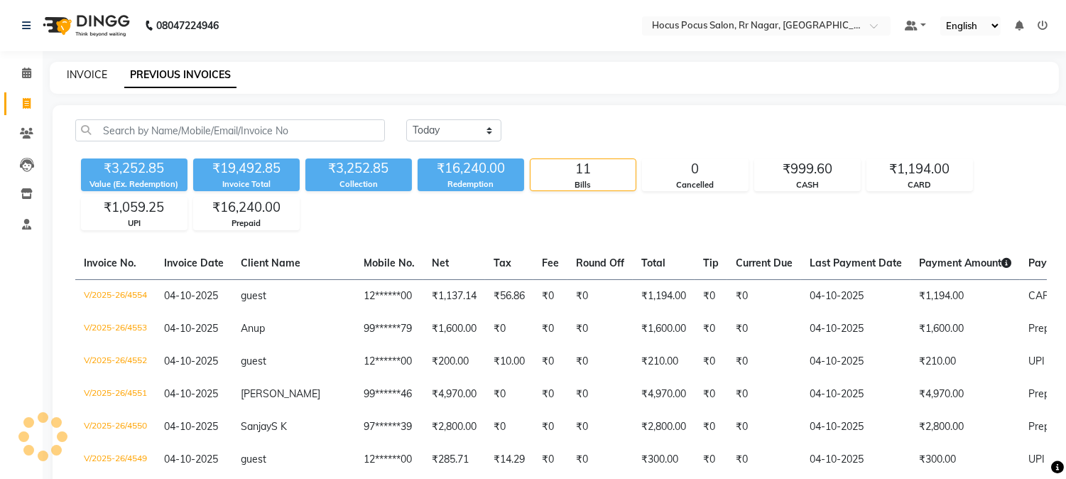
click at [94, 70] on link "INVOICE" at bounding box center [87, 74] width 40 height 13
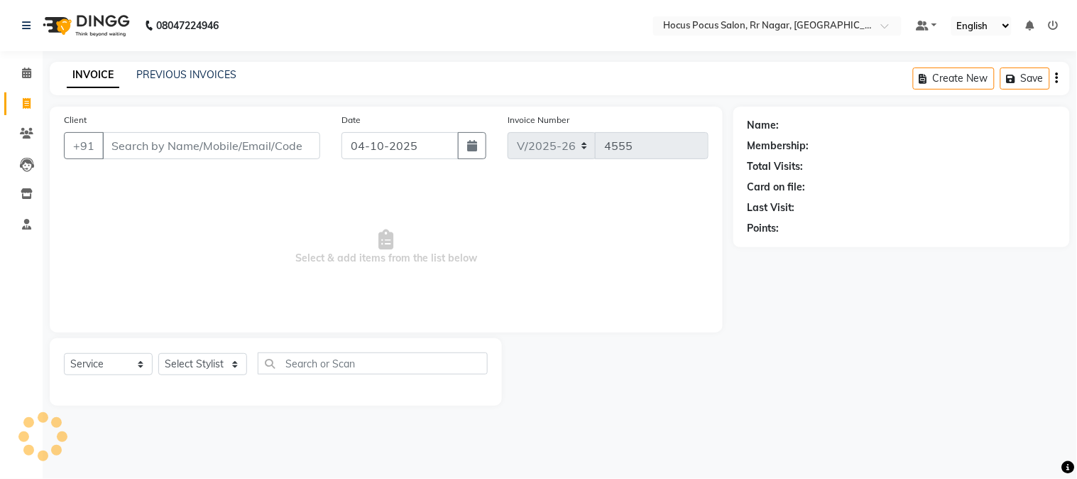
click at [370, 318] on div "Client +91 Date 04-10-2025 Invoice Number V/2025 V/2025-26 4555 Select & add it…" at bounding box center [386, 220] width 673 height 226
click at [244, 141] on input "Client" at bounding box center [211, 145] width 218 height 27
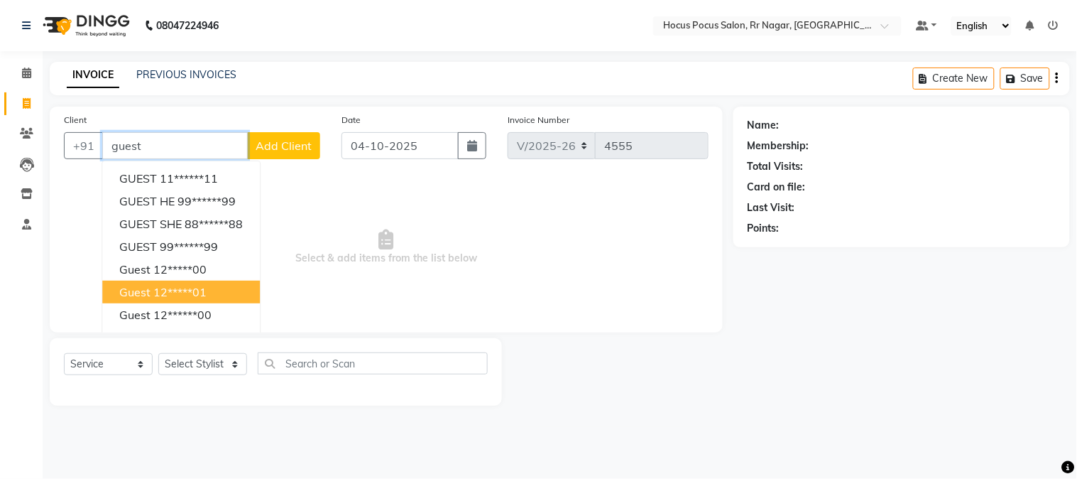
click at [192, 302] on button "guest 12*****01" at bounding box center [181, 292] width 158 height 23
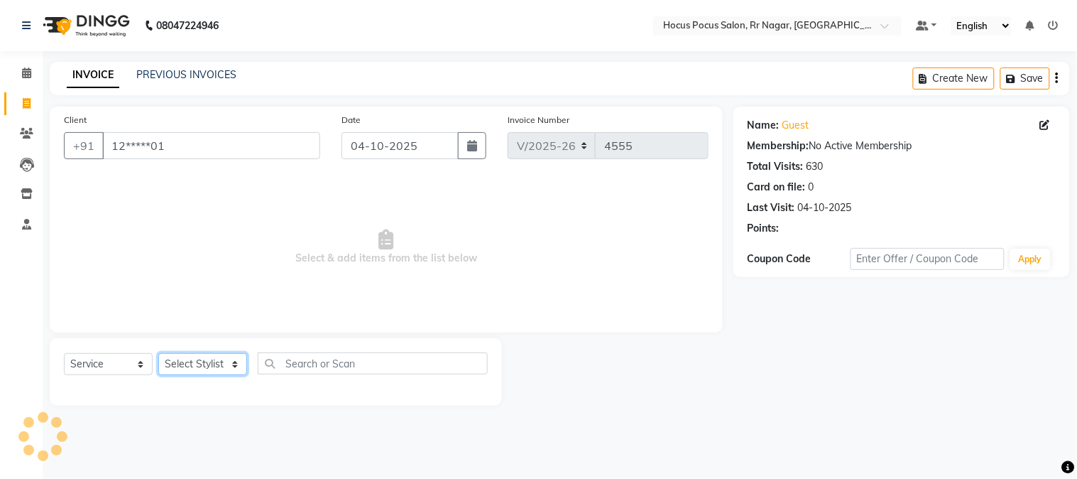
click at [213, 373] on select "Select Stylist Amar Eliza hocus pocus Maya Neha Ranjana Ravi Salima Salman Sonam" at bounding box center [202, 364] width 89 height 22
click at [158, 354] on select "Select Stylist Amar Eliza hocus pocus Maya Neha Ranjana Ravi Salima Salman Sonam" at bounding box center [202, 364] width 89 height 22
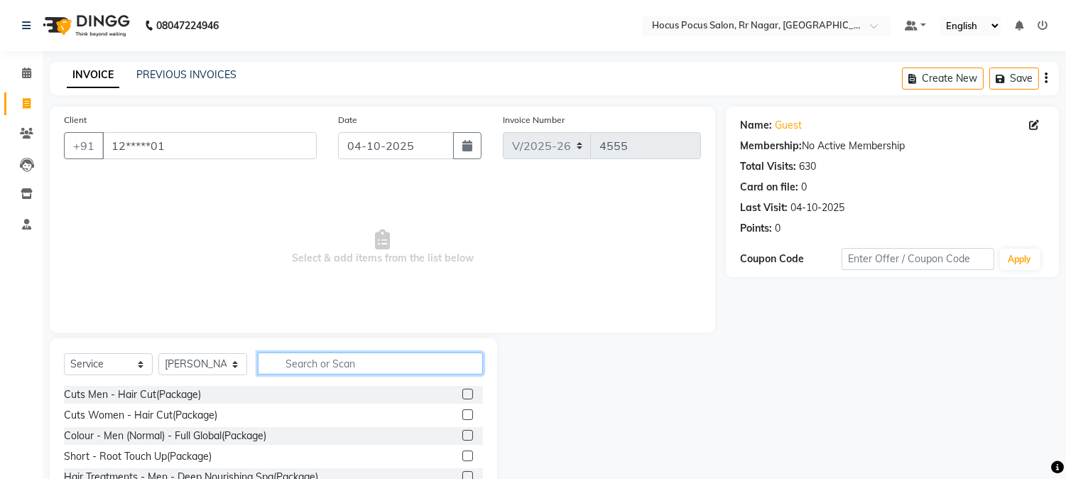
click at [337, 371] on input "text" at bounding box center [370, 363] width 225 height 22
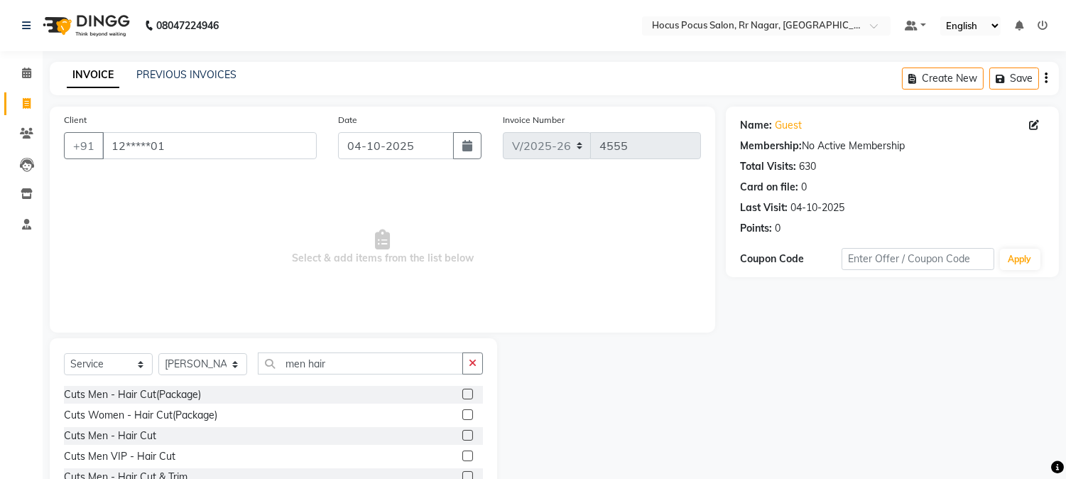
click at [462, 474] on label at bounding box center [467, 476] width 11 height 11
click at [462, 474] on input "checkbox" at bounding box center [466, 476] width 9 height 9
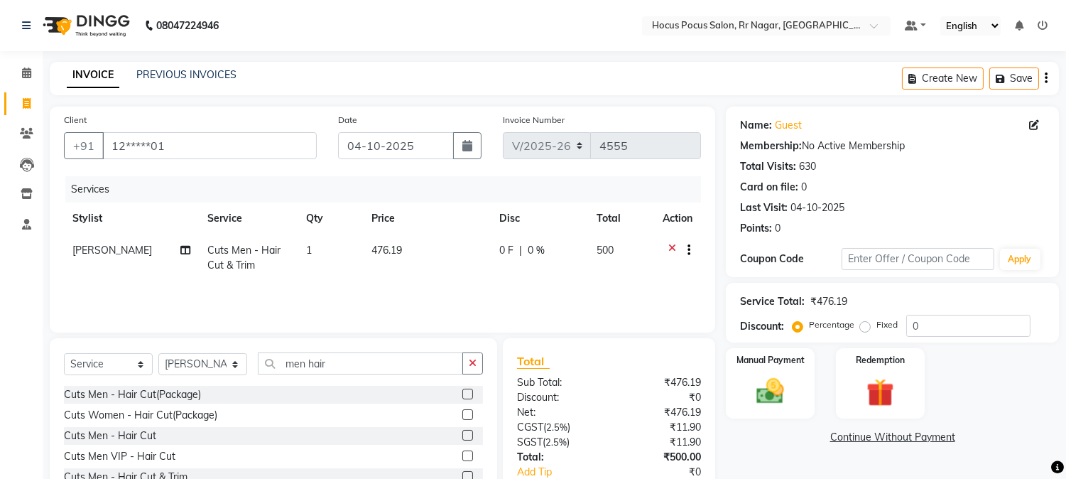
drag, startPoint x: 783, startPoint y: 388, endPoint x: 819, endPoint y: 410, distance: 43.0
click at [783, 387] on img at bounding box center [770, 391] width 45 height 32
click at [881, 433] on span "UPI" at bounding box center [876, 438] width 22 height 16
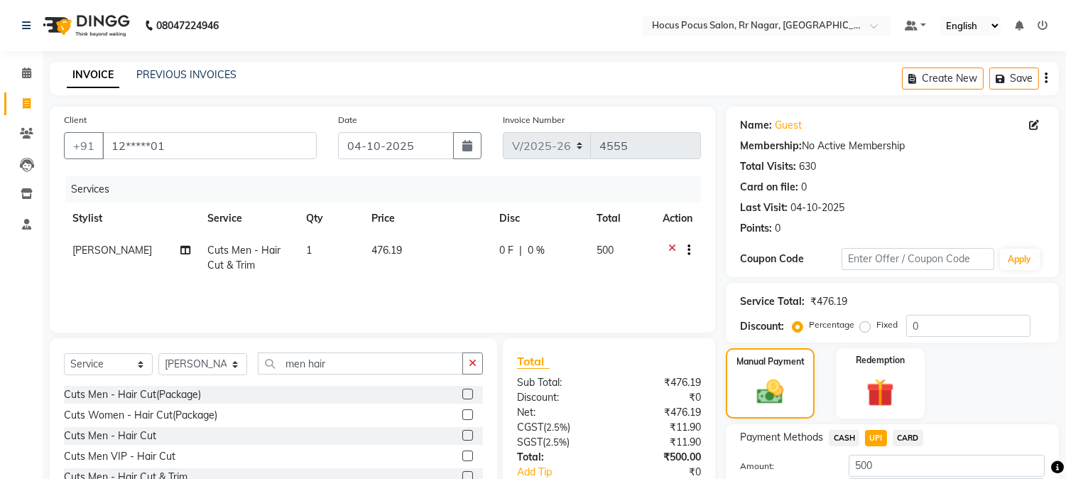
scroll to position [101, 0]
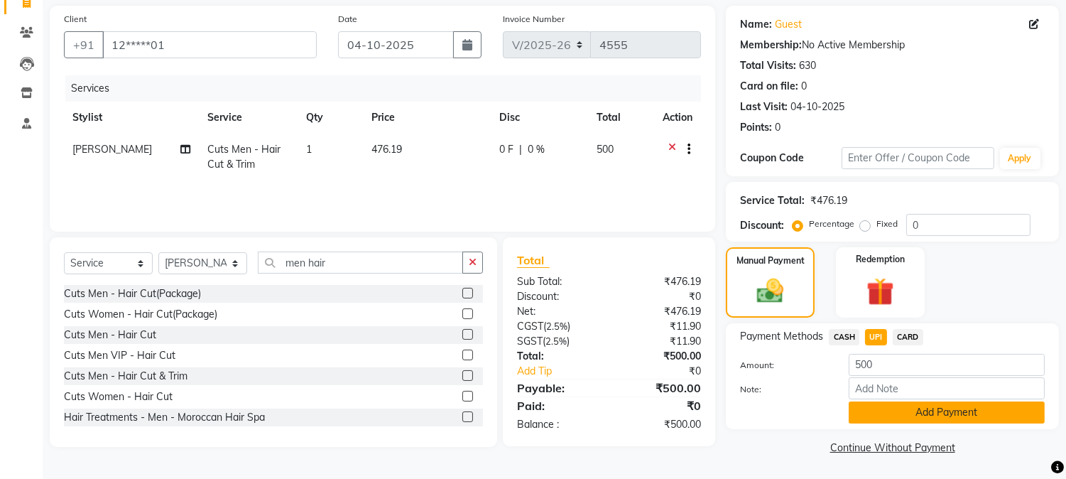
click at [909, 403] on button "Add Payment" at bounding box center [947, 412] width 196 height 22
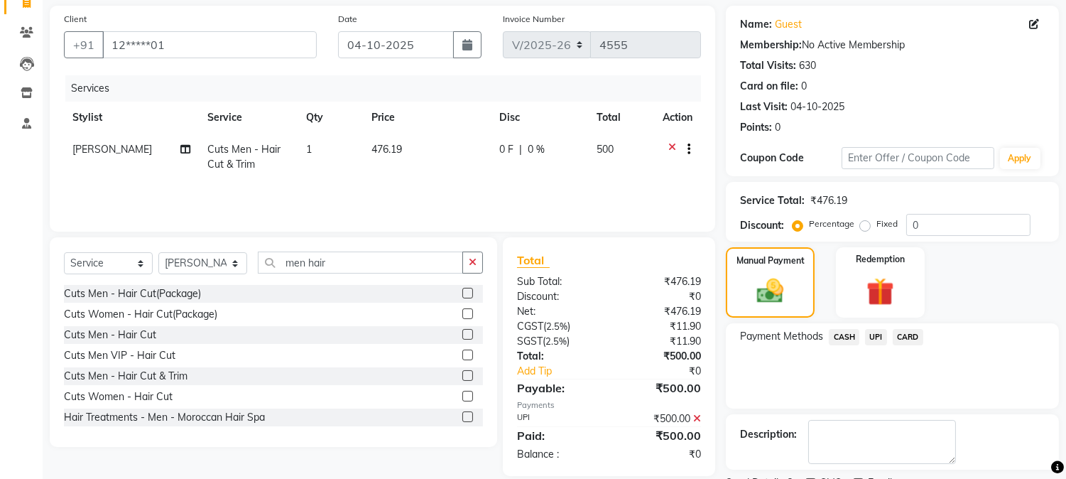
scroll to position [160, 0]
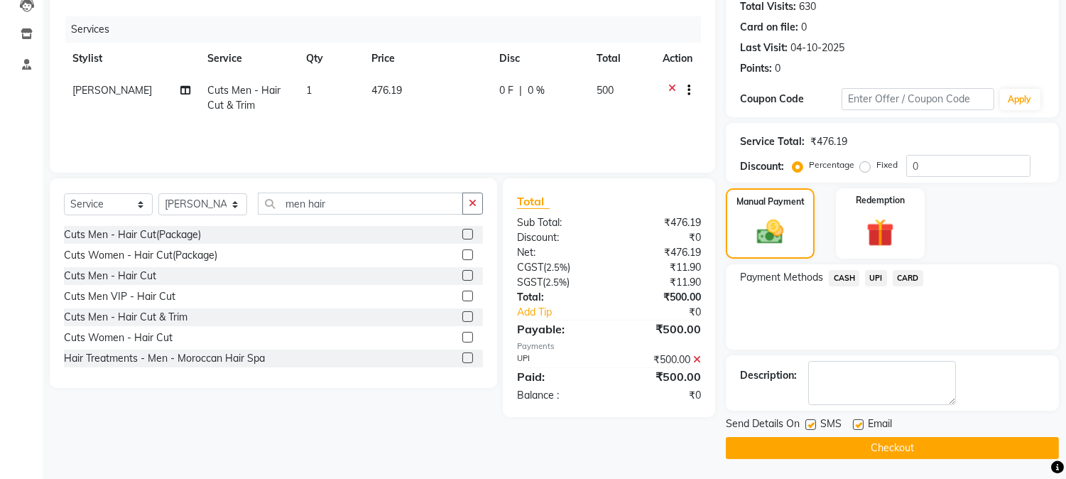
click at [944, 444] on button "Checkout" at bounding box center [892, 448] width 333 height 22
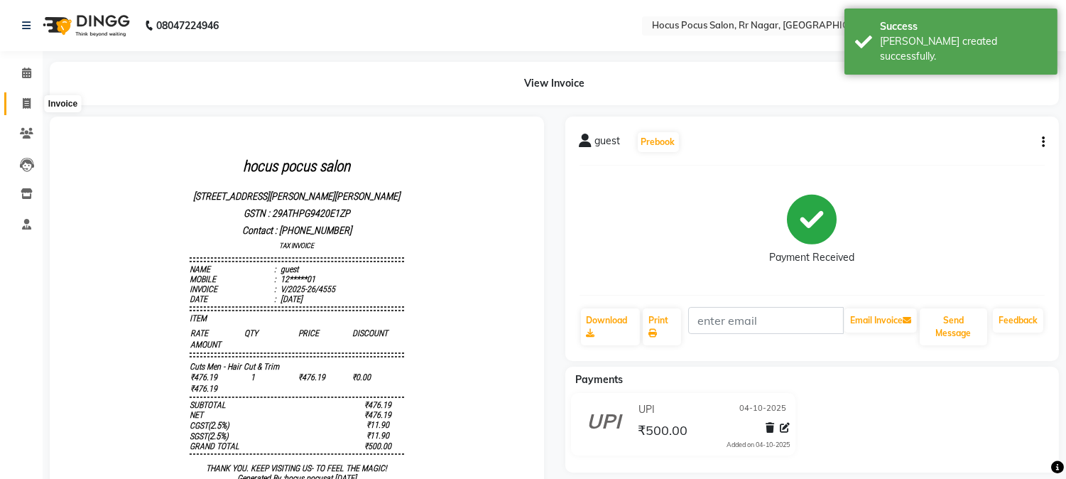
click at [28, 103] on icon at bounding box center [27, 103] width 8 height 11
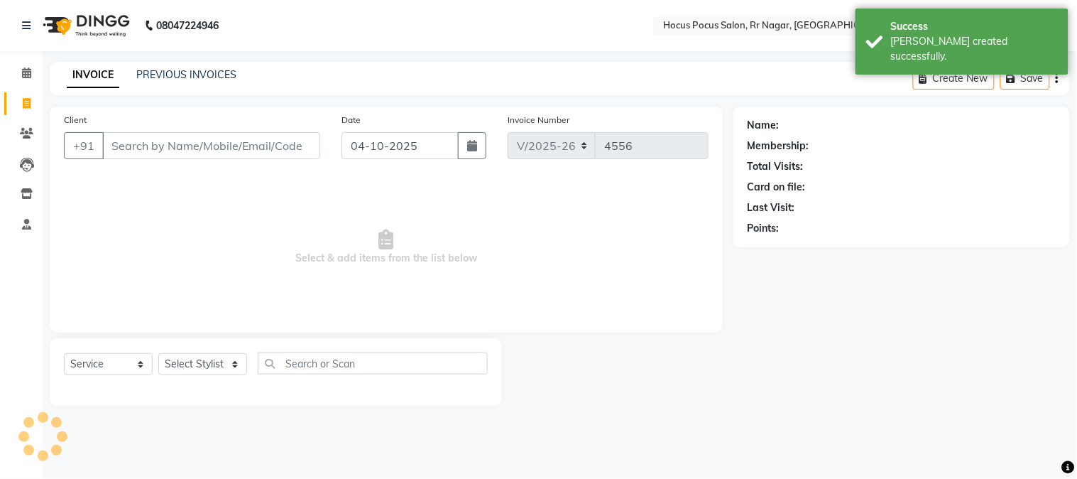
click at [208, 62] on div "INVOICE PREVIOUS INVOICES Create New Save" at bounding box center [560, 78] width 1020 height 33
click at [210, 69] on link "PREVIOUS INVOICES" at bounding box center [186, 74] width 100 height 13
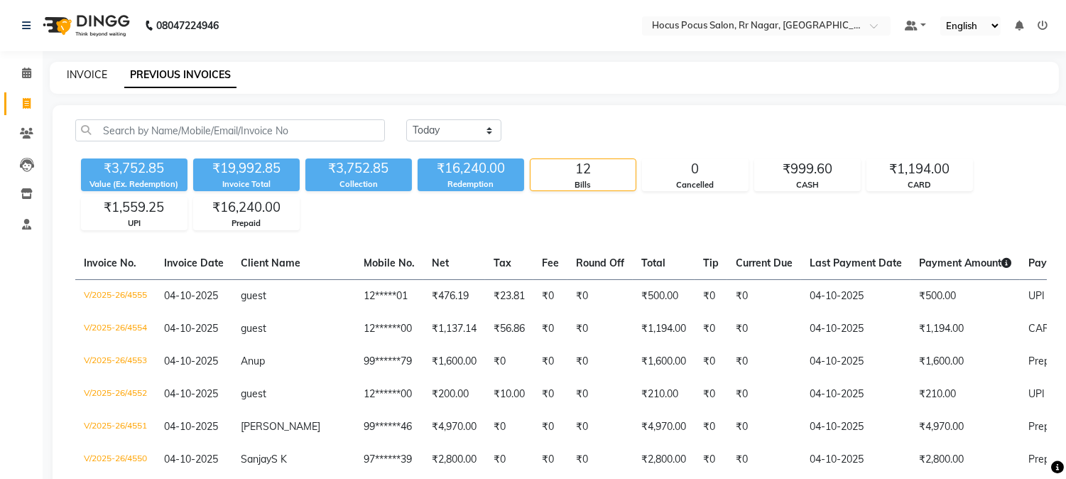
click at [95, 74] on link "INVOICE" at bounding box center [87, 74] width 40 height 13
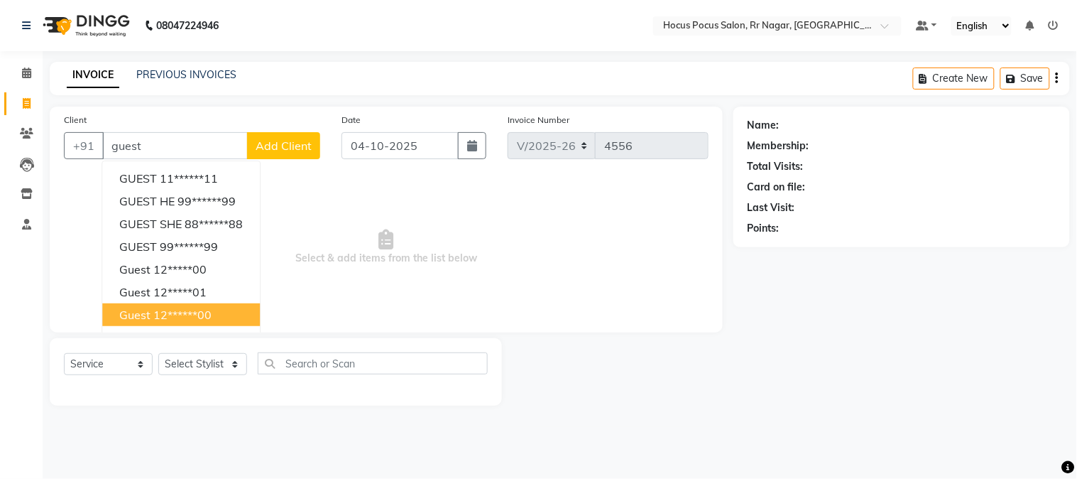
click at [160, 310] on ngb-highlight "12******00" at bounding box center [182, 314] width 58 height 14
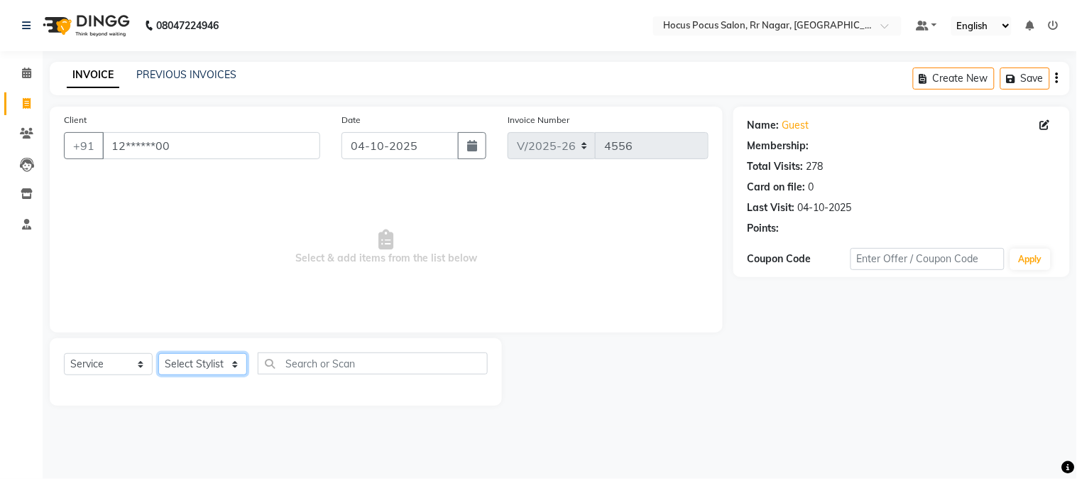
click at [183, 358] on select "Select Stylist Amar Eliza hocus pocus Maya Neha Ranjana Ravi Salima Salman Sonam" at bounding box center [202, 364] width 89 height 22
click at [158, 354] on select "Select Stylist Amar Eliza hocus pocus Maya Neha Ranjana Ravi Salima Salman Sonam" at bounding box center [202, 364] width 89 height 22
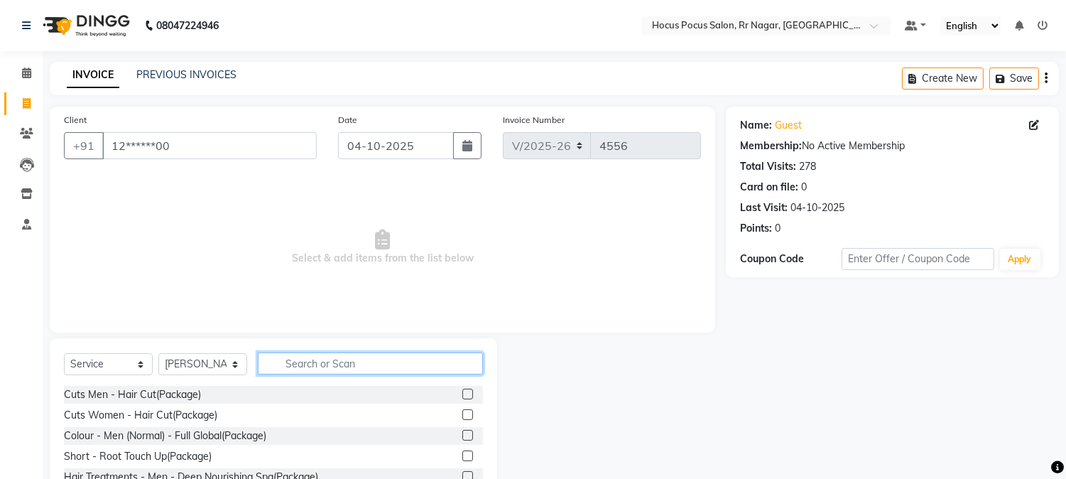
click at [325, 373] on input "text" at bounding box center [370, 363] width 225 height 22
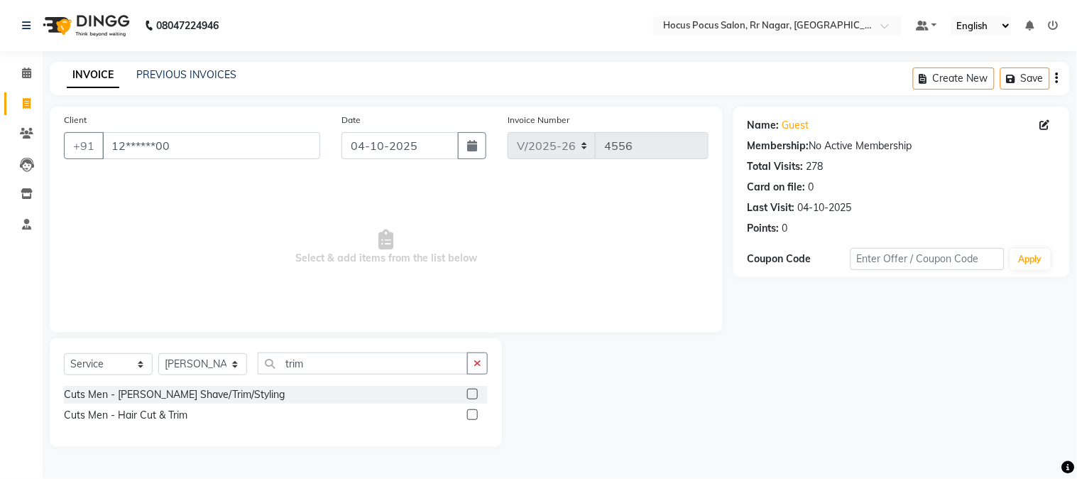
click at [471, 410] on label at bounding box center [472, 414] width 11 height 11
click at [471, 410] on input "checkbox" at bounding box center [471, 414] width 9 height 9
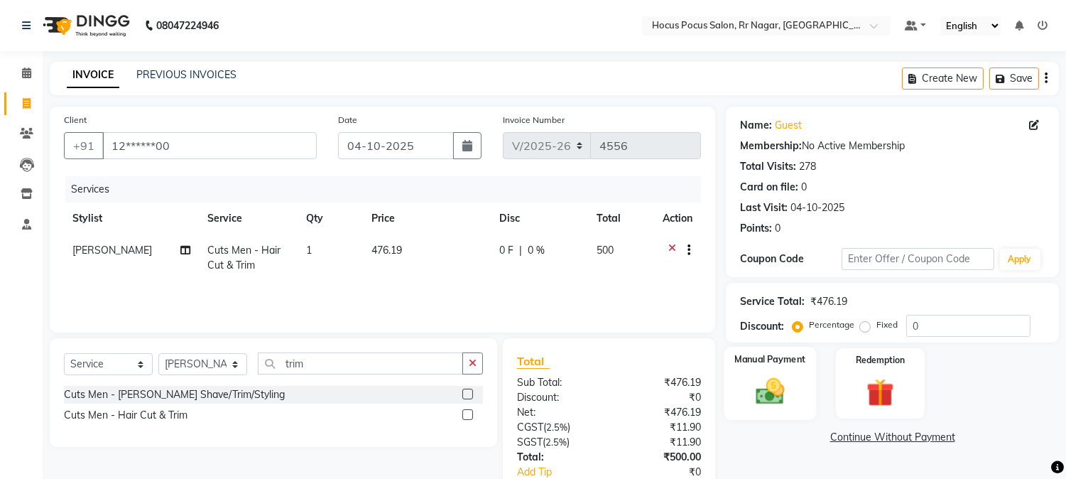
click at [773, 383] on img at bounding box center [770, 391] width 47 height 33
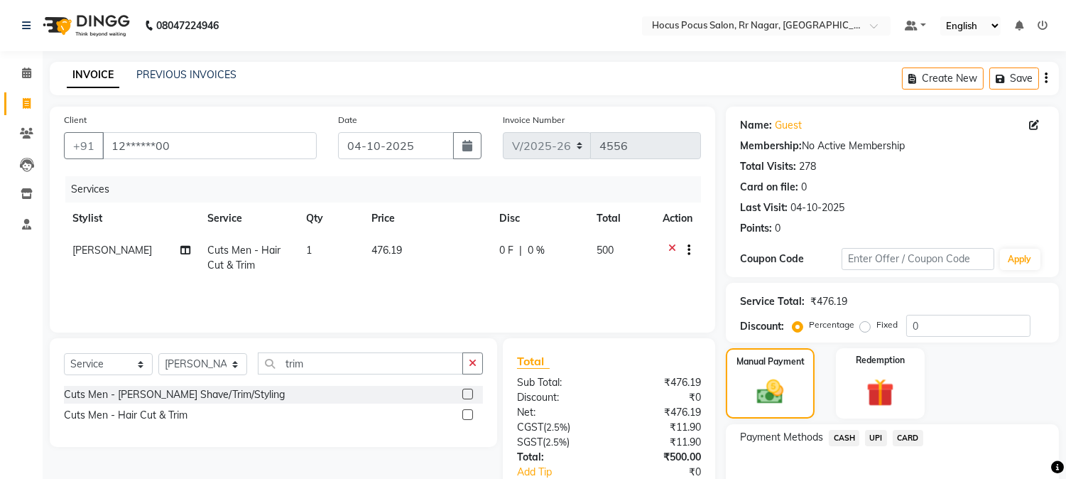
click at [878, 439] on span "UPI" at bounding box center [876, 438] width 22 height 16
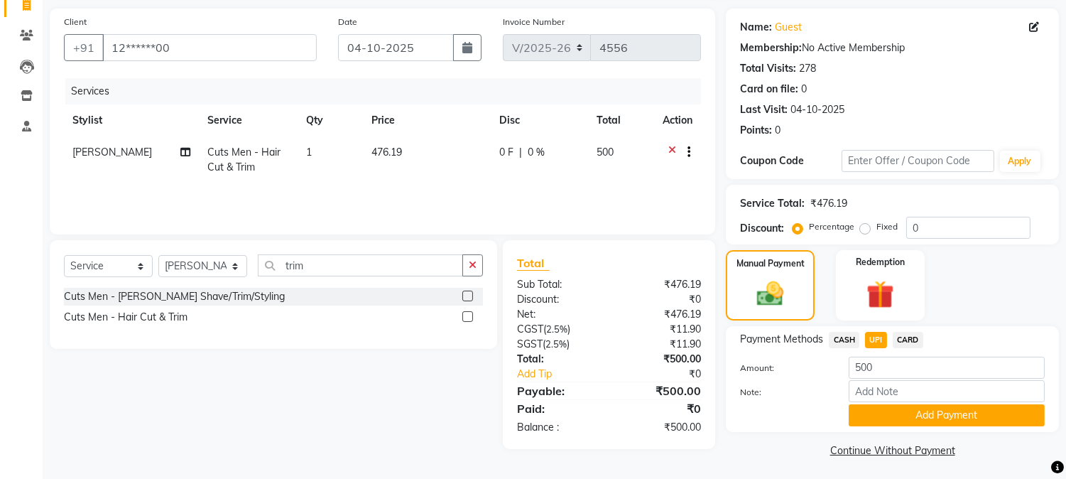
scroll to position [101, 0]
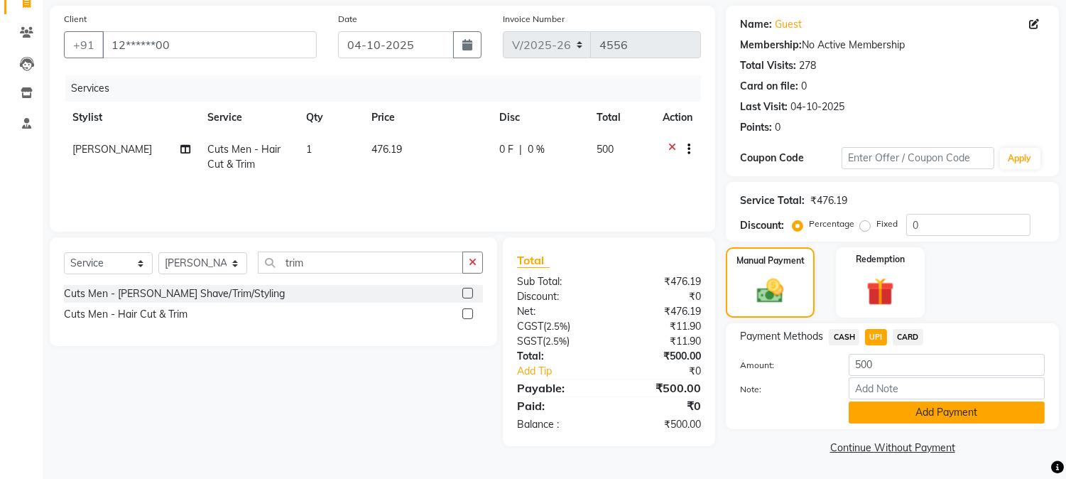
click at [905, 401] on button "Add Payment" at bounding box center [947, 412] width 196 height 22
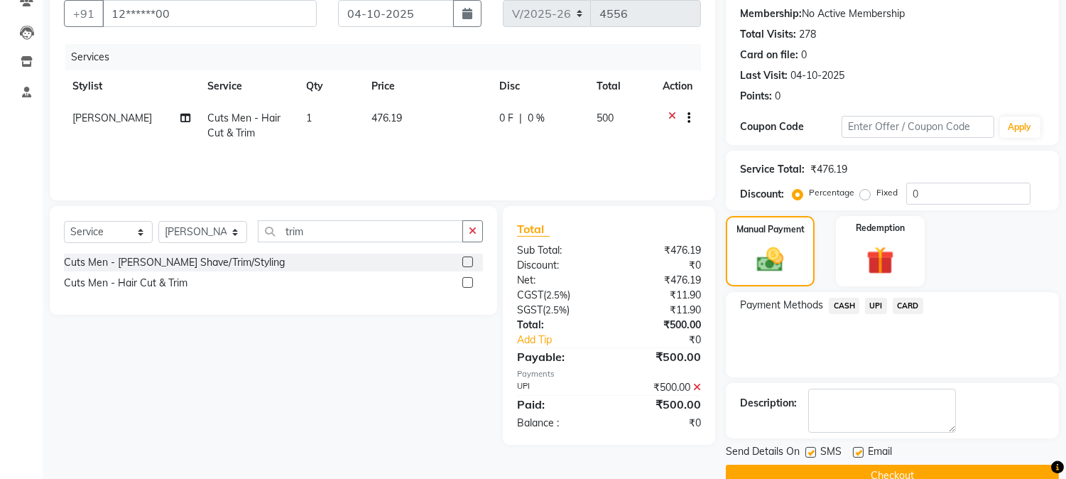
scroll to position [160, 0]
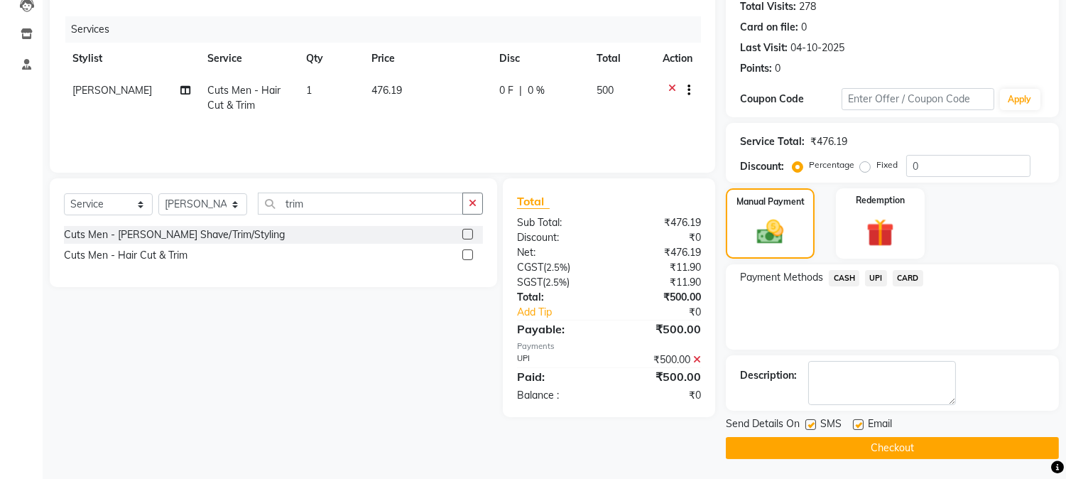
click at [911, 441] on button "Checkout" at bounding box center [892, 448] width 333 height 22
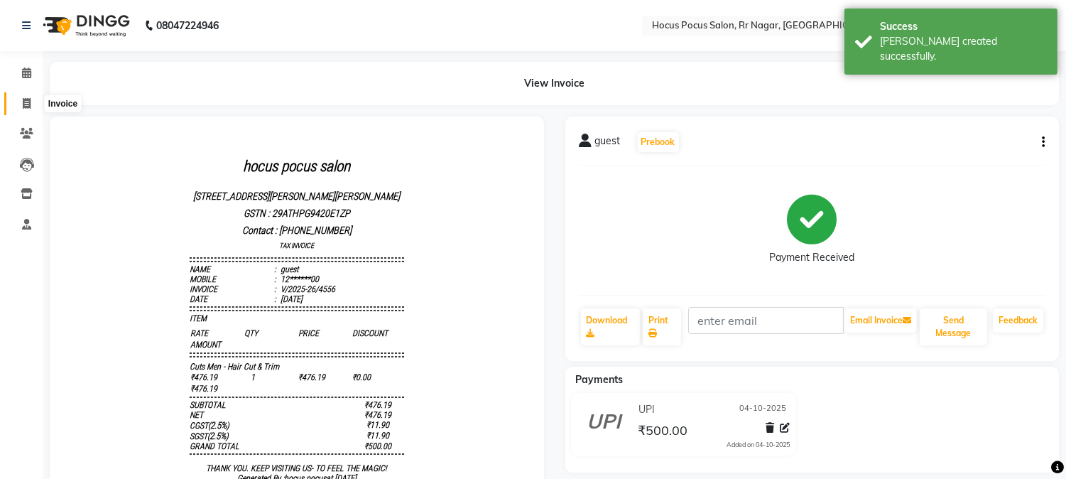
click at [29, 102] on icon at bounding box center [27, 103] width 8 height 11
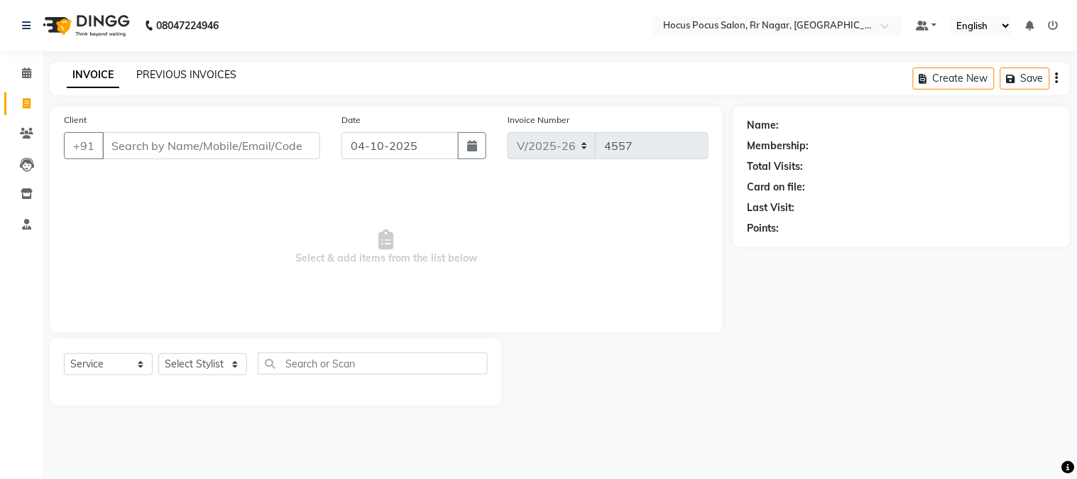
click at [180, 77] on link "PREVIOUS INVOICES" at bounding box center [186, 74] width 100 height 13
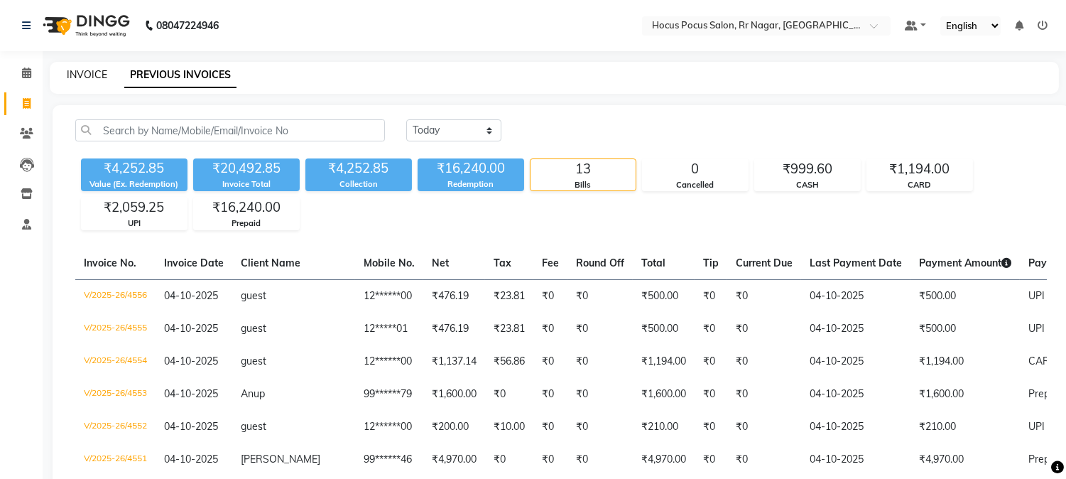
click at [90, 75] on link "INVOICE" at bounding box center [87, 74] width 40 height 13
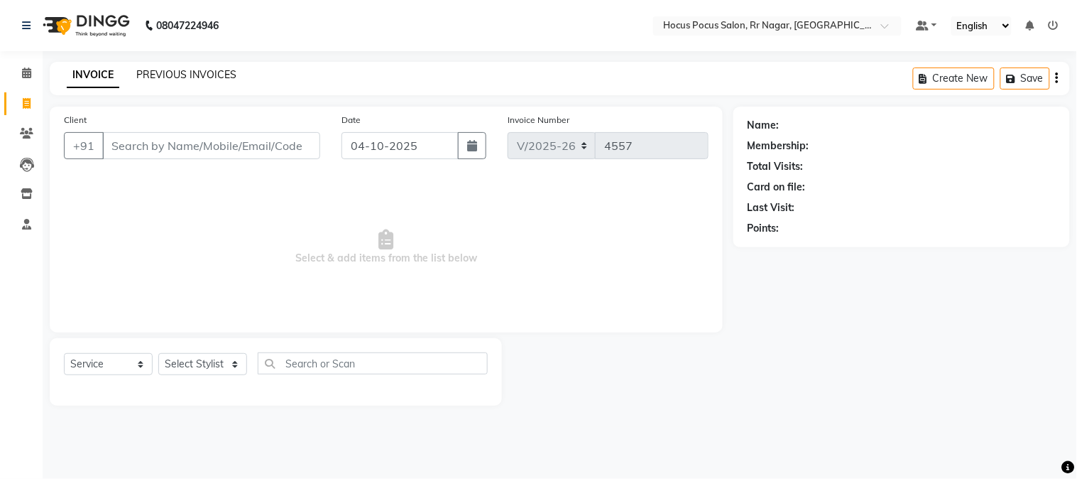
click at [200, 75] on link "PREVIOUS INVOICES" at bounding box center [186, 74] width 100 height 13
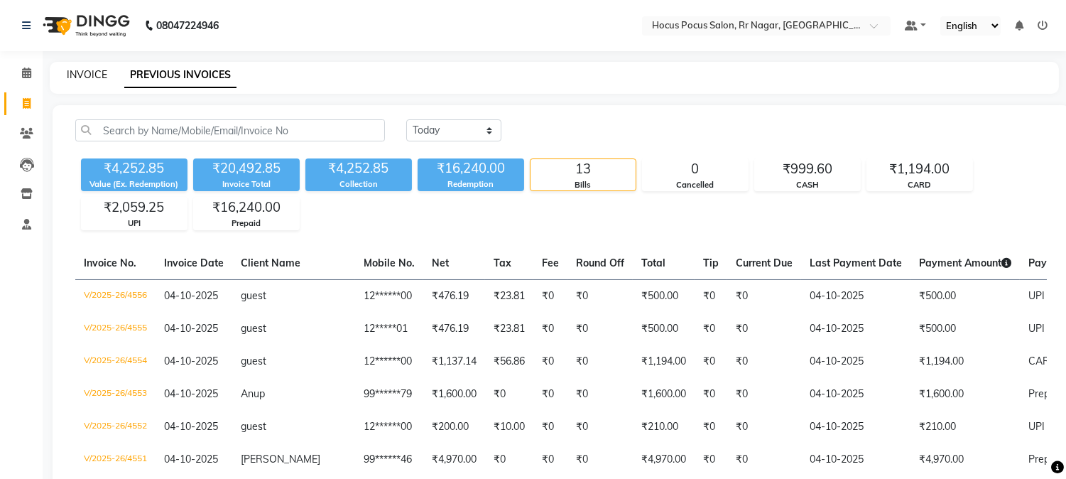
click at [80, 75] on link "INVOICE" at bounding box center [87, 74] width 40 height 13
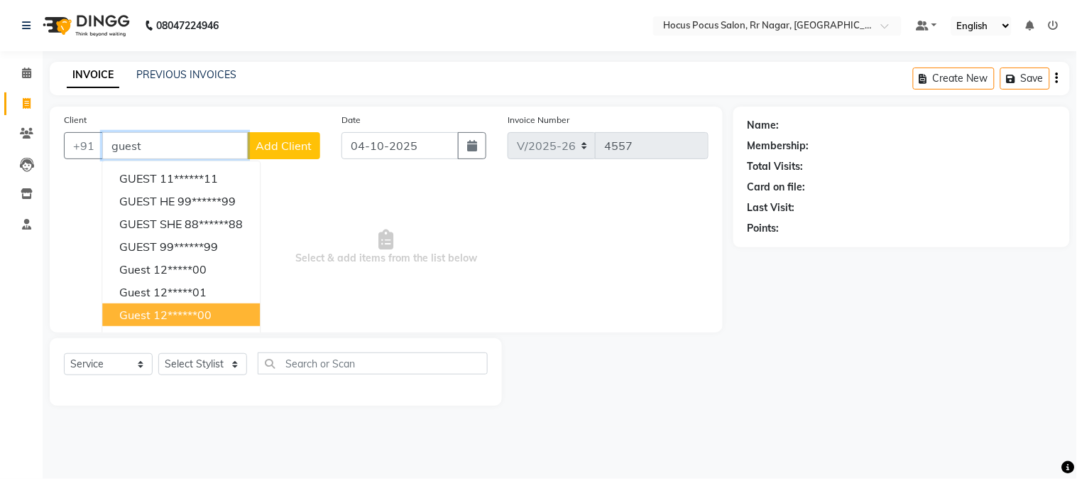
click at [196, 311] on ngb-highlight "12******00" at bounding box center [182, 314] width 58 height 14
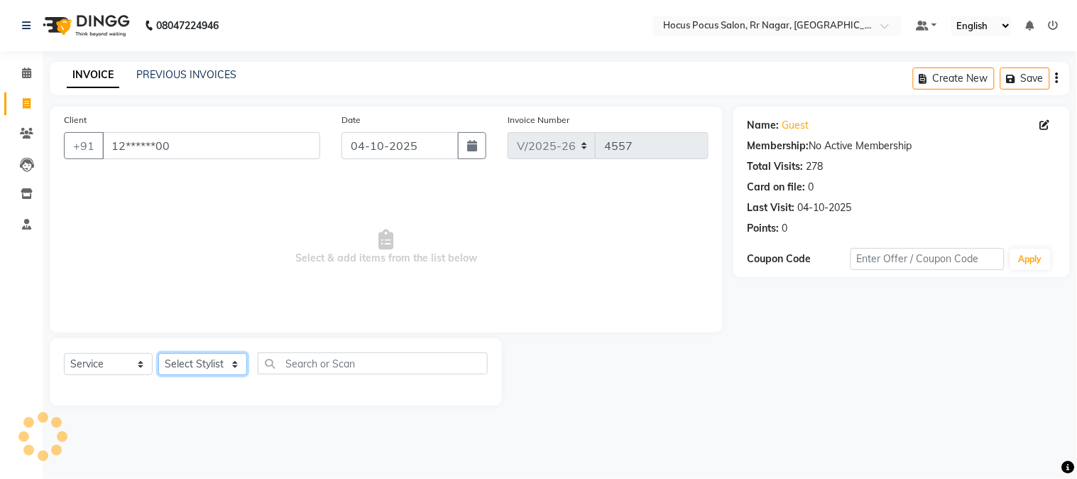
click at [210, 361] on select "Select Stylist Amar Eliza hocus pocus Maya Neha Ranjana Ravi Salima Salman Sonam" at bounding box center [202, 364] width 89 height 22
click at [158, 354] on select "Select Stylist Amar Eliza hocus pocus Maya Neha Ranjana Ravi Salima Salman Sonam" at bounding box center [202, 364] width 89 height 22
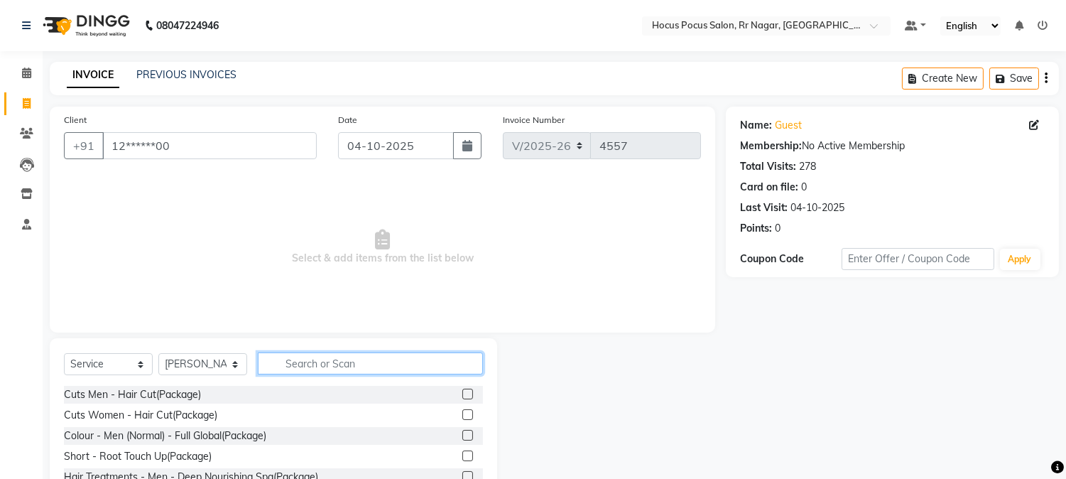
click at [336, 373] on input "text" at bounding box center [370, 363] width 225 height 22
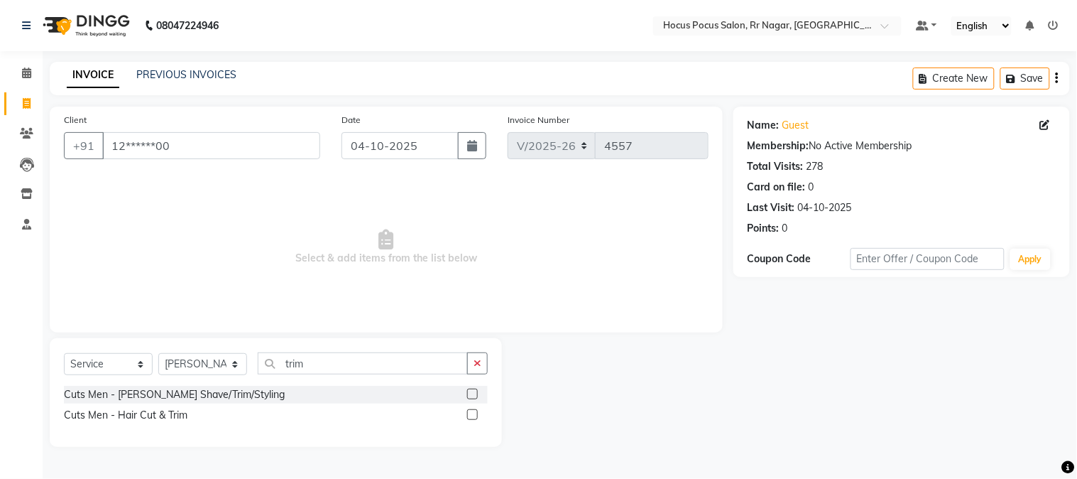
click at [473, 414] on label at bounding box center [472, 414] width 11 height 11
click at [473, 414] on input "checkbox" at bounding box center [471, 414] width 9 height 9
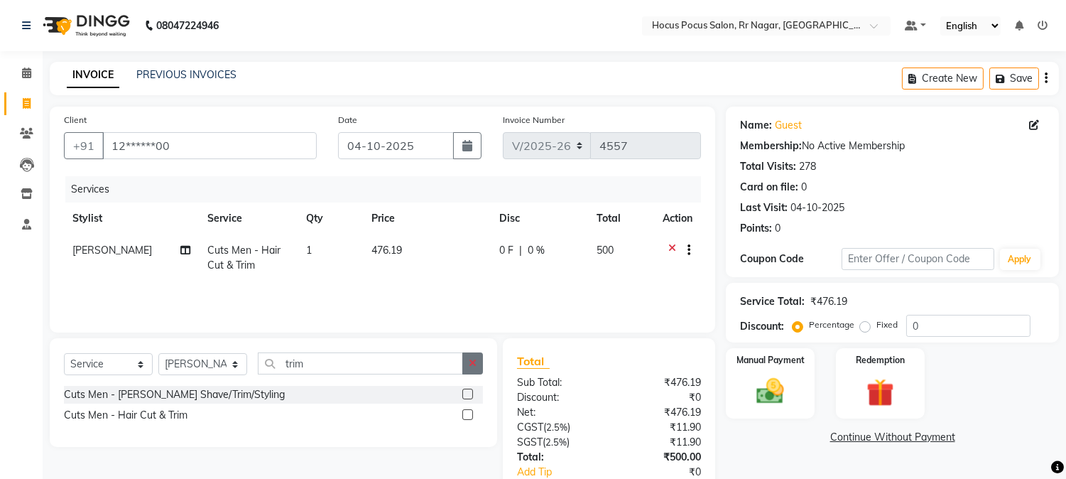
click at [473, 363] on icon "button" at bounding box center [473, 363] width 8 height 10
click at [466, 391] on label at bounding box center [467, 393] width 11 height 11
click at [466, 391] on input "checkbox" at bounding box center [466, 394] width 9 height 9
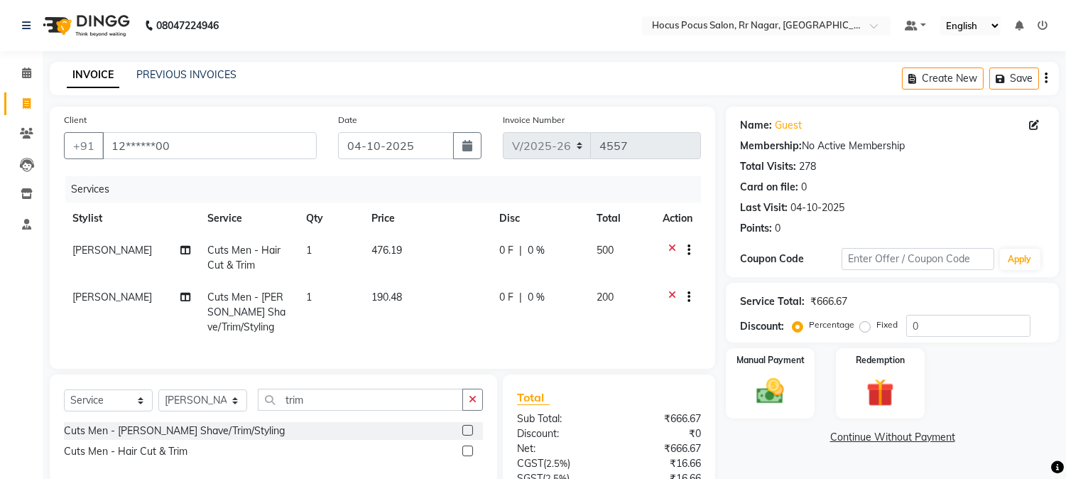
click at [669, 250] on icon at bounding box center [672, 252] width 8 height 18
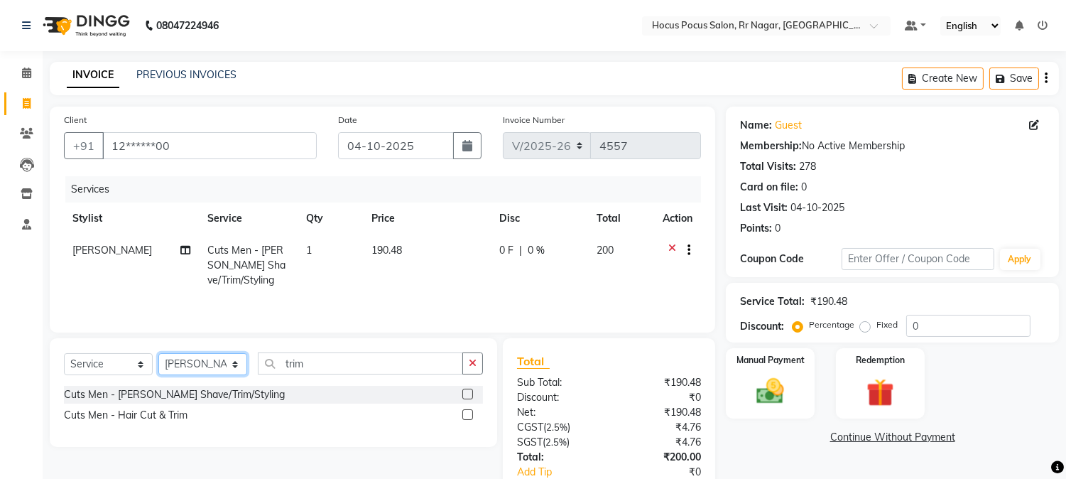
click at [217, 356] on select "Select Stylist Amar Eliza hocus pocus Maya Neha Ranjana Ravi Salima Salman Sonam" at bounding box center [202, 364] width 89 height 22
click at [158, 354] on select "Select Stylist Amar Eliza hocus pocus Maya Neha Ranjana Ravi Salima Salman Sonam" at bounding box center [202, 364] width 89 height 22
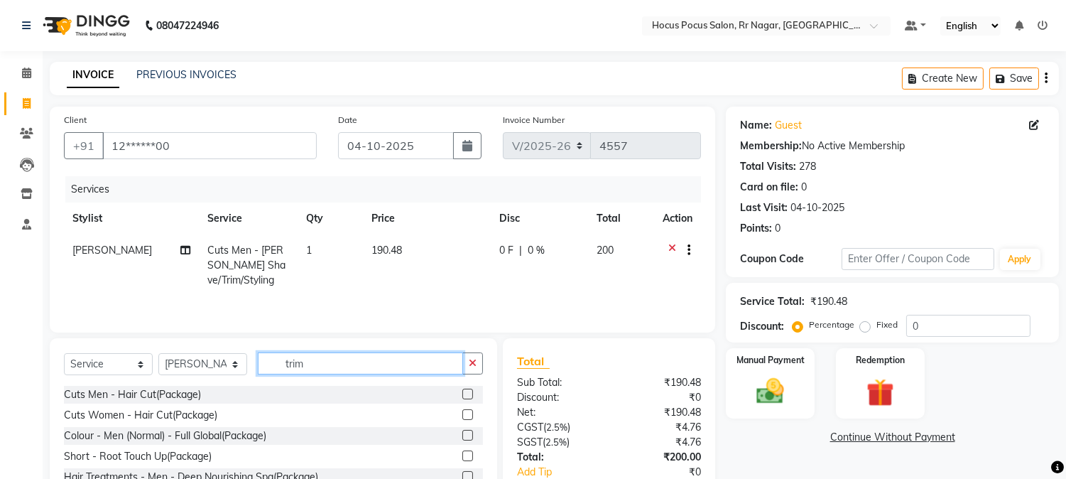
click at [316, 371] on input "trim" at bounding box center [360, 363] width 205 height 22
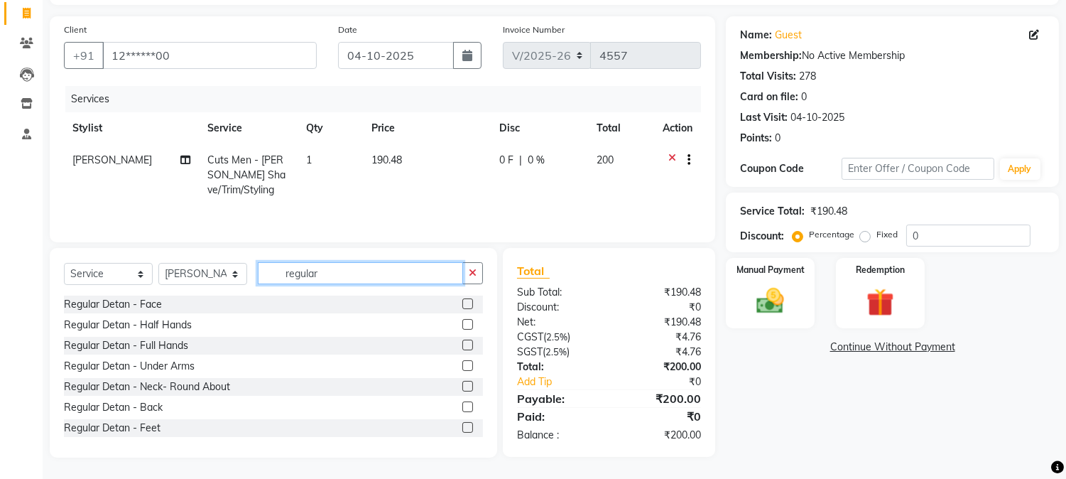
scroll to position [125, 0]
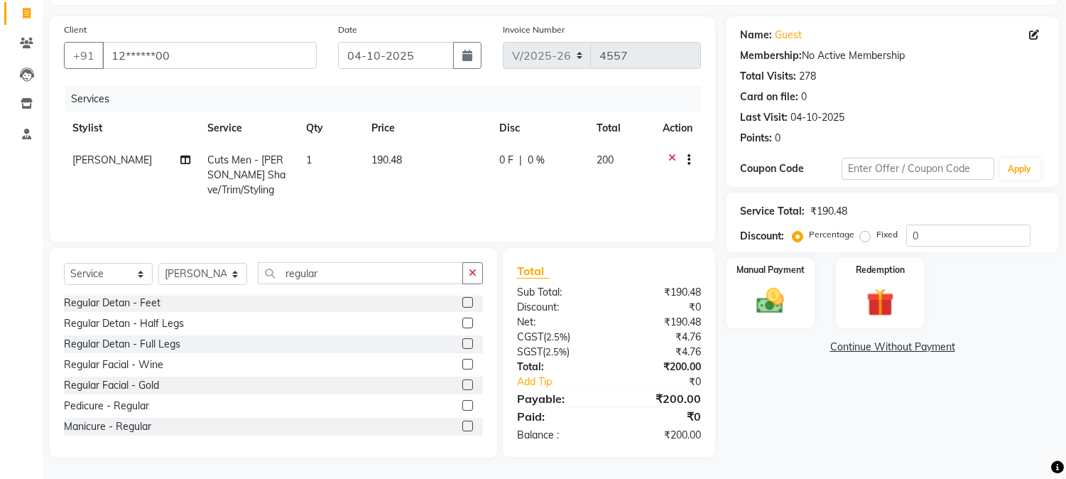
click at [462, 383] on label at bounding box center [467, 384] width 11 height 11
click at [462, 383] on input "checkbox" at bounding box center [466, 385] width 9 height 9
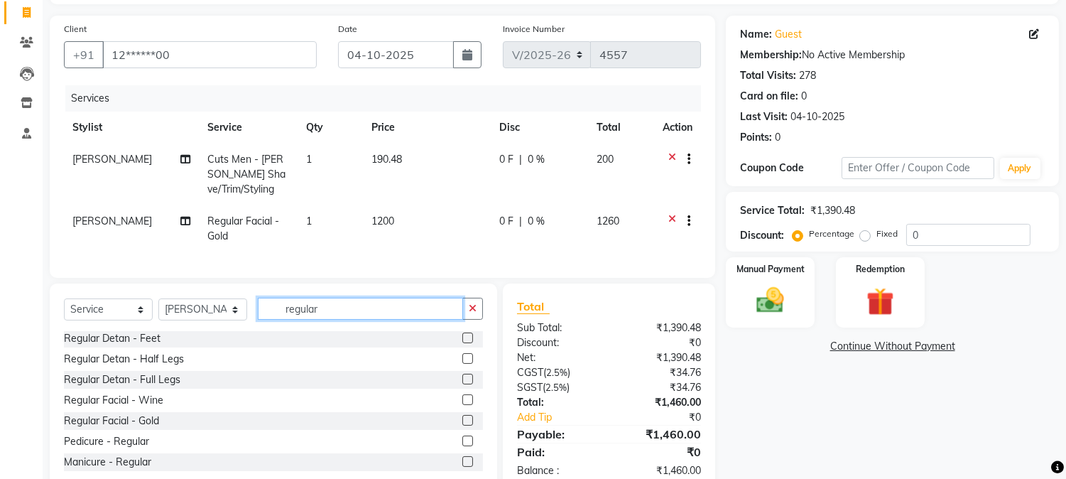
click at [384, 320] on input "regular" at bounding box center [360, 309] width 205 height 22
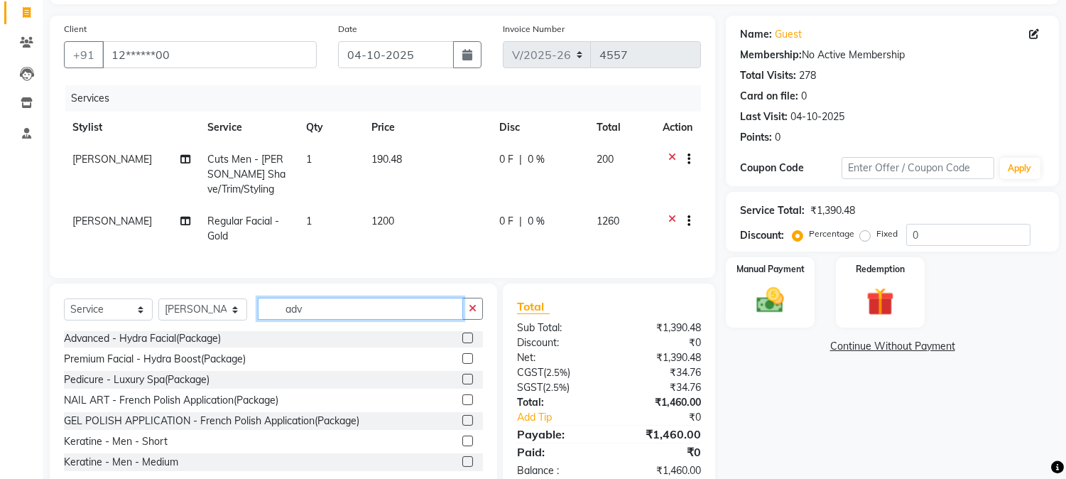
scroll to position [2, 0]
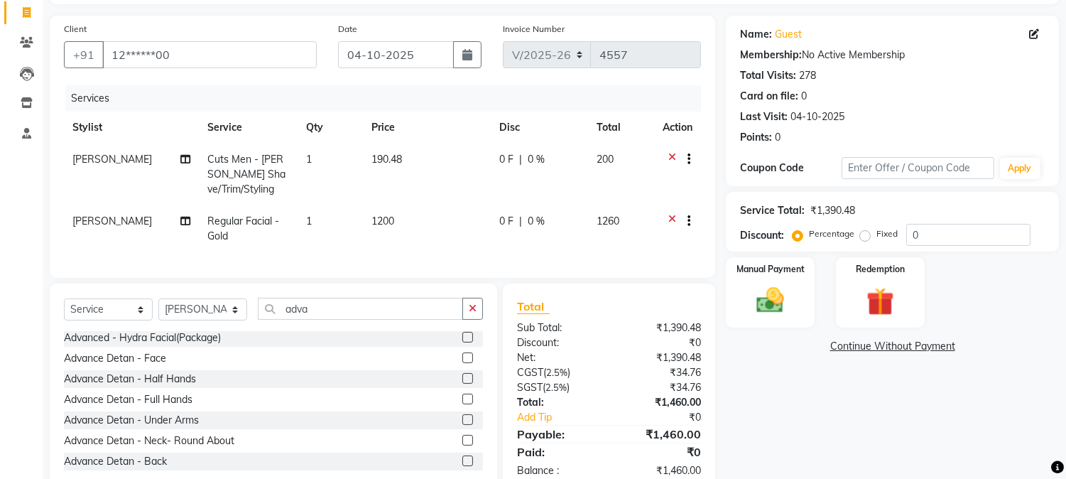
click at [462, 363] on label at bounding box center [467, 357] width 11 height 11
click at [462, 363] on input "checkbox" at bounding box center [466, 358] width 9 height 9
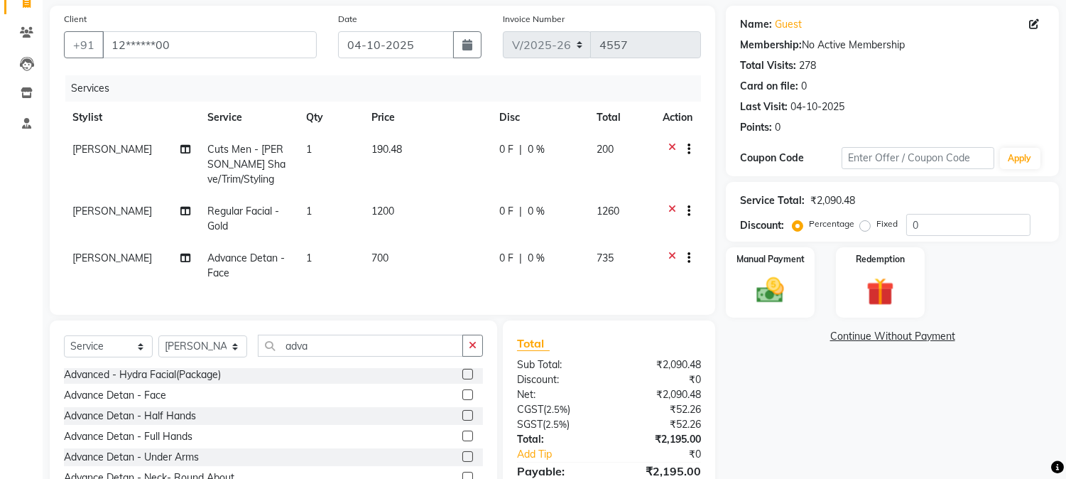
scroll to position [185, 0]
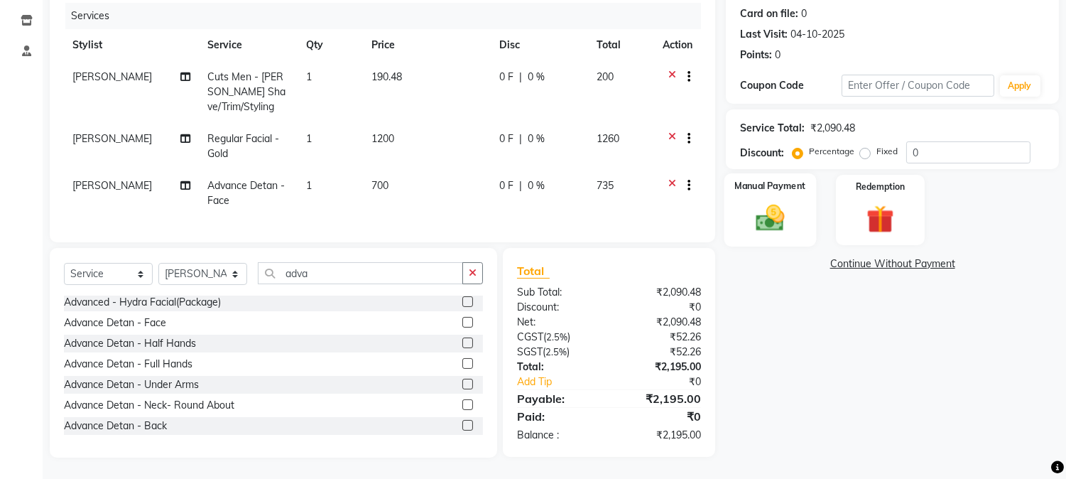
click at [787, 203] on img at bounding box center [770, 218] width 47 height 33
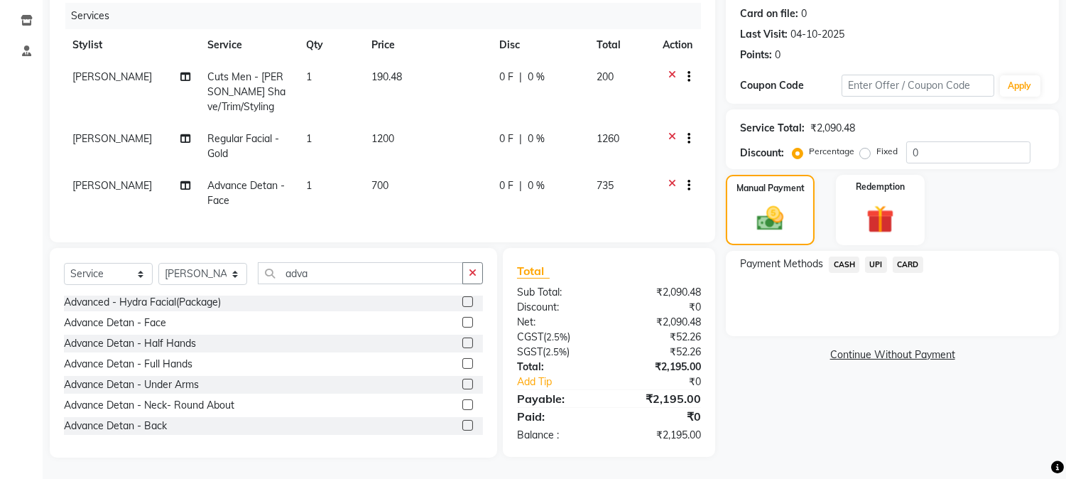
click at [881, 257] on span "UPI" at bounding box center [876, 264] width 22 height 16
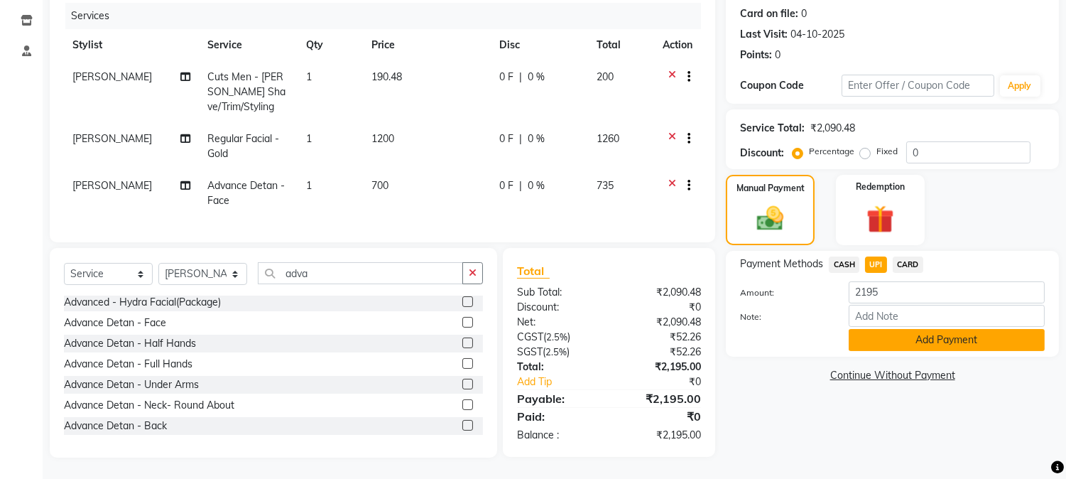
click at [922, 332] on button "Add Payment" at bounding box center [947, 340] width 196 height 22
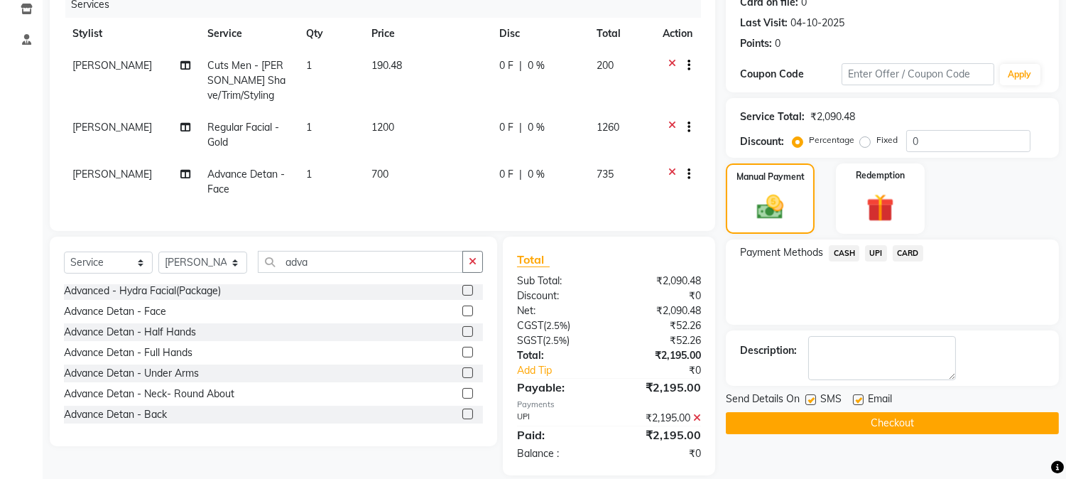
click at [856, 425] on button "Checkout" at bounding box center [892, 423] width 333 height 22
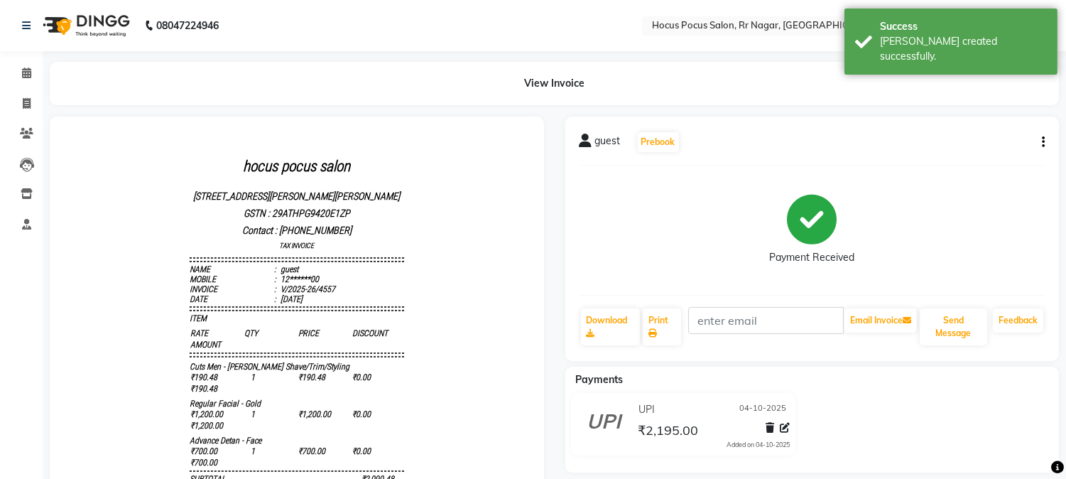
scroll to position [90, 0]
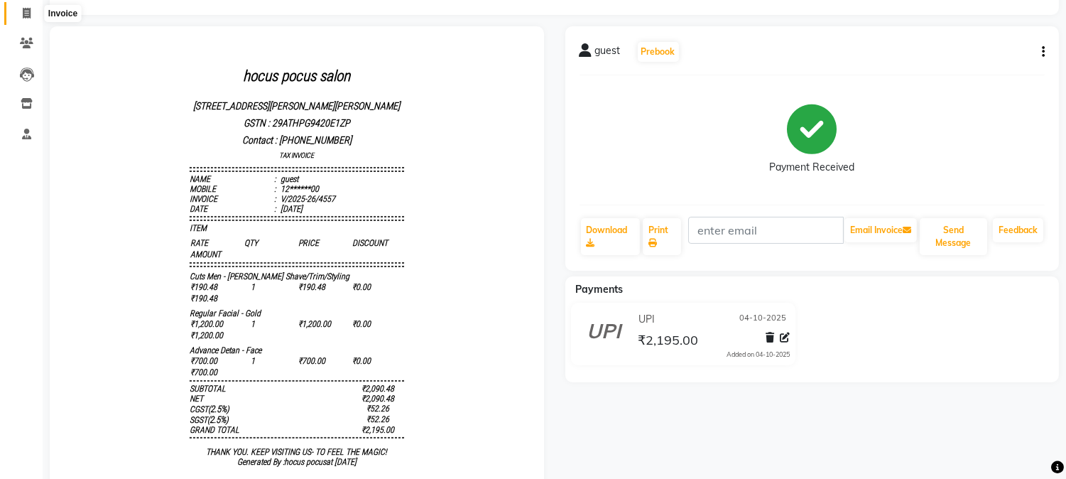
click at [30, 17] on icon at bounding box center [27, 13] width 8 height 11
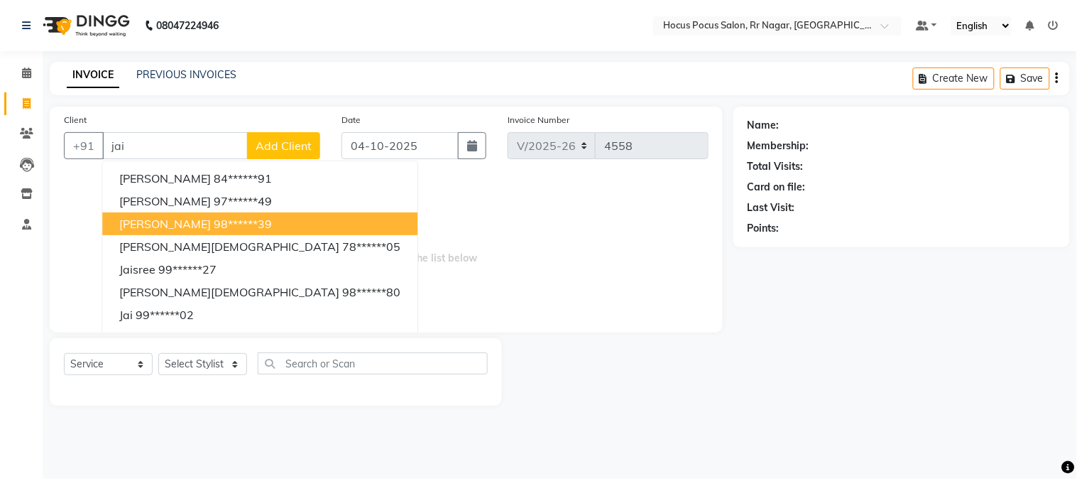
click at [530, 236] on span "Select & add items from the list below" at bounding box center [386, 247] width 645 height 142
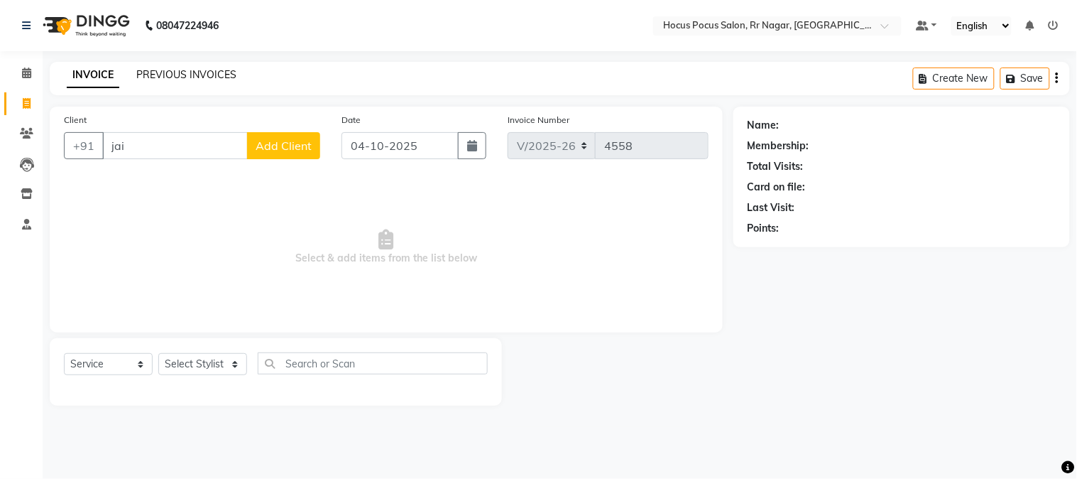
click at [200, 77] on link "PREVIOUS INVOICES" at bounding box center [186, 74] width 100 height 13
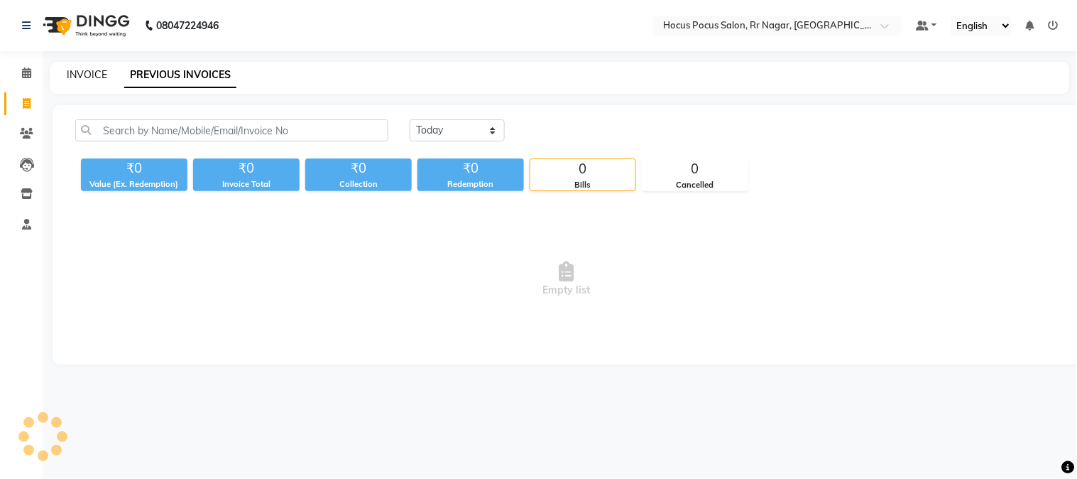
click at [87, 68] on link "INVOICE" at bounding box center [87, 74] width 40 height 13
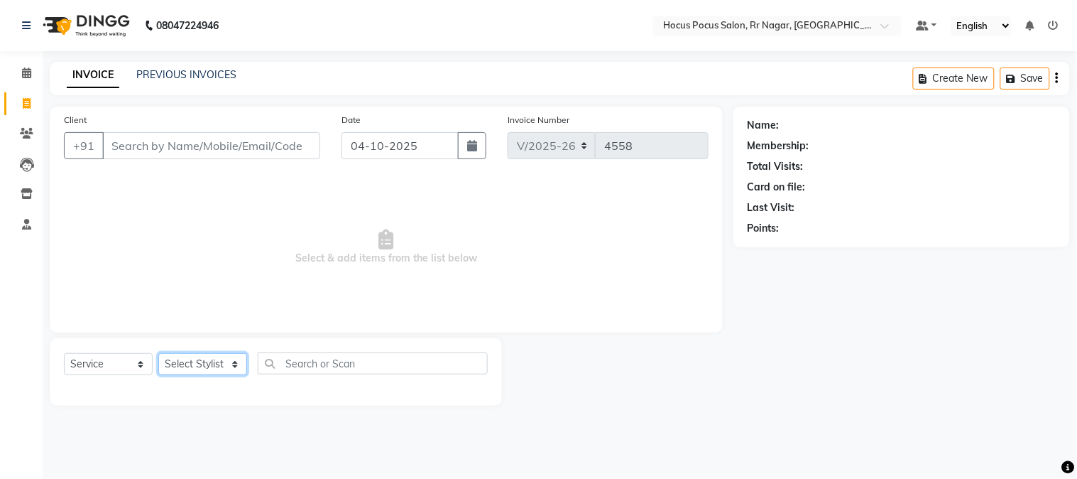
click at [214, 367] on select "Select Stylist Amar Eliza hocus pocus Maya Neha Ranjana Ravi Salima Salman Sonam" at bounding box center [202, 364] width 89 height 22
click at [158, 354] on select "Select Stylist Amar Eliza hocus pocus Maya Neha Ranjana Ravi Salima Salman Sonam" at bounding box center [202, 364] width 89 height 22
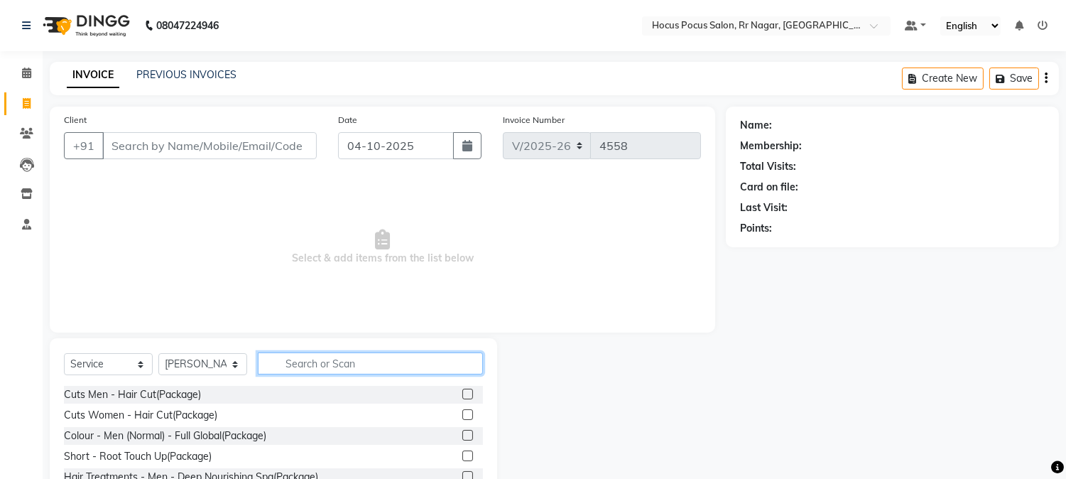
click at [339, 365] on input "text" at bounding box center [370, 363] width 225 height 22
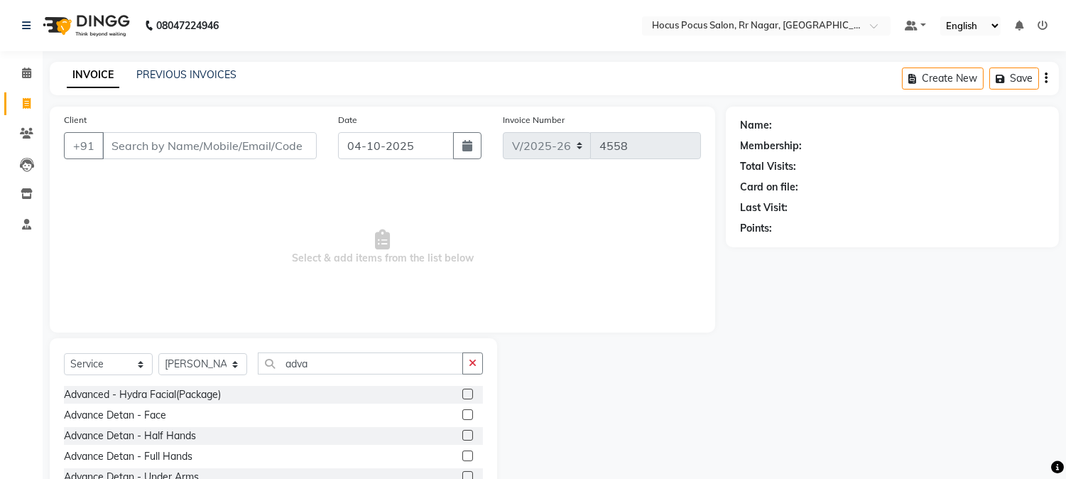
click at [462, 416] on label at bounding box center [467, 414] width 11 height 11
click at [462, 416] on input "checkbox" at bounding box center [466, 414] width 9 height 9
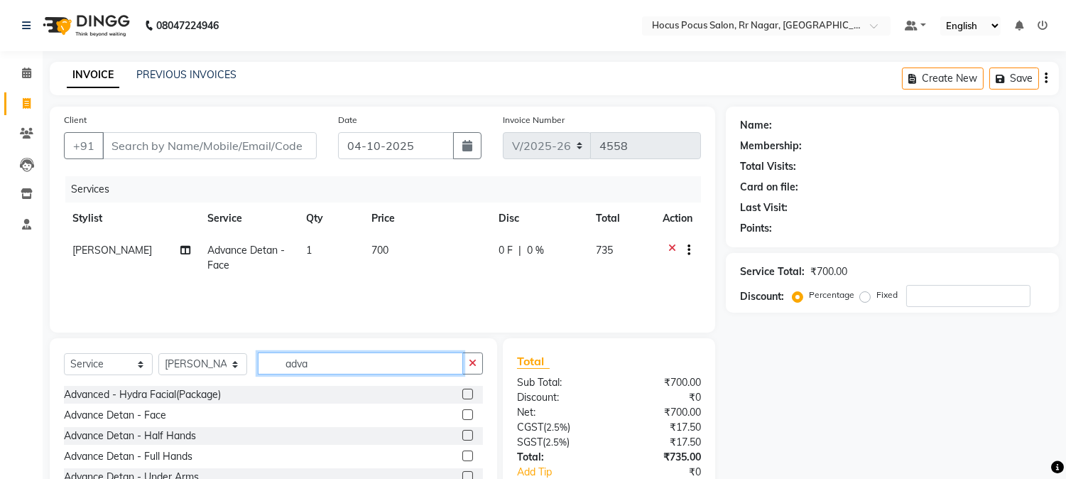
click at [359, 353] on input "adva" at bounding box center [360, 363] width 205 height 22
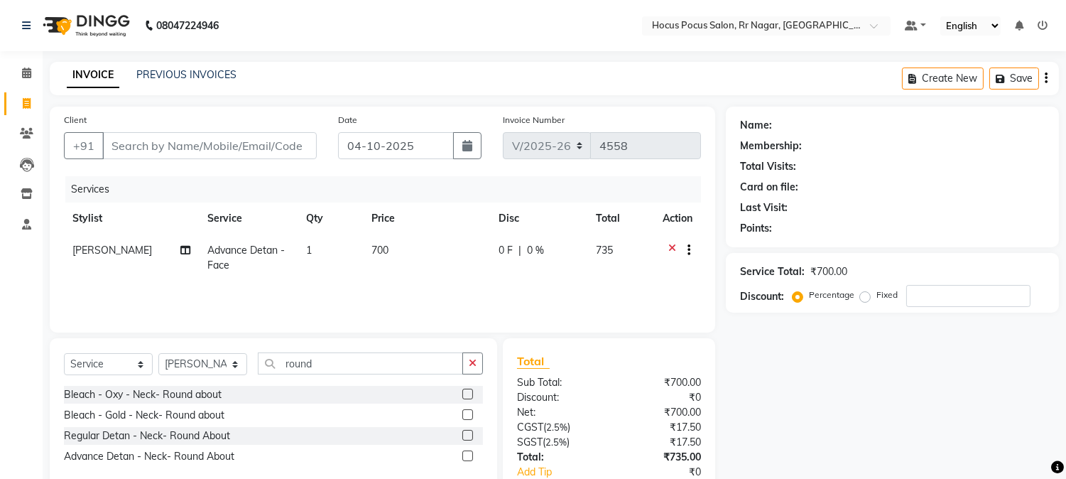
click at [469, 457] on label at bounding box center [467, 455] width 11 height 11
click at [469, 457] on input "checkbox" at bounding box center [466, 456] width 9 height 9
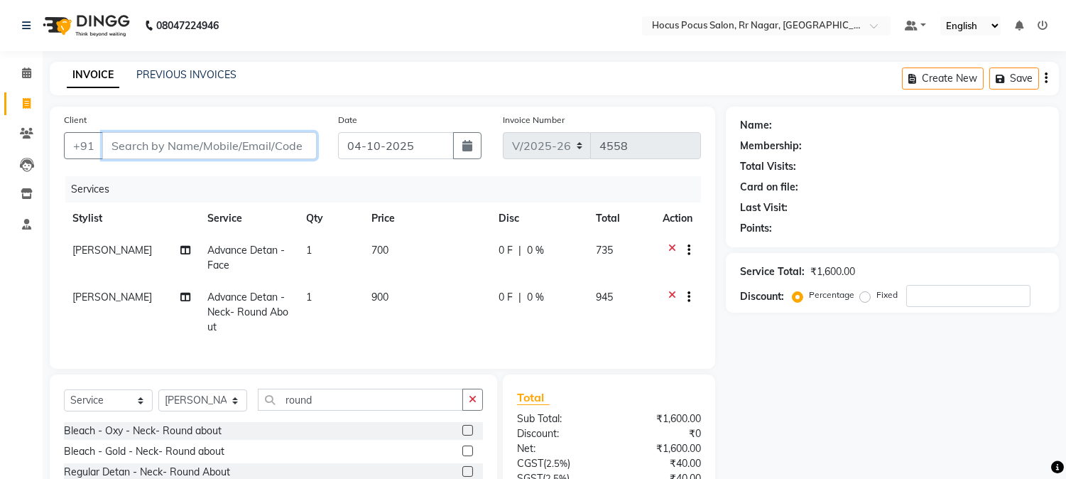
click at [118, 146] on input "Client" at bounding box center [209, 145] width 214 height 27
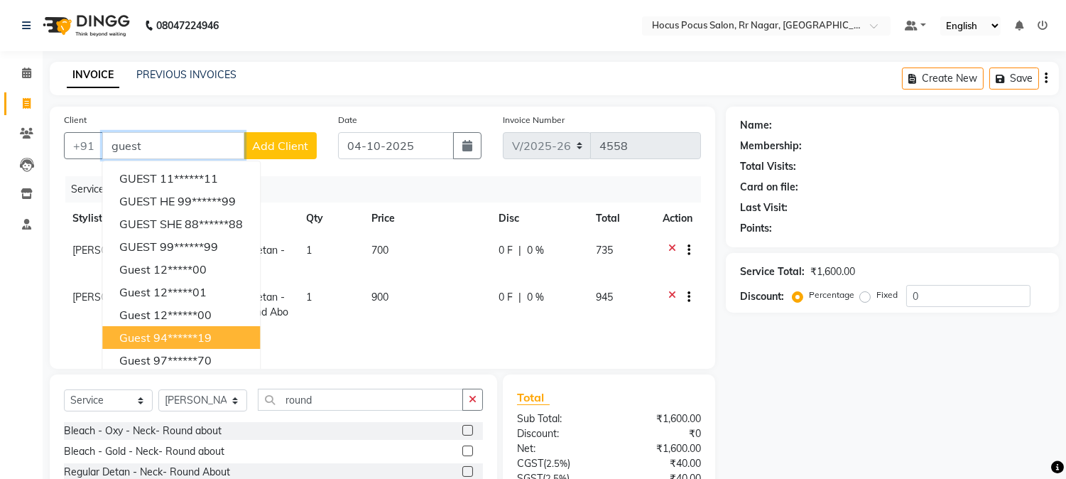
click at [180, 343] on ngb-highlight "94******19" at bounding box center [182, 337] width 58 height 14
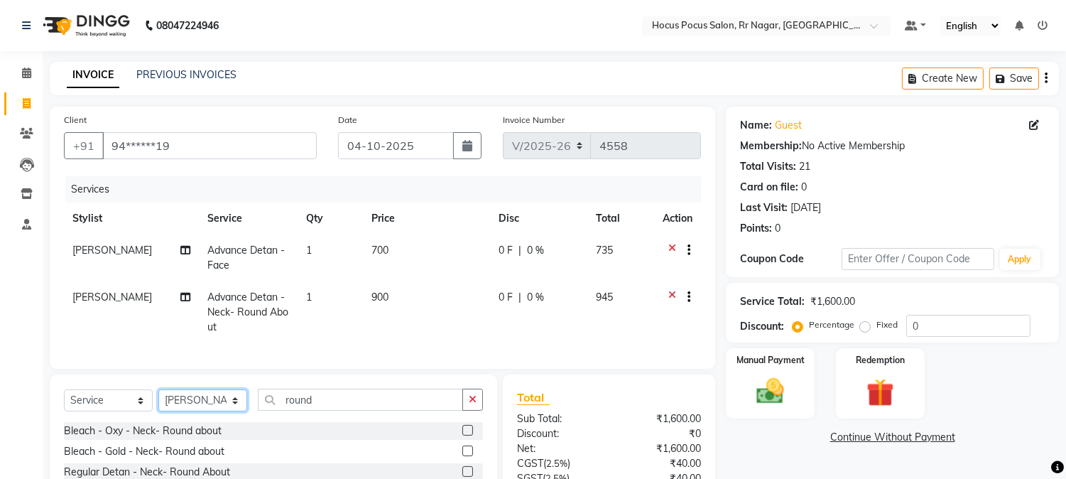
click at [176, 411] on select "Select Stylist Amar Eliza hocus pocus Maya Neha Ranjana Ravi Salima Salman Sonam" at bounding box center [202, 400] width 89 height 22
click at [158, 401] on select "Select Stylist Amar Eliza hocus pocus Maya Neha Ranjana Ravi Salima Salman Sonam" at bounding box center [202, 400] width 89 height 22
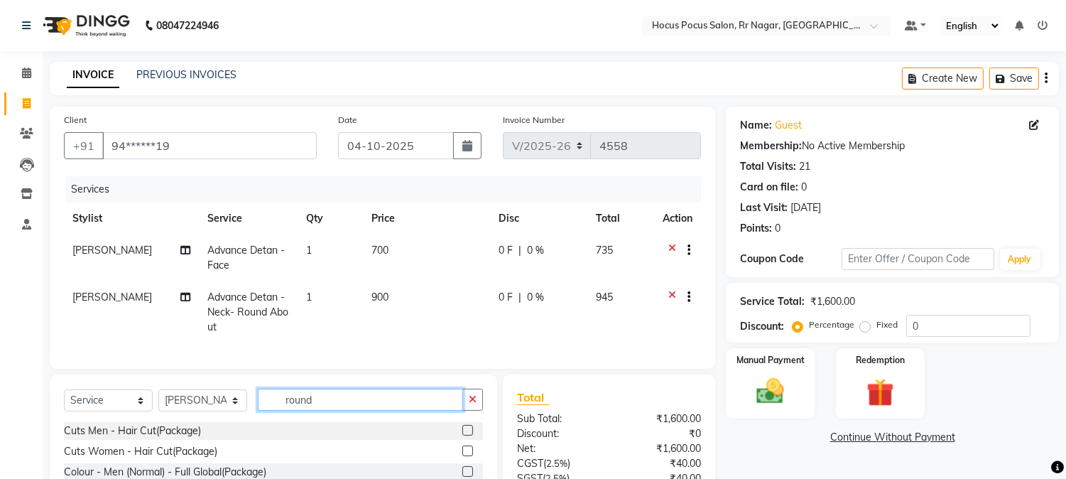
click at [342, 410] on input "round" at bounding box center [360, 399] width 205 height 22
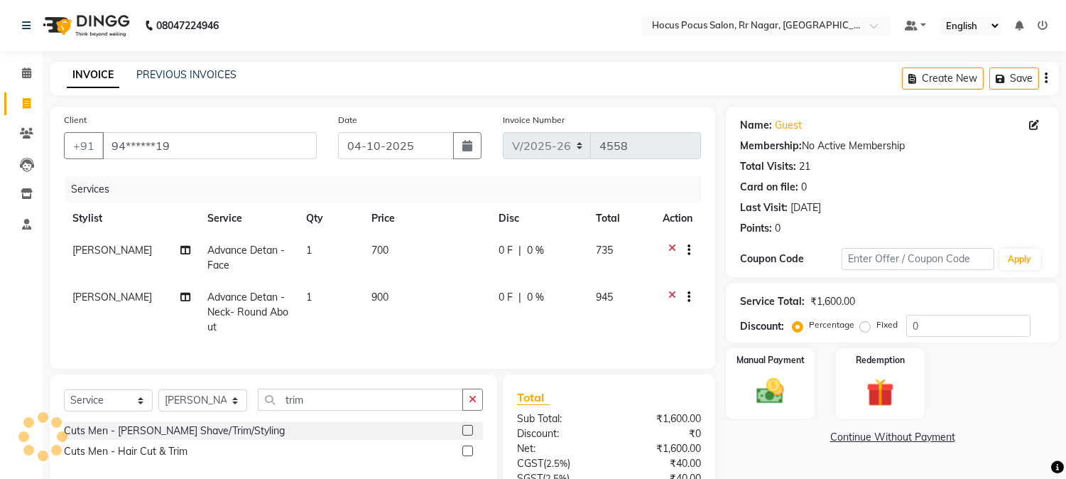
click at [469, 456] on label at bounding box center [467, 450] width 11 height 11
click at [469, 456] on input "checkbox" at bounding box center [466, 451] width 9 height 9
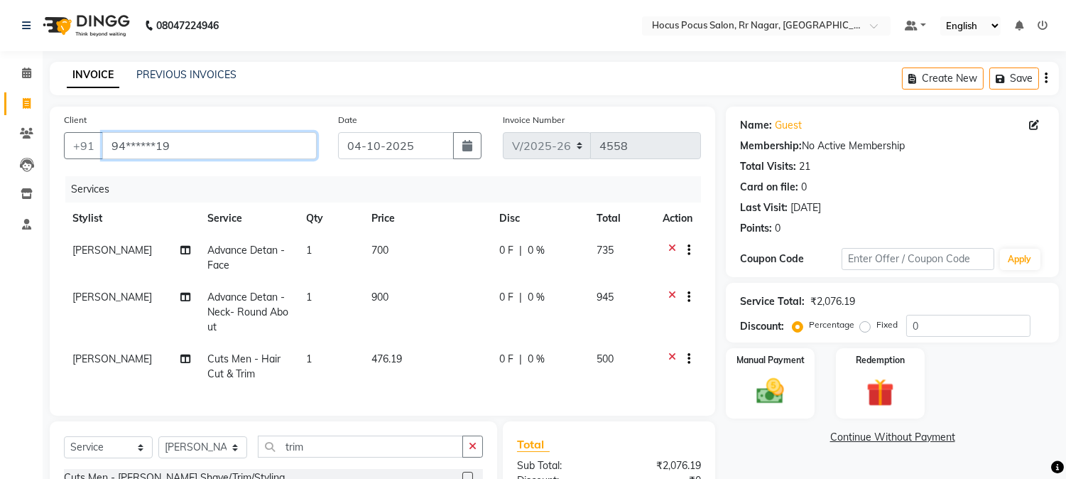
click at [206, 140] on input "94******19" at bounding box center [209, 145] width 214 height 27
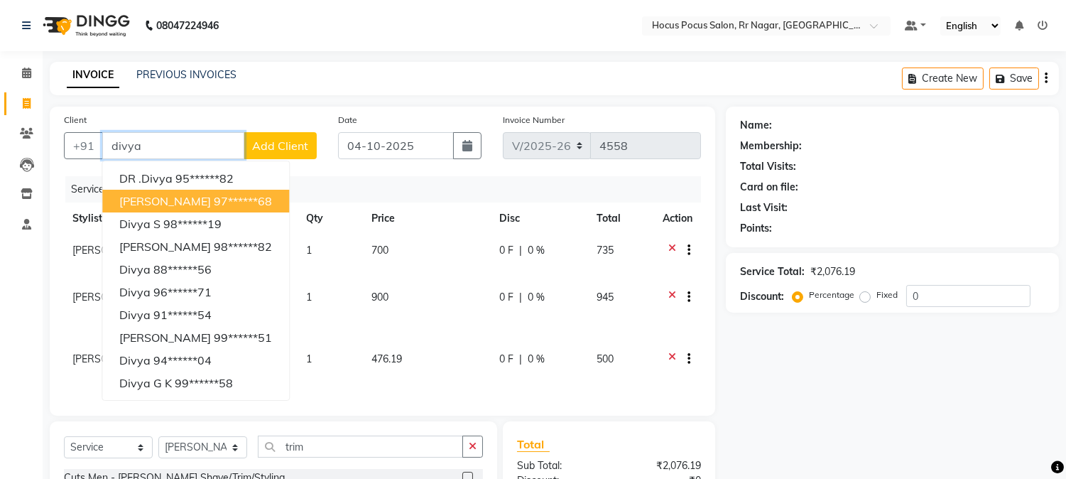
click at [214, 195] on ngb-highlight "97******68" at bounding box center [243, 201] width 58 height 14
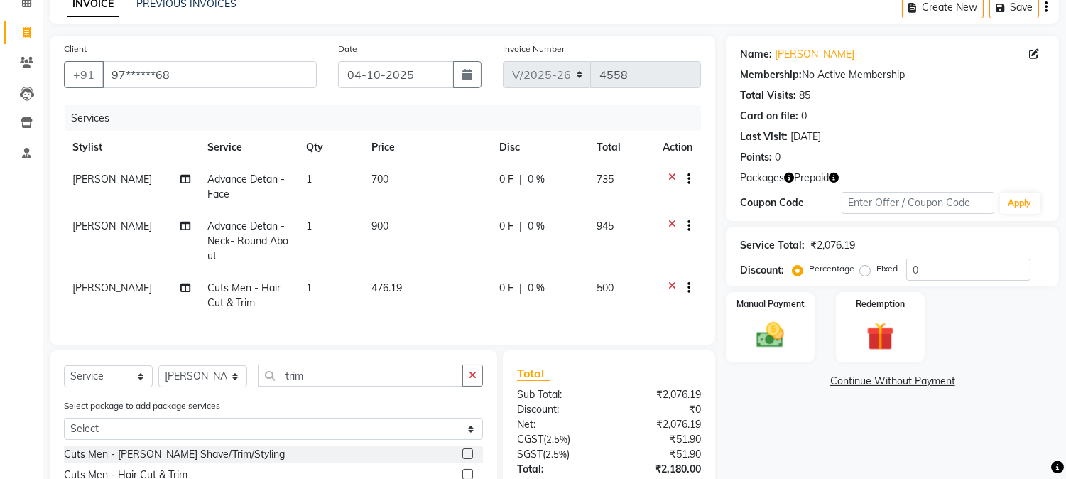
scroll to position [112, 0]
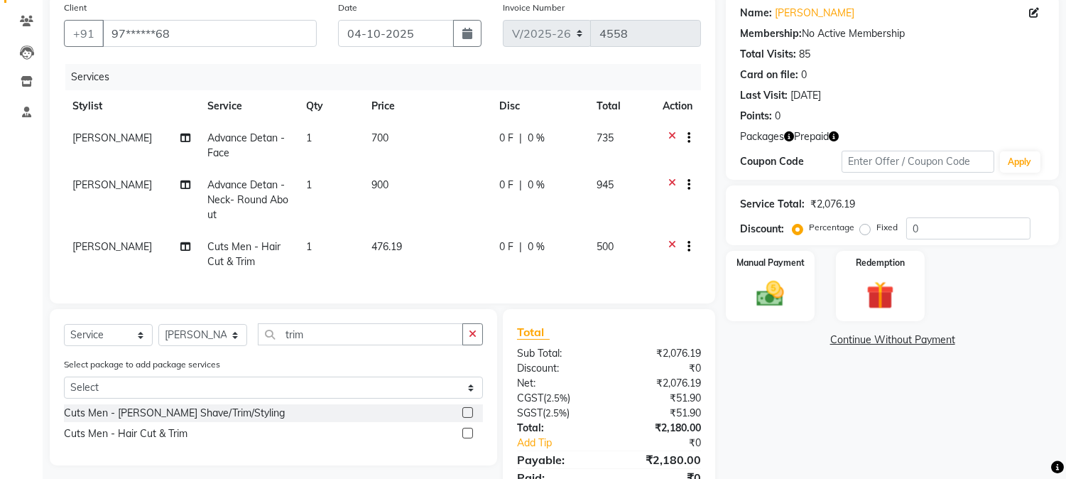
click at [406, 250] on td "476.19" at bounding box center [427, 254] width 128 height 47
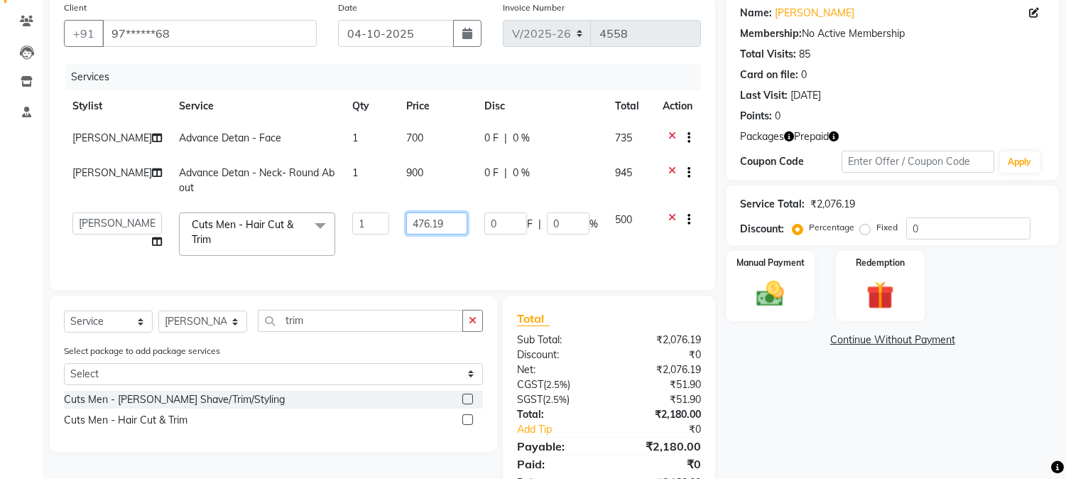
drag, startPoint x: 414, startPoint y: 228, endPoint x: 327, endPoint y: 216, distance: 88.2
click at [323, 227] on tr "Amar Eliza hocus pocus Maya Neha Ranjana Ravi Salima Salman Sonam Cuts Men - Ha…" at bounding box center [382, 234] width 637 height 60
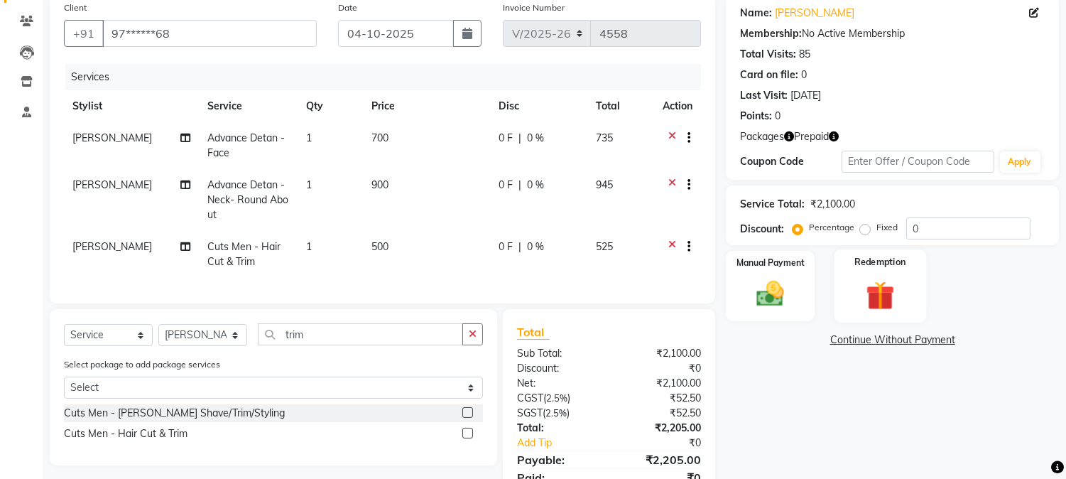
click at [860, 283] on img at bounding box center [879, 296] width 47 height 36
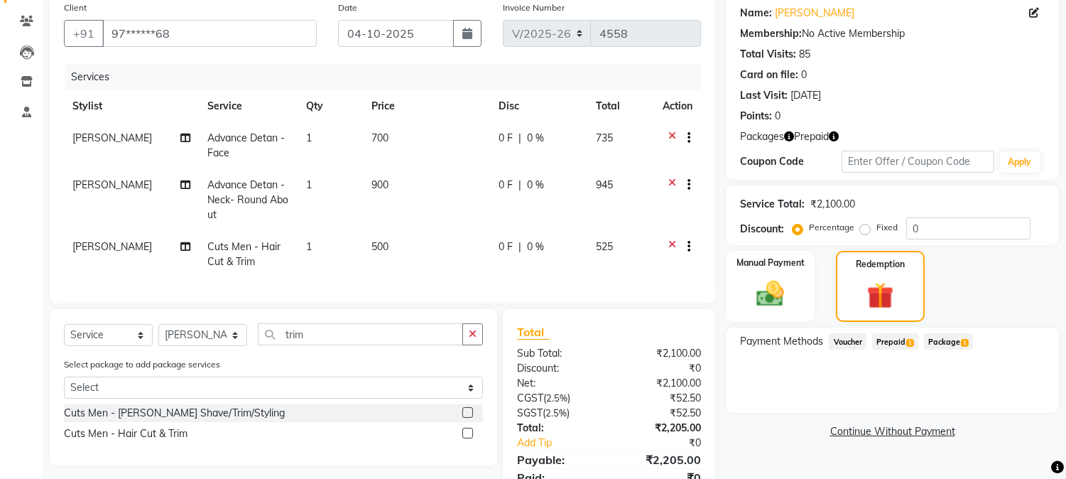
click at [909, 339] on span "1" at bounding box center [910, 343] width 8 height 9
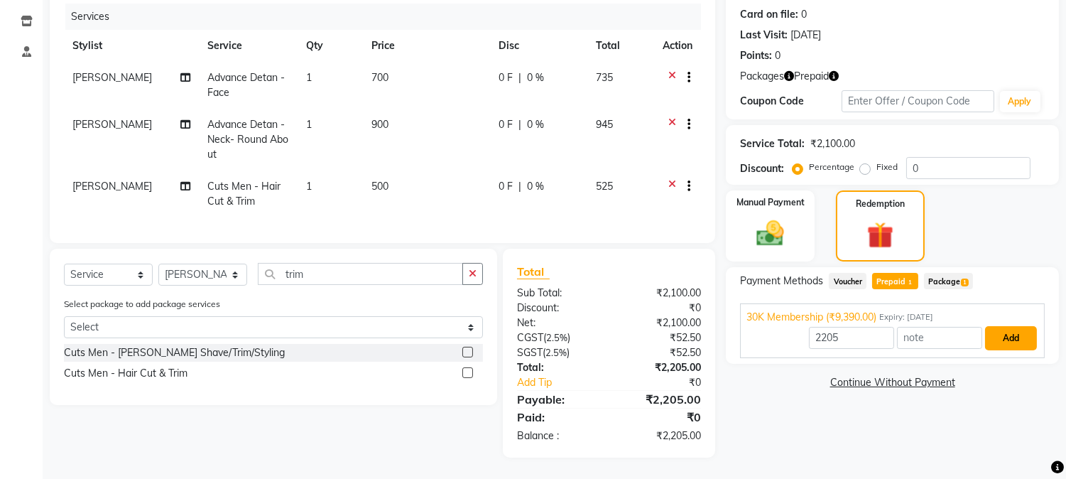
click at [993, 328] on button "Add" at bounding box center [1011, 338] width 52 height 24
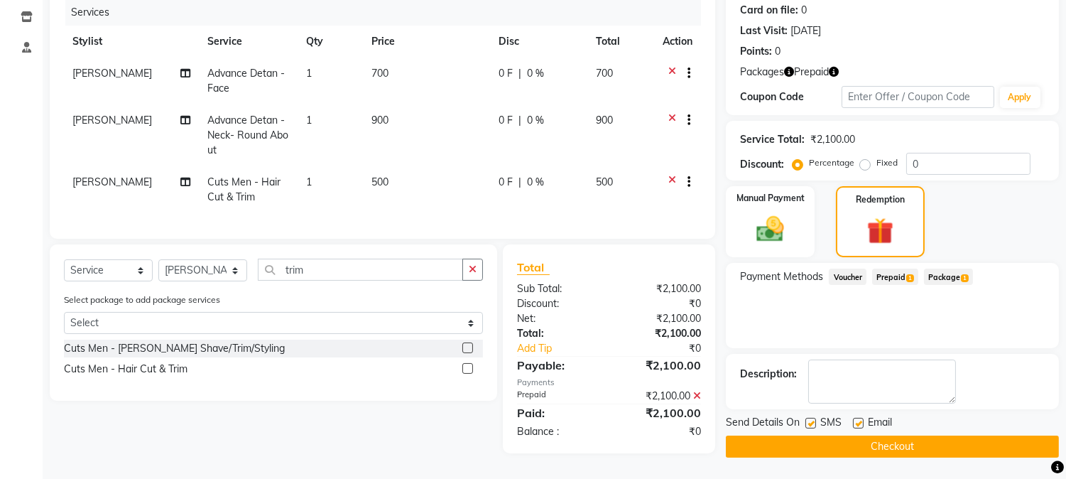
scroll to position [183, 0]
click at [812, 418] on label at bounding box center [810, 423] width 11 height 11
click at [812, 419] on input "checkbox" at bounding box center [809, 423] width 9 height 9
click at [855, 444] on button "Checkout" at bounding box center [892, 446] width 333 height 22
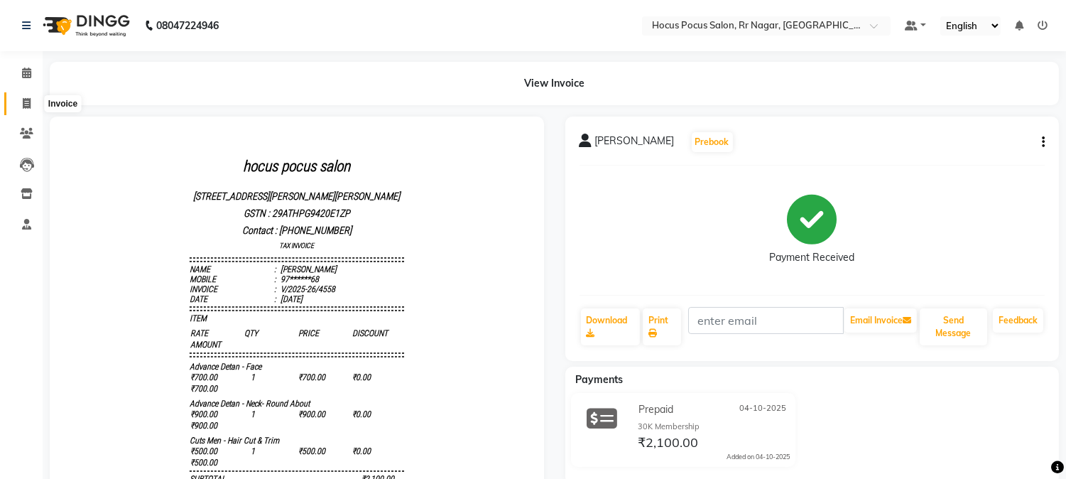
click at [23, 104] on icon at bounding box center [27, 103] width 8 height 11
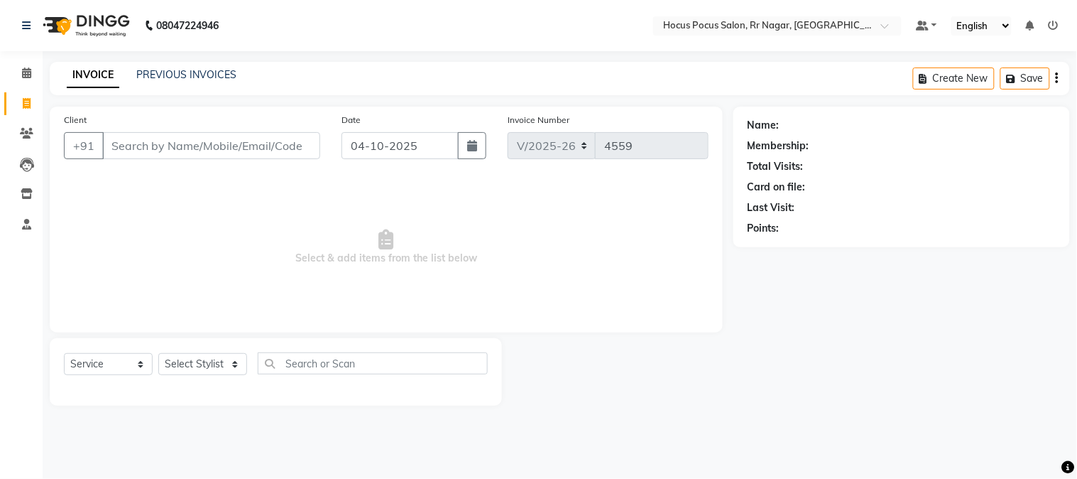
click at [199, 66] on div "INVOICE PREVIOUS INVOICES Create New Save" at bounding box center [560, 78] width 1020 height 33
click at [199, 72] on link "PREVIOUS INVOICES" at bounding box center [186, 74] width 100 height 13
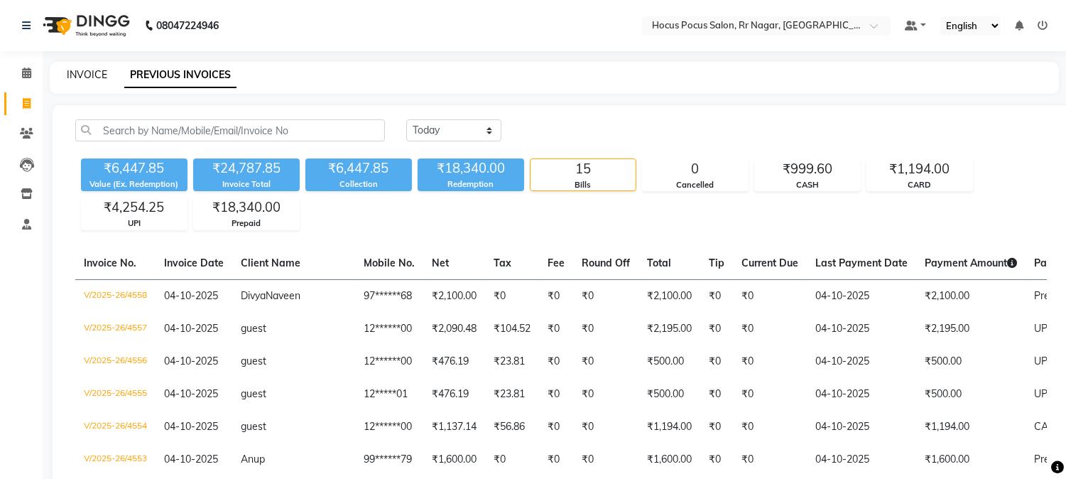
click at [92, 68] on link "INVOICE" at bounding box center [87, 74] width 40 height 13
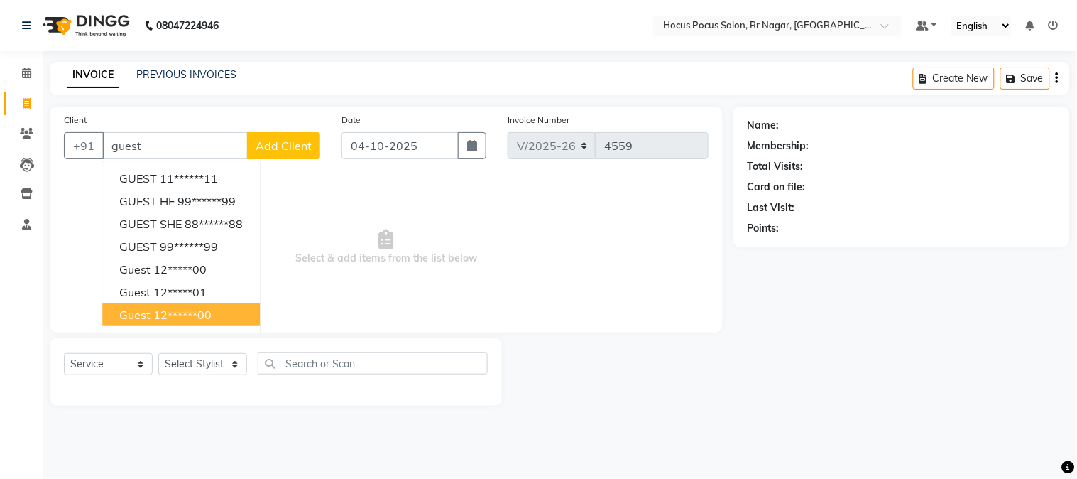
click at [199, 311] on ngb-highlight "12******00" at bounding box center [182, 314] width 58 height 14
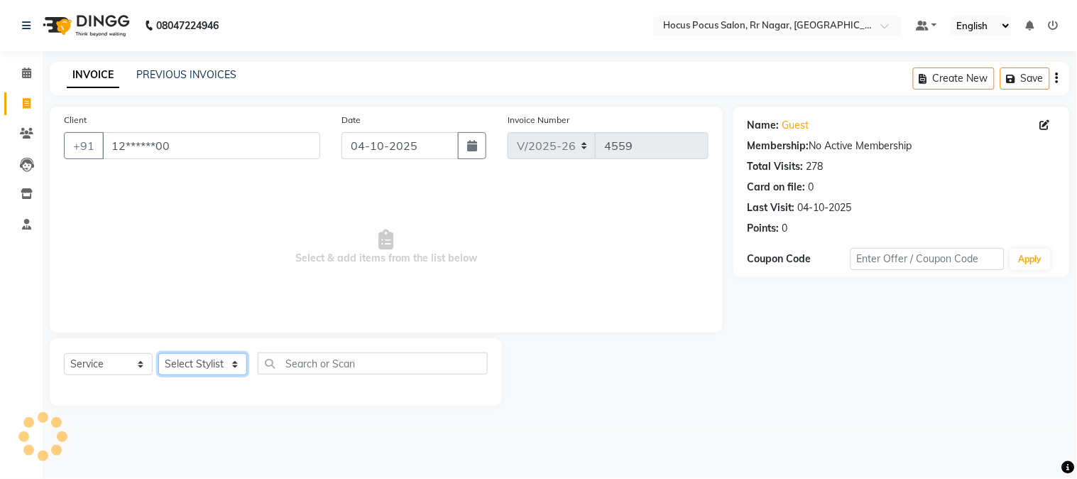
click at [206, 365] on select "Select Stylist Amar Eliza hocus pocus Maya Neha Ranjana Ravi Salima Salman Sonam" at bounding box center [202, 364] width 89 height 22
click at [158, 354] on select "Select Stylist Amar Eliza hocus pocus Maya Neha Ranjana Ravi Salima Salman Sonam" at bounding box center [202, 364] width 89 height 22
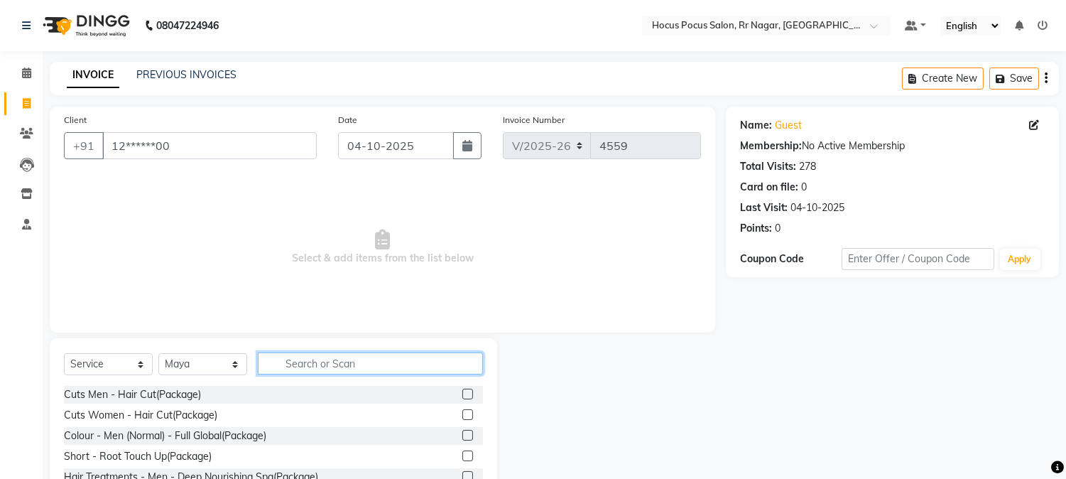
click at [280, 364] on input "text" at bounding box center [370, 363] width 225 height 22
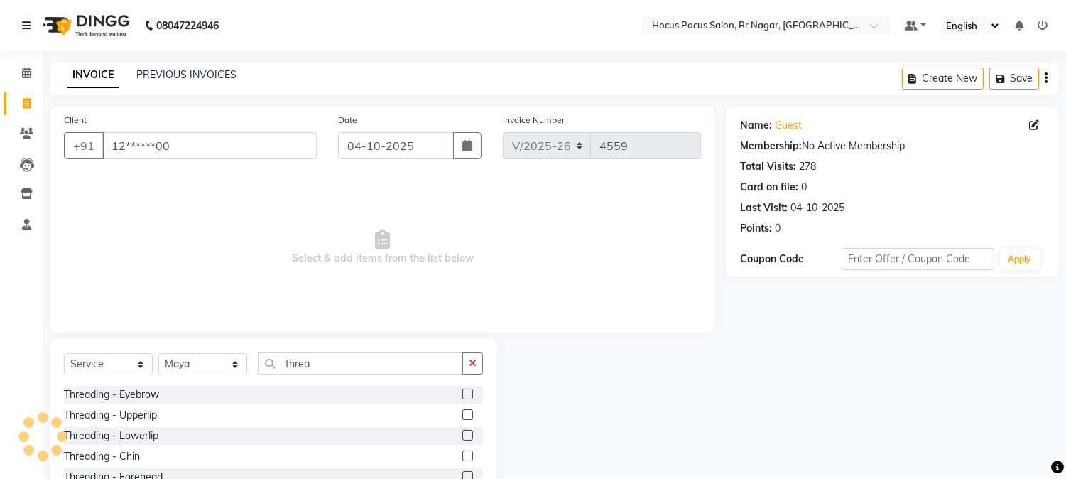
click at [462, 388] on label at bounding box center [467, 393] width 11 height 11
click at [462, 390] on input "checkbox" at bounding box center [466, 394] width 9 height 9
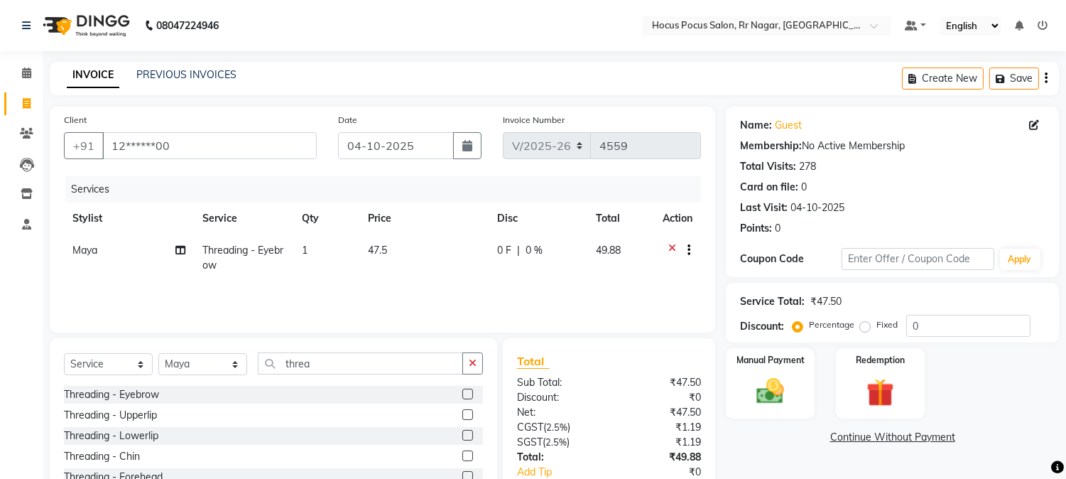
click at [462, 396] on label at bounding box center [467, 393] width 11 height 11
click at [462, 396] on input "checkbox" at bounding box center [466, 394] width 9 height 9
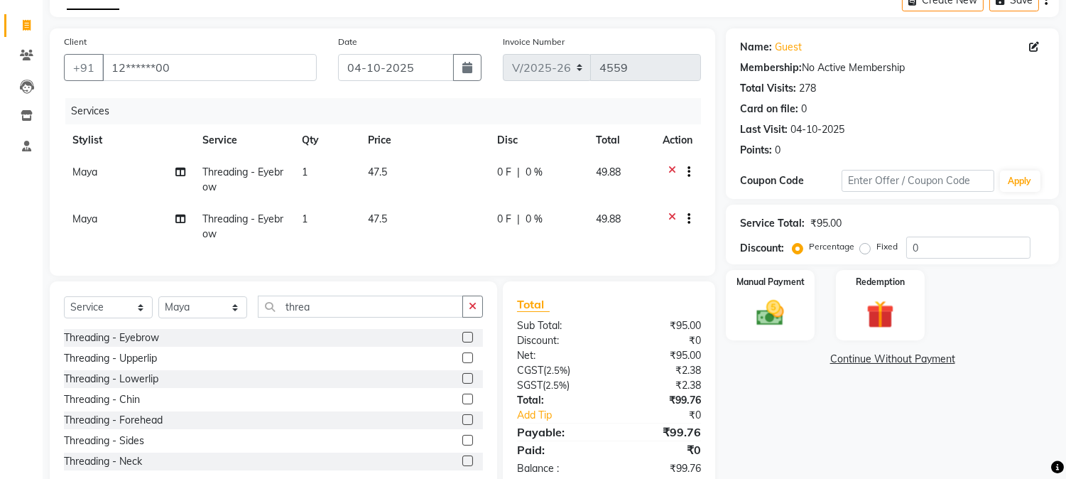
scroll to position [108, 0]
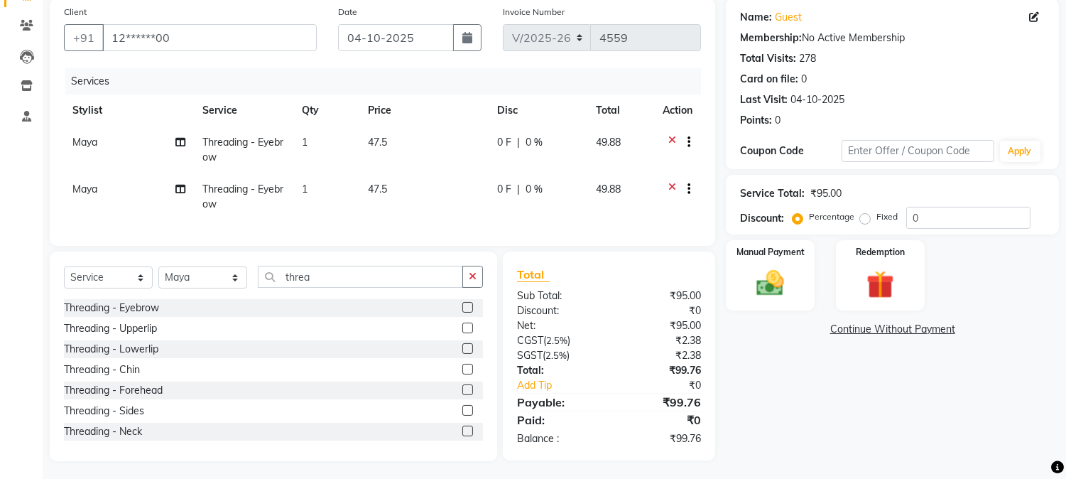
click at [462, 395] on label at bounding box center [467, 389] width 11 height 11
click at [462, 395] on input "checkbox" at bounding box center [466, 390] width 9 height 9
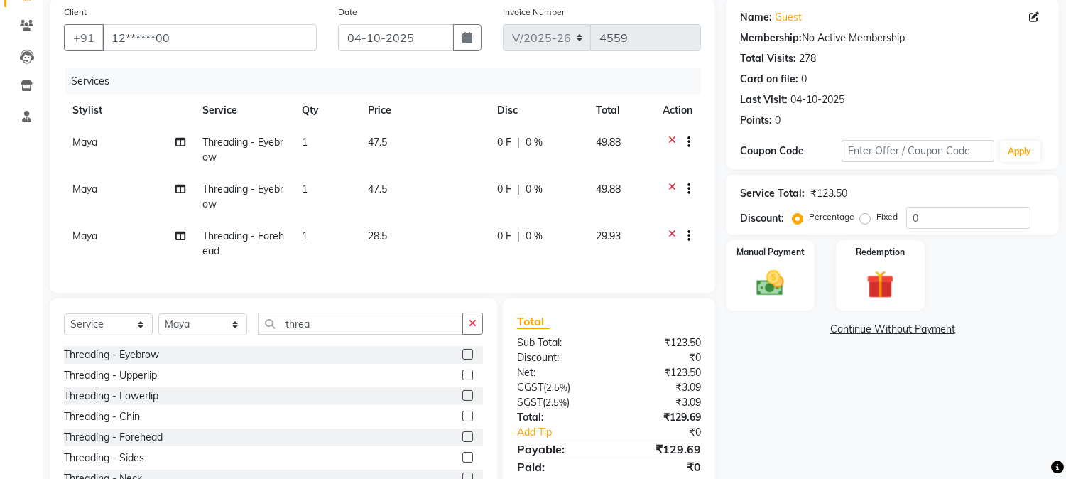
scroll to position [170, 0]
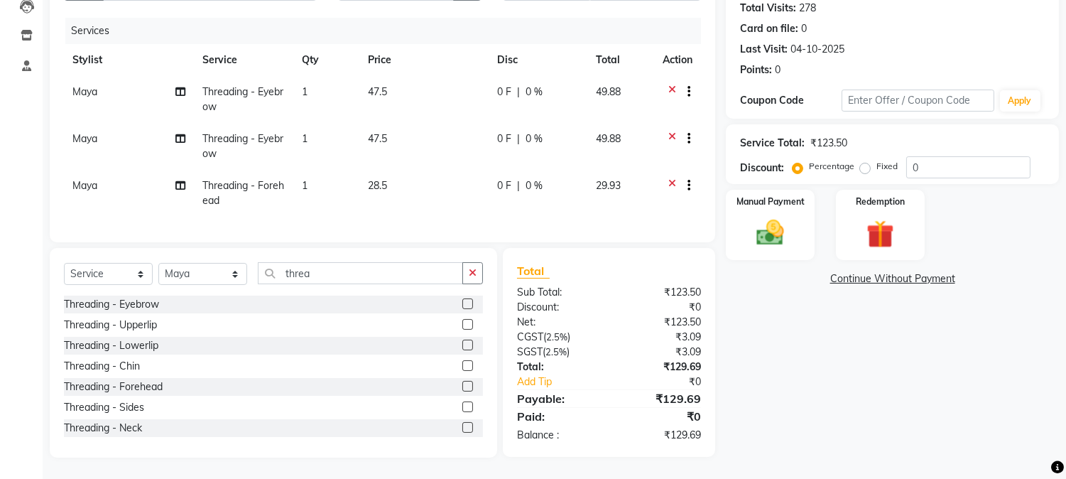
click at [403, 80] on td "47.5" at bounding box center [423, 99] width 129 height 47
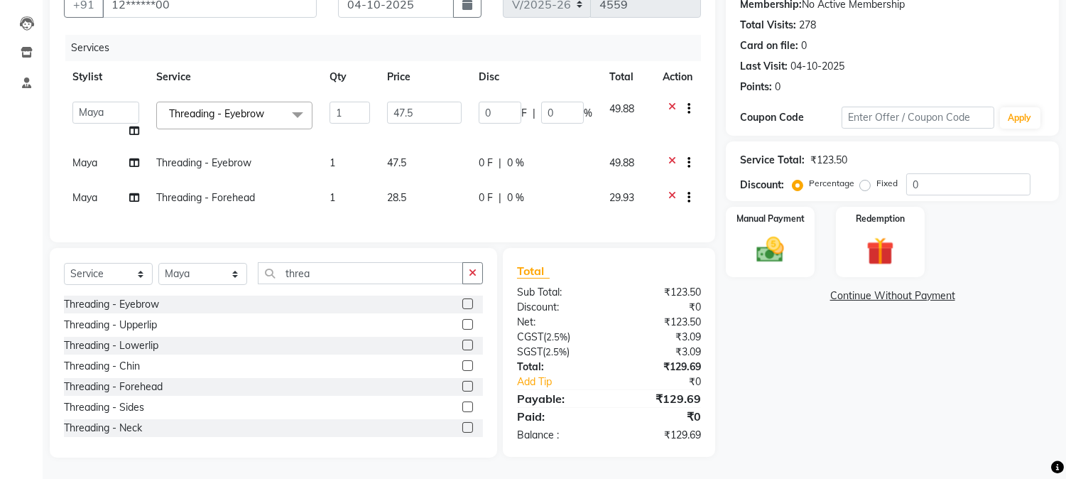
scroll to position [153, 0]
drag, startPoint x: 416, startPoint y: 99, endPoint x: 408, endPoint y: 102, distance: 9.0
click at [408, 102] on input "47.5" at bounding box center [424, 113] width 75 height 22
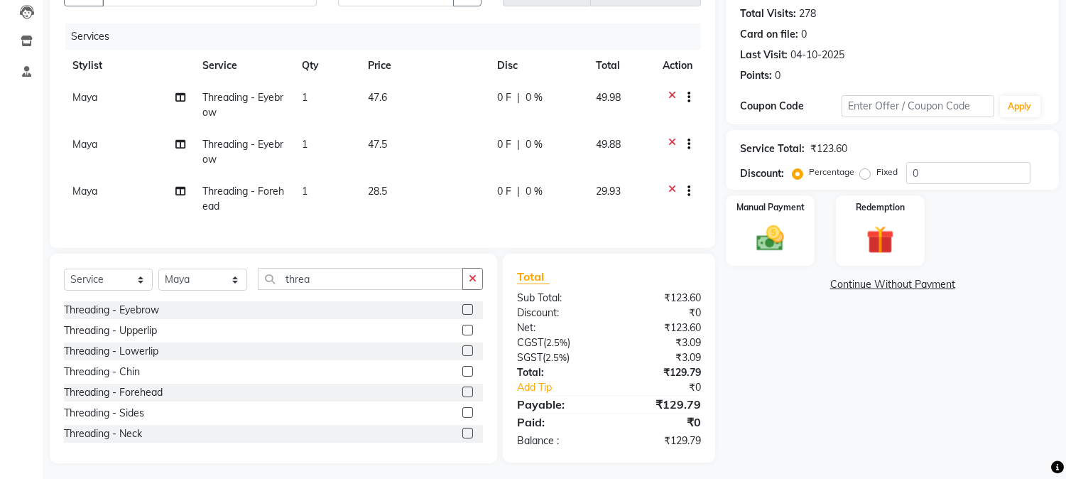
click at [408, 102] on td "47.6" at bounding box center [423, 105] width 129 height 47
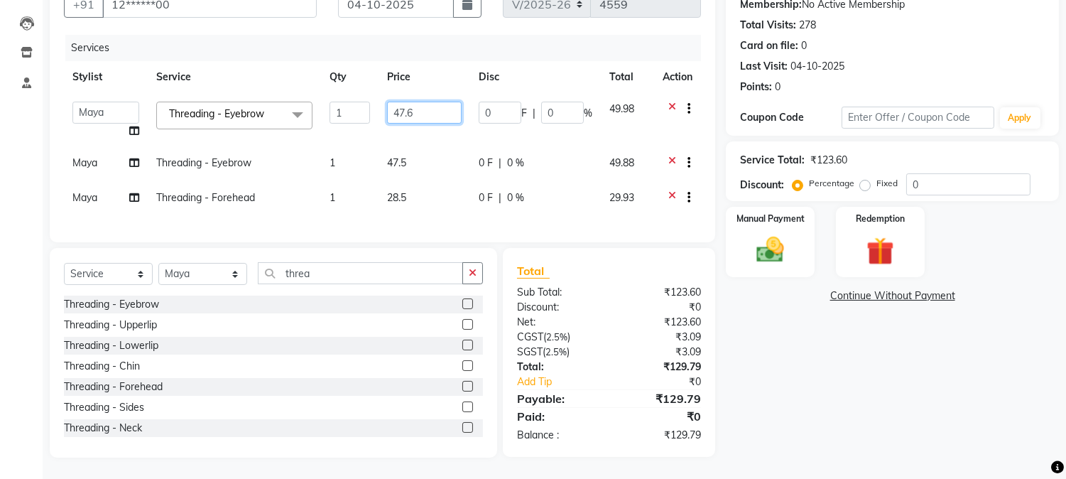
click at [420, 102] on input "47.6" at bounding box center [424, 113] width 75 height 22
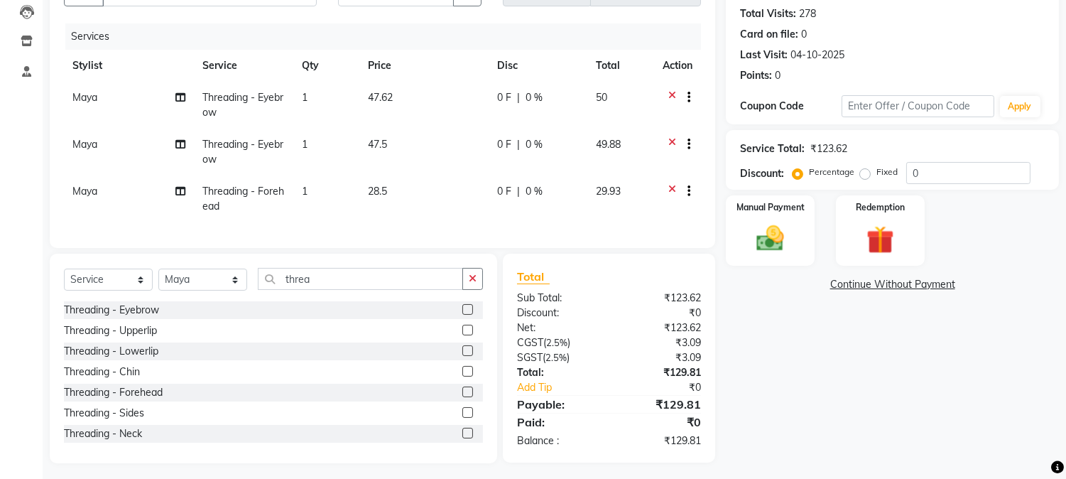
click at [420, 102] on td "47.62" at bounding box center [423, 105] width 129 height 47
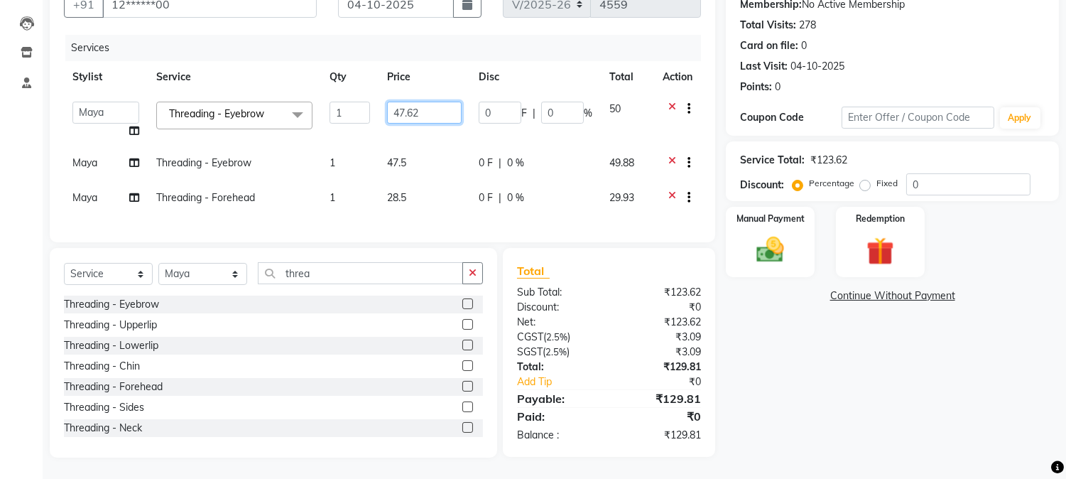
drag, startPoint x: 427, startPoint y: 101, endPoint x: 331, endPoint y: 99, distance: 95.9
click at [331, 99] on tr "Amar Eliza hocus pocus Maya Neha Ranjana Ravi Salima Salman Sonam Threading - E…" at bounding box center [382, 120] width 637 height 54
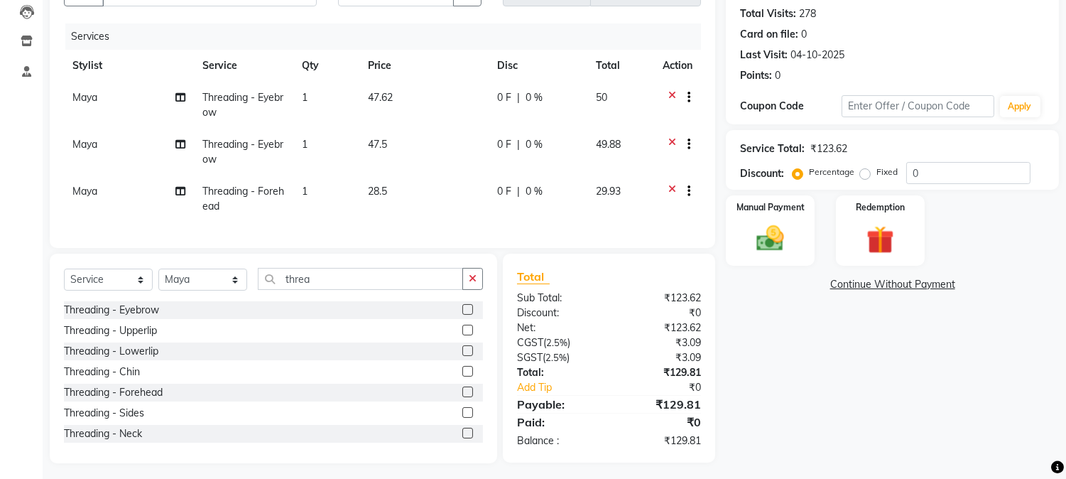
click at [396, 192] on td "28.5" at bounding box center [423, 198] width 129 height 47
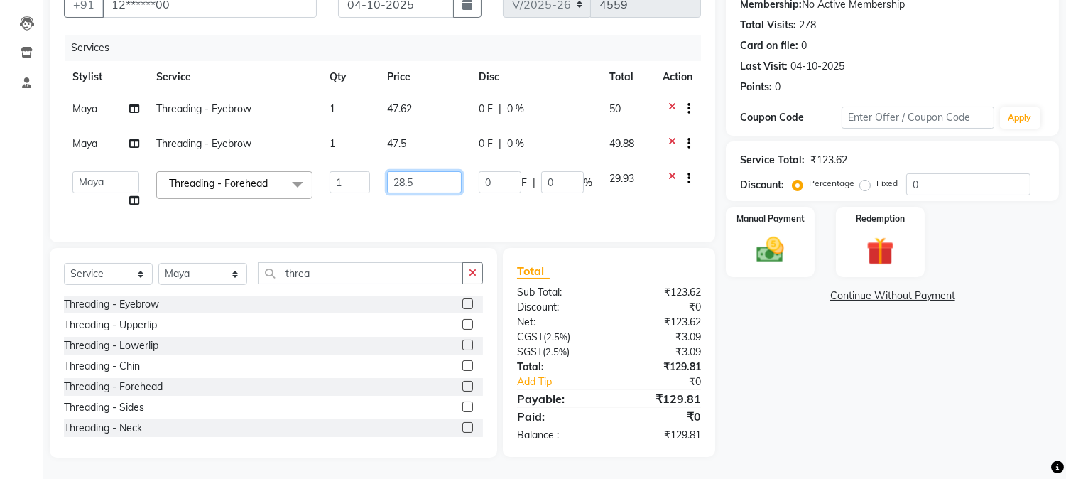
click at [415, 173] on input "28.5" at bounding box center [424, 182] width 75 height 22
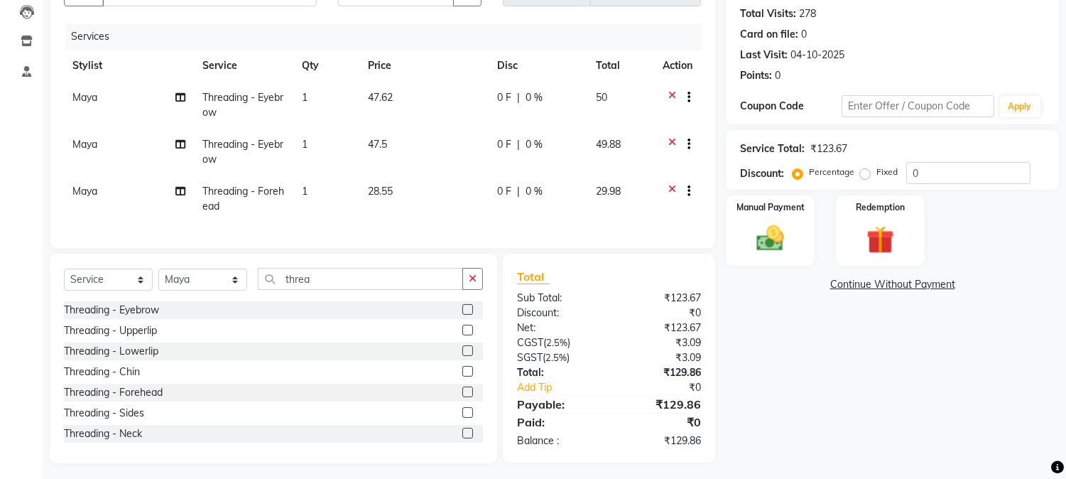
click at [415, 173] on td "47.5" at bounding box center [423, 152] width 129 height 47
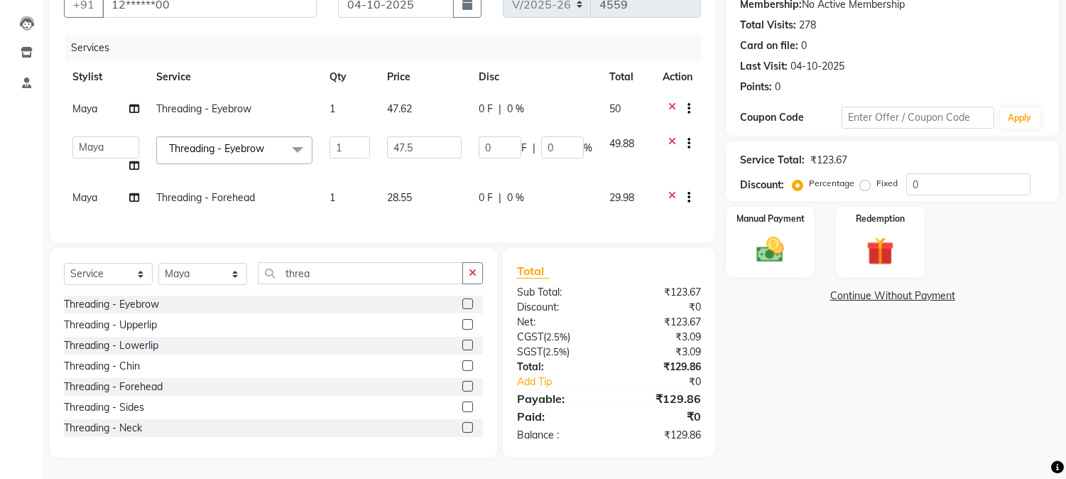
click at [416, 185] on td "28.55" at bounding box center [424, 199] width 92 height 35
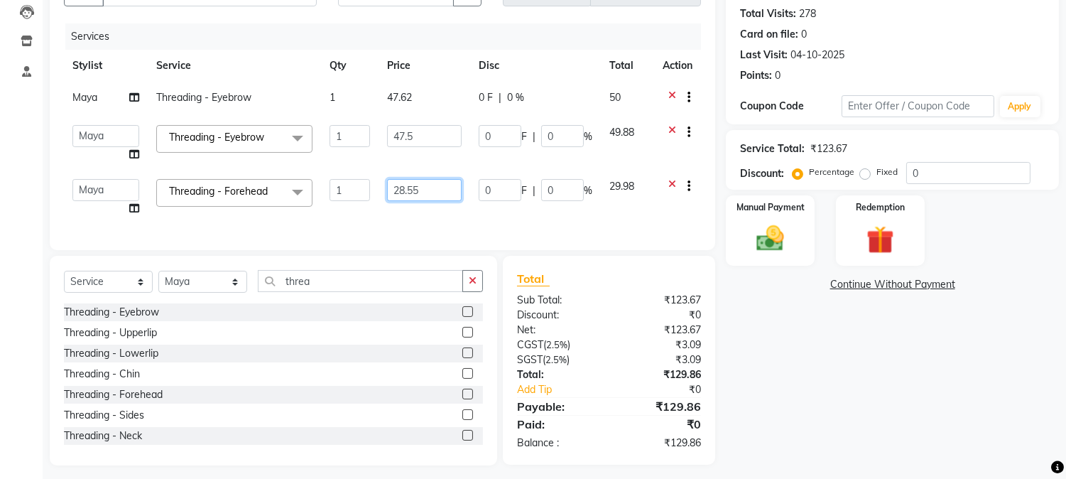
click at [419, 185] on input "28.55" at bounding box center [424, 190] width 75 height 22
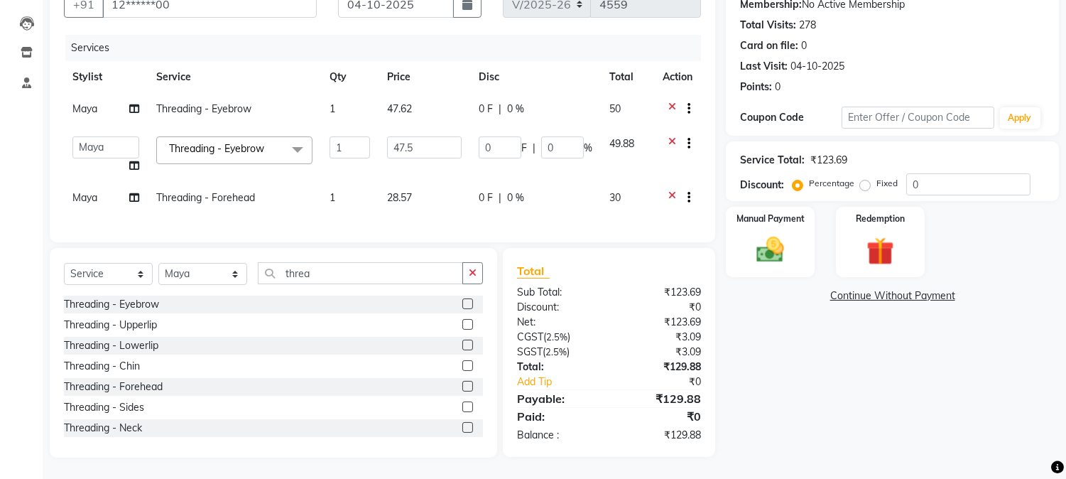
click at [441, 182] on td "28.57" at bounding box center [424, 199] width 92 height 35
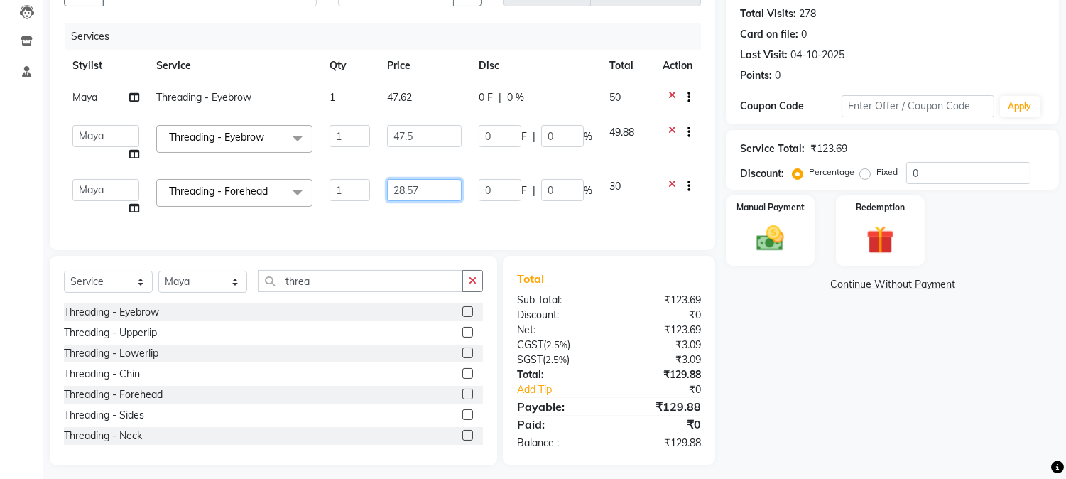
click at [443, 183] on input "28.57" at bounding box center [424, 190] width 75 height 22
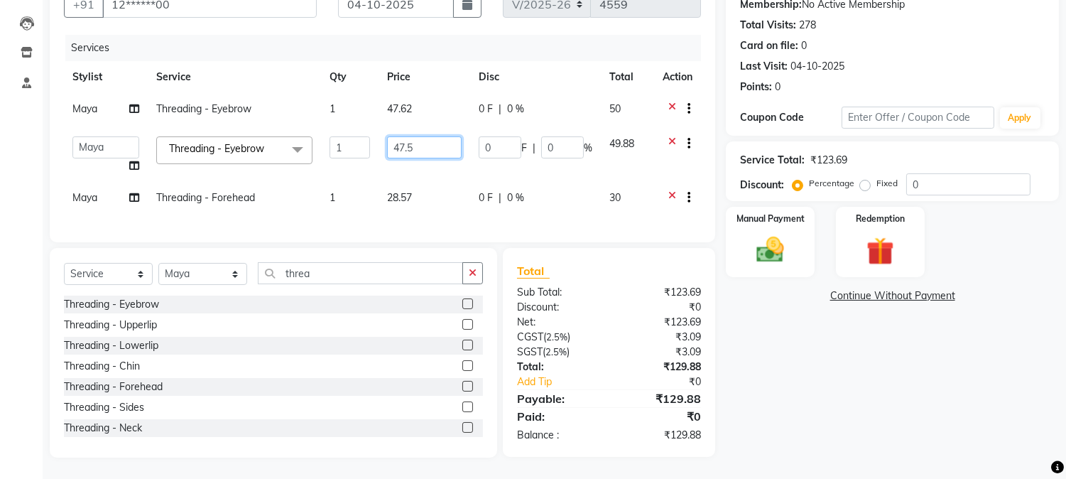
click at [426, 136] on input "47.5" at bounding box center [424, 147] width 75 height 22
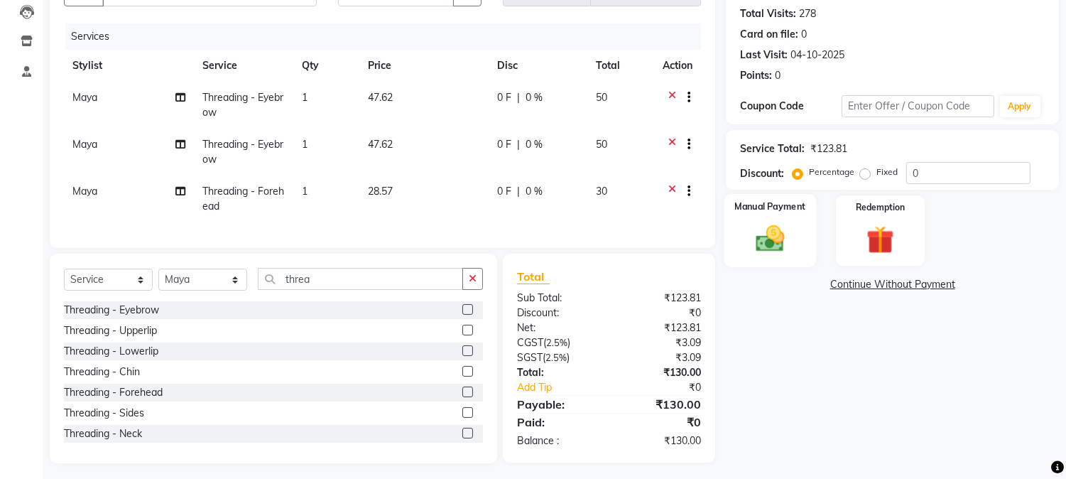
click at [795, 232] on div "Manual Payment" at bounding box center [770, 230] width 92 height 72
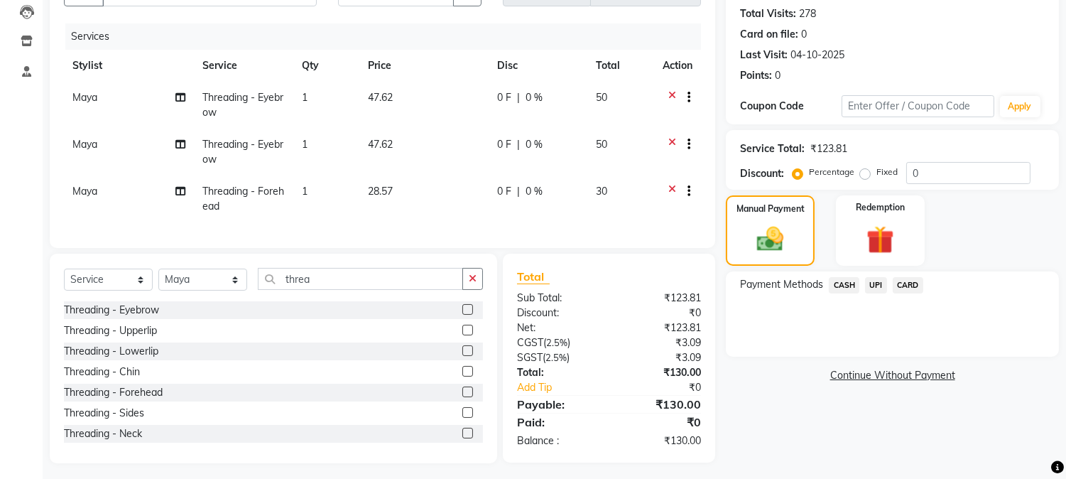
click at [871, 288] on span "UPI" at bounding box center [876, 285] width 22 height 16
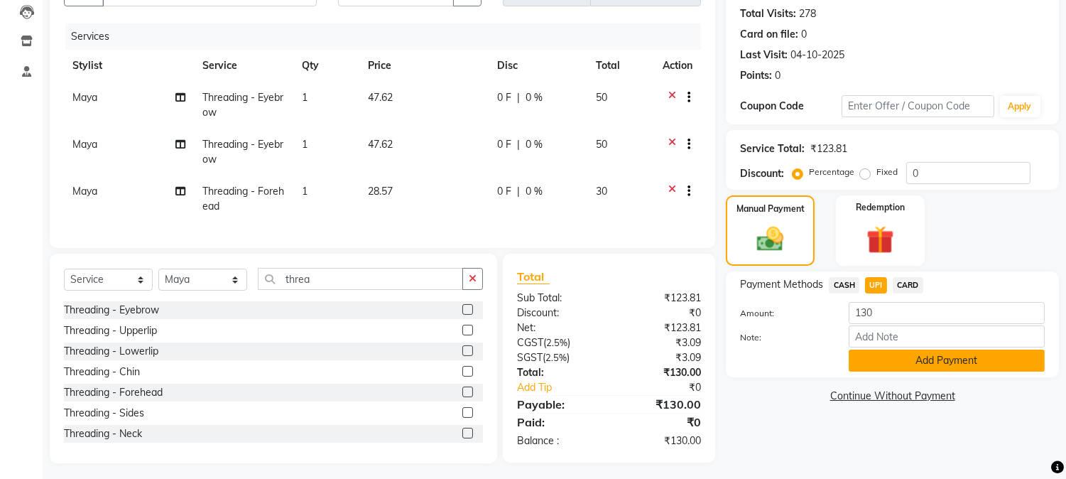
click at [920, 364] on button "Add Payment" at bounding box center [947, 360] width 196 height 22
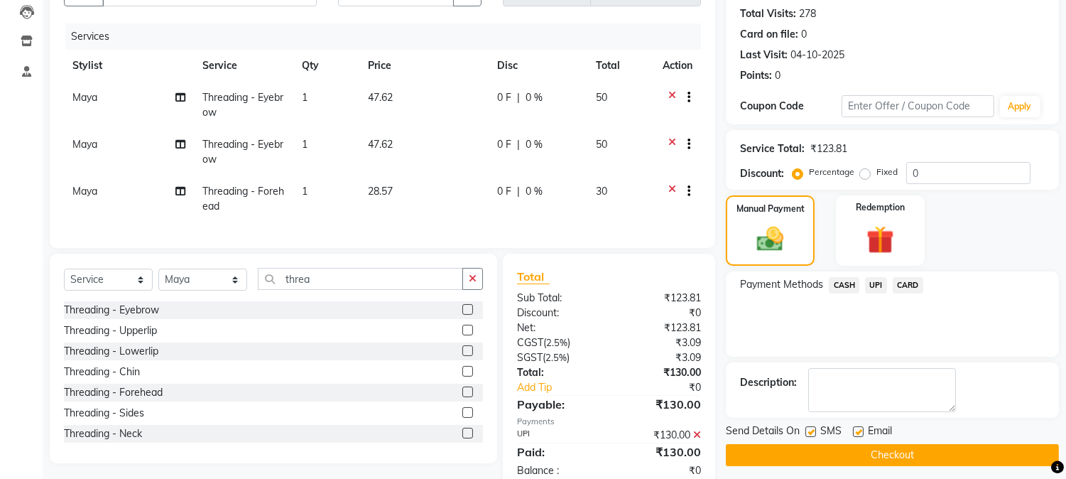
click at [967, 450] on button "Checkout" at bounding box center [892, 455] width 333 height 22
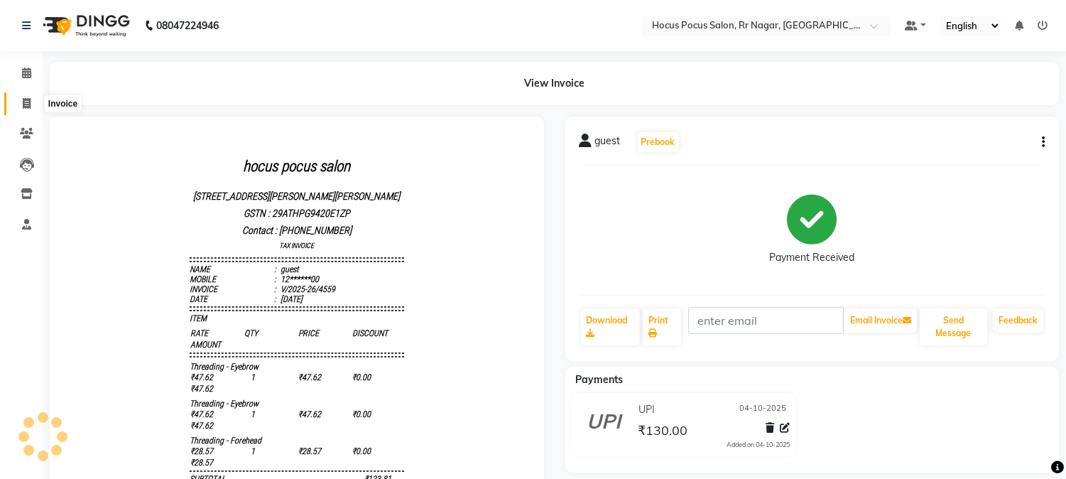
click at [30, 102] on icon at bounding box center [27, 103] width 8 height 11
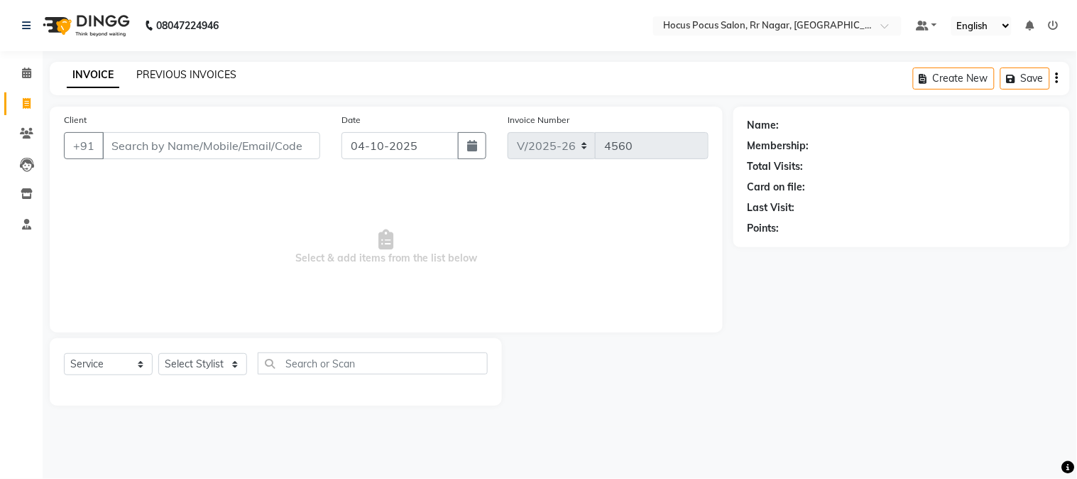
click at [218, 76] on link "PREVIOUS INVOICES" at bounding box center [186, 74] width 100 height 13
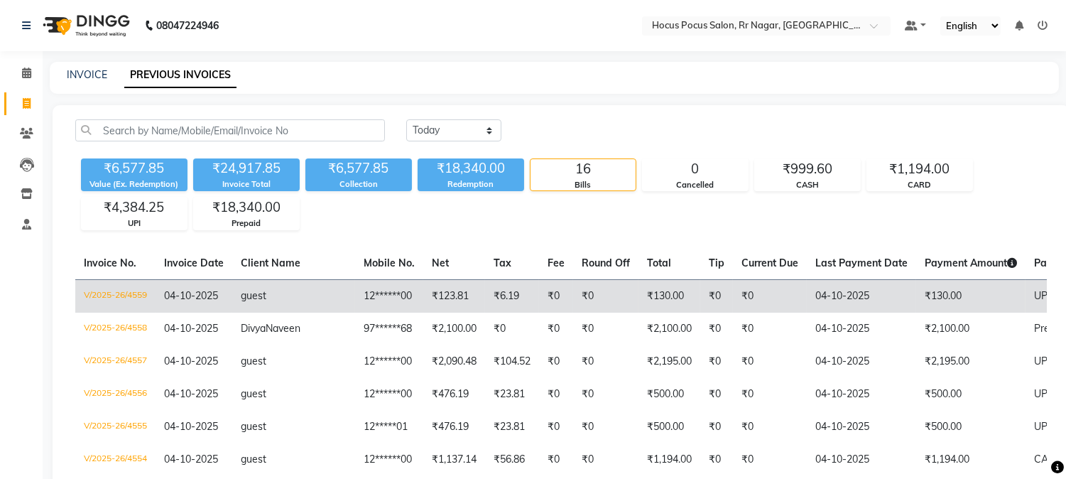
click at [423, 293] on td "₹123.81" at bounding box center [454, 295] width 62 height 33
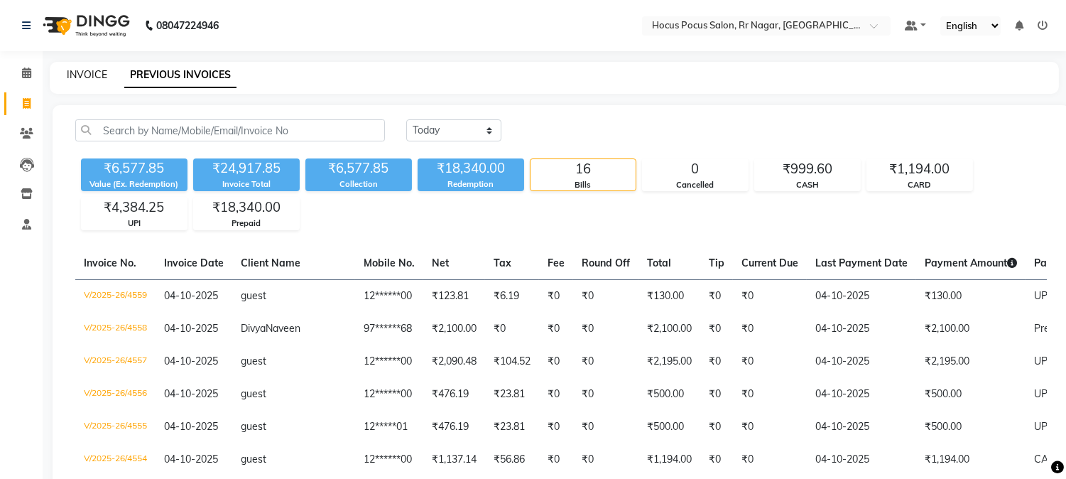
click at [88, 79] on link "INVOICE" at bounding box center [87, 74] width 40 height 13
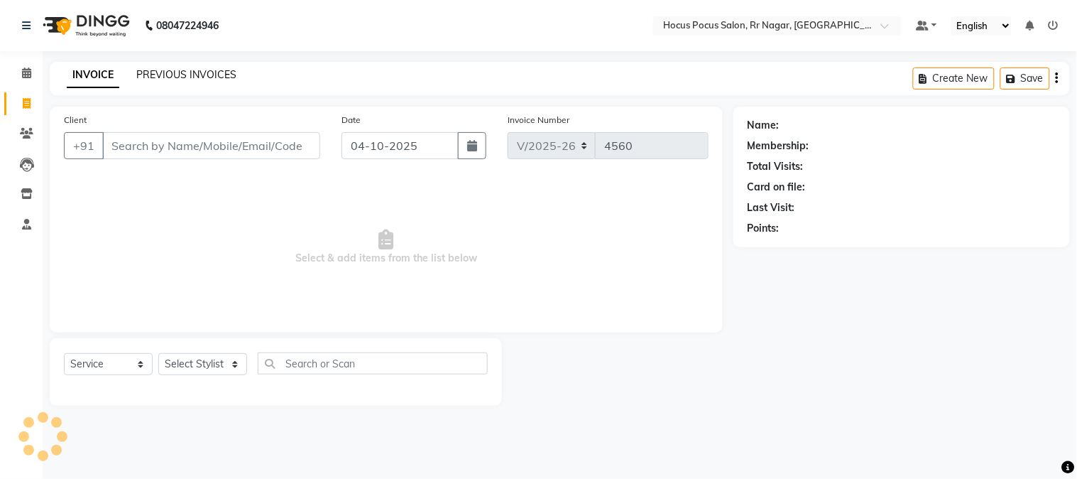
click at [196, 77] on link "PREVIOUS INVOICES" at bounding box center [186, 74] width 100 height 13
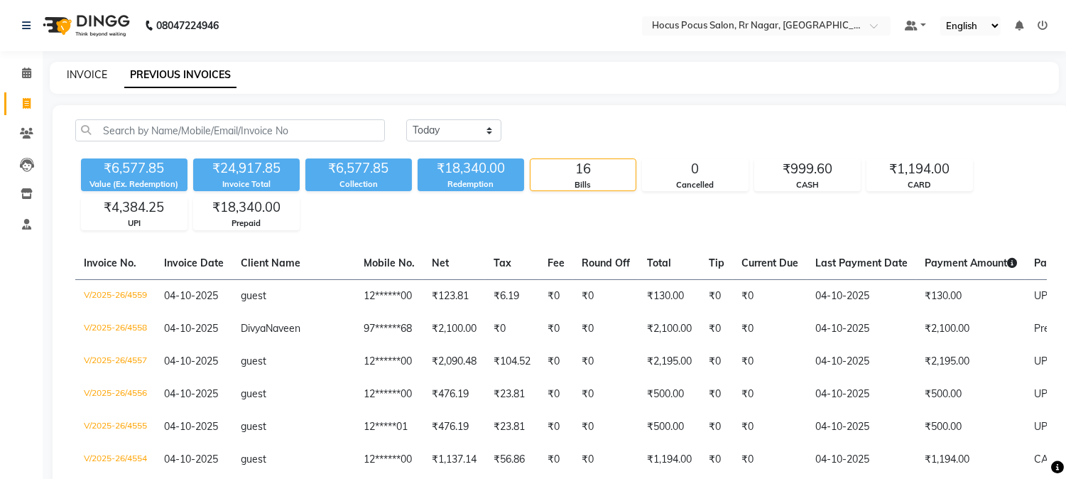
click at [99, 73] on link "INVOICE" at bounding box center [87, 74] width 40 height 13
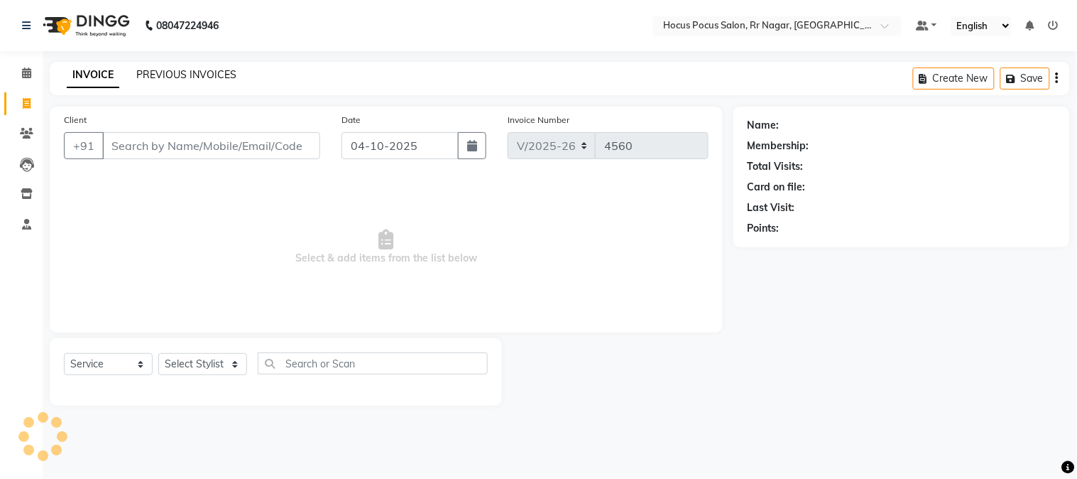
click at [161, 69] on link "PREVIOUS INVOICES" at bounding box center [186, 74] width 100 height 13
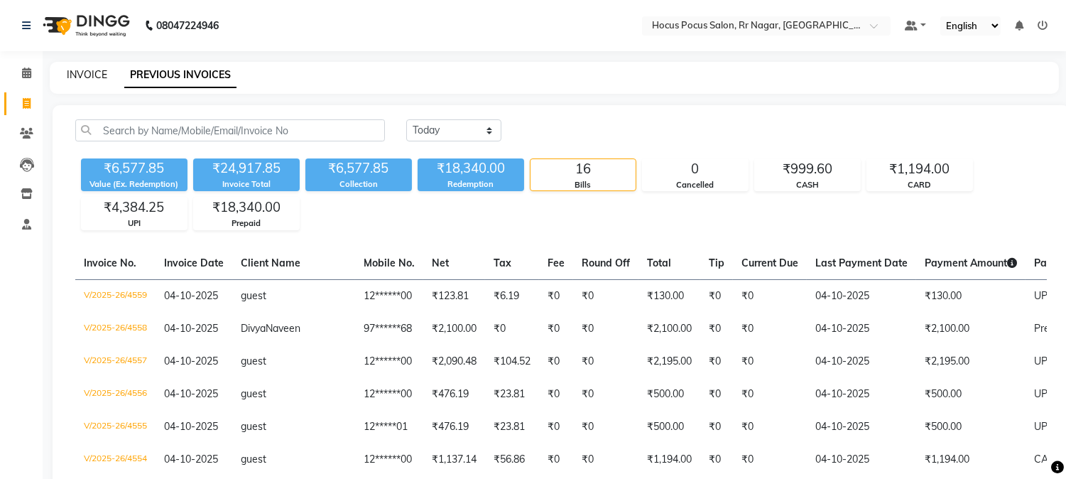
click at [93, 75] on link "INVOICE" at bounding box center [87, 74] width 40 height 13
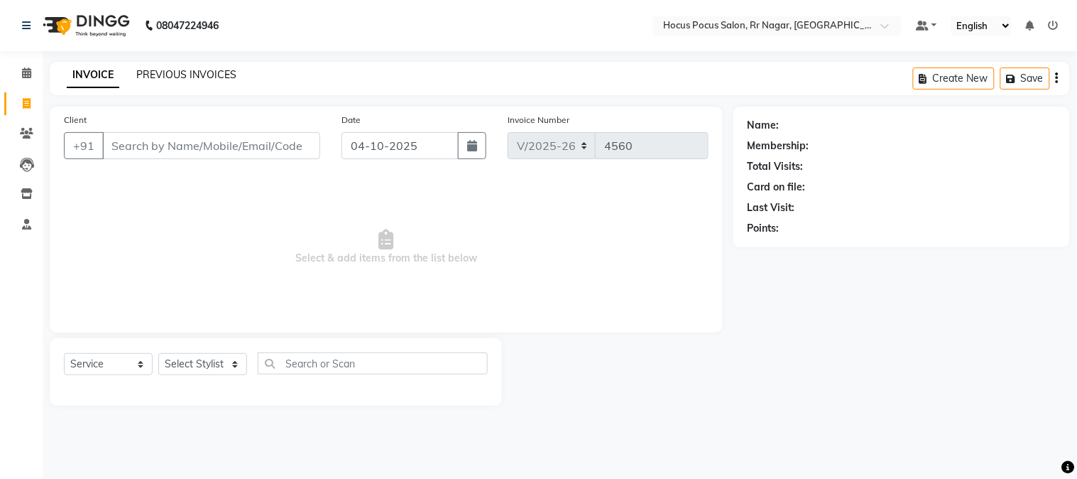
click at [165, 78] on link "PREVIOUS INVOICES" at bounding box center [186, 74] width 100 height 13
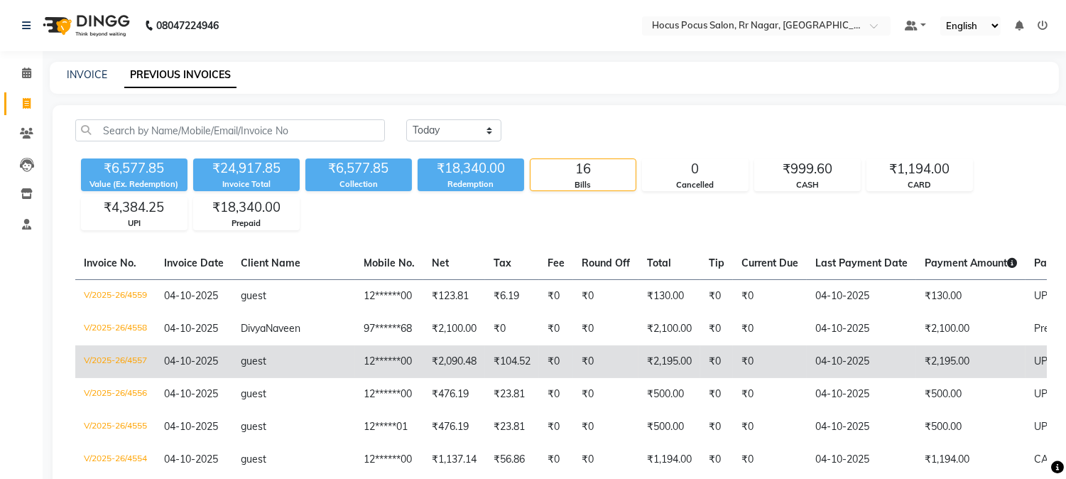
click at [916, 375] on td "₹2,195.00" at bounding box center [970, 361] width 109 height 33
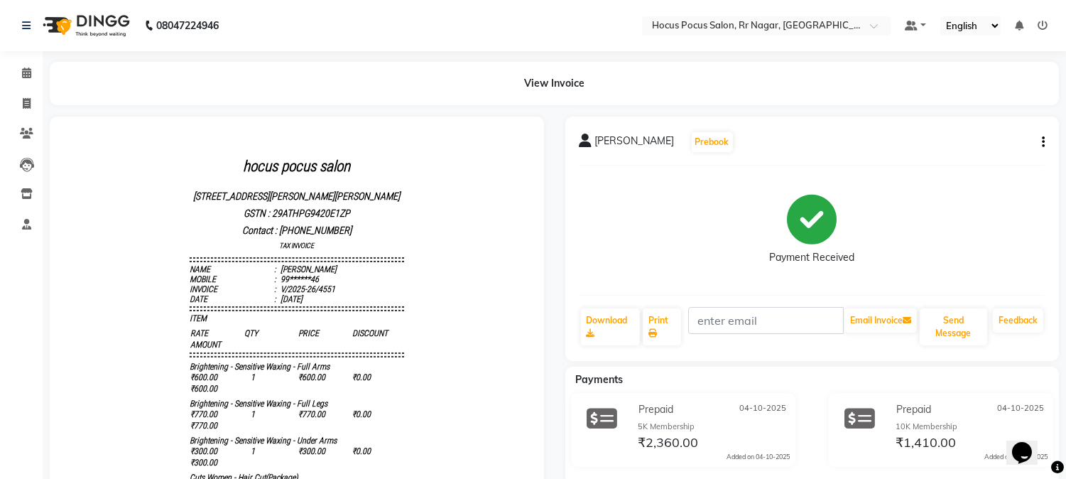
click at [1040, 145] on button "button" at bounding box center [1040, 142] width 9 height 15
click at [998, 132] on div "Edit Invoice" at bounding box center [989, 133] width 65 height 18
select select "service"
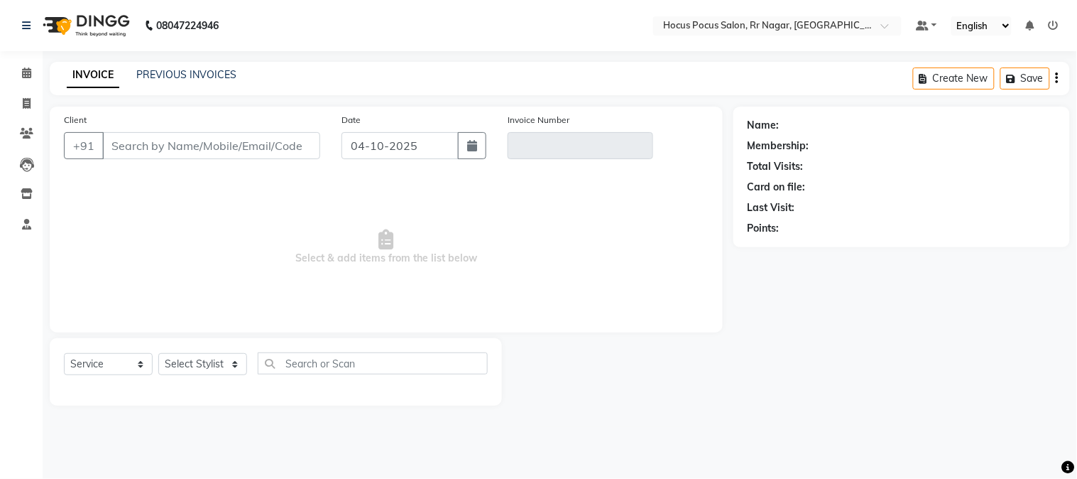
type input "99******46"
type input "V/2025-26/4551"
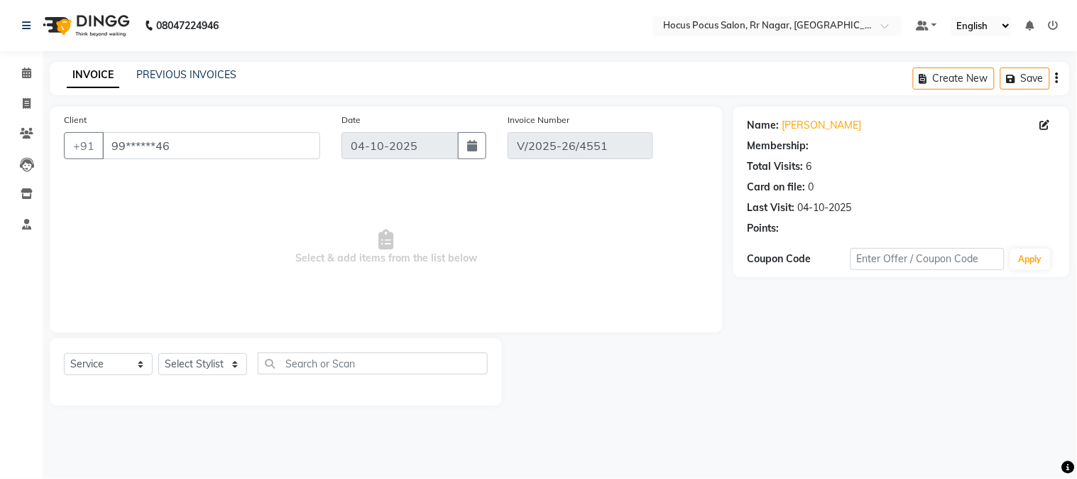
select select "select"
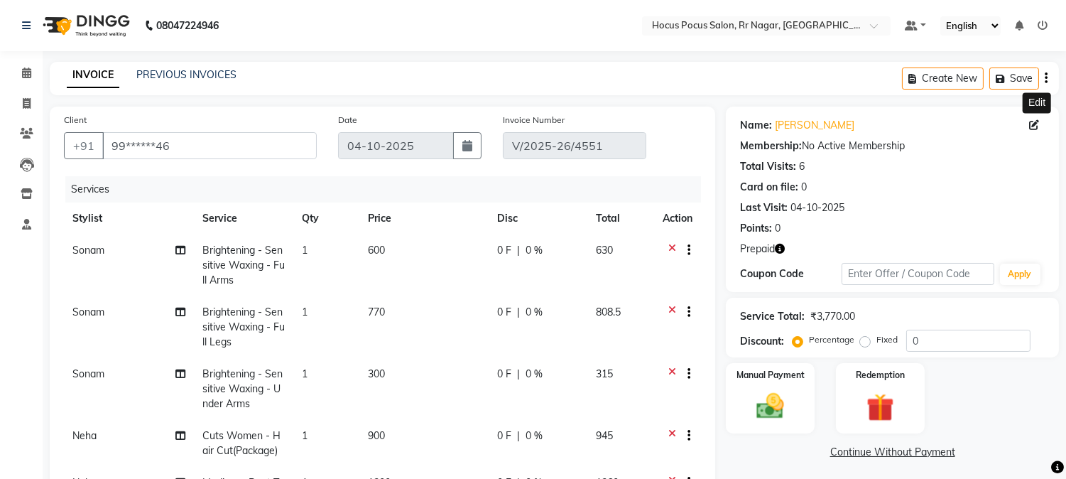
click at [1035, 123] on icon at bounding box center [1034, 125] width 10 height 10
select select "female"
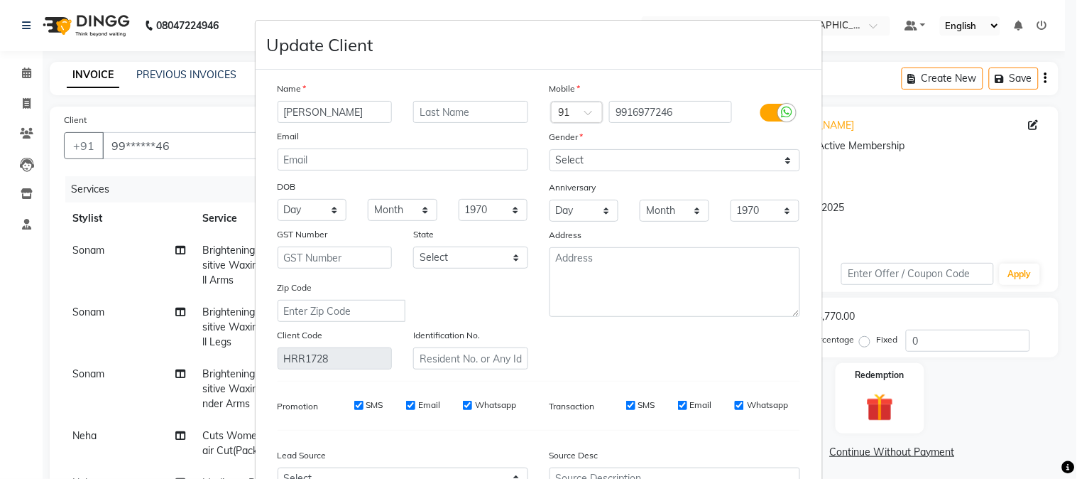
click at [290, 114] on input "[PERSON_NAME]" at bounding box center [335, 112] width 115 height 22
type input "[PERSON_NAME]"
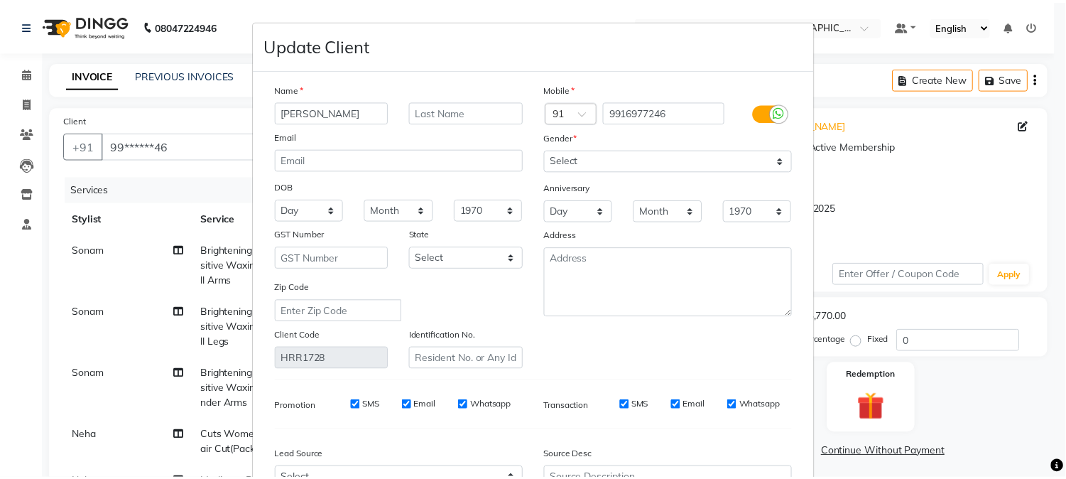
scroll to position [143, 0]
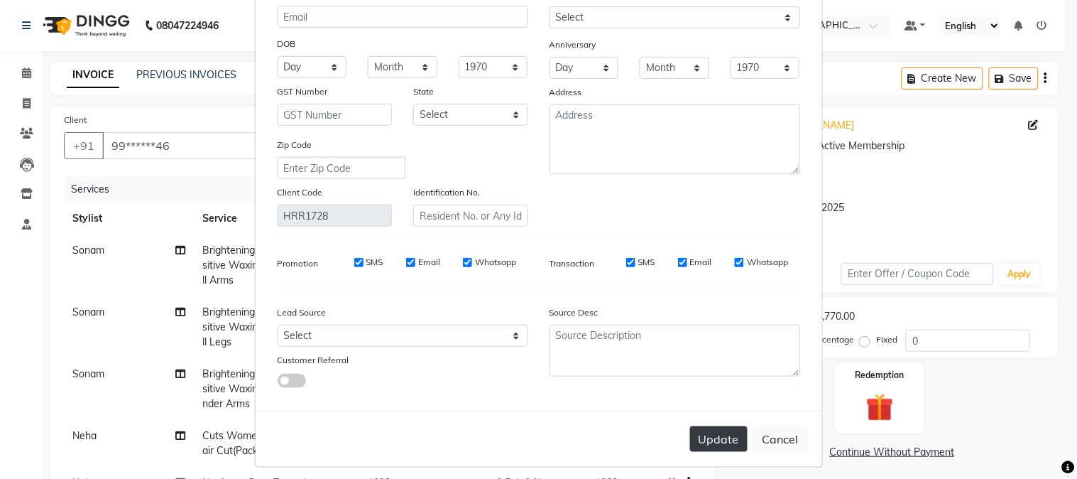
click at [707, 440] on button "Update" at bounding box center [719, 439] width 58 height 26
select select
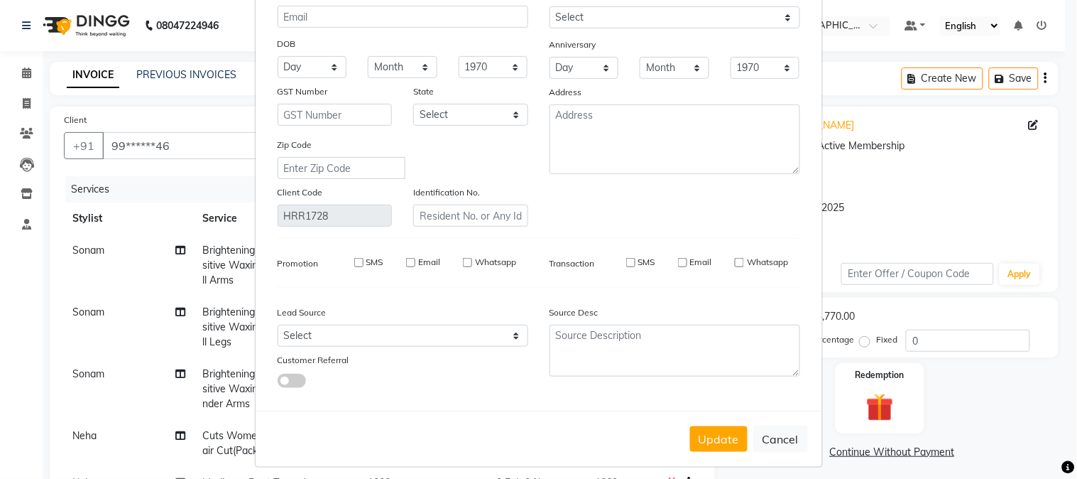
select select
checkbox input "false"
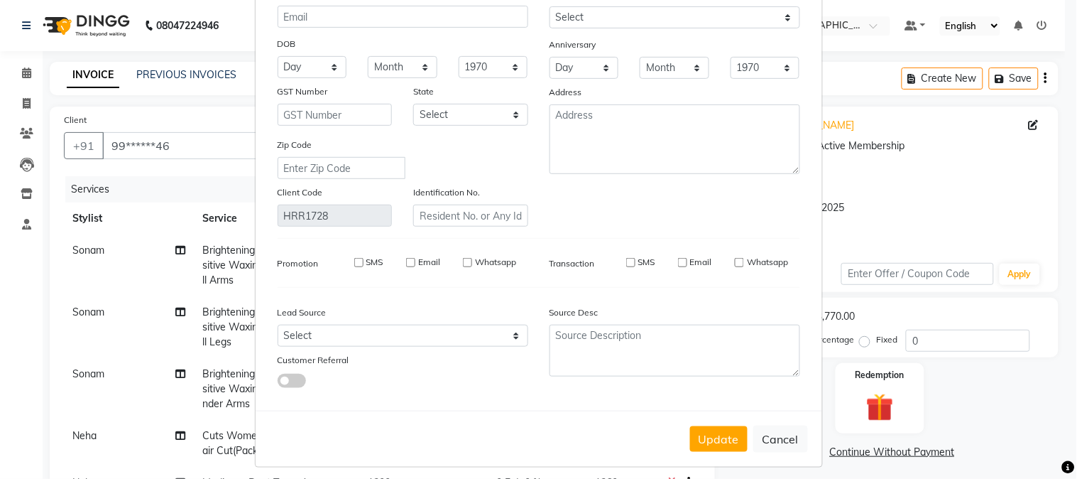
checkbox input "false"
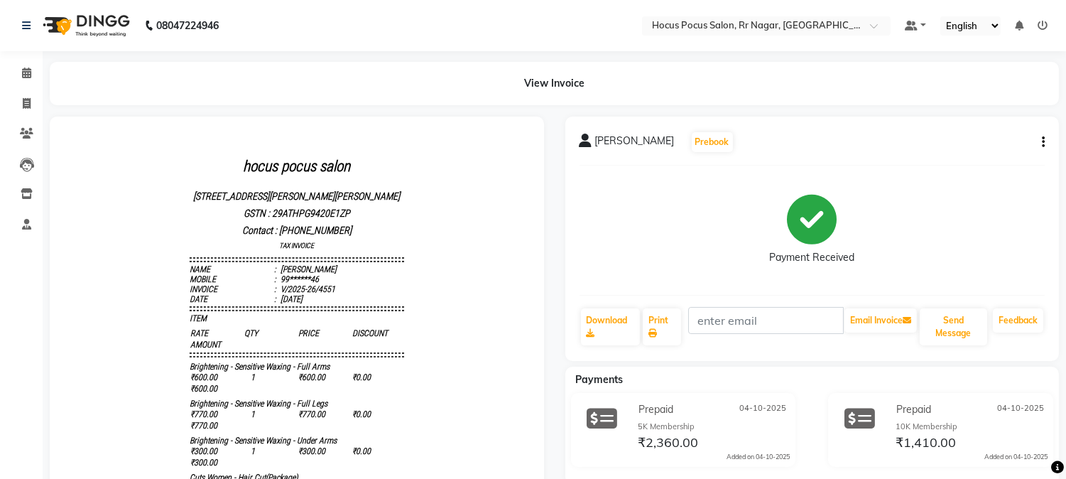
click at [1042, 143] on icon "button" at bounding box center [1043, 142] width 3 height 1
click at [987, 132] on div "Edit Invoice" at bounding box center [989, 133] width 65 height 18
select select "service"
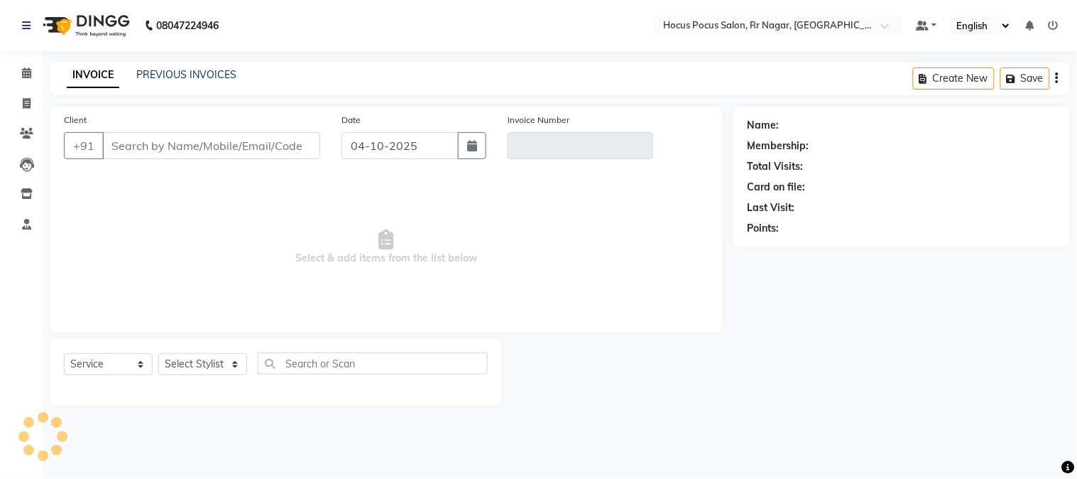
type input "99******46"
type input "V/2025-26/4551"
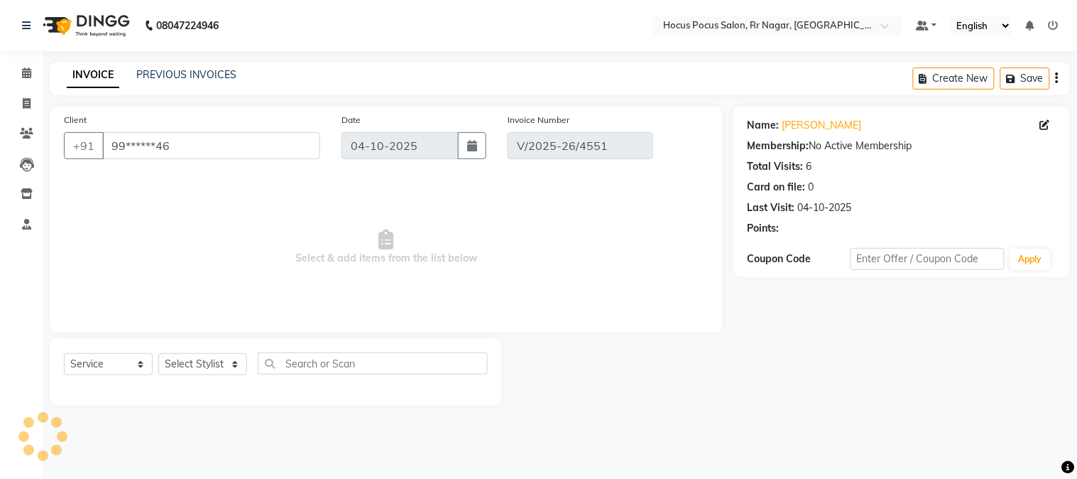
select select "select"
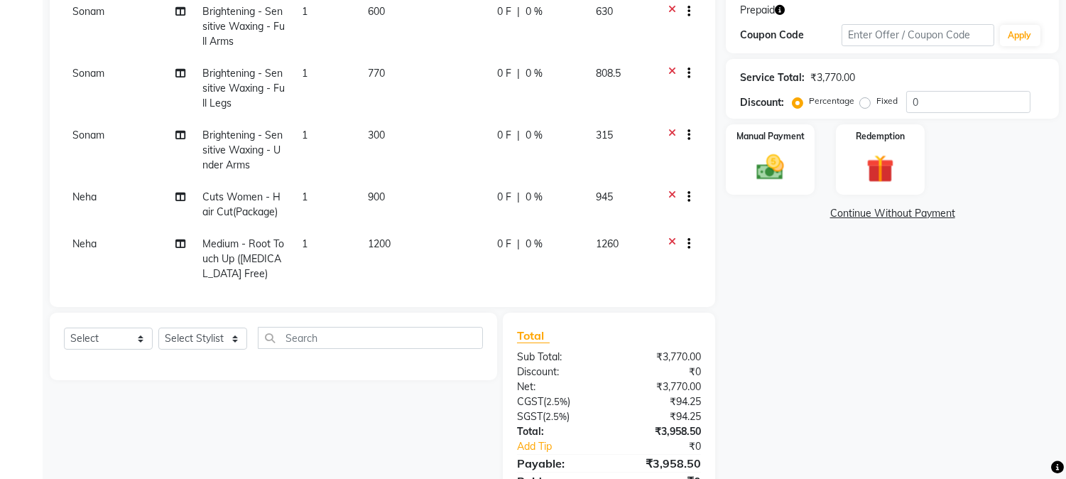
scroll to position [243, 0]
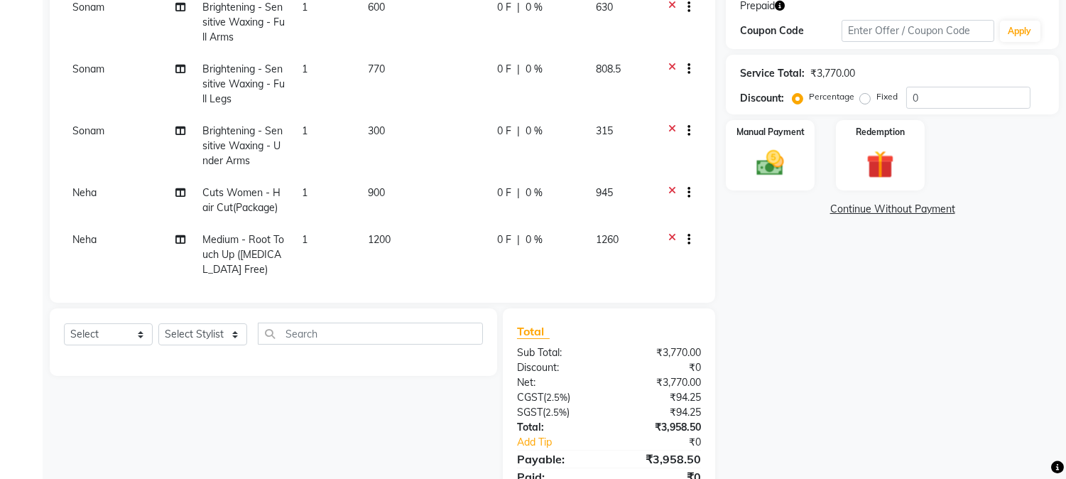
click at [382, 235] on span "1200" at bounding box center [379, 239] width 23 height 13
select select "86623"
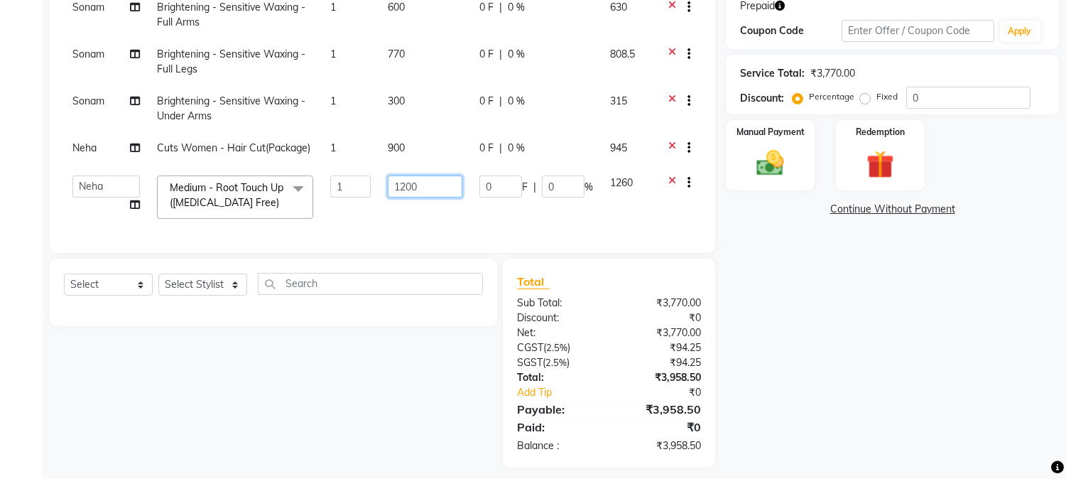
click at [402, 188] on input "1200" at bounding box center [425, 186] width 74 height 22
type input "1500"
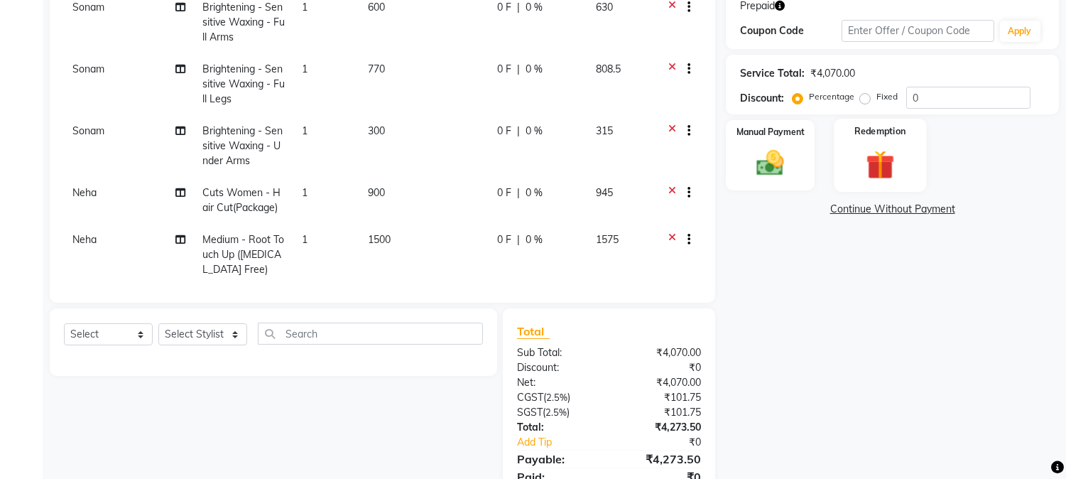
click at [896, 164] on img at bounding box center [879, 165] width 47 height 36
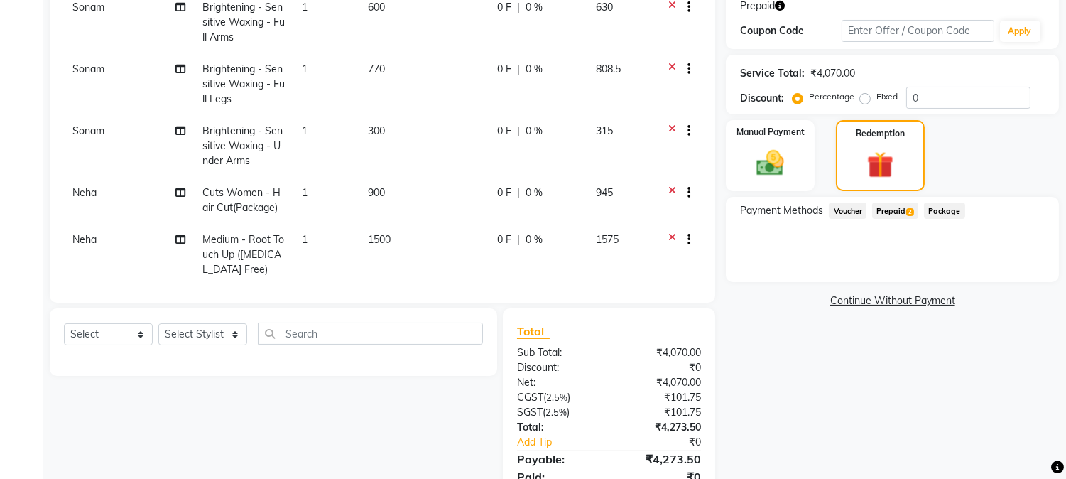
click at [888, 208] on span "Prepaid 2" at bounding box center [895, 210] width 46 height 16
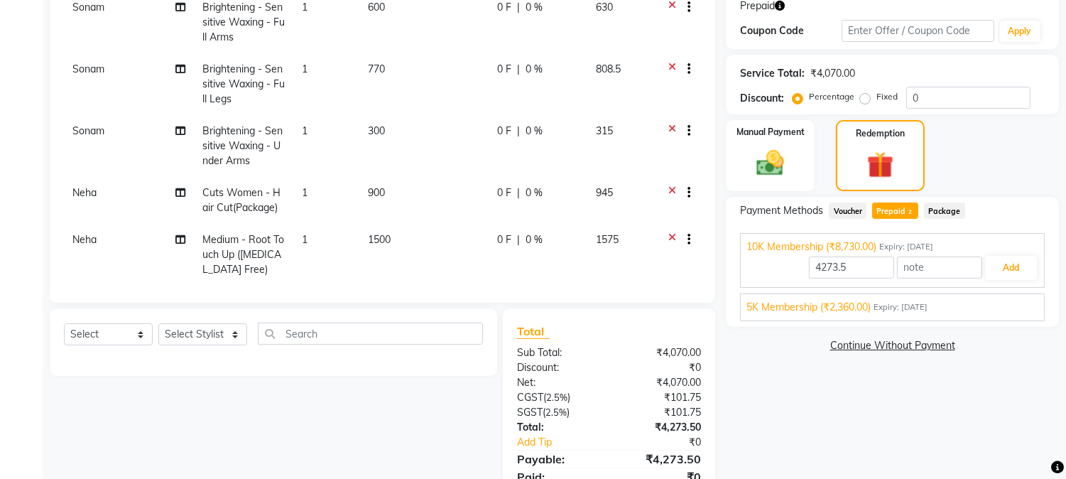
click at [927, 303] on span "Expiry: [DATE]" at bounding box center [900, 307] width 54 height 12
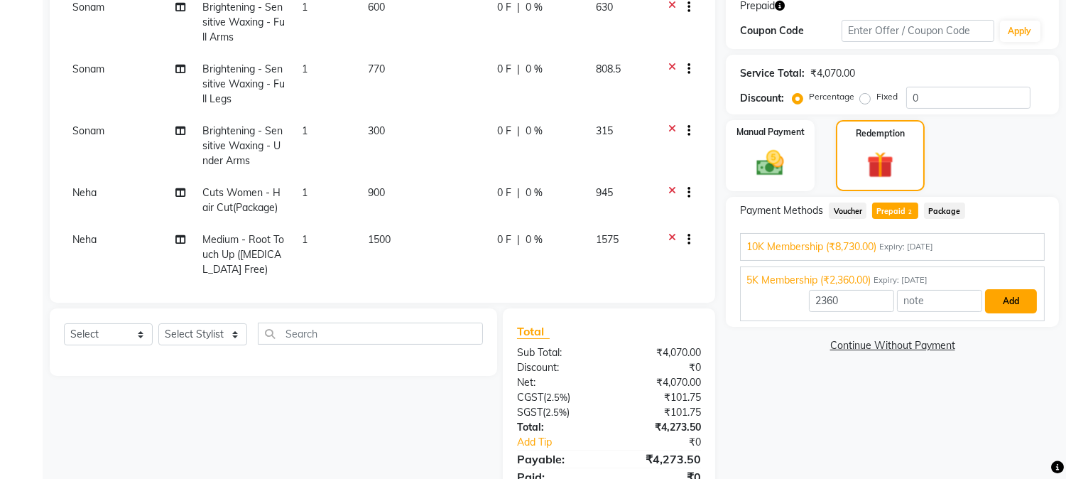
click at [1027, 304] on button "Add" at bounding box center [1011, 301] width 52 height 24
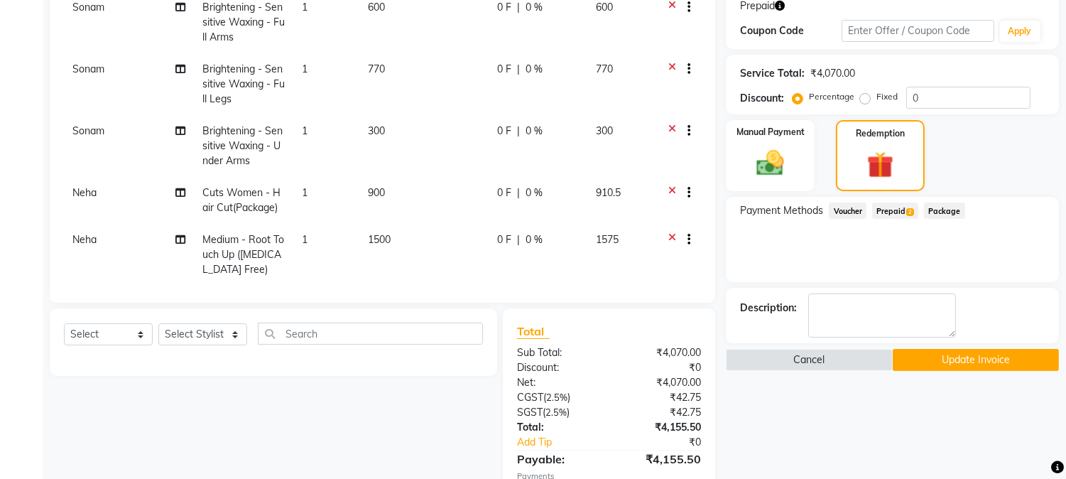
click at [905, 210] on span "Prepaid 2" at bounding box center [895, 210] width 46 height 16
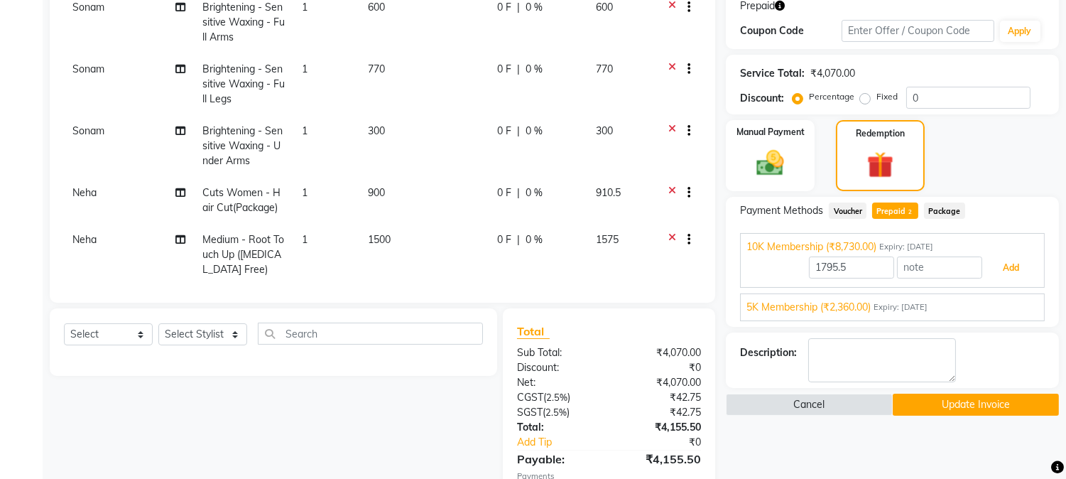
click at [1004, 256] on button "Add" at bounding box center [1011, 268] width 52 height 24
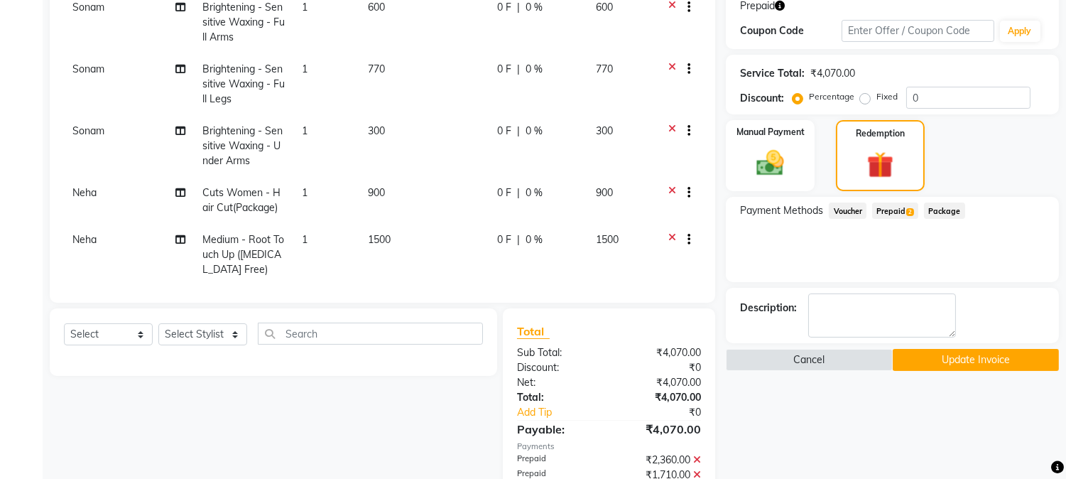
click at [954, 359] on button "Update Invoice" at bounding box center [976, 360] width 166 height 22
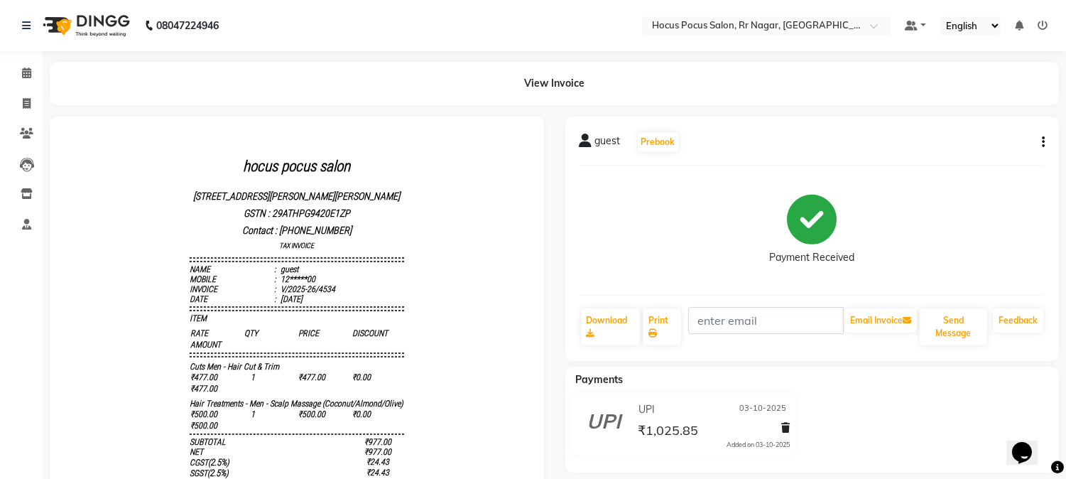
click at [1040, 143] on button "button" at bounding box center [1040, 142] width 9 height 15
click at [1005, 135] on div "Edit Invoice" at bounding box center [989, 133] width 65 height 18
select select "service"
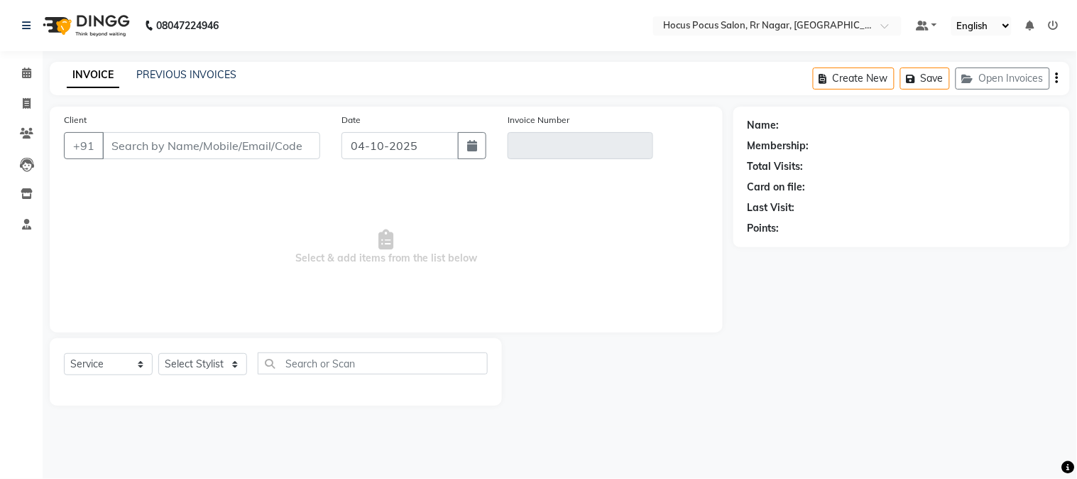
type input "12*****00"
type input "V/2025-26/4534"
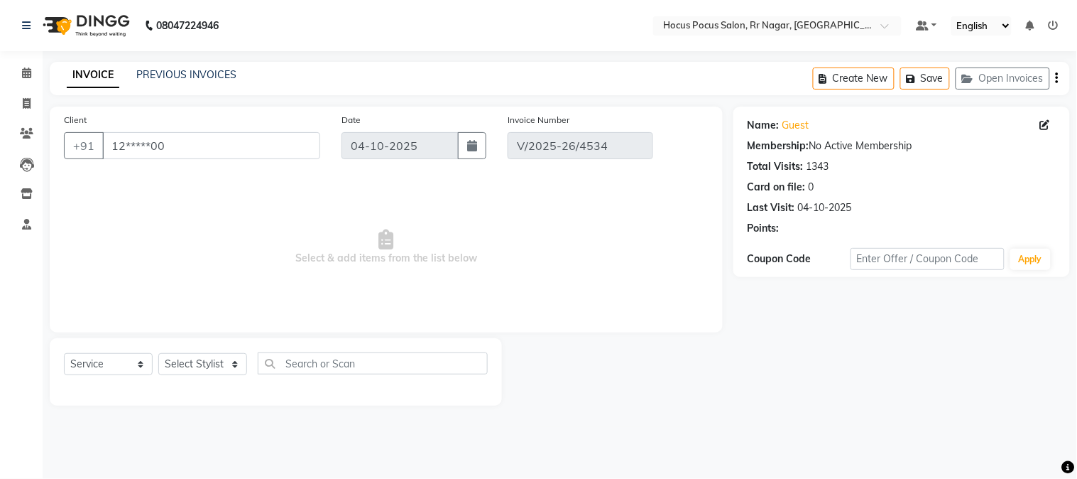
type input "03-10-2025"
select select "select"
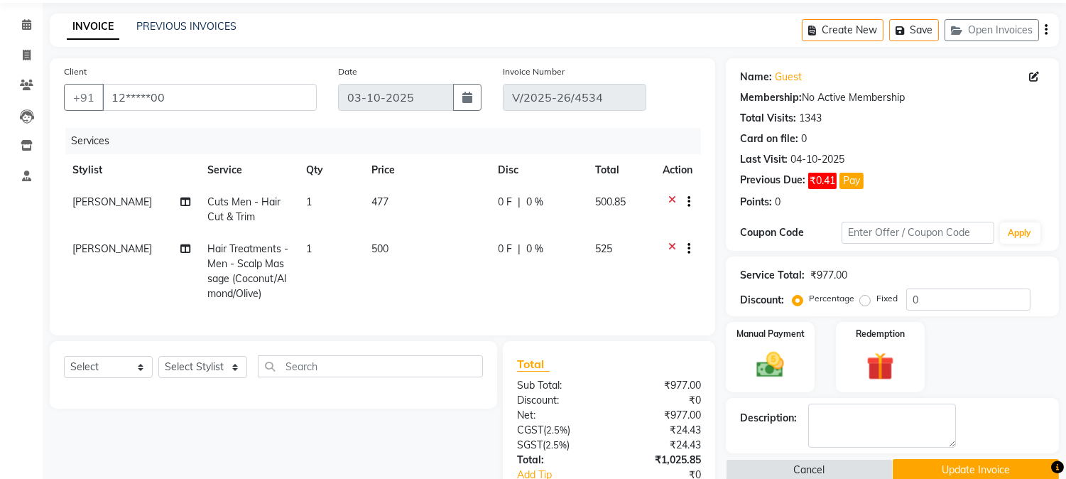
scroll to position [57, 0]
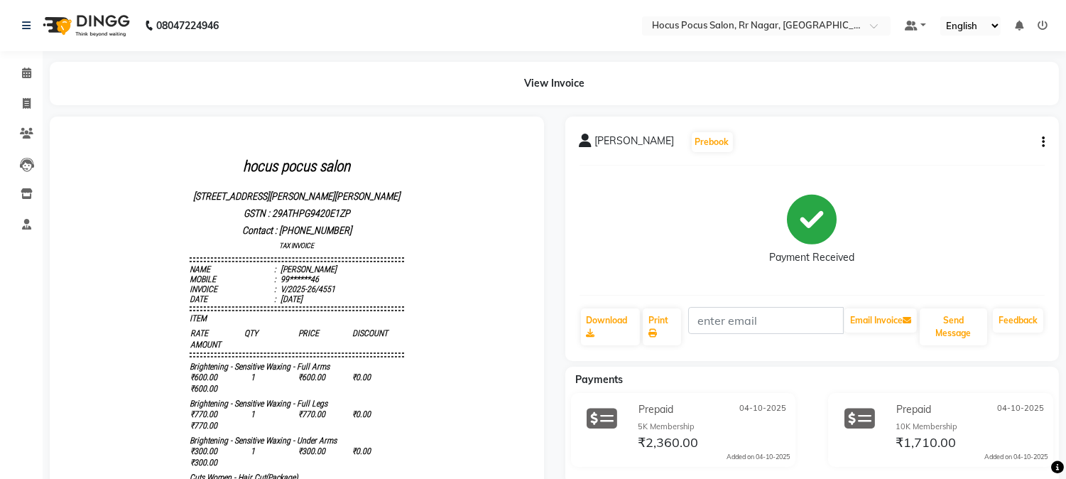
click at [1042, 143] on icon "button" at bounding box center [1043, 142] width 3 height 1
click at [999, 135] on div "Edit Invoice" at bounding box center [989, 133] width 65 height 18
select select "service"
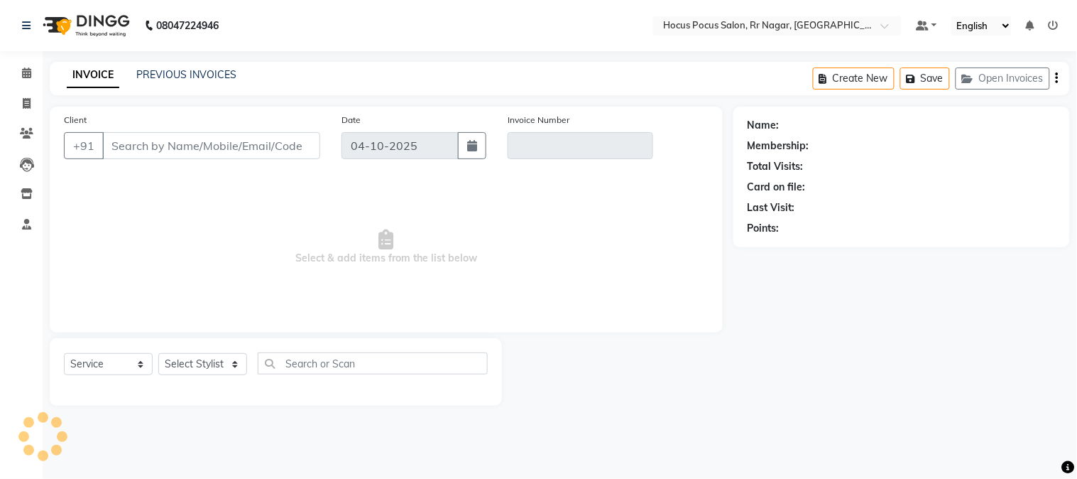
type input "99******46"
type input "V/2025-26/4551"
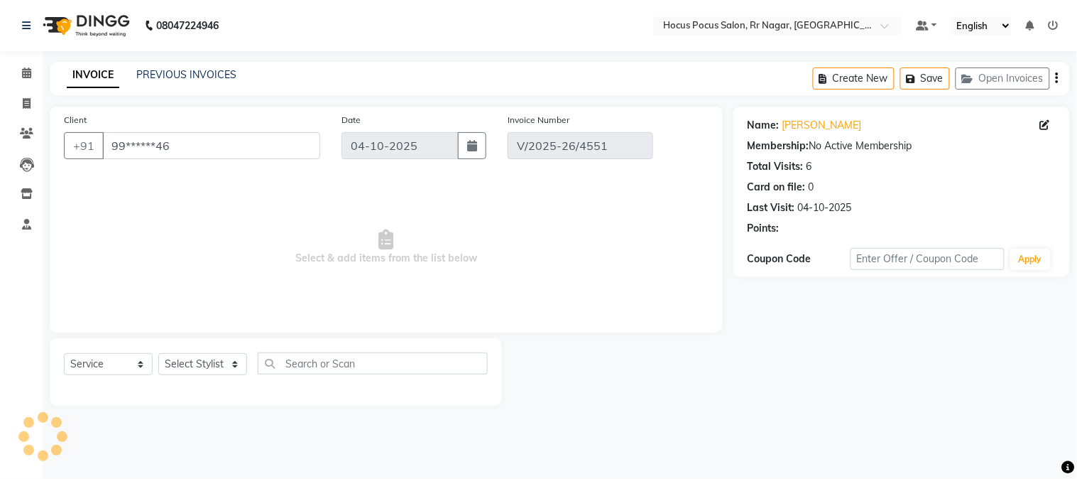
select select "select"
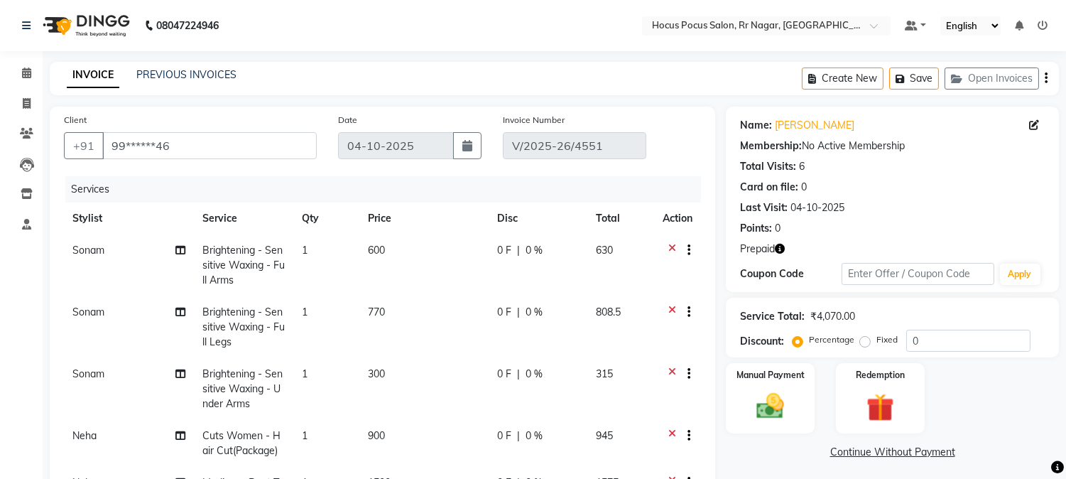
scroll to position [207, 0]
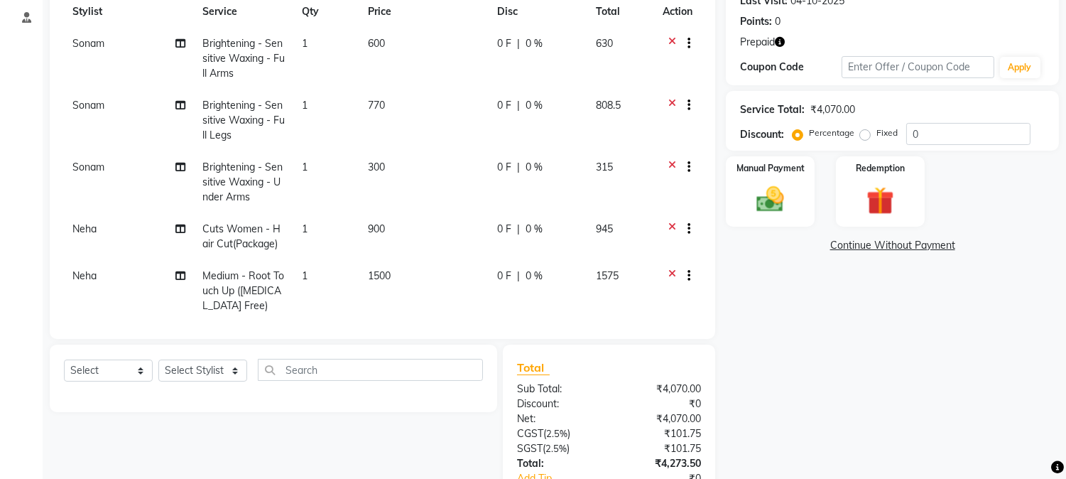
click at [306, 232] on td "1" at bounding box center [326, 236] width 66 height 47
select select "86623"
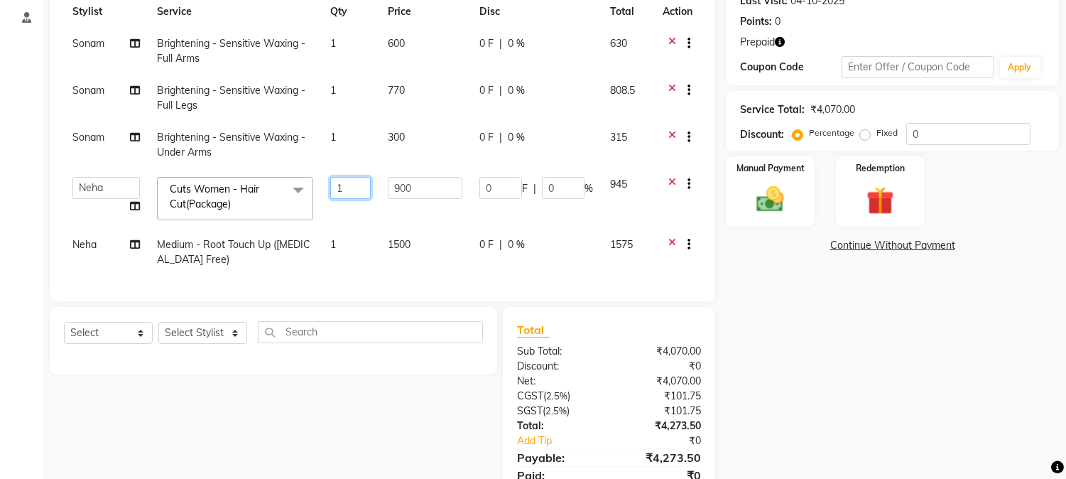
drag, startPoint x: 344, startPoint y: 193, endPoint x: 300, endPoint y: 175, distance: 47.5
click at [301, 176] on tr "[PERSON_NAME] hocus pocus [PERSON_NAME] [PERSON_NAME] [PERSON_NAME] Cuts Women …" at bounding box center [382, 198] width 637 height 60
type input "2"
click at [217, 349] on div "Select Service Product Membership Package Voucher Prepaid Gift Card Select Styl…" at bounding box center [273, 340] width 447 height 67
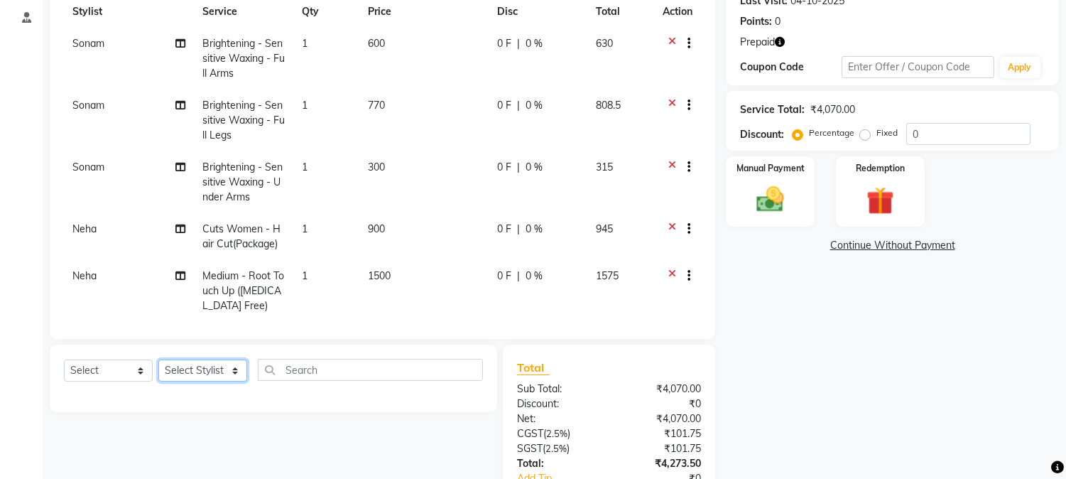
select select "74946"
click at [158, 360] on select "Select Stylist [PERSON_NAME] hocus pocus [PERSON_NAME] [PERSON_NAME] [PERSON_NA…" at bounding box center [202, 370] width 89 height 22
drag, startPoint x: 140, startPoint y: 375, endPoint x: 129, endPoint y: 375, distance: 11.4
click at [140, 375] on select "Select Service Product Membership Package Voucher Prepaid Gift Card" at bounding box center [108, 370] width 89 height 22
select select "service"
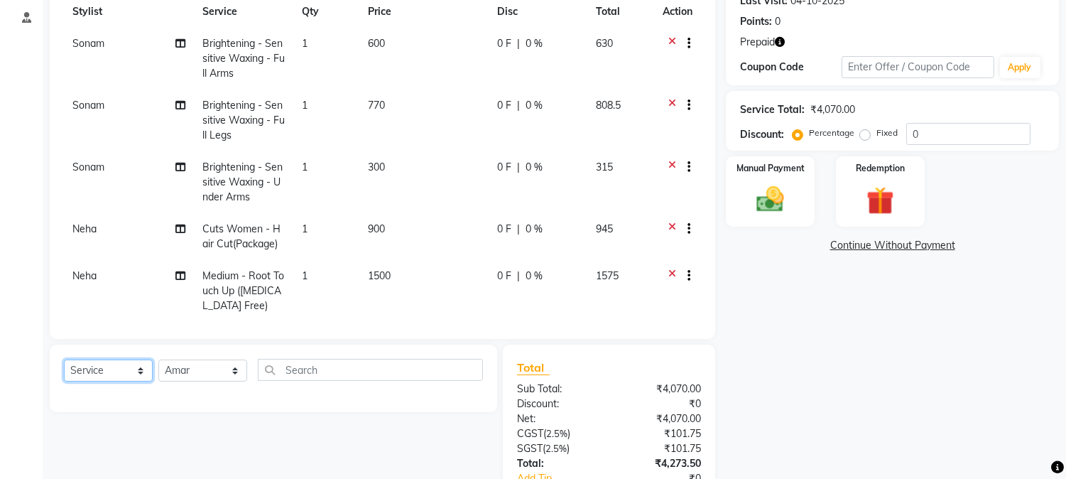
click at [64, 360] on select "Select Service Product Membership Package Voucher Prepaid Gift Card" at bounding box center [108, 370] width 89 height 22
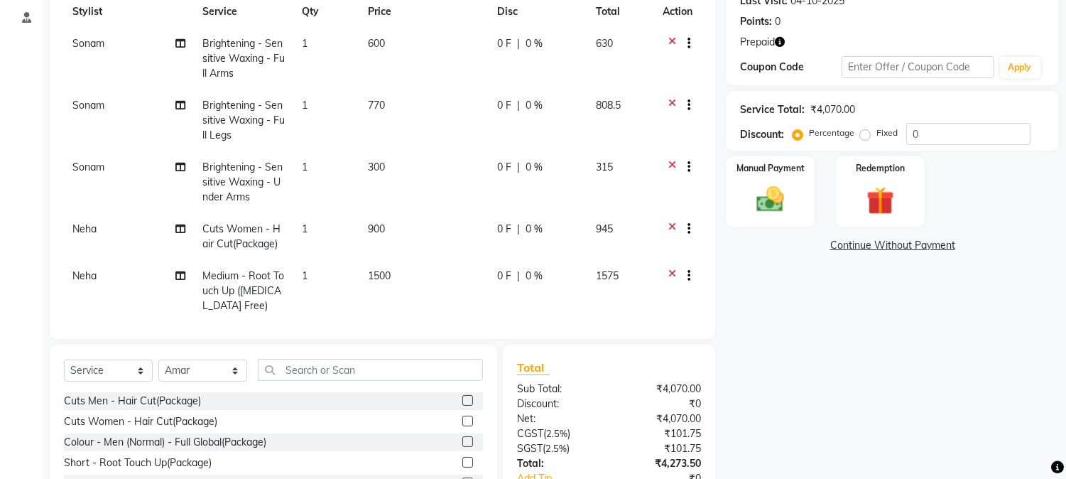
click at [462, 419] on label at bounding box center [467, 420] width 11 height 11
click at [462, 419] on input "checkbox" at bounding box center [466, 421] width 9 height 9
checkbox input "false"
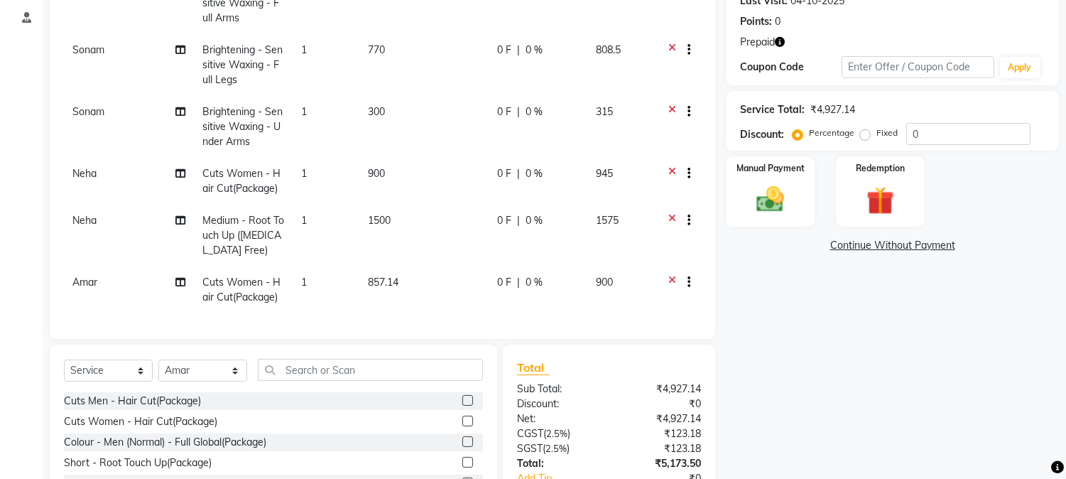
click at [391, 276] on span "857.14" at bounding box center [383, 282] width 31 height 13
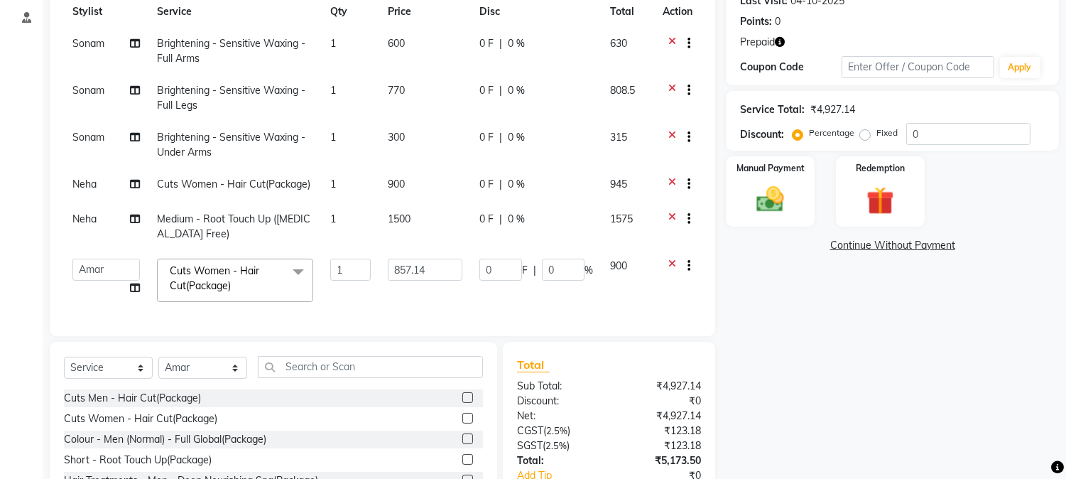
scroll to position [0, 0]
drag, startPoint x: 436, startPoint y: 266, endPoint x: 336, endPoint y: 266, distance: 100.1
click at [336, 266] on tr "[PERSON_NAME] hocus pocus [PERSON_NAME] [PERSON_NAME] [PERSON_NAME] Cuts Women …" at bounding box center [382, 280] width 637 height 60
type input "900"
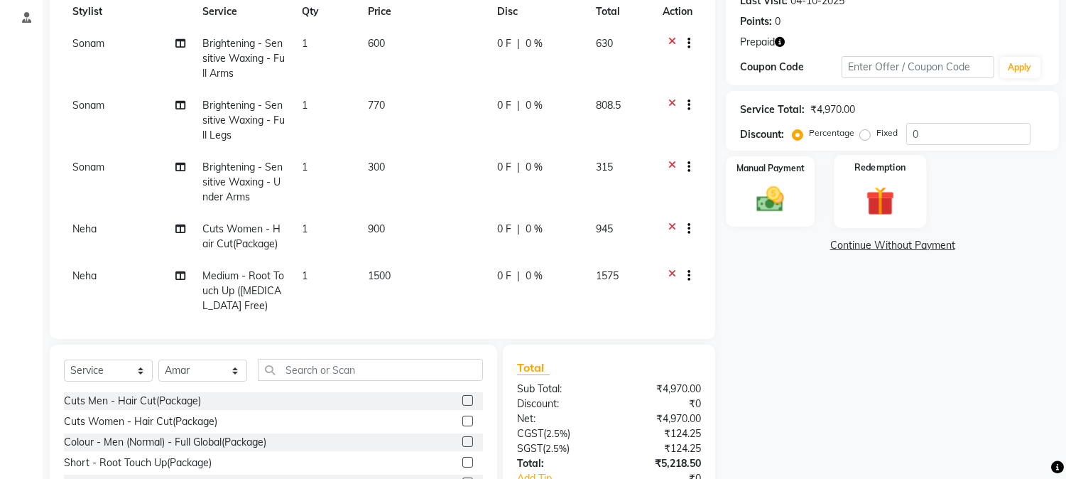
click at [875, 189] on img at bounding box center [879, 201] width 47 height 36
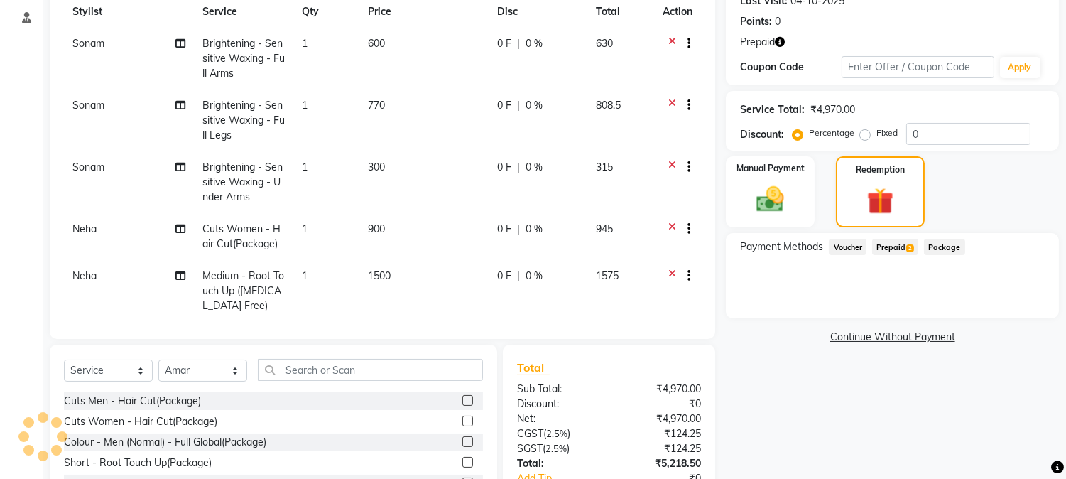
click at [893, 247] on span "Prepaid 2" at bounding box center [895, 247] width 46 height 16
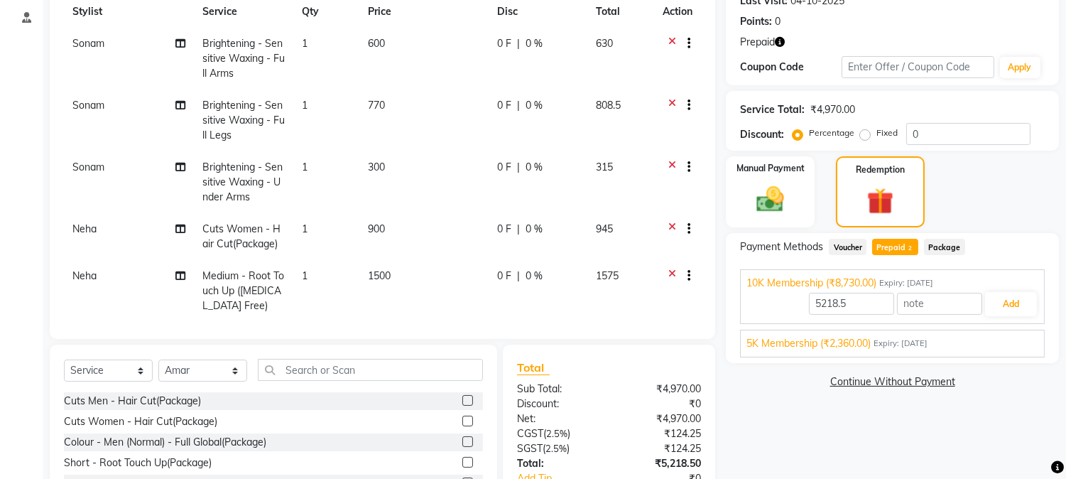
click at [927, 336] on div "5K Membership (₹2,360.00) Expiry: [DATE]" at bounding box center [892, 343] width 292 height 15
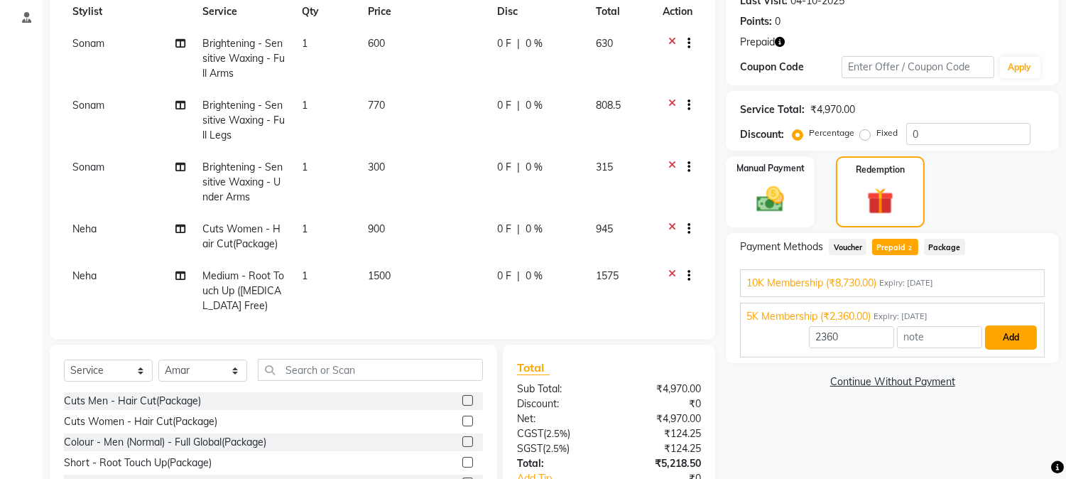
click at [1005, 332] on button "Add" at bounding box center [1011, 337] width 52 height 24
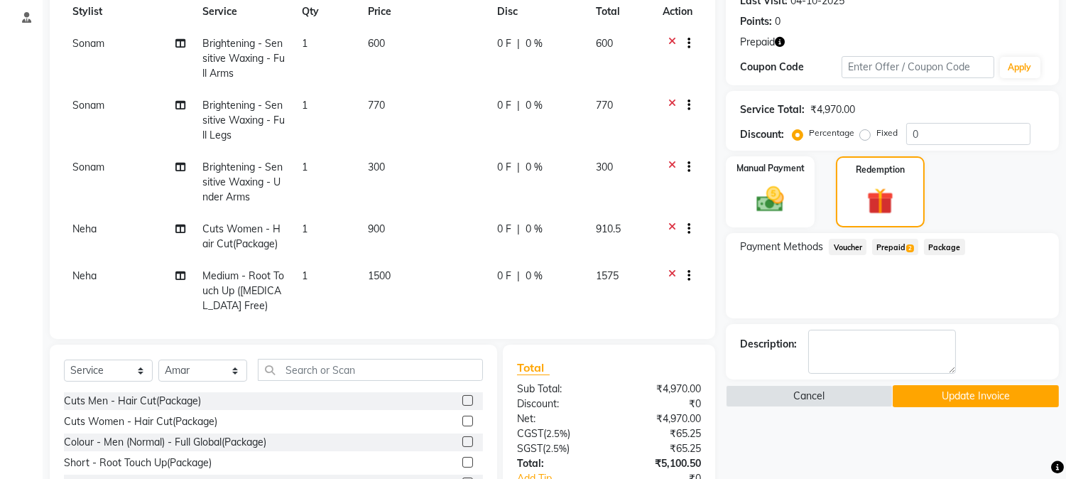
click at [891, 247] on span "Prepaid 2" at bounding box center [895, 247] width 46 height 16
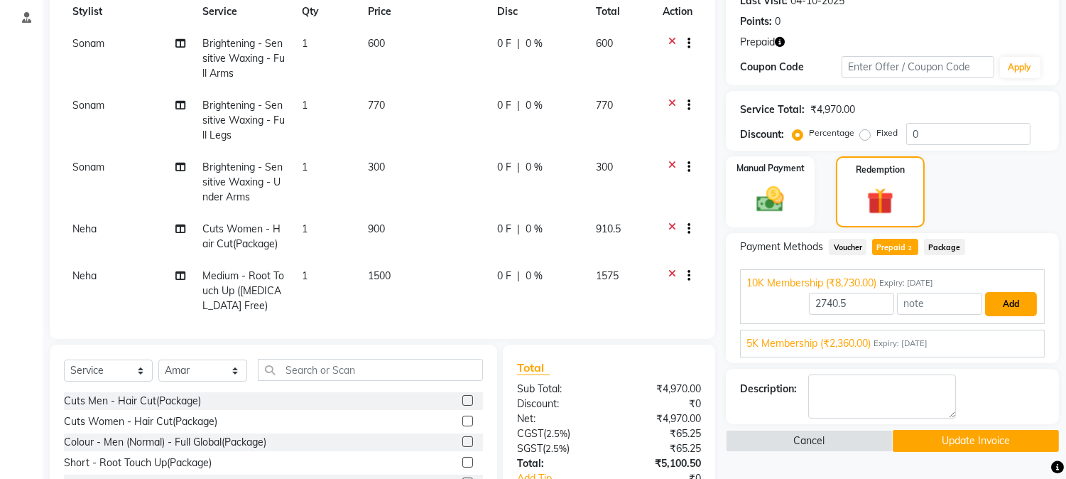
click at [1011, 307] on button "Add" at bounding box center [1011, 304] width 52 height 24
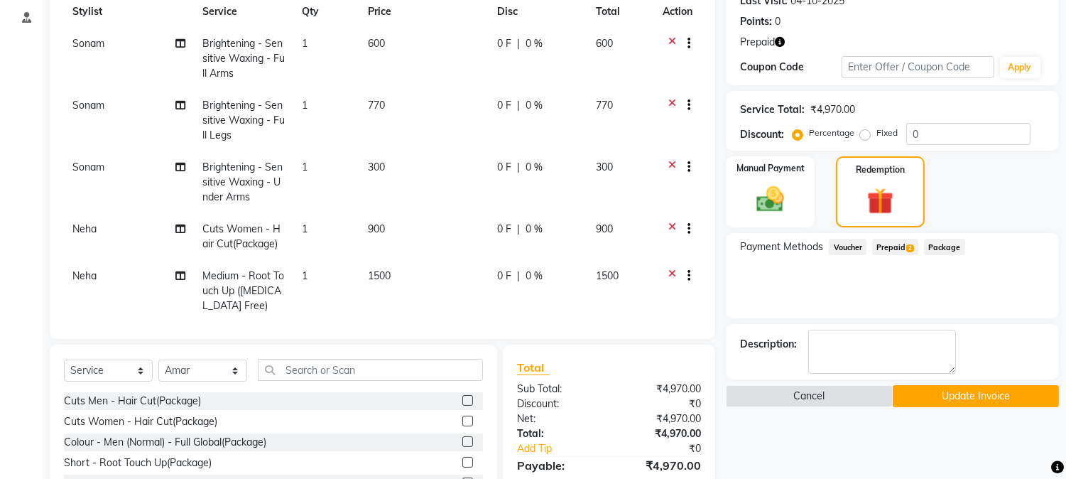
click at [954, 396] on button "Update Invoice" at bounding box center [976, 396] width 166 height 22
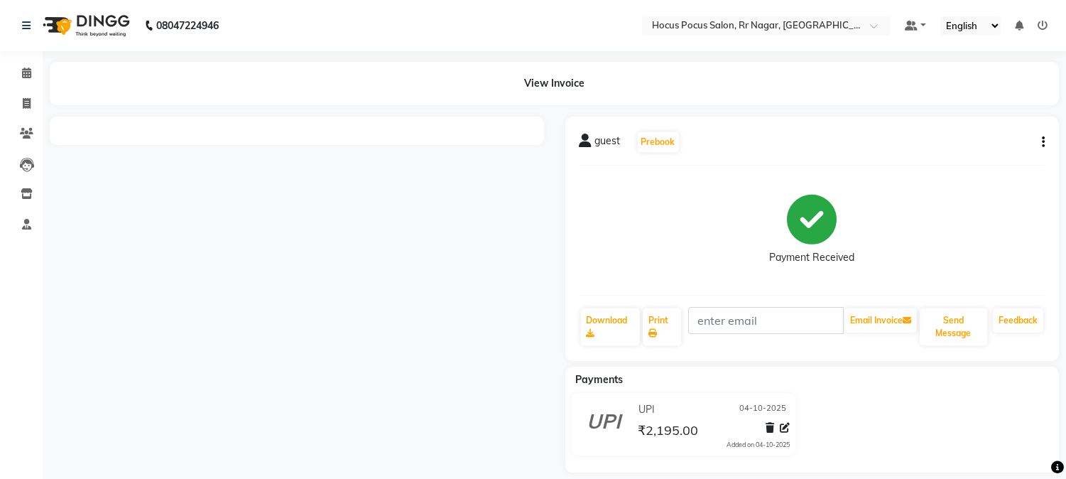
click at [1042, 142] on icon "button" at bounding box center [1043, 142] width 3 height 1
click at [274, 251] on div at bounding box center [297, 294] width 516 height 356
click at [20, 102] on span at bounding box center [26, 104] width 25 height 16
select select "5019"
select select "service"
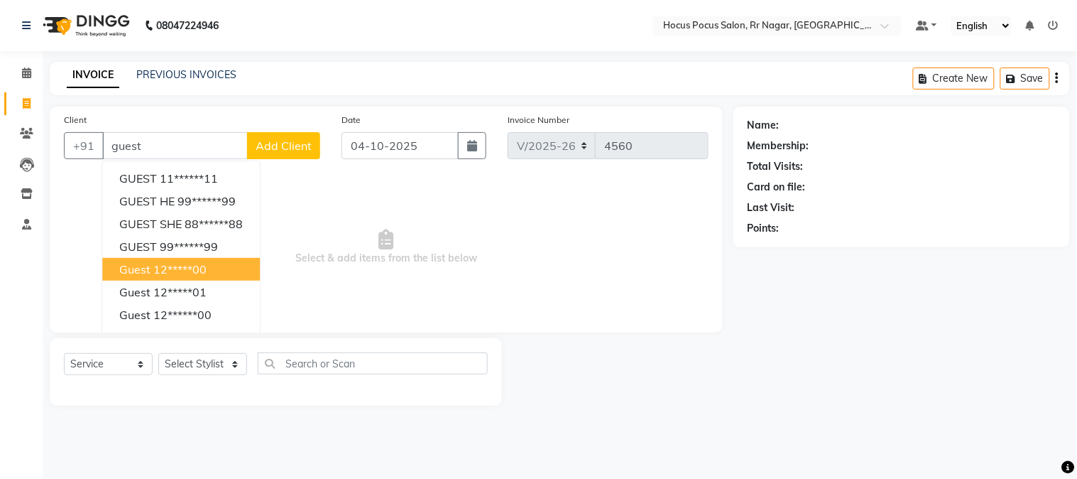
click at [179, 258] on button "guest 12*****00" at bounding box center [181, 269] width 158 height 23
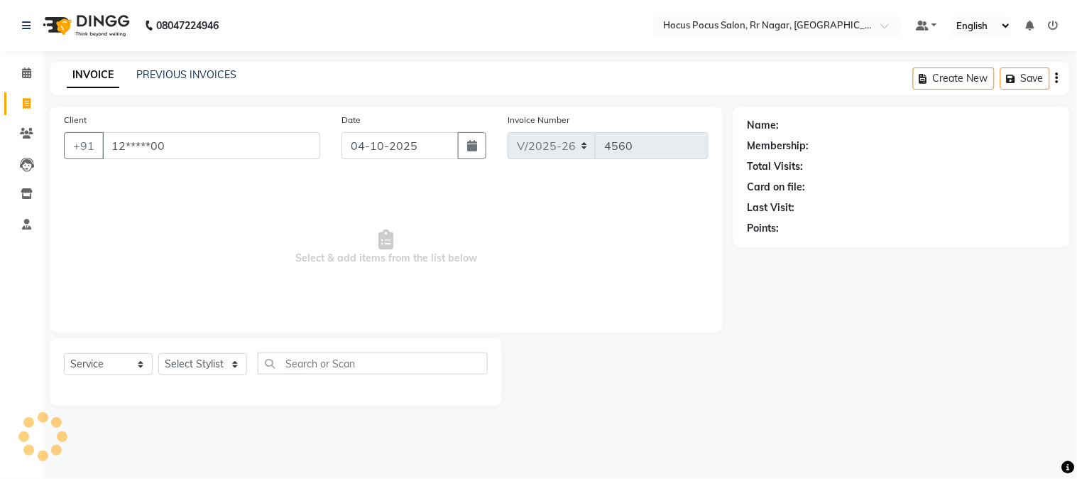
type input "12*****00"
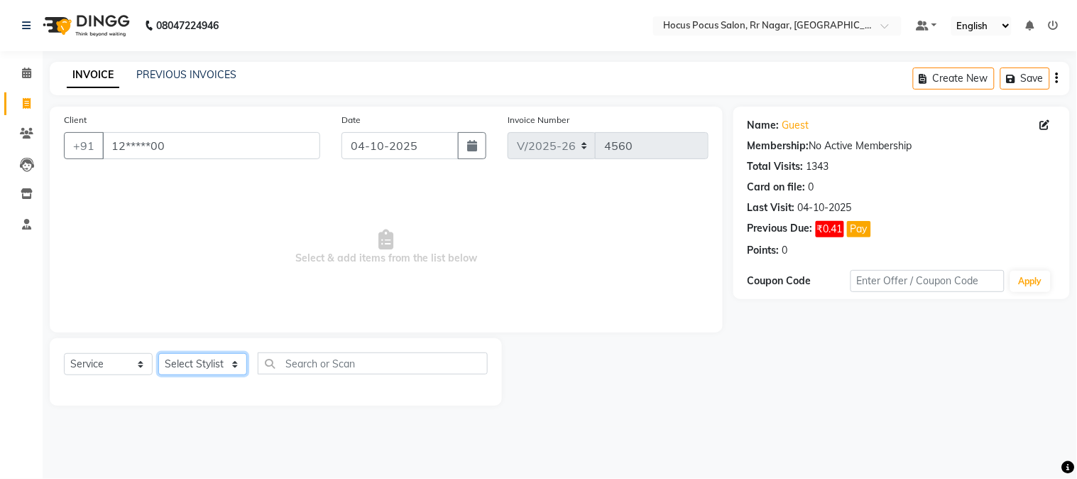
click at [216, 360] on select "Select Stylist [PERSON_NAME] hocus pocus [PERSON_NAME] [PERSON_NAME] [PERSON_NA…" at bounding box center [202, 364] width 89 height 22
select select "74946"
click at [158, 354] on select "Select Stylist [PERSON_NAME] hocus pocus [PERSON_NAME] [PERSON_NAME] [PERSON_NA…" at bounding box center [202, 364] width 89 height 22
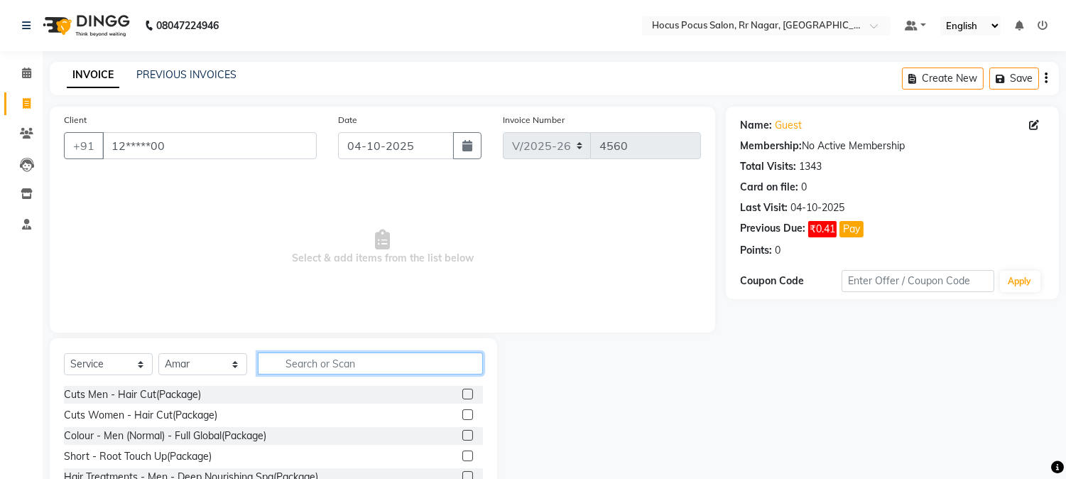
click at [286, 356] on input "text" at bounding box center [370, 363] width 225 height 22
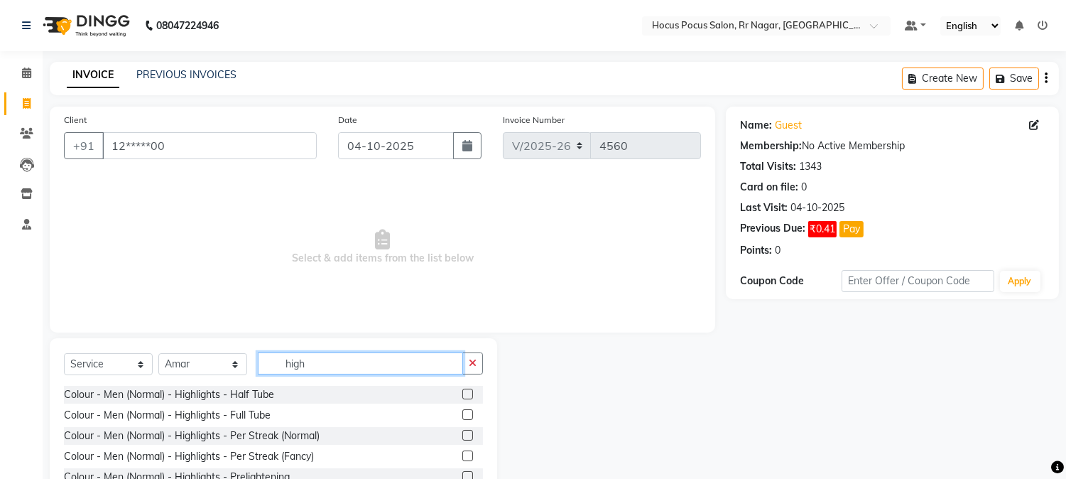
type input "high"
click at [462, 412] on label at bounding box center [467, 414] width 11 height 11
click at [462, 412] on input "checkbox" at bounding box center [466, 414] width 9 height 9
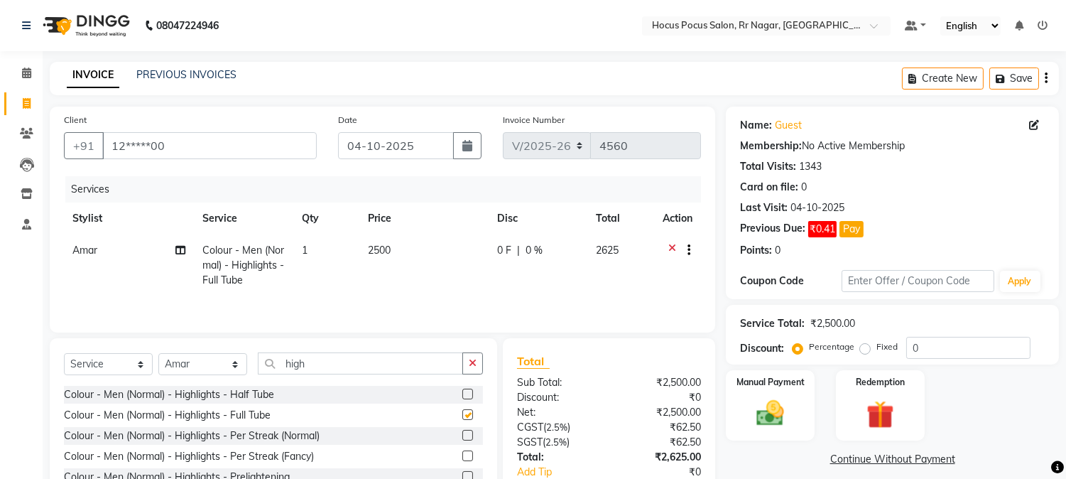
checkbox input "false"
click at [382, 249] on span "2500" at bounding box center [379, 250] width 23 height 13
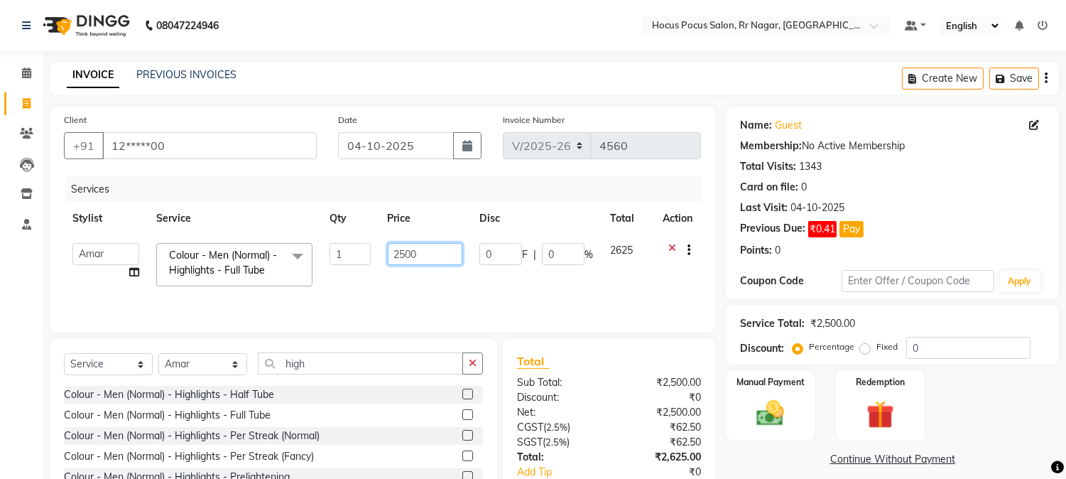
click at [401, 249] on input "2500" at bounding box center [425, 254] width 75 height 22
type input "7500"
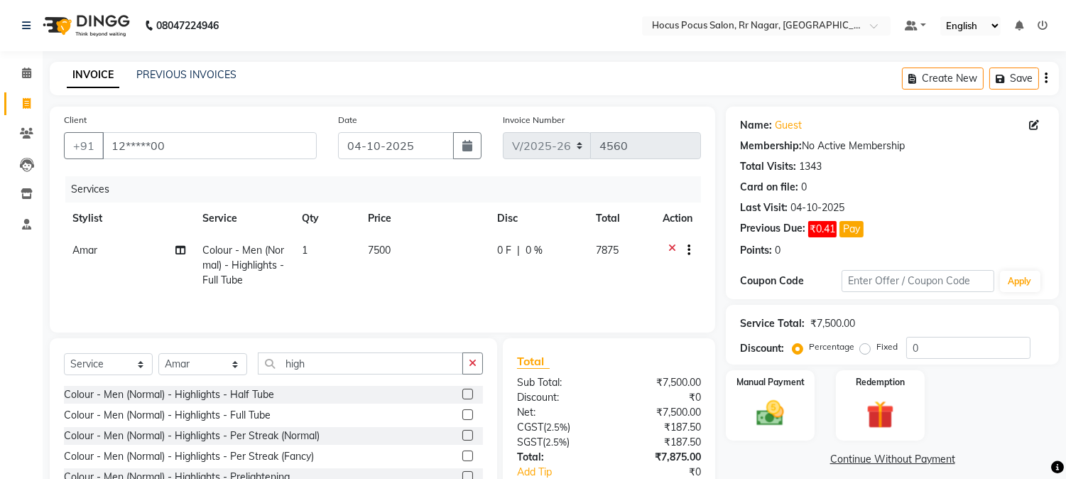
scroll to position [91, 0]
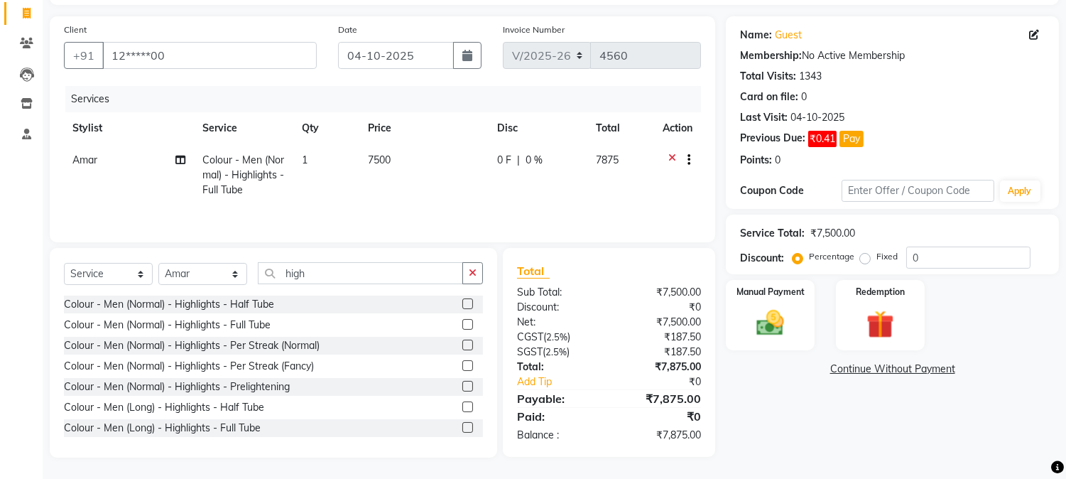
click at [375, 158] on span "7500" at bounding box center [379, 159] width 23 height 13
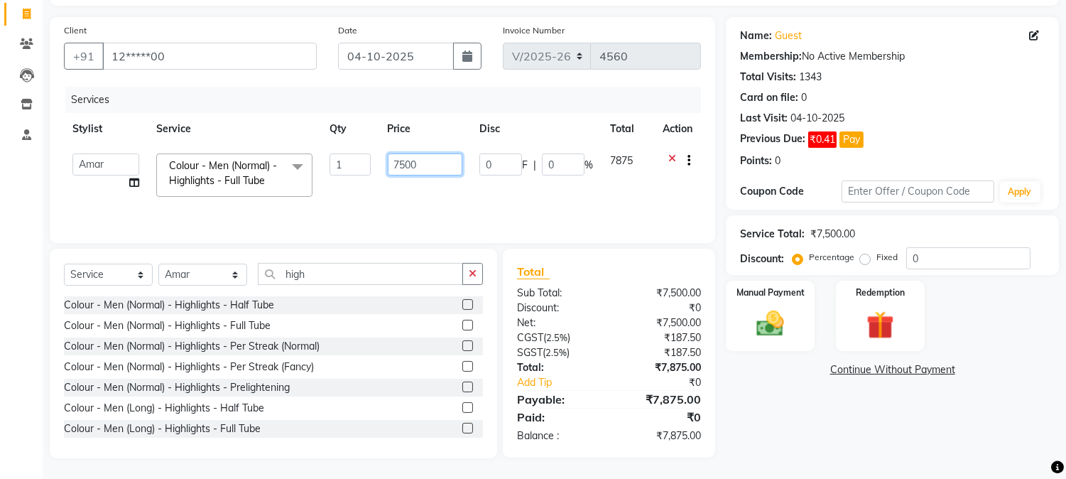
click at [398, 159] on input "7500" at bounding box center [425, 164] width 75 height 22
type input "8500"
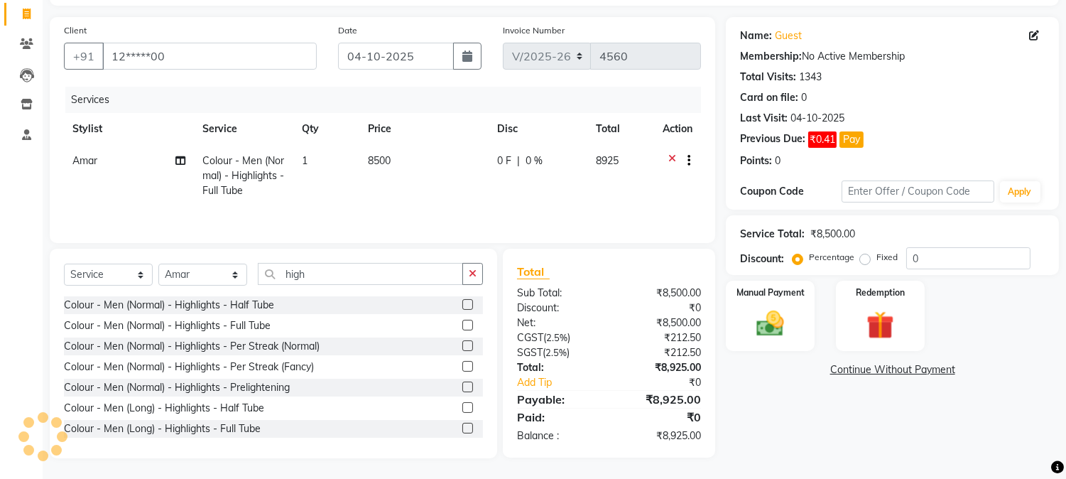
click at [381, 159] on span "8500" at bounding box center [379, 160] width 23 height 13
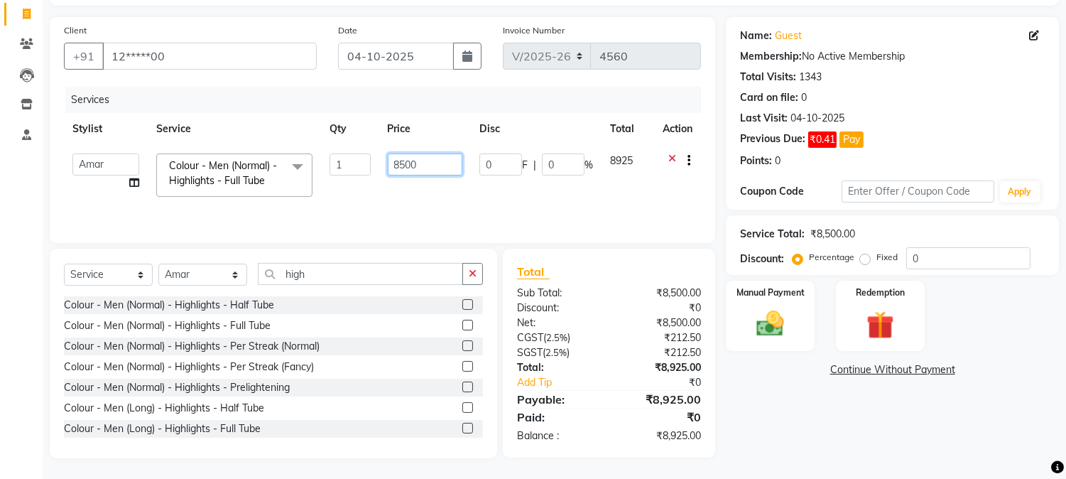
click at [392, 162] on input "8500" at bounding box center [425, 164] width 75 height 22
type input "7500"
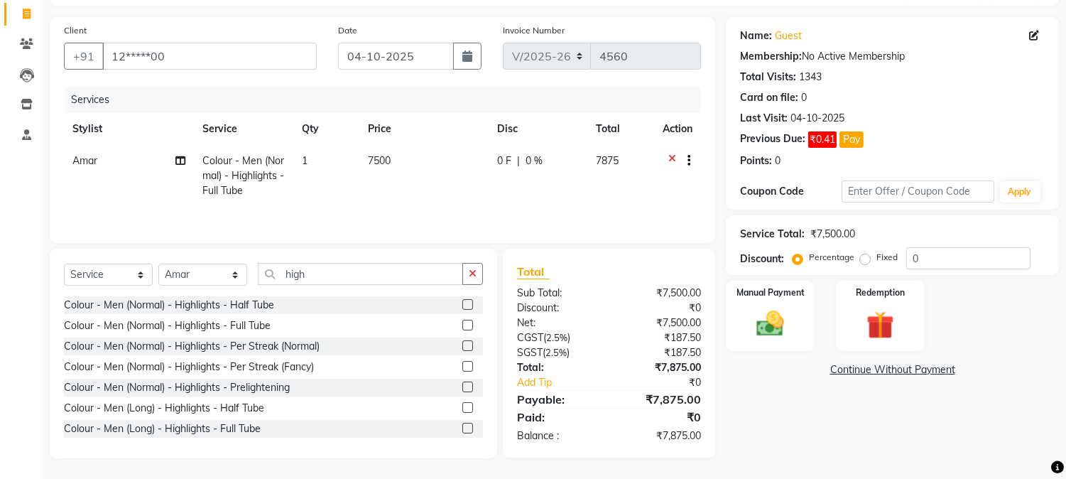
click at [785, 426] on div "Name: Guest Membership: No Active Membership Total Visits: 1343 Card on file: 0…" at bounding box center [898, 237] width 344 height 441
click at [368, 155] on span "7500" at bounding box center [379, 160] width 23 height 13
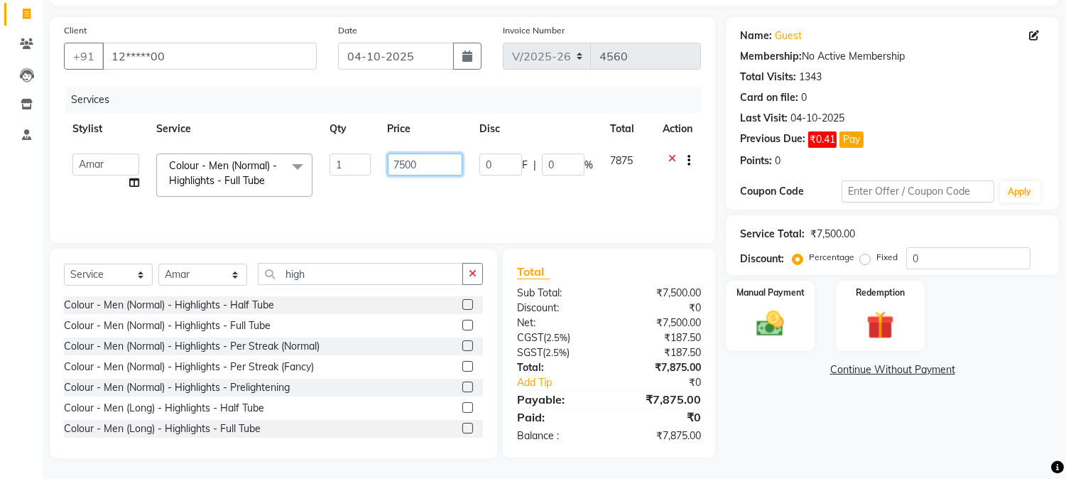
drag, startPoint x: 428, startPoint y: 166, endPoint x: 370, endPoint y: 153, distance: 59.6
click at [370, 153] on tr "Amar Eliza hocus pocus Maya Neha Ranjana Ravi Salima Salman Sonam Colour - Men …" at bounding box center [382, 175] width 637 height 60
type input "6800"
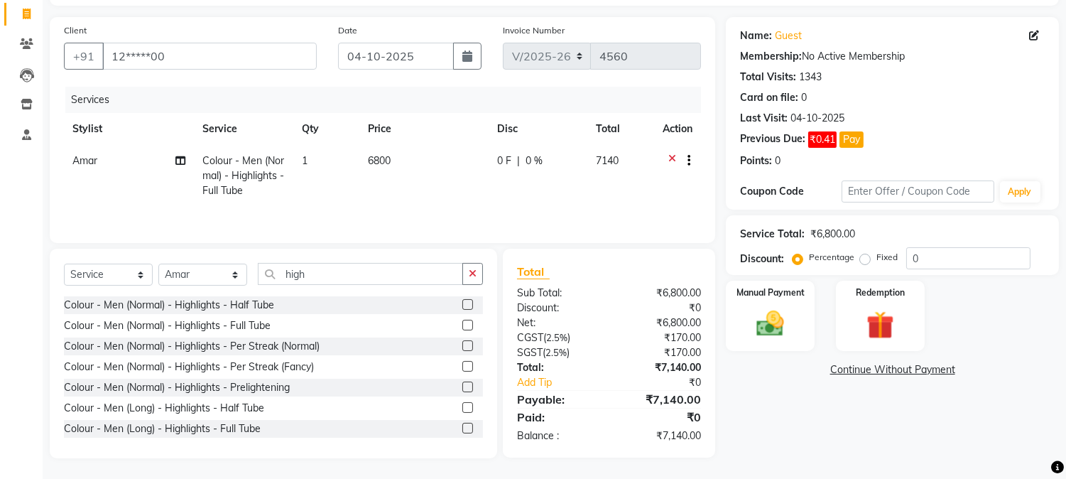
click at [396, 166] on td "6800" at bounding box center [423, 176] width 129 height 62
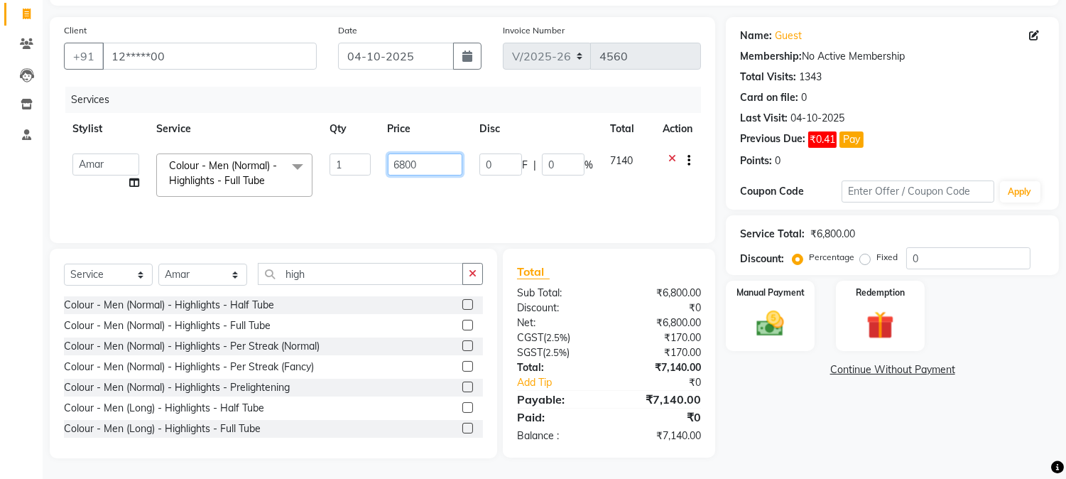
click at [405, 165] on input "6800" at bounding box center [425, 164] width 75 height 22
type input "6700"
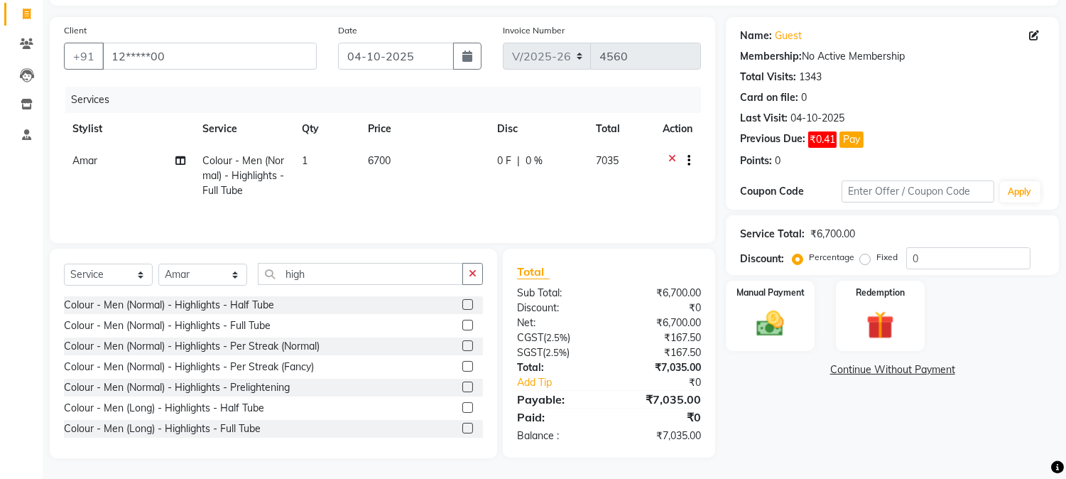
click at [405, 164] on td "6700" at bounding box center [423, 176] width 129 height 62
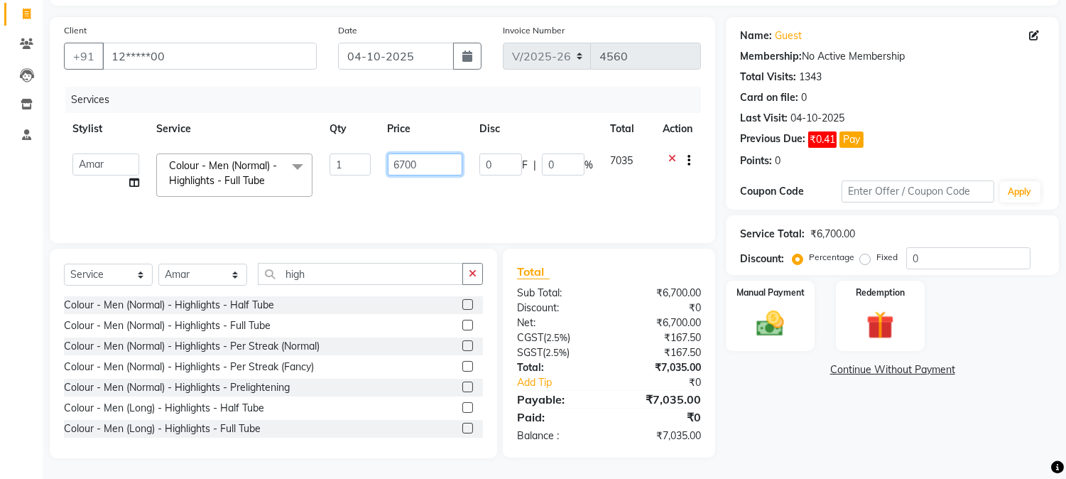
click at [405, 163] on input "6700" at bounding box center [425, 164] width 75 height 22
type input "6600"
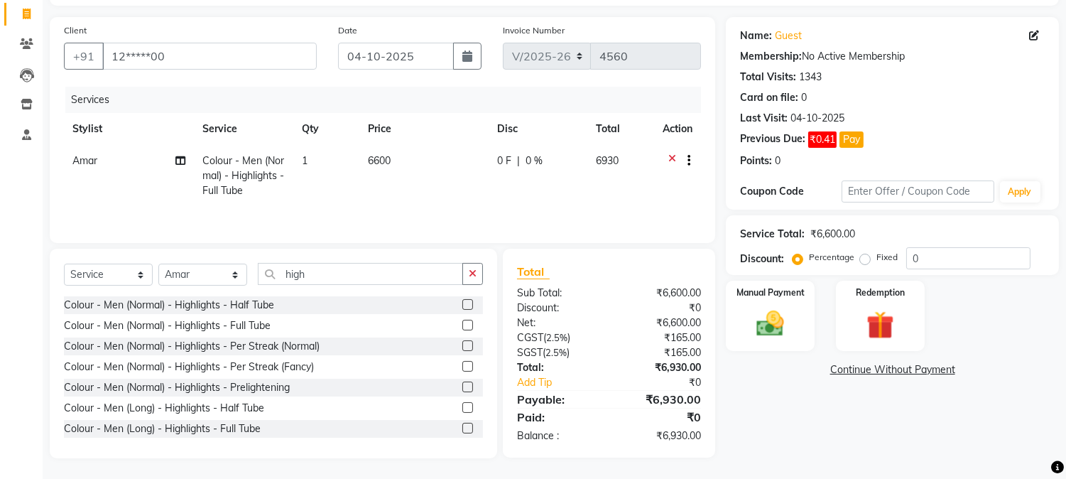
click at [405, 162] on td "6600" at bounding box center [423, 176] width 129 height 62
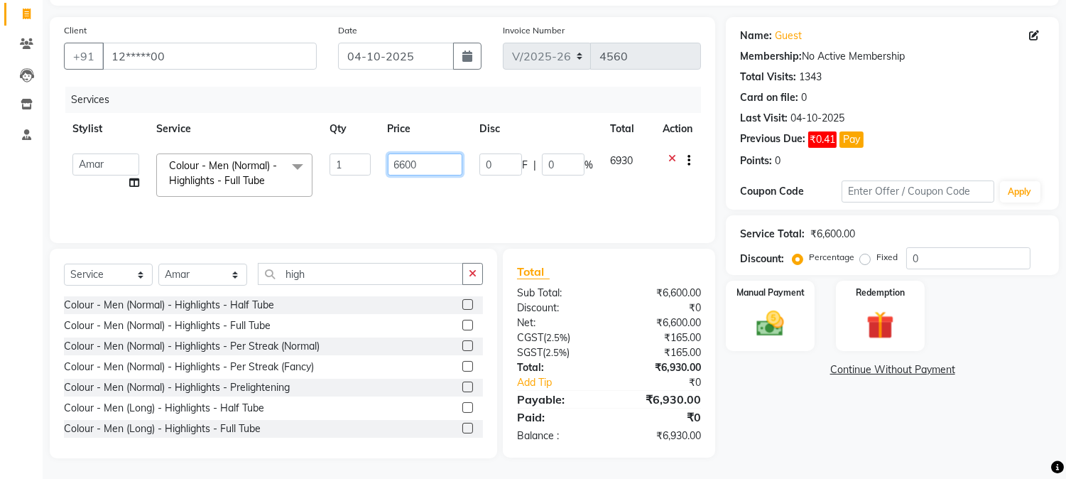
drag, startPoint x: 406, startPoint y: 162, endPoint x: 420, endPoint y: 161, distance: 13.5
click at [420, 161] on input "6600" at bounding box center [425, 164] width 75 height 22
type input "6625"
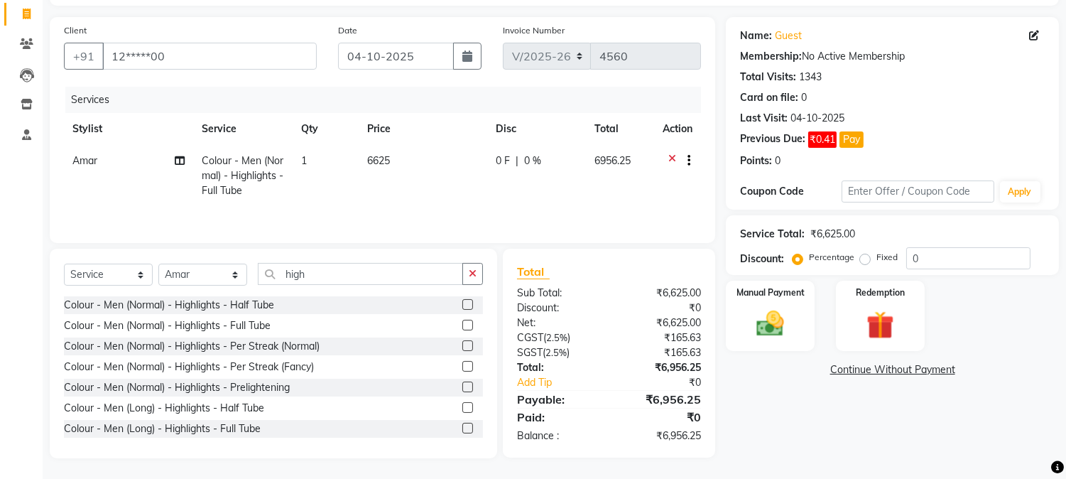
click at [420, 161] on td "6625" at bounding box center [423, 176] width 129 height 62
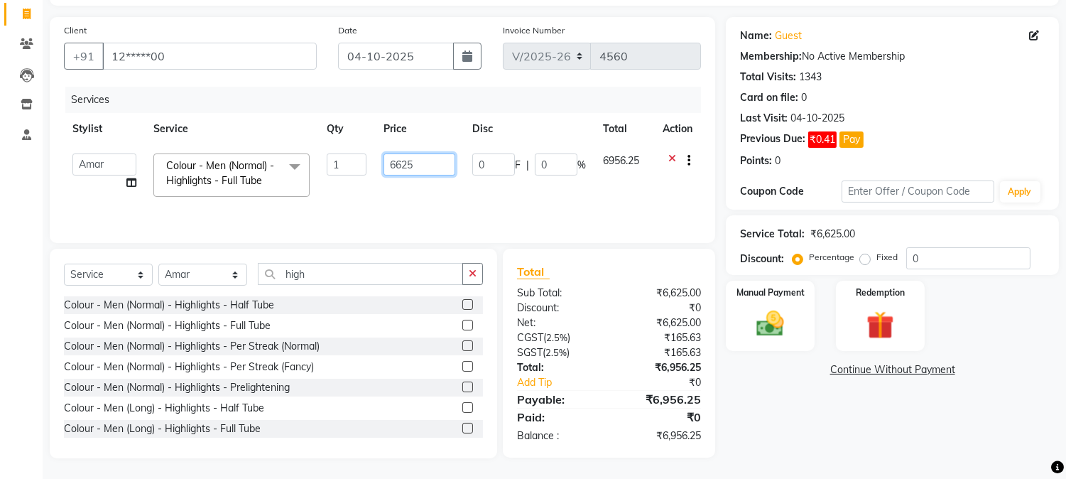
click at [410, 166] on input "6625" at bounding box center [419, 164] width 72 height 22
type input "6630"
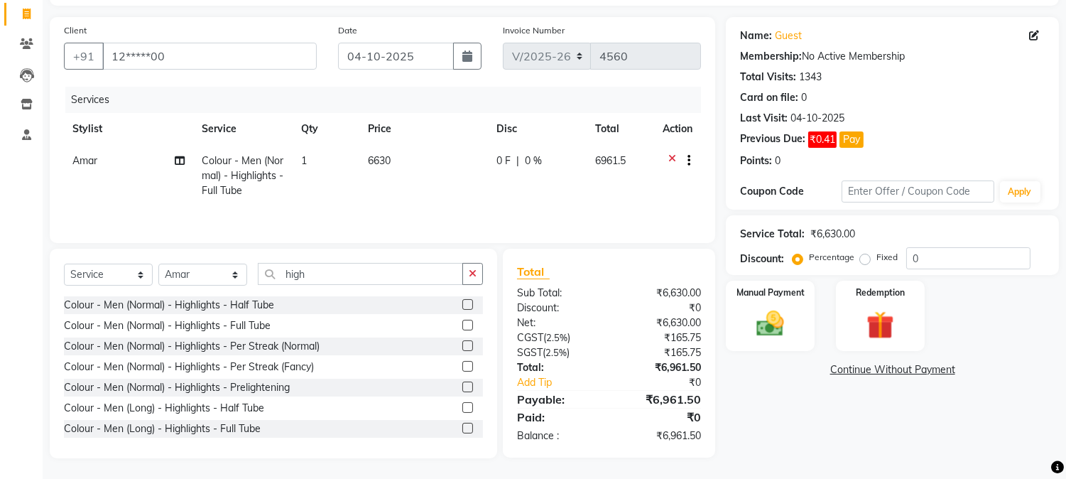
click at [410, 166] on td "6630" at bounding box center [423, 176] width 129 height 62
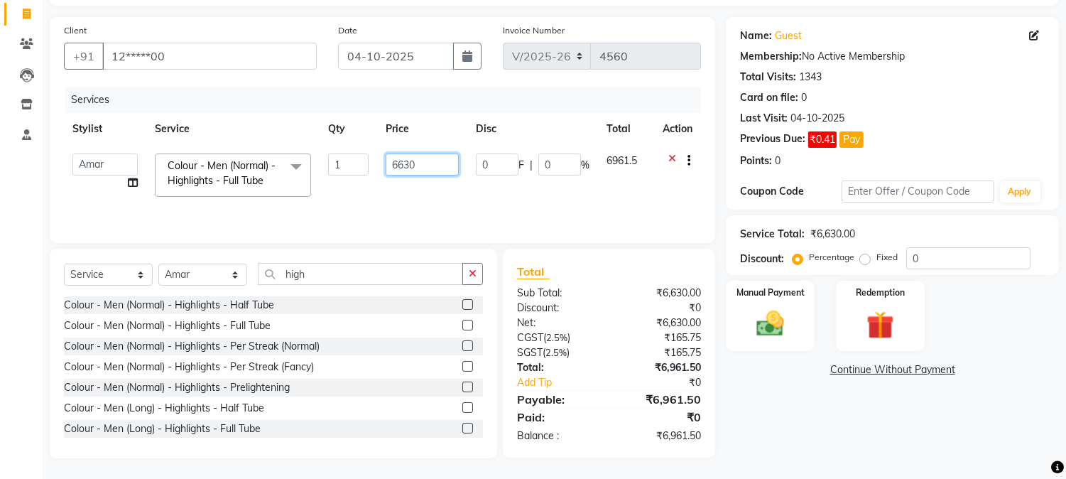
drag, startPoint x: 401, startPoint y: 166, endPoint x: 427, endPoint y: 165, distance: 26.3
click at [427, 165] on input "6630" at bounding box center [422, 164] width 73 height 22
type input "6650"
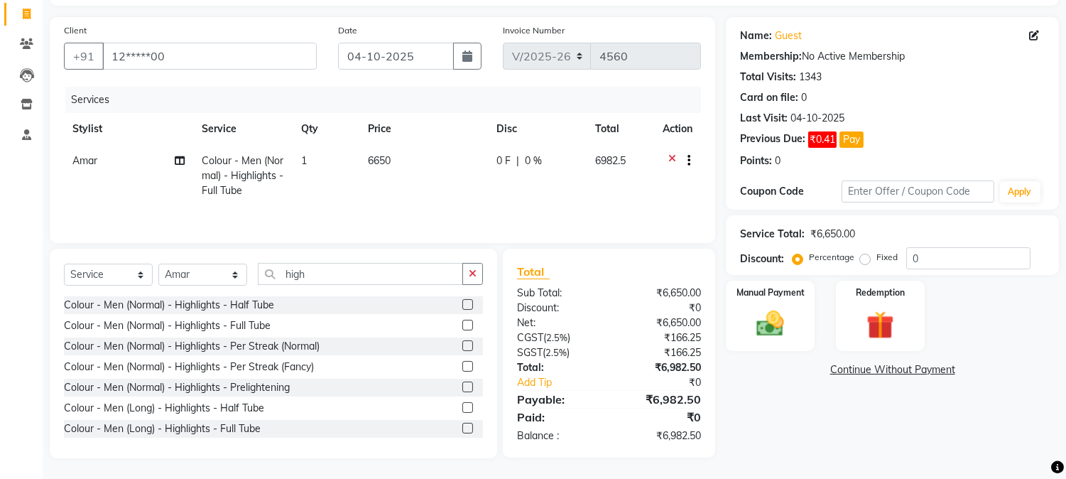
click at [427, 164] on td "6650" at bounding box center [423, 176] width 129 height 62
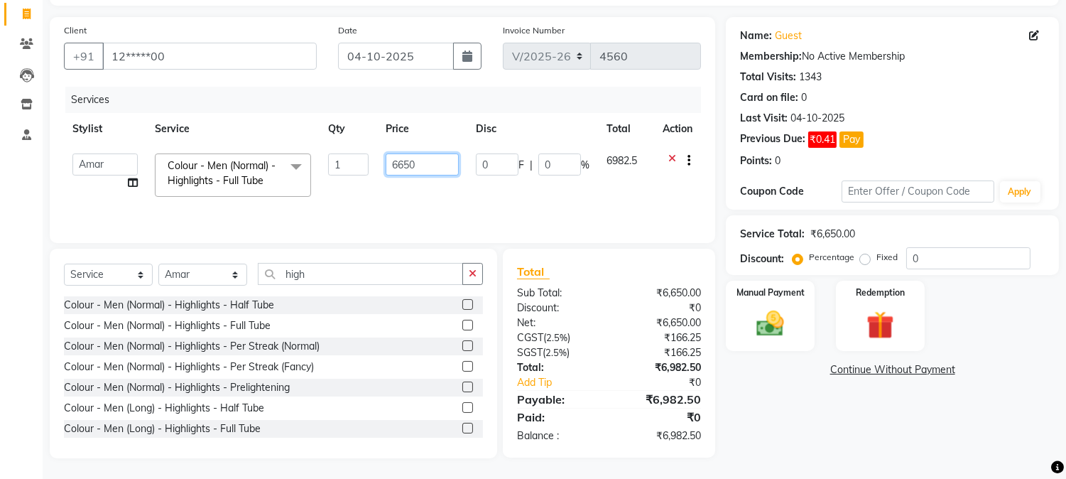
click at [408, 165] on input "6650" at bounding box center [422, 164] width 73 height 22
type input "6670"
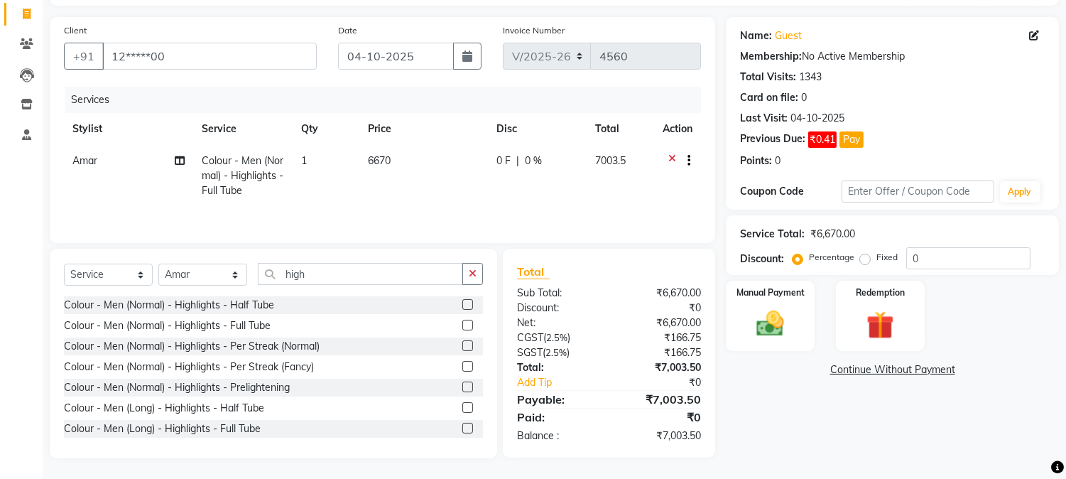
click at [409, 165] on td "6670" at bounding box center [423, 176] width 129 height 62
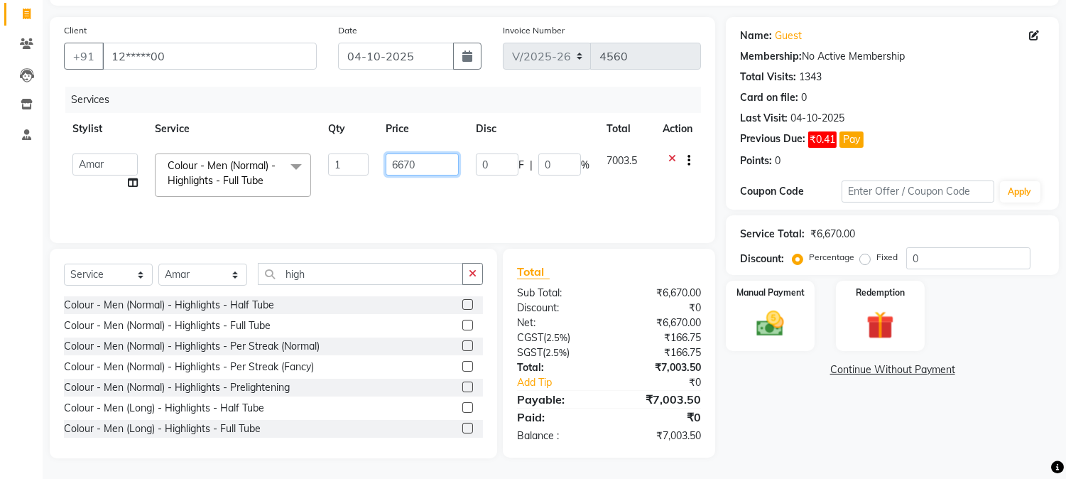
click at [409, 165] on input "6670" at bounding box center [422, 164] width 73 height 22
click at [414, 160] on input "6670" at bounding box center [422, 164] width 73 height 22
type input "6668"
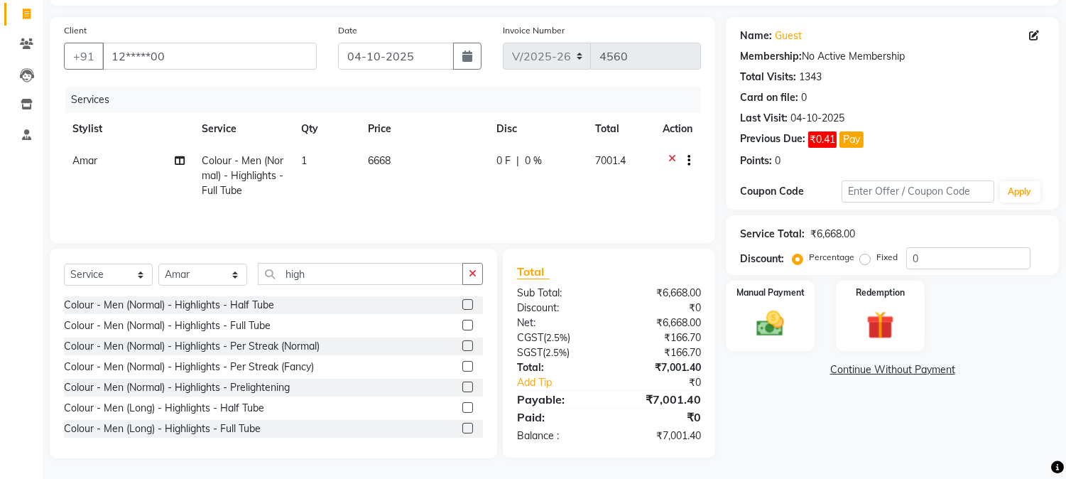
click at [414, 160] on td "6668" at bounding box center [423, 176] width 129 height 62
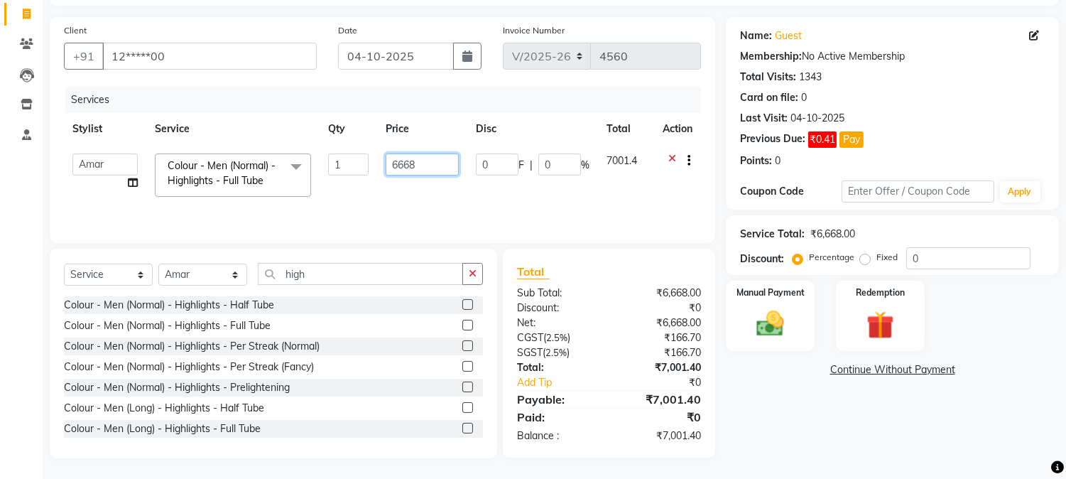
drag, startPoint x: 408, startPoint y: 165, endPoint x: 416, endPoint y: 165, distance: 7.8
click at [416, 165] on input "6668" at bounding box center [422, 164] width 73 height 22
type input "6667"
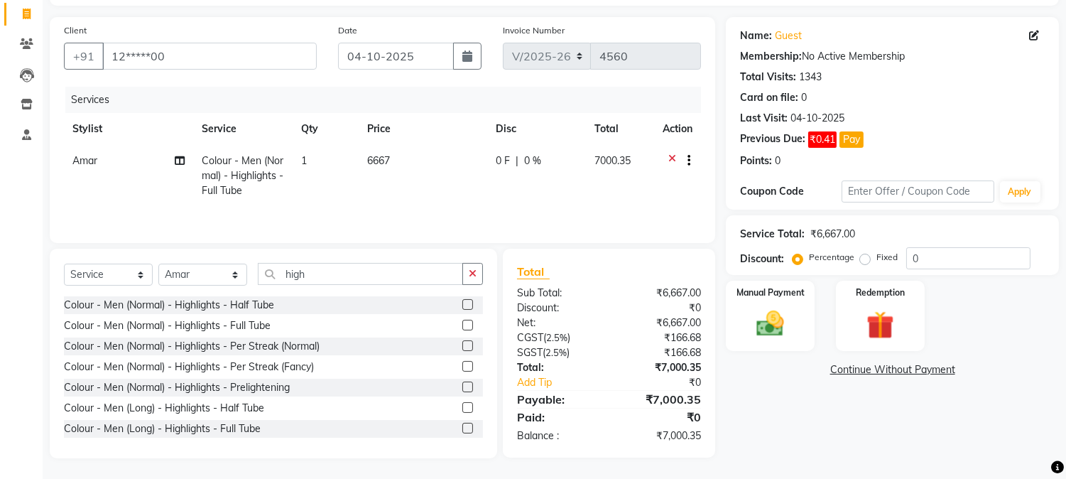
click at [416, 165] on td "6667" at bounding box center [423, 176] width 129 height 62
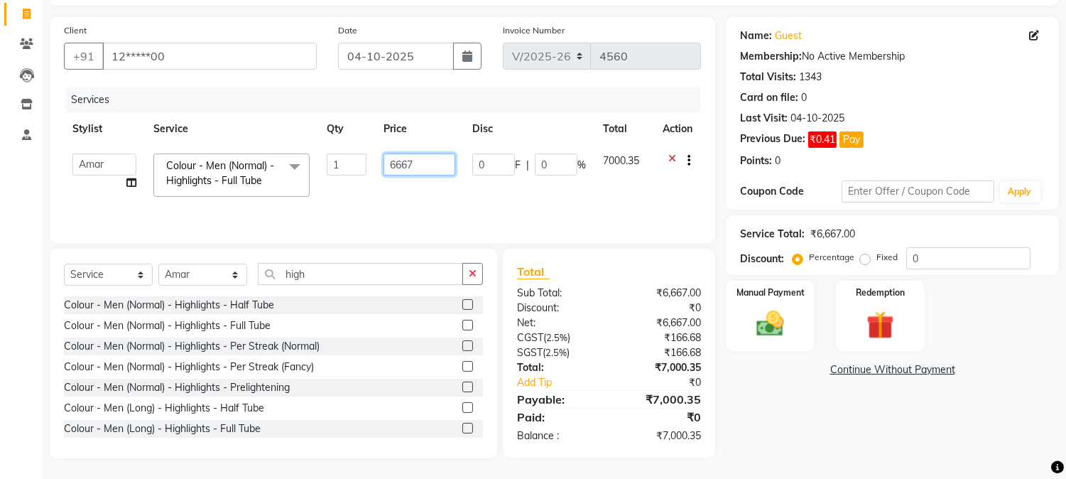
drag, startPoint x: 408, startPoint y: 165, endPoint x: 416, endPoint y: 165, distance: 8.5
click at [415, 165] on input "6667" at bounding box center [419, 164] width 72 height 22
type input "6666.1"
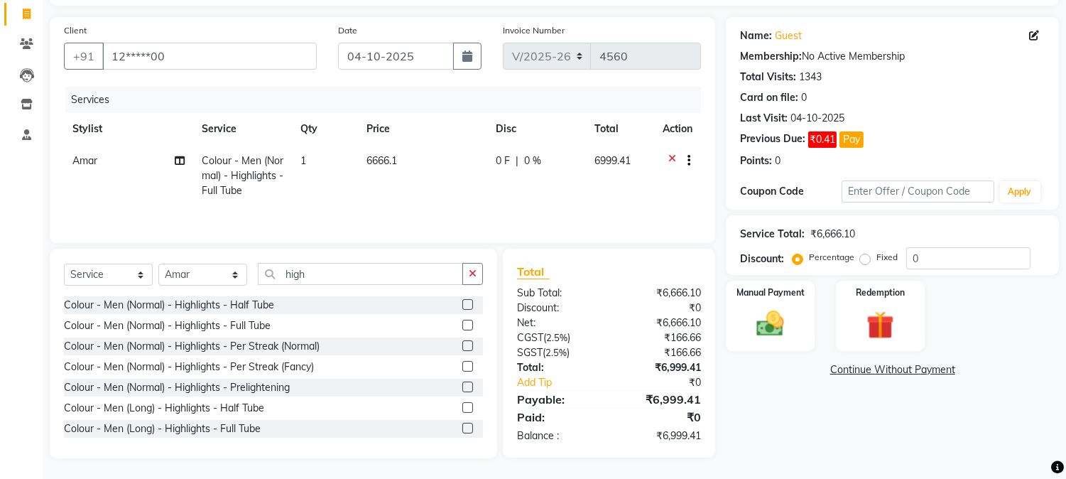
click at [416, 165] on td "6666.1" at bounding box center [422, 176] width 129 height 62
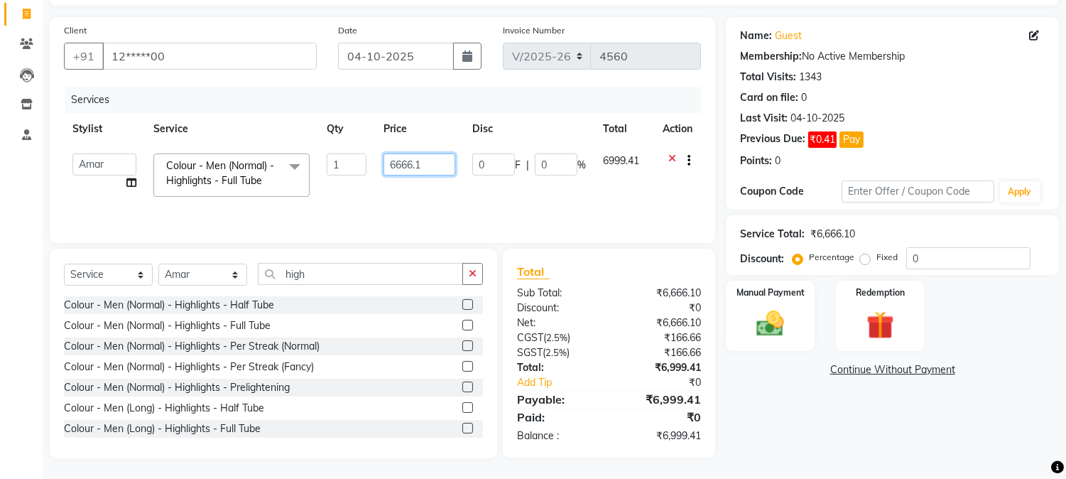
click at [423, 165] on input "6666.1" at bounding box center [419, 164] width 72 height 22
type input "6666.20"
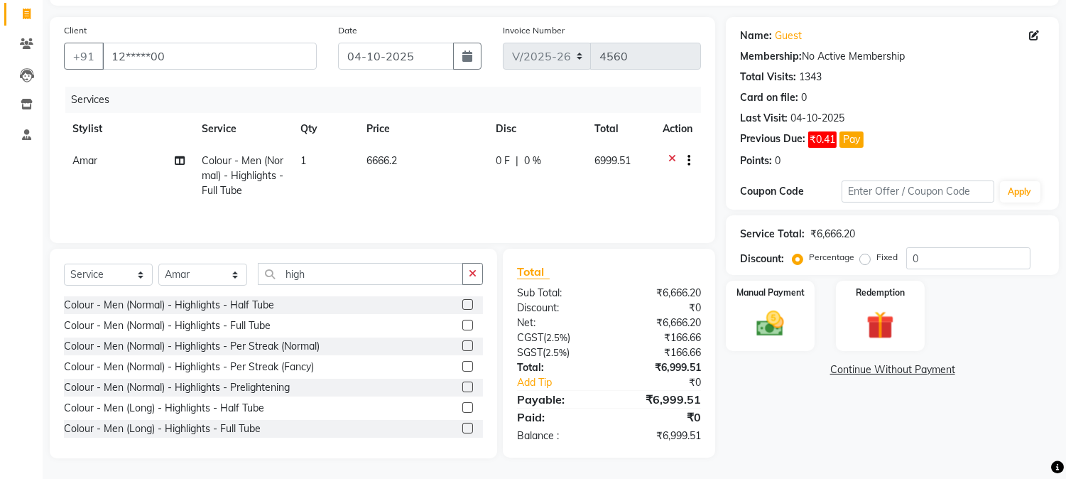
click at [424, 165] on td "6666.2" at bounding box center [422, 176] width 129 height 62
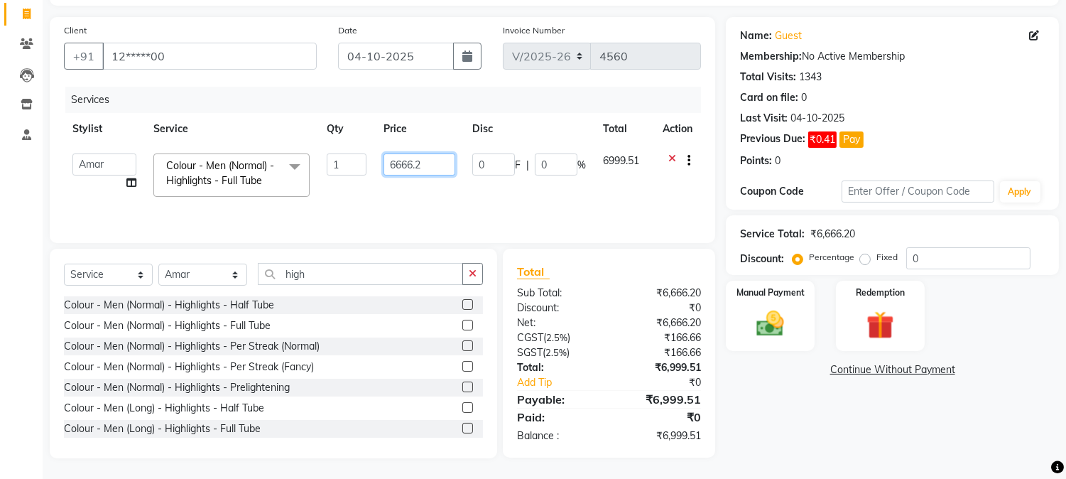
click at [420, 165] on input "6666.2" at bounding box center [419, 164] width 72 height 22
type input "6666.4"
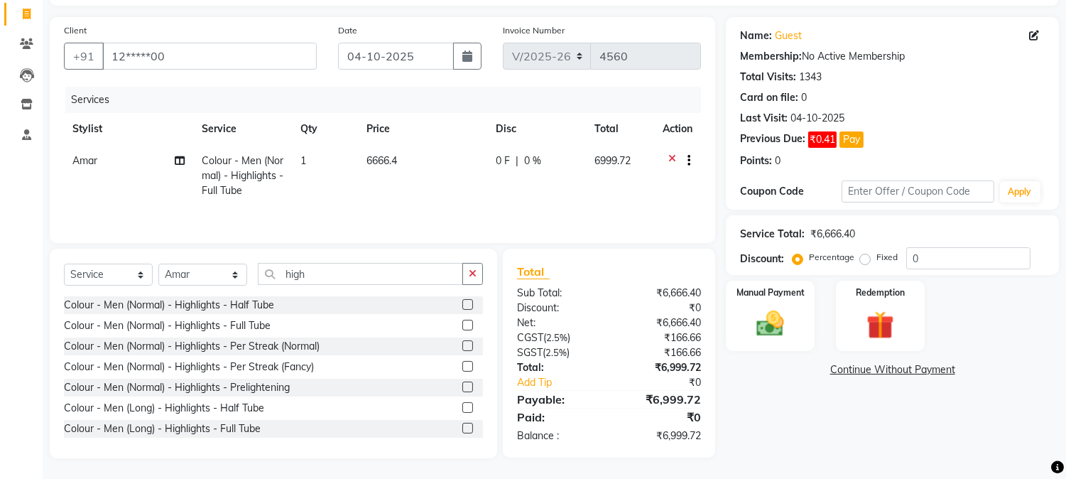
click at [420, 165] on td "6666.4" at bounding box center [422, 176] width 129 height 62
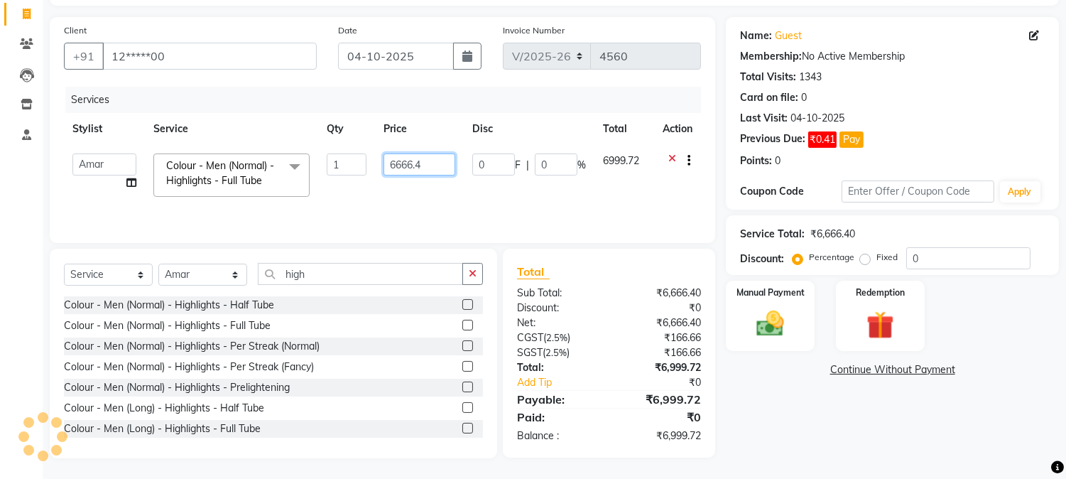
click at [420, 165] on input "6666.4" at bounding box center [419, 164] width 72 height 22
type input "6666.6"
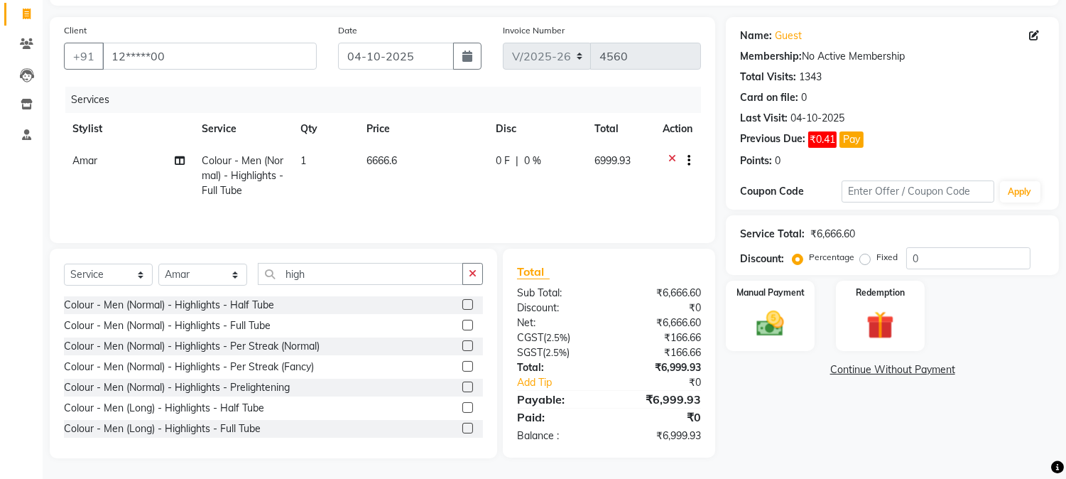
click at [420, 165] on td "6666.6" at bounding box center [422, 176] width 129 height 62
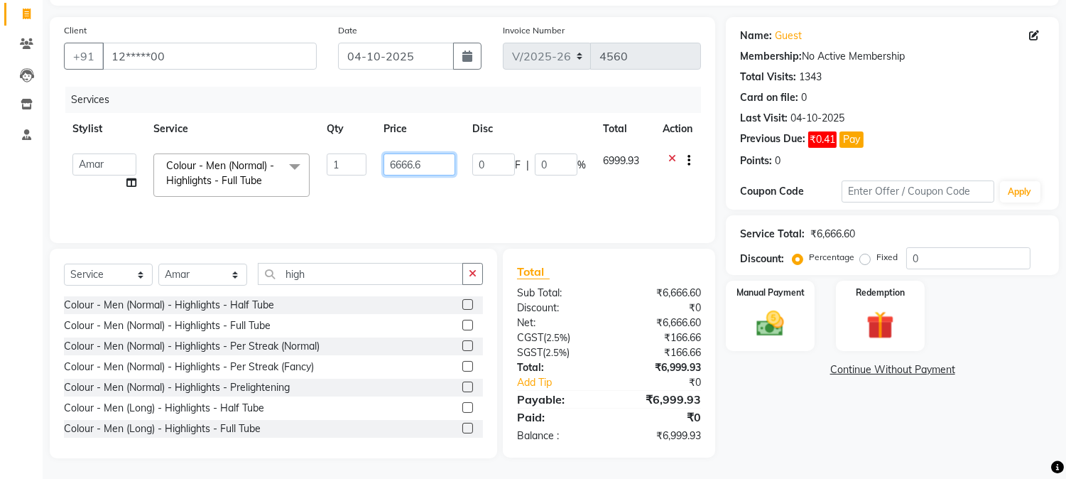
click at [420, 165] on input "6666.6" at bounding box center [419, 164] width 72 height 22
type input "6666.65"
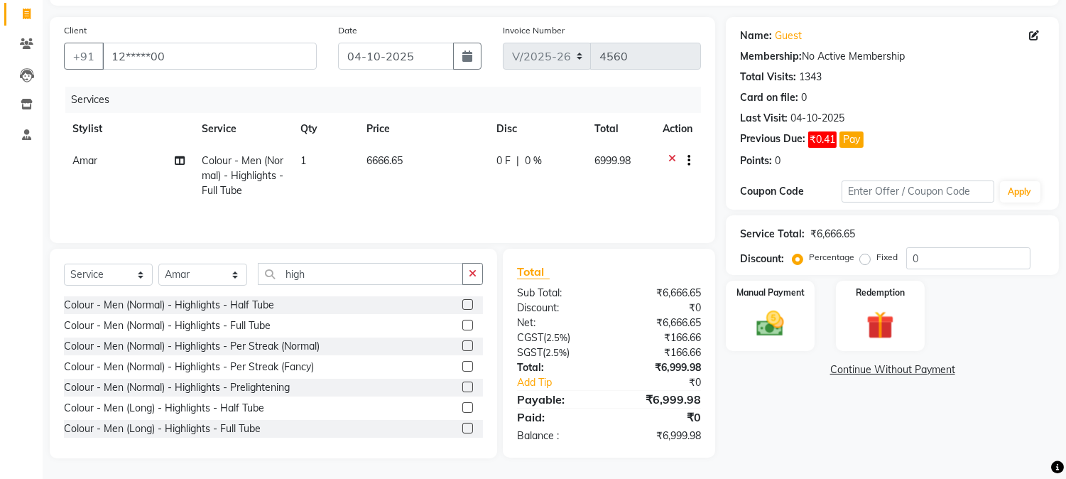
click at [420, 165] on td "6666.65" at bounding box center [423, 176] width 130 height 62
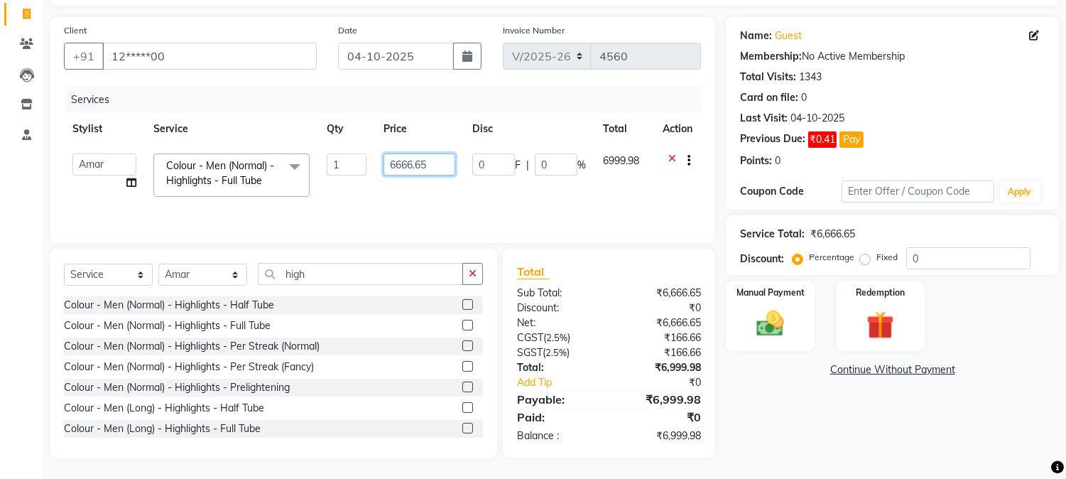
click at [420, 165] on input "6666.65" at bounding box center [419, 164] width 72 height 22
click at [425, 165] on input "6666.65" at bounding box center [419, 164] width 72 height 22
type input "6666.67"
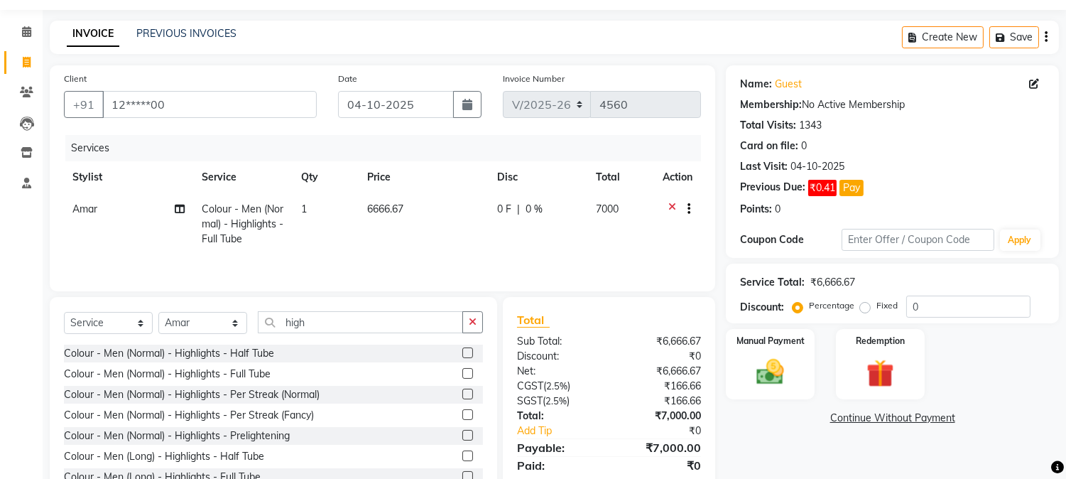
scroll to position [0, 0]
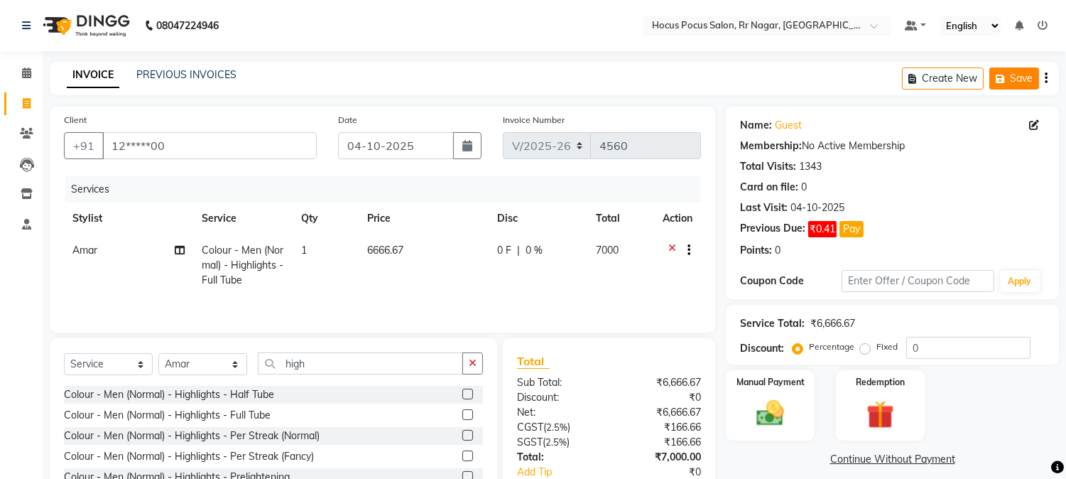
click at [1021, 76] on button "Save" at bounding box center [1014, 78] width 50 height 22
click at [168, 74] on link "PREVIOUS INVOICES" at bounding box center [186, 74] width 100 height 13
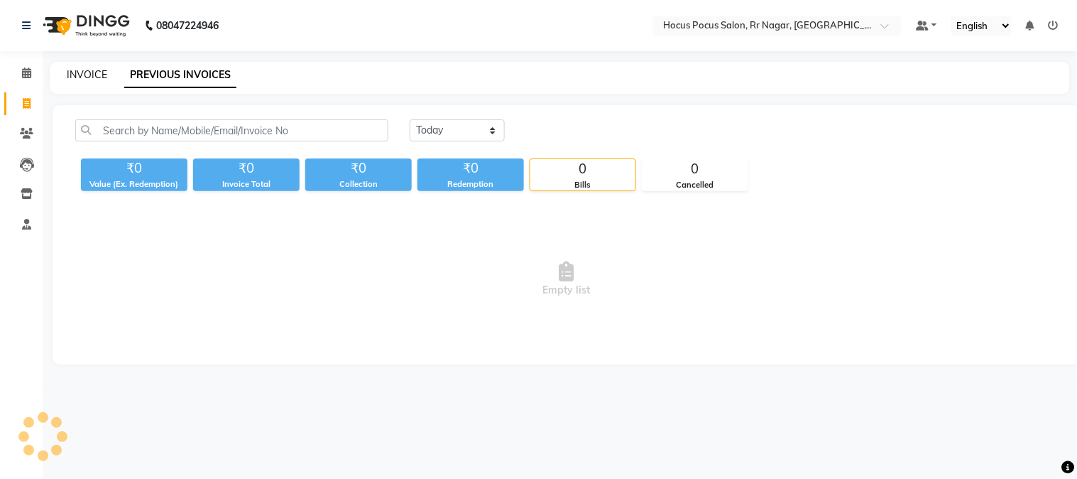
click at [91, 72] on link "INVOICE" at bounding box center [87, 74] width 40 height 13
select select "5019"
select select "service"
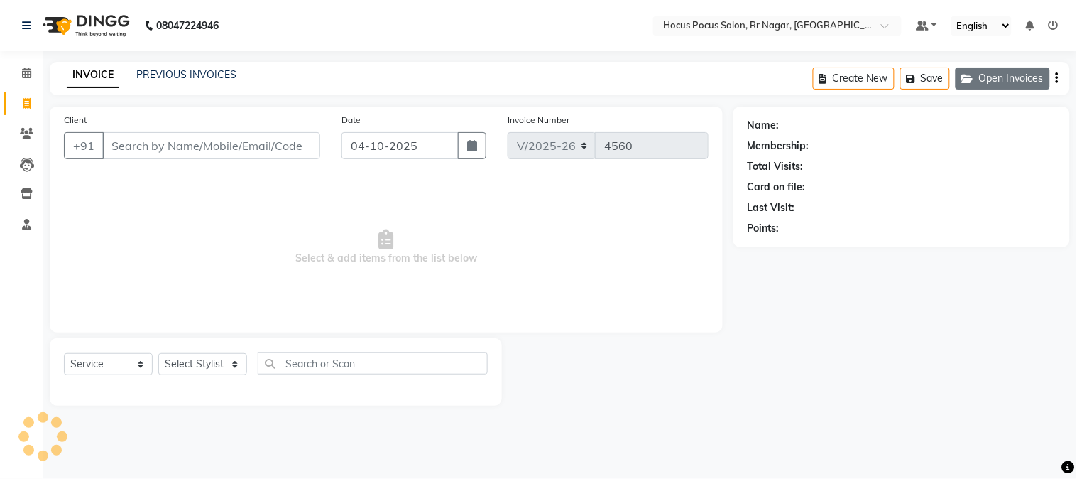
click at [992, 84] on button "Open Invoices" at bounding box center [1003, 78] width 94 height 22
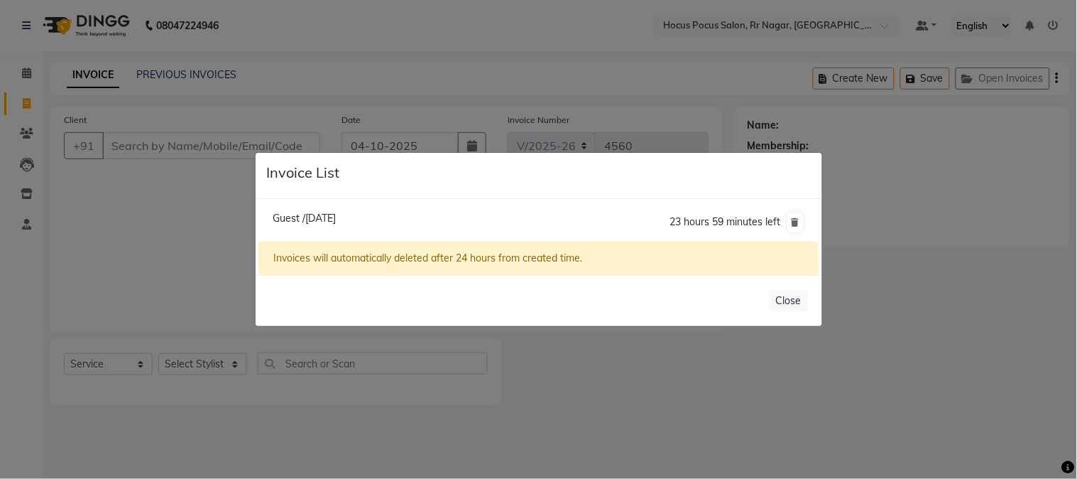
click at [336, 213] on span "Guest /04 October 2025" at bounding box center [304, 218] width 63 height 13
type input "12*****00"
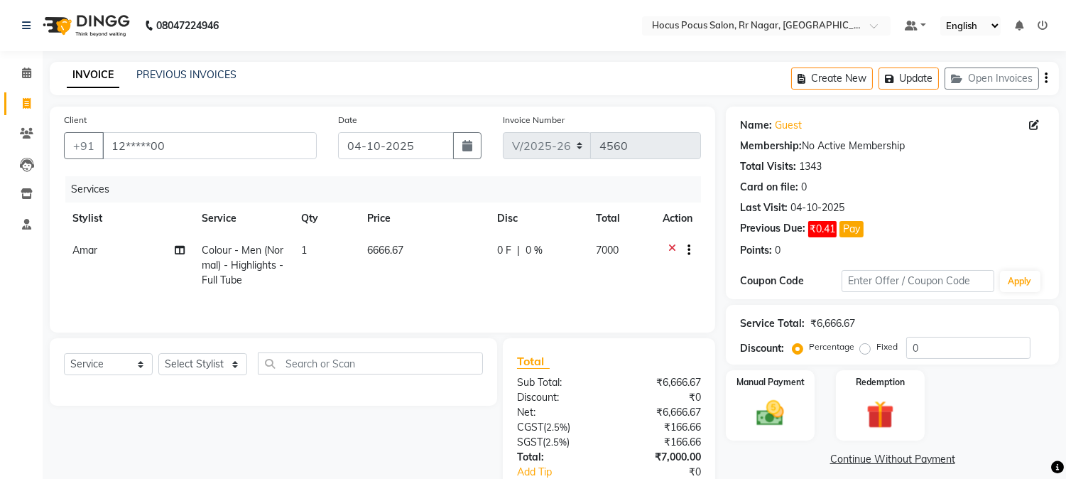
click at [222, 437] on div "Select Service Product Membership Package Voucher Prepaid Gift Card Select Styl…" at bounding box center [268, 442] width 458 height 209
click at [925, 79] on button "Update" at bounding box center [908, 78] width 60 height 22
click at [215, 78] on link "PREVIOUS INVOICES" at bounding box center [186, 74] width 100 height 13
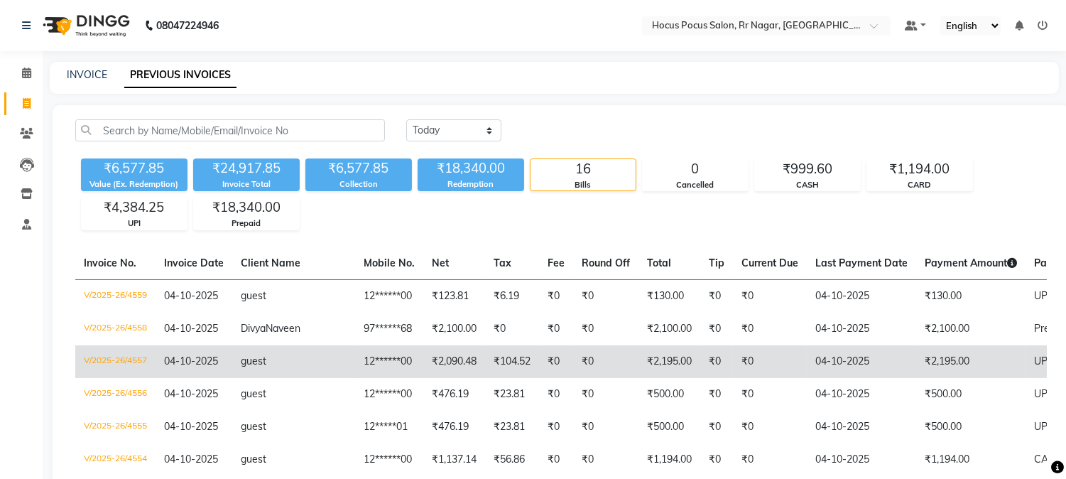
click at [592, 378] on td "₹0" at bounding box center [605, 361] width 65 height 33
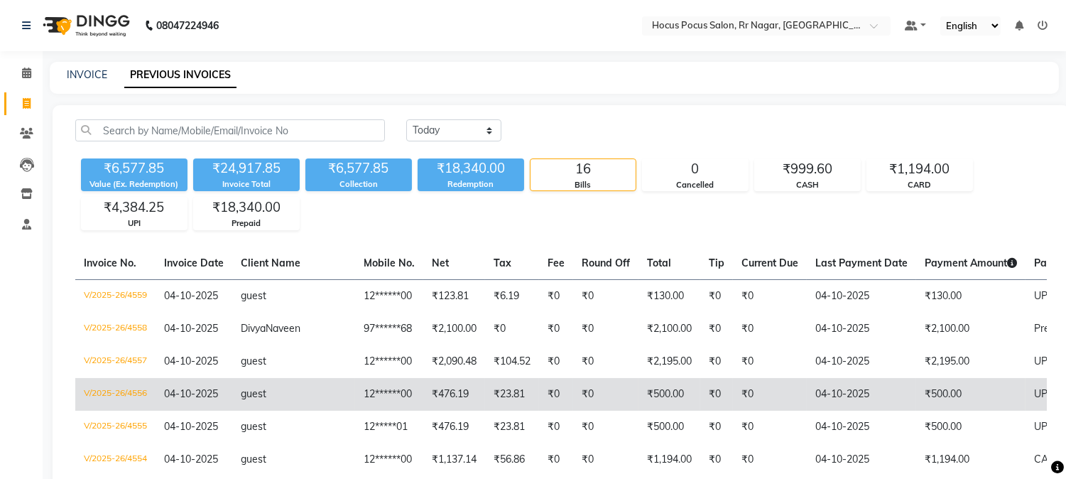
click at [638, 401] on td "₹500.00" at bounding box center [669, 394] width 62 height 33
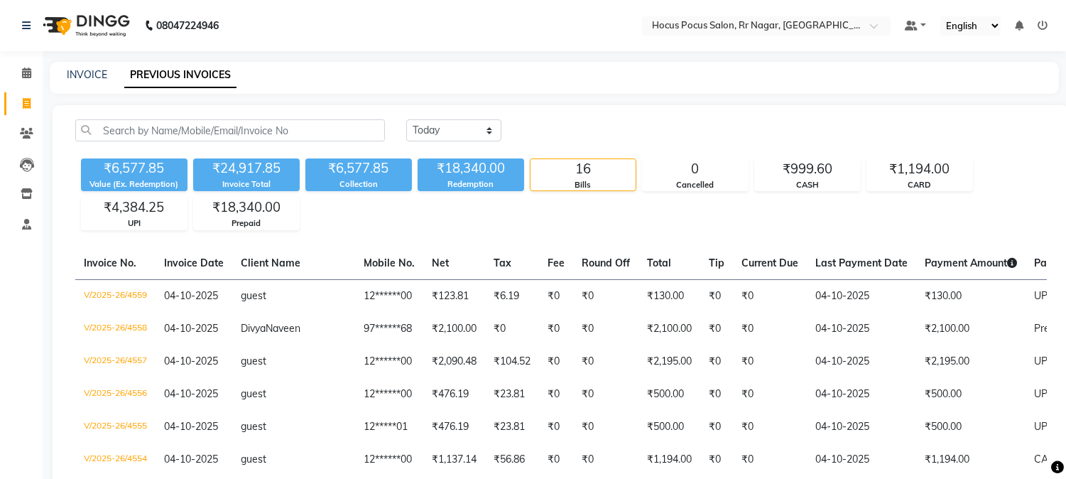
scroll to position [419, 0]
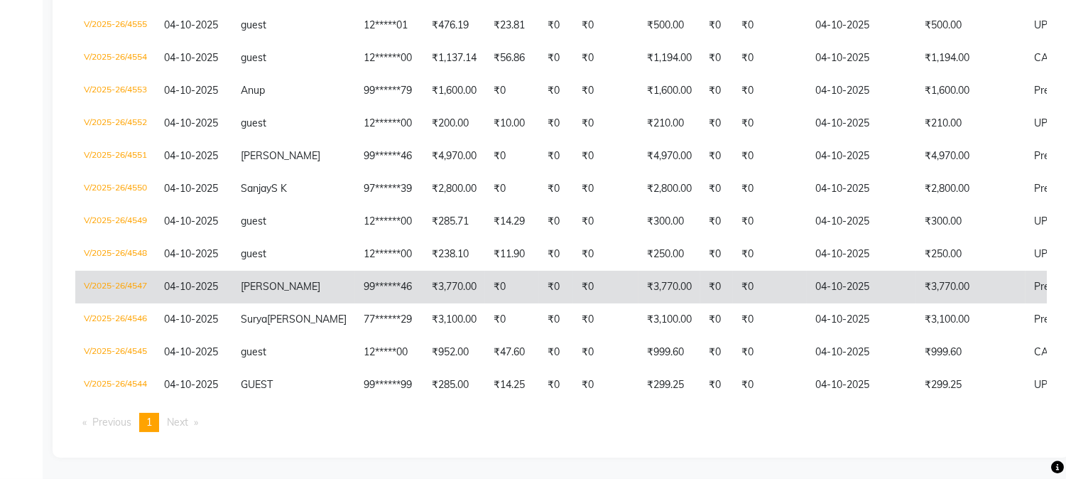
click at [528, 281] on tr "V/2025-26/4547 04-10-2025 Maheshwari 99******46 ₹3,770.00 ₹0 ₹0 ₹0 ₹3,770.00 ₹0…" at bounding box center [674, 287] width 1199 height 33
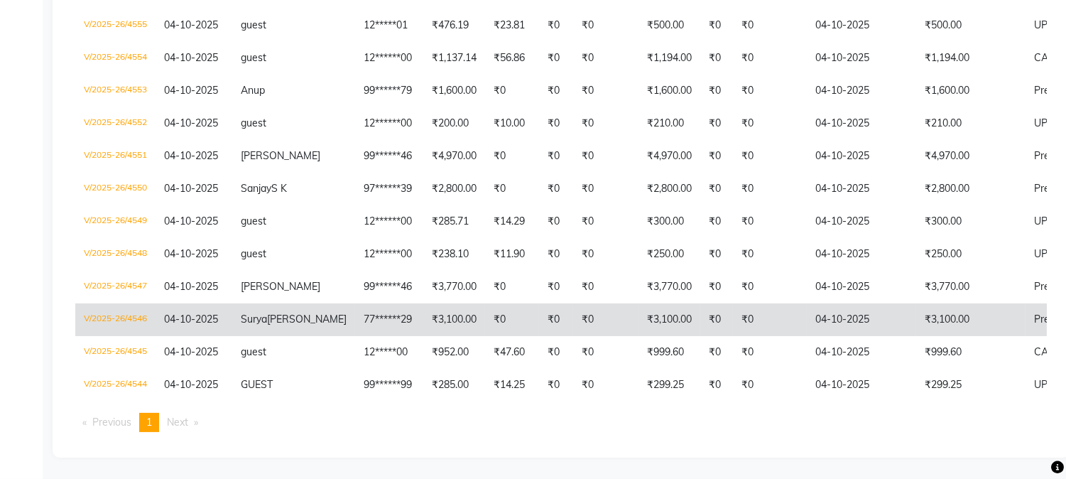
click at [539, 311] on td "₹0" at bounding box center [556, 319] width 34 height 33
click at [573, 309] on td "₹0" at bounding box center [605, 319] width 65 height 33
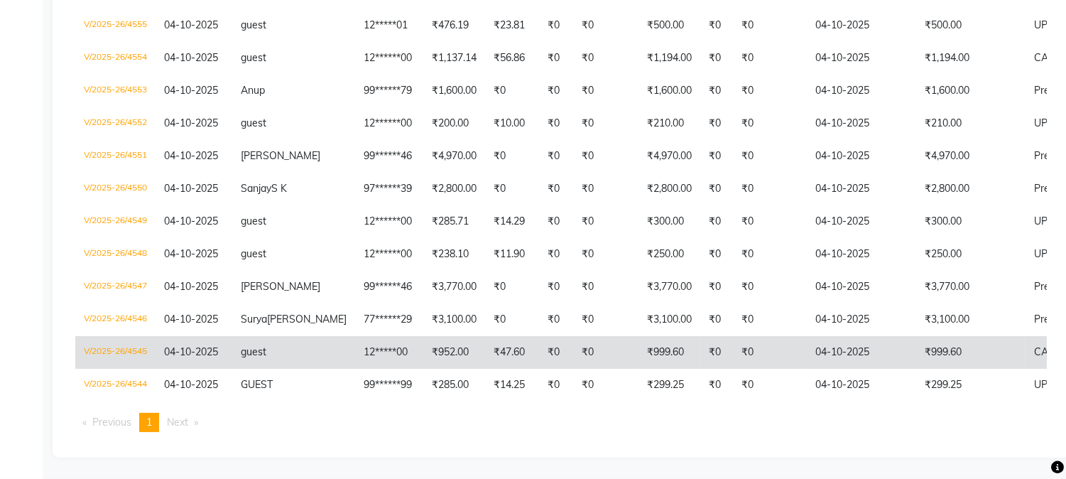
click at [573, 359] on td "₹0" at bounding box center [605, 352] width 65 height 33
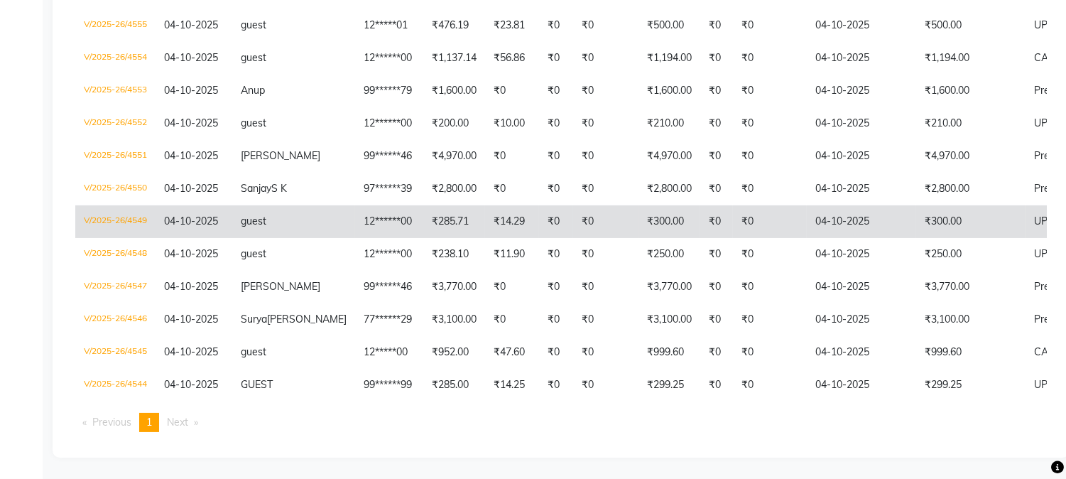
click at [592, 224] on td "₹0" at bounding box center [605, 221] width 65 height 33
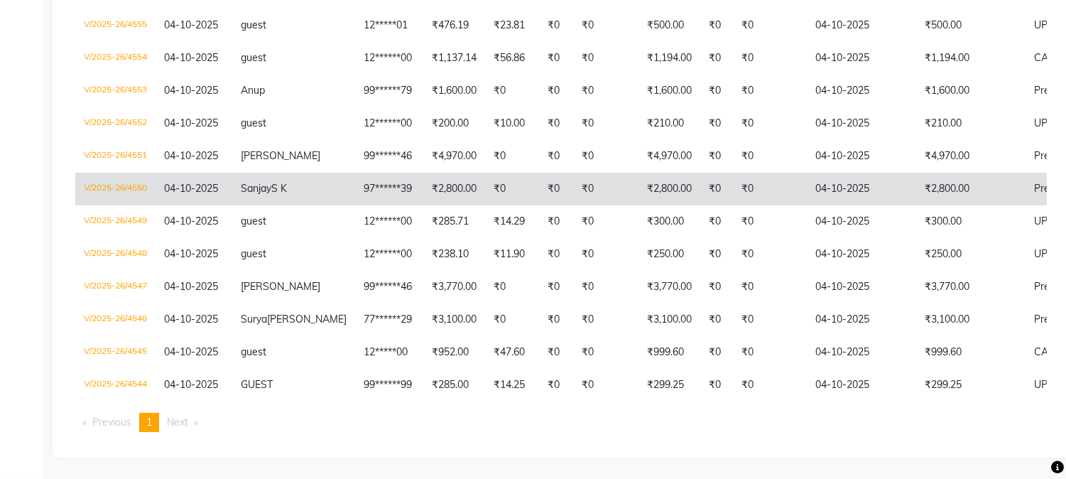
click at [638, 181] on td "₹2,800.00" at bounding box center [669, 189] width 62 height 33
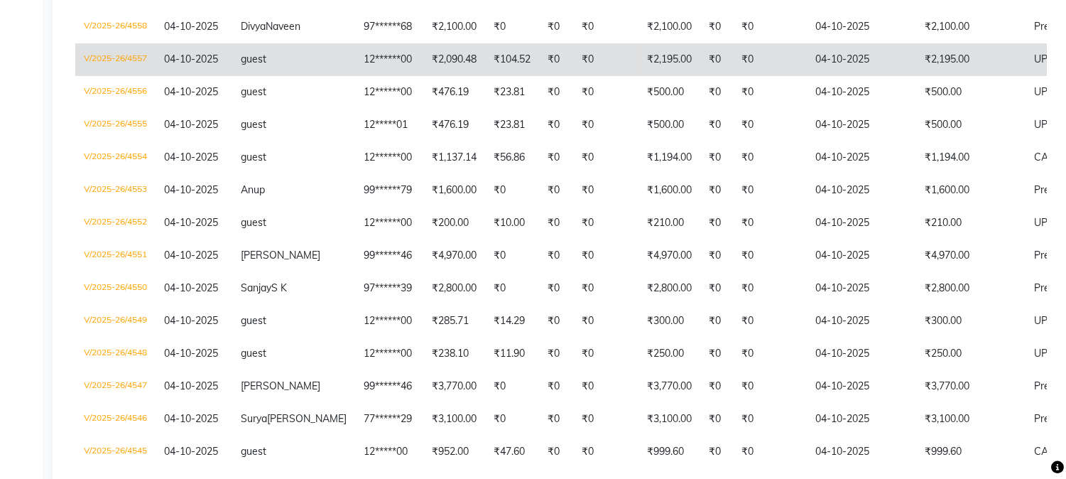
scroll to position [300, 0]
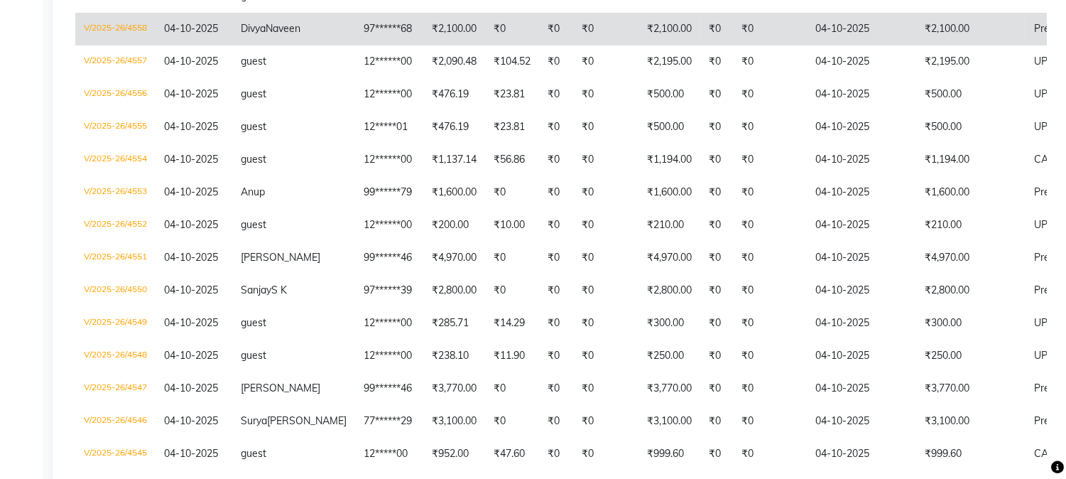
click at [584, 43] on td "₹0" at bounding box center [605, 29] width 65 height 33
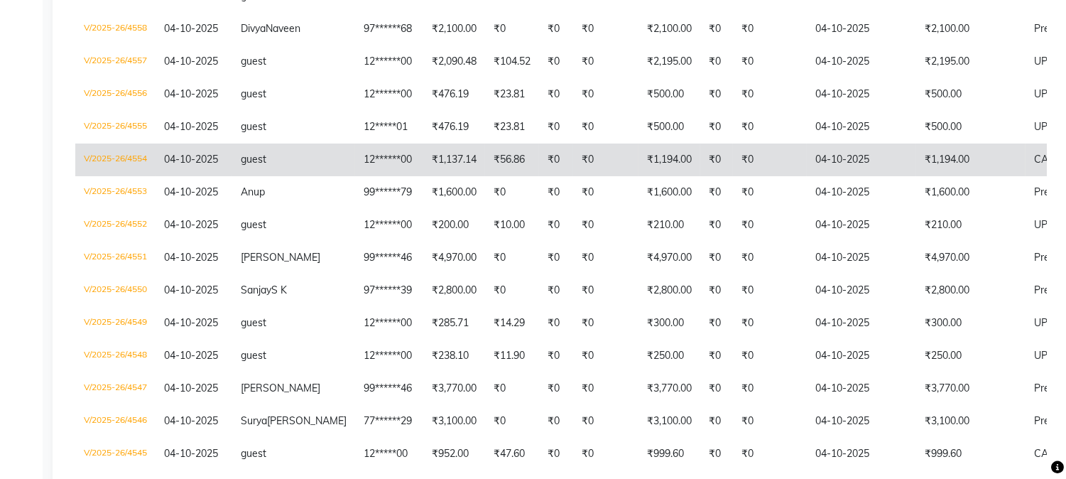
drag, startPoint x: 321, startPoint y: 175, endPoint x: 331, endPoint y: 122, distance: 53.5
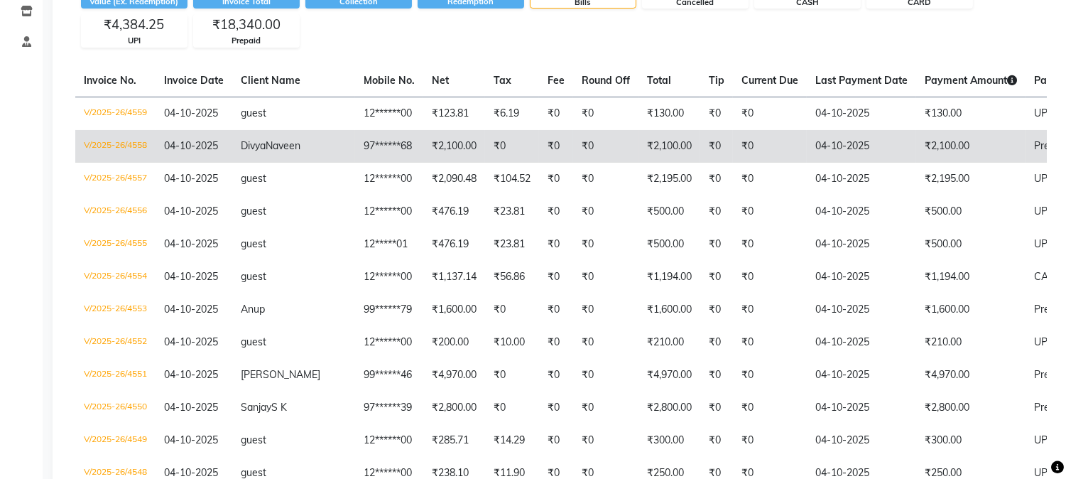
scroll to position [0, 0]
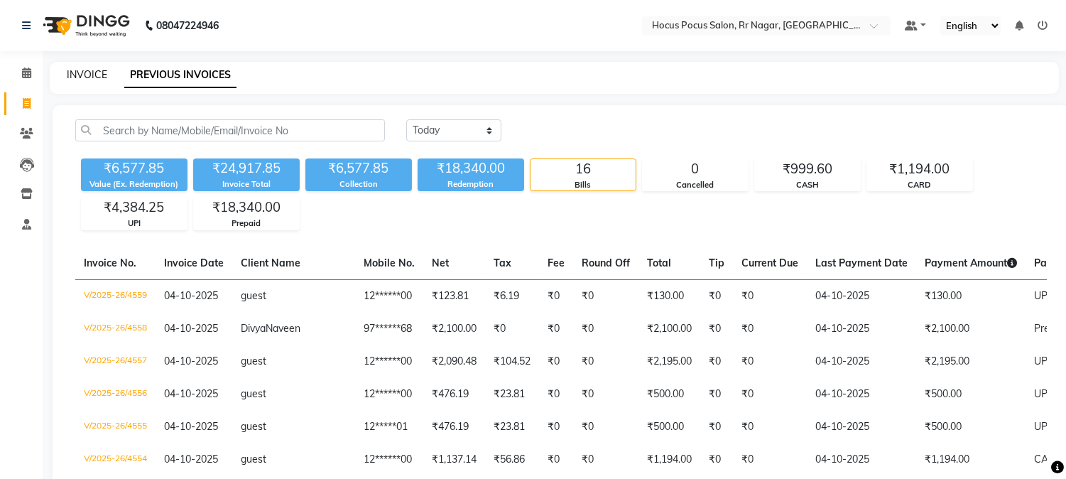
click at [96, 70] on link "INVOICE" at bounding box center [87, 74] width 40 height 13
select select "service"
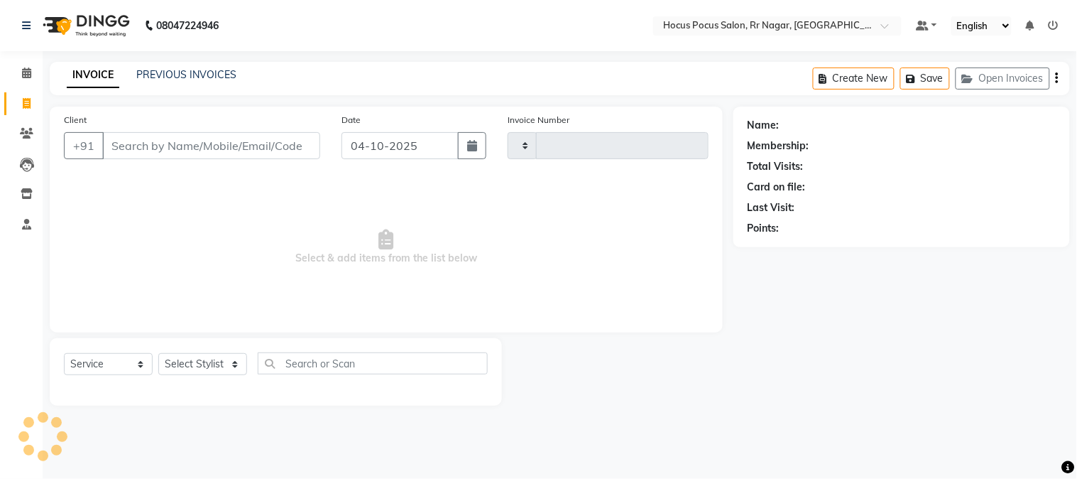
type input "4560"
select select "5019"
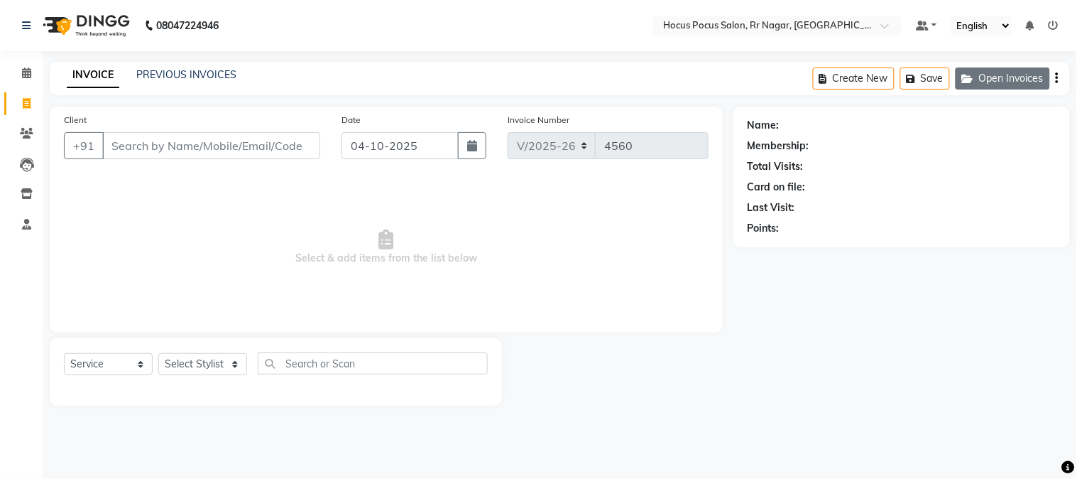
click at [1012, 81] on button "Open Invoices" at bounding box center [1003, 78] width 94 height 22
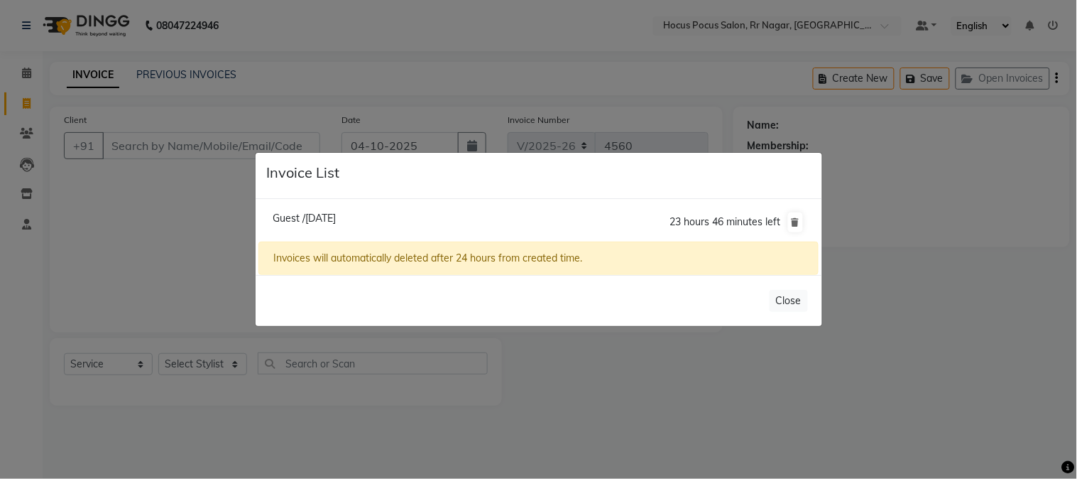
click at [329, 222] on span "Guest /04 October 2025" at bounding box center [304, 218] width 63 height 13
type input "12*****00"
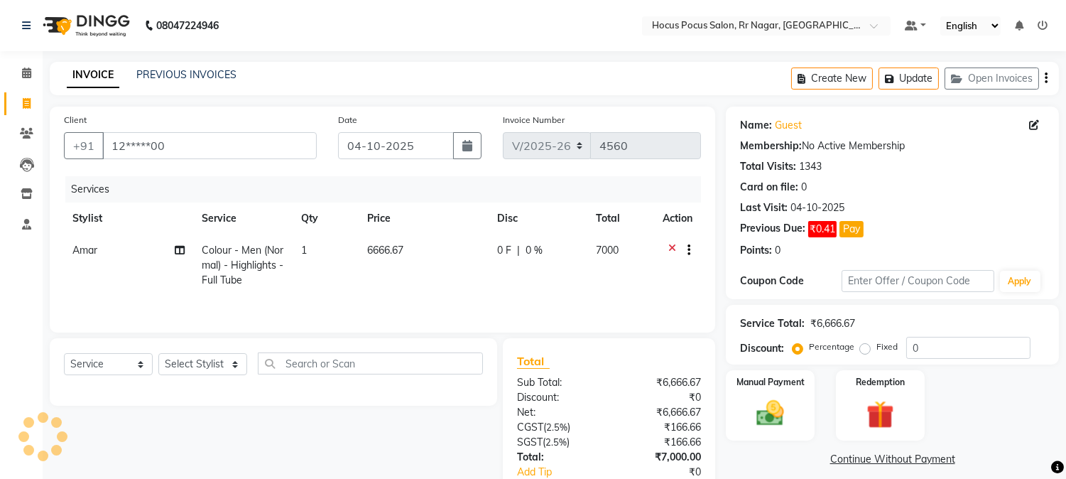
click at [402, 249] on span "6666.67" at bounding box center [385, 250] width 36 height 13
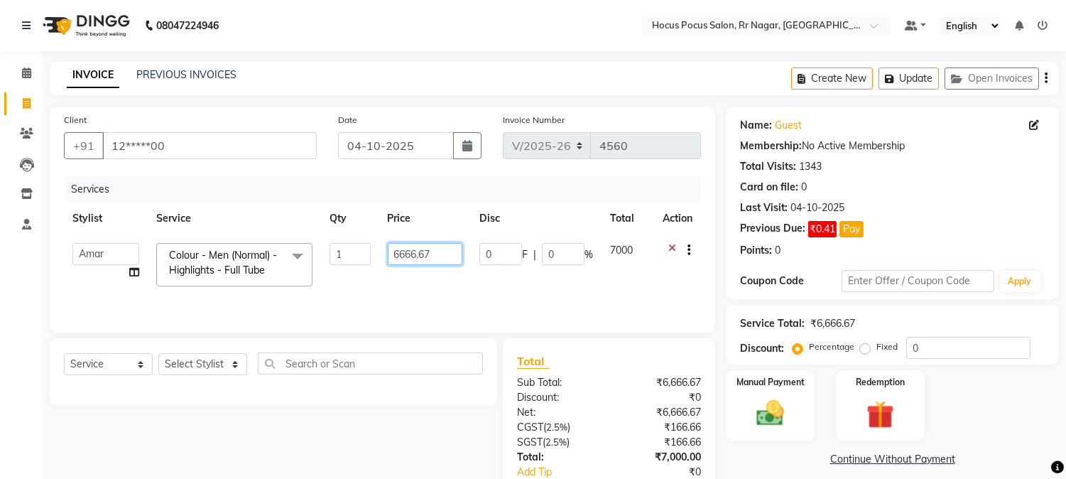
drag, startPoint x: 419, startPoint y: 256, endPoint x: 351, endPoint y: 238, distance: 70.6
click at [350, 241] on tr "Amar Eliza hocus pocus Maya Neha Ranjana Ravi Salima Salman Sonam Colour - Men …" at bounding box center [382, 264] width 637 height 60
type input "7000"
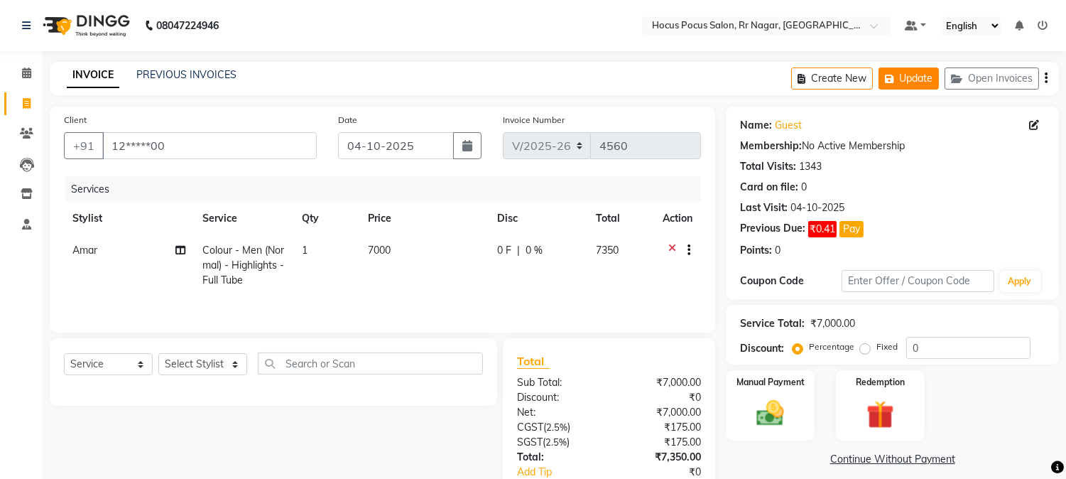
click at [937, 84] on button "Update" at bounding box center [908, 78] width 60 height 22
click at [323, 444] on div "Select Service Product Membership Package Voucher Prepaid Gift Card Select Styl…" at bounding box center [268, 442] width 458 height 209
click at [197, 77] on link "PREVIOUS INVOICES" at bounding box center [186, 74] width 100 height 13
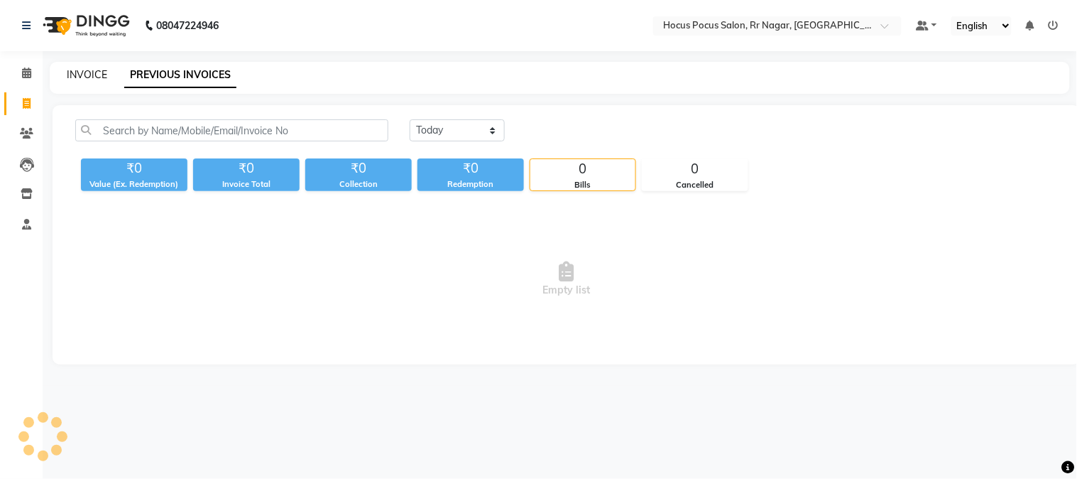
click at [101, 72] on link "INVOICE" at bounding box center [87, 74] width 40 height 13
select select "5019"
select select "service"
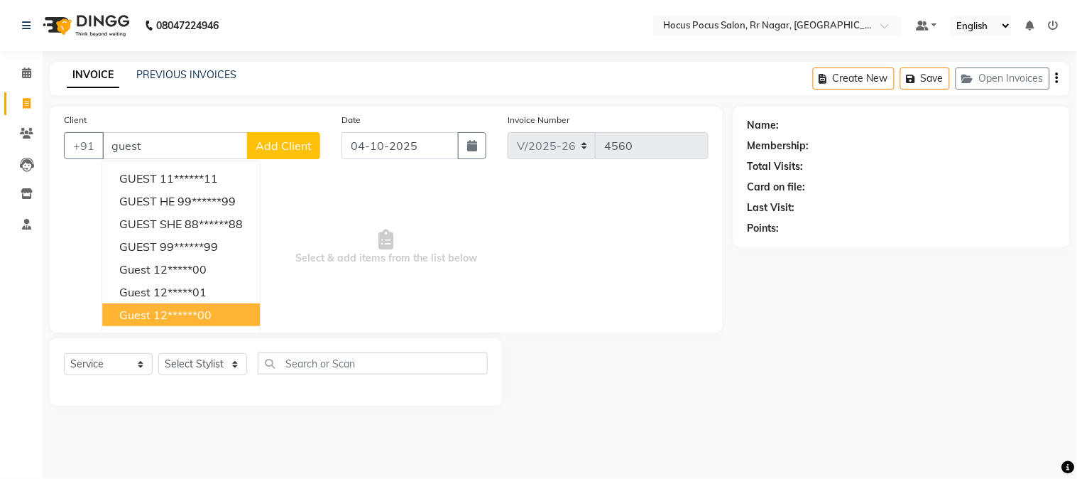
click at [156, 317] on ngb-highlight "12******00" at bounding box center [182, 314] width 58 height 14
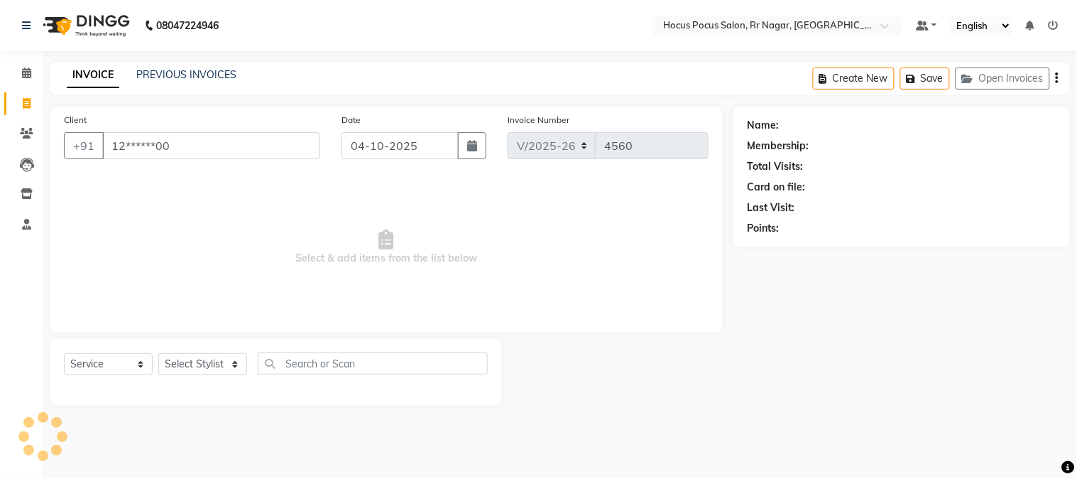
type input "12******00"
click at [192, 361] on select "Select Stylist Amar Eliza hocus pocus Maya Neha Ranjana Ravi Salima Salman Sonam" at bounding box center [202, 364] width 89 height 22
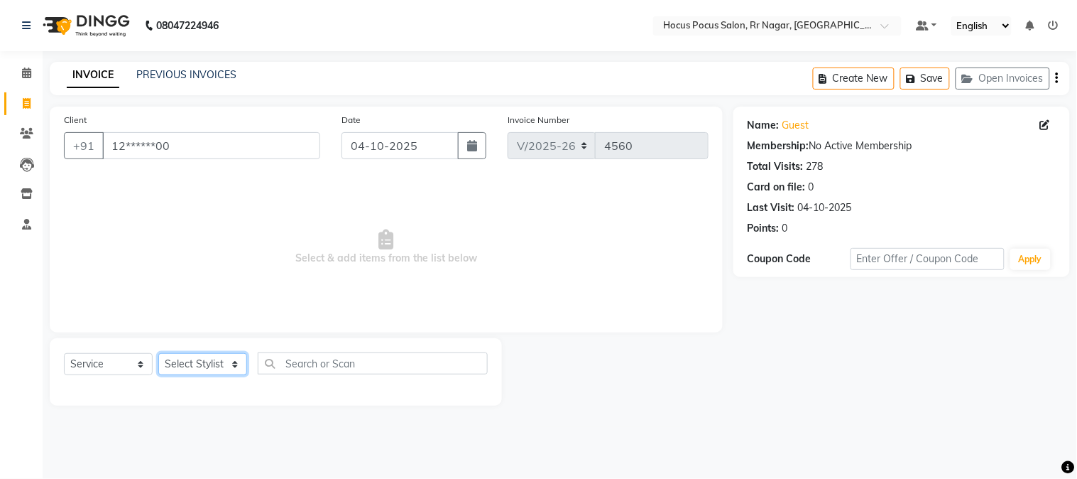
select select "32995"
click at [158, 354] on select "Select Stylist Amar Eliza hocus pocus Maya Neha Ranjana Ravi Salima Salman Sonam" at bounding box center [202, 364] width 89 height 22
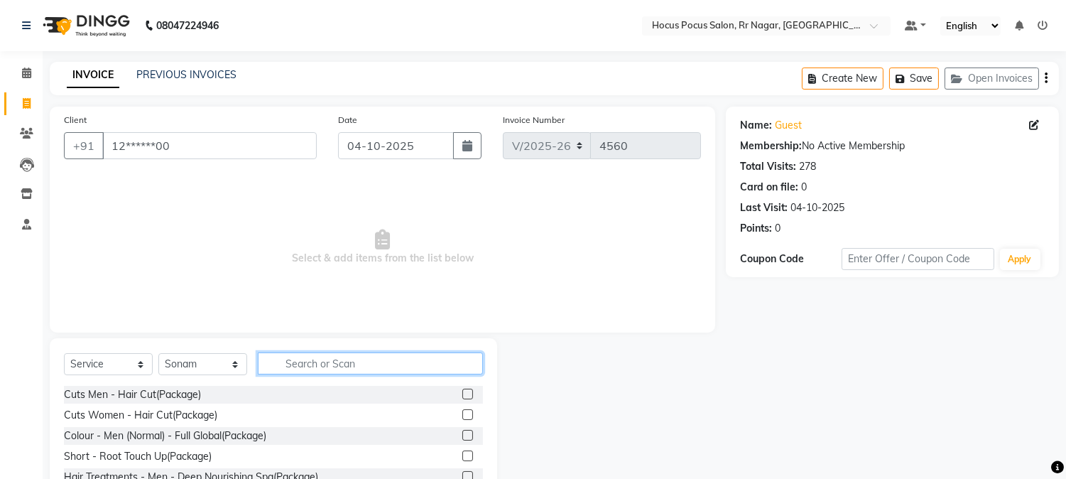
click at [298, 371] on input "text" at bounding box center [370, 363] width 225 height 22
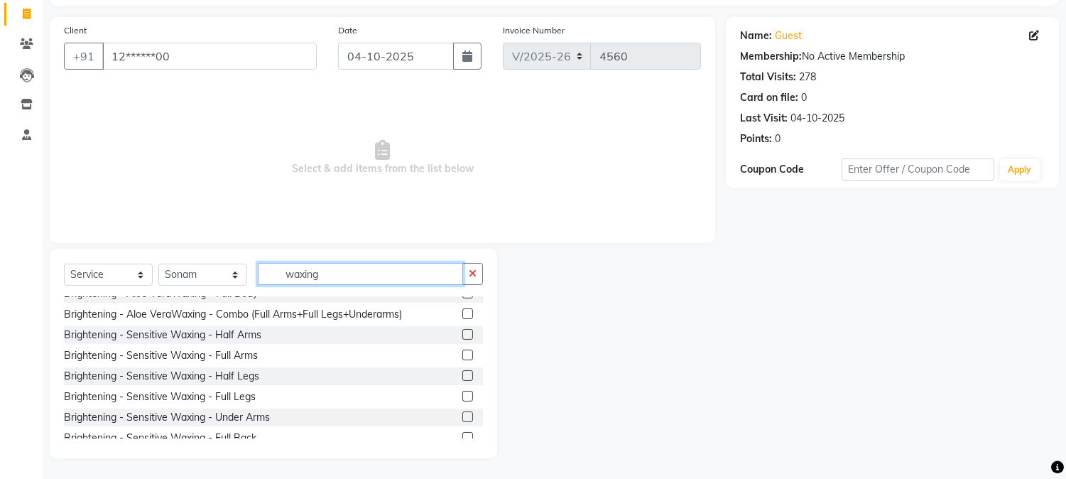
scroll to position [351, 0]
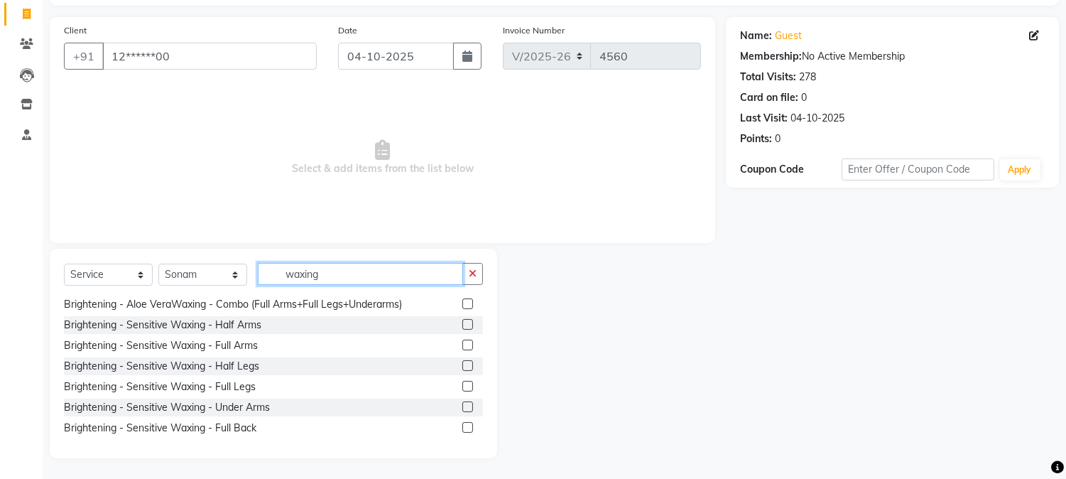
type input "waxing"
click at [462, 388] on label at bounding box center [467, 386] width 11 height 11
click at [462, 388] on input "checkbox" at bounding box center [466, 386] width 9 height 9
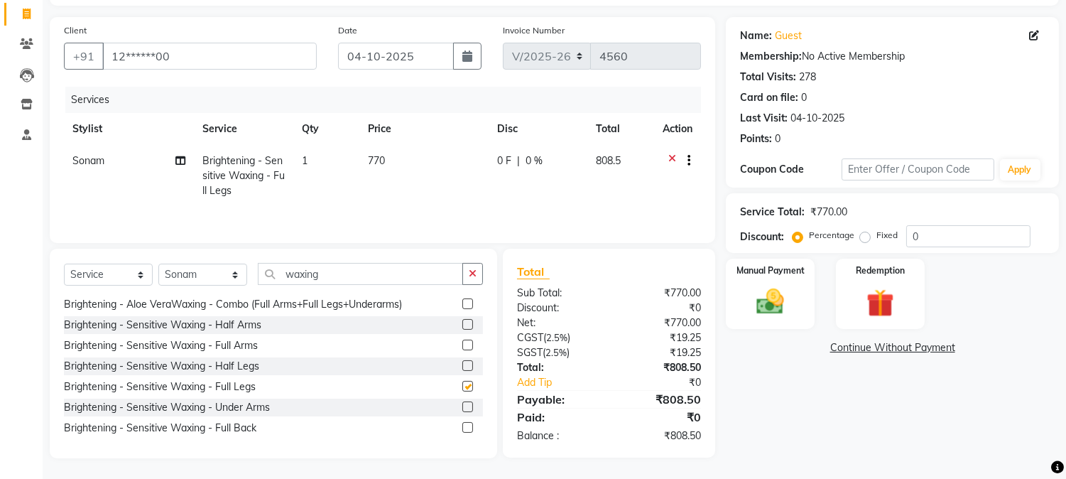
checkbox input "false"
click at [349, 272] on input "waxing" at bounding box center [360, 274] width 205 height 22
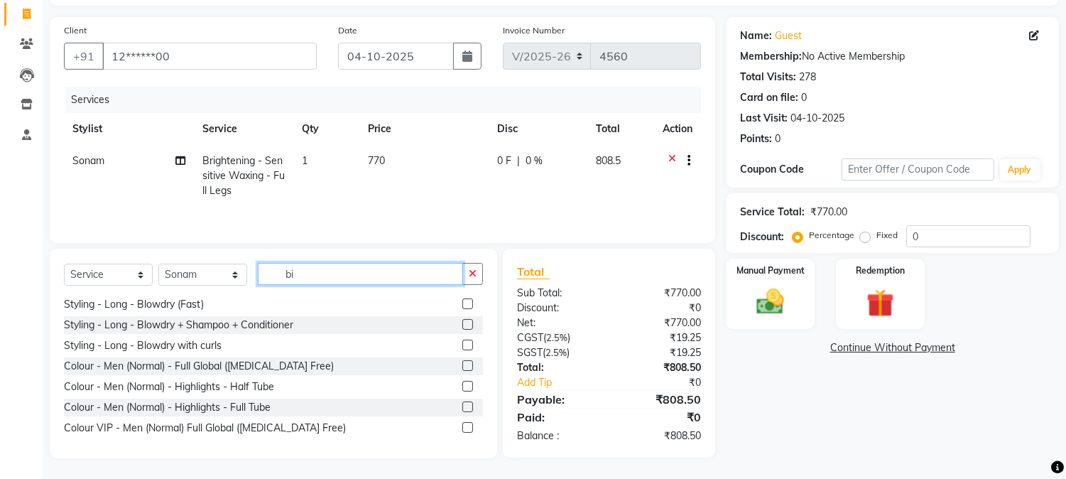
scroll to position [0, 0]
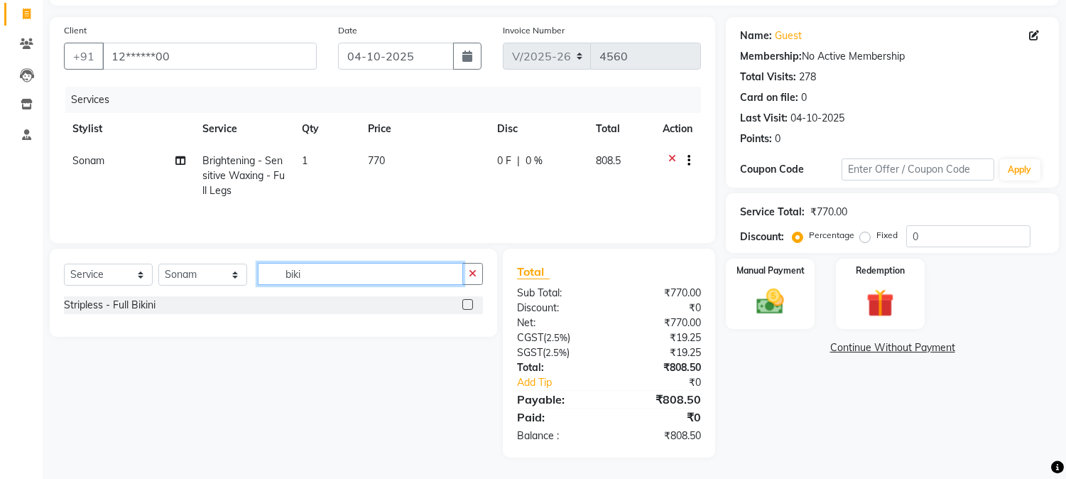
type input "biki"
click at [469, 306] on label at bounding box center [467, 304] width 11 height 11
click at [469, 306] on input "checkbox" at bounding box center [466, 304] width 9 height 9
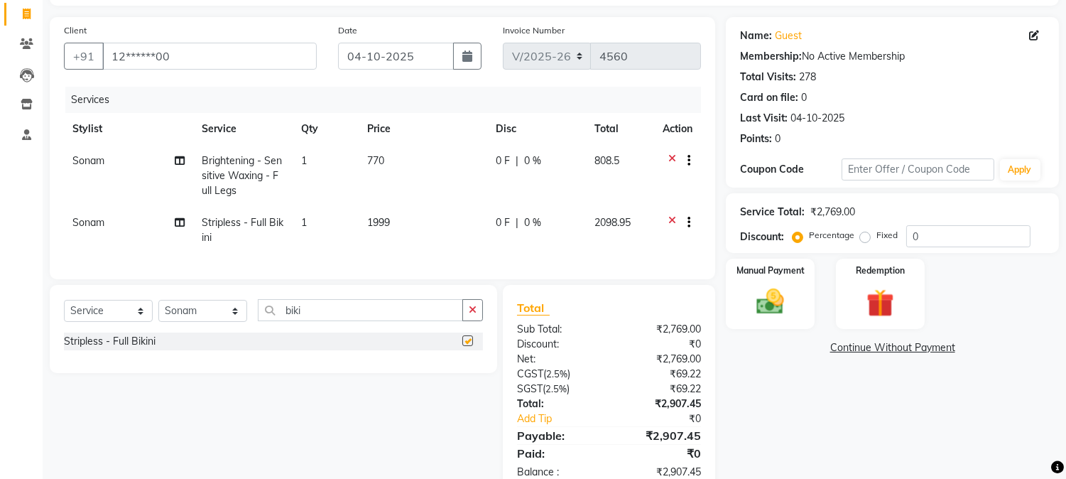
checkbox input "false"
click at [391, 222] on td "1999" at bounding box center [423, 230] width 129 height 47
select select "32995"
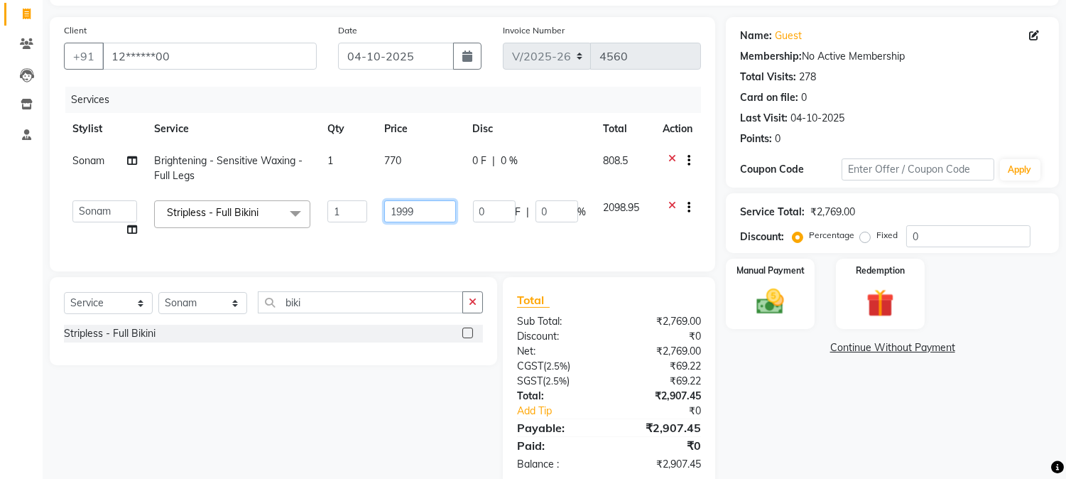
drag, startPoint x: 422, startPoint y: 214, endPoint x: 300, endPoint y: 190, distance: 123.7
click at [292, 195] on tr "Amar Eliza hocus pocus Maya Neha Ranjana Ravi Salima Salman Sonam Stripless - F…" at bounding box center [382, 219] width 637 height 54
type input "2100"
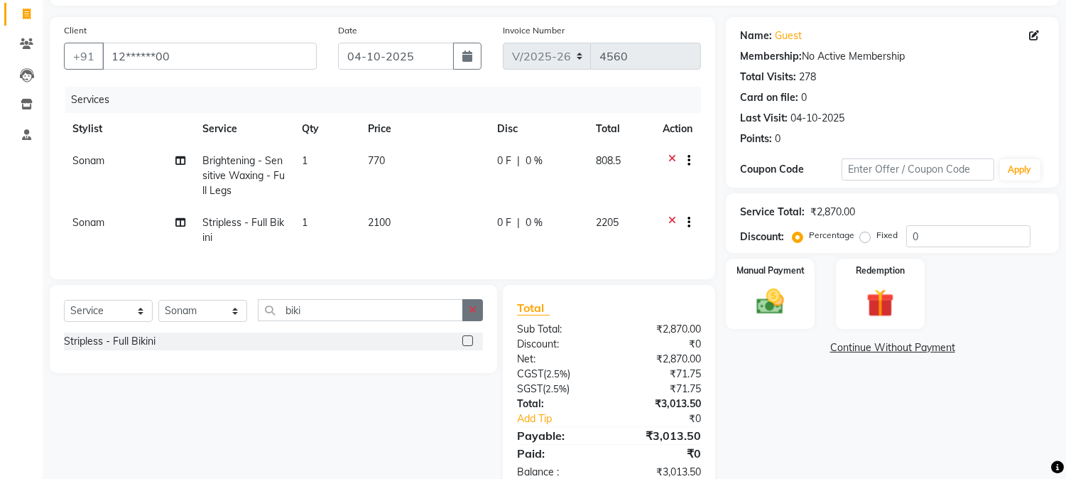
click at [470, 315] on icon "button" at bounding box center [473, 310] width 8 height 10
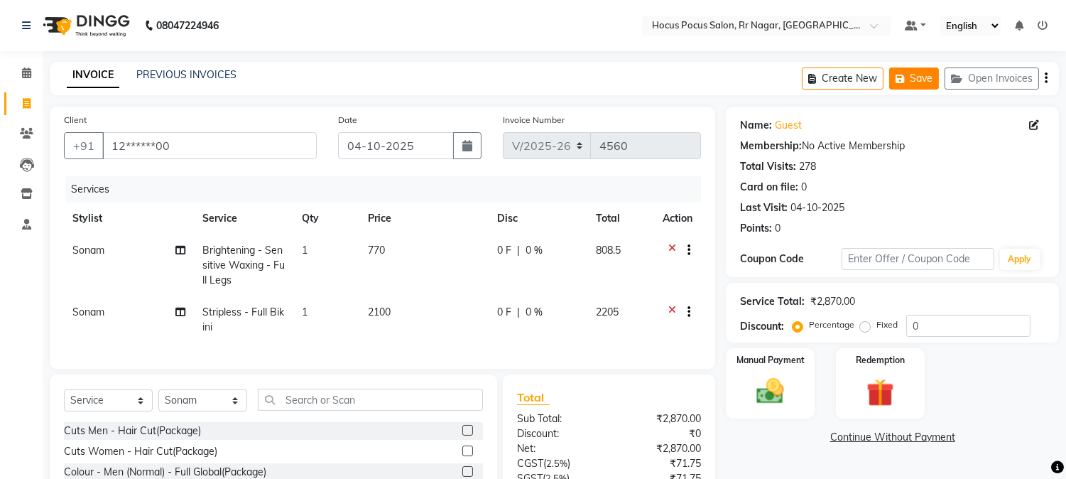
click at [909, 82] on button "Save" at bounding box center [914, 78] width 50 height 22
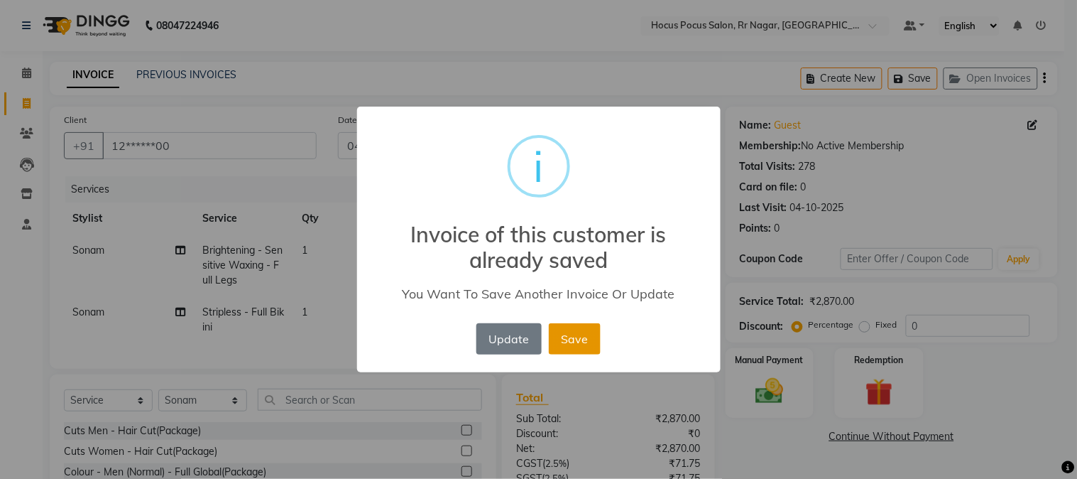
click at [579, 344] on button "Save" at bounding box center [575, 338] width 52 height 31
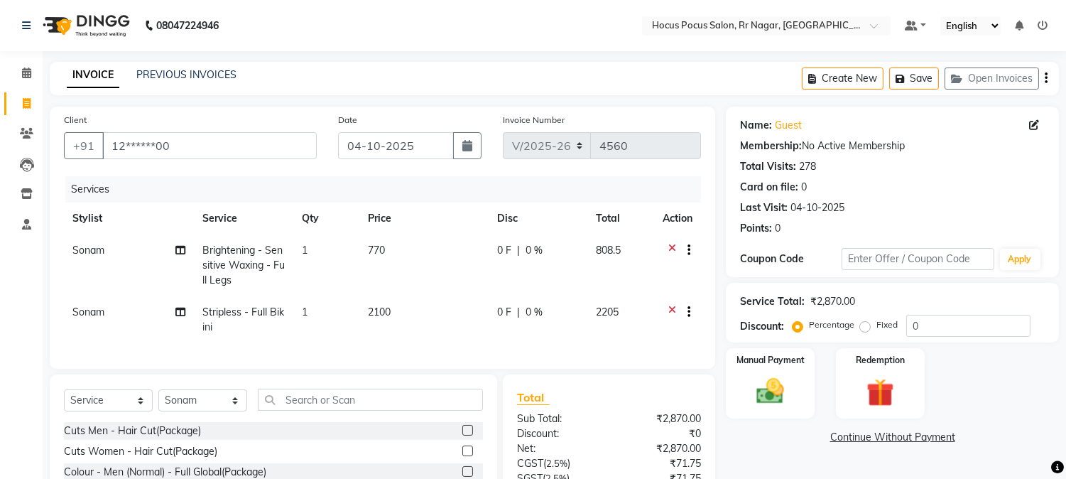
click at [939, 175] on div "Name: Guest Membership: No Active Membership Total Visits: 278 Card on file: 0 …" at bounding box center [892, 174] width 305 height 124
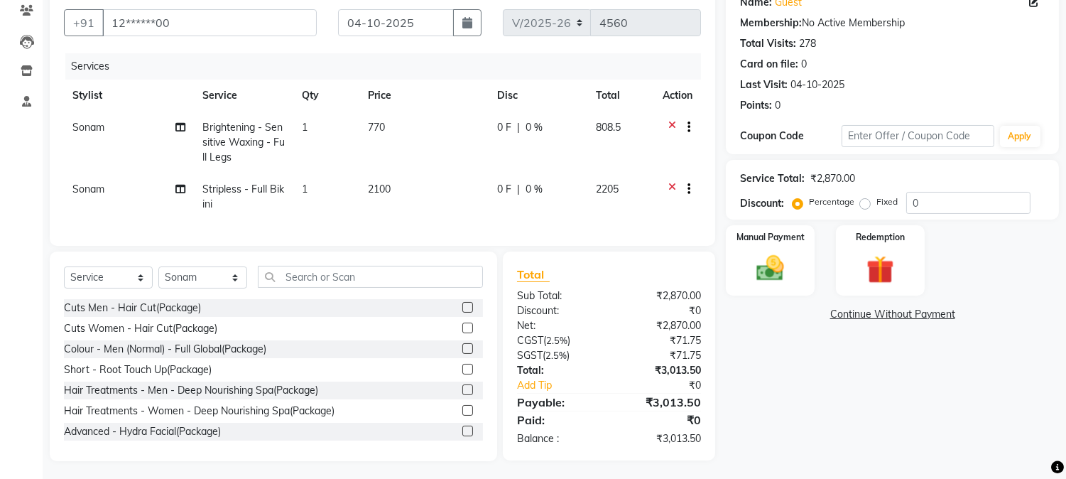
scroll to position [138, 0]
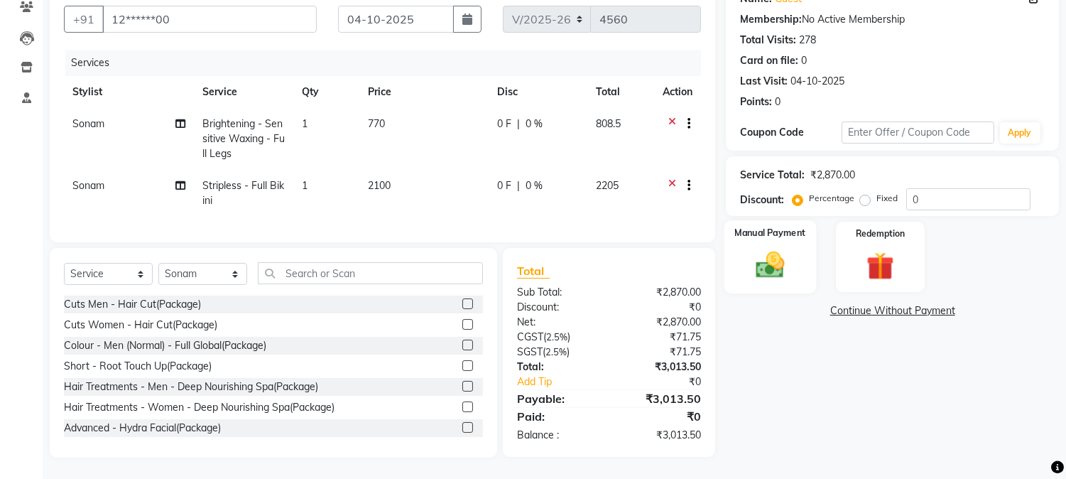
click at [800, 252] on div "Manual Payment" at bounding box center [770, 256] width 92 height 72
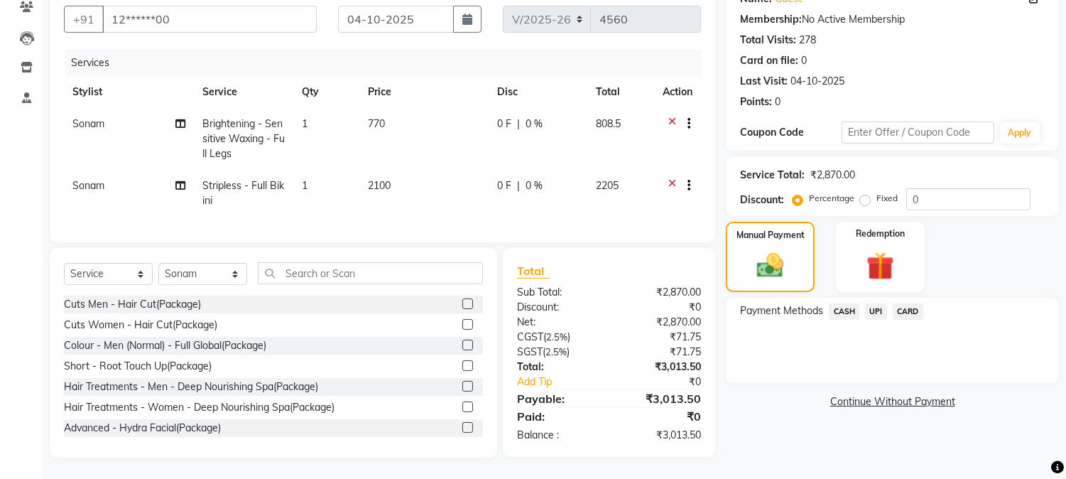
click at [878, 303] on span "UPI" at bounding box center [876, 311] width 22 height 16
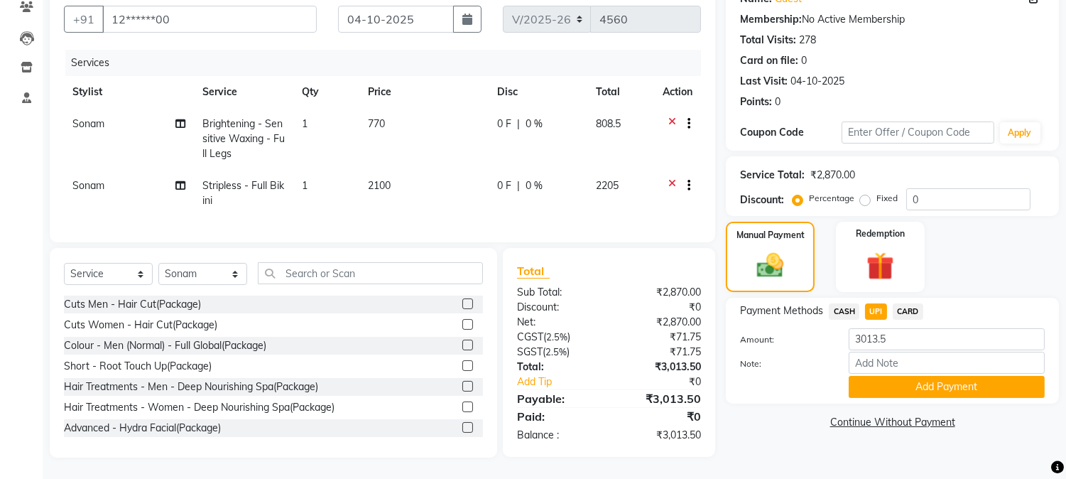
click at [908, 303] on span "CARD" at bounding box center [908, 311] width 31 height 16
click at [914, 376] on button "Add Payment" at bounding box center [947, 387] width 196 height 22
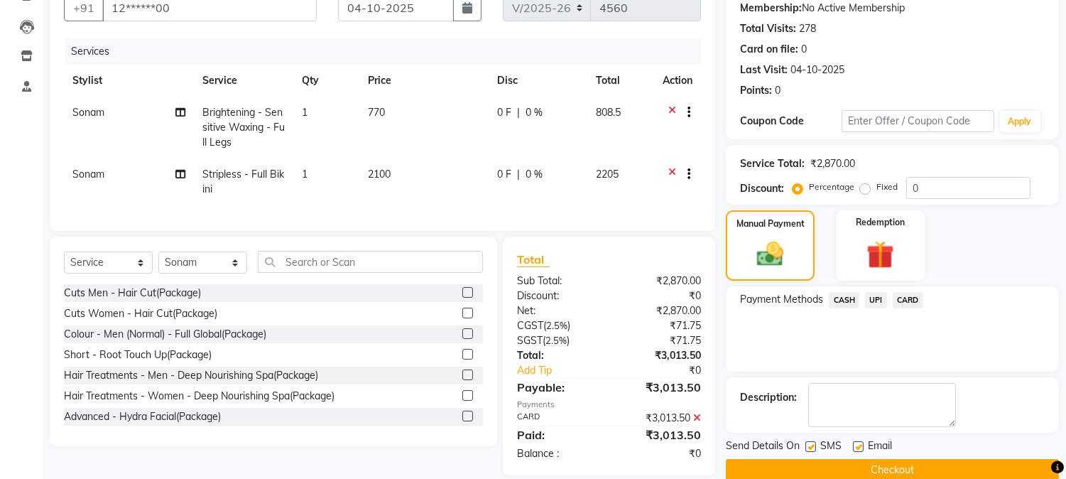
click at [893, 462] on button "Checkout" at bounding box center [892, 470] width 333 height 22
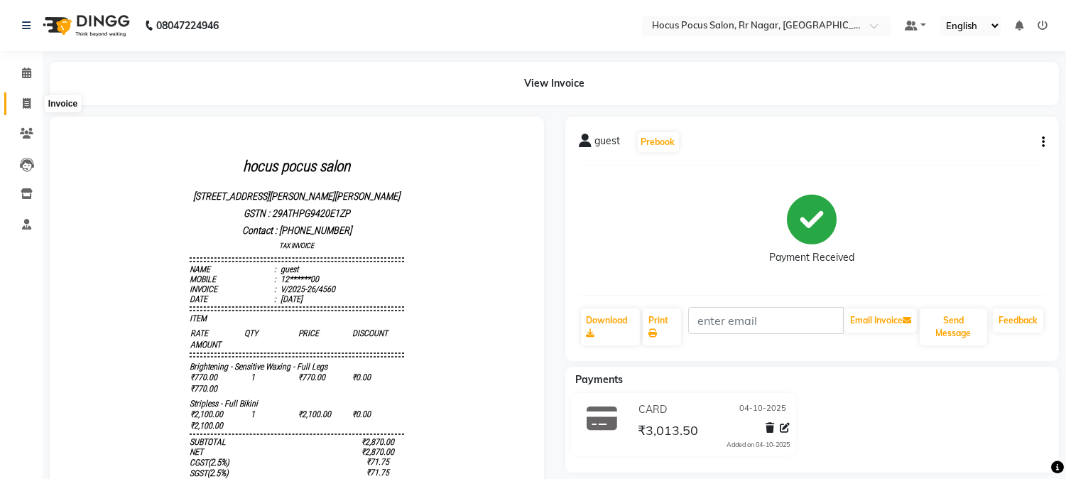
click at [17, 104] on span at bounding box center [26, 104] width 25 height 16
select select "service"
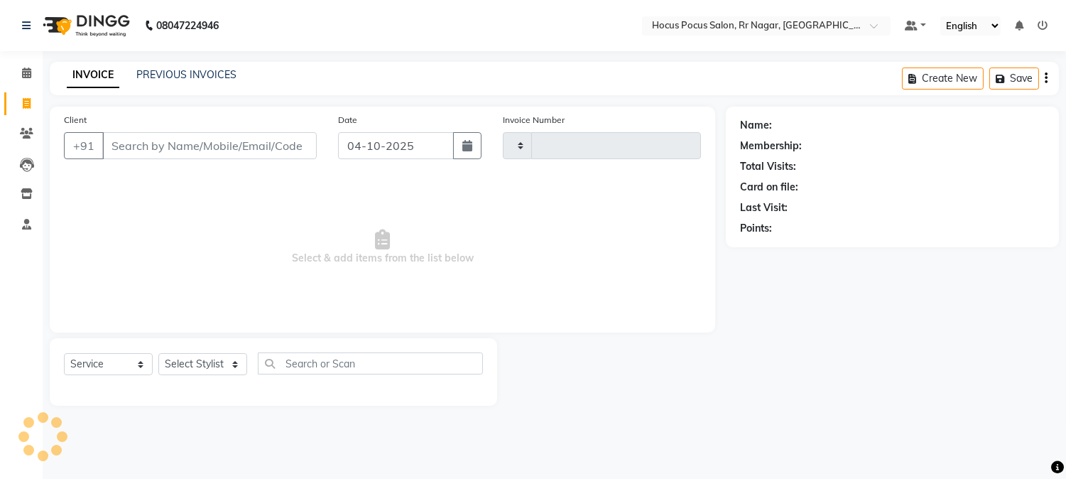
type input "4561"
select select "5019"
click at [190, 80] on link "PREVIOUS INVOICES" at bounding box center [186, 74] width 100 height 13
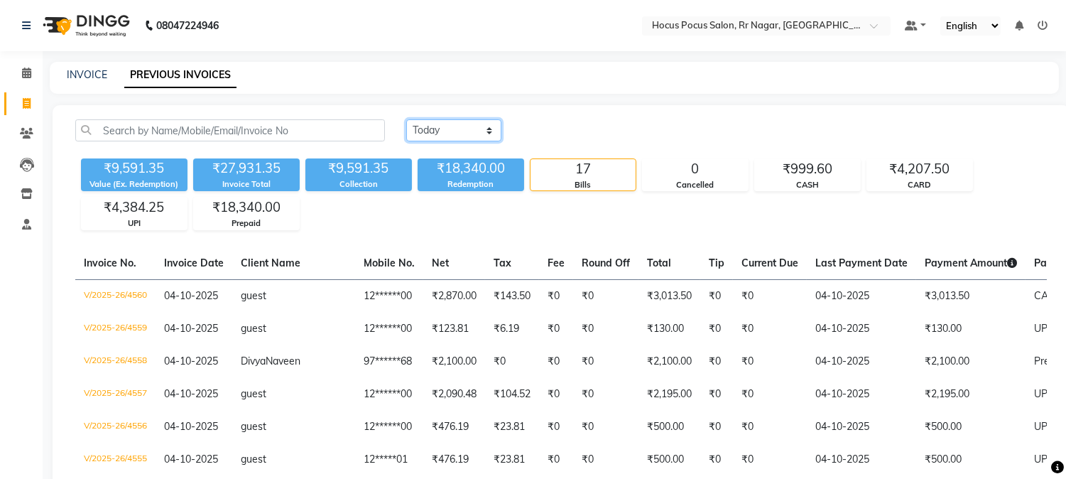
drag, startPoint x: 450, startPoint y: 126, endPoint x: 448, endPoint y: 138, distance: 12.2
click at [450, 126] on select "Today Yesterday Custom Range" at bounding box center [453, 130] width 95 height 22
select select "range"
click at [406, 119] on select "Today Yesterday Custom Range" at bounding box center [453, 130] width 95 height 22
click at [577, 126] on input "04-10-2025" at bounding box center [569, 131] width 99 height 20
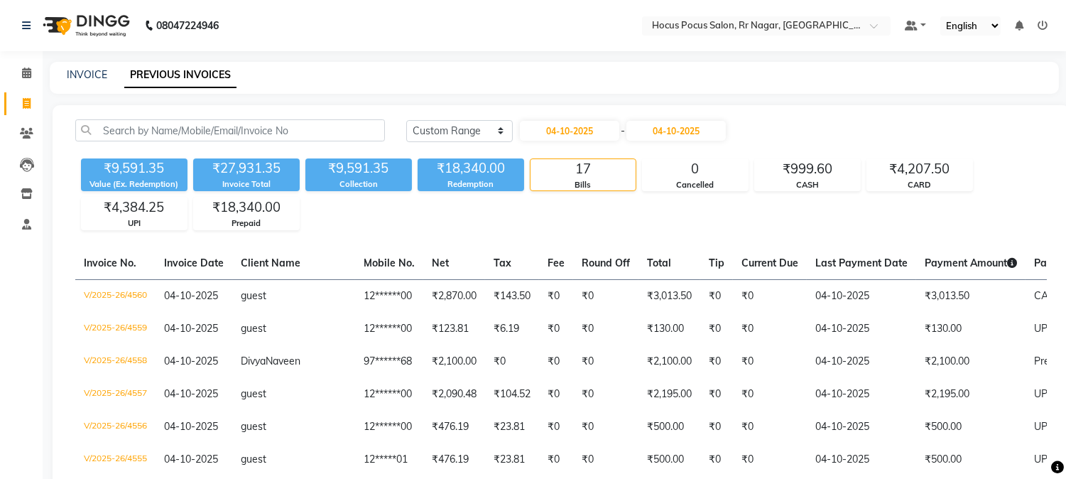
select select "10"
select select "2025"
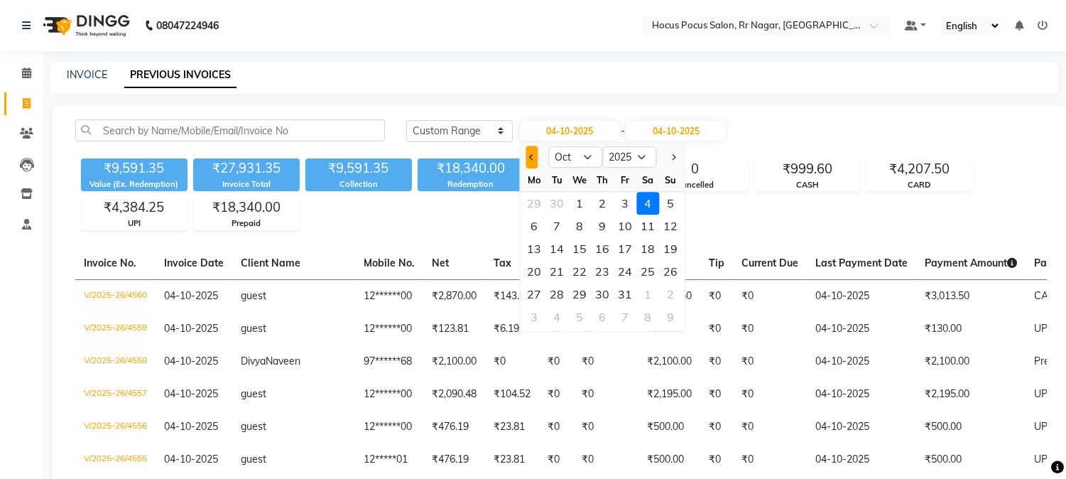
click at [533, 160] on button "Previous month" at bounding box center [531, 157] width 12 height 23
select select "9"
click at [665, 200] on div "7" at bounding box center [670, 203] width 23 height 23
type input "07-09-2025"
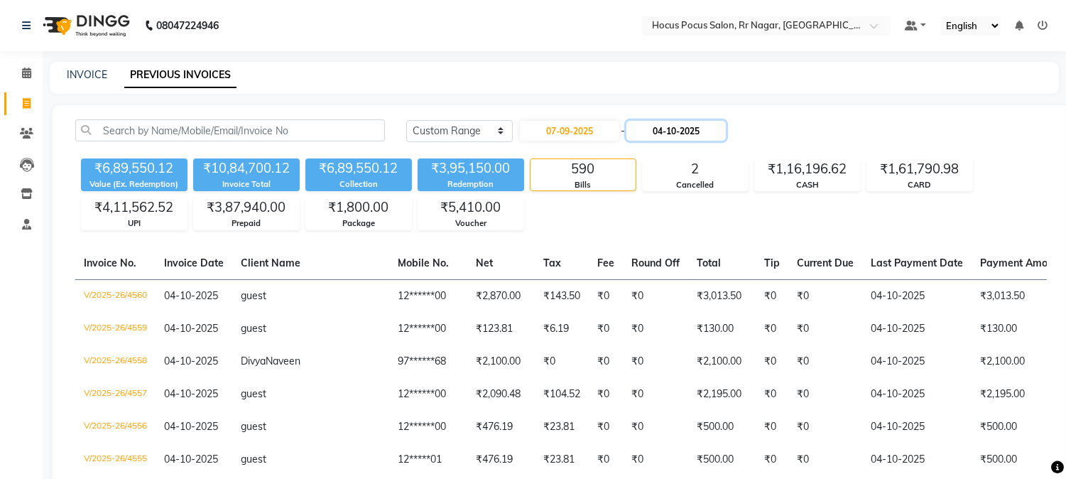
click at [687, 129] on input "04-10-2025" at bounding box center [675, 131] width 99 height 20
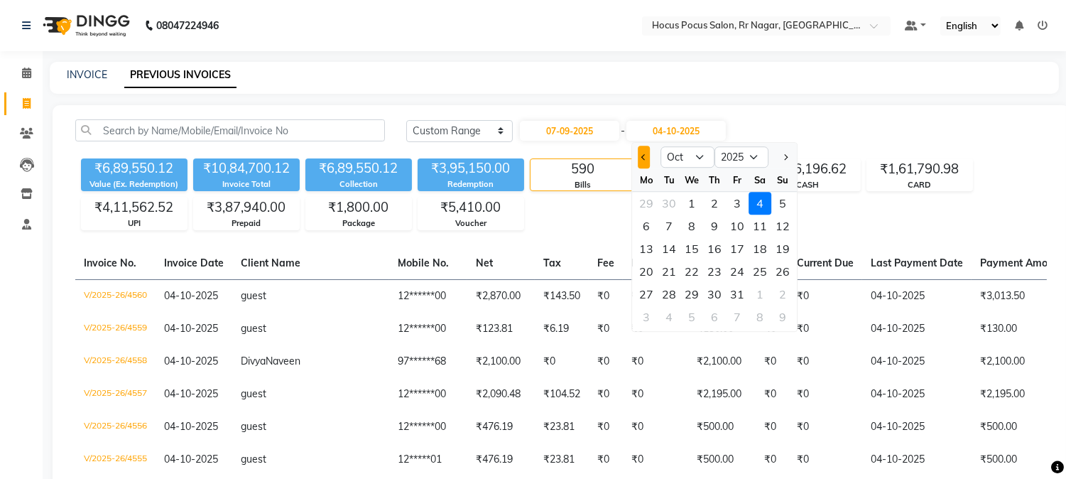
click at [648, 158] on button "Previous month" at bounding box center [644, 157] width 12 height 23
select select "9"
click at [779, 205] on div "7" at bounding box center [782, 203] width 23 height 23
type input "07-09-2025"
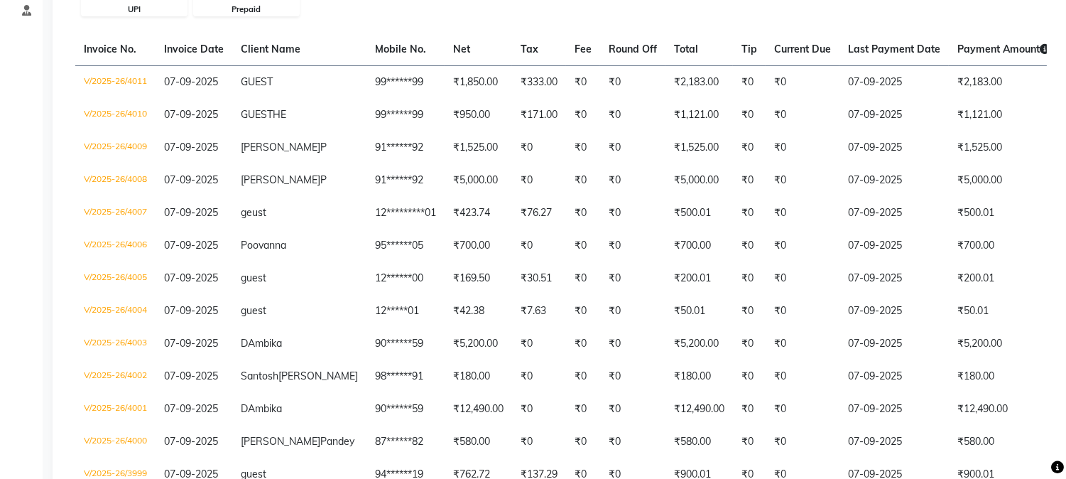
scroll to position [273, 0]
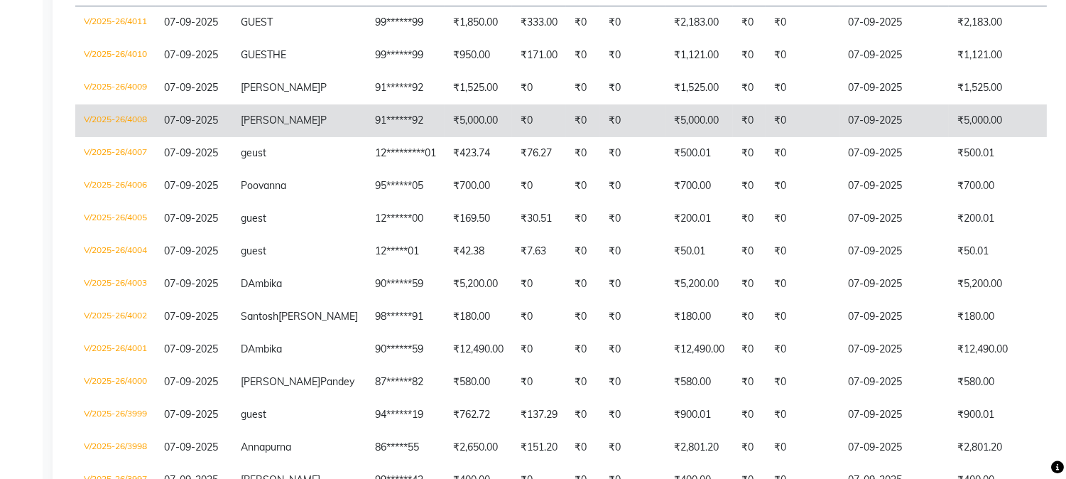
click at [839, 137] on td "07-09-2025" at bounding box center [893, 120] width 109 height 33
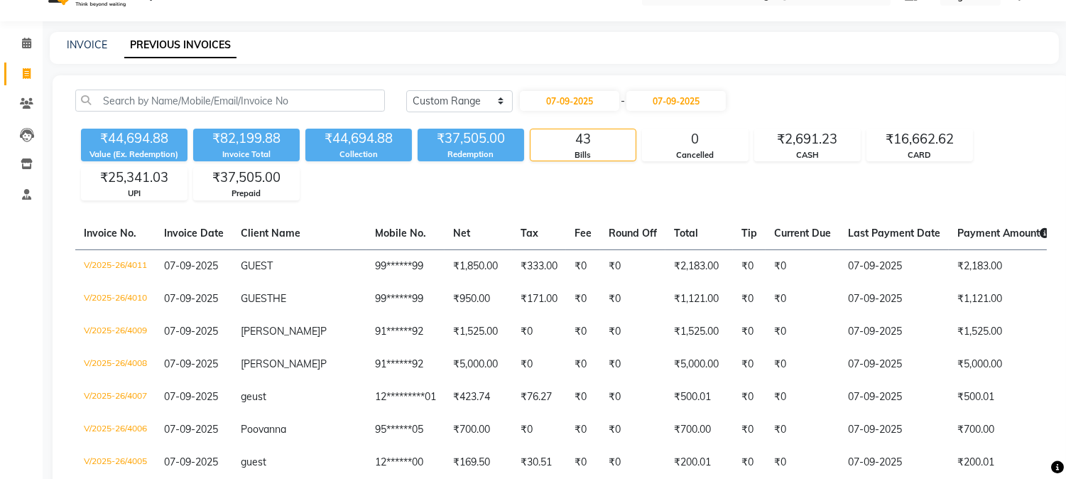
scroll to position [0, 0]
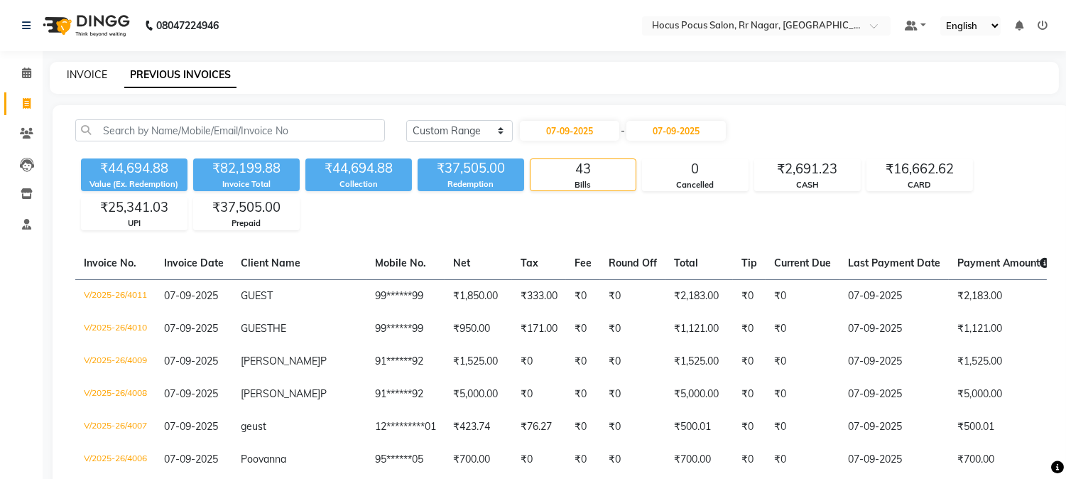
click at [89, 75] on link "INVOICE" at bounding box center [87, 74] width 40 height 13
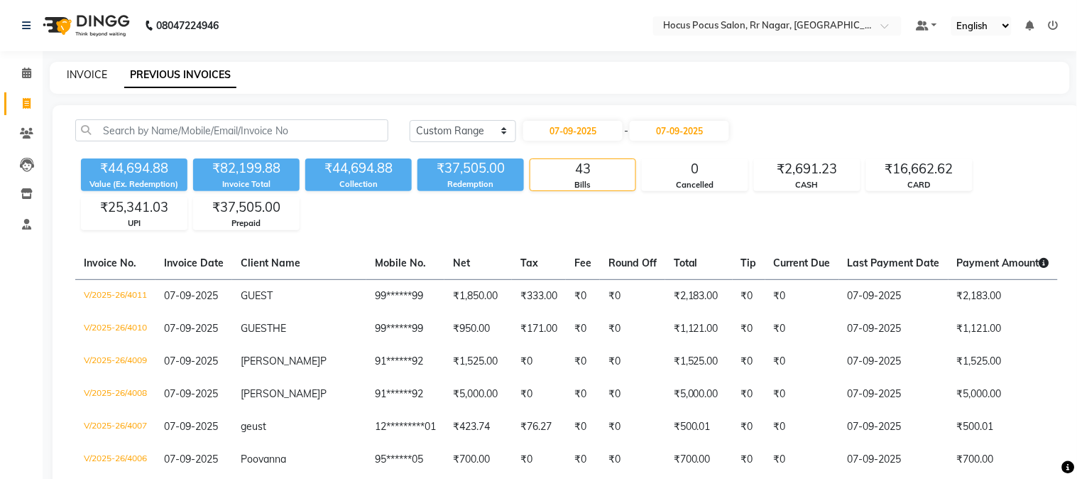
select select "5019"
select select "service"
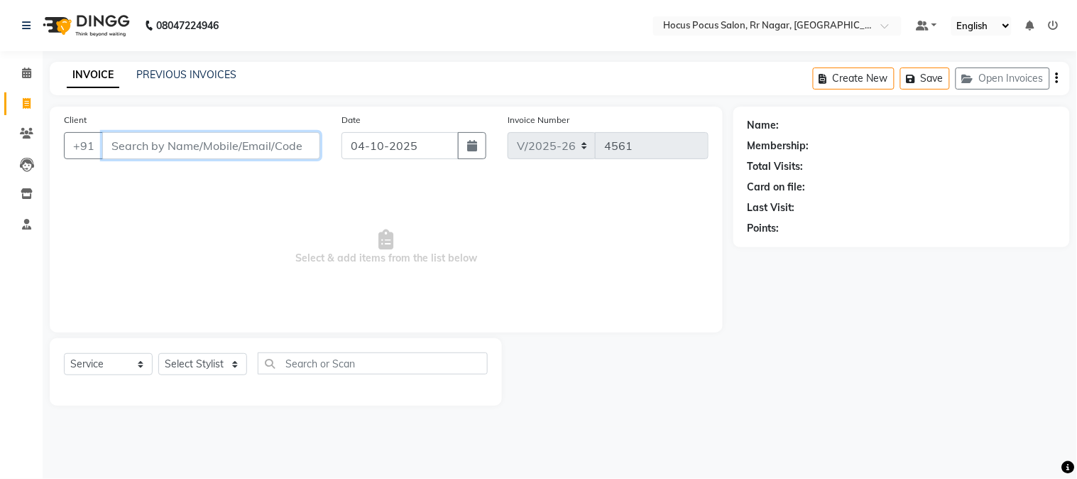
paste input "9008202569"
type input "9008202569"
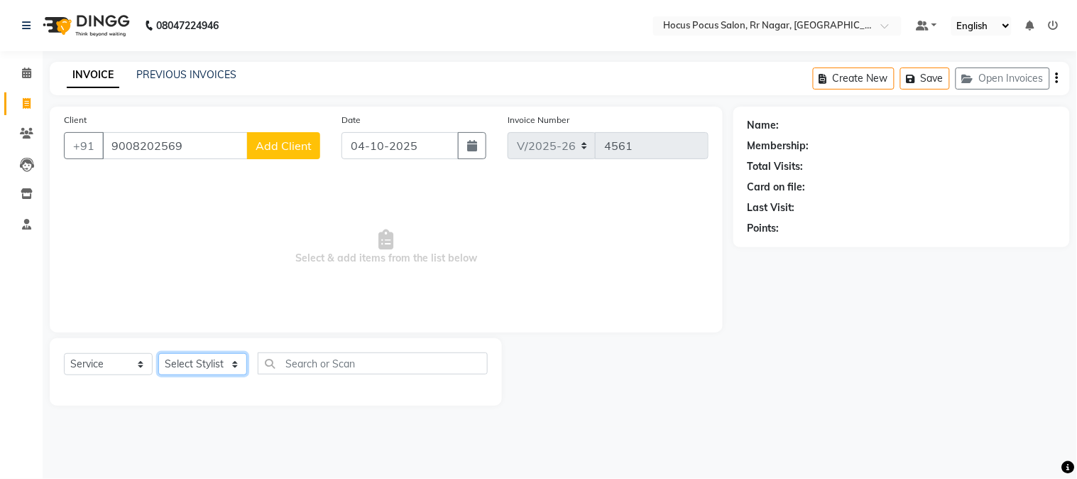
click at [214, 366] on select "Select Stylist Amar Eliza hocus pocus Maya Neha Ranjana Ravi Salima Salman Sonam" at bounding box center [202, 364] width 89 height 22
select select "86623"
click at [158, 354] on select "Select Stylist Amar Eliza hocus pocus Maya Neha Ranjana Ravi Salima Salman Sonam" at bounding box center [202, 364] width 89 height 22
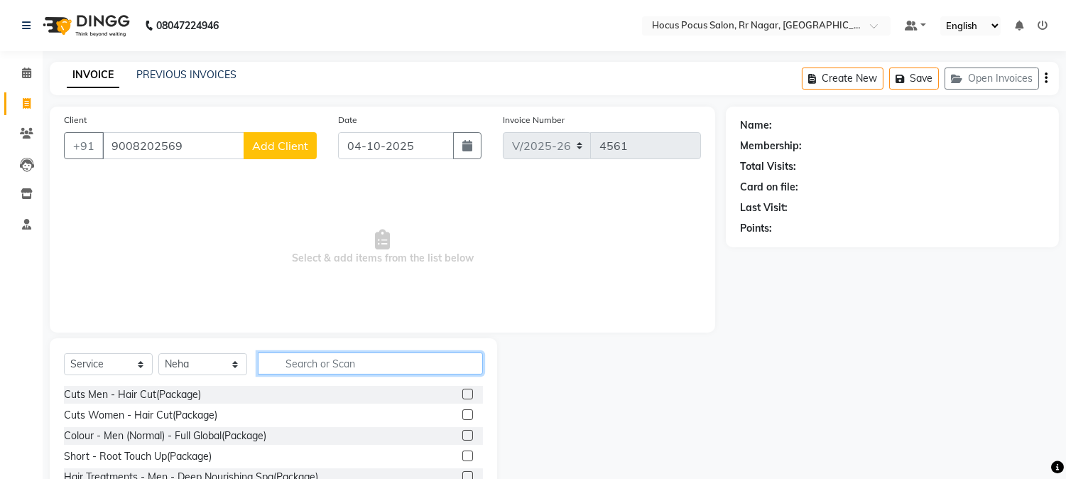
click at [338, 364] on input "text" at bounding box center [370, 363] width 225 height 22
click at [462, 413] on label at bounding box center [467, 414] width 11 height 11
click at [462, 413] on input "checkbox" at bounding box center [466, 414] width 9 height 9
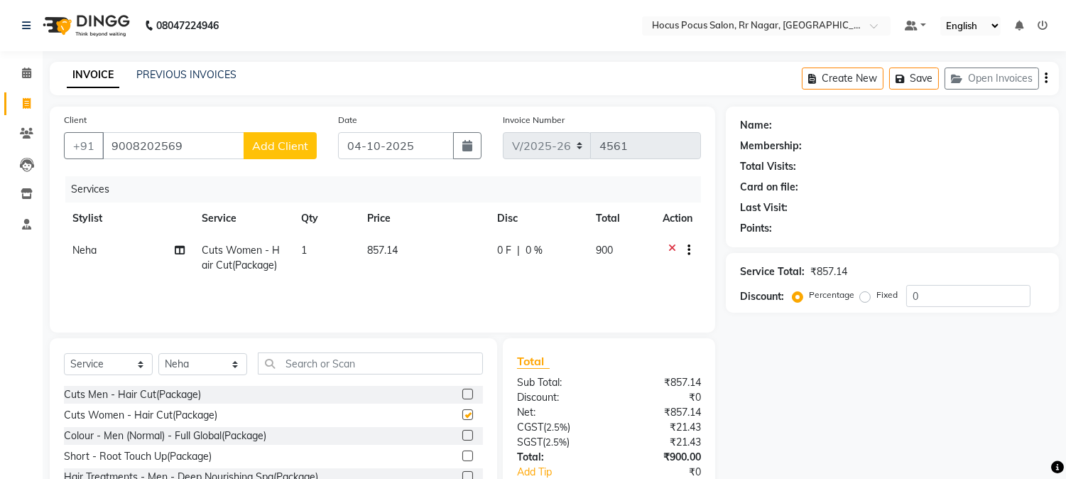
checkbox input "false"
click at [423, 260] on td "857.14" at bounding box center [424, 257] width 130 height 47
select select "86623"
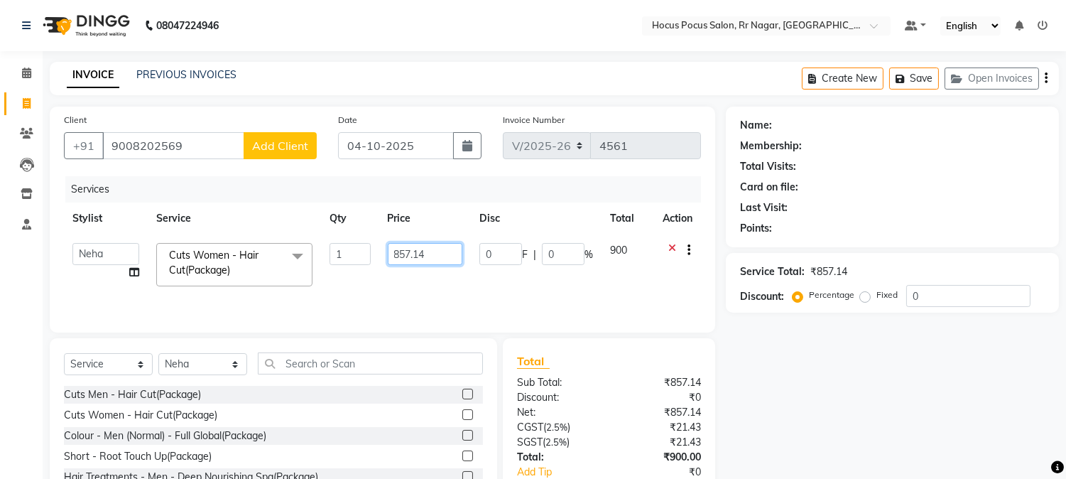
drag, startPoint x: 445, startPoint y: 247, endPoint x: 338, endPoint y: 220, distance: 109.9
click at [332, 233] on table "Stylist Service Qty Price Disc Total Action Amar Eliza hocus pocus Maya Neha Ra…" at bounding box center [382, 248] width 637 height 92
type input "900"
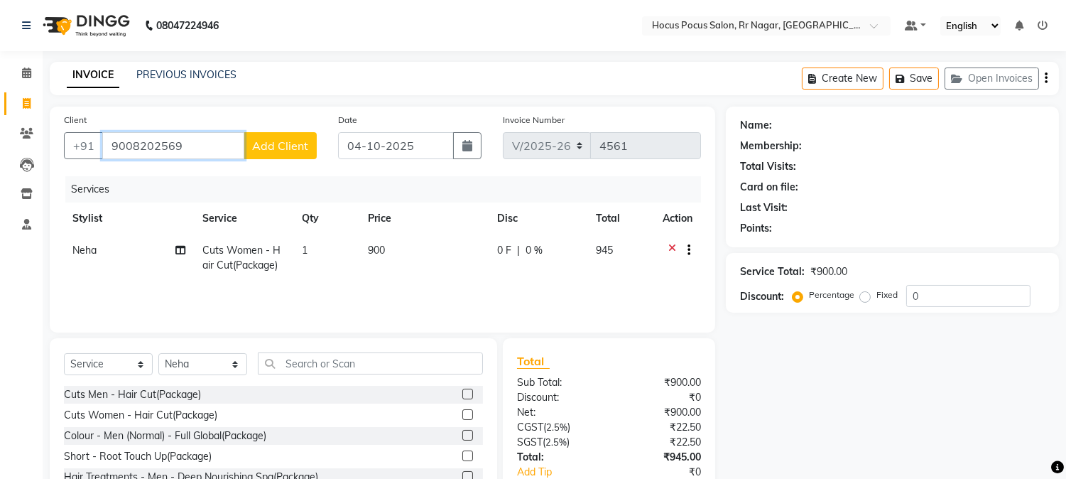
click at [192, 151] on input "9008202569" at bounding box center [173, 145] width 142 height 27
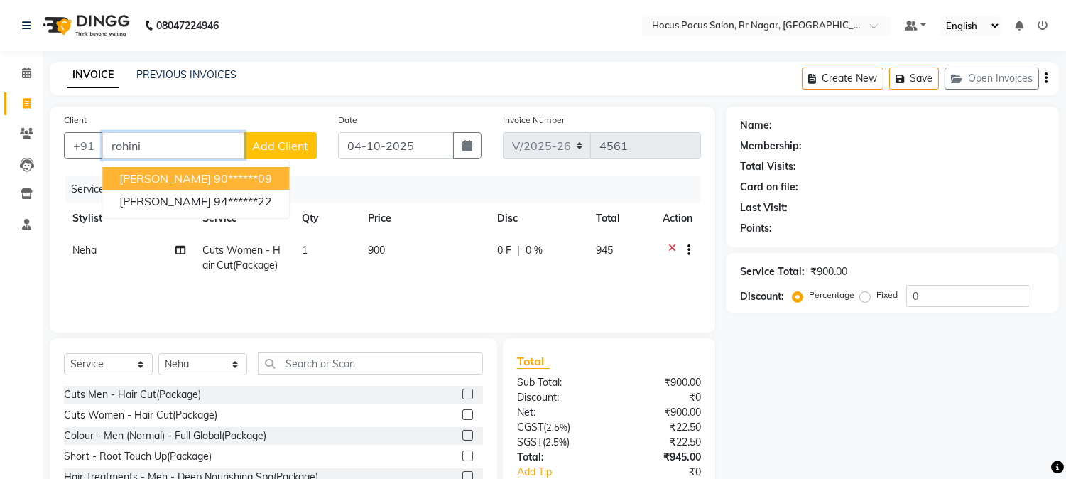
click at [228, 180] on ngb-highlight "90******09" at bounding box center [243, 178] width 58 height 14
type input "90******09"
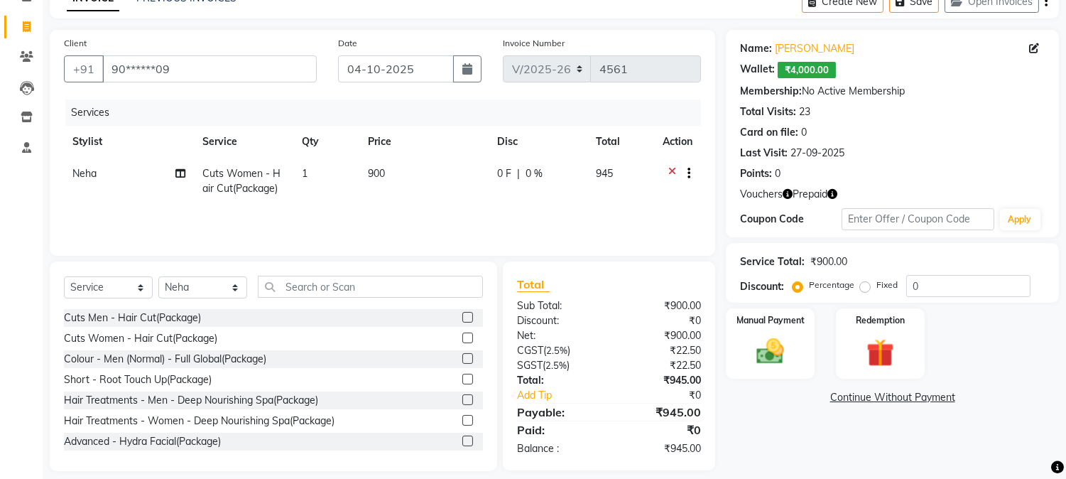
scroll to position [89, 0]
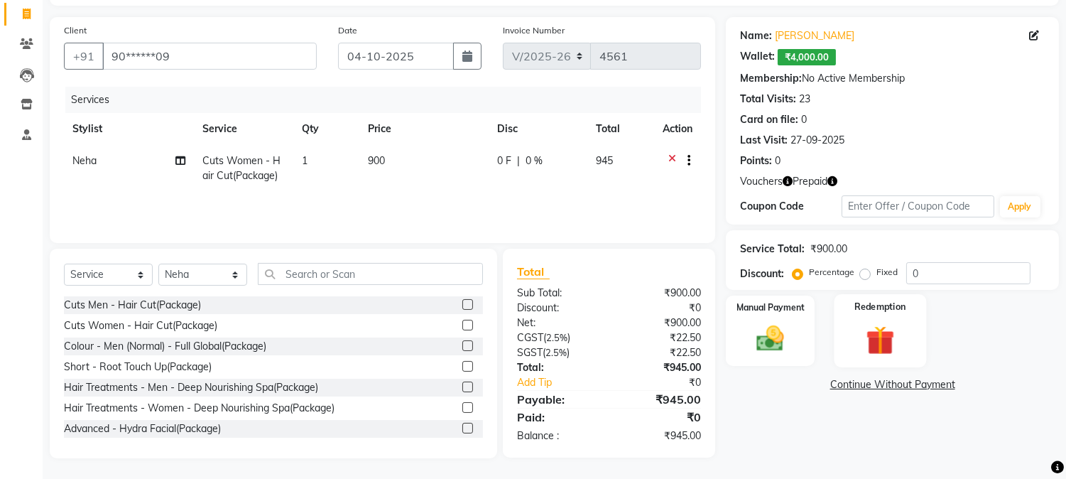
click at [889, 331] on img at bounding box center [879, 340] width 47 height 36
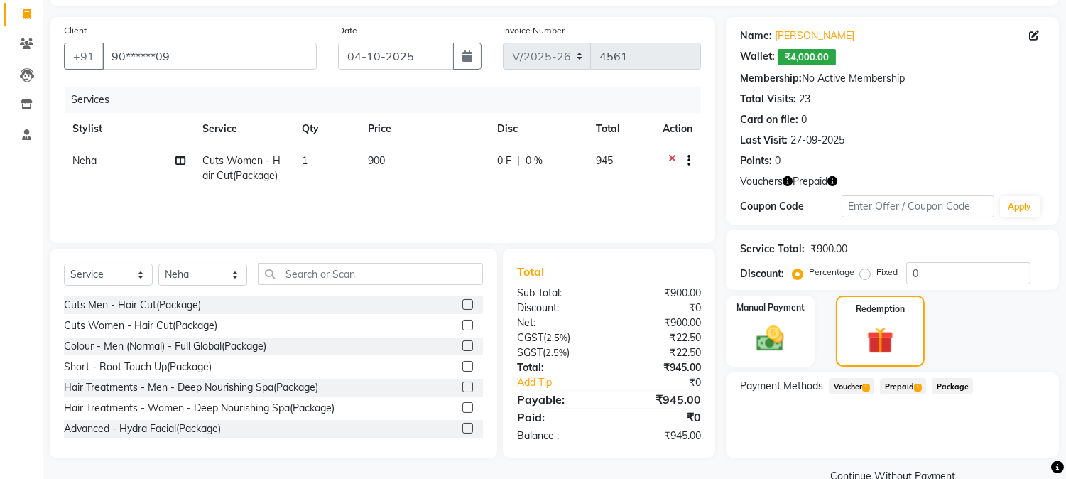
click at [902, 385] on span "Prepaid 1" at bounding box center [903, 386] width 46 height 16
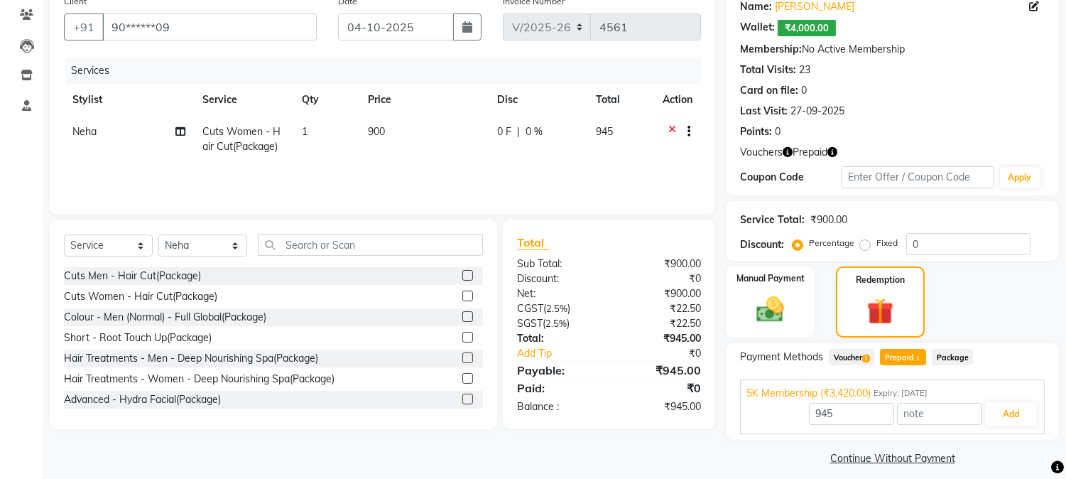
scroll to position [129, 0]
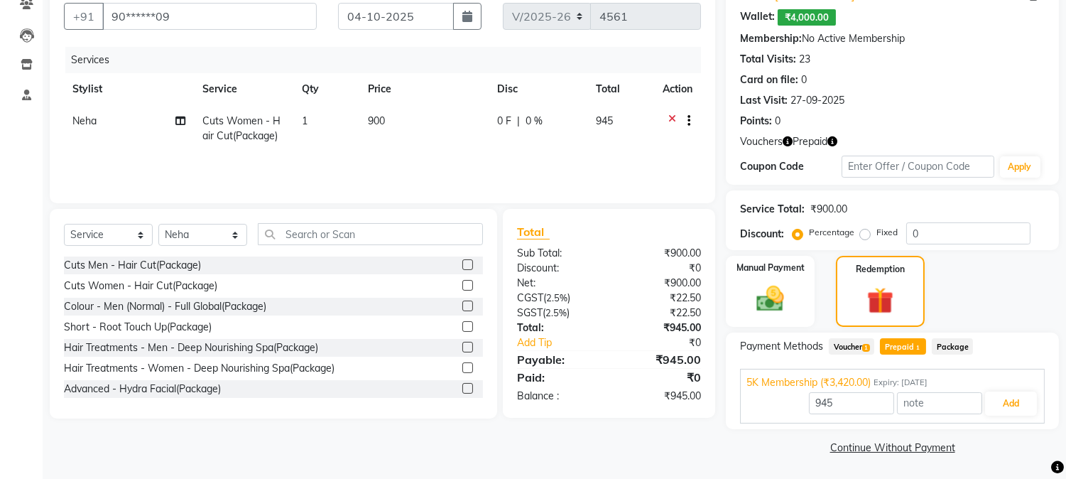
click at [856, 341] on span "Voucher 1" at bounding box center [851, 346] width 45 height 16
click at [998, 407] on button "Add" at bounding box center [1011, 403] width 52 height 24
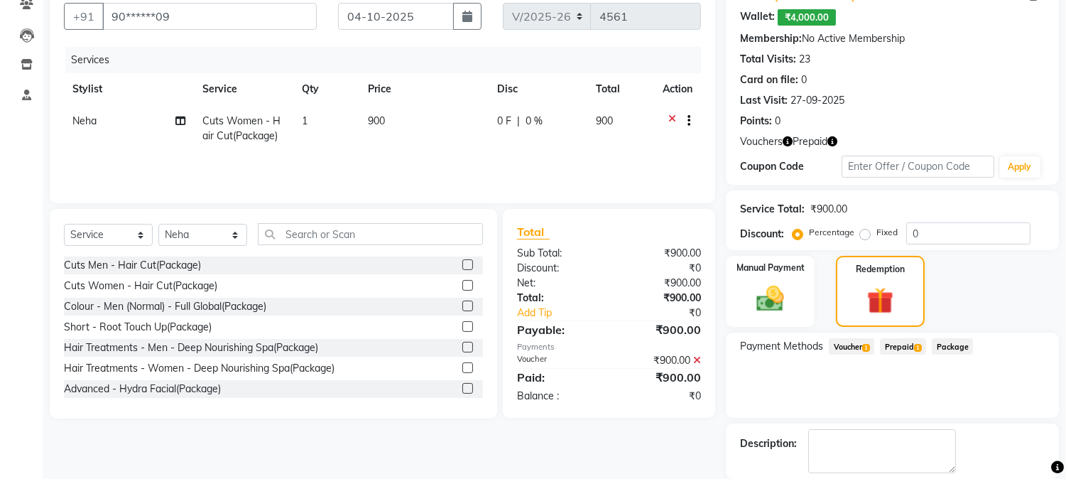
click at [908, 349] on span "Prepaid 1" at bounding box center [903, 346] width 46 height 16
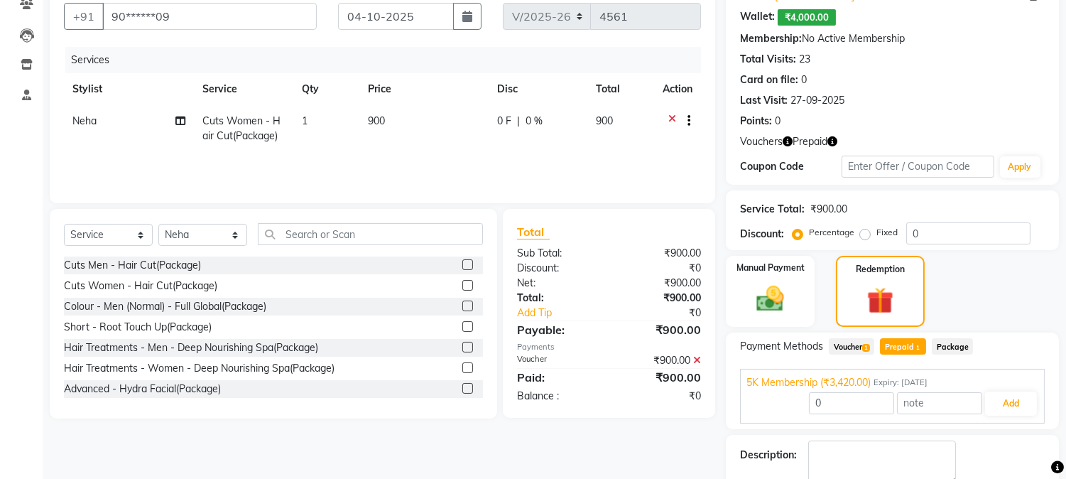
click at [699, 359] on icon at bounding box center [697, 360] width 8 height 10
type input "945"
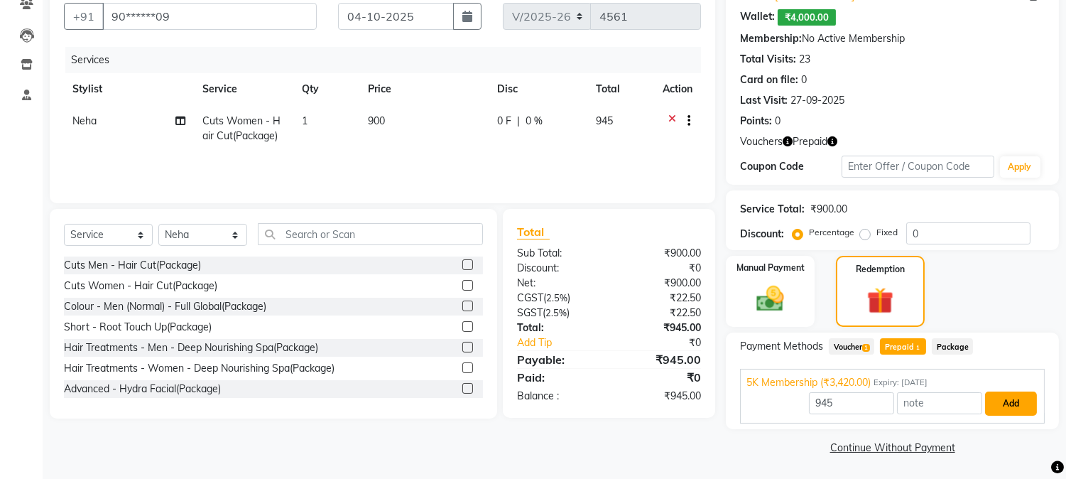
click at [991, 398] on button "Add" at bounding box center [1011, 403] width 52 height 24
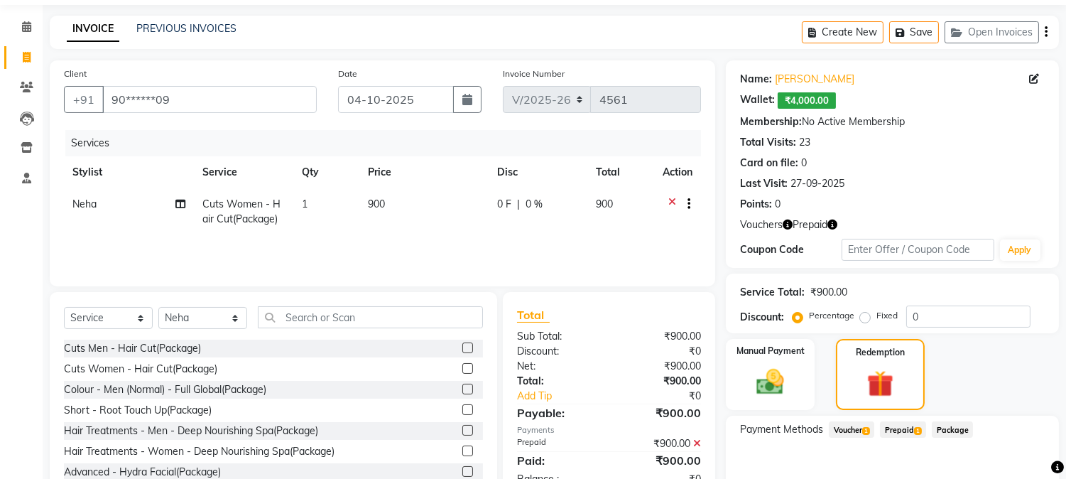
scroll to position [0, 0]
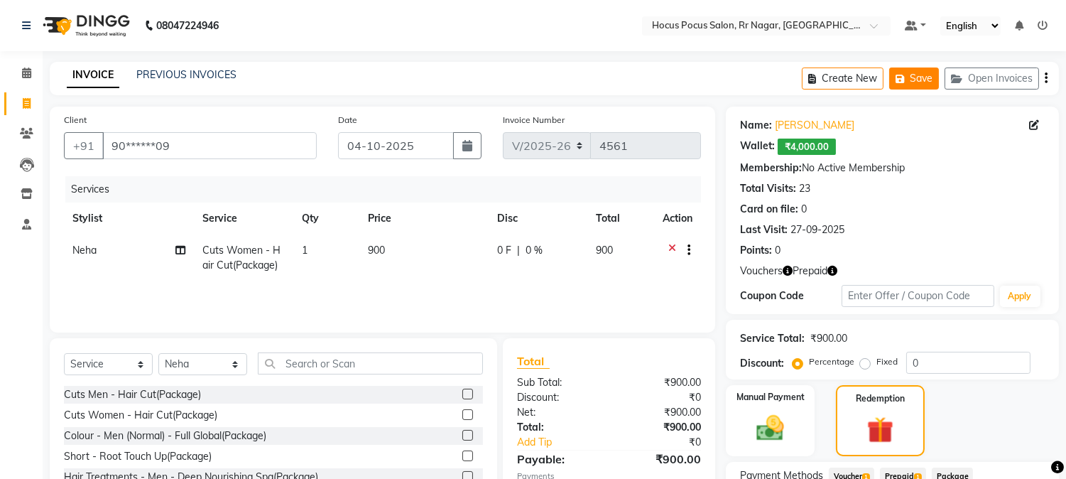
click at [925, 78] on button "Save" at bounding box center [914, 78] width 50 height 22
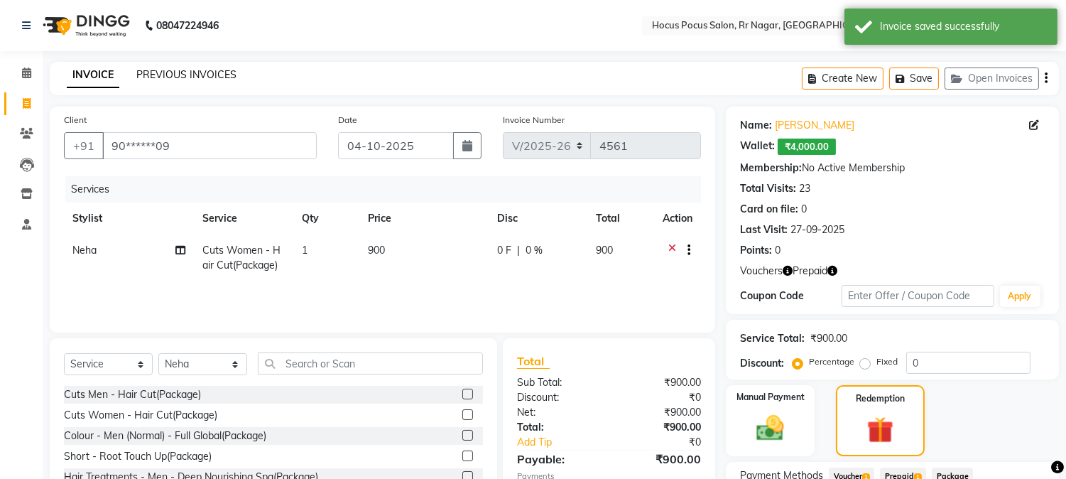
click at [163, 79] on link "PREVIOUS INVOICES" at bounding box center [186, 74] width 100 height 13
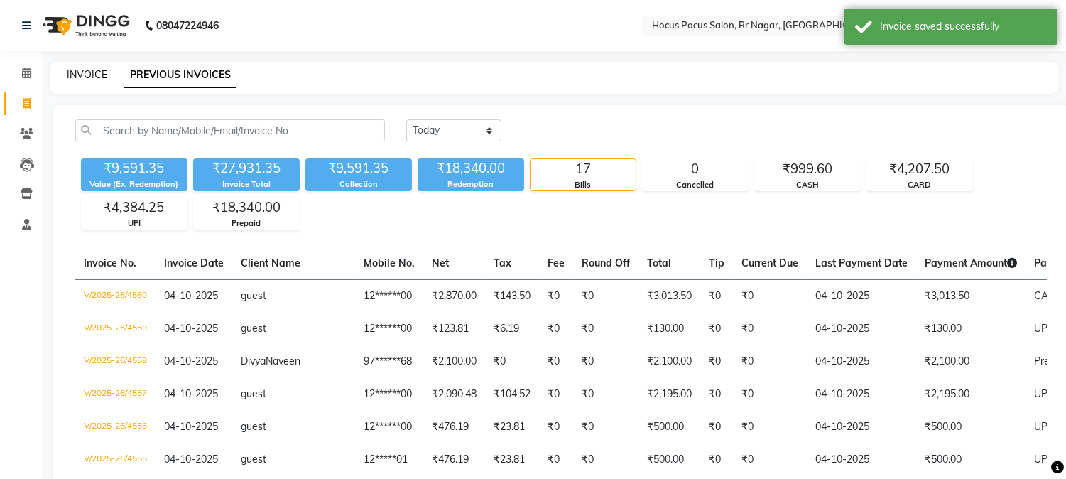
click at [69, 74] on link "INVOICE" at bounding box center [87, 74] width 40 height 13
select select "service"
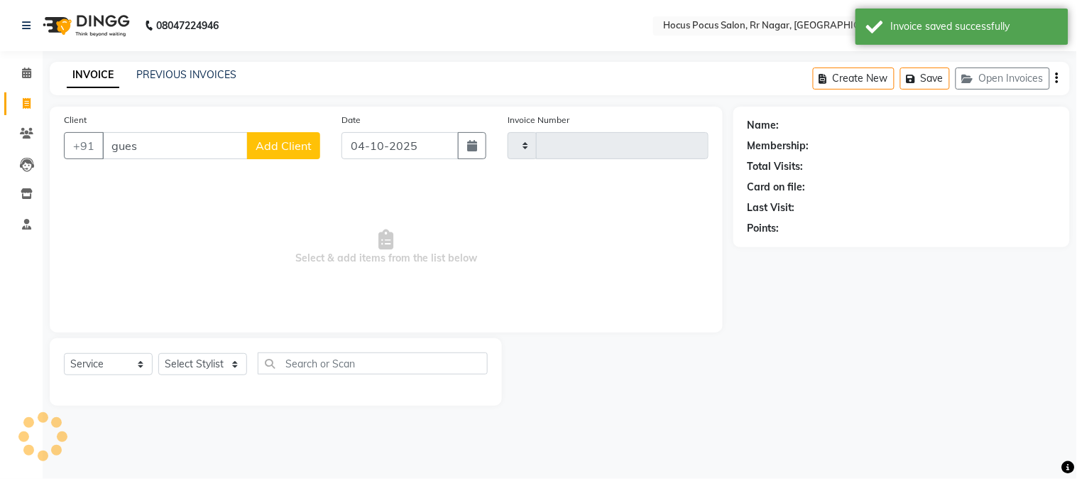
type input "guest"
type input "4561"
select select "5019"
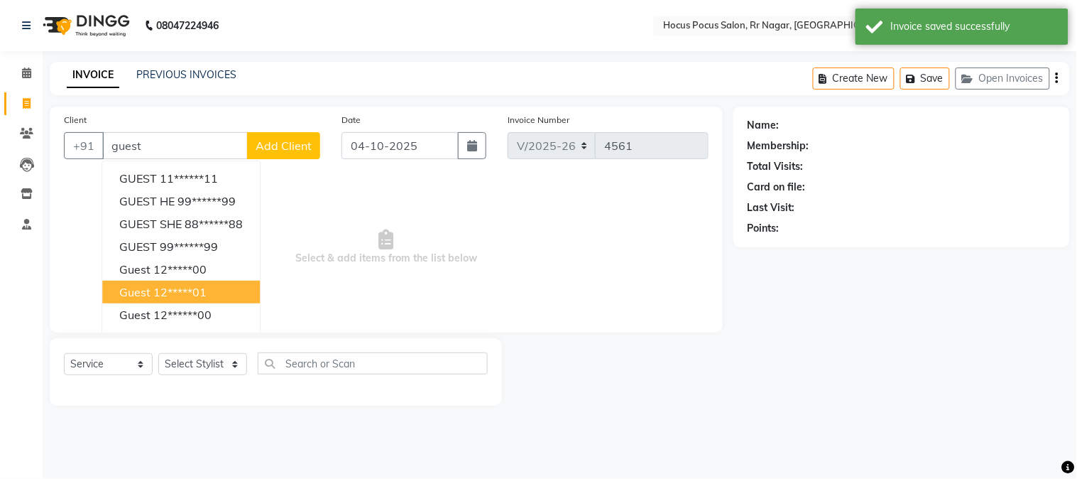
click at [200, 302] on button "guest 12*****01" at bounding box center [181, 292] width 158 height 23
type input "12*****01"
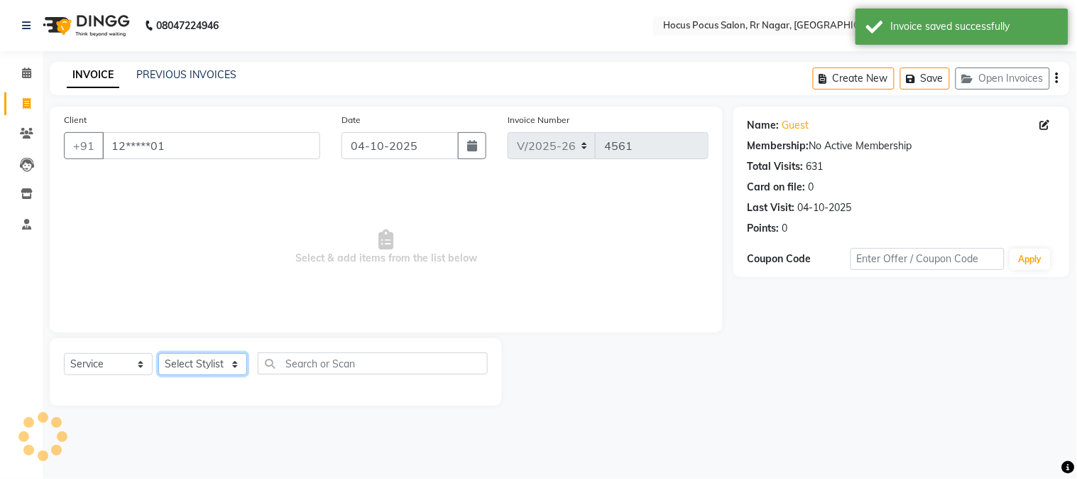
drag, startPoint x: 215, startPoint y: 367, endPoint x: 214, endPoint y: 354, distance: 13.5
click at [215, 367] on select "Select Stylist Amar Eliza hocus pocus Maya Neha Ranjana Ravi Salima Salman Sonam" at bounding box center [202, 364] width 89 height 22
select select "43787"
click at [158, 354] on select "Select Stylist Amar Eliza hocus pocus Maya Neha Ranjana Ravi Salima Salman Sonam" at bounding box center [202, 364] width 89 height 22
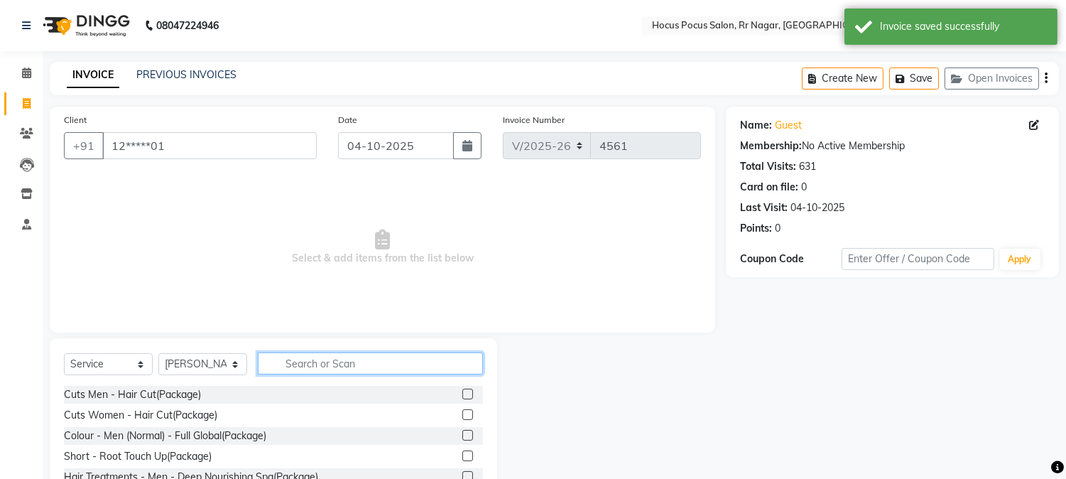
click at [336, 364] on input "text" at bounding box center [370, 363] width 225 height 22
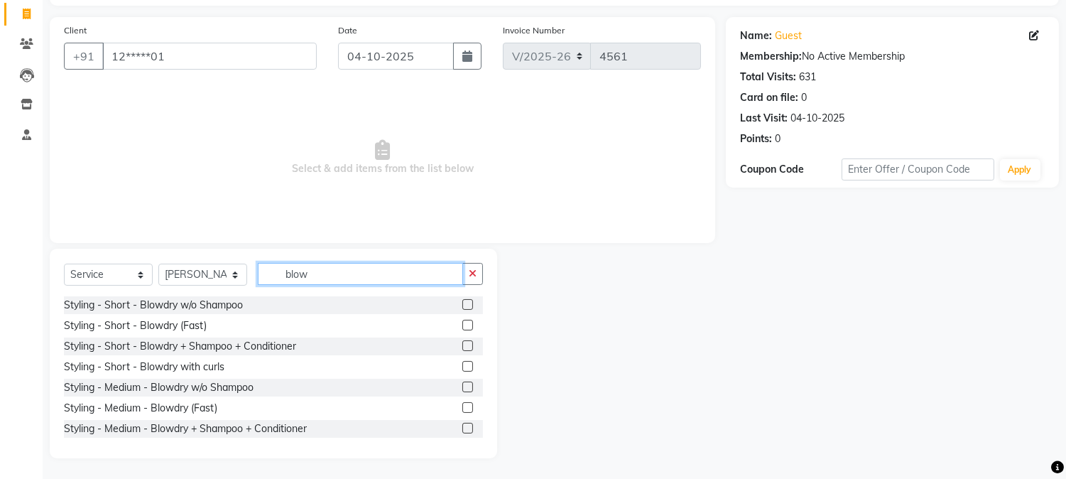
type input "blow"
click at [462, 424] on label at bounding box center [467, 428] width 11 height 11
click at [462, 424] on input "checkbox" at bounding box center [466, 428] width 9 height 9
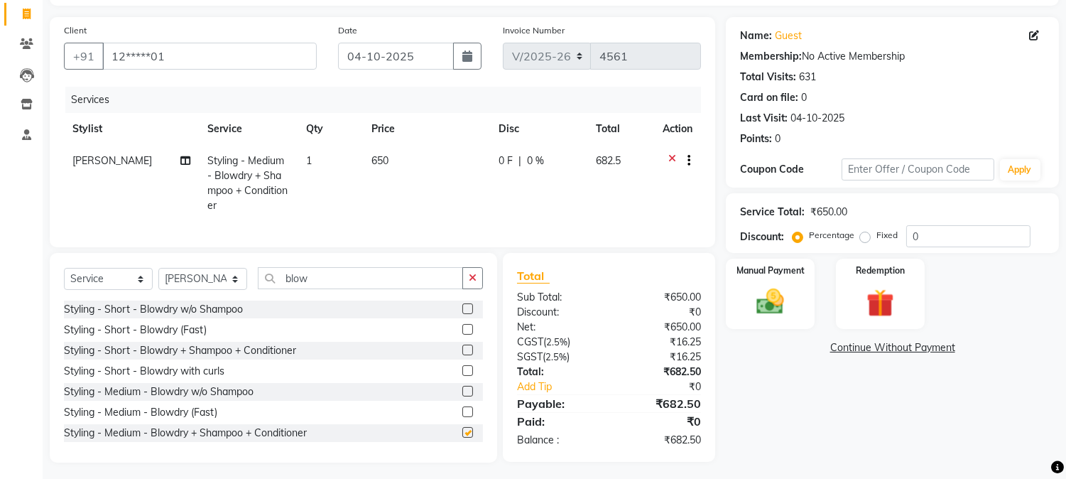
checkbox input "false"
click at [798, 301] on div "Manual Payment" at bounding box center [770, 293] width 92 height 72
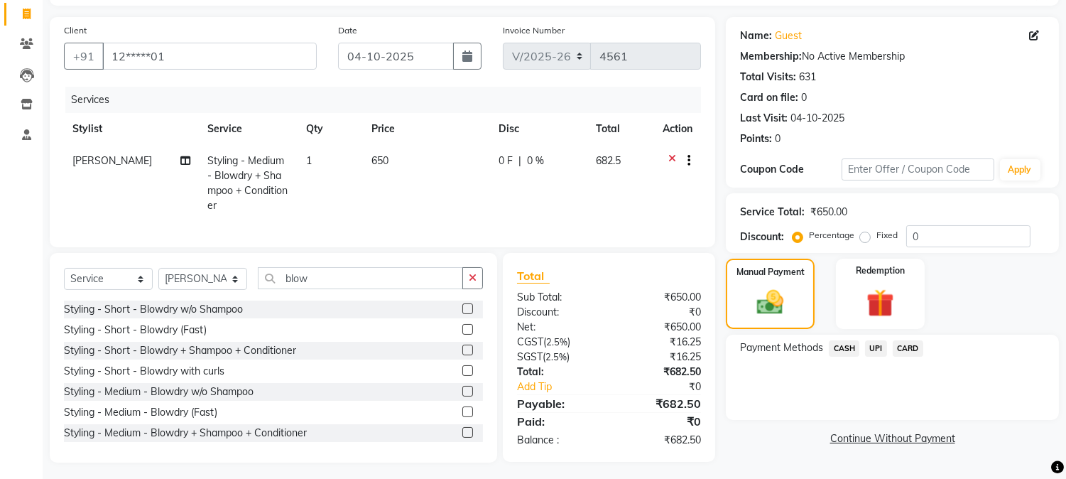
click at [877, 348] on span "UPI" at bounding box center [876, 348] width 22 height 16
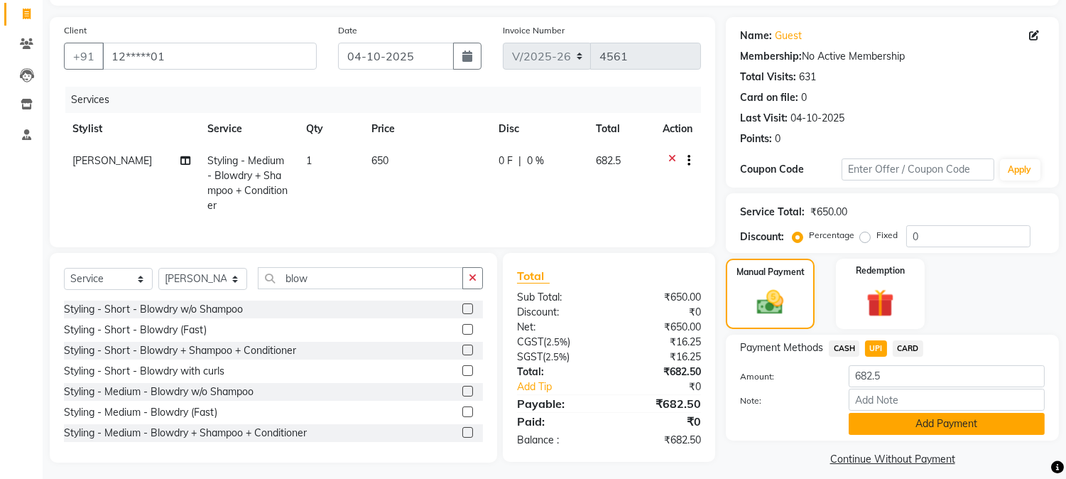
click at [903, 433] on button "Add Payment" at bounding box center [947, 424] width 196 height 22
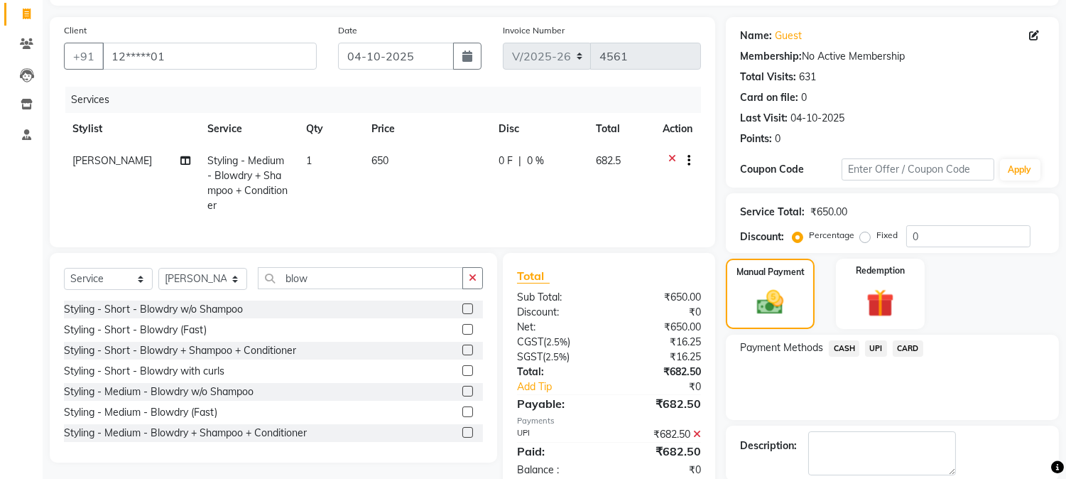
scroll to position [160, 0]
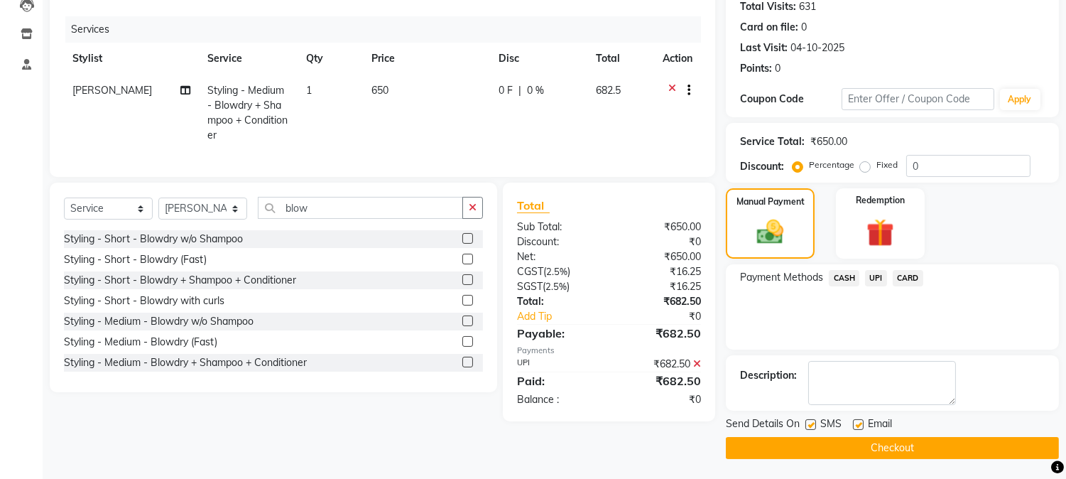
click at [845, 442] on button "Checkout" at bounding box center [892, 448] width 333 height 22
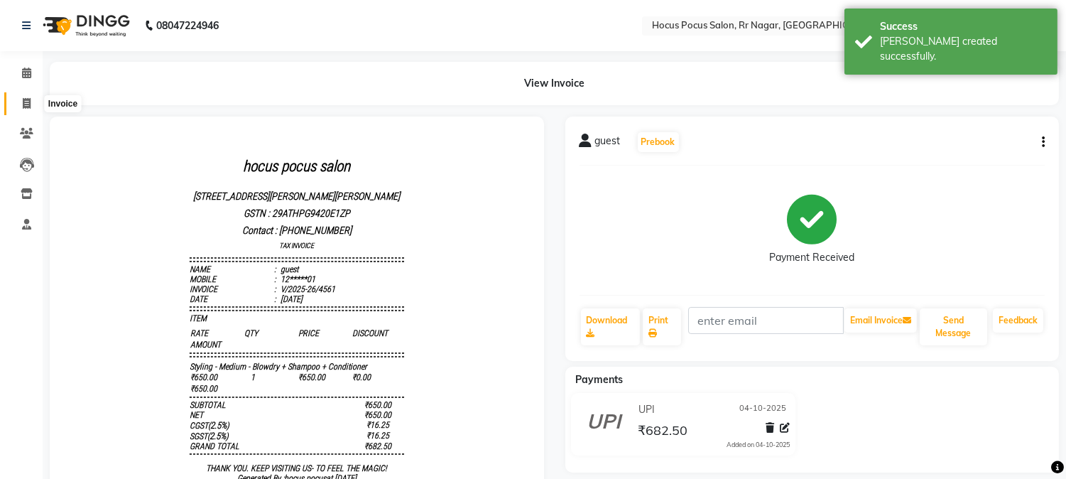
click at [24, 108] on icon at bounding box center [27, 103] width 8 height 11
select select "service"
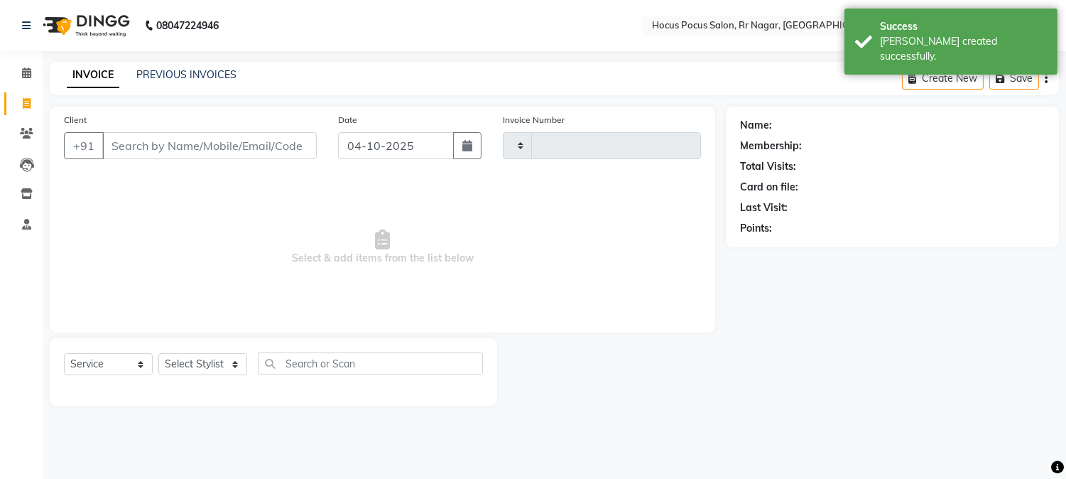
type input "4562"
select select "5019"
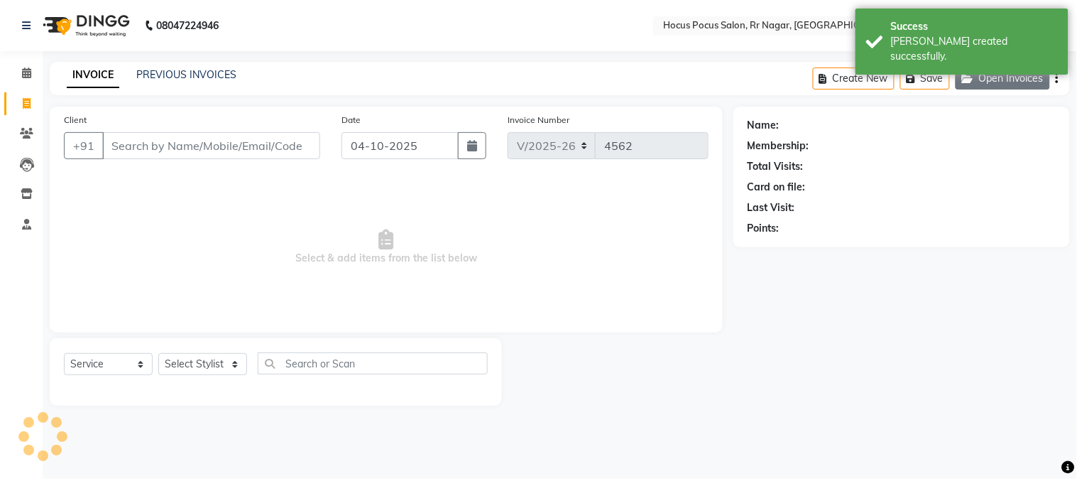
click at [986, 81] on button "Open Invoices" at bounding box center [1003, 78] width 94 height 22
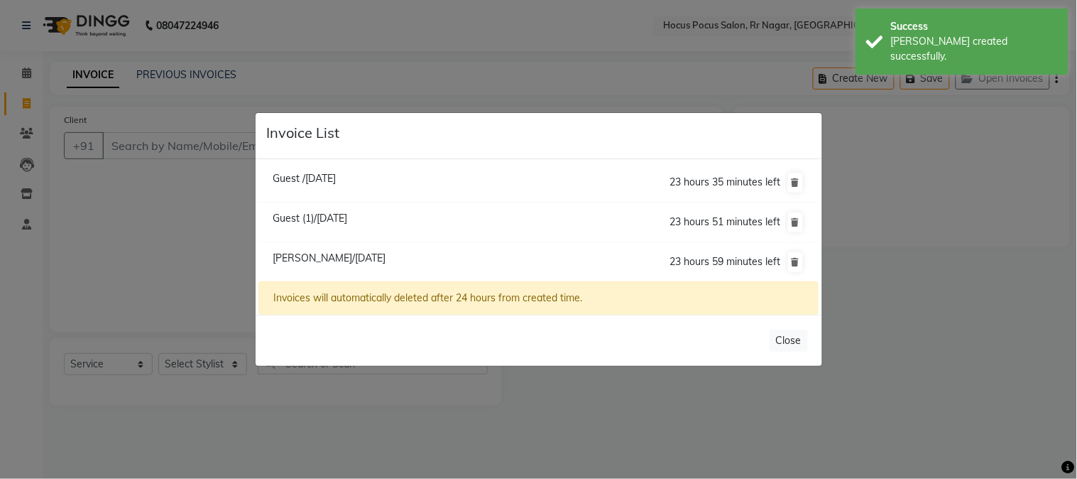
click at [336, 212] on span "Guest (1)/04 October 2025" at bounding box center [310, 218] width 75 height 13
type input "12******00"
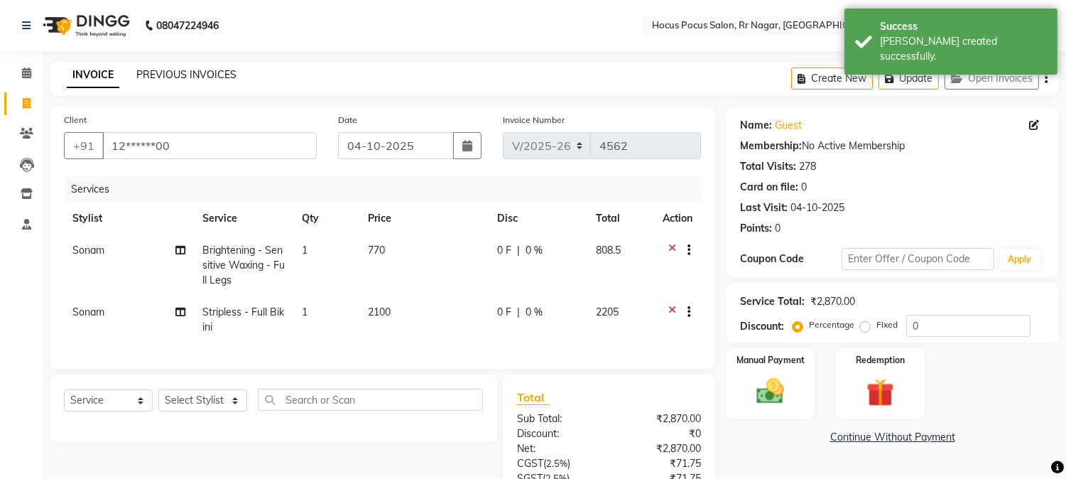
click at [176, 78] on link "PREVIOUS INVOICES" at bounding box center [186, 74] width 100 height 13
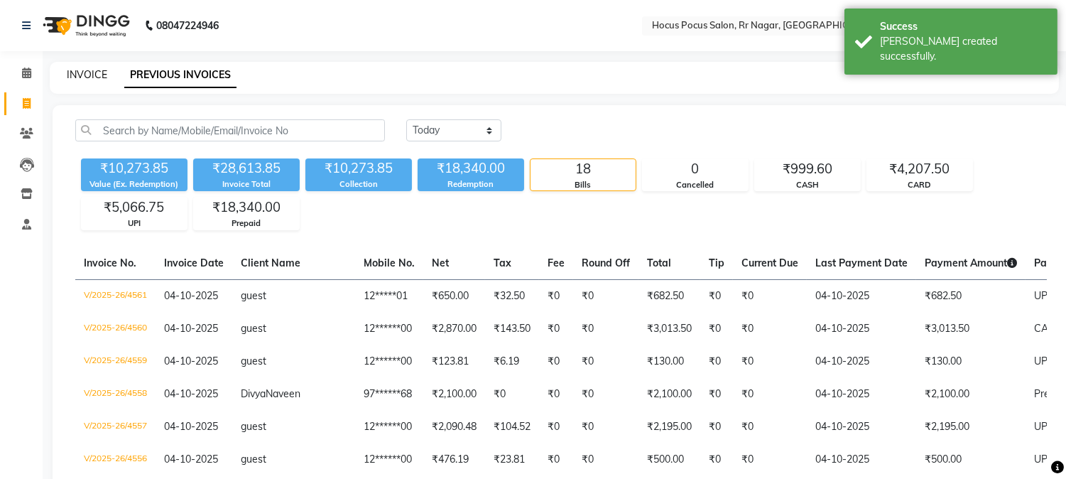
click at [87, 75] on link "INVOICE" at bounding box center [87, 74] width 40 height 13
select select "5019"
select select "service"
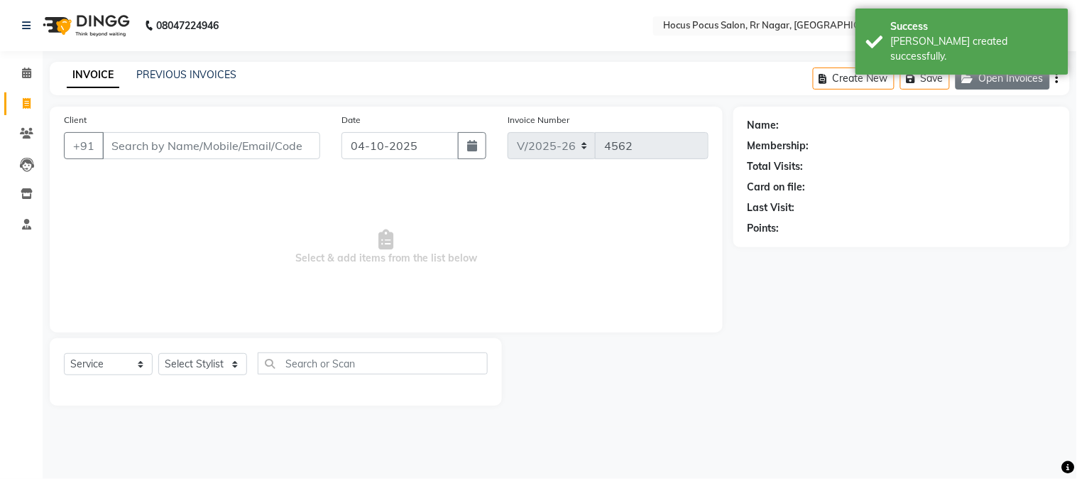
click at [998, 75] on button "Open Invoices" at bounding box center [1003, 78] width 94 height 22
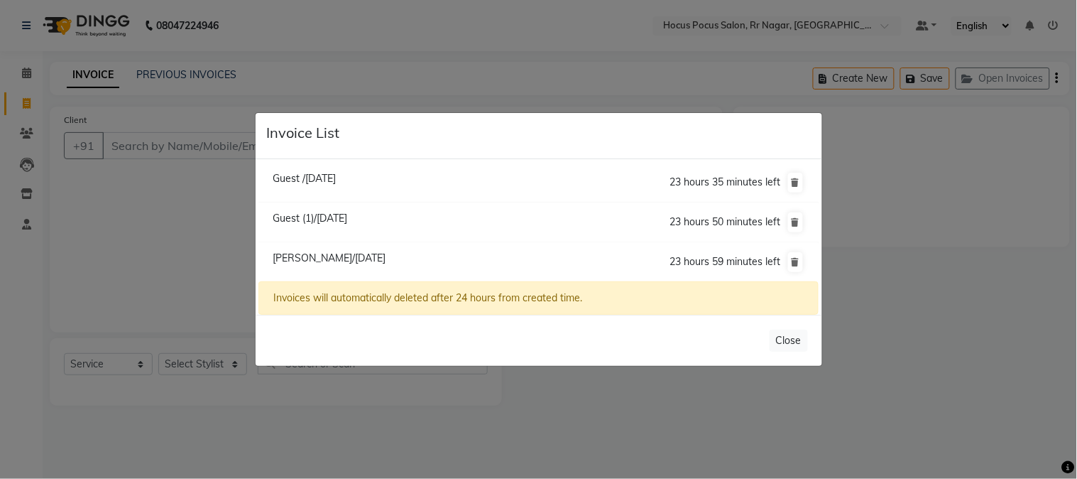
click at [314, 222] on span "Guest (1)/04 October 2025" at bounding box center [310, 218] width 75 height 13
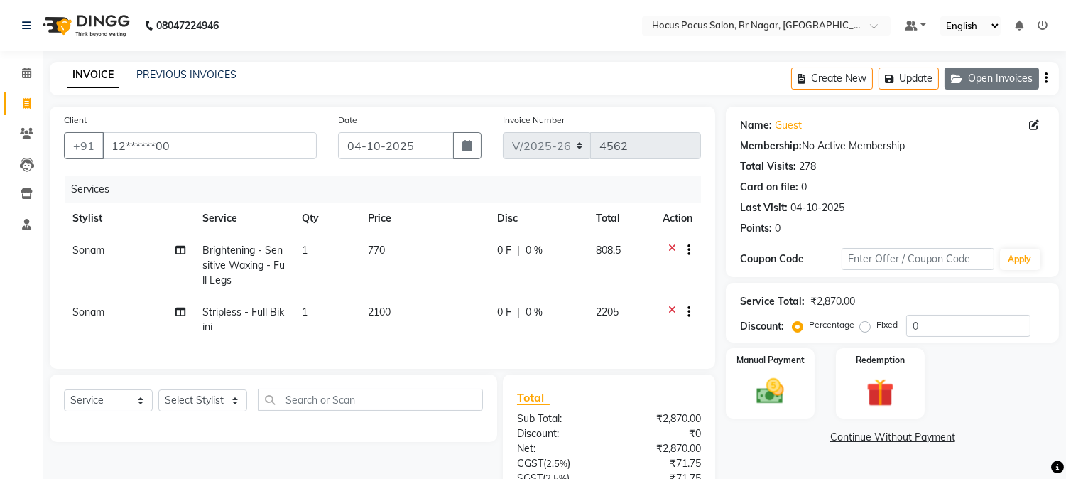
click at [983, 76] on button "Open Invoices" at bounding box center [991, 78] width 94 height 22
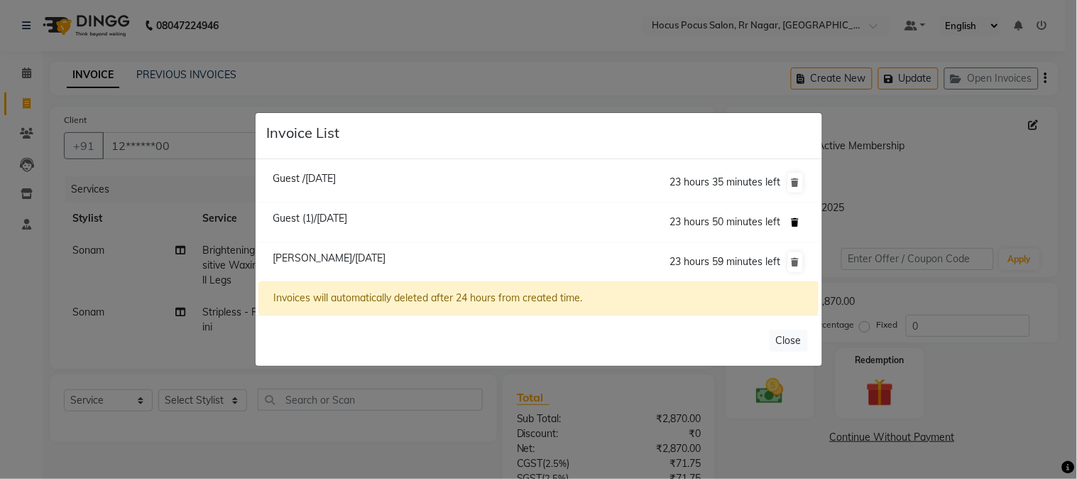
click at [796, 222] on icon at bounding box center [796, 222] width 8 height 9
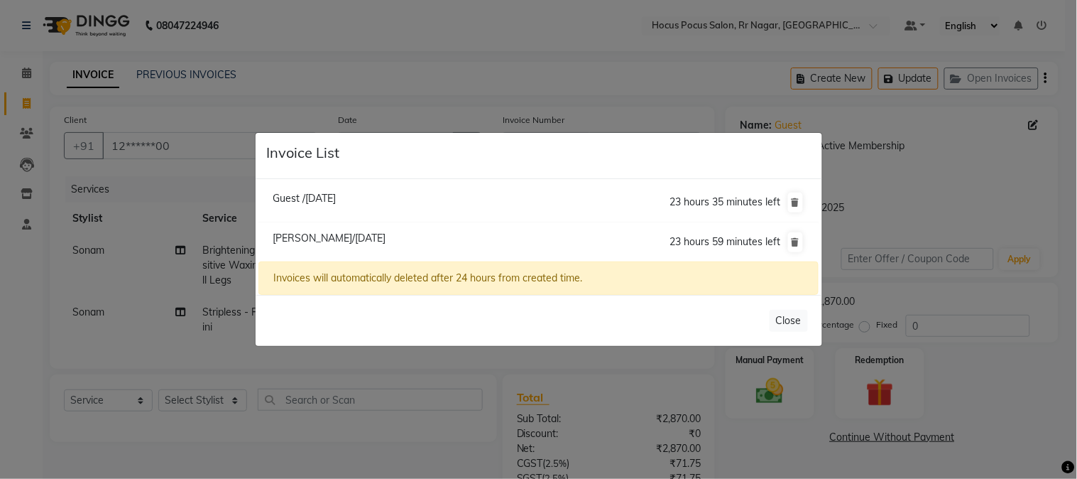
click at [309, 176] on div "Invoice List" at bounding box center [539, 156] width 567 height 46
click at [334, 203] on span "Guest /04 October 2025" at bounding box center [304, 198] width 63 height 13
type input "12*****00"
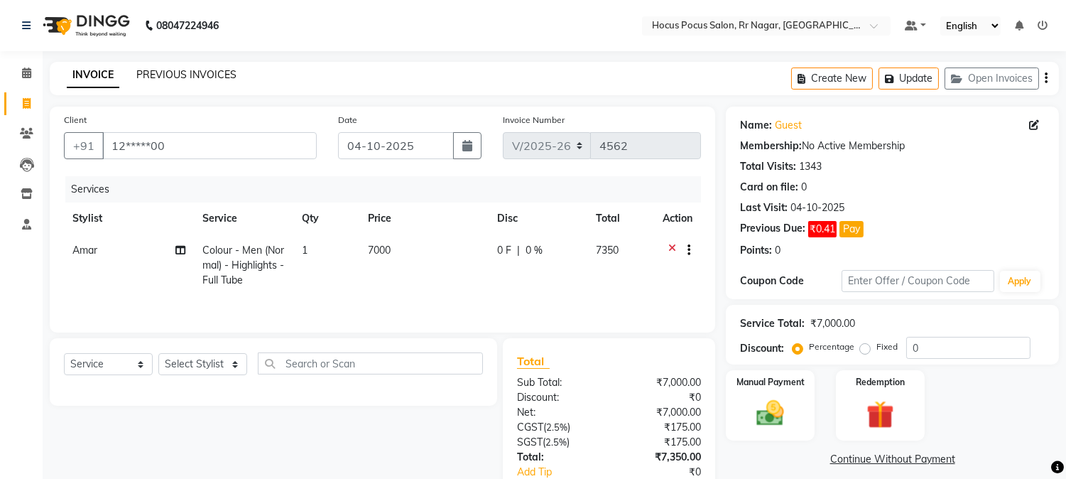
click at [201, 68] on link "PREVIOUS INVOICES" at bounding box center [186, 74] width 100 height 13
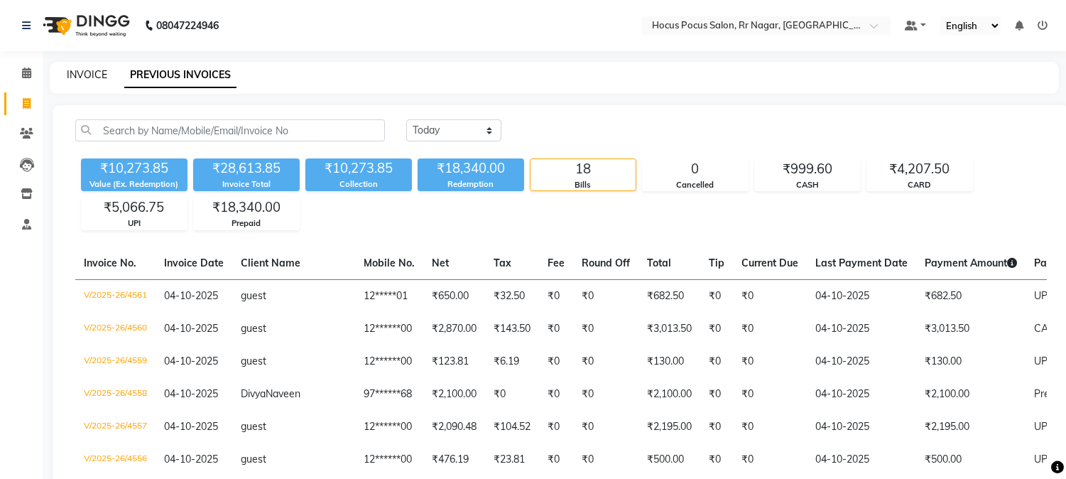
click at [93, 75] on link "INVOICE" at bounding box center [87, 74] width 40 height 13
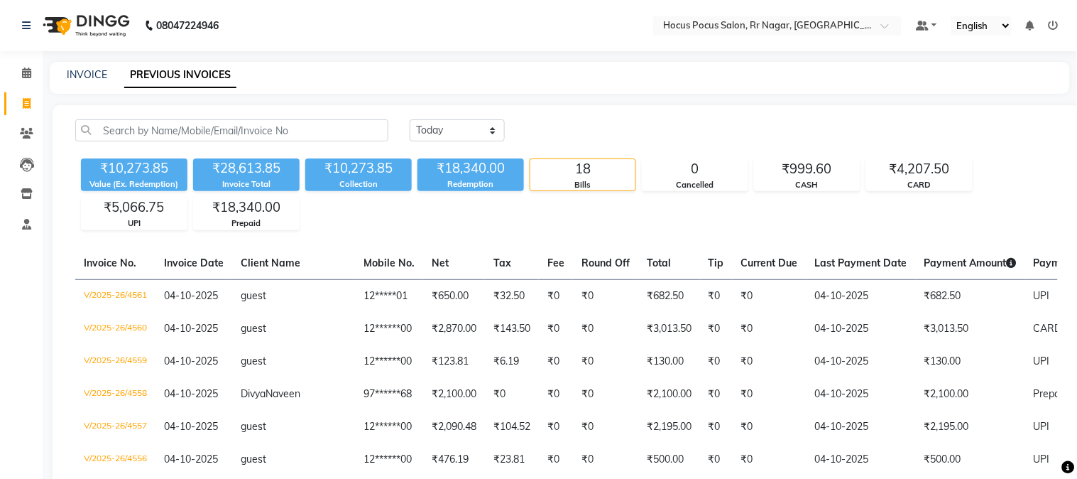
select select "5019"
select select "service"
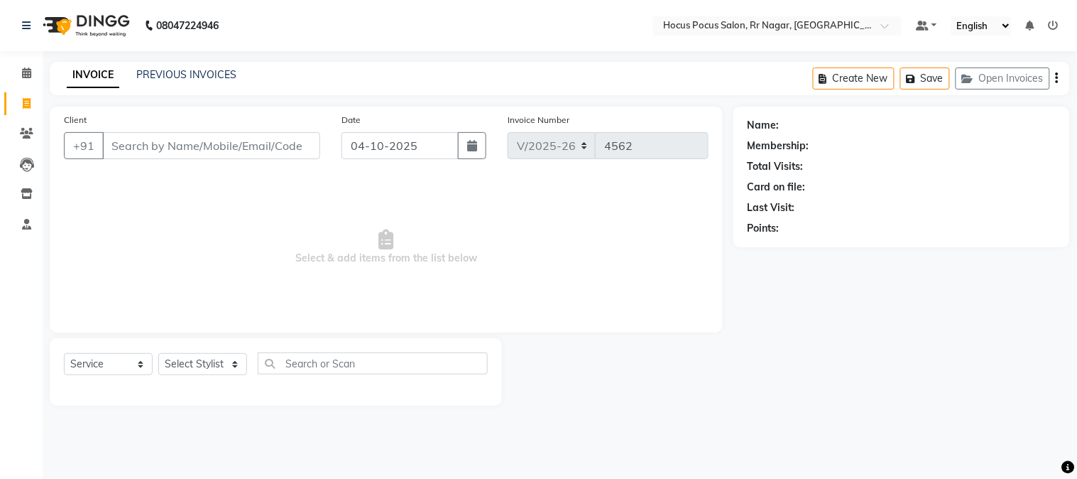
click at [164, 82] on div "PREVIOUS INVOICES" at bounding box center [186, 74] width 100 height 15
click at [165, 76] on link "PREVIOUS INVOICES" at bounding box center [186, 74] width 100 height 13
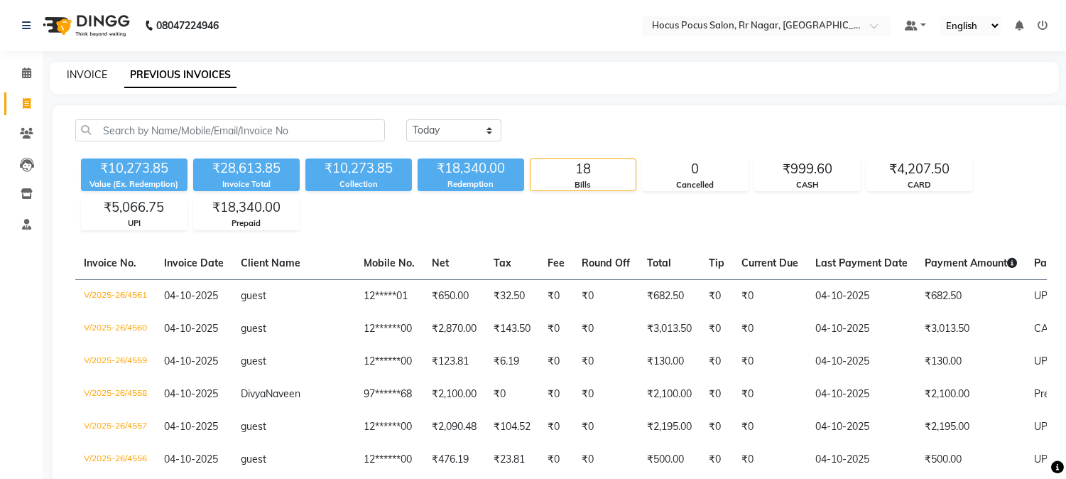
click at [95, 75] on link "INVOICE" at bounding box center [87, 74] width 40 height 13
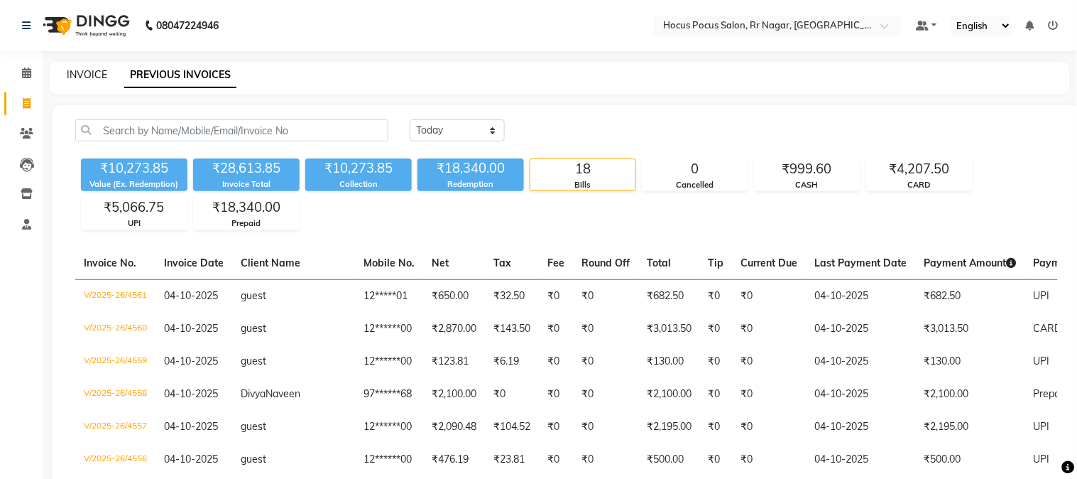
select select "5019"
select select "service"
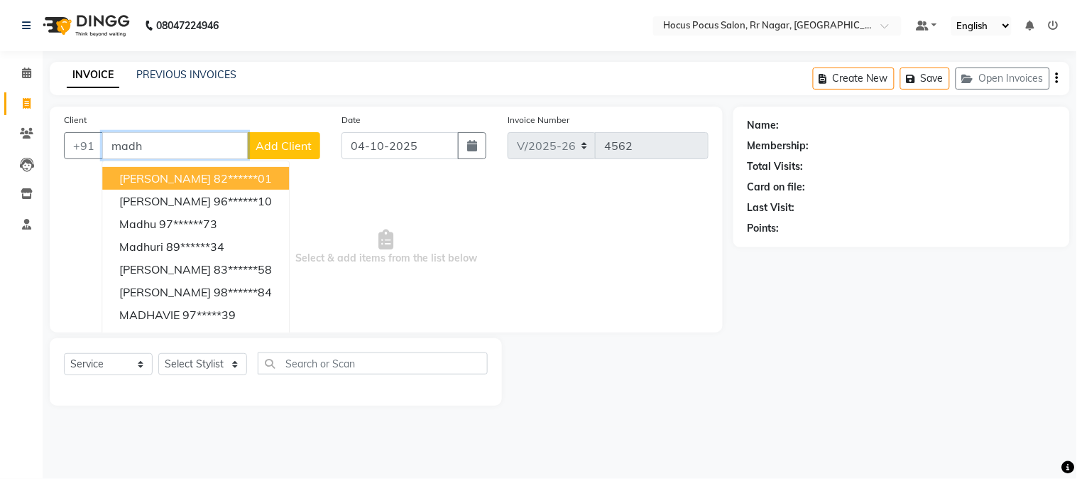
paste input "9916433123"
type input "9916433123"
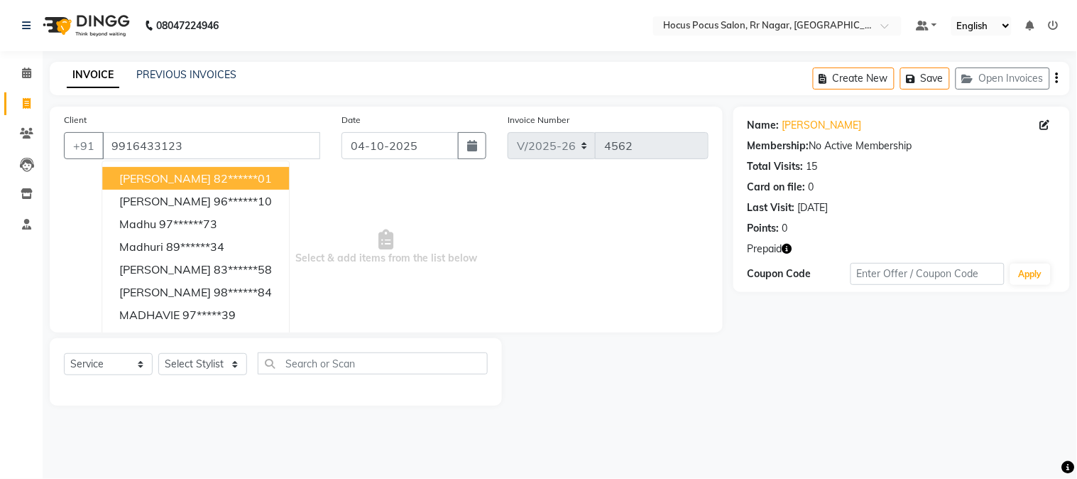
click at [909, 183] on div "Card on file: 0" at bounding box center [902, 187] width 308 height 15
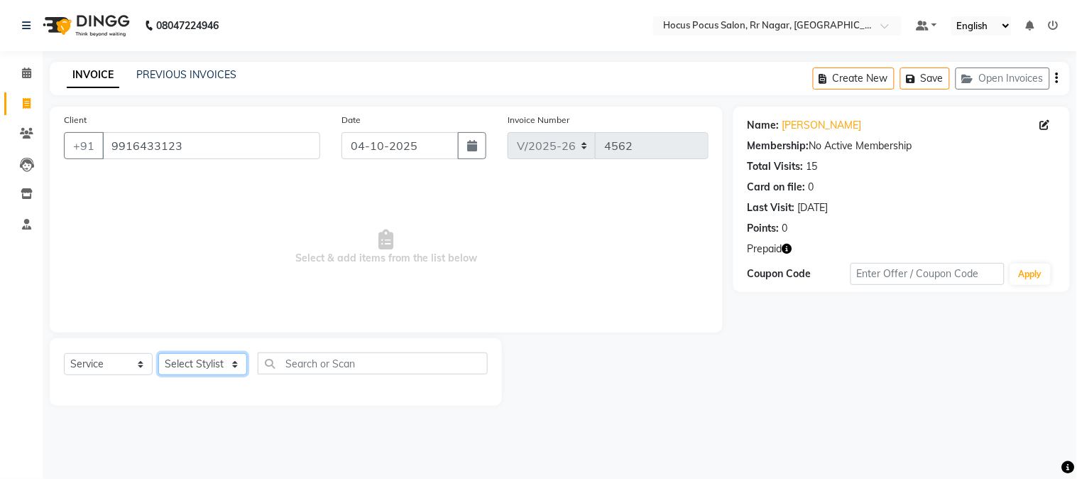
click at [178, 374] on select "Select Stylist Amar Eliza hocus pocus Maya Neha Ranjana Ravi Salima Salman Sonam" at bounding box center [202, 364] width 89 height 22
select select "32995"
click at [158, 354] on select "Select Stylist Amar Eliza hocus pocus Maya Neha Ranjana Ravi Salima Salman Sonam" at bounding box center [202, 364] width 89 height 22
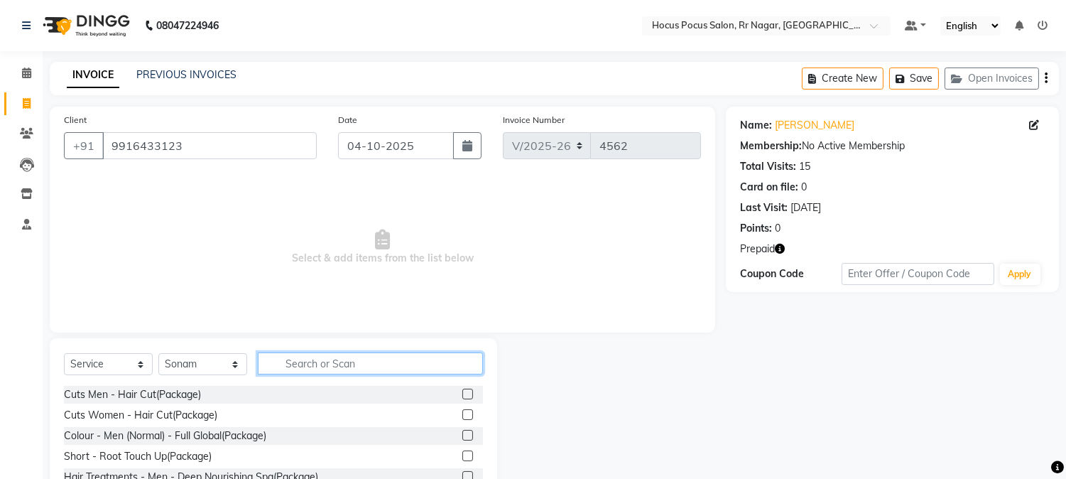
click at [307, 358] on input "text" at bounding box center [370, 363] width 225 height 22
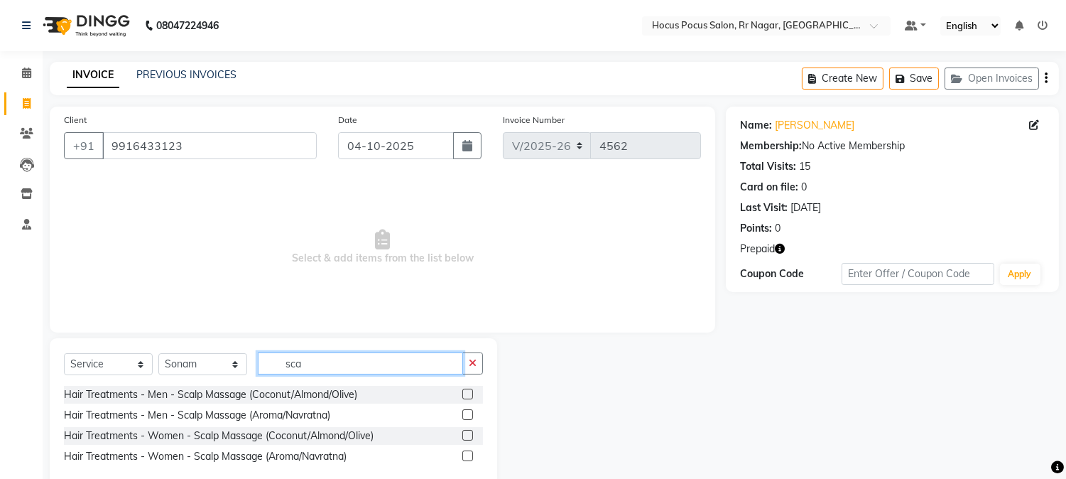
type input "sca"
click at [467, 450] on label at bounding box center [467, 455] width 11 height 11
click at [467, 452] on input "checkbox" at bounding box center [466, 456] width 9 height 9
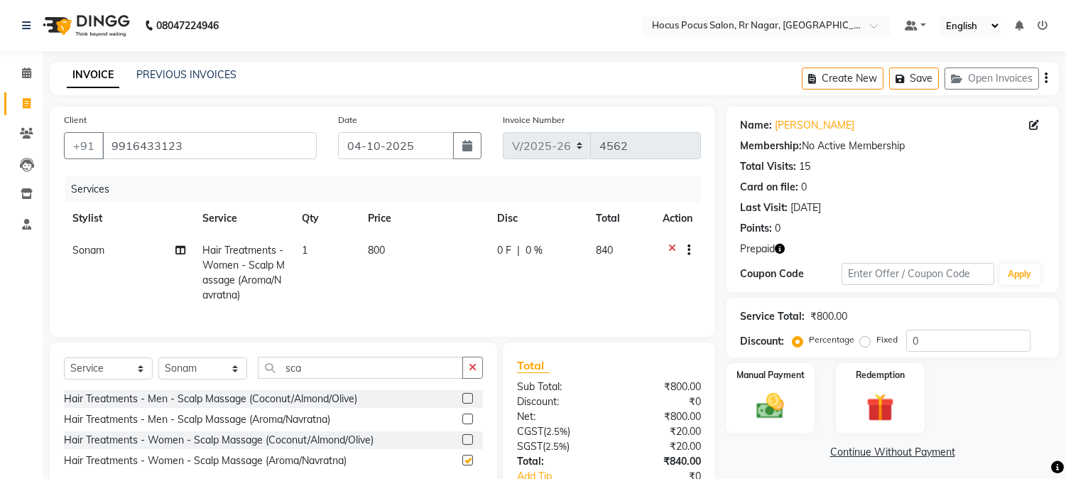
checkbox input "false"
click at [379, 250] on span "800" at bounding box center [376, 250] width 17 height 13
select select "32995"
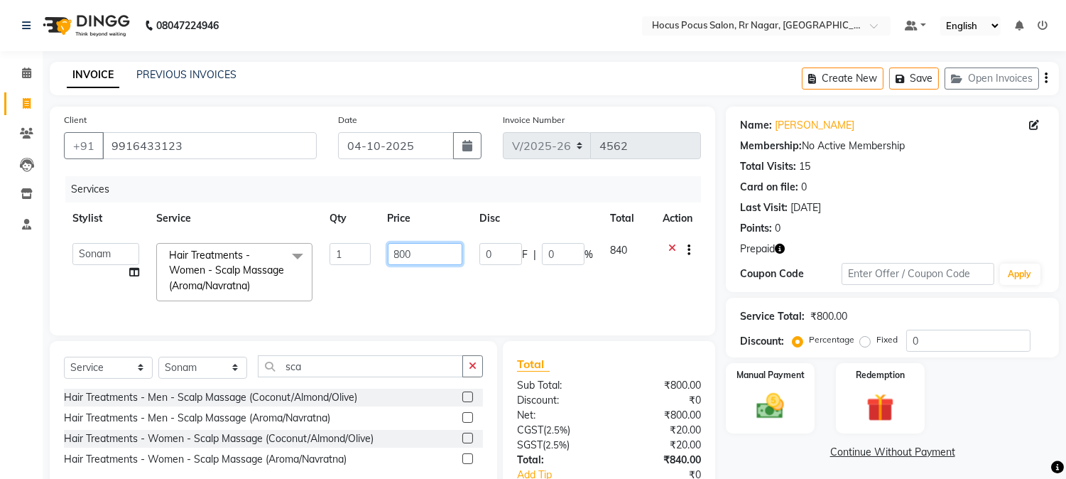
click at [400, 251] on input "800" at bounding box center [425, 254] width 75 height 22
type input "1000"
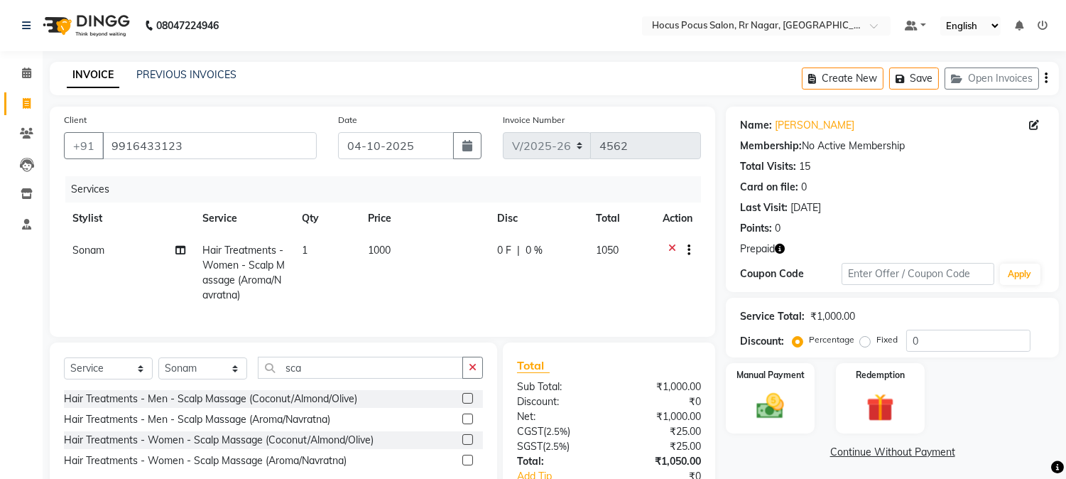
click at [926, 207] on div "Last Visit: 15-09-2025" at bounding box center [892, 207] width 305 height 15
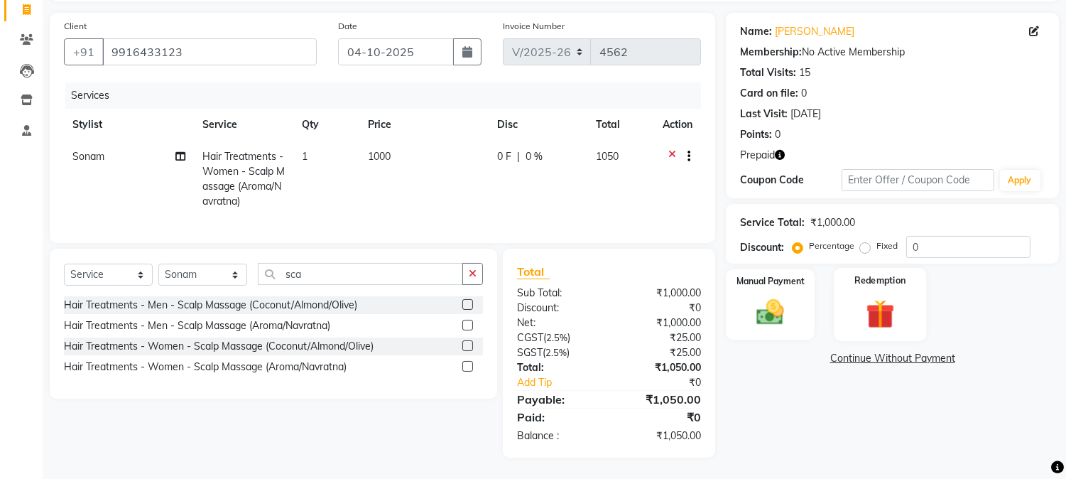
click at [903, 296] on img at bounding box center [879, 314] width 47 height 36
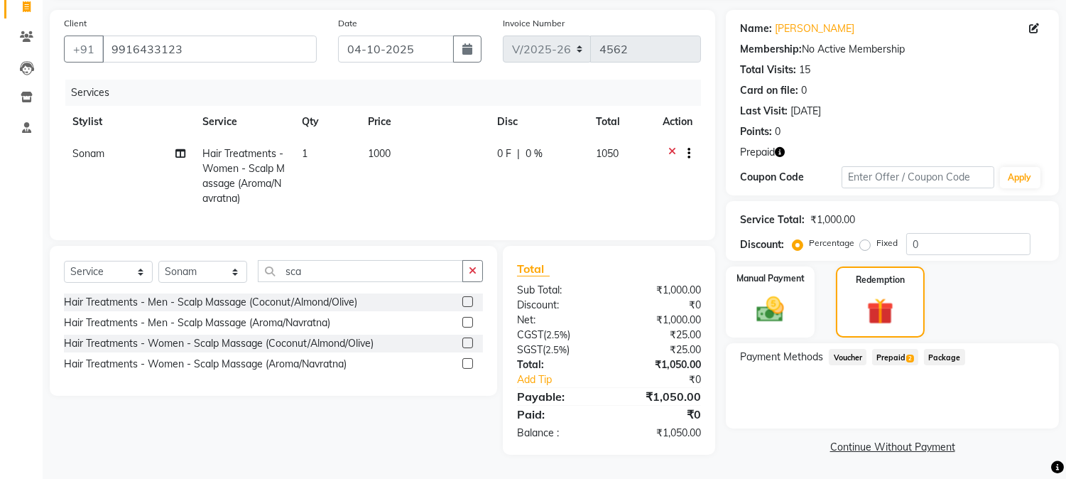
click at [910, 354] on span "2" at bounding box center [910, 358] width 8 height 9
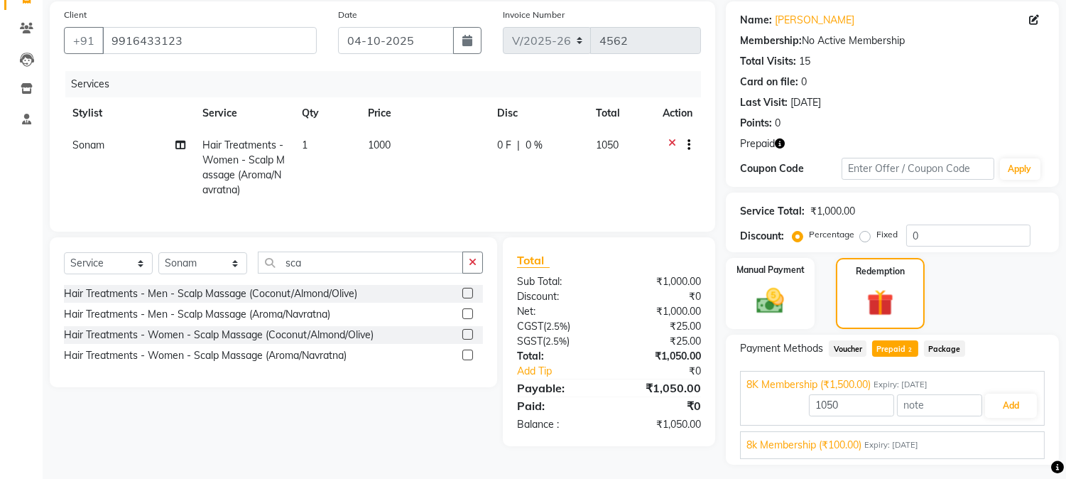
click at [974, 445] on div "8k Membership (₹100.00) Expiry: 05-11-2027" at bounding box center [892, 444] width 292 height 15
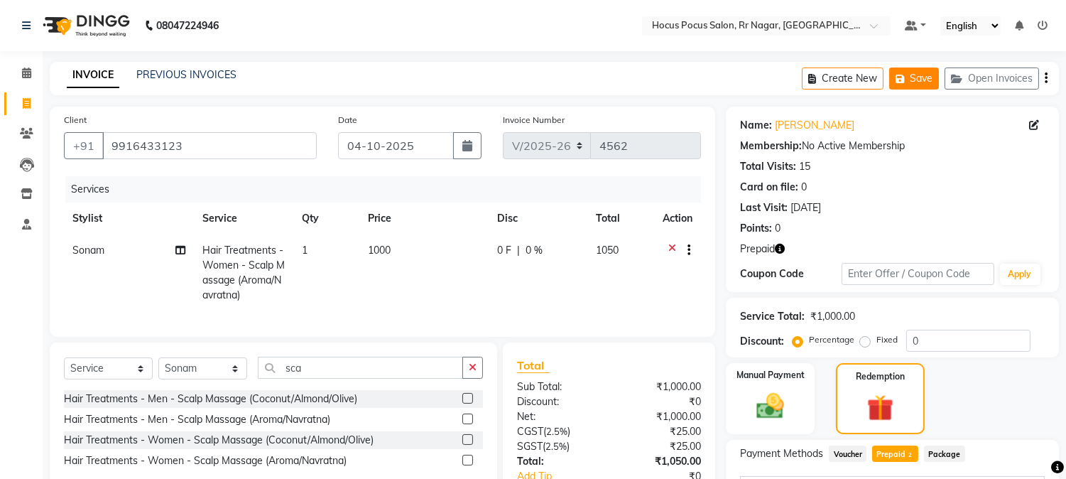
click at [905, 81] on icon "button" at bounding box center [902, 79] width 14 height 10
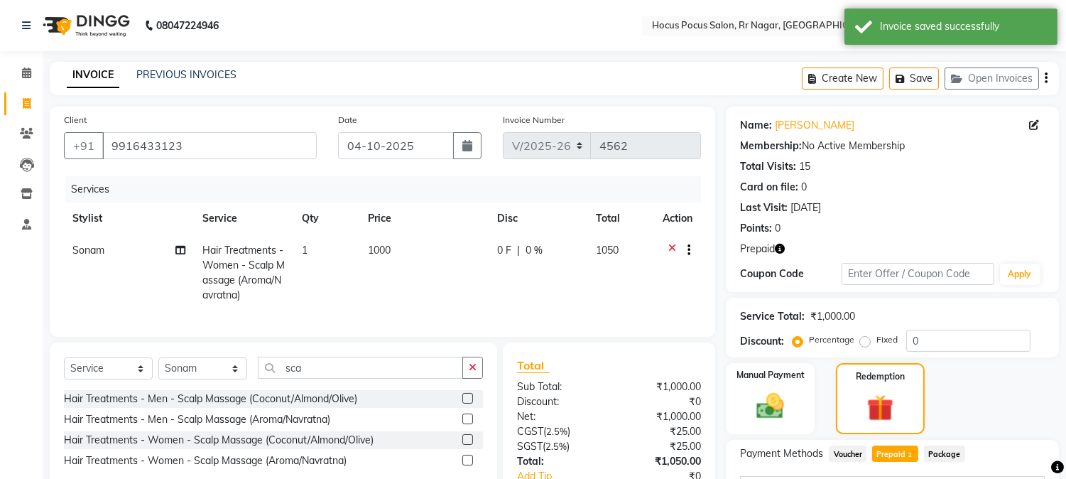
click at [379, 256] on span "1000" at bounding box center [379, 250] width 23 height 13
select select "32995"
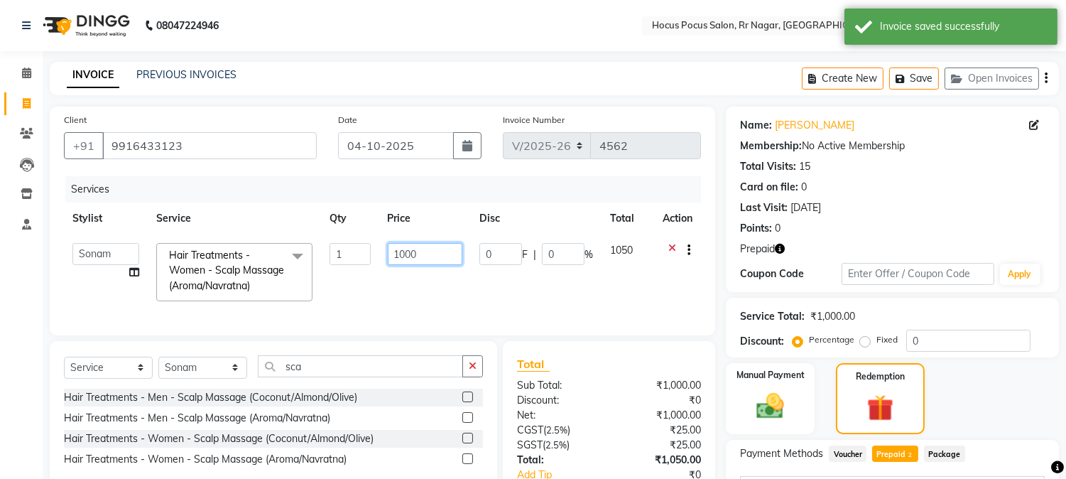
click at [400, 252] on input "1000" at bounding box center [425, 254] width 75 height 22
click at [777, 251] on icon "button" at bounding box center [780, 249] width 10 height 10
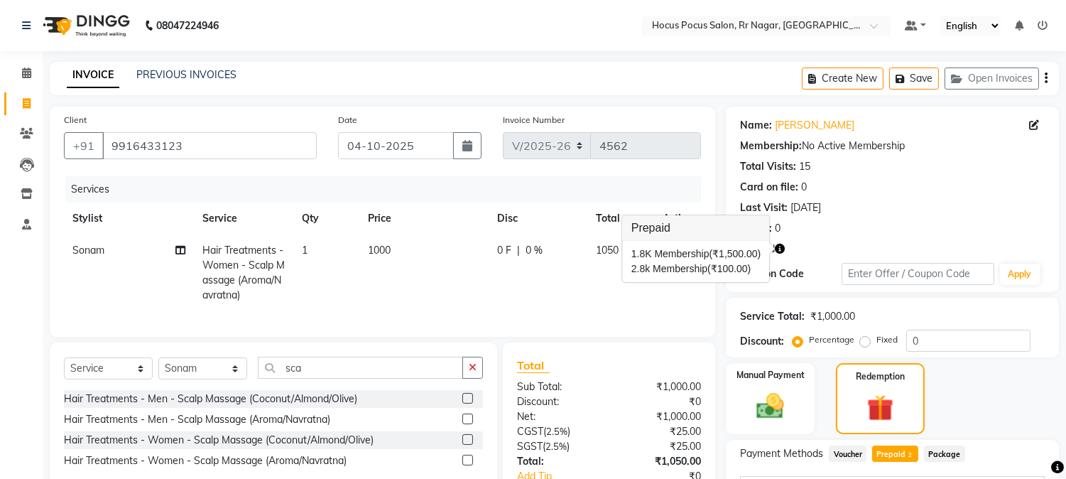
click at [805, 237] on div "Name: Madhurya Manappa Membership: No Active Membership Total Visits: 15 Card o…" at bounding box center [892, 199] width 333 height 185
click at [467, 403] on label at bounding box center [467, 398] width 11 height 11
click at [467, 403] on input "checkbox" at bounding box center [466, 398] width 9 height 9
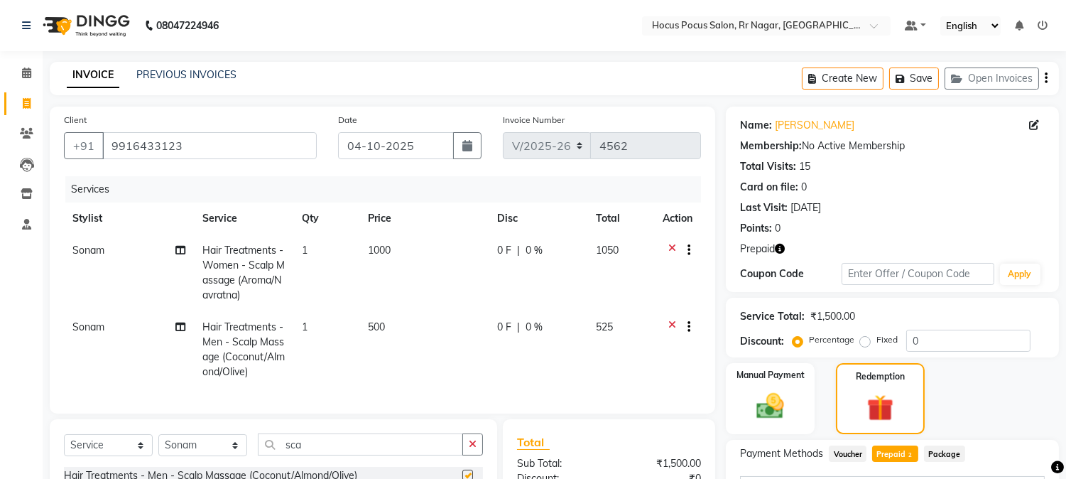
checkbox input "false"
click at [98, 325] on span "Sonam" at bounding box center [88, 326] width 32 height 13
select select "32995"
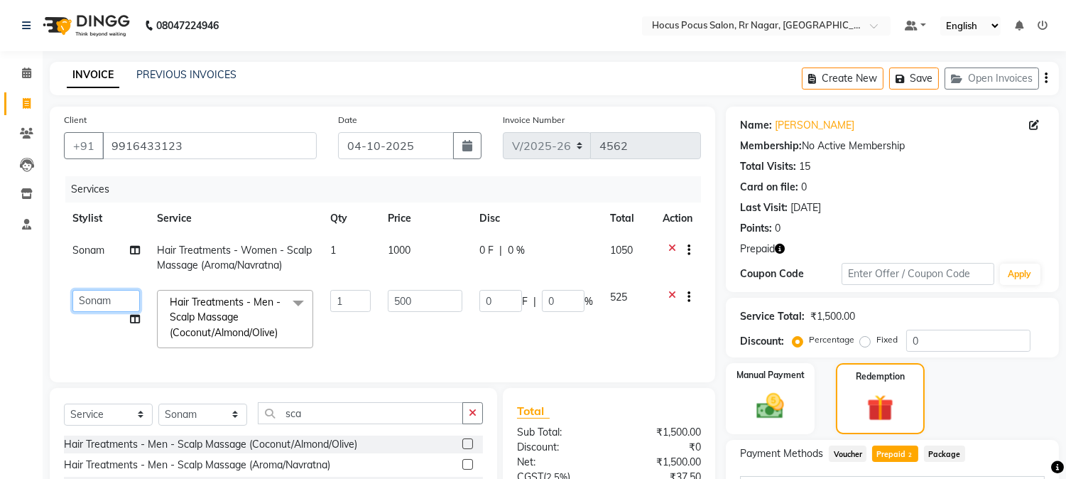
click at [114, 310] on select "Amar Eliza hocus pocus Maya Neha Ranjana Ravi Salima Salman Sonam" at bounding box center [105, 301] width 67 height 22
select select "31834"
click at [393, 303] on input "500" at bounding box center [425, 301] width 75 height 22
type input "1200"
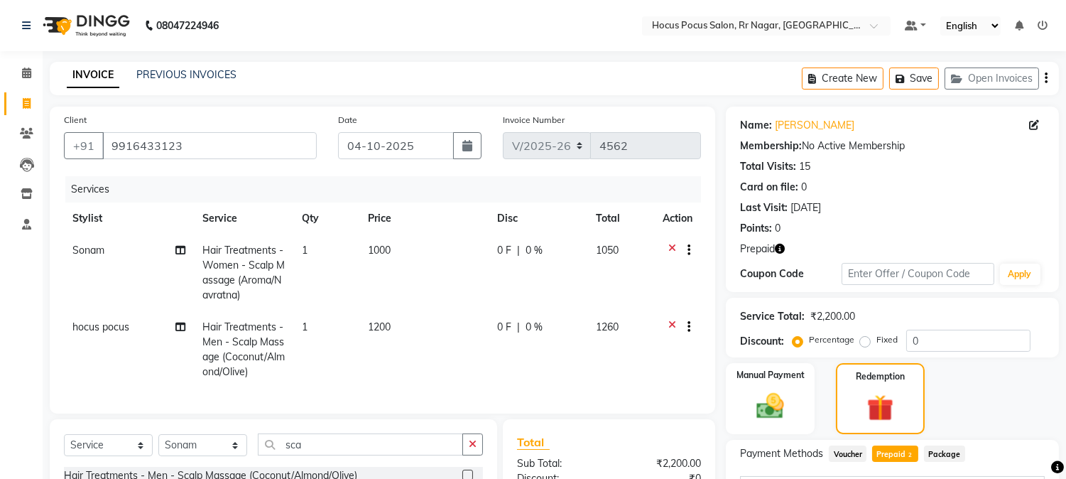
click at [920, 214] on div "Last Visit: 15-09-2025" at bounding box center [892, 207] width 305 height 15
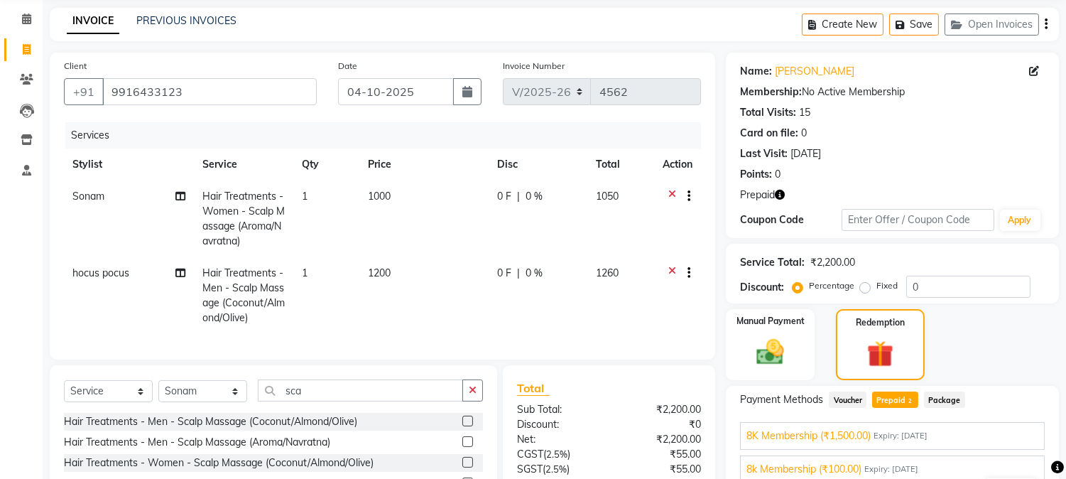
scroll to position [152, 0]
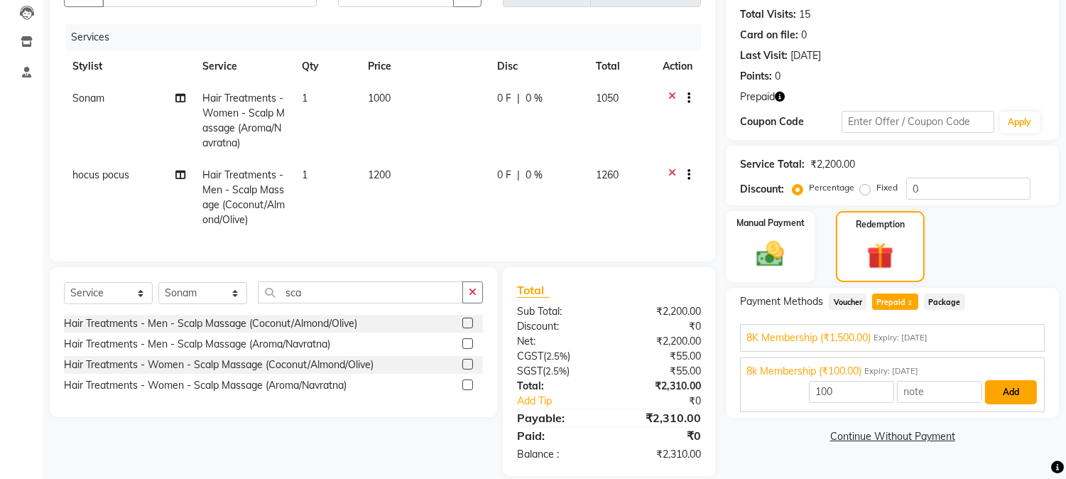
click at [991, 396] on button "Add" at bounding box center [1011, 392] width 52 height 24
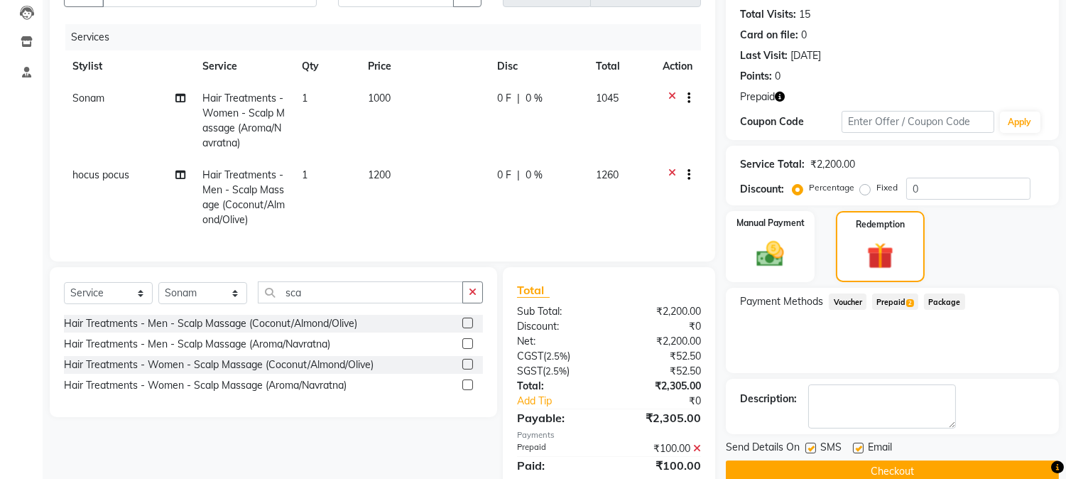
click at [899, 306] on span "Prepaid 2" at bounding box center [895, 301] width 46 height 16
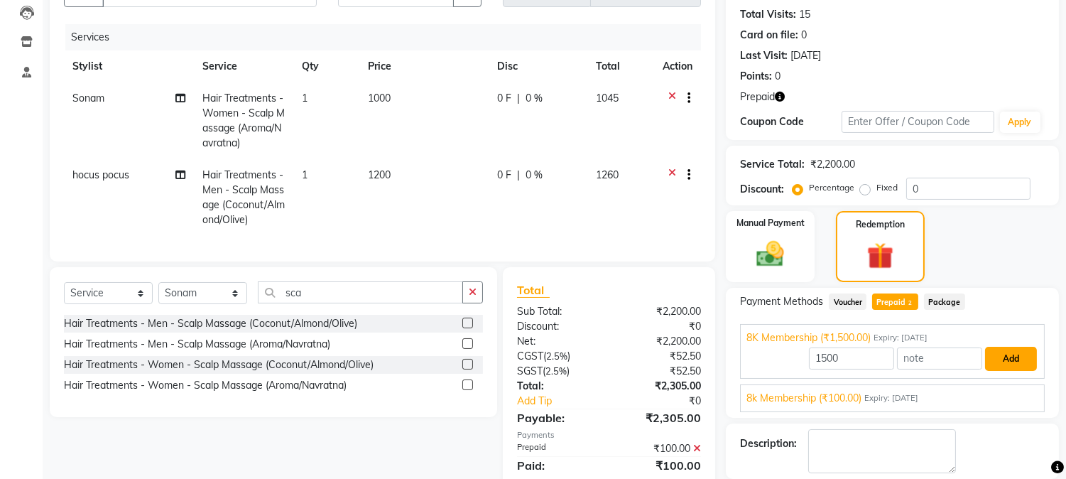
click at [1009, 363] on button "Add" at bounding box center [1011, 359] width 52 height 24
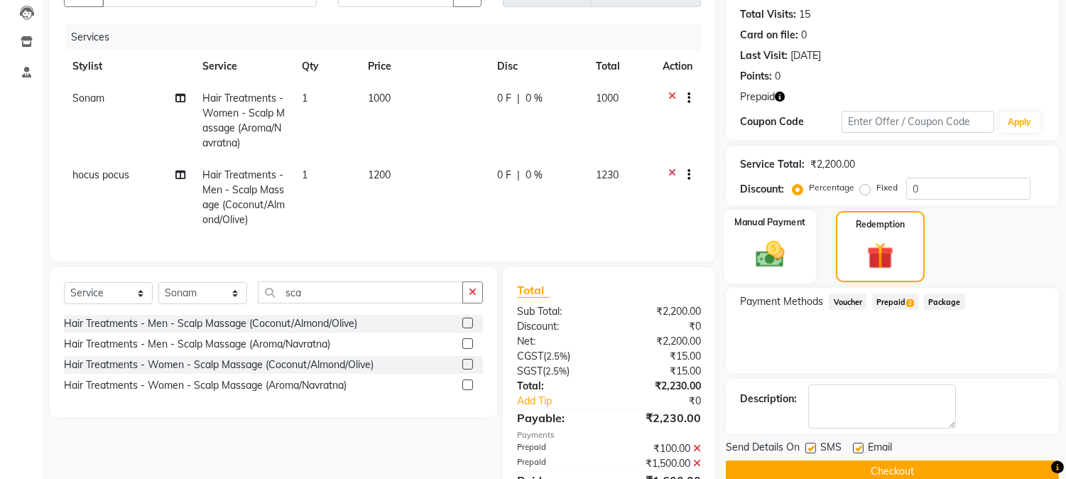
click at [793, 259] on img at bounding box center [770, 254] width 47 height 33
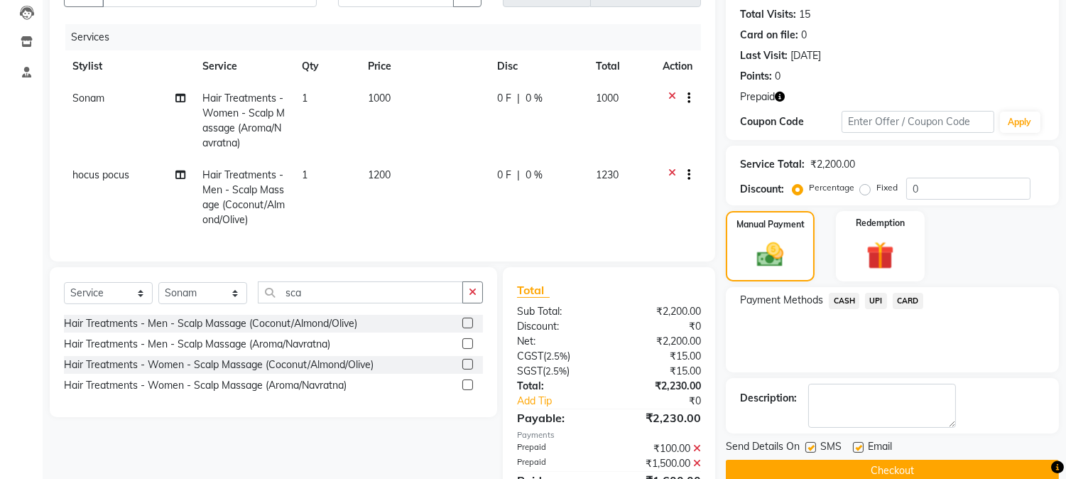
click at [878, 302] on span "UPI" at bounding box center [876, 301] width 22 height 16
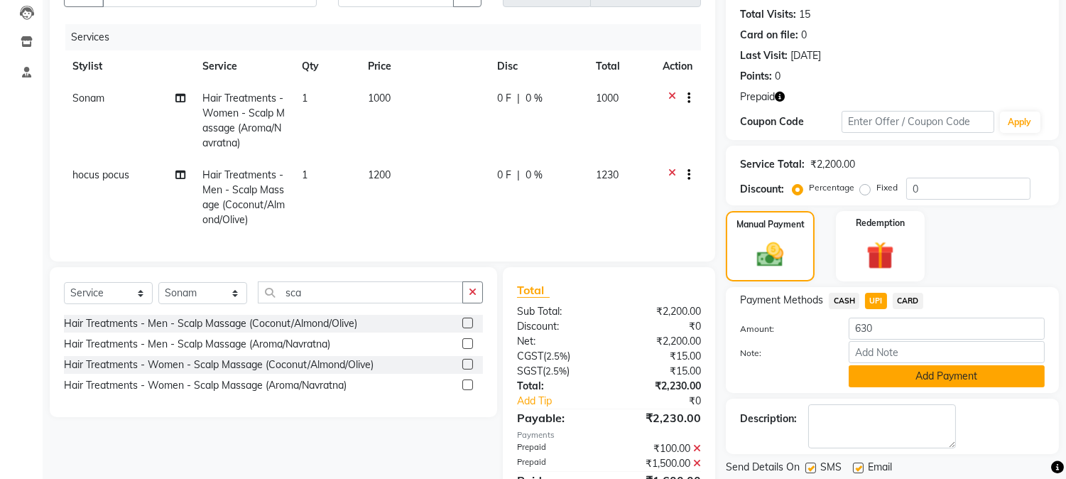
click at [991, 376] on button "Add Payment" at bounding box center [947, 376] width 196 height 22
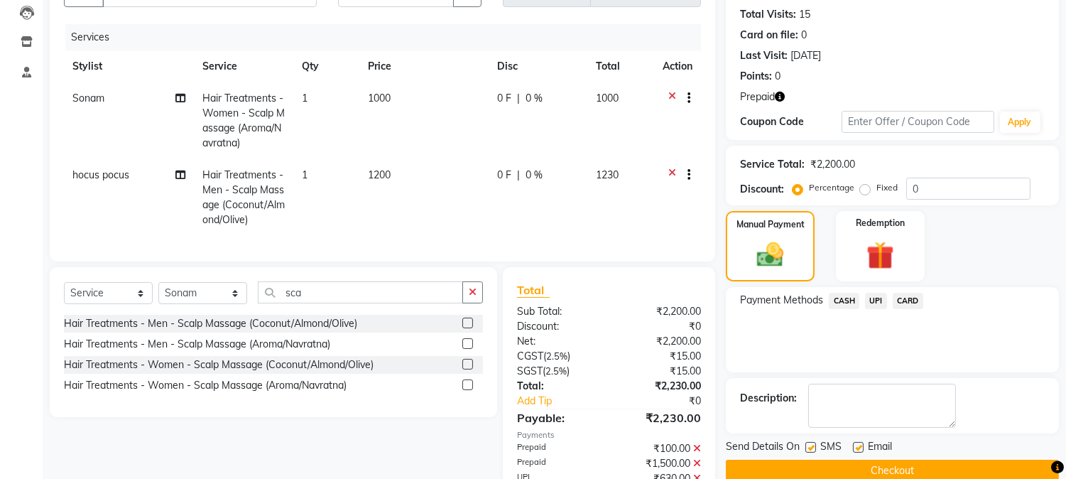
scroll to position [241, 0]
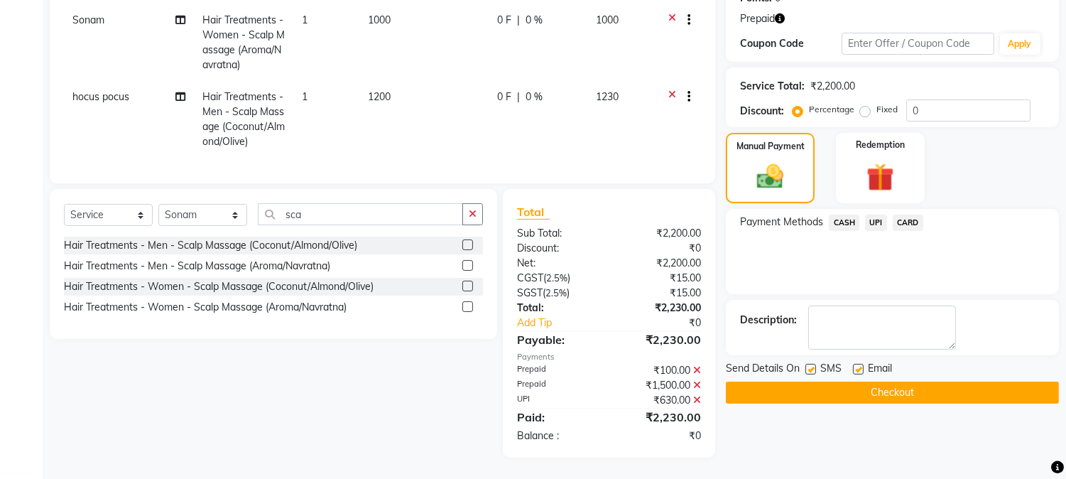
click at [807, 364] on label at bounding box center [810, 369] width 11 height 11
click at [807, 365] on input "checkbox" at bounding box center [809, 369] width 9 height 9
checkbox input "false"
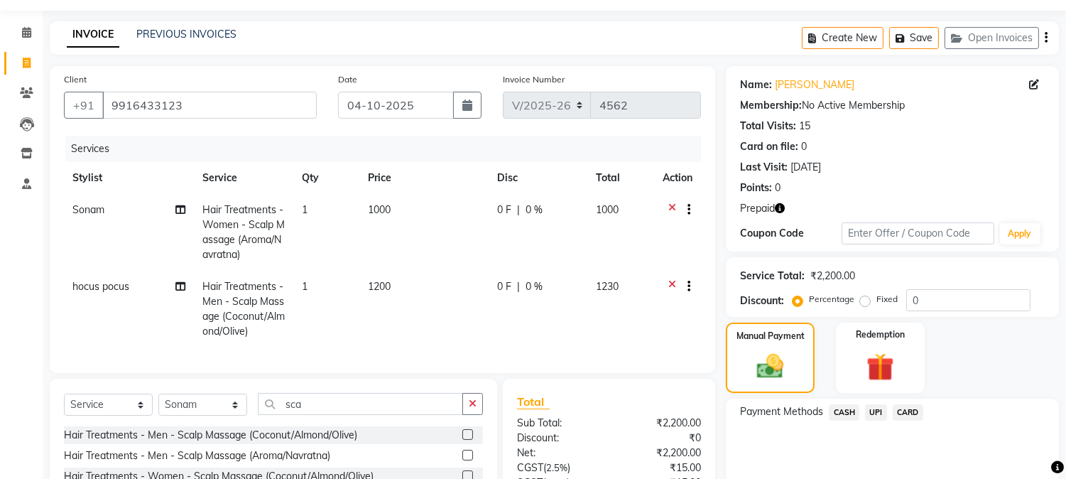
scroll to position [0, 0]
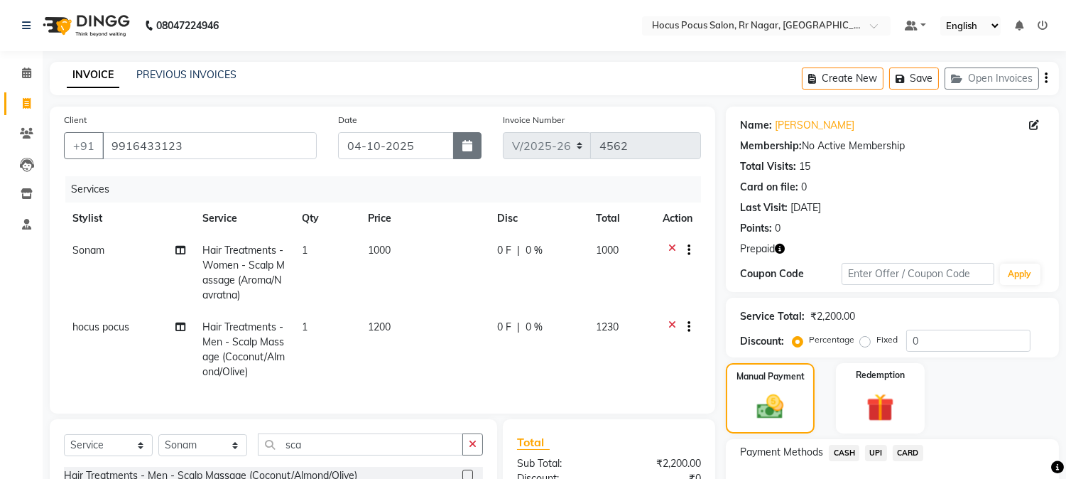
click at [459, 151] on button "button" at bounding box center [467, 145] width 28 height 27
select select "10"
select select "2025"
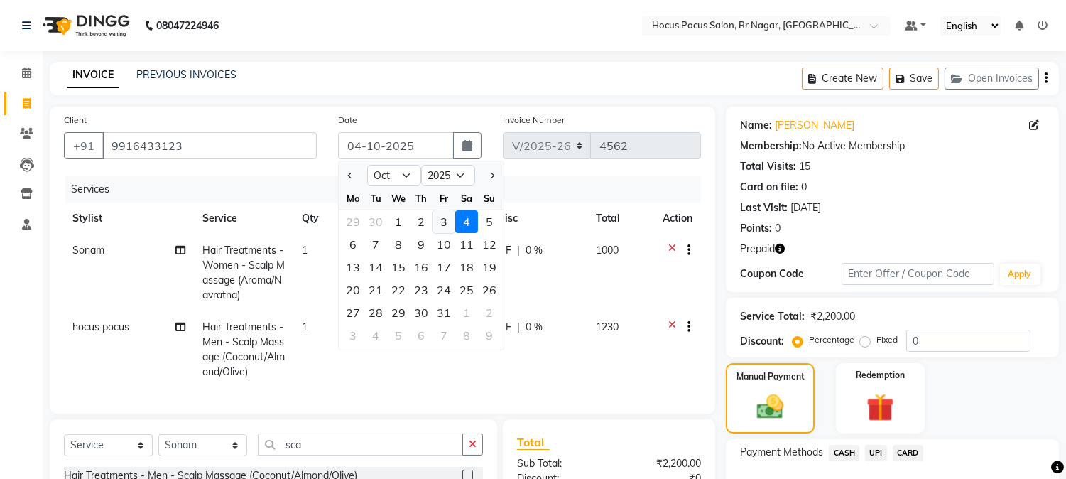
click at [450, 226] on div "3" at bounding box center [443, 221] width 23 height 23
type input "03-10-2025"
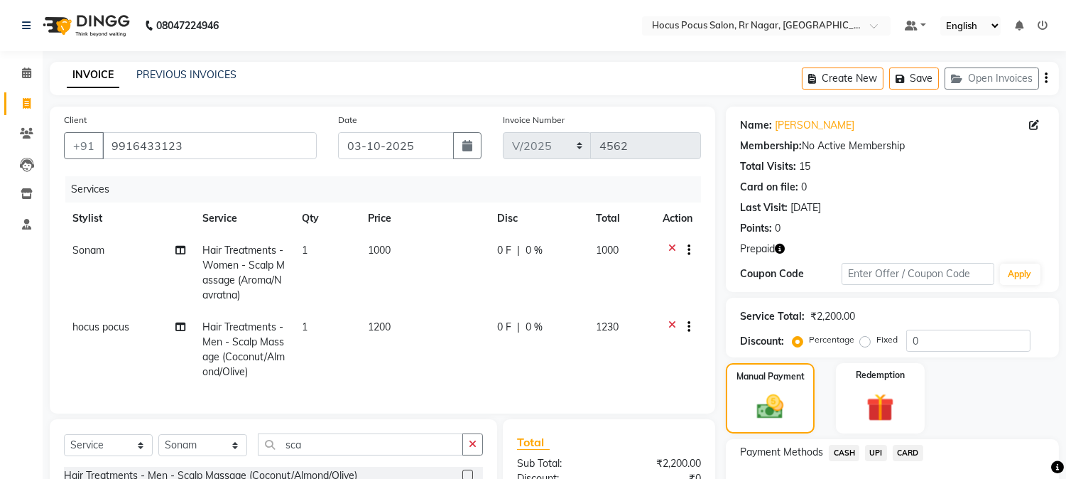
click at [914, 224] on div "Points: 0" at bounding box center [892, 228] width 305 height 15
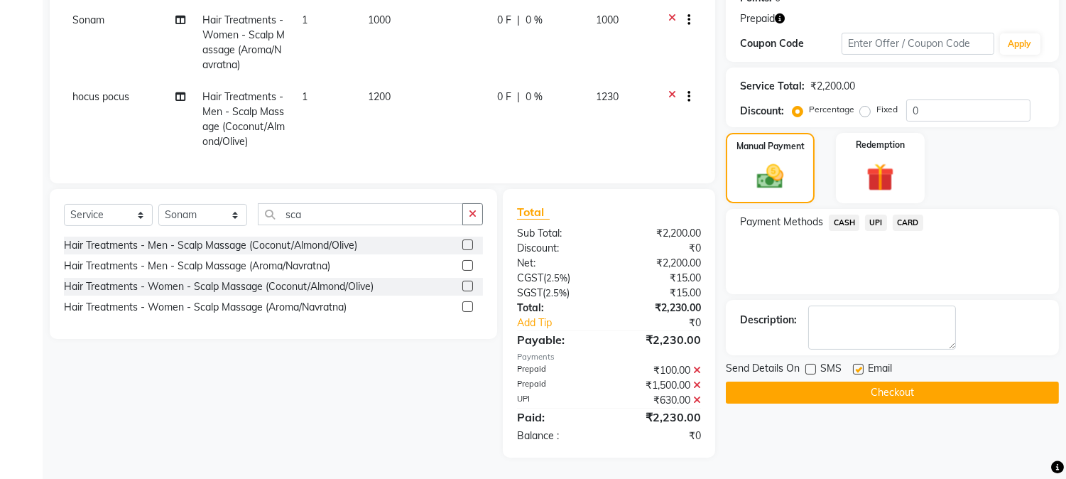
click at [906, 381] on button "Checkout" at bounding box center [892, 392] width 333 height 22
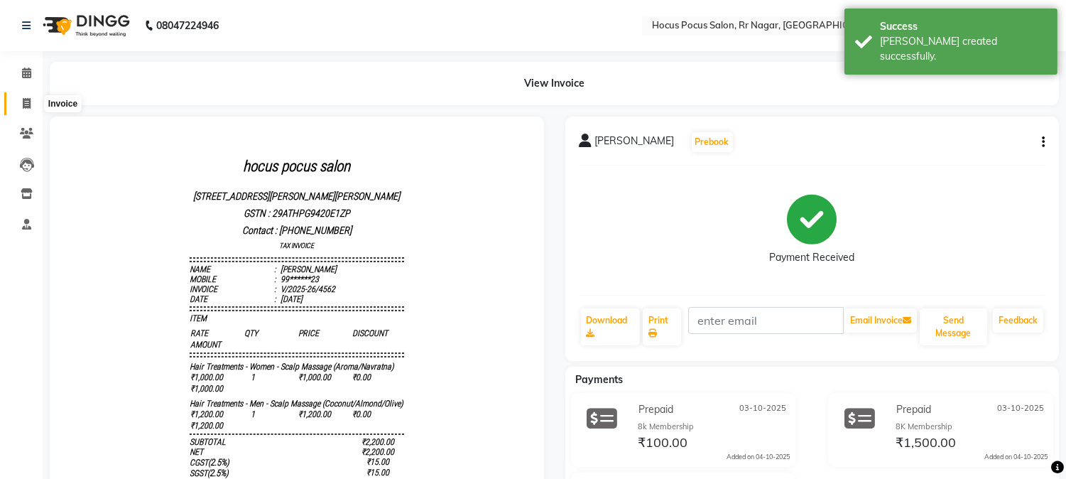
click at [23, 100] on icon at bounding box center [27, 103] width 8 height 11
select select "service"
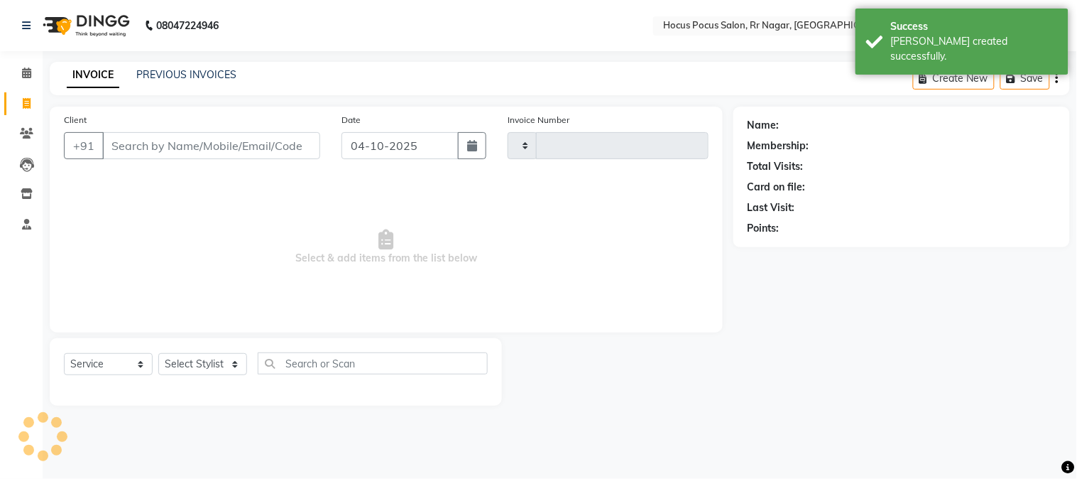
type input "4563"
select select "5019"
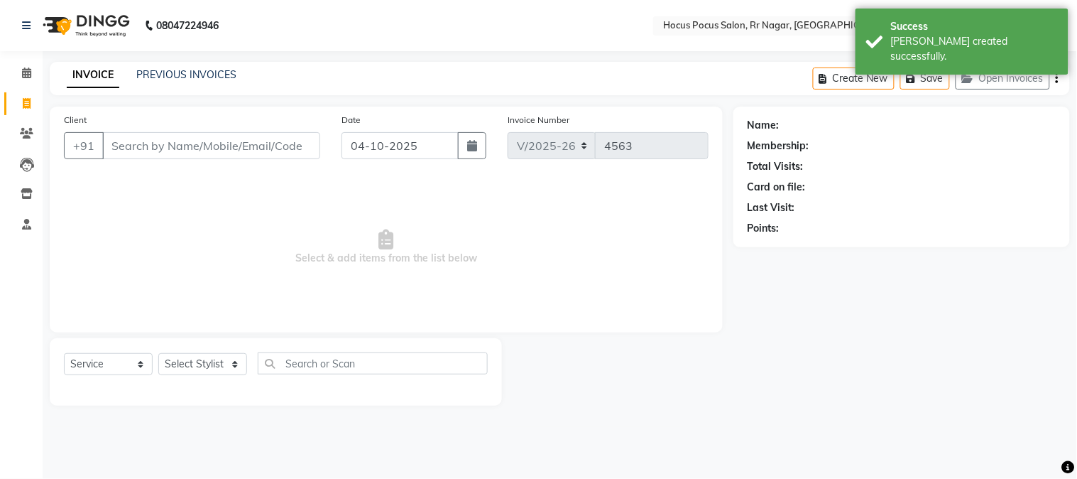
click at [613, 403] on div at bounding box center [618, 371] width 232 height 67
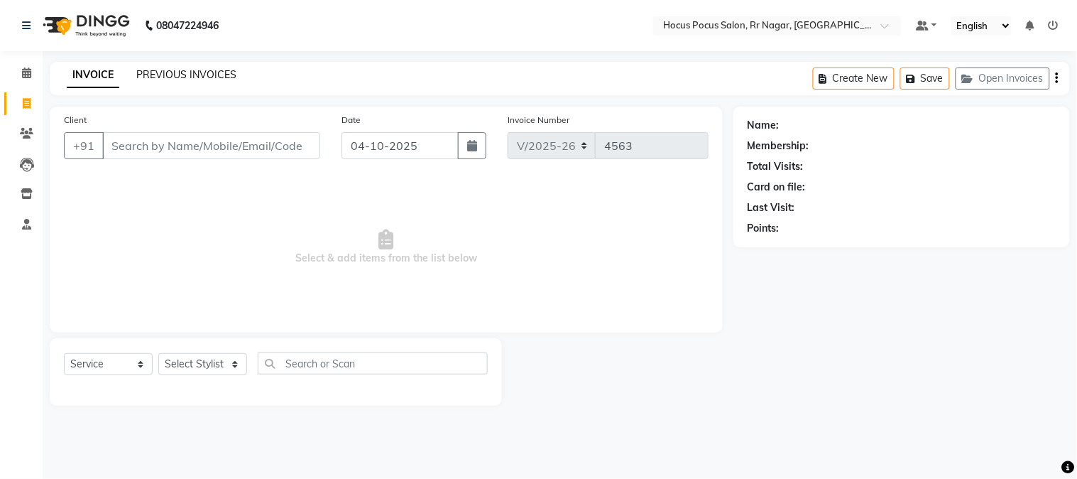
click at [159, 75] on link "PREVIOUS INVOICES" at bounding box center [186, 74] width 100 height 13
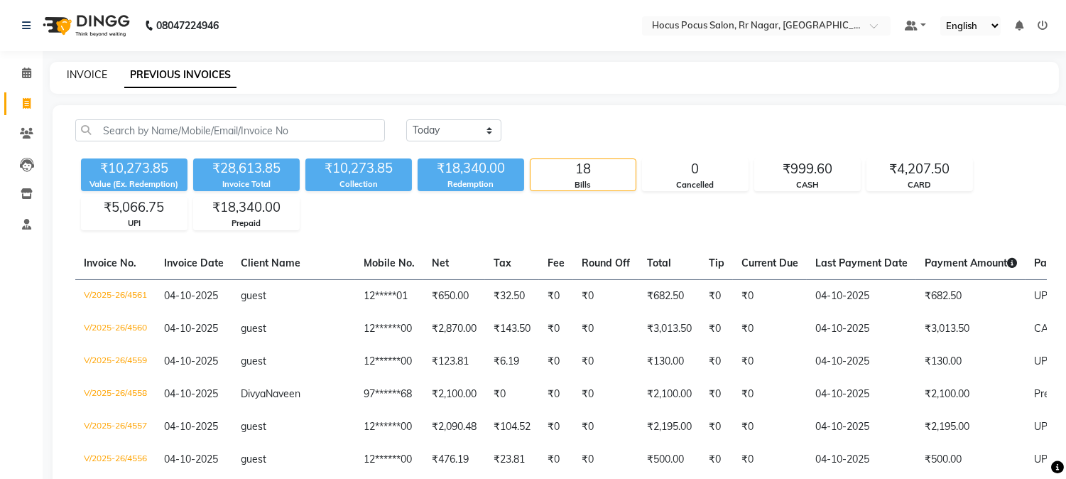
click at [80, 73] on link "INVOICE" at bounding box center [87, 74] width 40 height 13
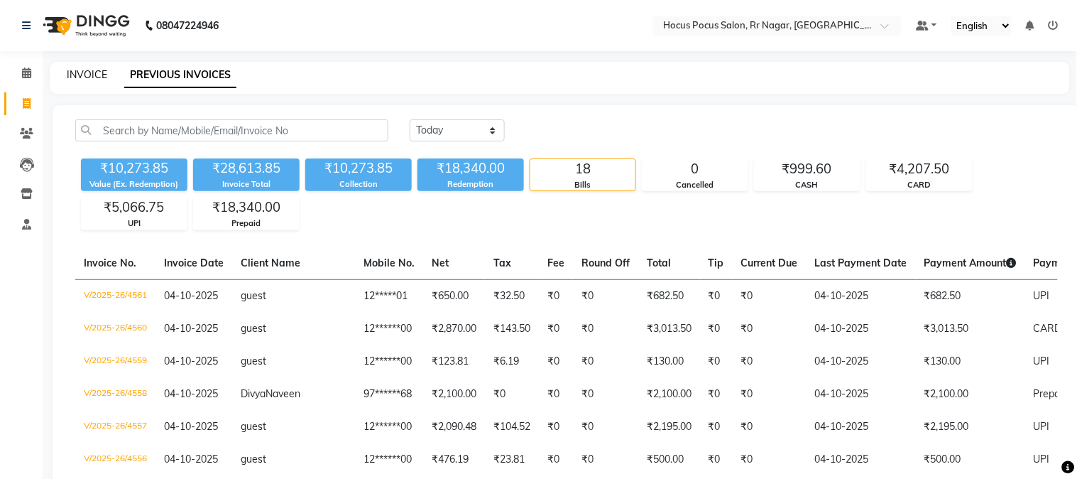
select select "5019"
select select "service"
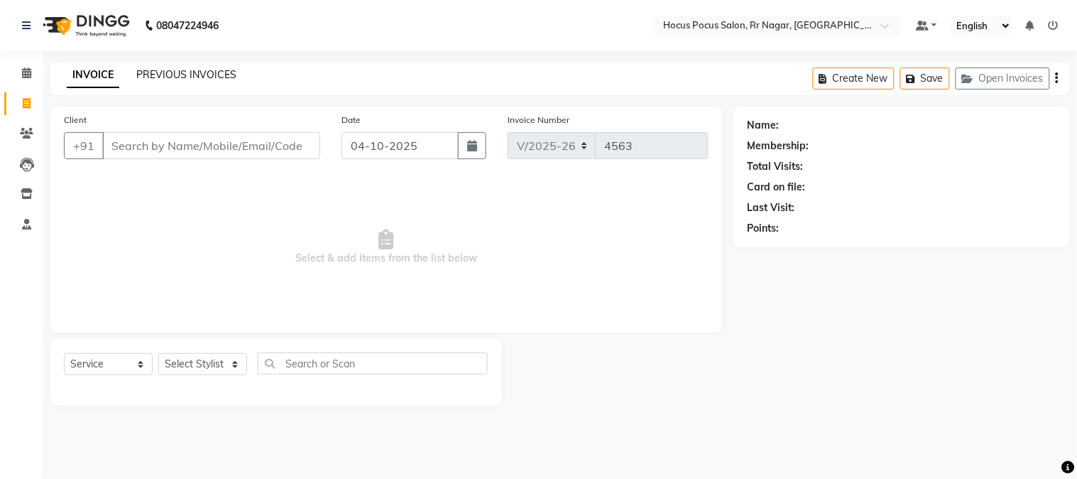
click at [189, 73] on link "PREVIOUS INVOICES" at bounding box center [186, 74] width 100 height 13
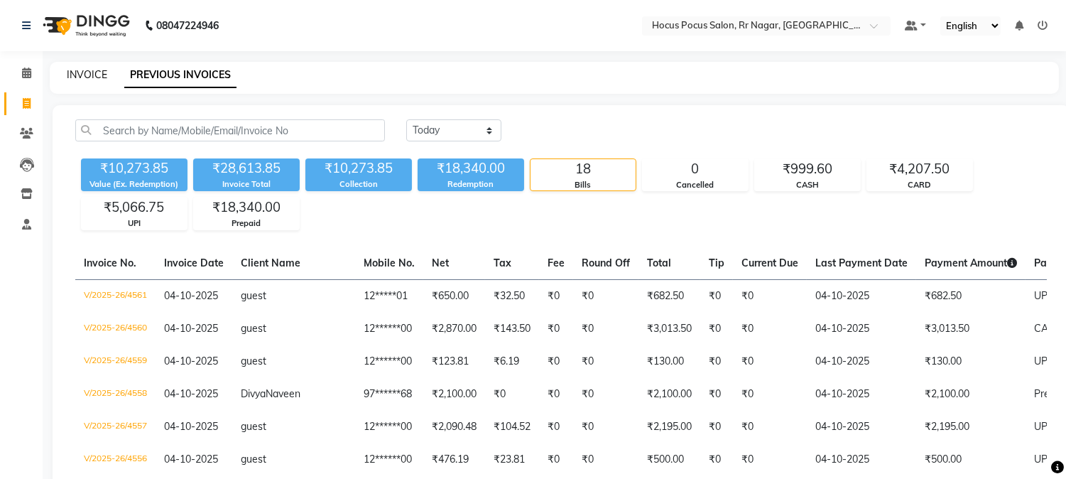
click at [85, 73] on link "INVOICE" at bounding box center [87, 74] width 40 height 13
select select "5019"
select select "service"
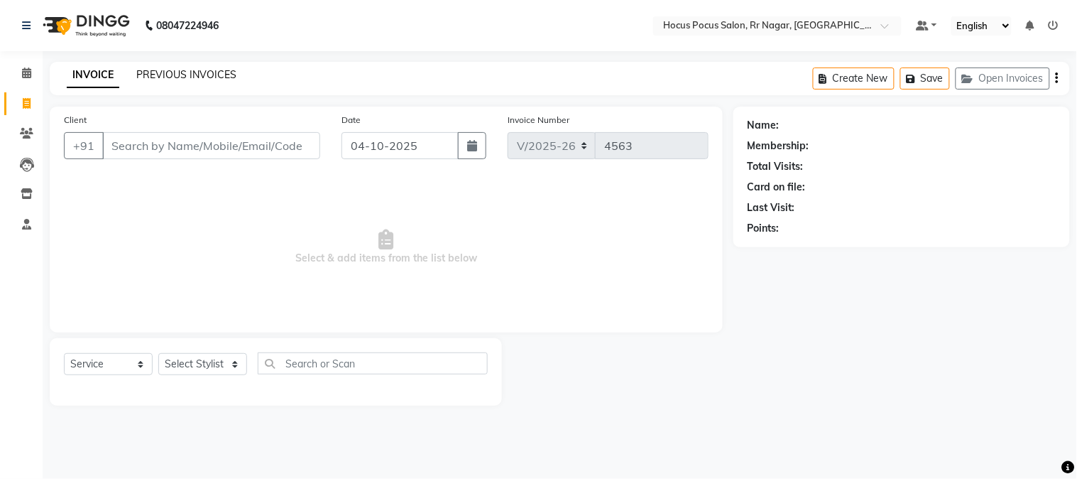
click at [169, 72] on link "PREVIOUS INVOICES" at bounding box center [186, 74] width 100 height 13
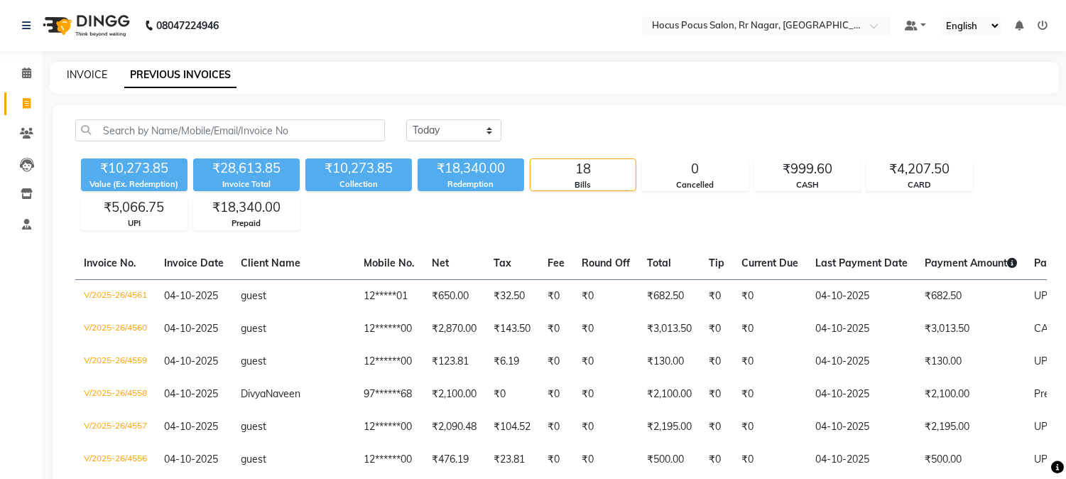
click at [93, 75] on link "INVOICE" at bounding box center [87, 74] width 40 height 13
select select "service"
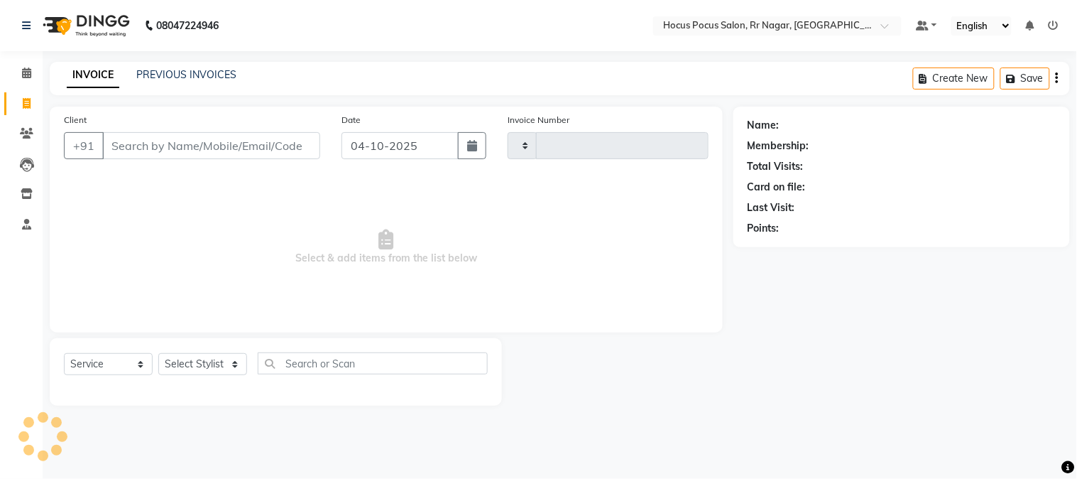
type input "4563"
select select "5019"
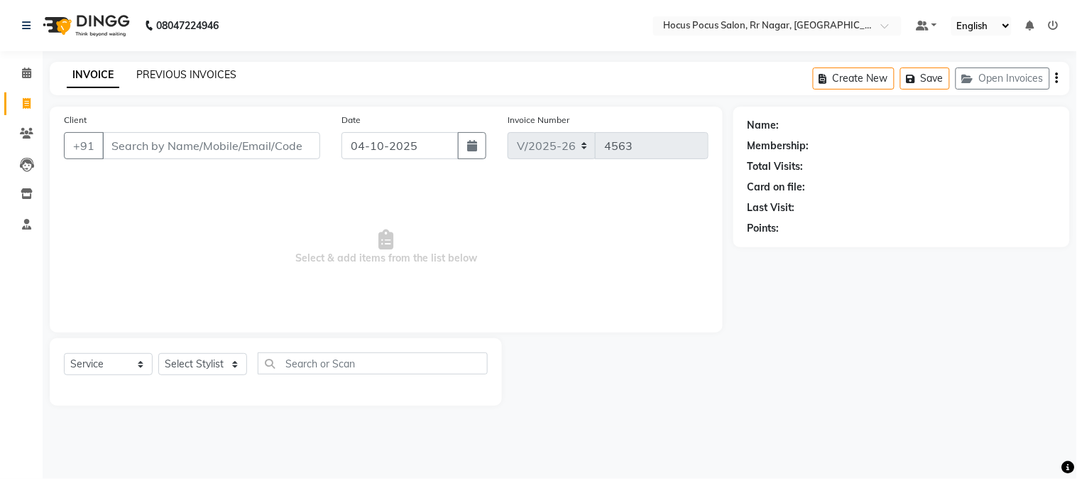
click at [187, 80] on link "PREVIOUS INVOICES" at bounding box center [186, 74] width 100 height 13
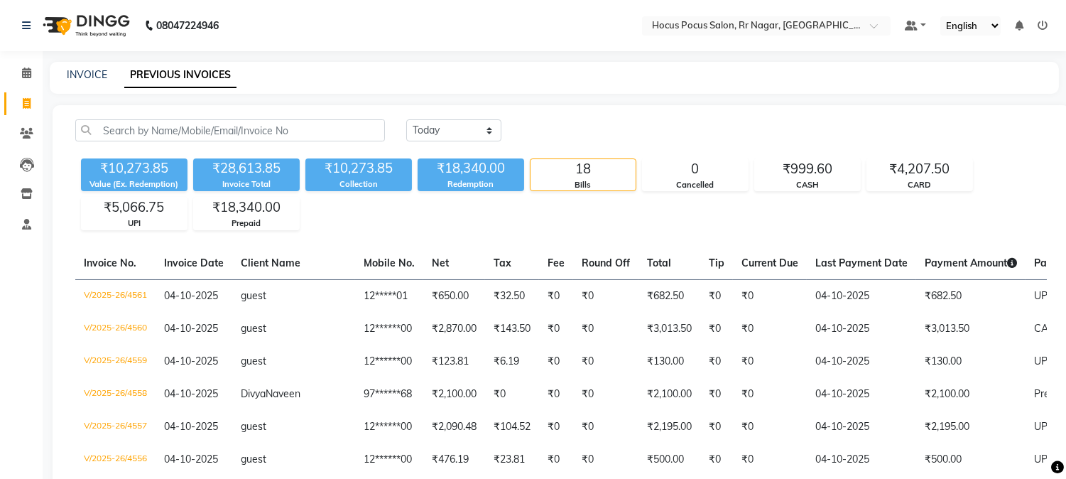
drag, startPoint x: 573, startPoint y: 26, endPoint x: 574, endPoint y: 43, distance: 17.1
click at [573, 26] on nav "08047224946 Select Location × Hocus Pocus Salon, Rr Nagar, Rr Nagar Default Pan…" at bounding box center [533, 25] width 1066 height 51
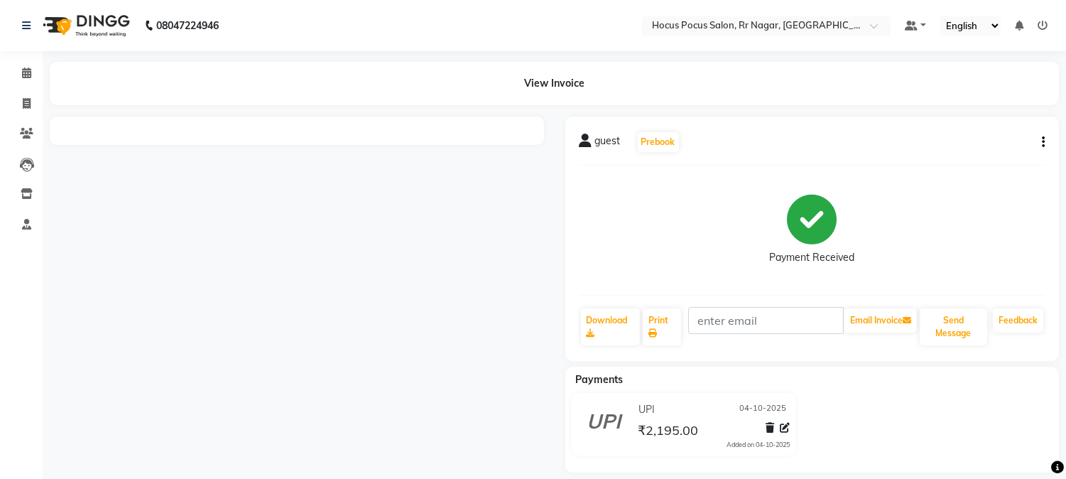
click at [1040, 143] on button "button" at bounding box center [1040, 142] width 9 height 15
click at [988, 135] on div "Edit Invoice" at bounding box center [989, 133] width 65 height 18
select select "service"
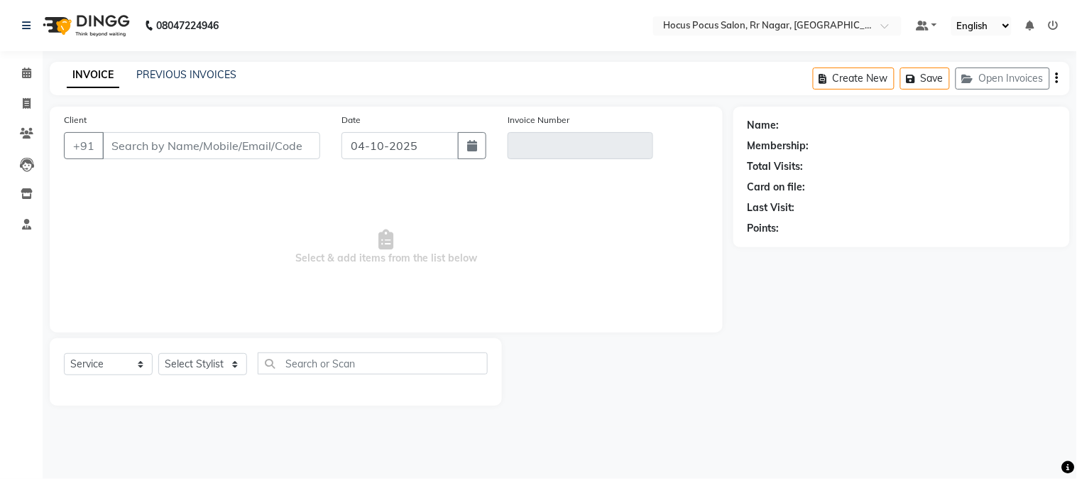
type input "12******00"
type input "V/2025-26/4557"
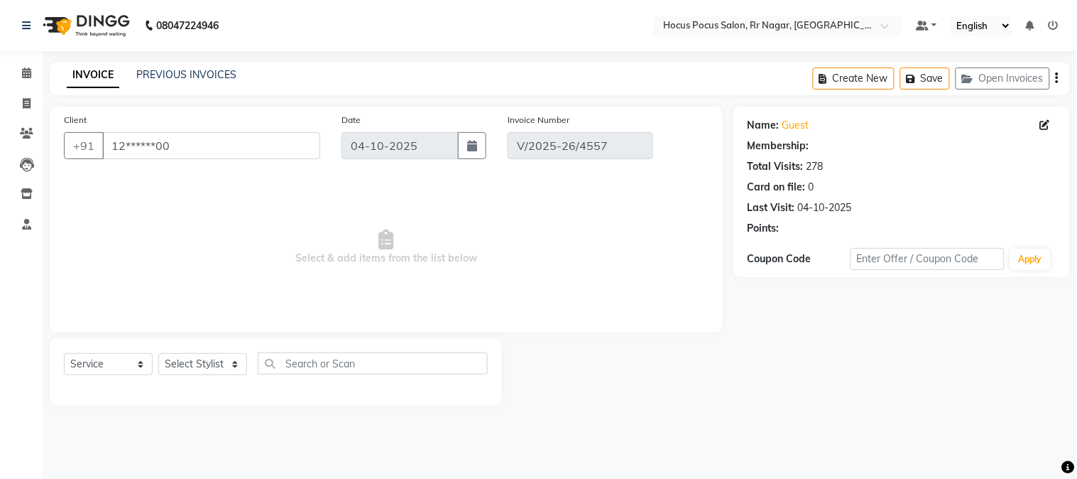
select select "select"
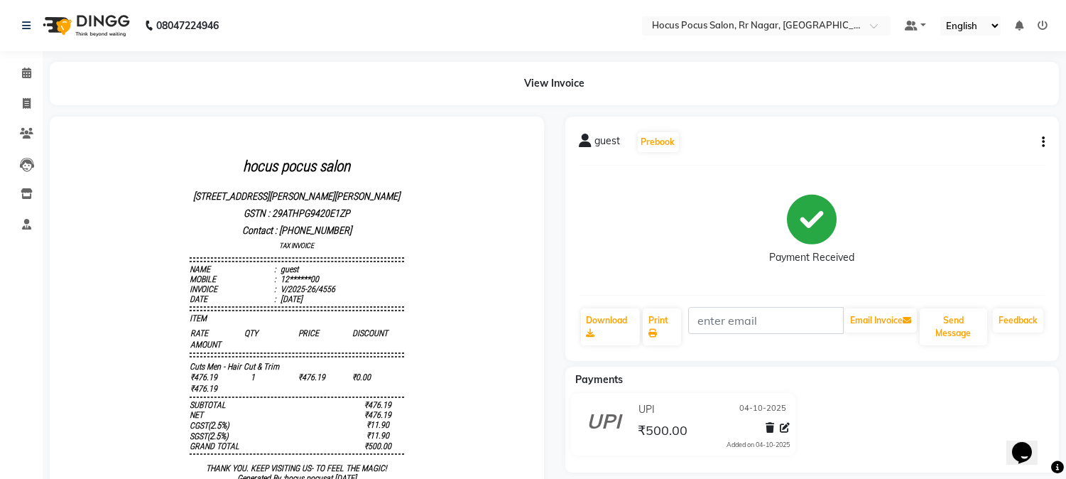
click at [1040, 138] on button "button" at bounding box center [1040, 142] width 9 height 15
click at [990, 135] on div "Edit Invoice" at bounding box center [989, 133] width 65 height 18
select select "service"
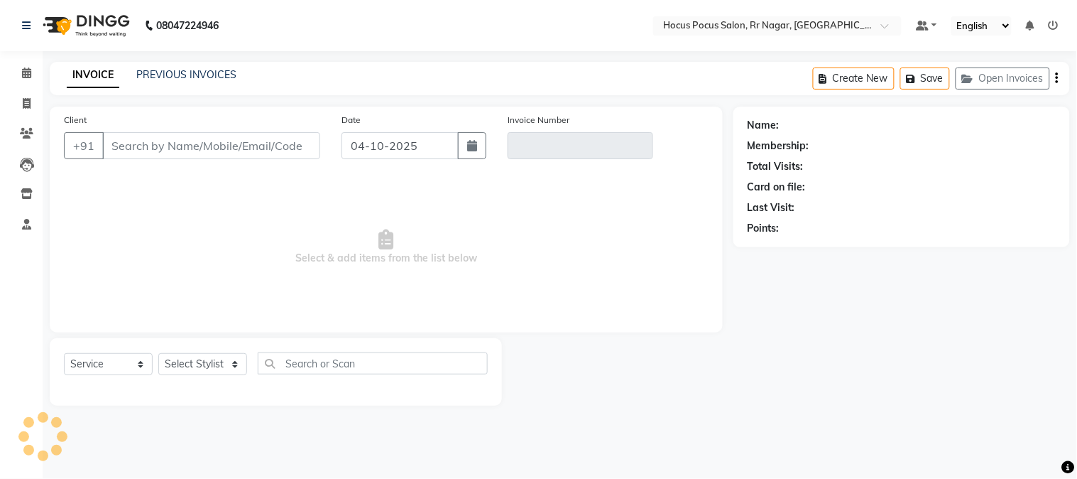
type input "12******00"
type input "V/2025-26/4556"
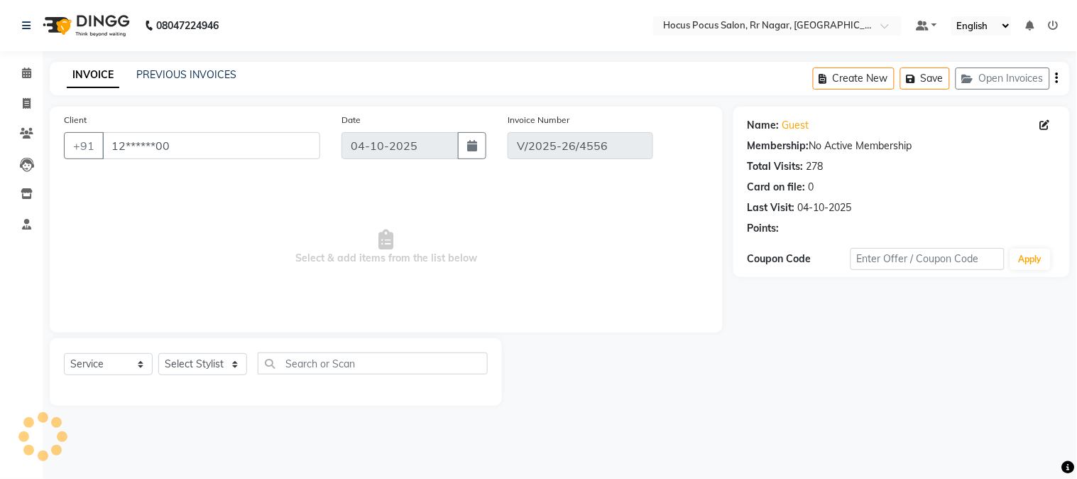
select select "select"
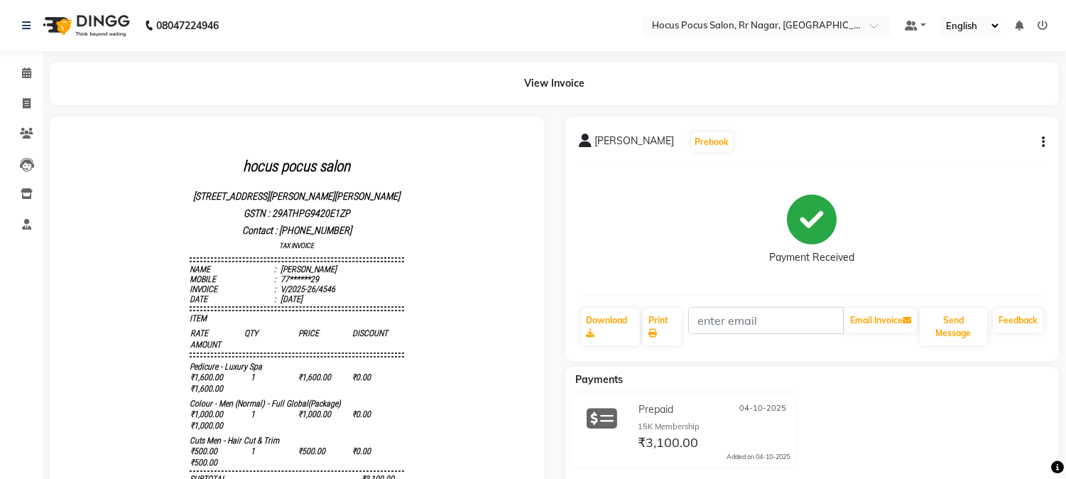
click at [1044, 142] on icon "button" at bounding box center [1043, 142] width 3 height 1
click at [964, 135] on div "Edit Invoice" at bounding box center [989, 133] width 65 height 18
select select "service"
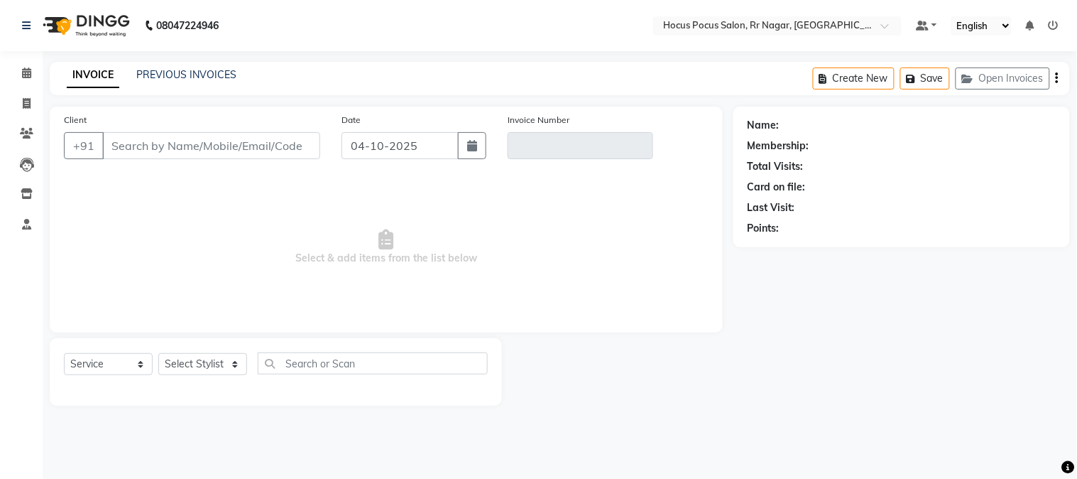
type input "77******29"
type input "V/2025-26/4546"
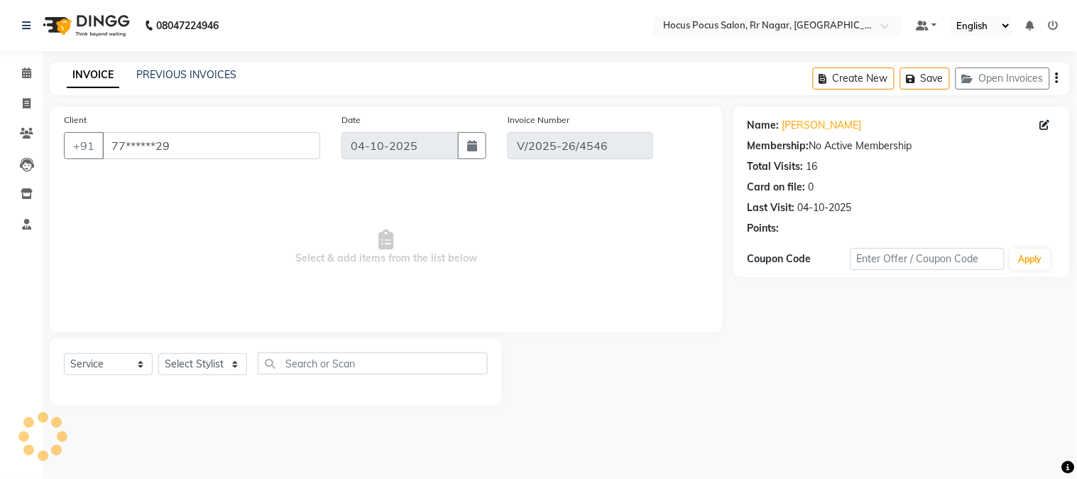
select select "select"
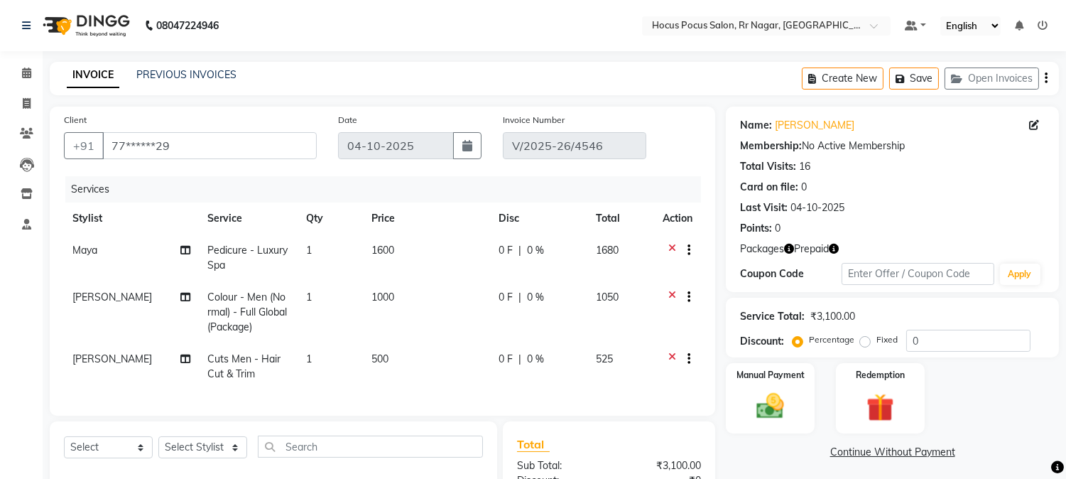
click at [832, 242] on button "button" at bounding box center [834, 248] width 10 height 15
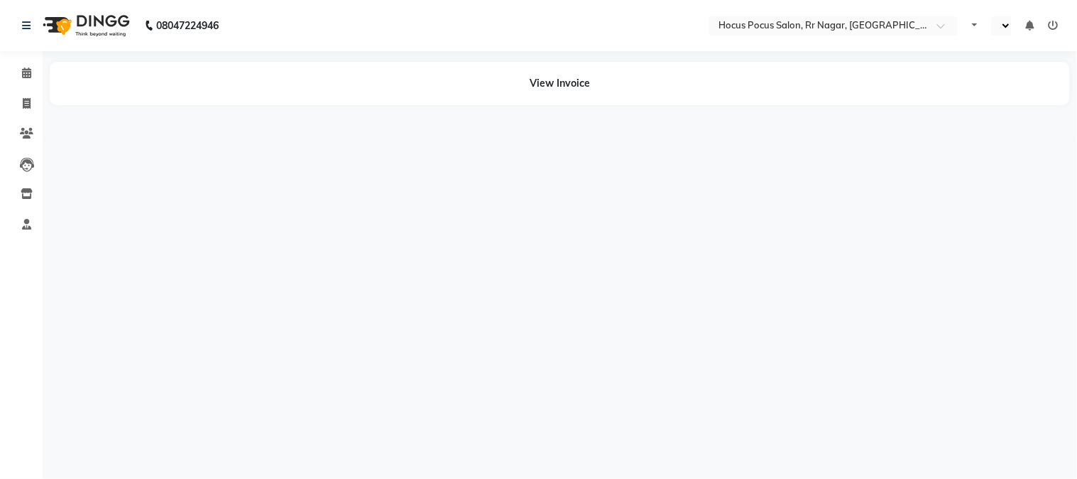
select select "en"
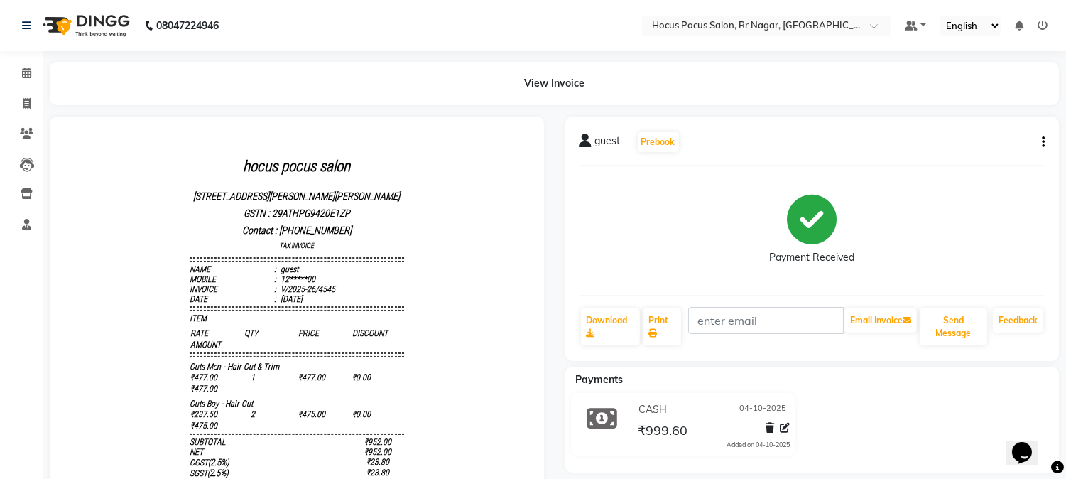
click at [1037, 138] on button "button" at bounding box center [1040, 142] width 9 height 15
click at [969, 134] on div "Edit Invoice" at bounding box center [989, 133] width 65 height 18
select select "service"
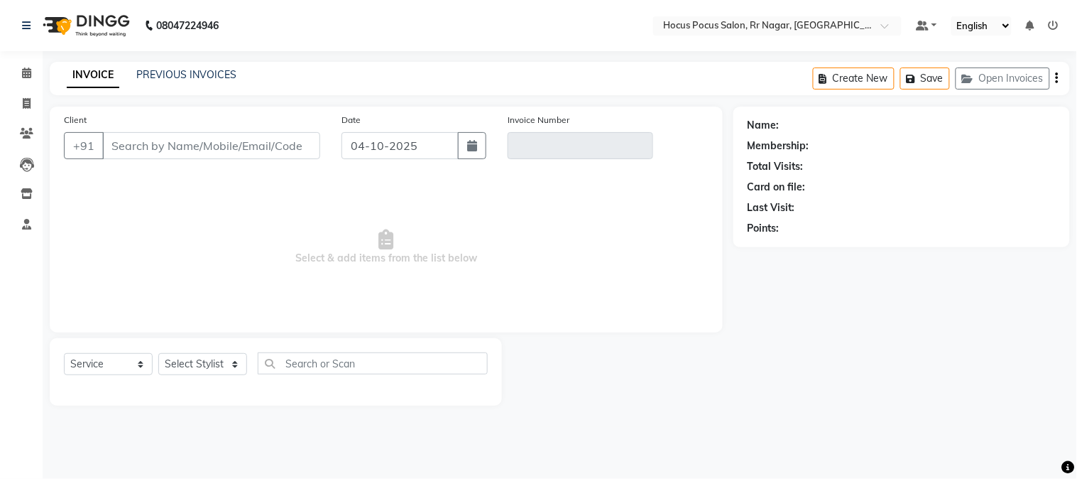
type input "12*****00"
type input "V/2025-26/4545"
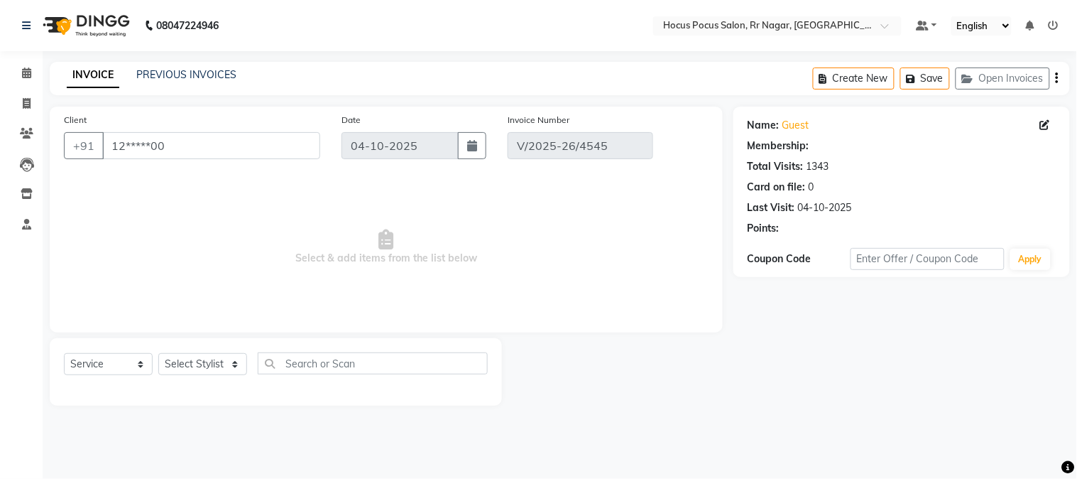
select select "select"
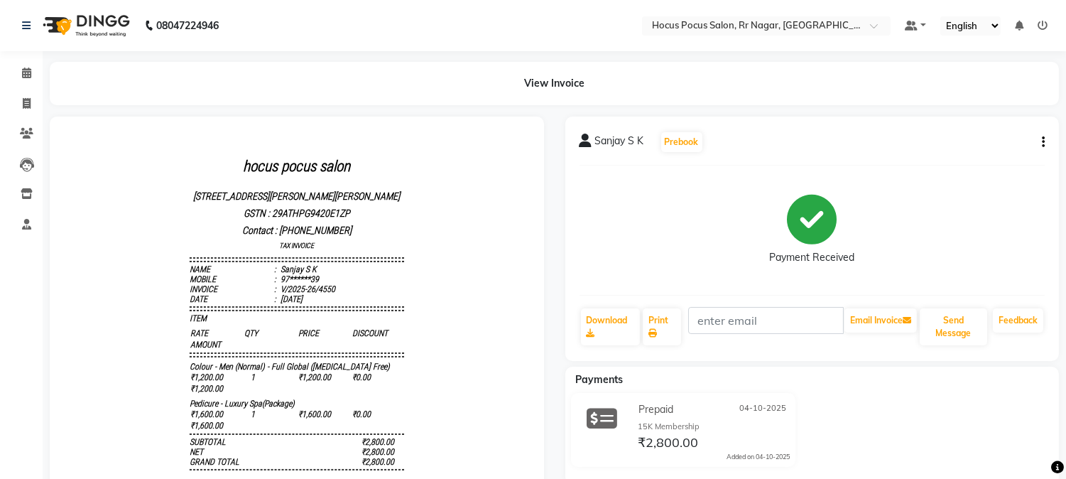
click at [1042, 142] on icon "button" at bounding box center [1043, 142] width 3 height 1
click at [987, 137] on div "Edit Invoice" at bounding box center [989, 133] width 65 height 18
select select "service"
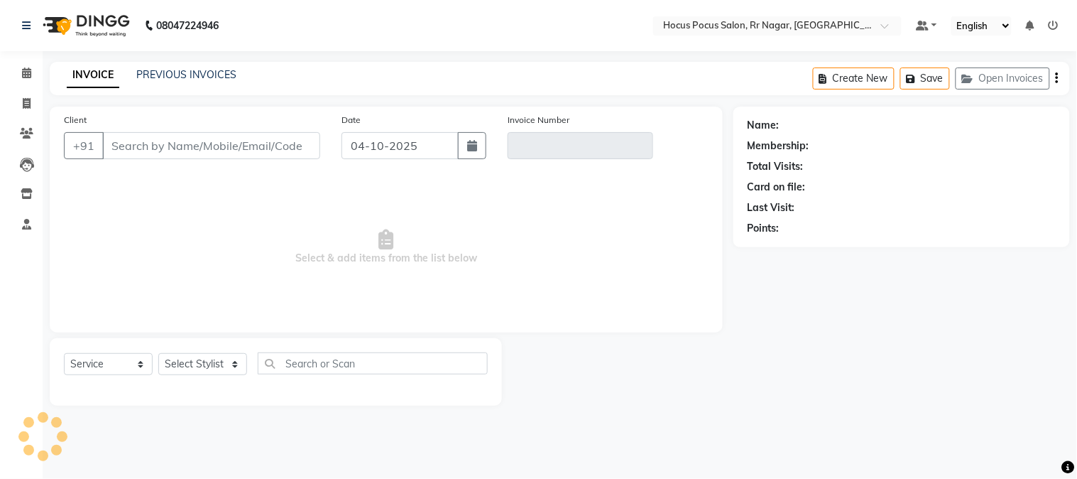
type input "97******39"
type input "V/2025-26/4550"
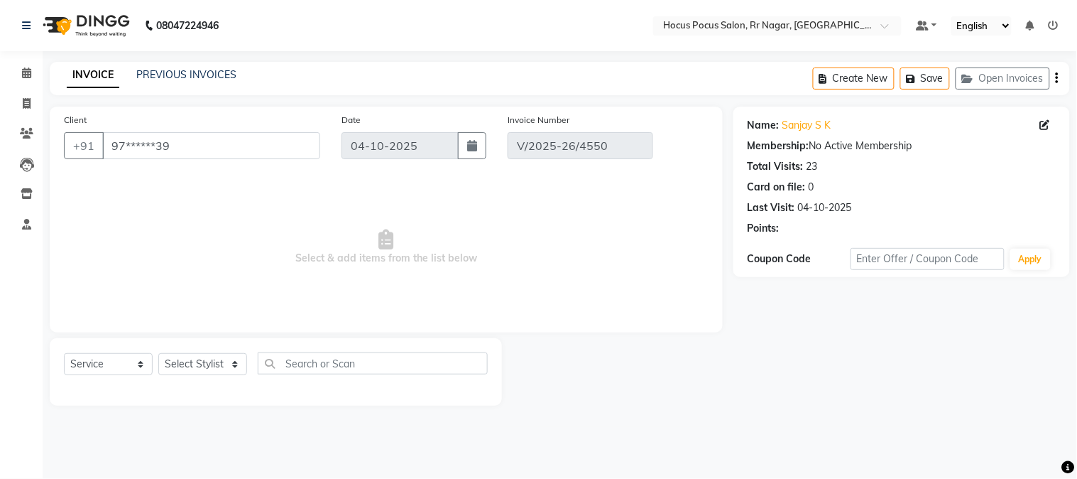
select select "select"
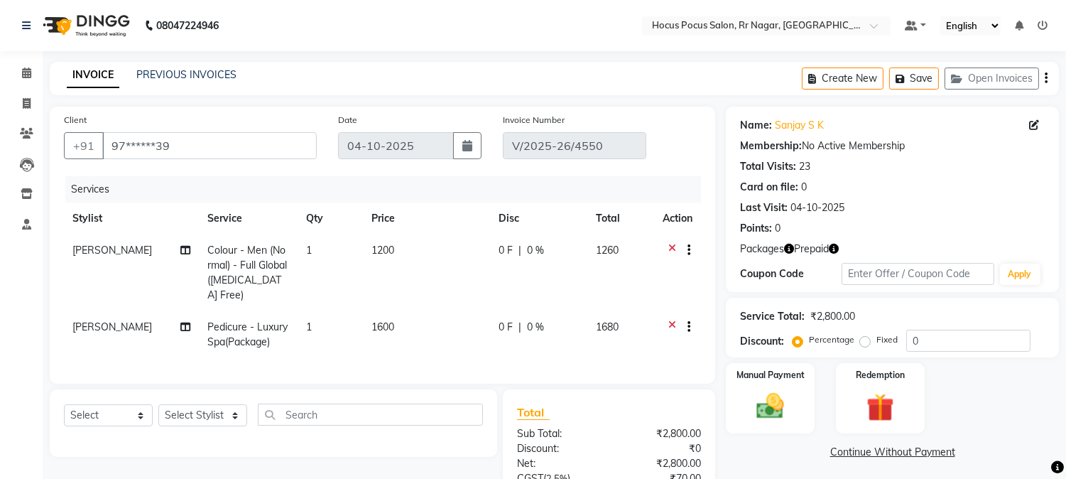
click at [834, 249] on icon "button" at bounding box center [834, 249] width 10 height 10
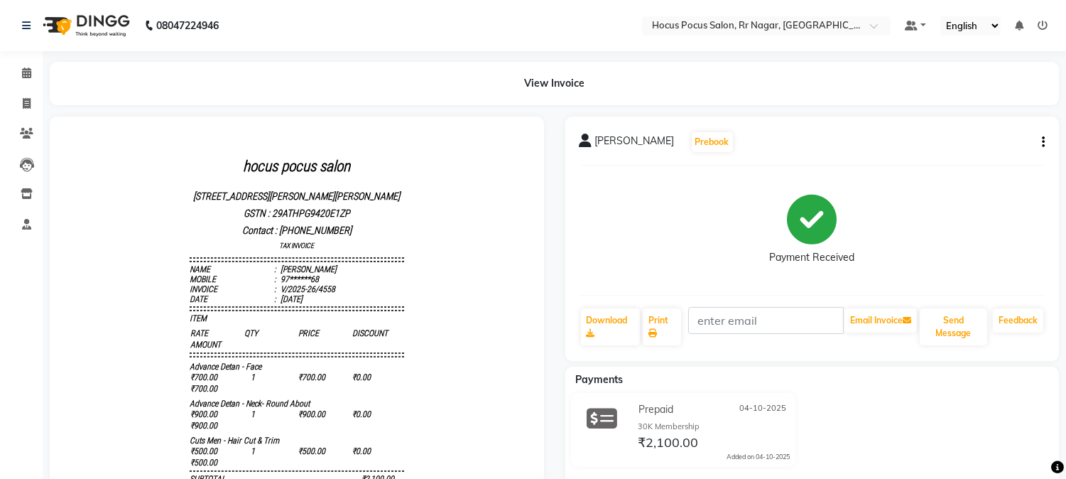
click at [1037, 140] on button "button" at bounding box center [1040, 142] width 9 height 15
click at [993, 137] on div "Edit Invoice" at bounding box center [989, 133] width 65 height 18
select select "service"
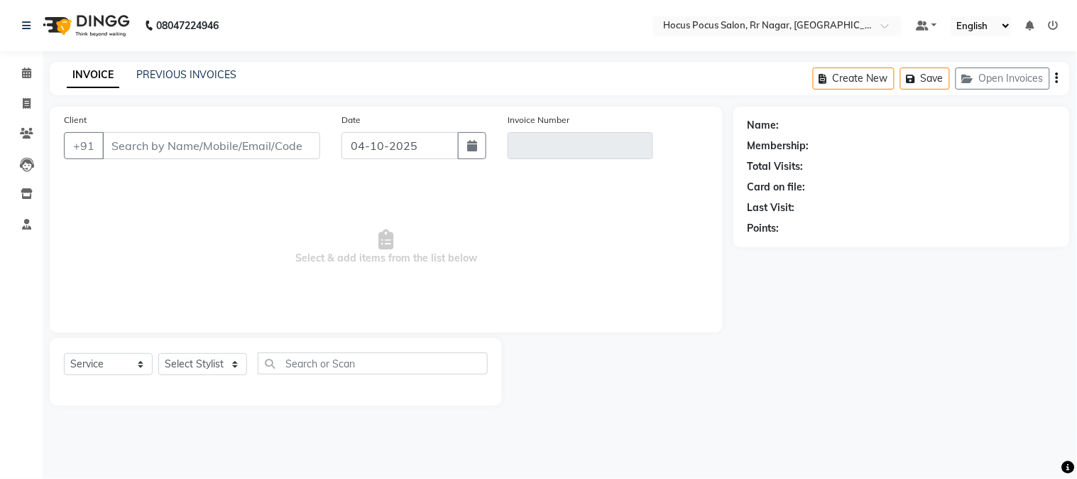
type input "97******68"
type input "V/2025-26/4558"
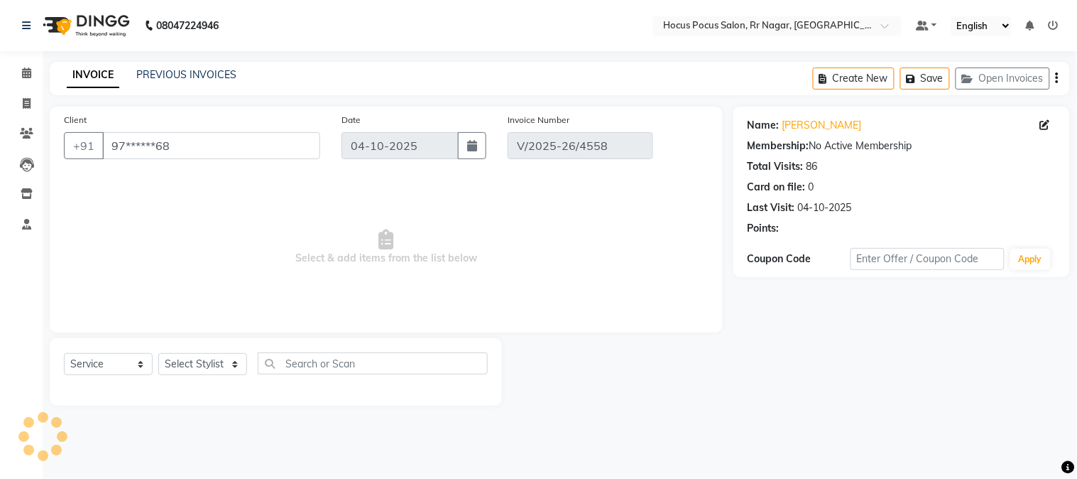
select select "select"
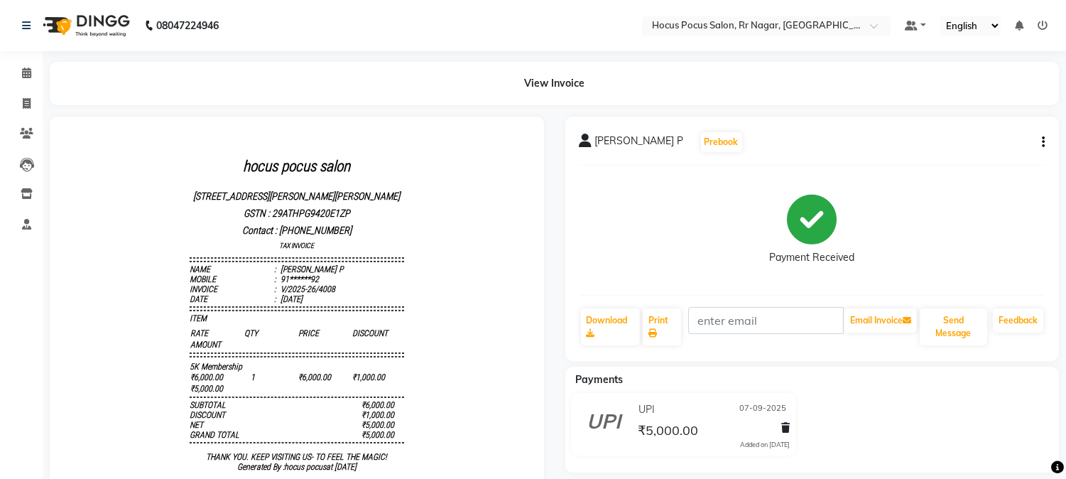
click at [1042, 142] on icon "button" at bounding box center [1043, 142] width 3 height 1
click at [990, 131] on div "Edit Invoice" at bounding box center [989, 133] width 65 height 18
select select "service"
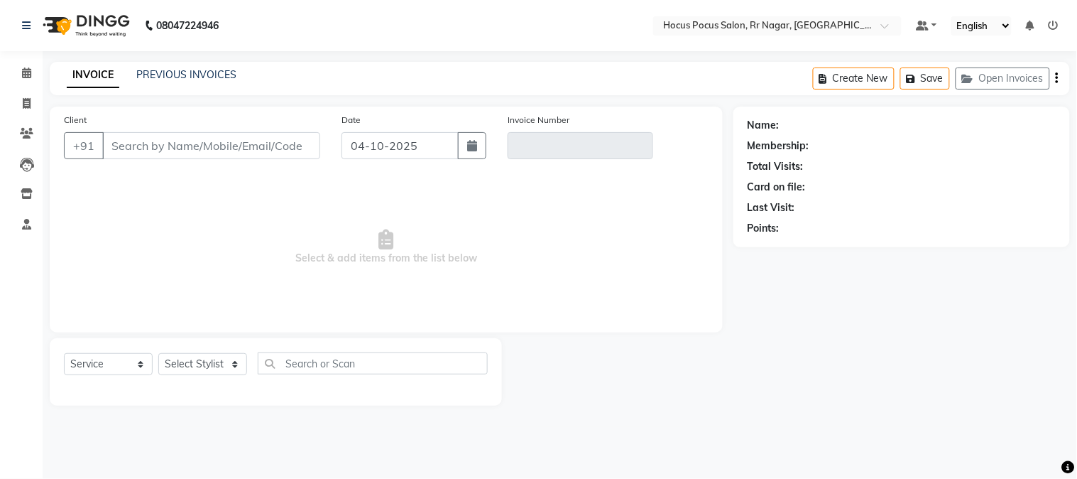
type input "91******92"
type input "V/2025-26/4008"
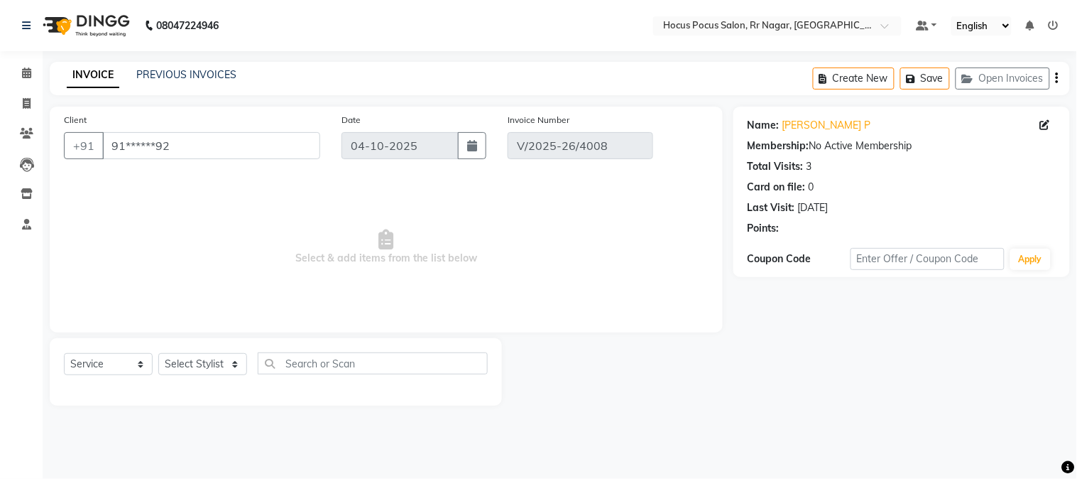
type input "07-09-2025"
select select "select"
